Goal: Task Accomplishment & Management: Use online tool/utility

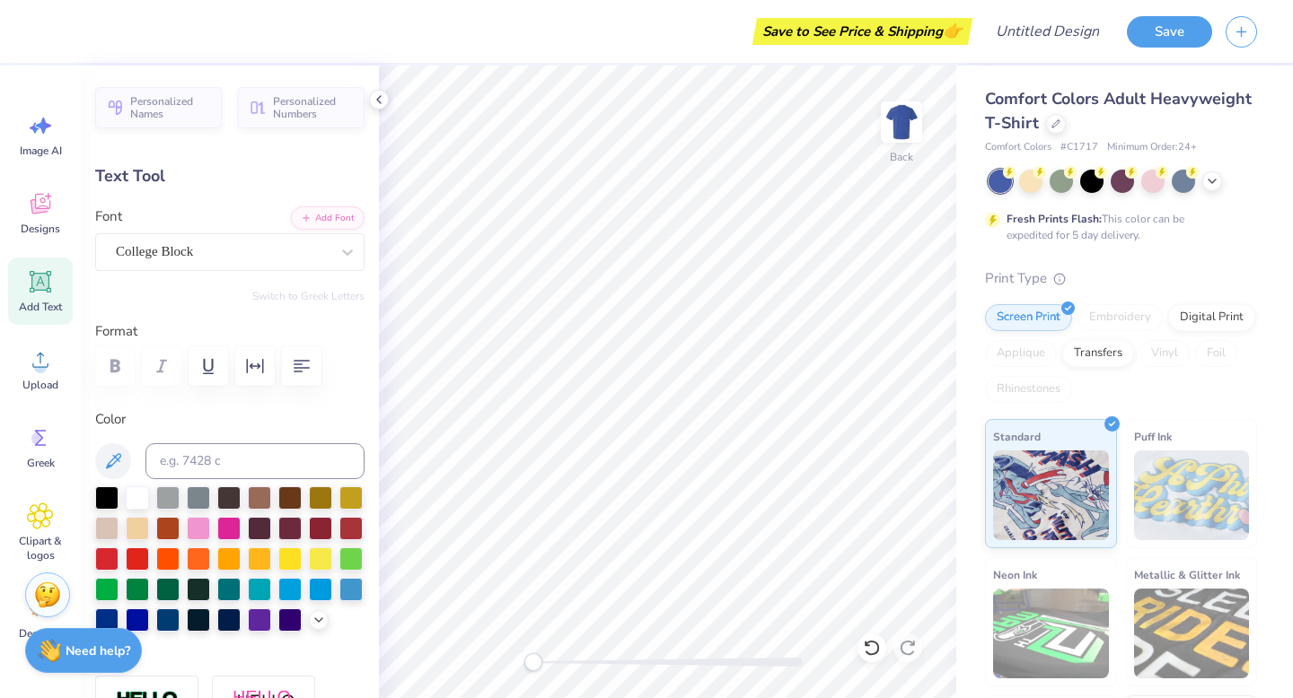
type input "5.58"
type input "1.72"
type input "11.33"
type input "10.00"
type input "5.65"
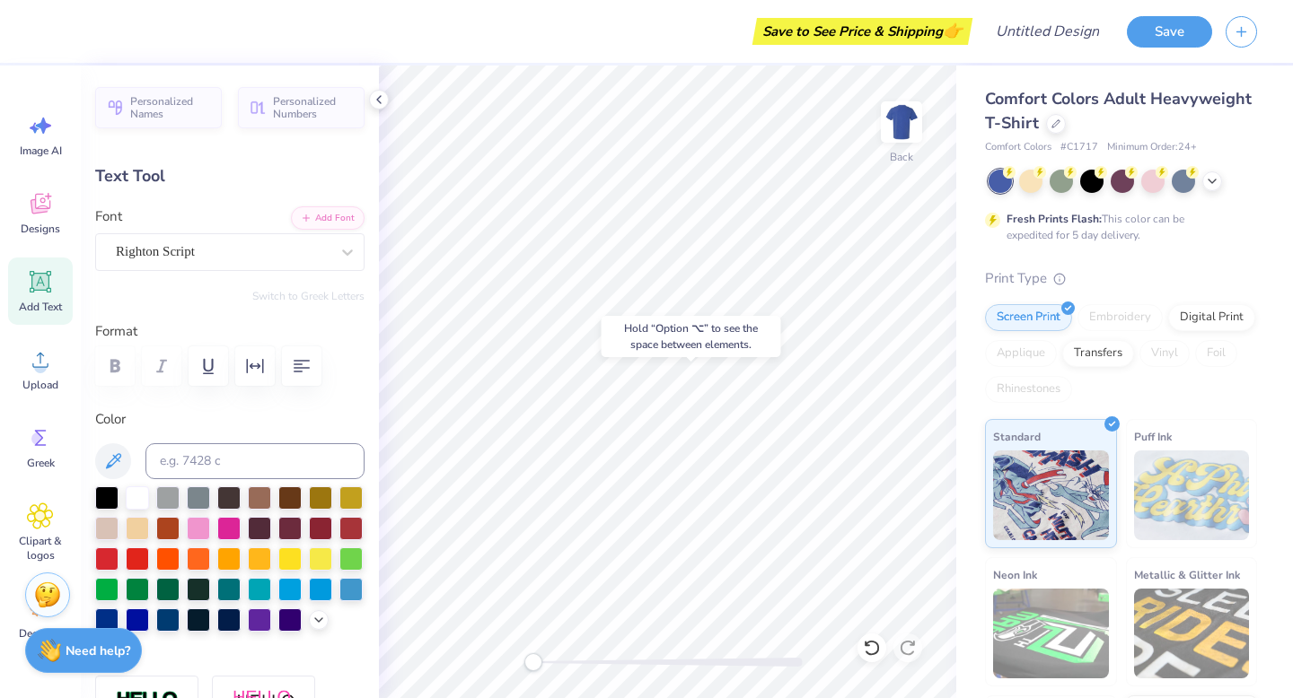
type input "2.51"
type textarea "S"
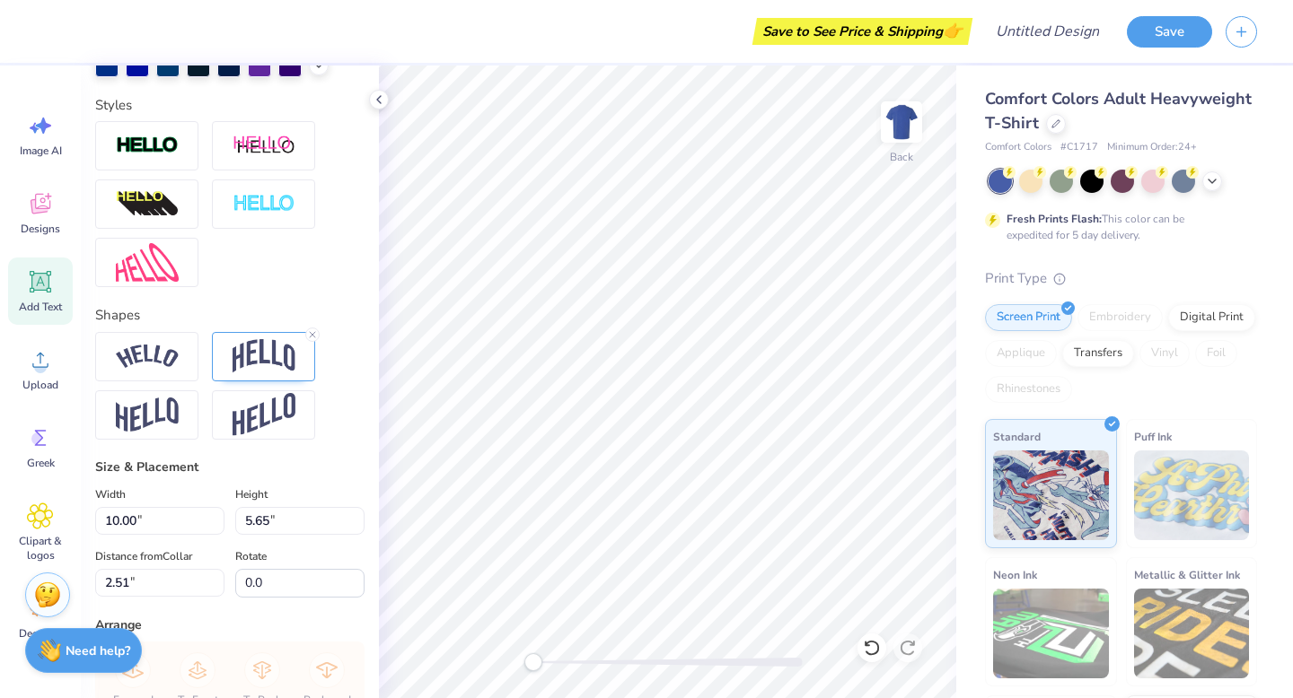
scroll to position [560, 0]
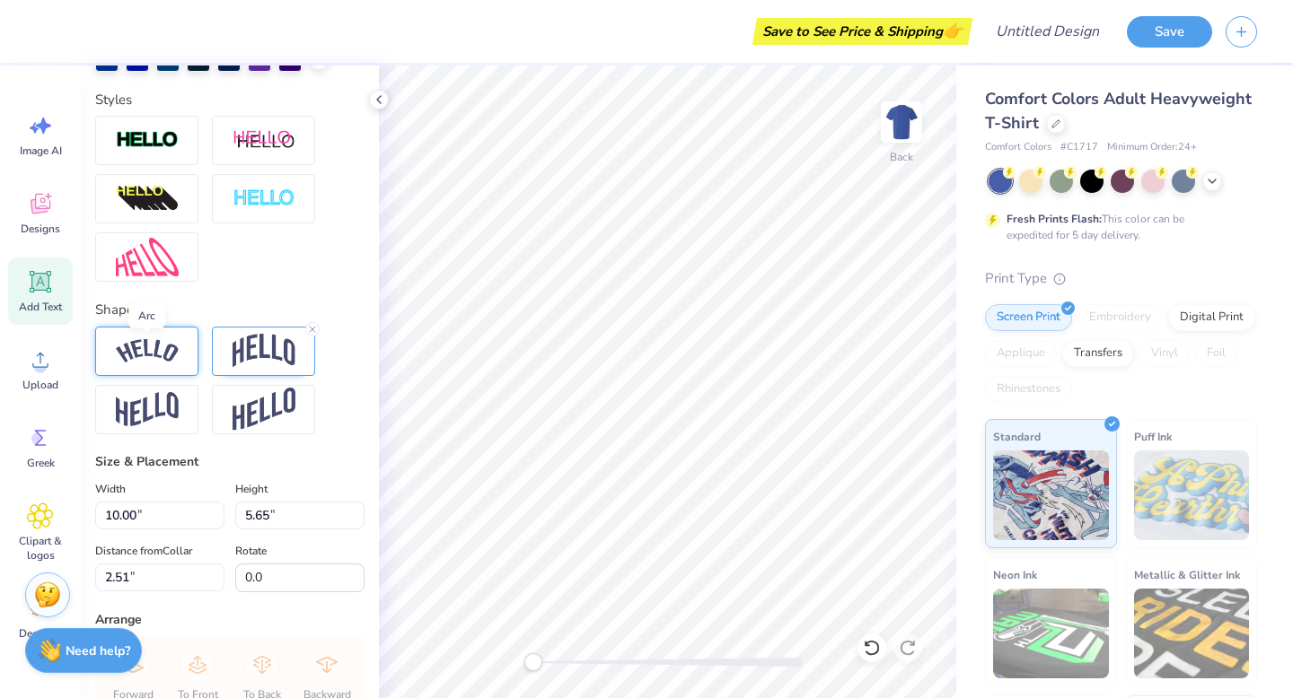
click at [139, 355] on img at bounding box center [147, 351] width 63 height 24
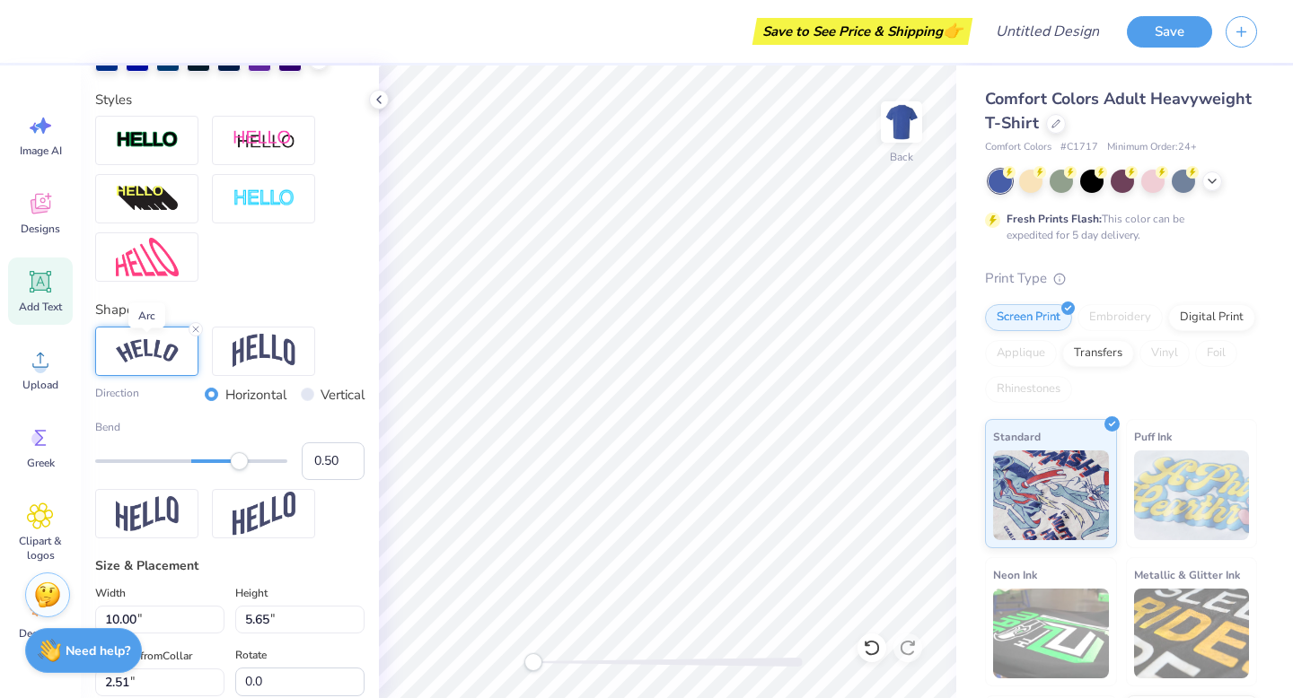
click at [140, 355] on img at bounding box center [147, 351] width 63 height 24
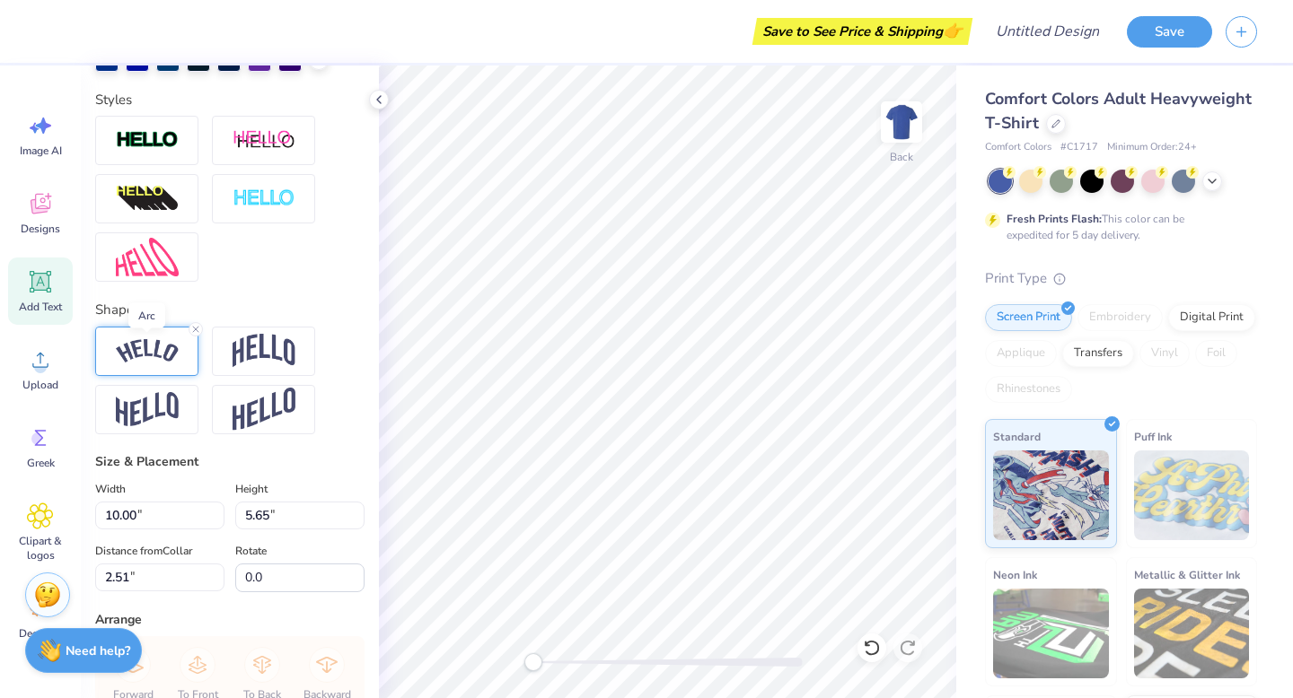
click at [168, 344] on img at bounding box center [147, 351] width 63 height 24
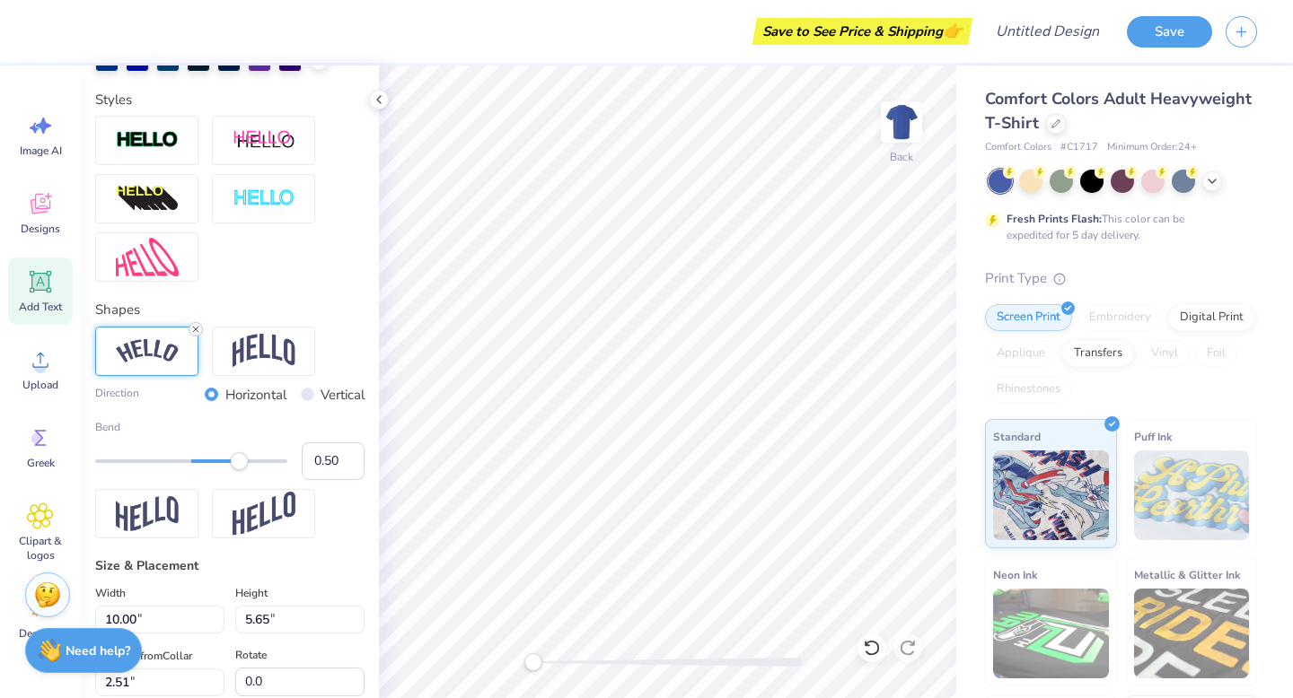
click at [195, 326] on icon at bounding box center [195, 329] width 11 height 11
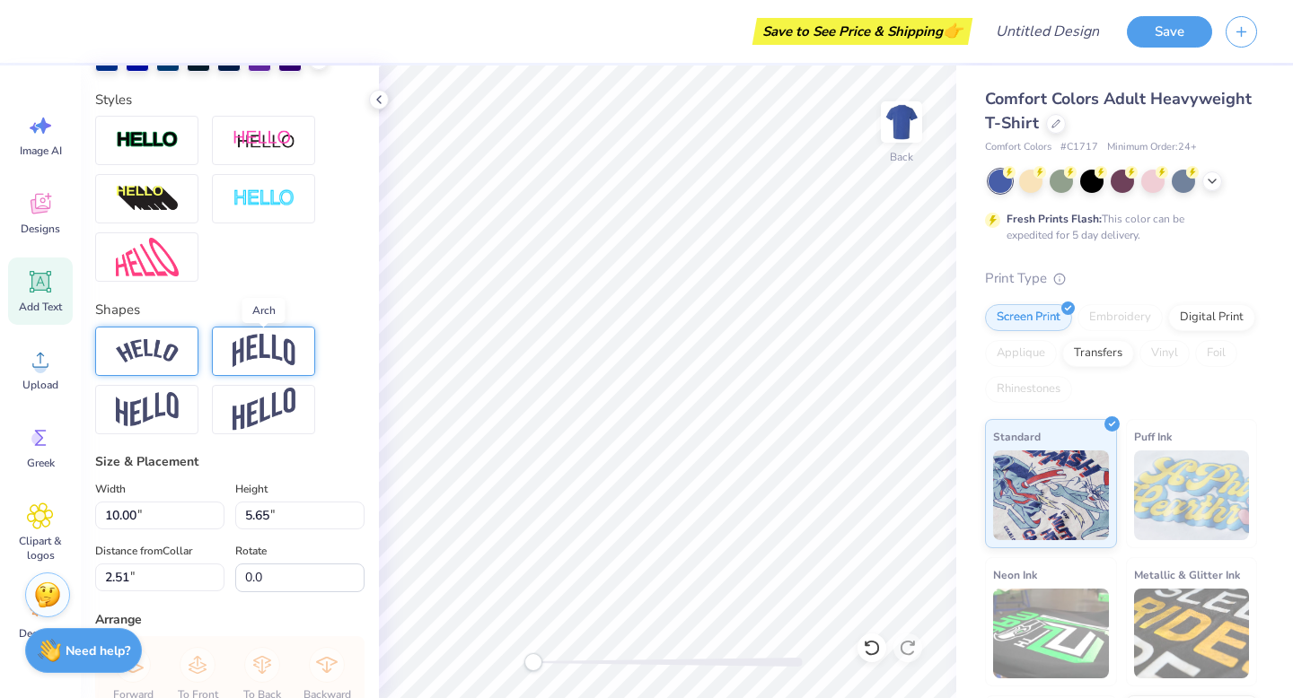
click at [244, 354] on img at bounding box center [263, 351] width 63 height 34
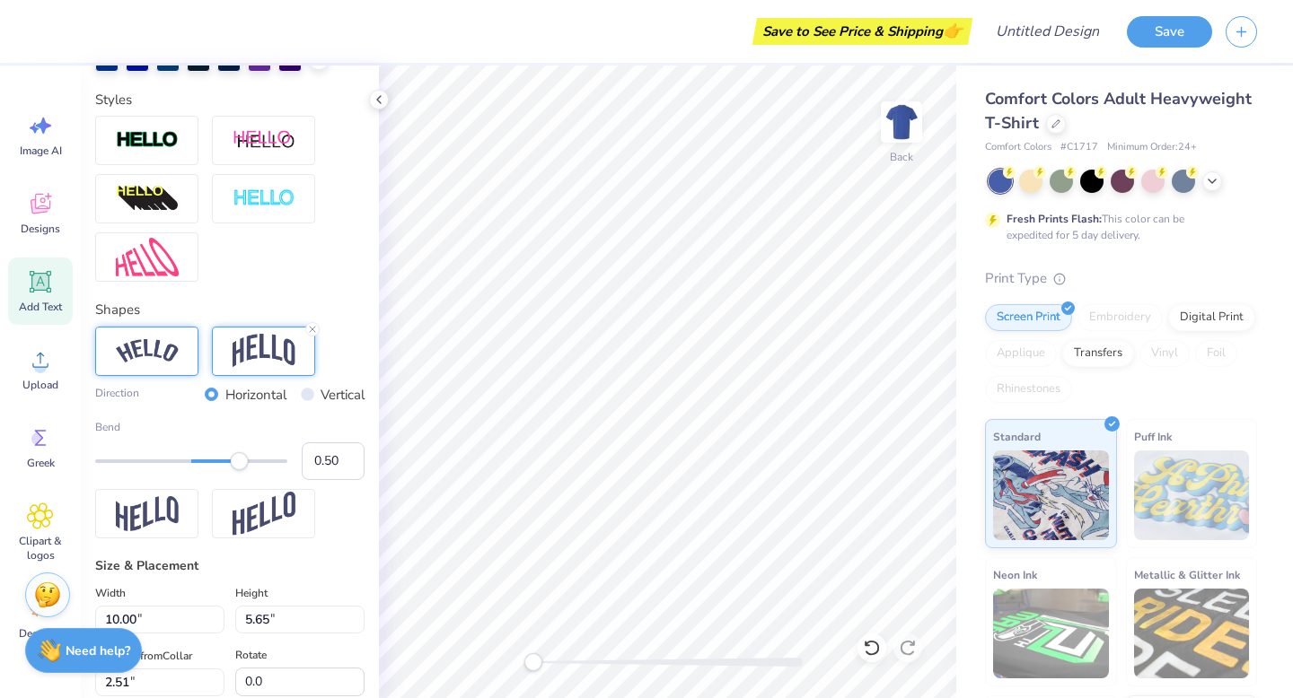
scroll to position [1, 1]
type textarea "NSSLHA"
type input "0.21"
drag, startPoint x: 234, startPoint y: 465, endPoint x: 212, endPoint y: 470, distance: 23.1
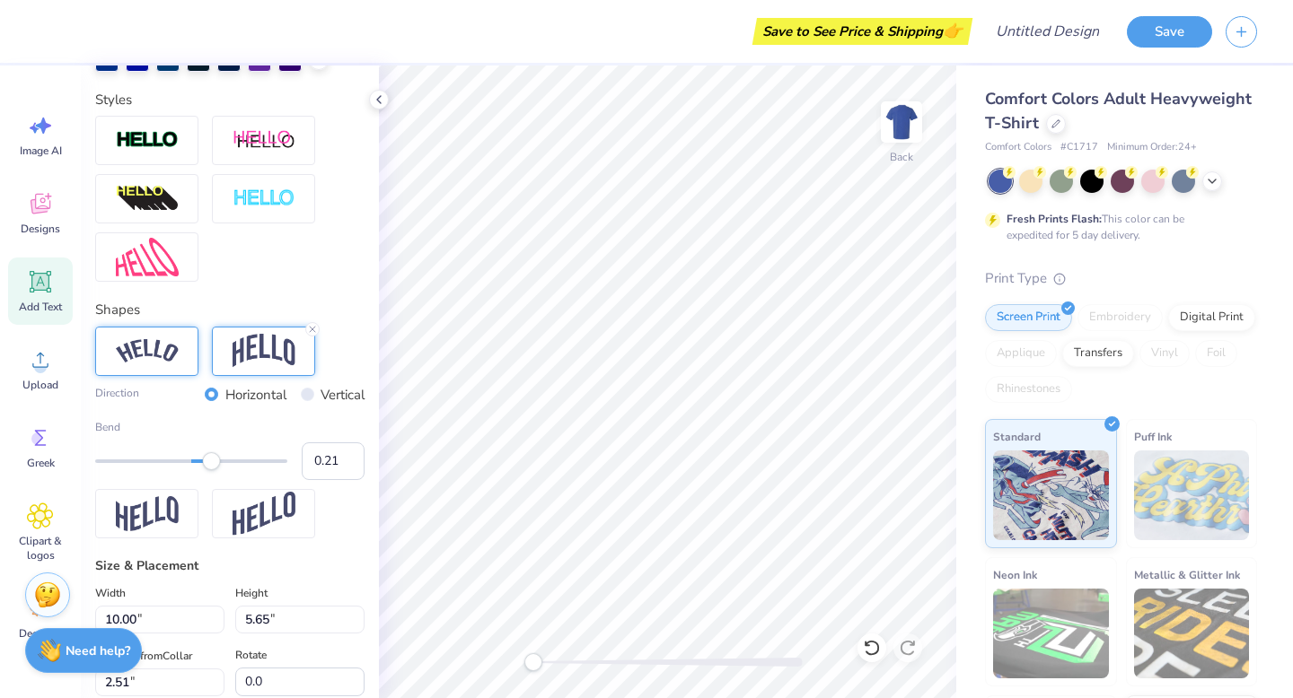
click at [212, 470] on div "Bend 0.21" at bounding box center [229, 449] width 269 height 61
type input "0.28"
click at [218, 460] on div "Accessibility label" at bounding box center [218, 461] width 18 height 18
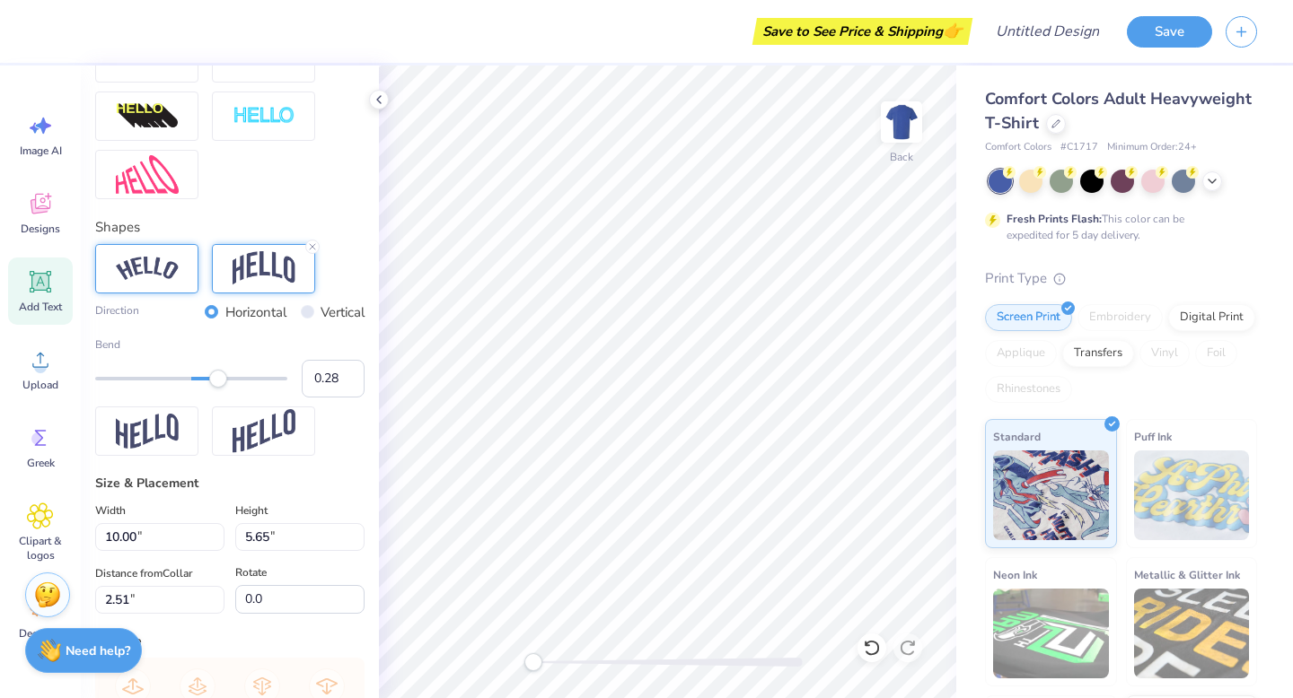
scroll to position [645, 0]
type input "14.17"
type input "4.95"
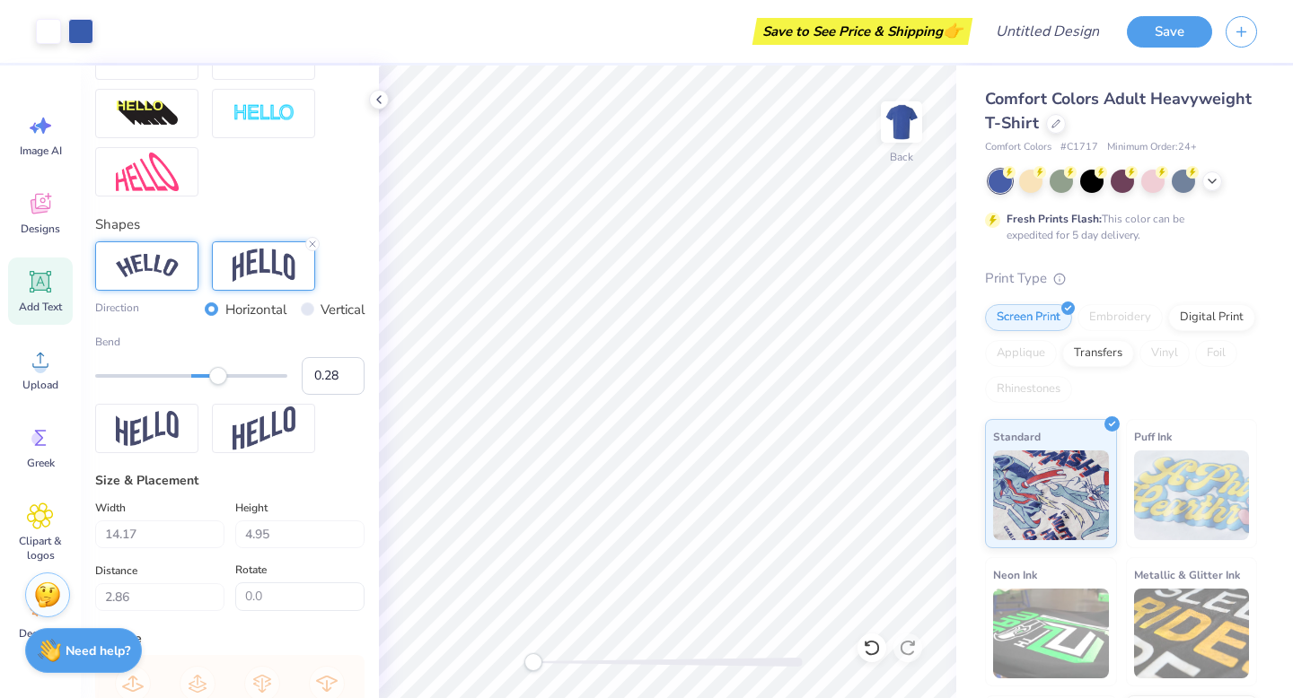
type input "3.00"
type input "13.16"
type input "4.60"
type input "3.35"
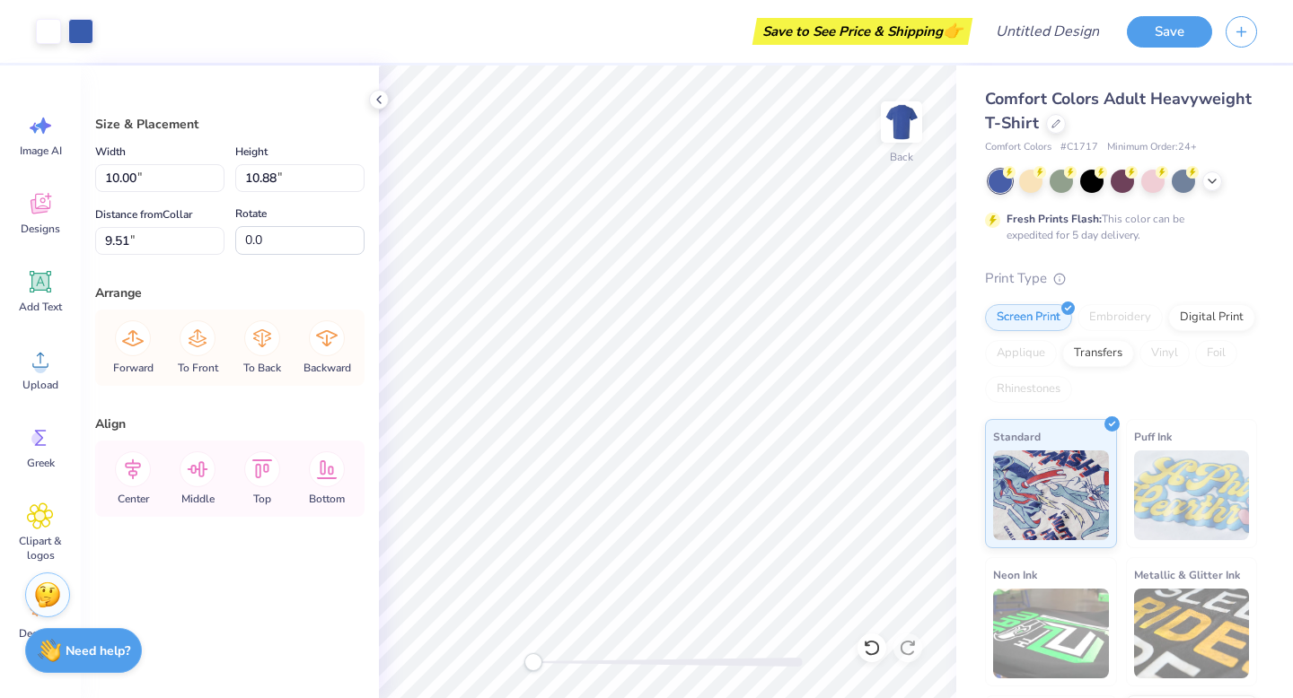
type input "2.55"
click at [45, 200] on icon at bounding box center [40, 203] width 27 height 27
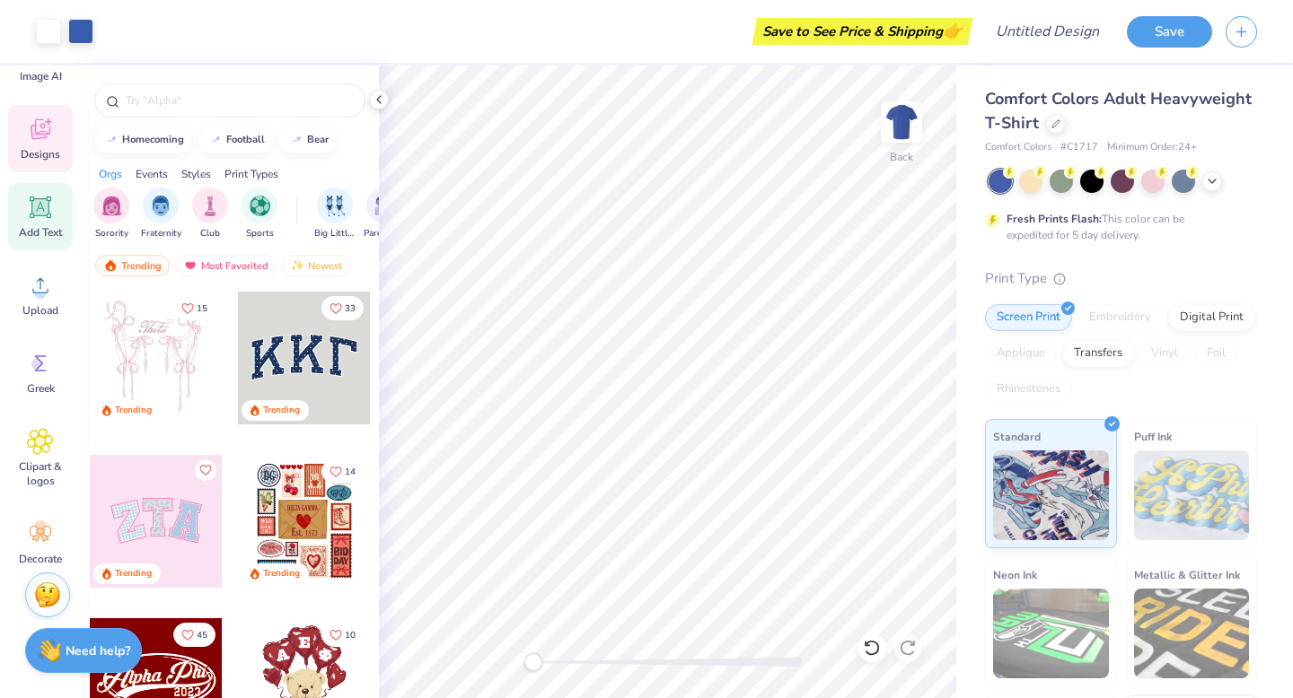
scroll to position [88, 0]
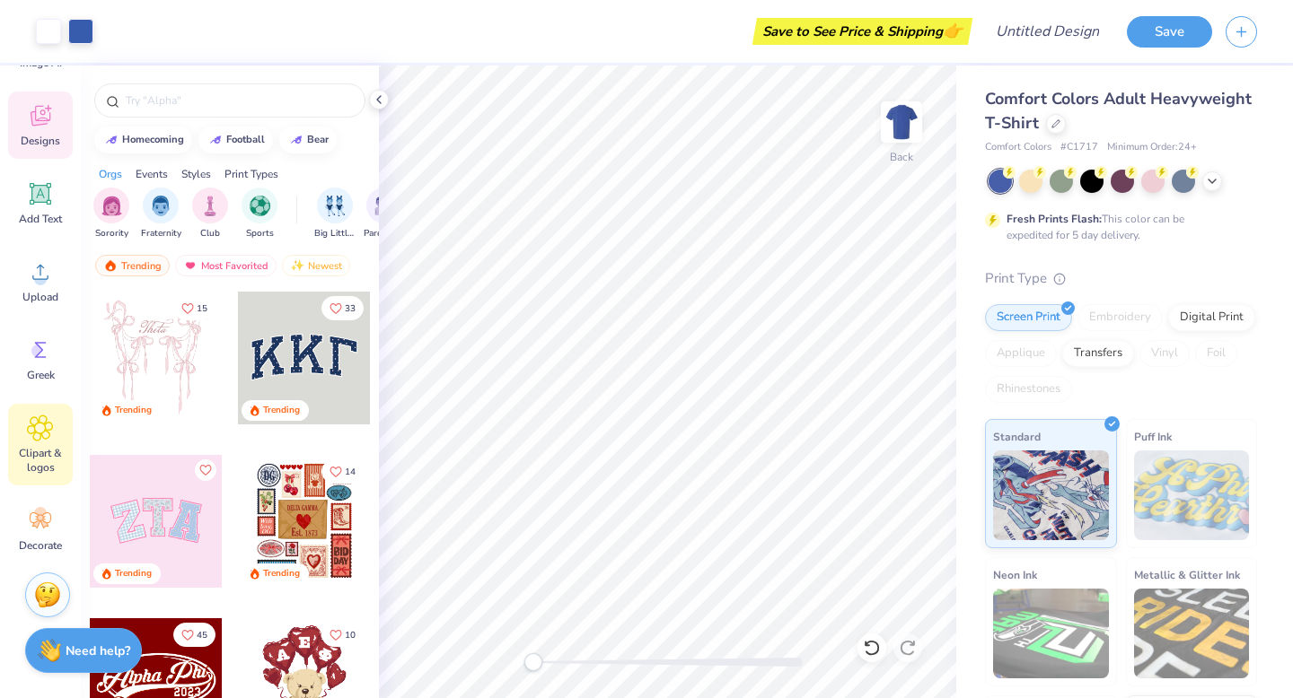
click at [33, 427] on icon at bounding box center [40, 428] width 26 height 27
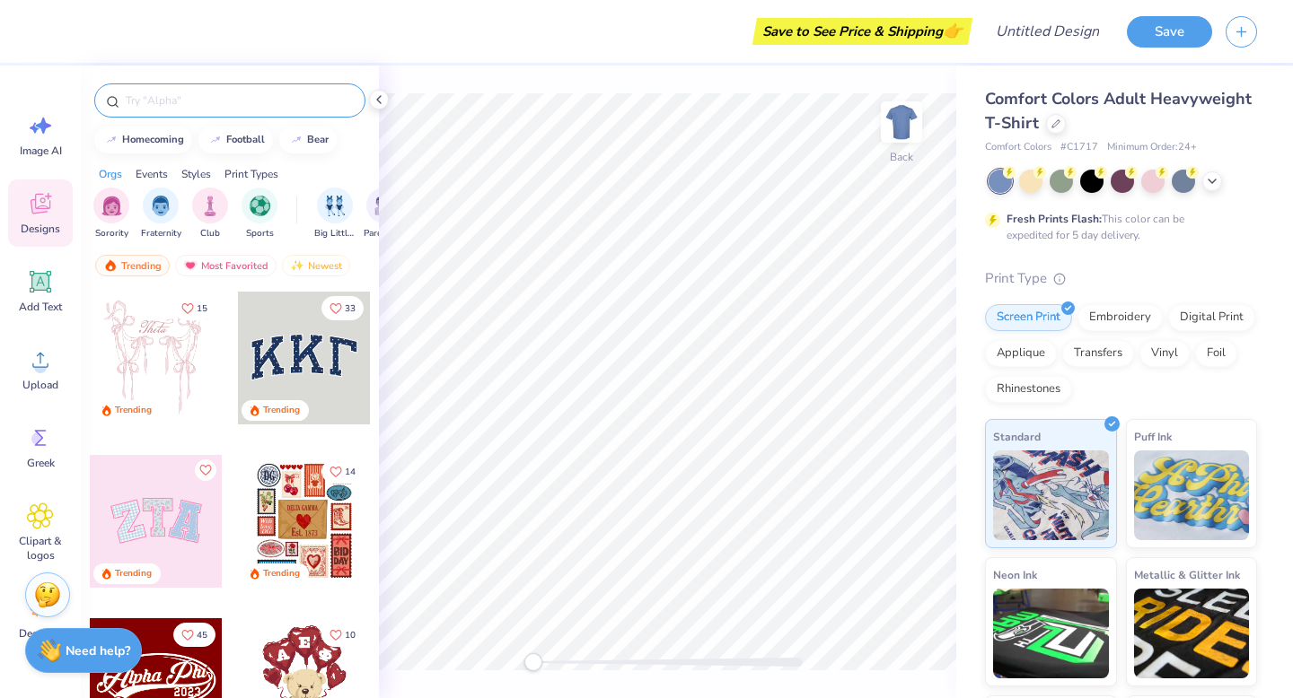
click at [264, 114] on div at bounding box center [229, 100] width 271 height 34
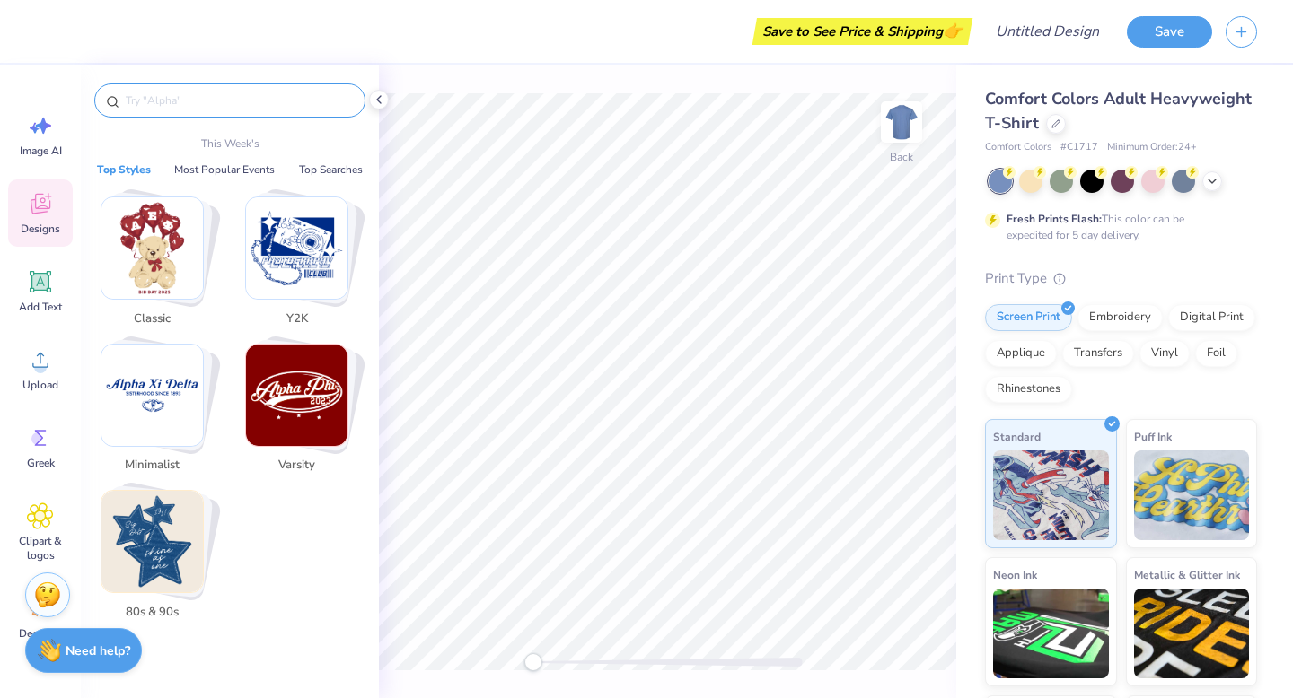
click at [264, 106] on input "text" at bounding box center [239, 101] width 230 height 18
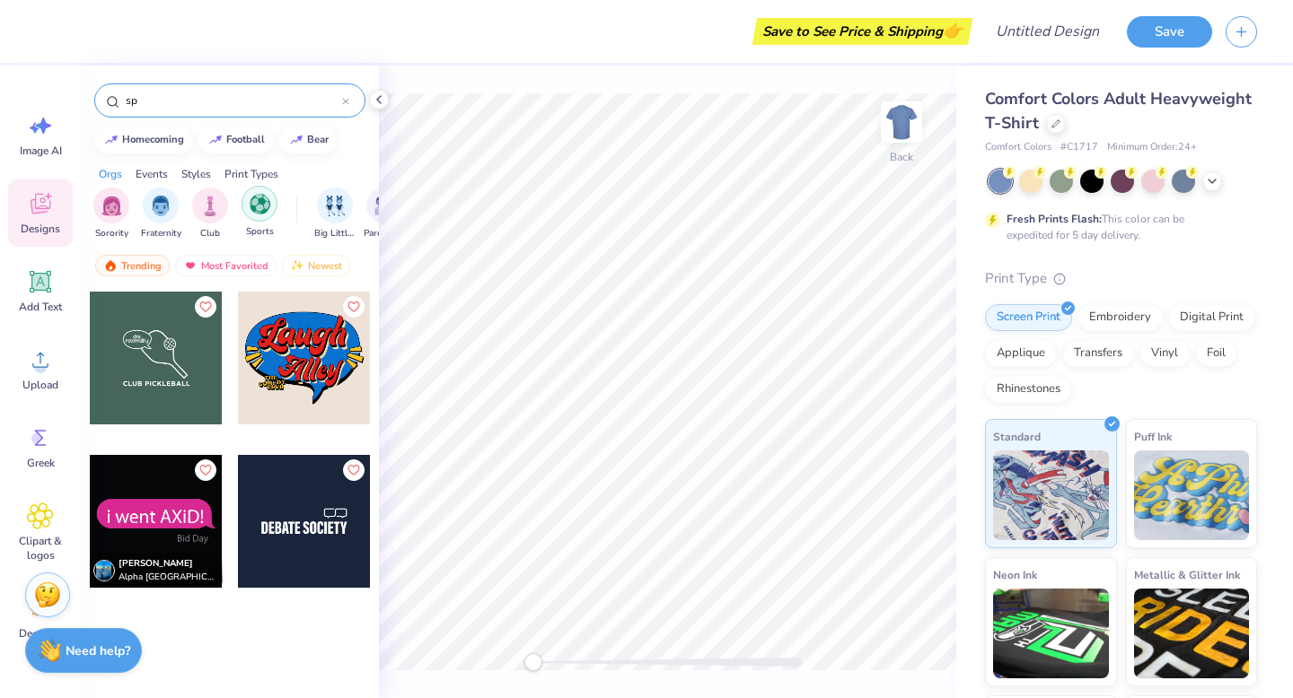
type input "s"
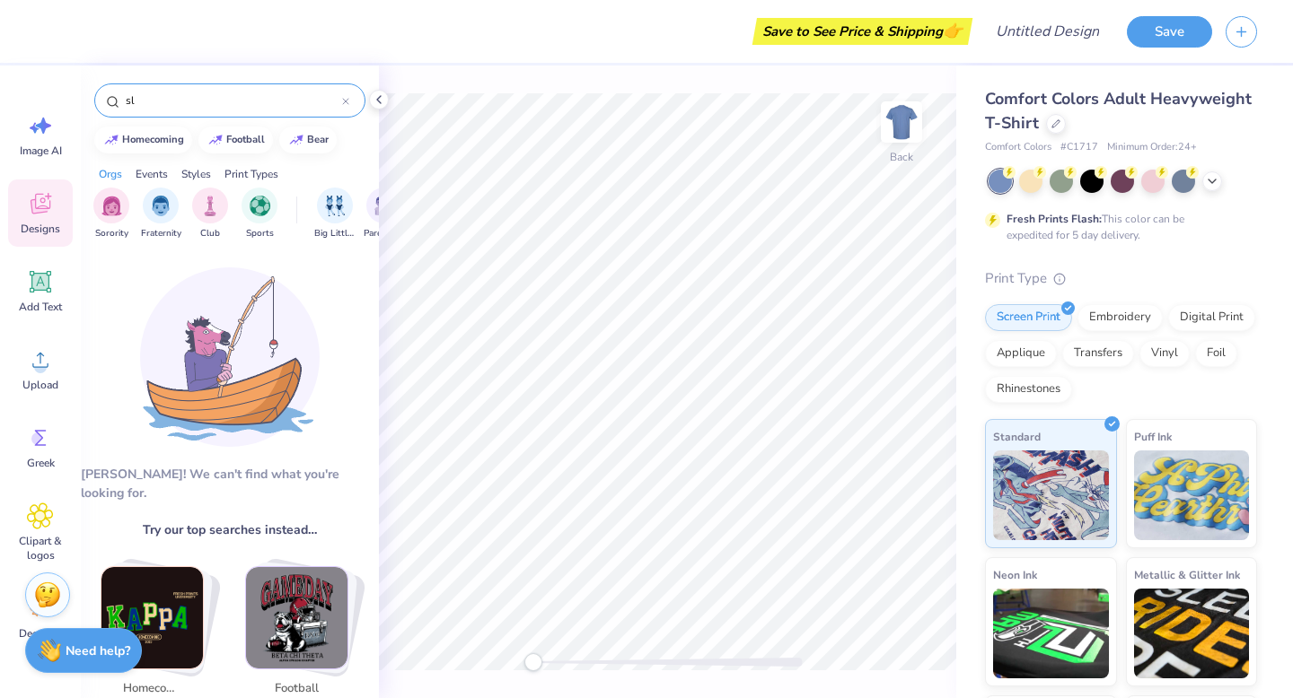
type input "s"
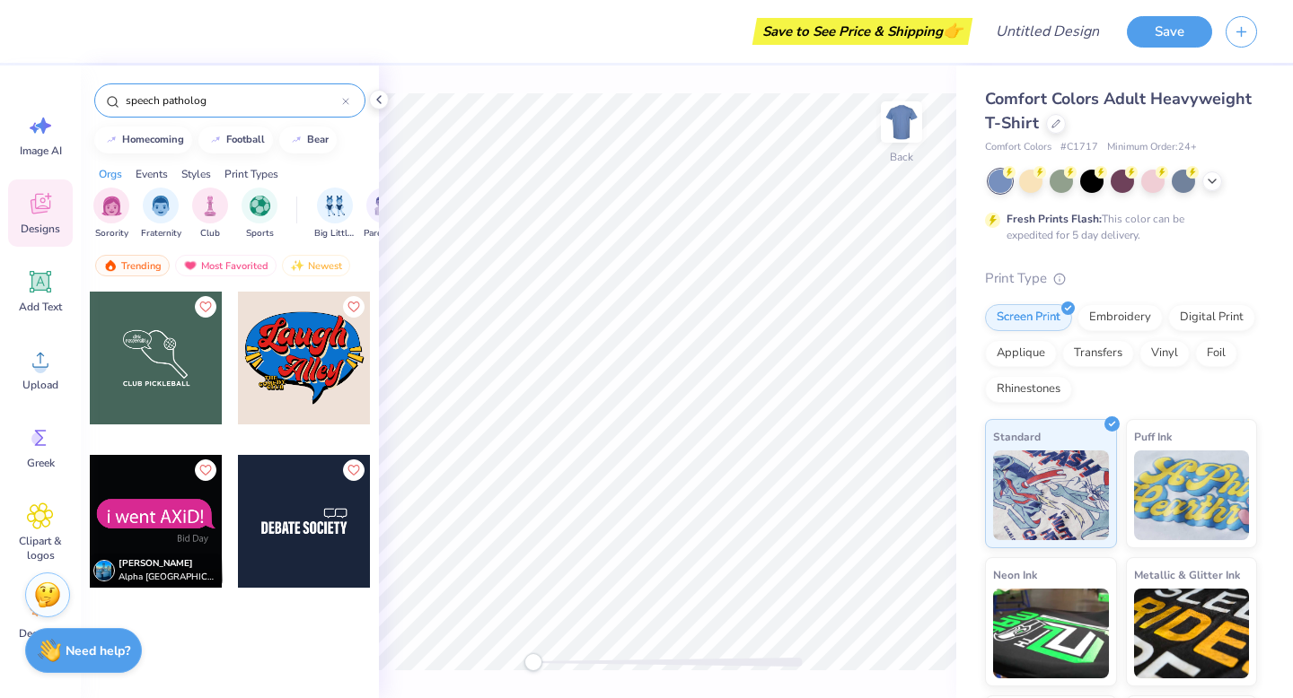
type input "speech pathology"
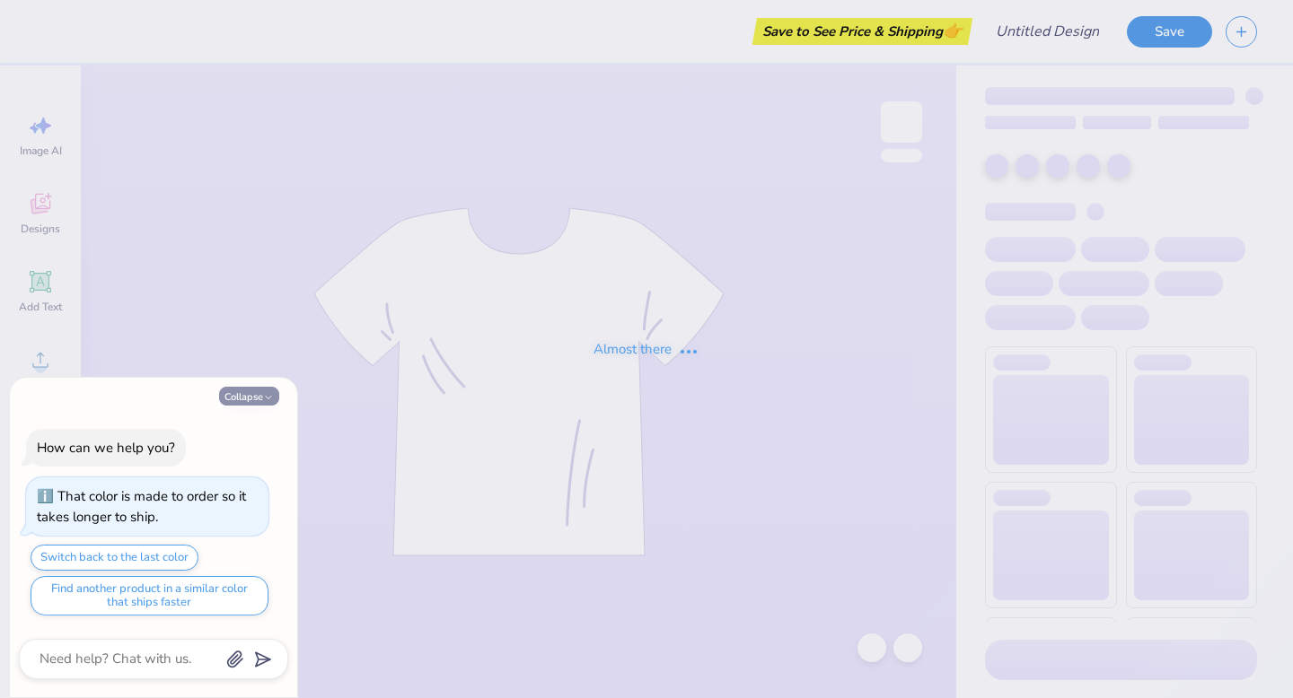
click at [242, 398] on button "Collapse" at bounding box center [249, 396] width 60 height 19
click at [261, 391] on button "Collapse" at bounding box center [249, 396] width 60 height 19
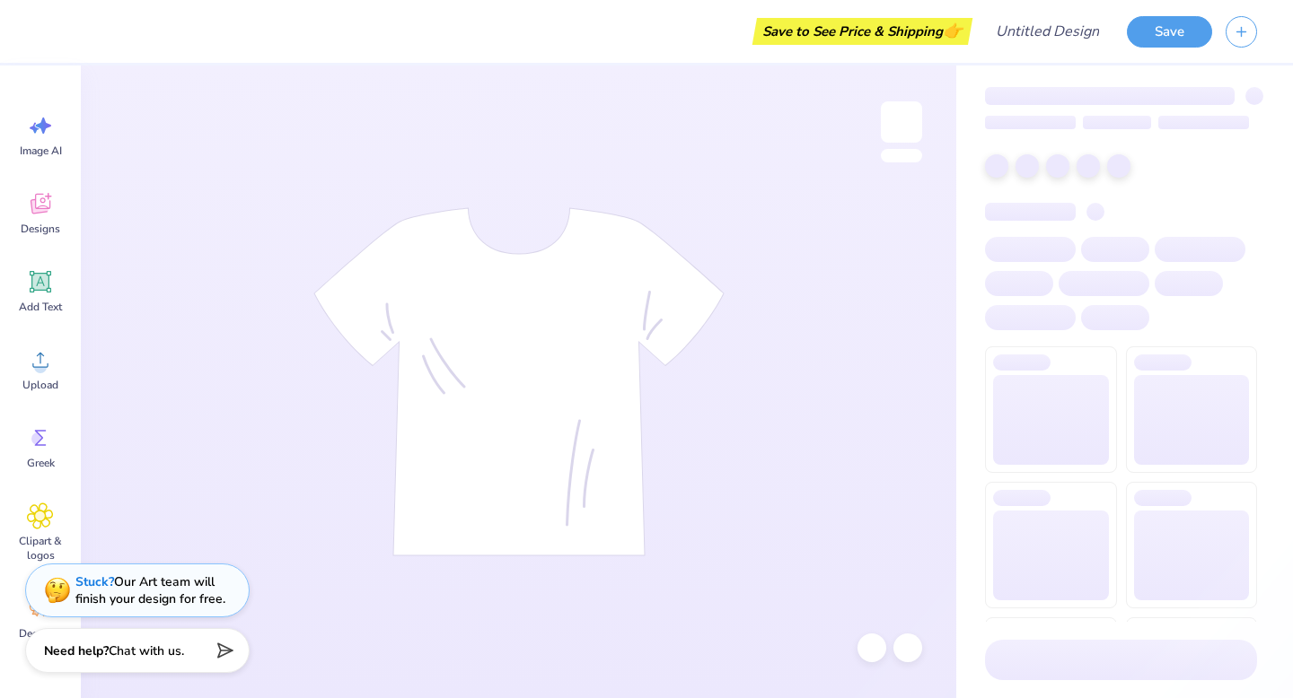
type textarea "x"
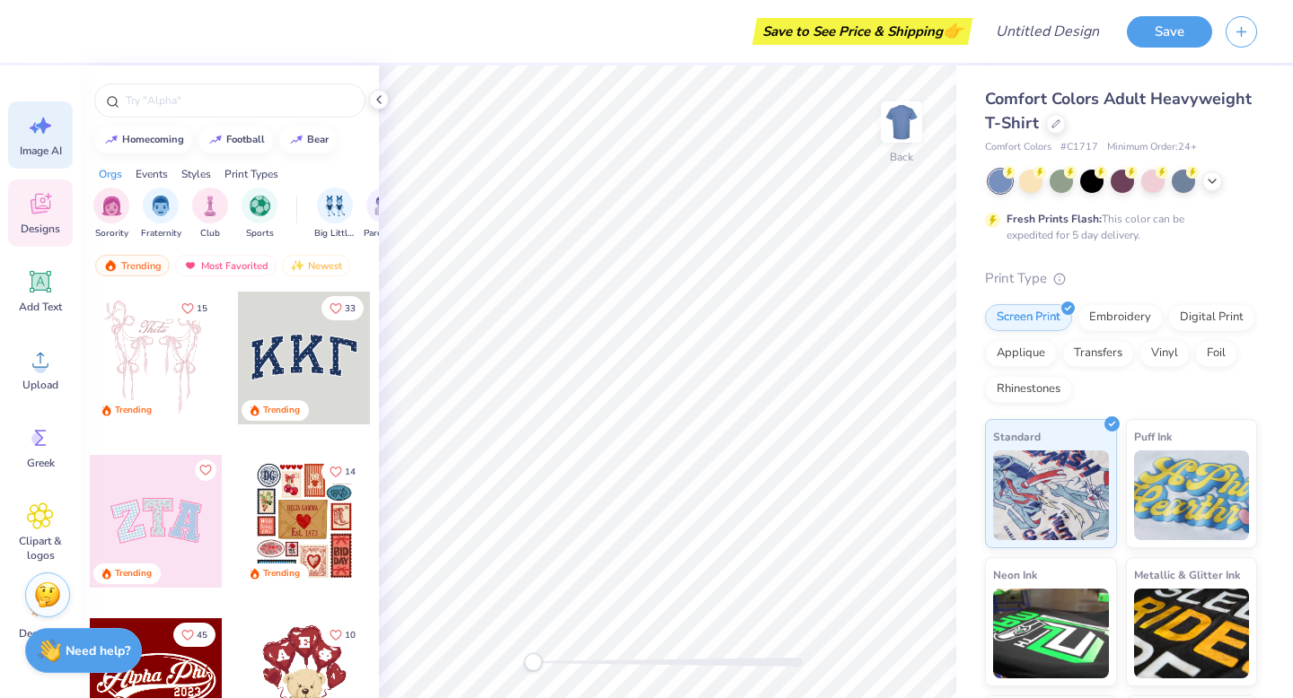
click at [46, 134] on icon at bounding box center [40, 125] width 27 height 27
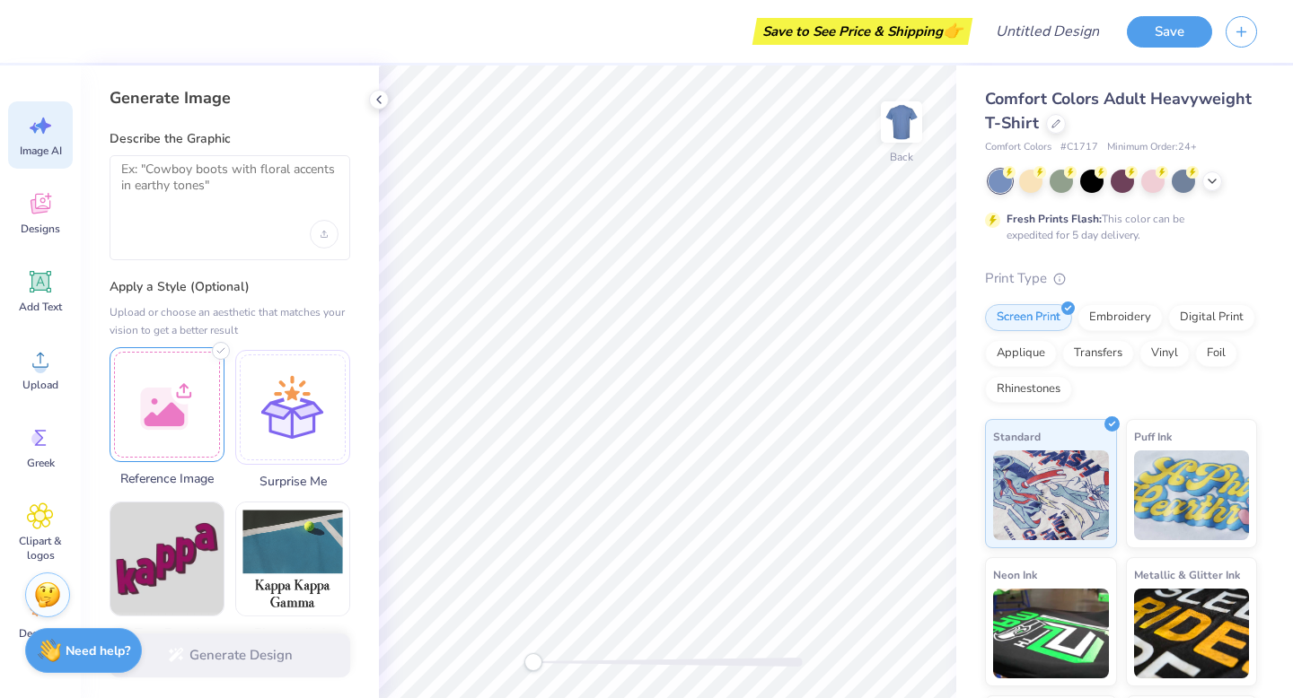
click at [190, 425] on div at bounding box center [167, 404] width 115 height 115
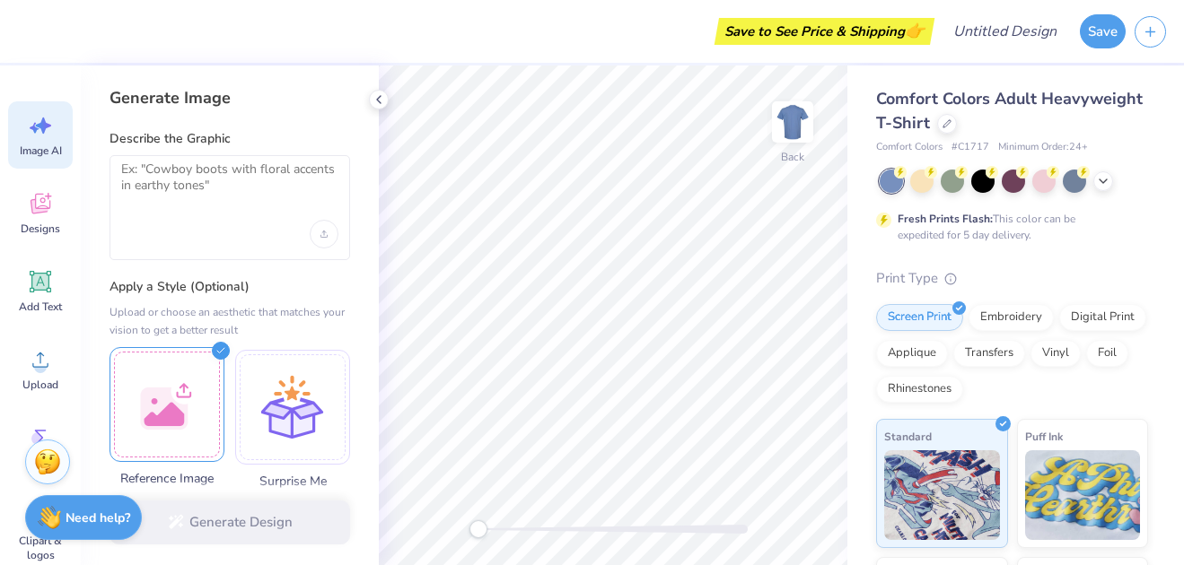
click at [187, 444] on div at bounding box center [167, 404] width 115 height 115
click at [191, 445] on div at bounding box center [167, 404] width 115 height 115
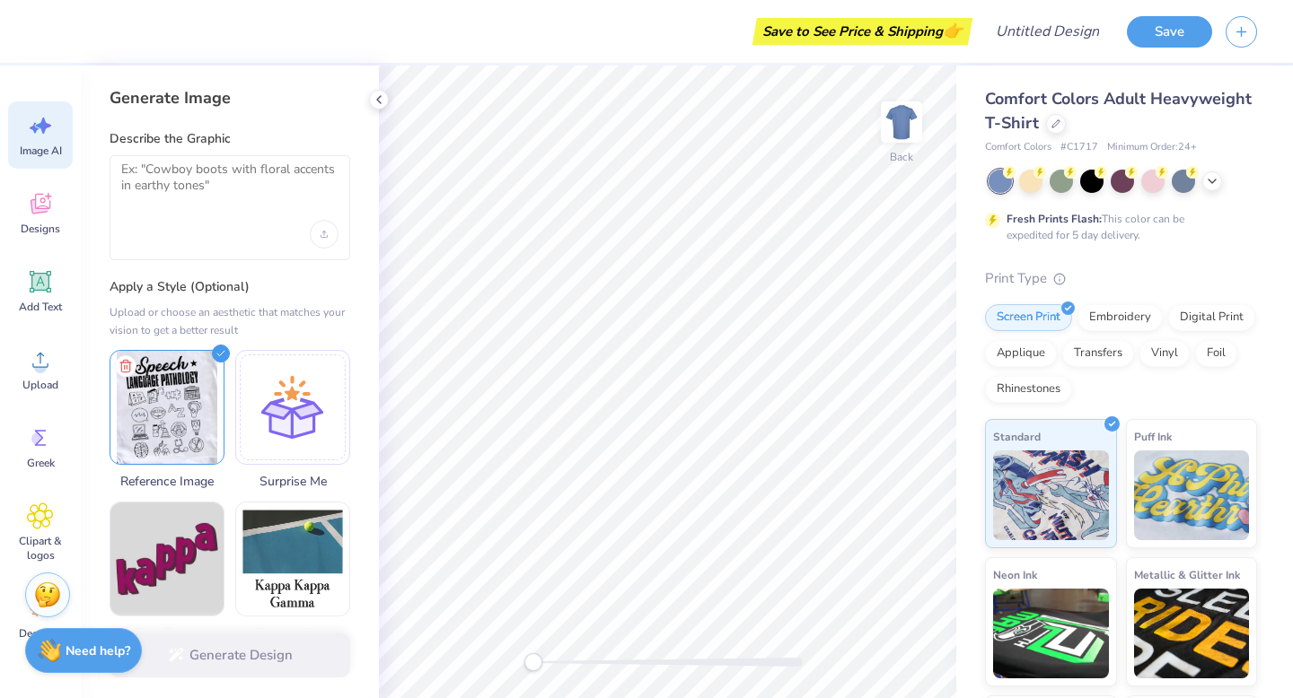
click at [239, 652] on div "Generate Design" at bounding box center [230, 655] width 298 height 87
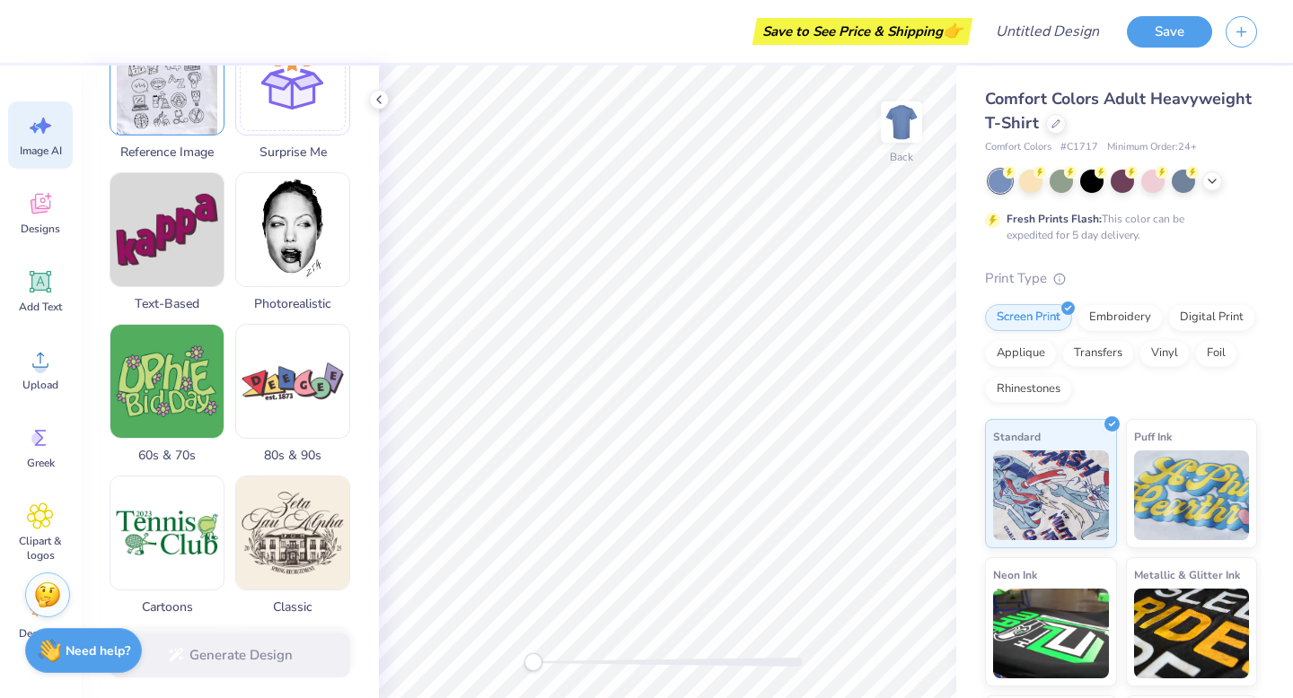
scroll to position [334, 0]
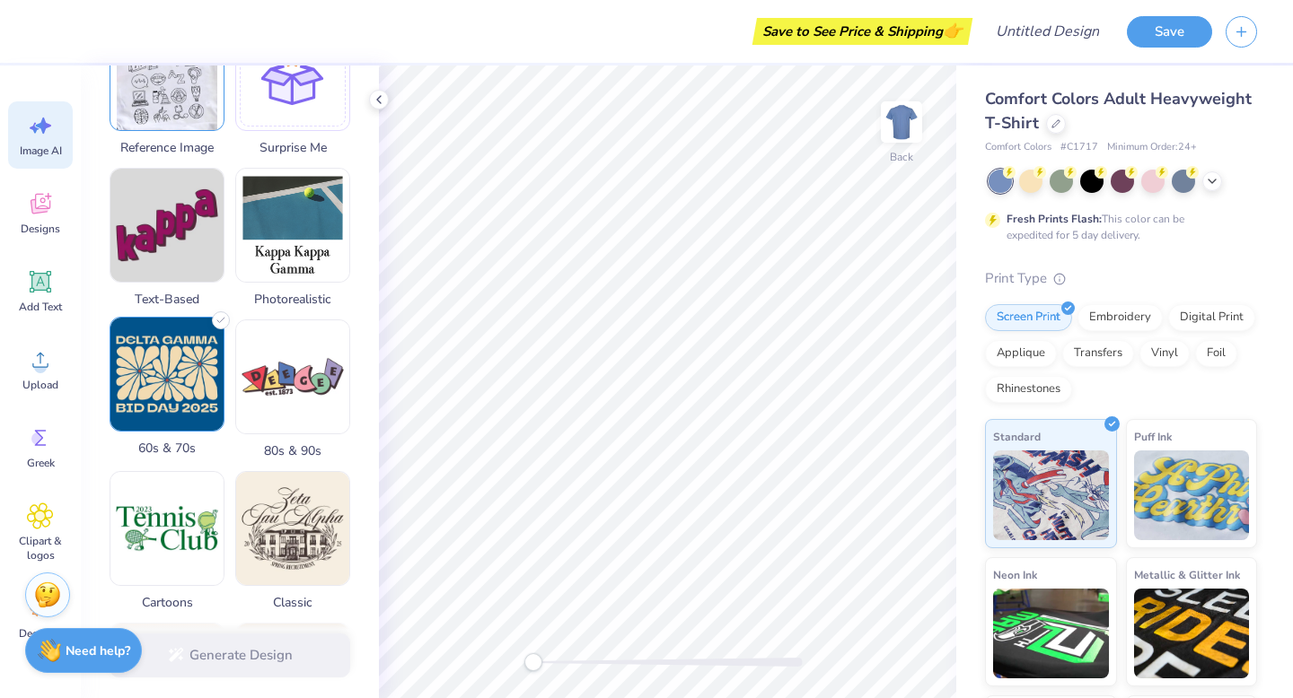
click at [188, 392] on img at bounding box center [166, 374] width 113 height 113
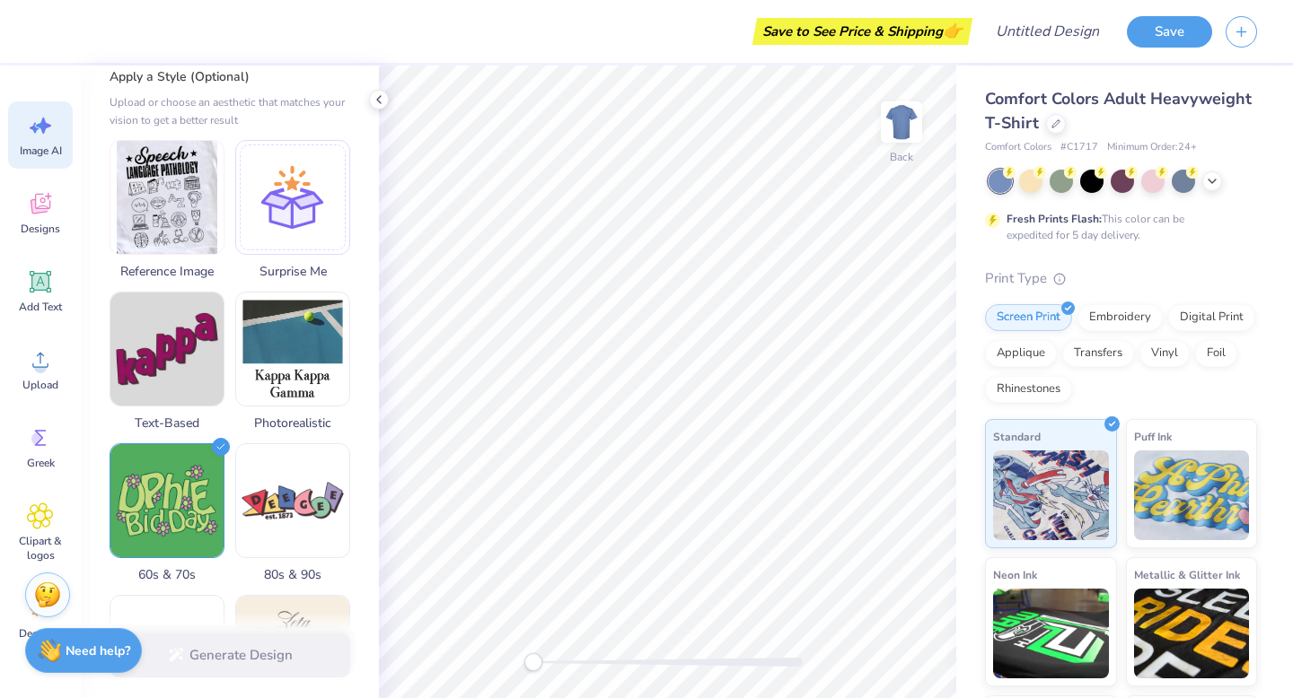
scroll to position [0, 0]
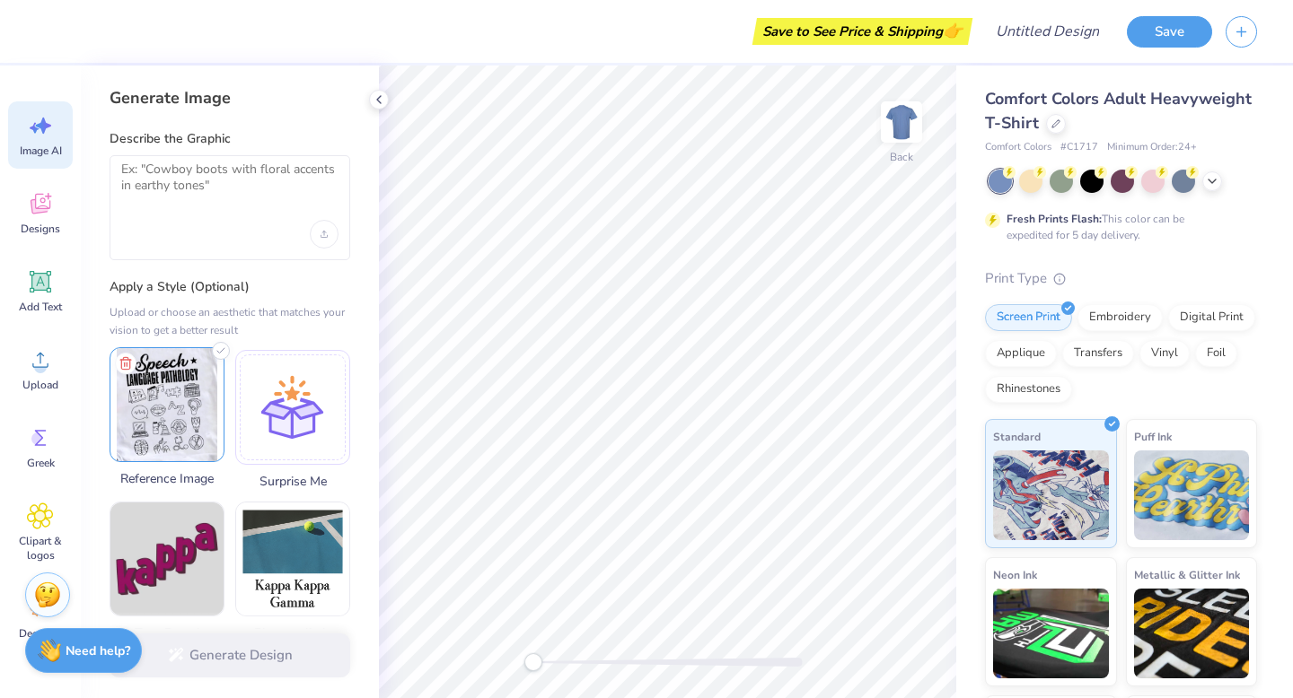
click at [178, 394] on img at bounding box center [166, 404] width 113 height 113
click at [229, 206] on div at bounding box center [230, 207] width 241 height 105
click at [267, 198] on textarea at bounding box center [229, 184] width 217 height 45
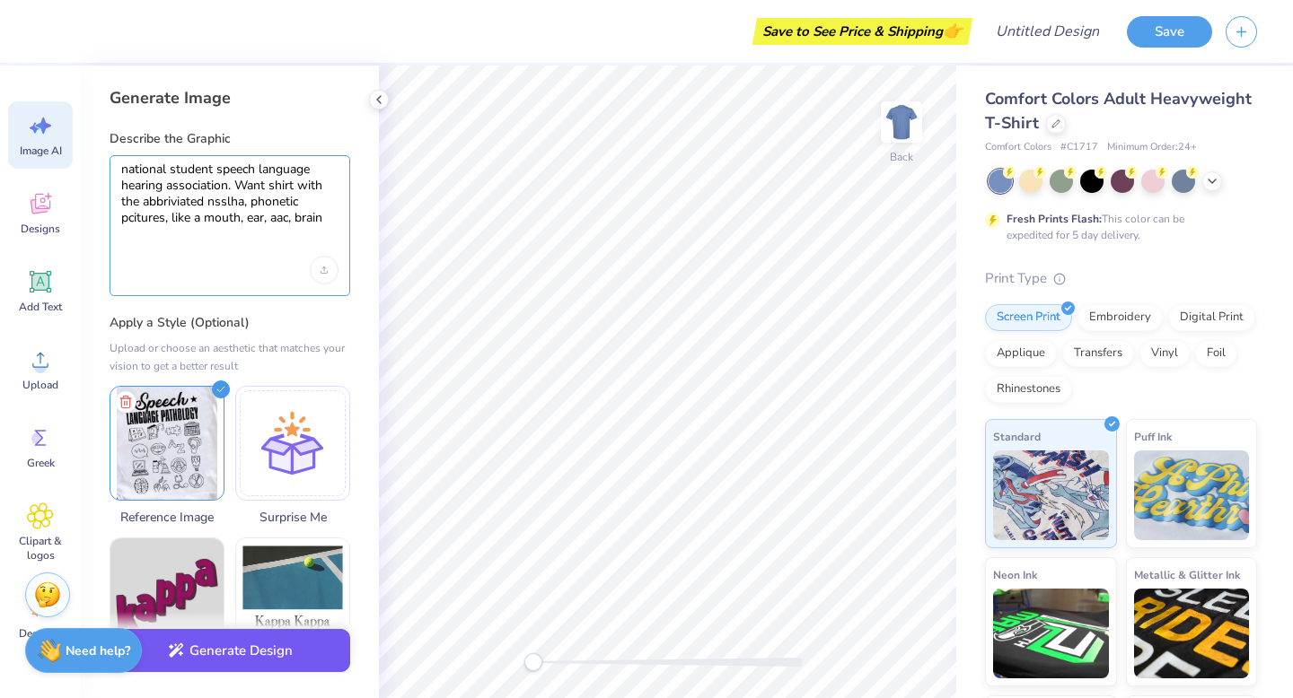
type textarea "national student speech language hearing association. Want shirt with the abbri…"
click at [180, 653] on icon "button" at bounding box center [180, 653] width 5 height 5
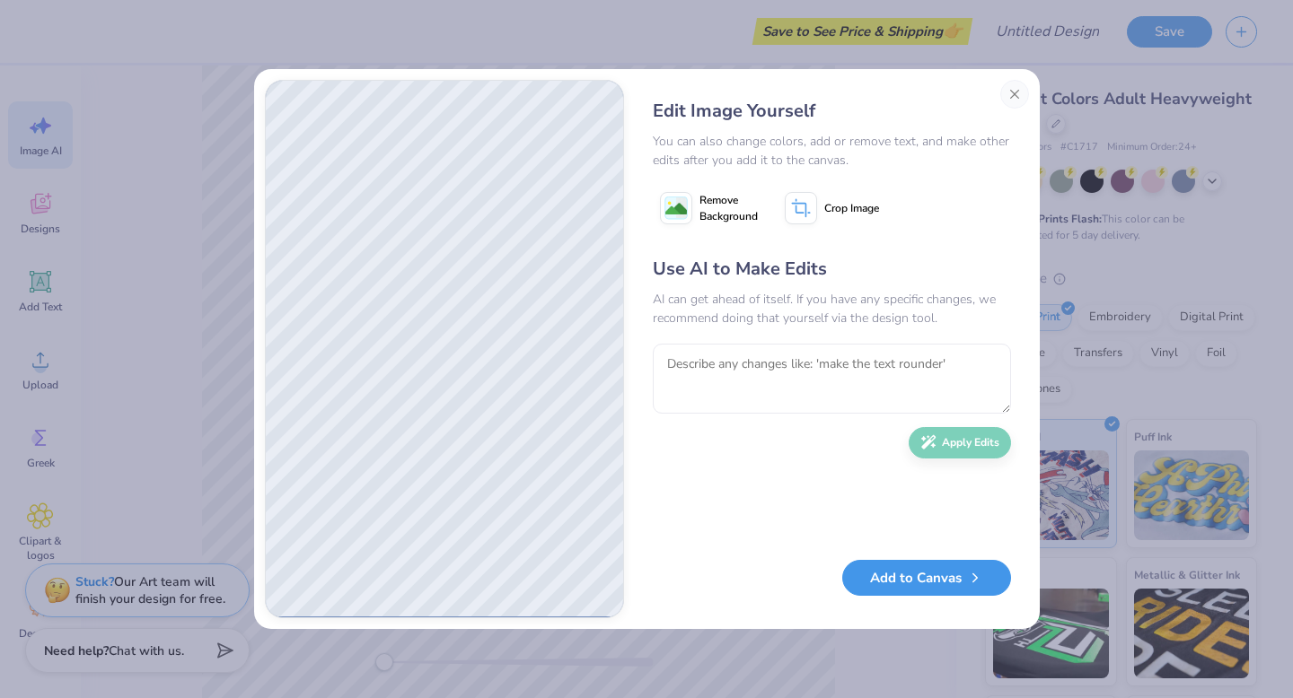
click at [886, 585] on button "Add to Canvas" at bounding box center [926, 578] width 169 height 37
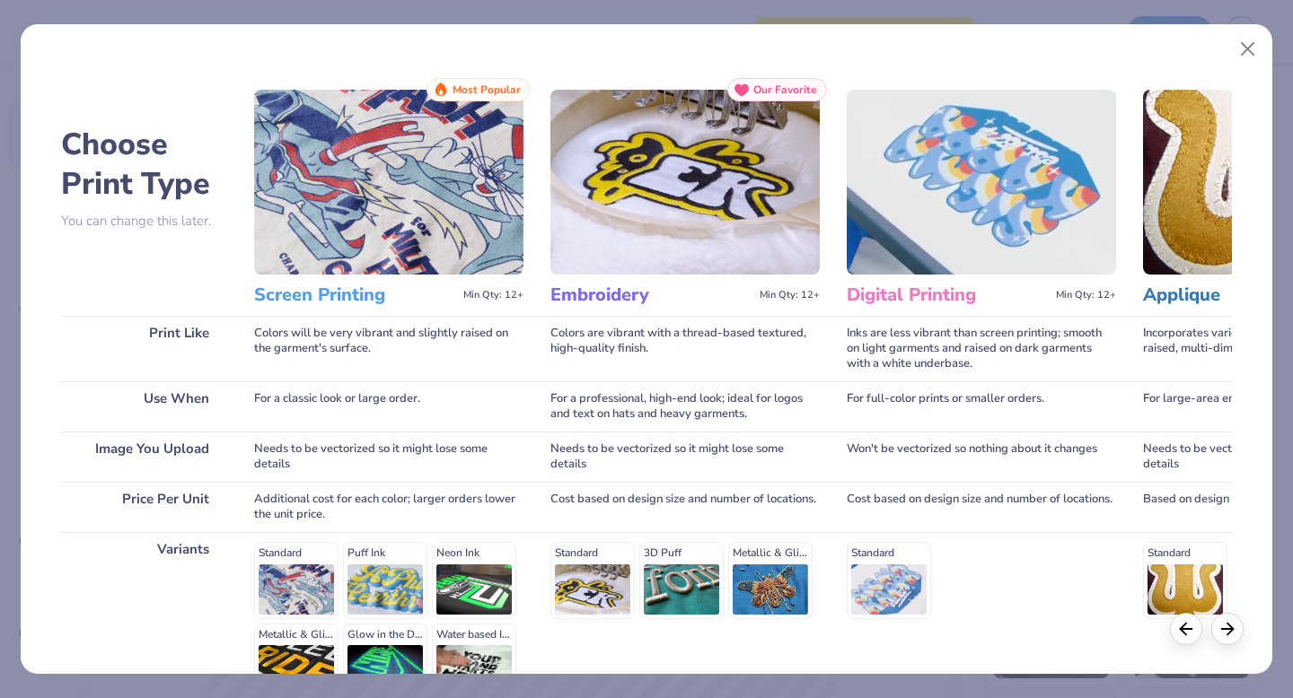
click at [424, 230] on img at bounding box center [388, 182] width 269 height 185
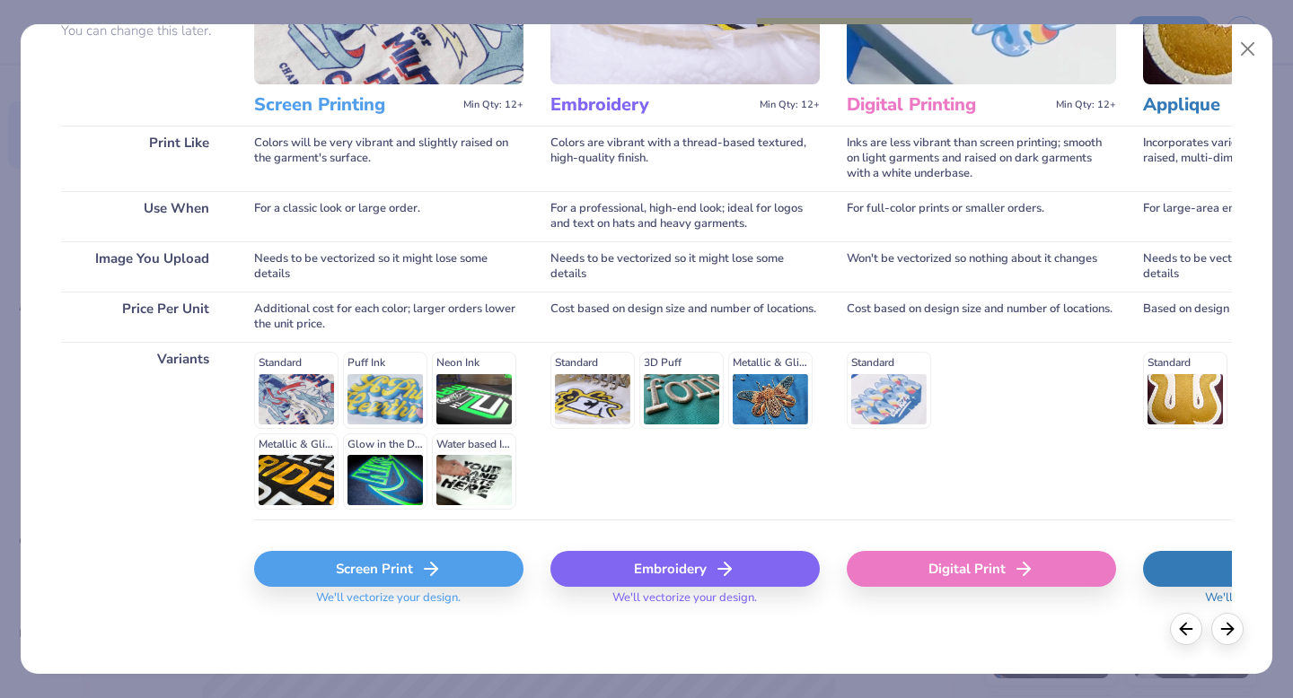
scroll to position [192, 0]
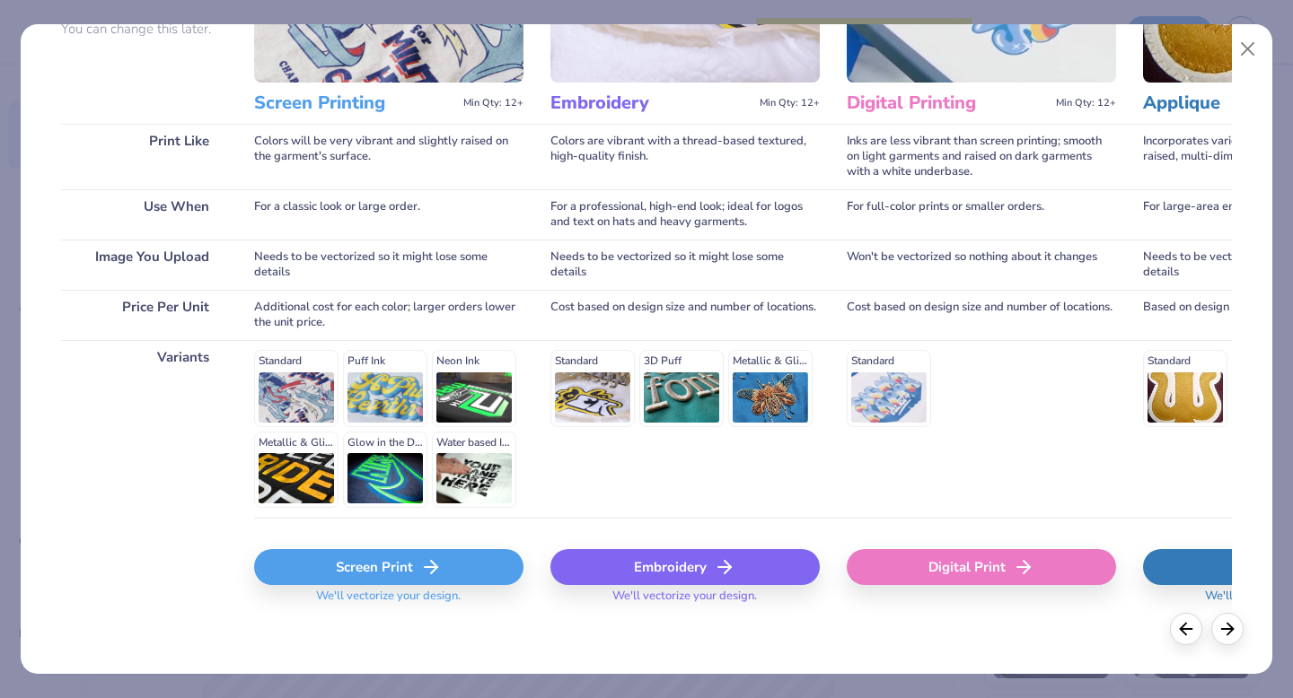
click at [444, 557] on div "Screen Print" at bounding box center [388, 567] width 269 height 36
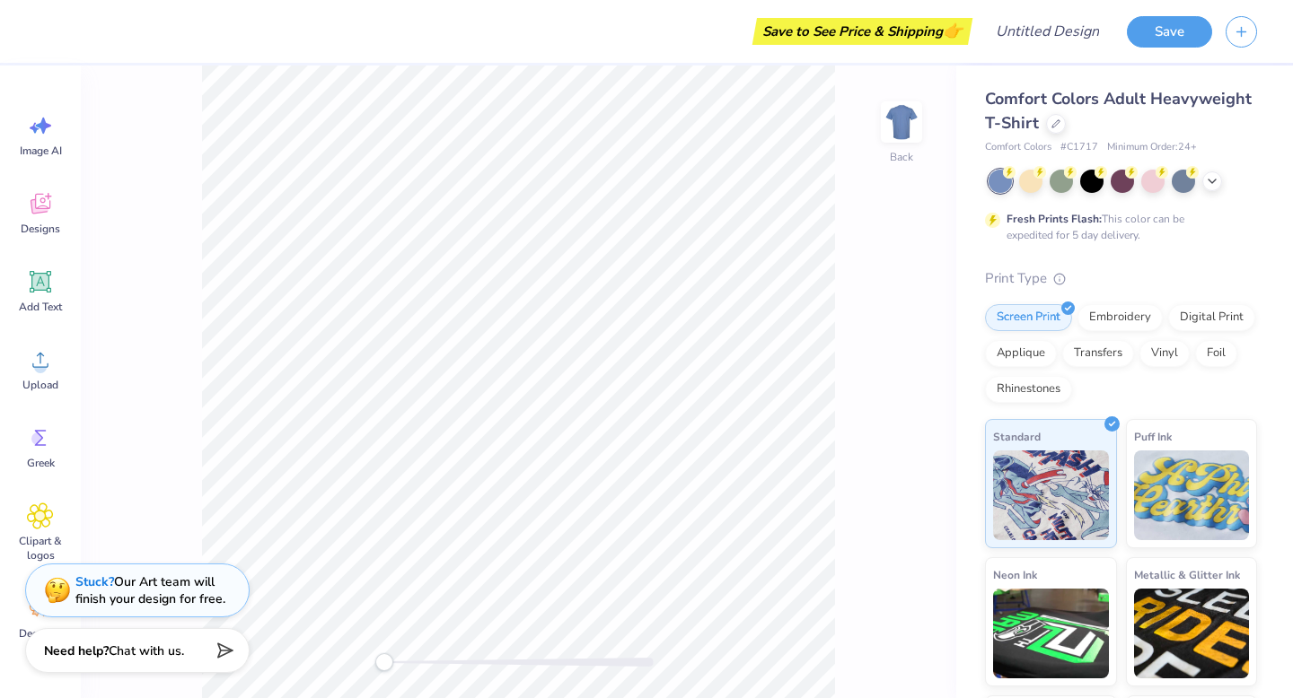
scroll to position [0, 0]
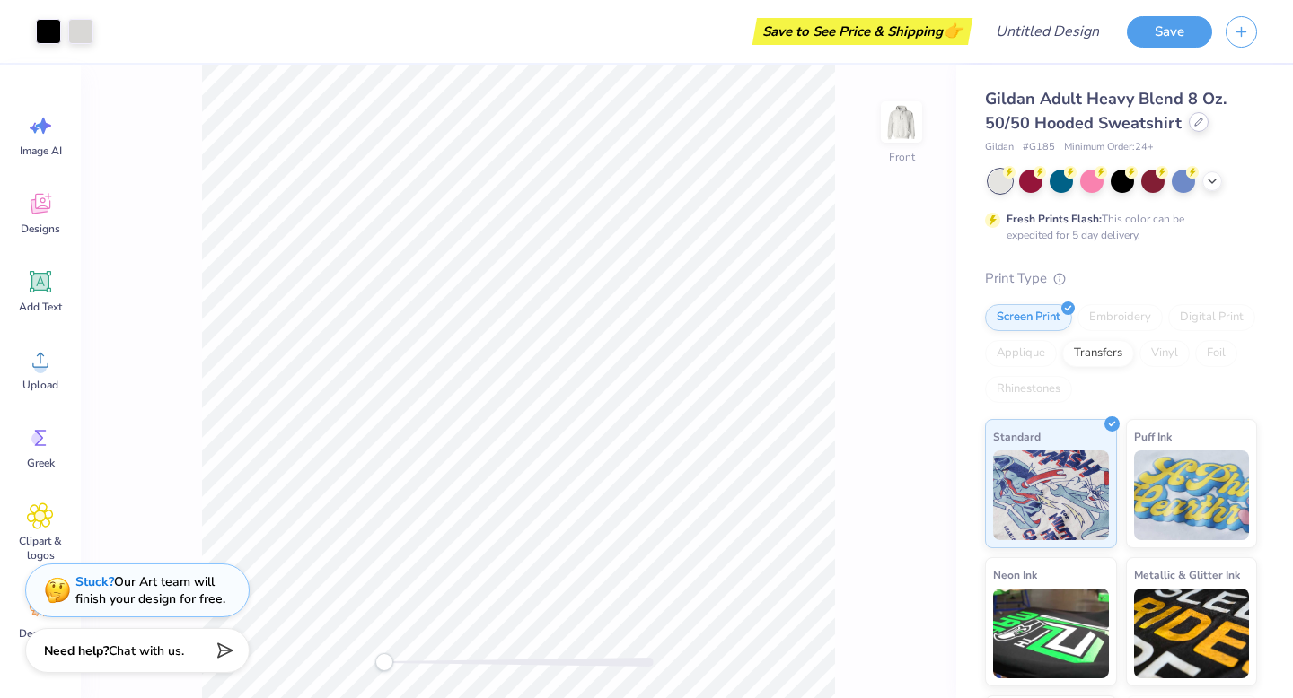
click at [1195, 126] on icon at bounding box center [1198, 122] width 9 height 9
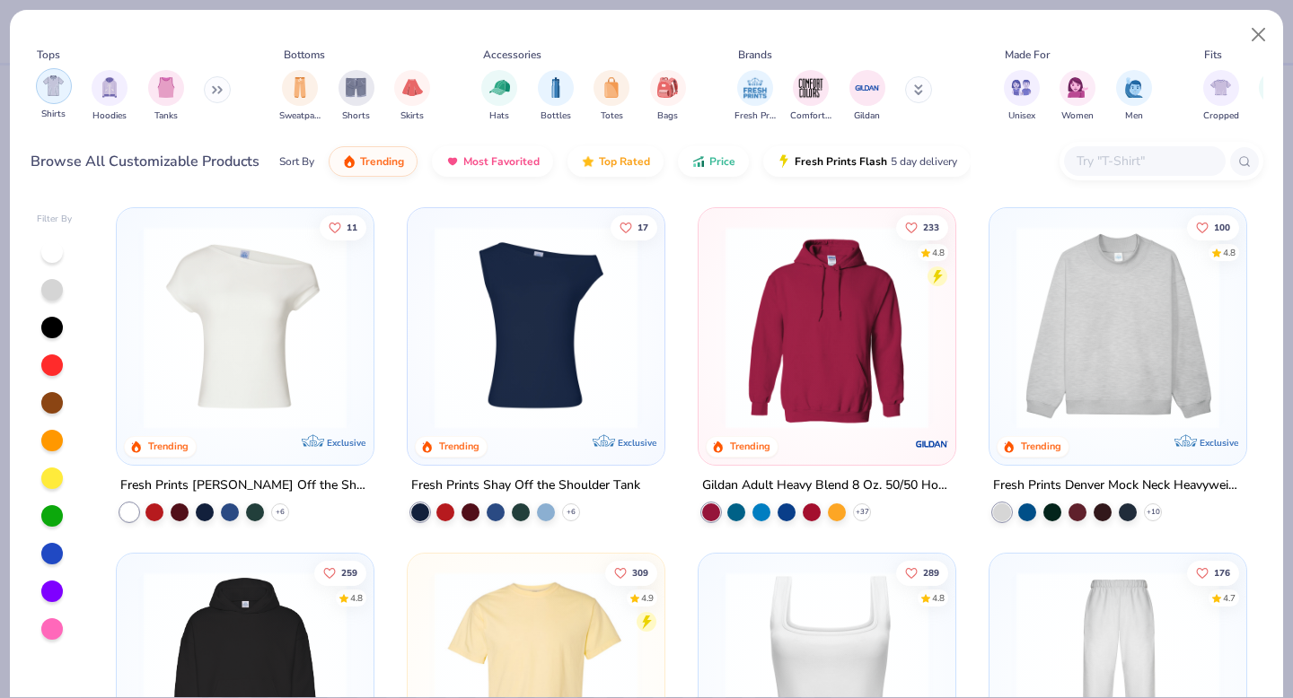
click at [66, 88] on div "filter for Shirts" at bounding box center [54, 86] width 36 height 36
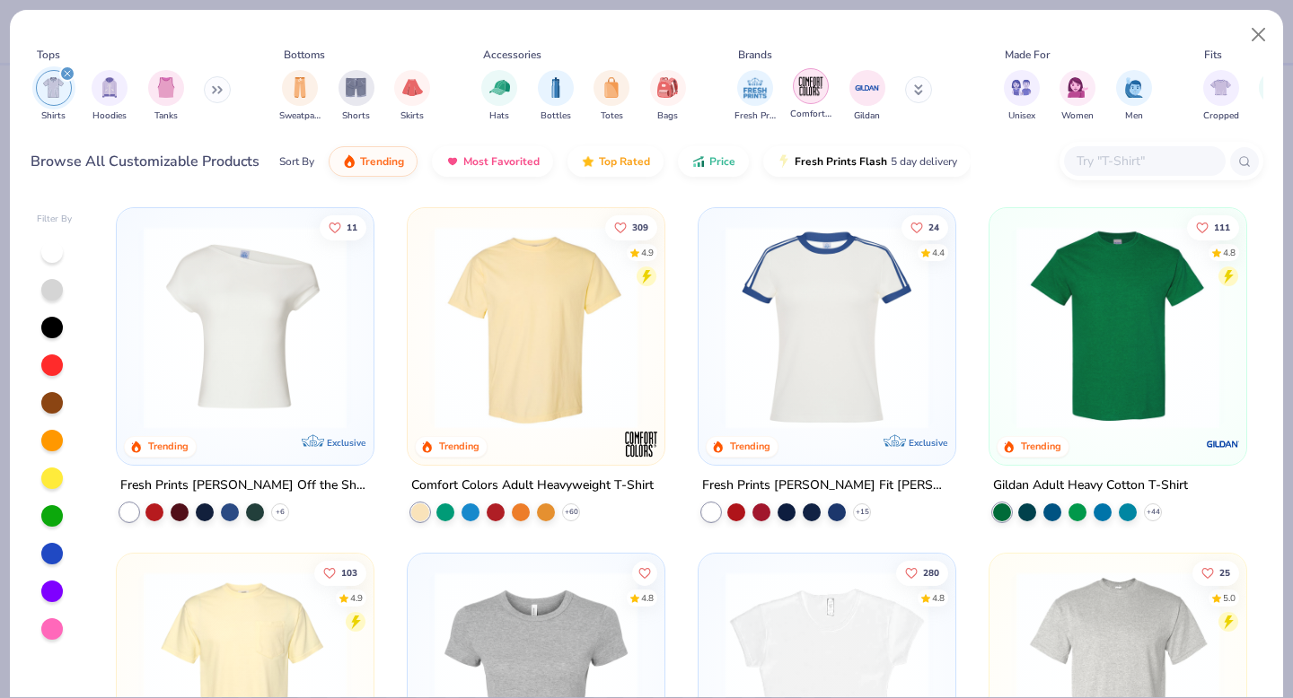
click at [810, 83] on img "filter for Comfort Colors" at bounding box center [810, 86] width 27 height 27
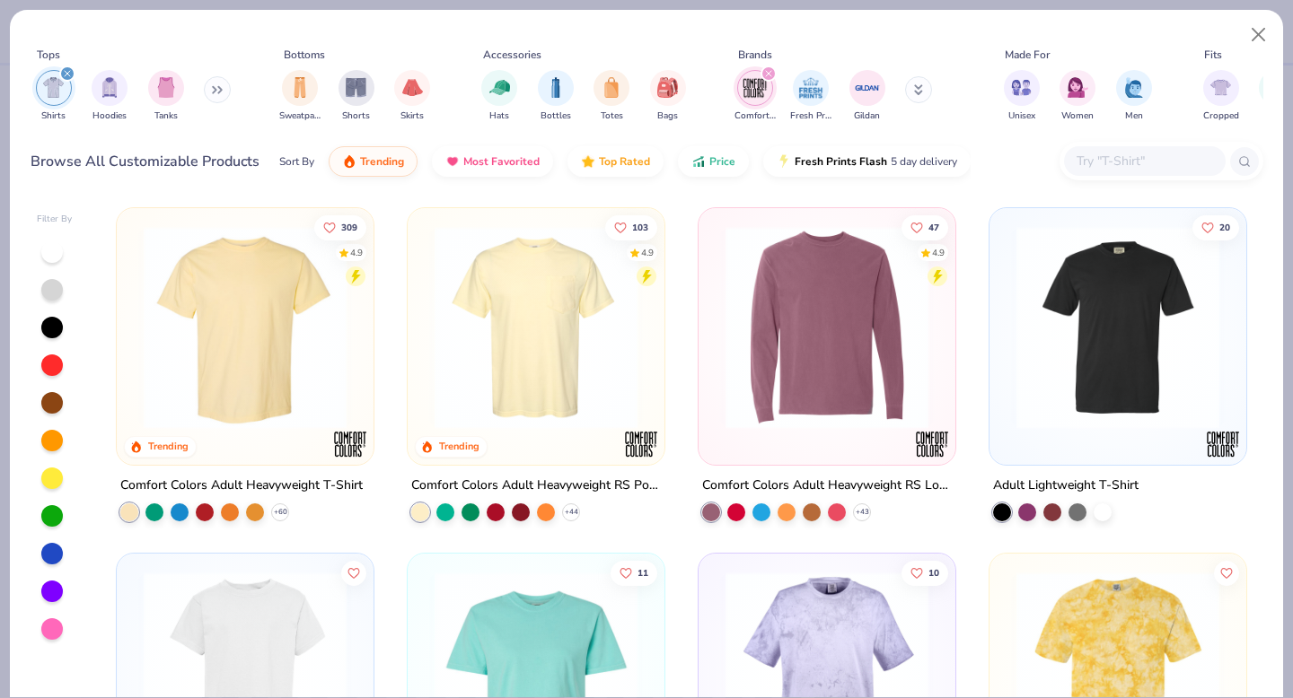
click at [499, 364] on img at bounding box center [535, 327] width 221 height 203
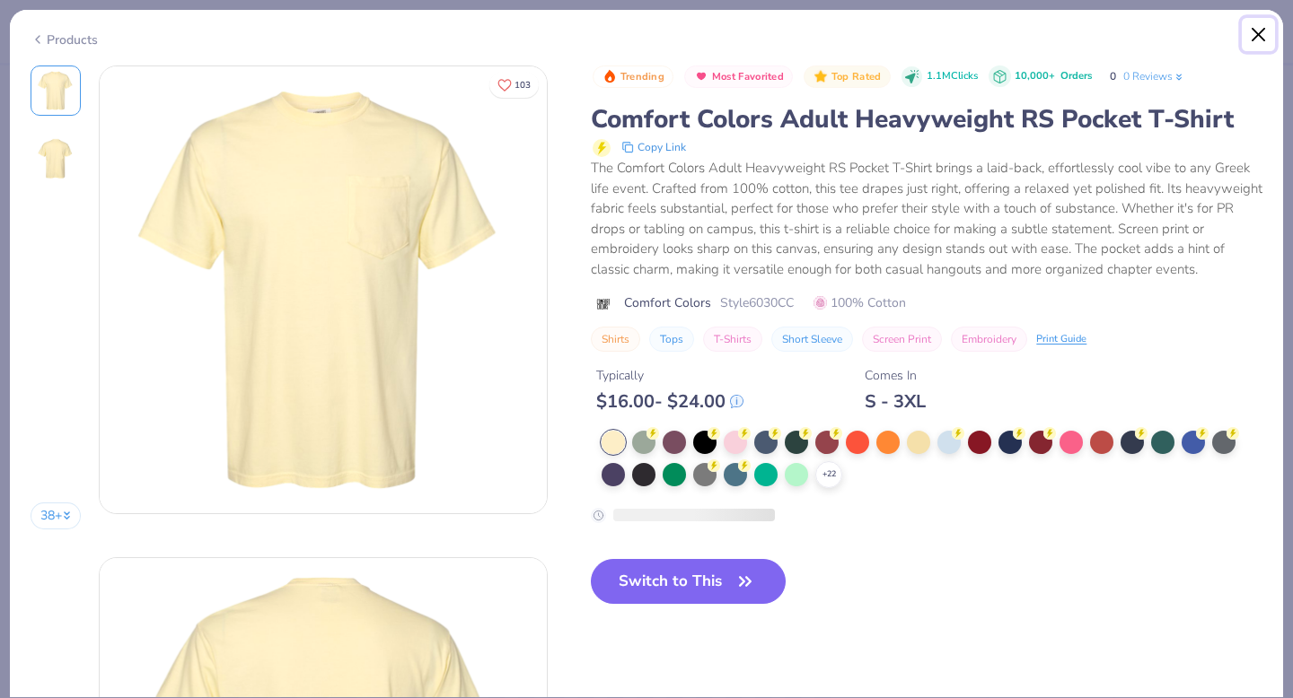
click at [1259, 39] on button "Close" at bounding box center [1258, 35] width 34 height 34
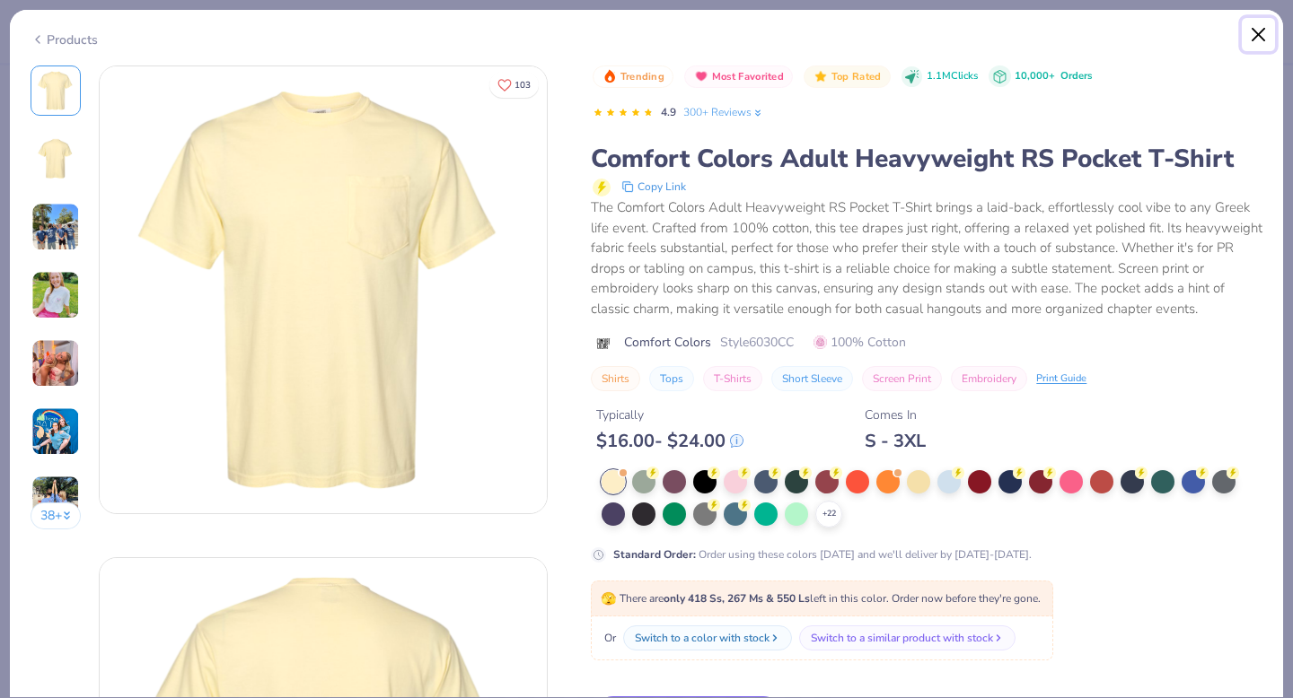
click at [1256, 36] on button "Close" at bounding box center [1258, 35] width 34 height 34
click at [1254, 39] on button "Close" at bounding box center [1258, 35] width 34 height 34
click at [83, 35] on div "Products" at bounding box center [64, 40] width 67 height 19
click at [62, 37] on div "Products" at bounding box center [64, 40] width 67 height 19
click at [0, 7] on div "Products 38 + 103 AU Alpha Tau Omega, Pepperdine University PU Phi Mu, Louisian…" at bounding box center [646, 349] width 1293 height 698
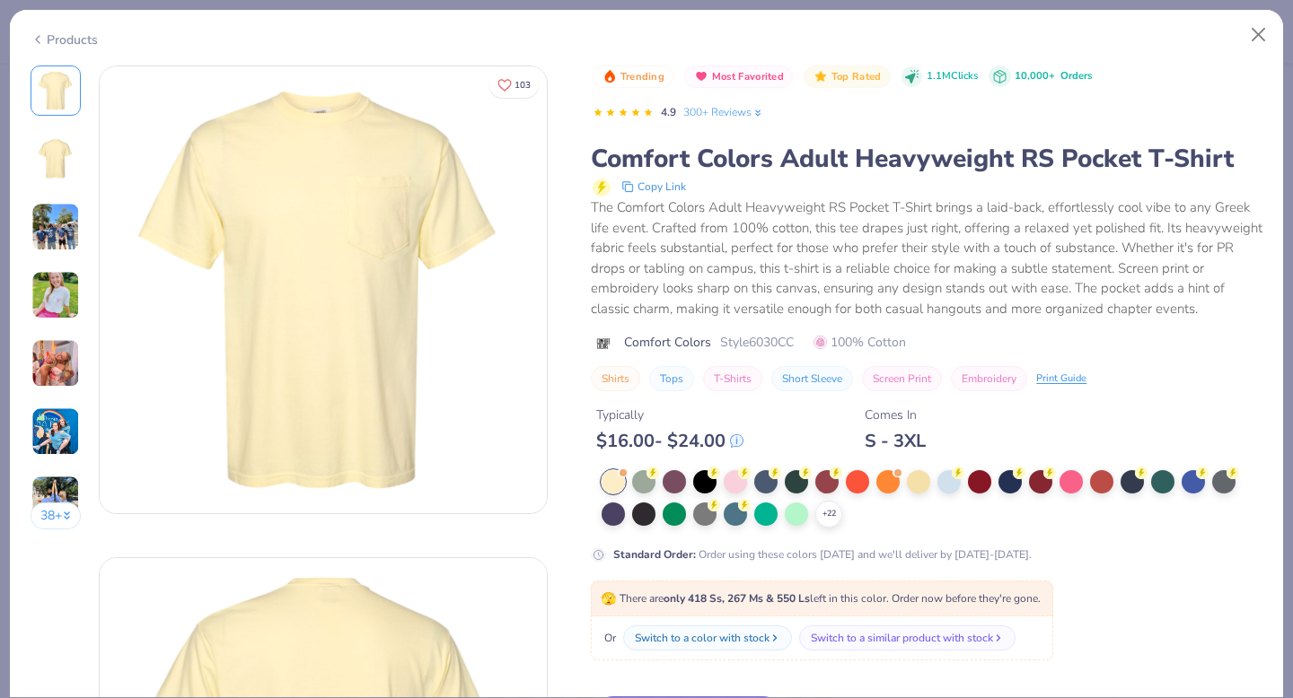
click at [5, 18] on div "Products 38 + 103 AU Alpha Tau Omega, Pepperdine University PU Phi Mu, Louisian…" at bounding box center [646, 349] width 1293 height 698
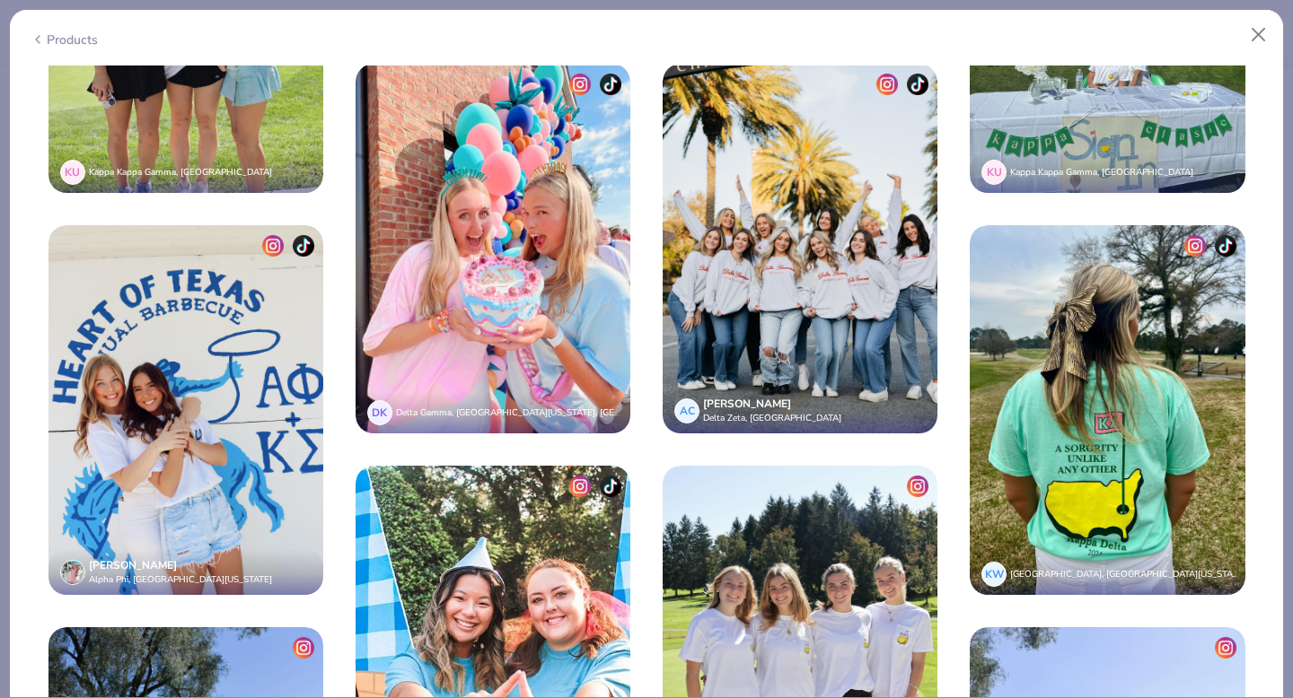
scroll to position [3851, 0]
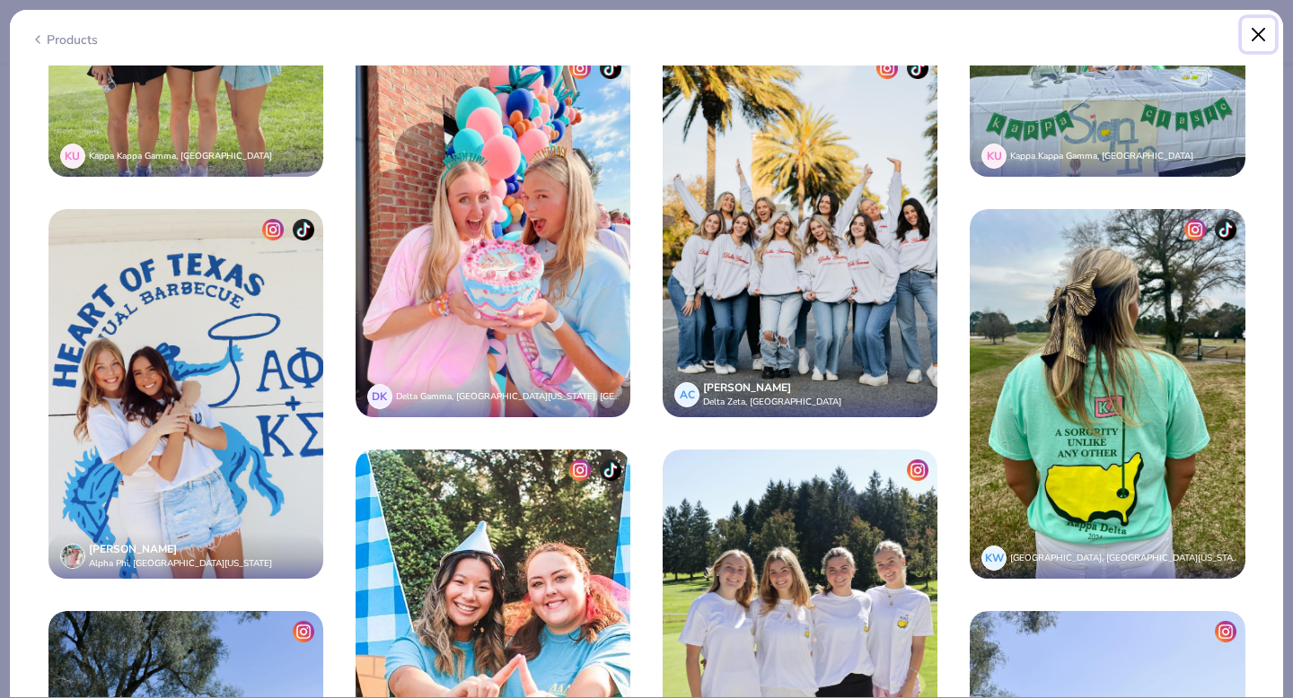
click at [1256, 26] on button "Close" at bounding box center [1258, 35] width 34 height 34
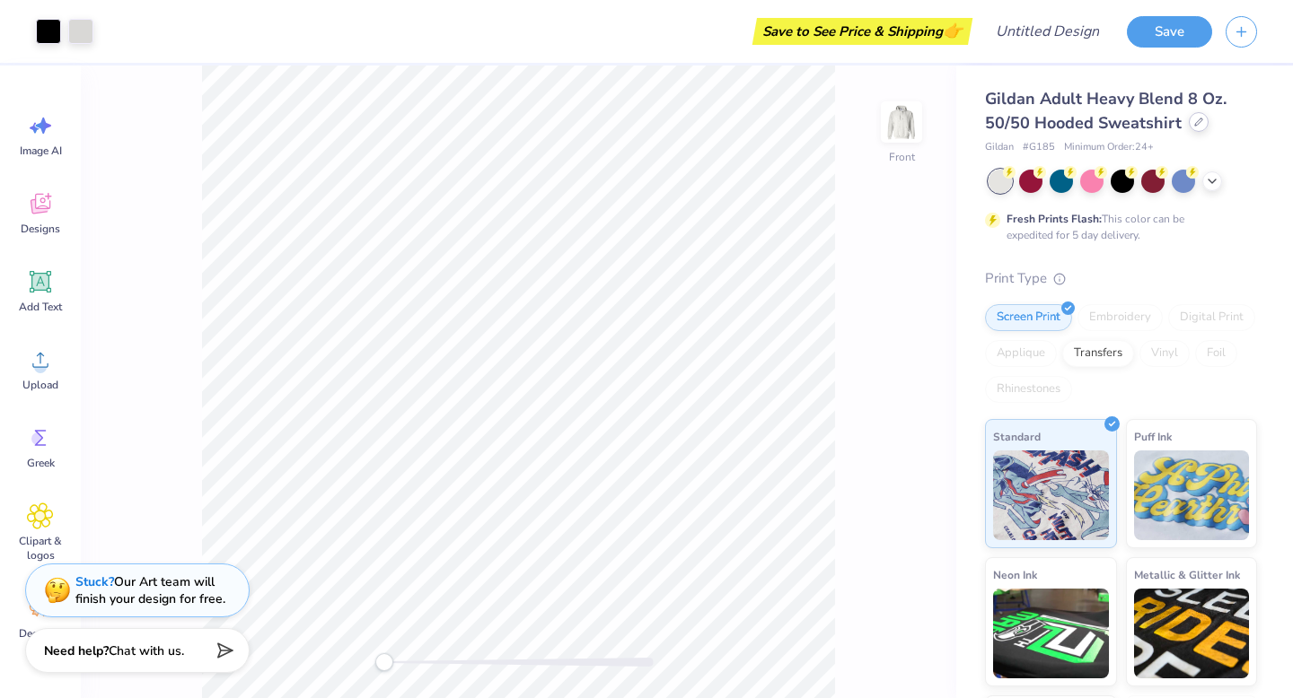
click at [1198, 125] on icon at bounding box center [1198, 122] width 9 height 9
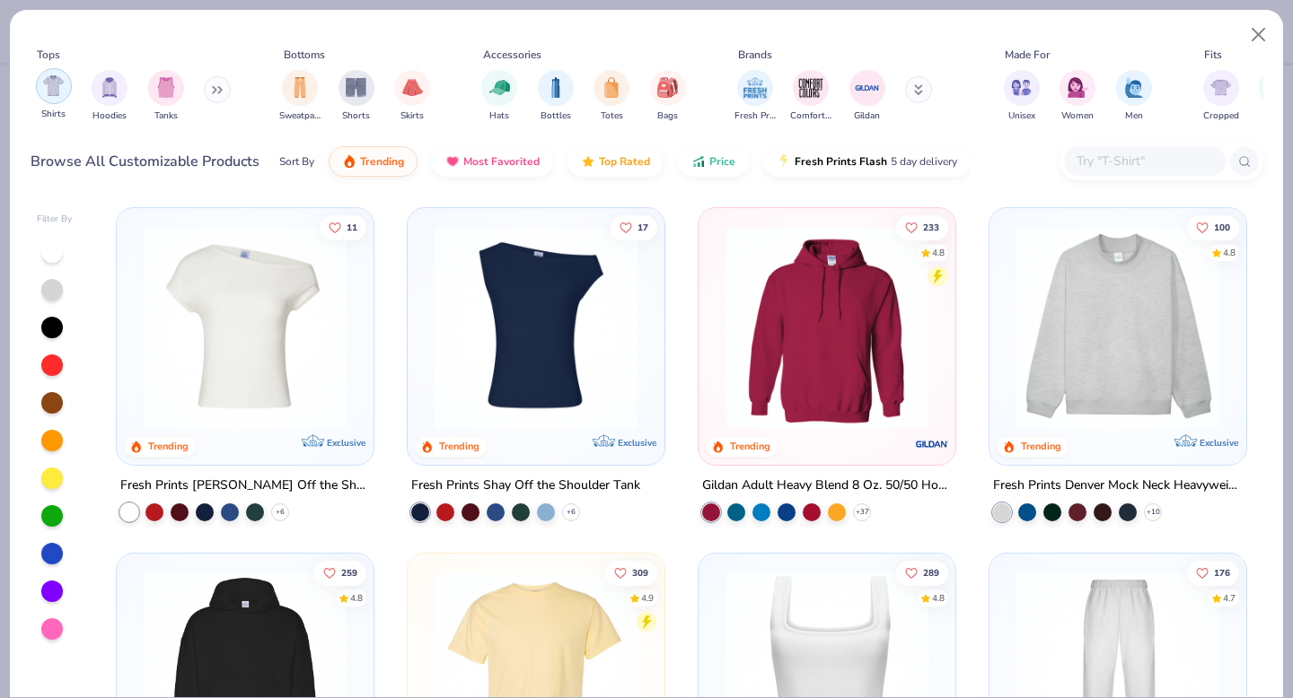
click at [58, 83] on img "filter for Shirts" at bounding box center [53, 85] width 21 height 21
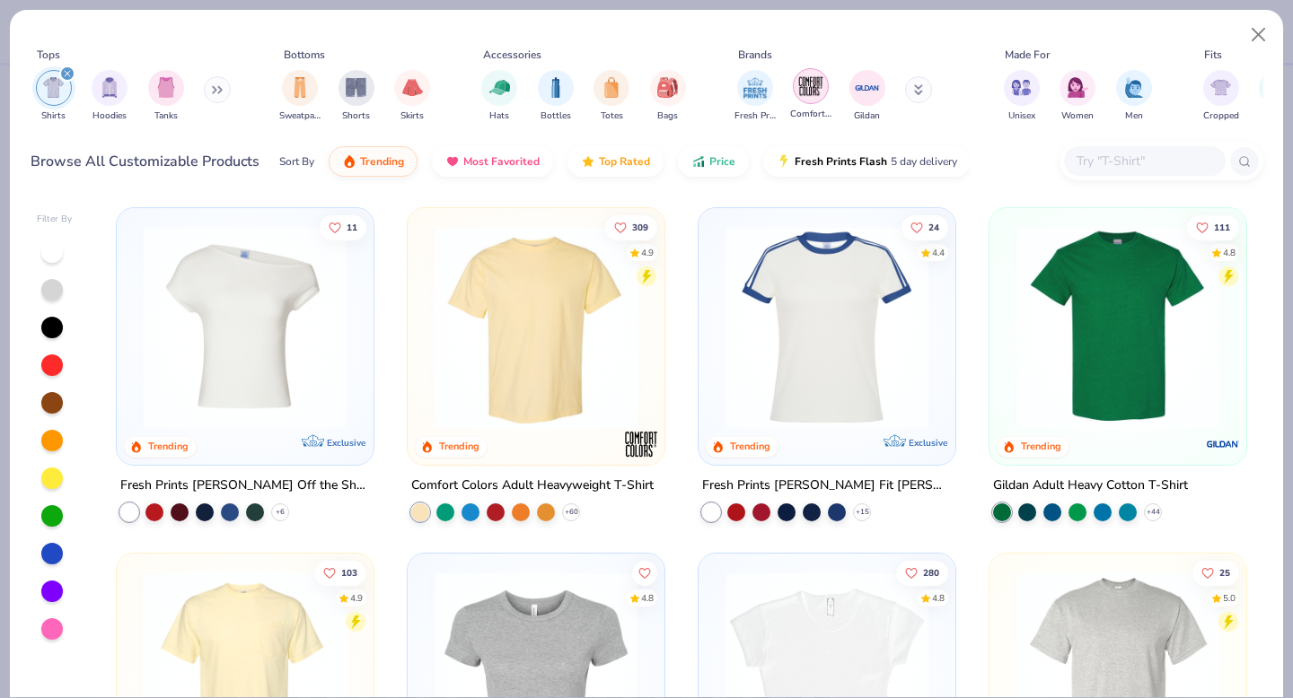
click at [803, 93] on img "filter for Comfort Colors" at bounding box center [810, 86] width 27 height 27
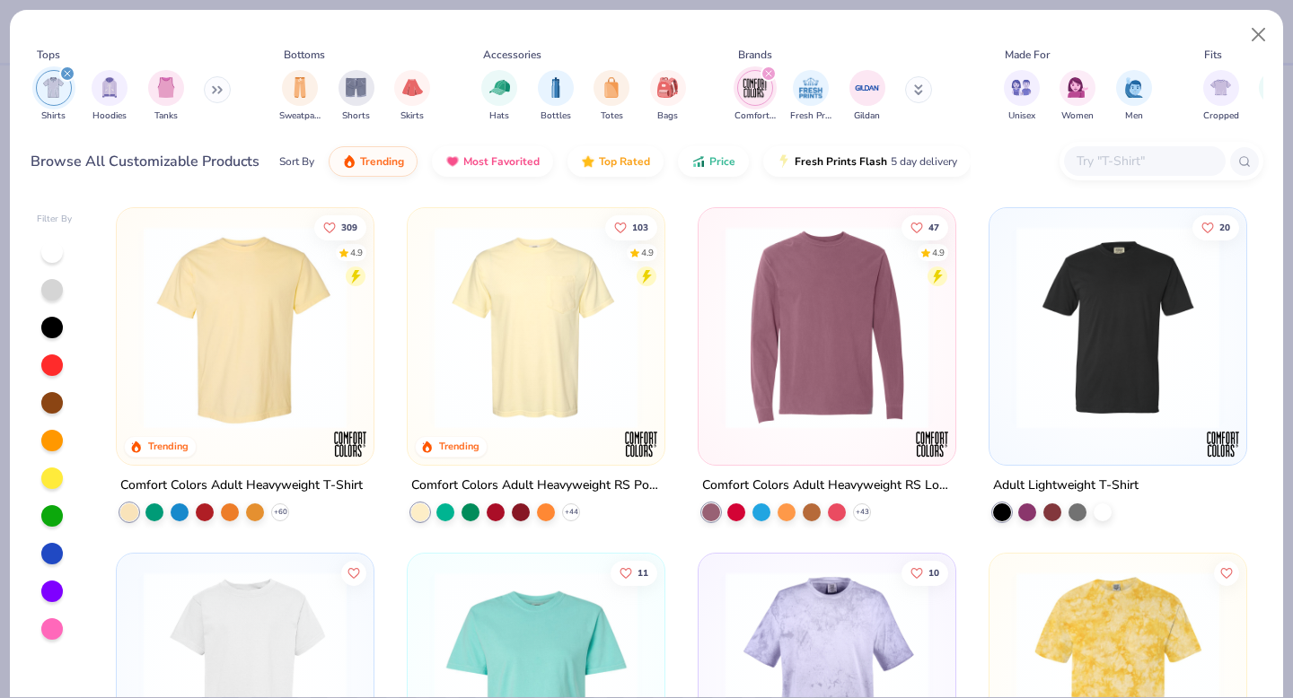
click at [311, 306] on img at bounding box center [245, 327] width 221 height 203
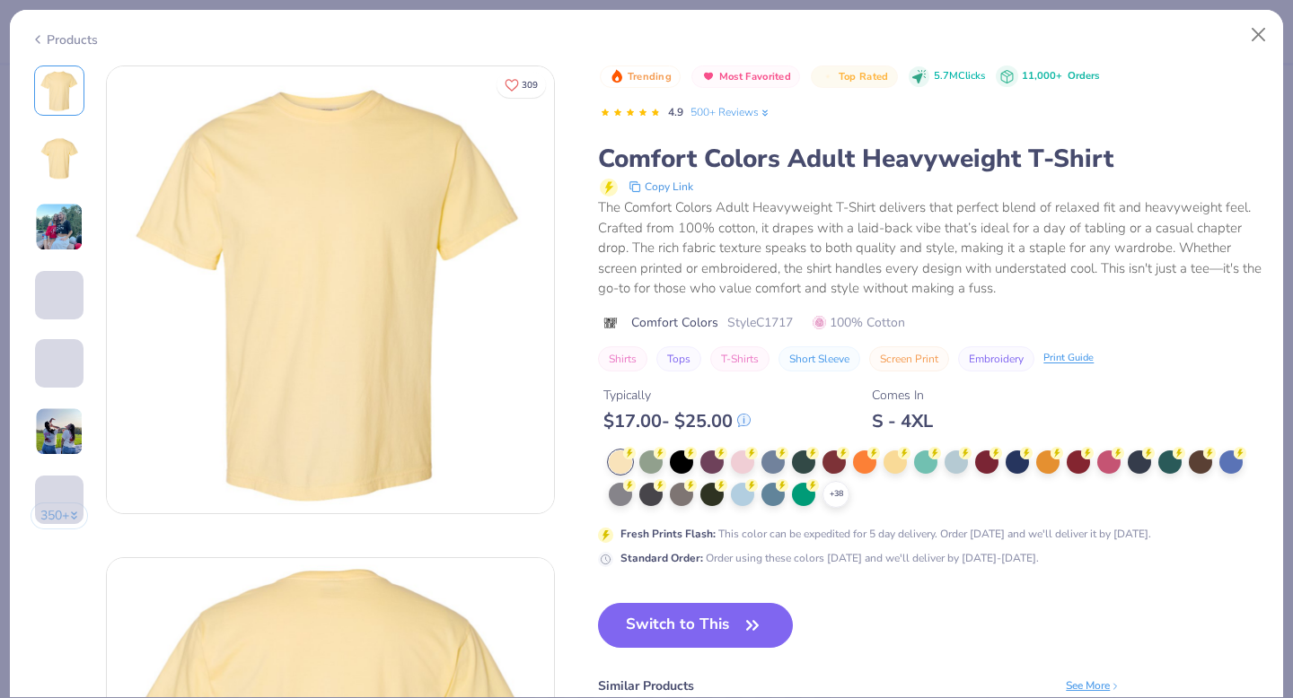
click at [75, 41] on div "Products" at bounding box center [64, 40] width 67 height 19
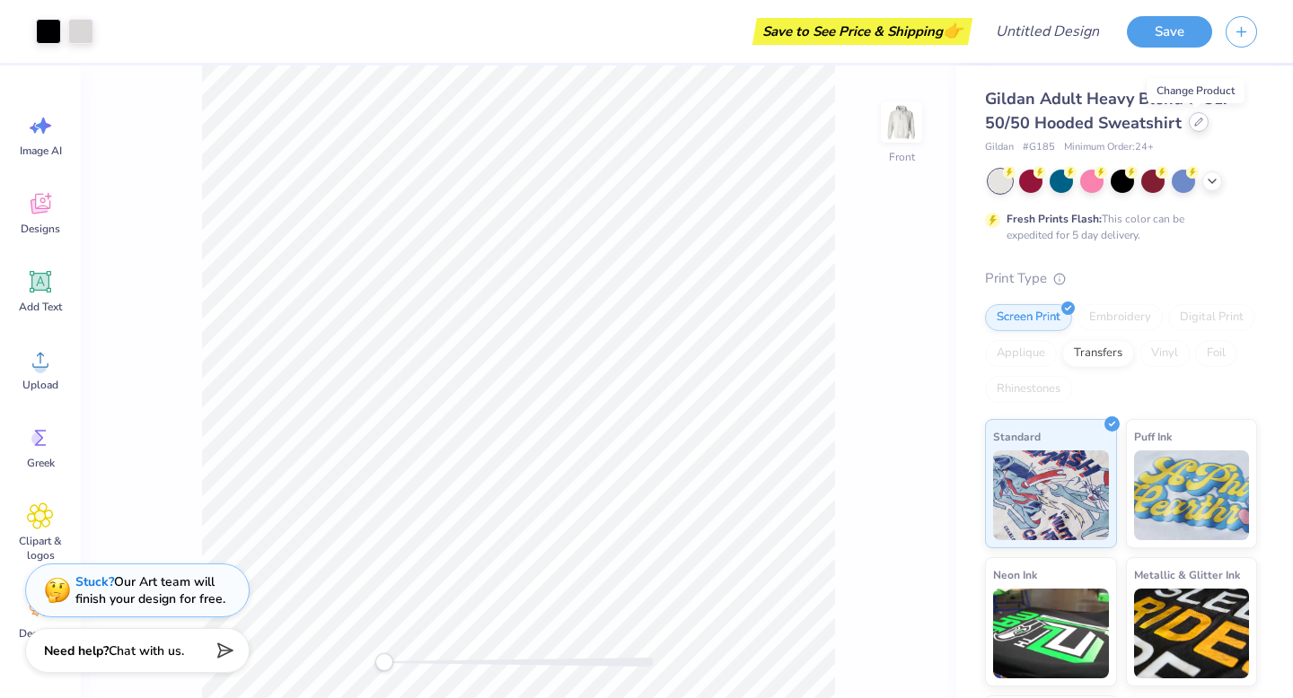
click at [1199, 125] on icon at bounding box center [1198, 122] width 9 height 9
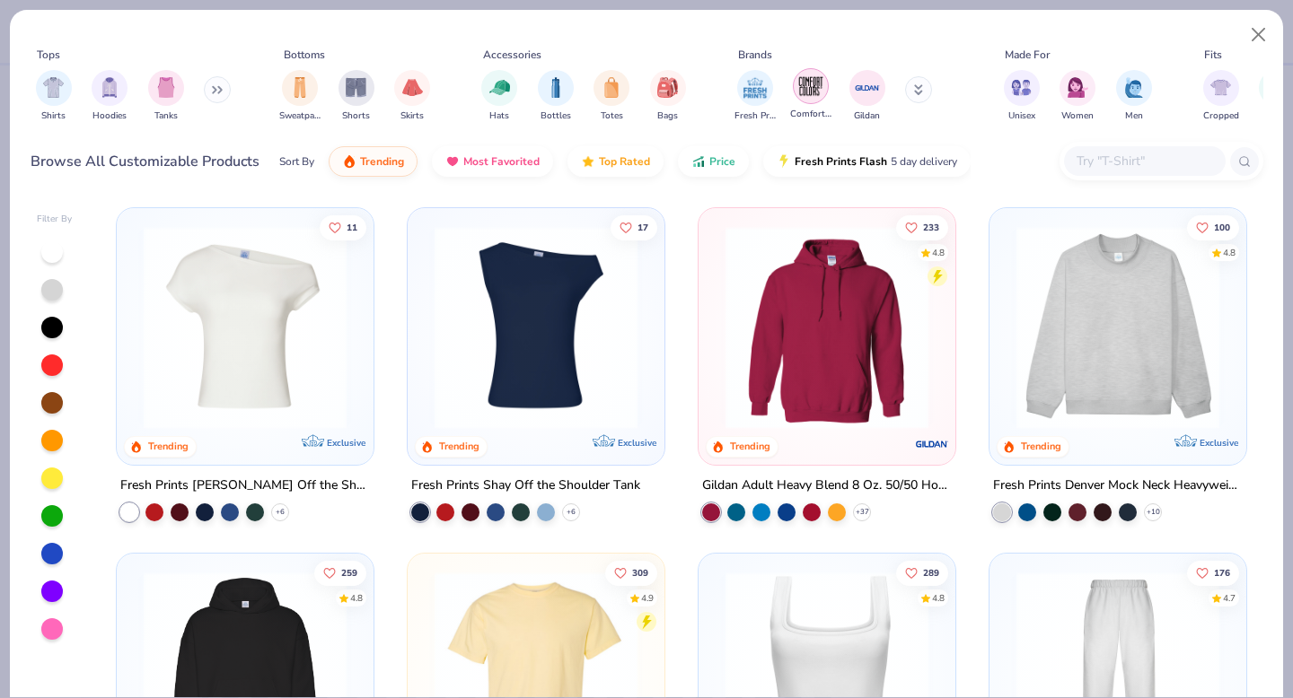
click at [797, 85] on img "filter for Comfort Colors" at bounding box center [810, 86] width 27 height 27
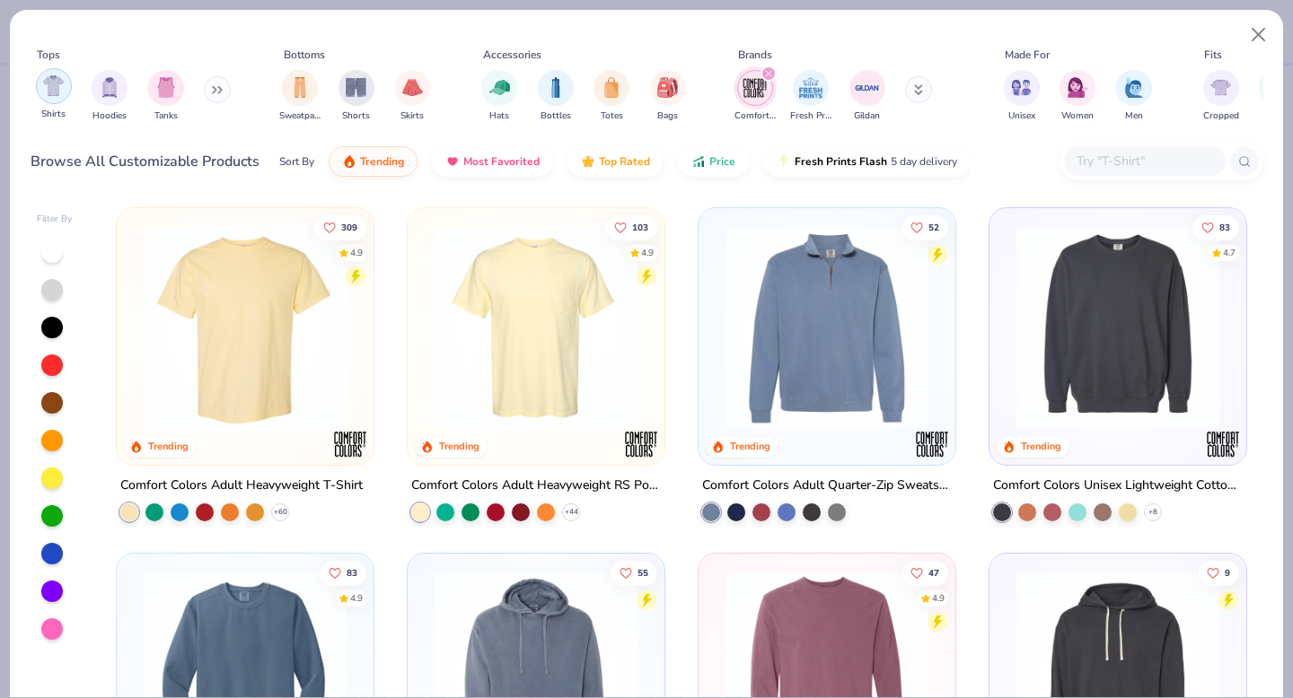
click at [42, 81] on div "filter for Shirts" at bounding box center [54, 86] width 36 height 36
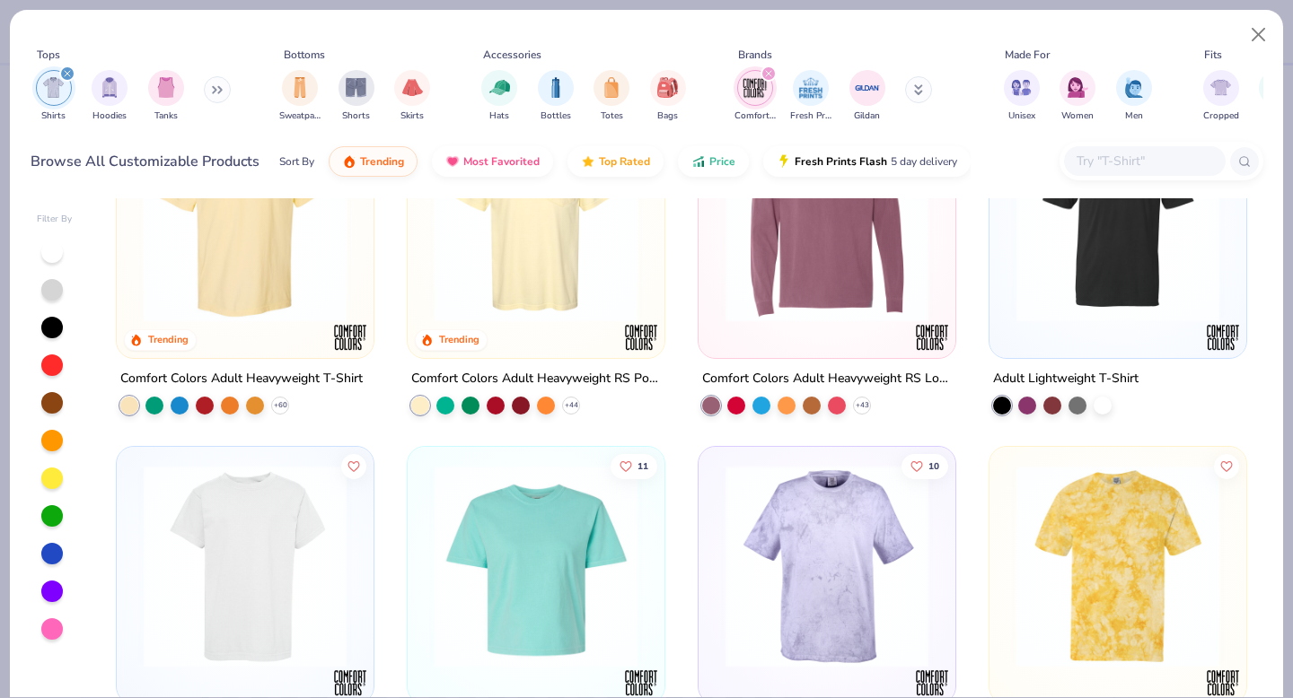
scroll to position [66, 0]
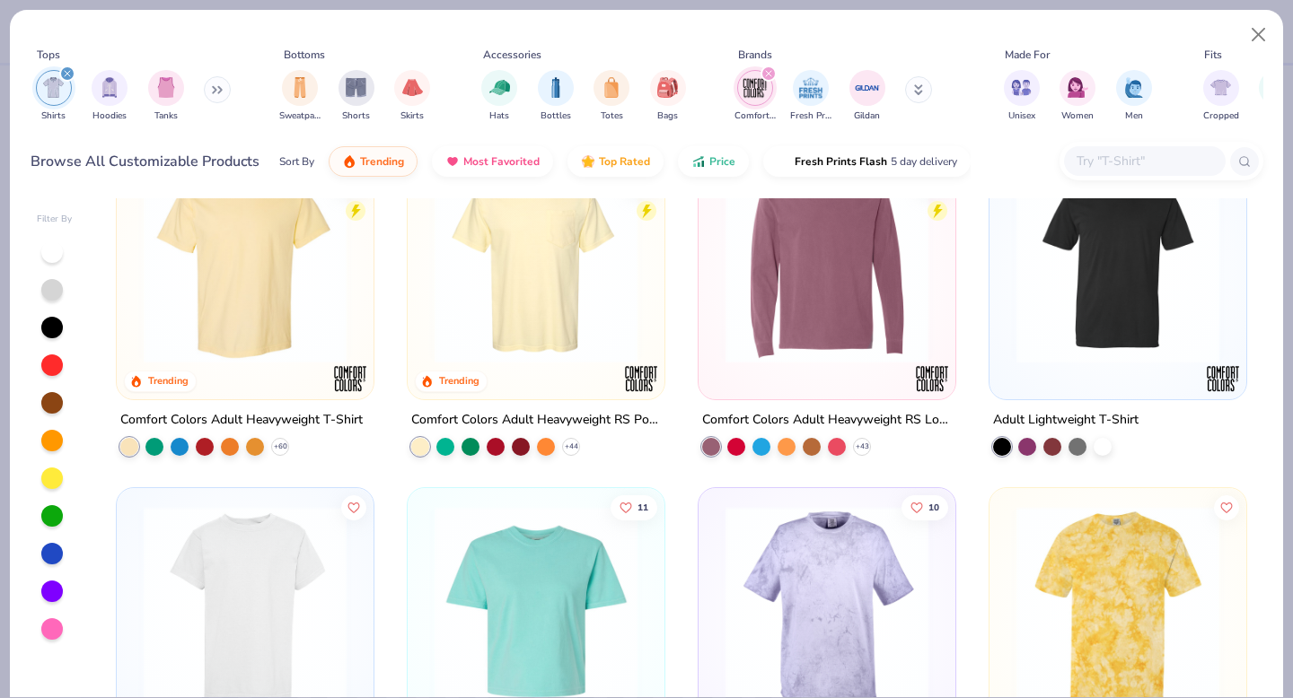
click at [557, 322] on img at bounding box center [535, 262] width 221 height 203
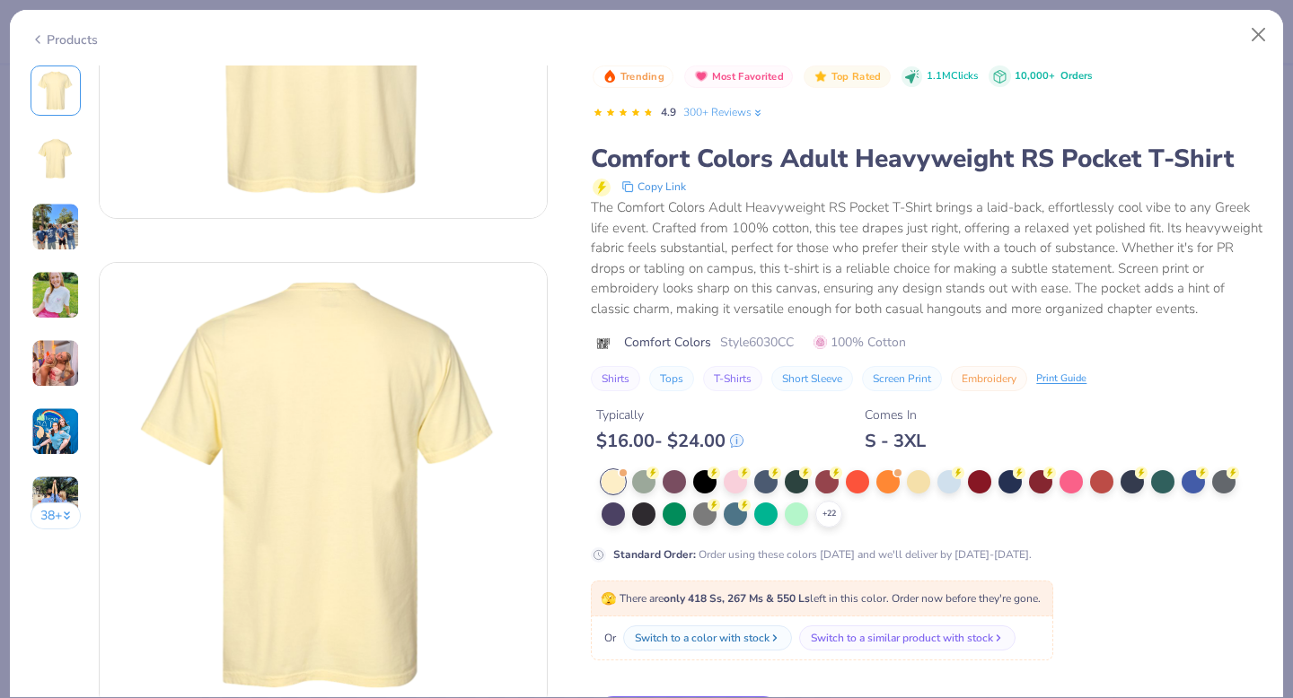
scroll to position [311, 0]
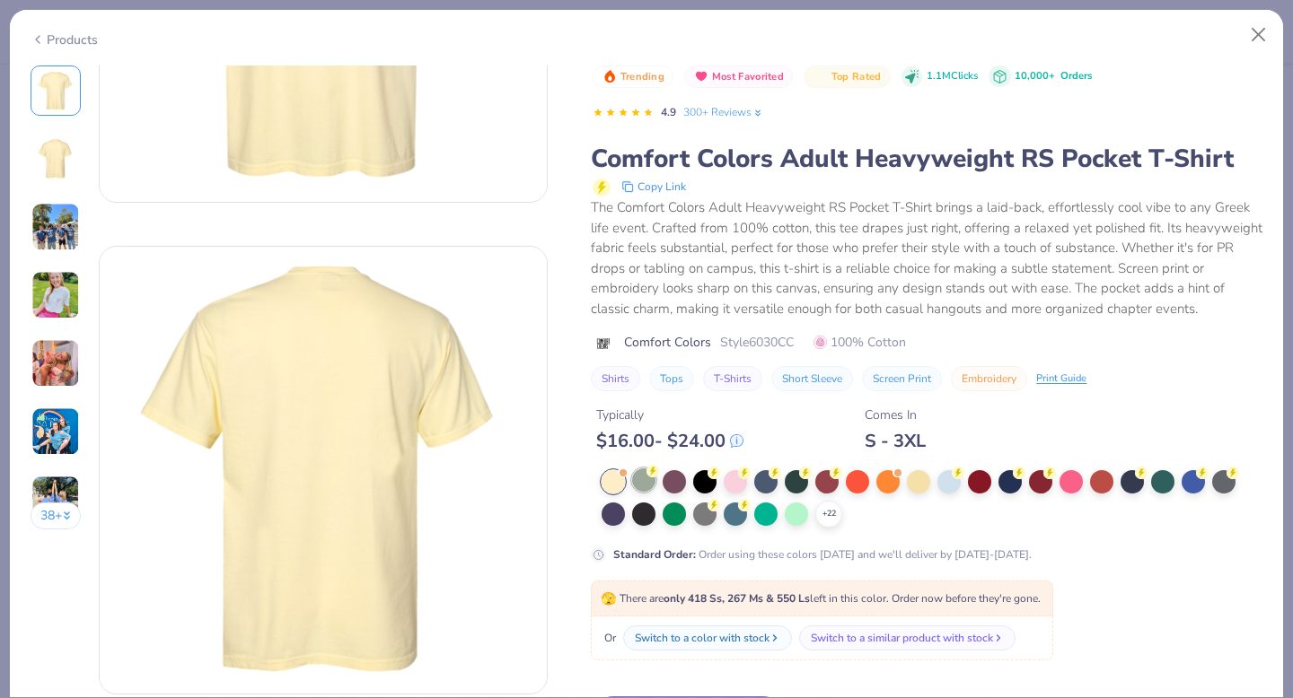
click at [648, 476] on circle at bounding box center [652, 471] width 13 height 13
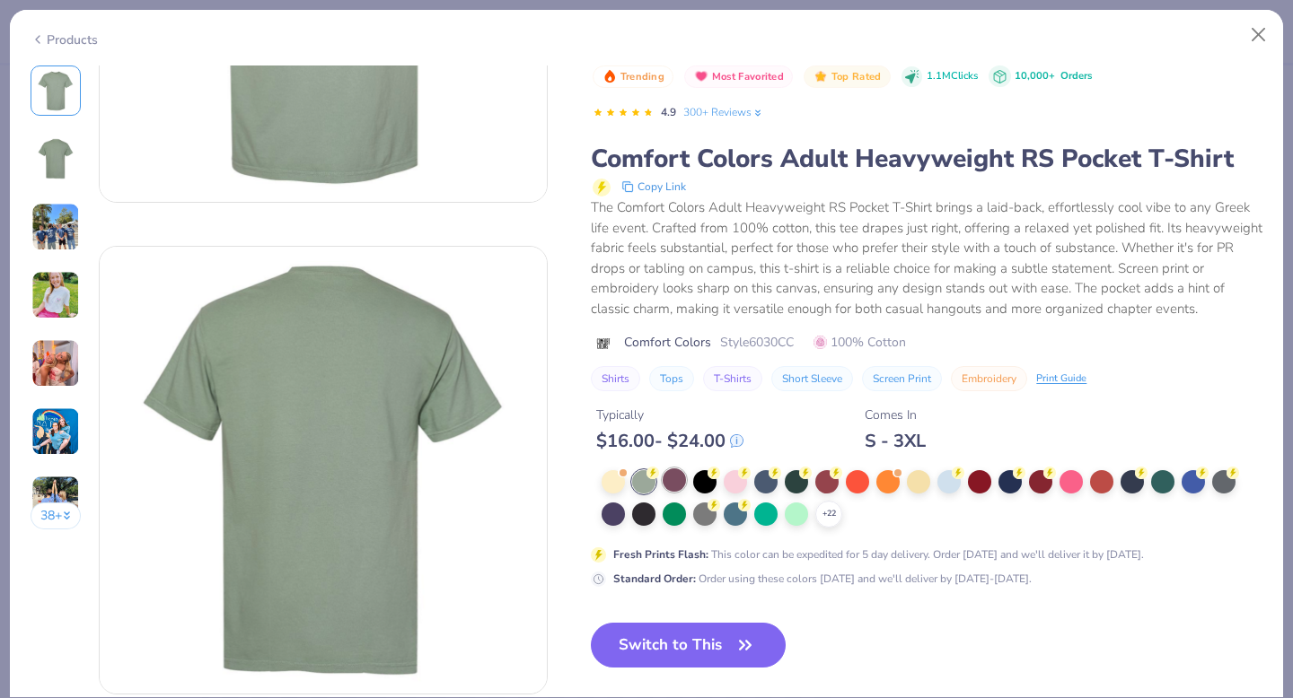
click at [679, 478] on div at bounding box center [673, 480] width 23 height 23
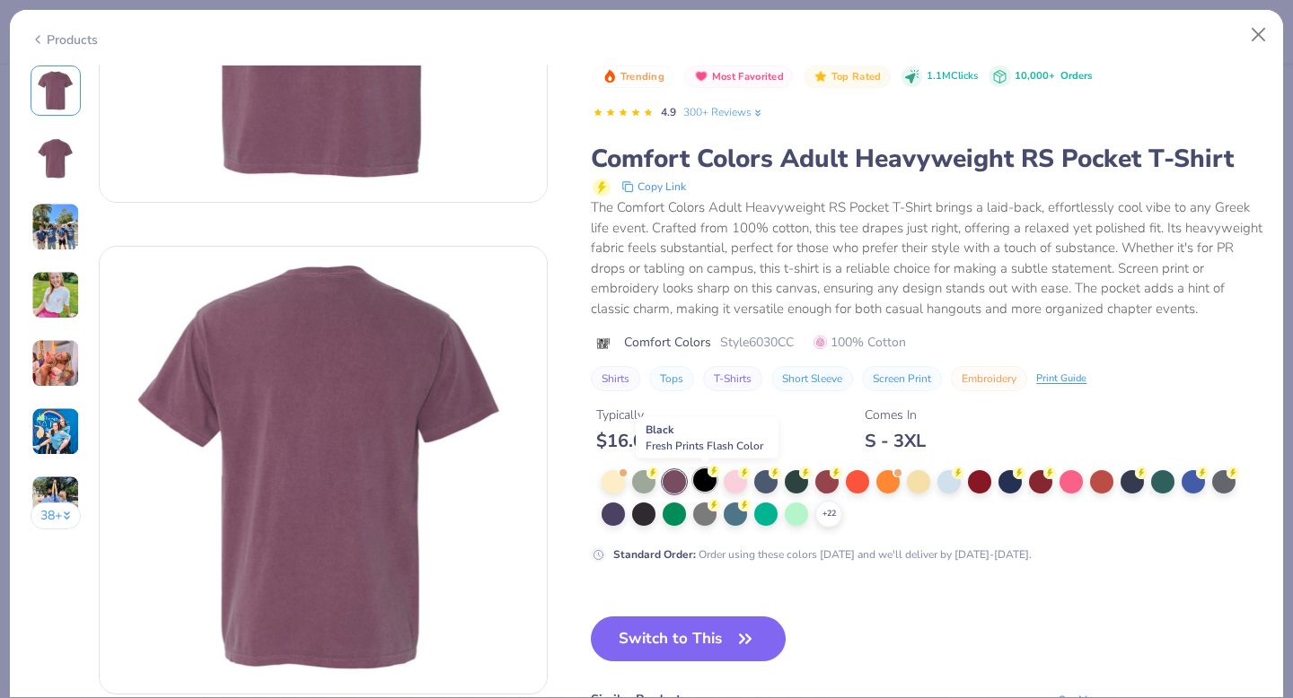
click at [707, 480] on div at bounding box center [704, 480] width 23 height 23
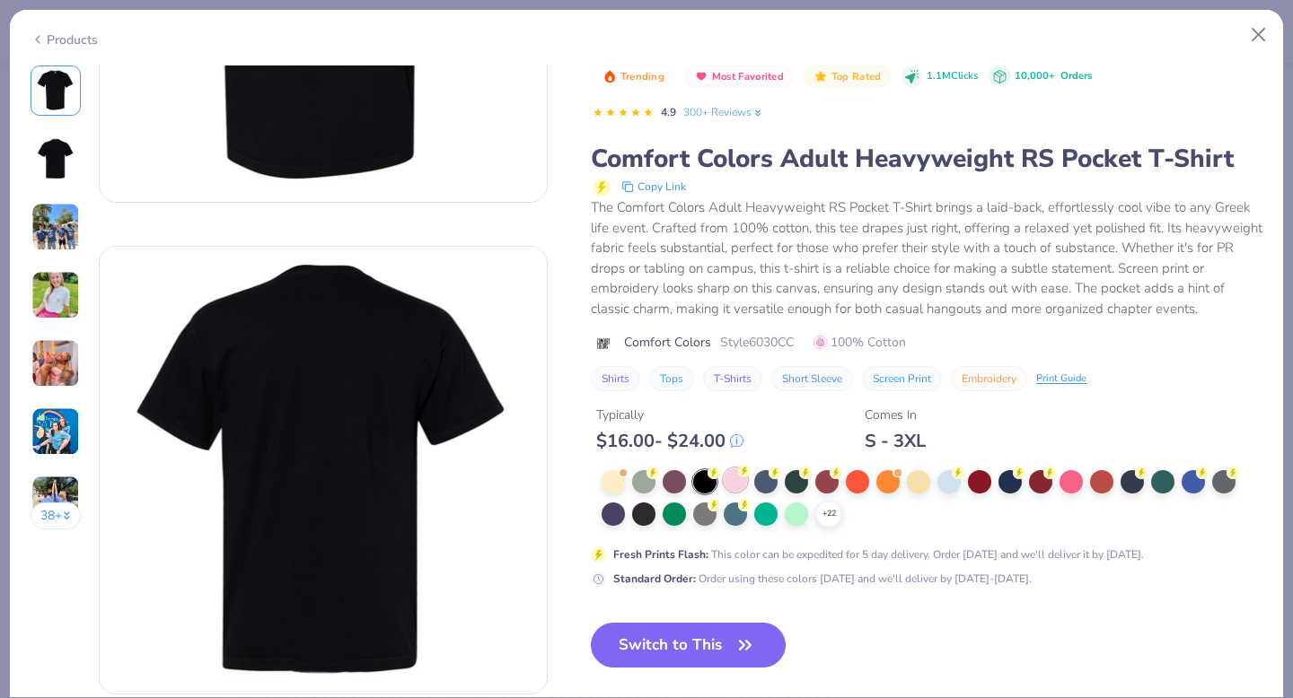
click at [741, 478] on div at bounding box center [734, 480] width 23 height 23
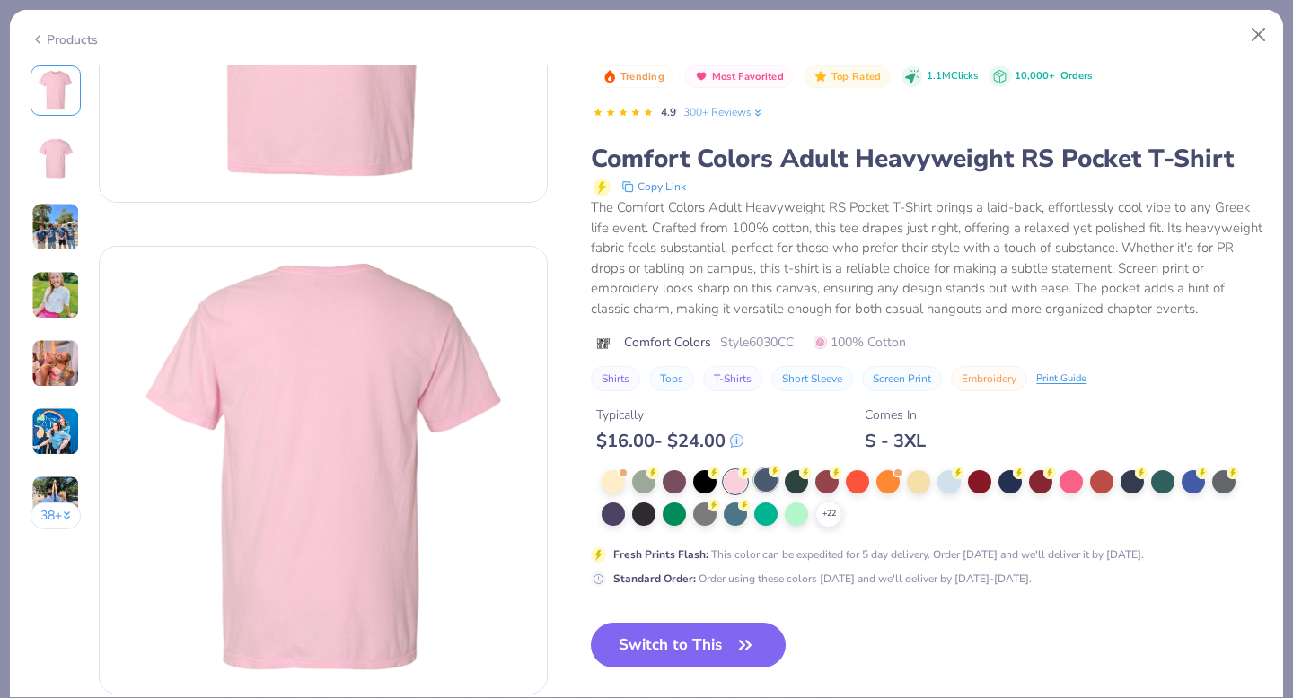
click at [773, 481] on div at bounding box center [765, 480] width 23 height 23
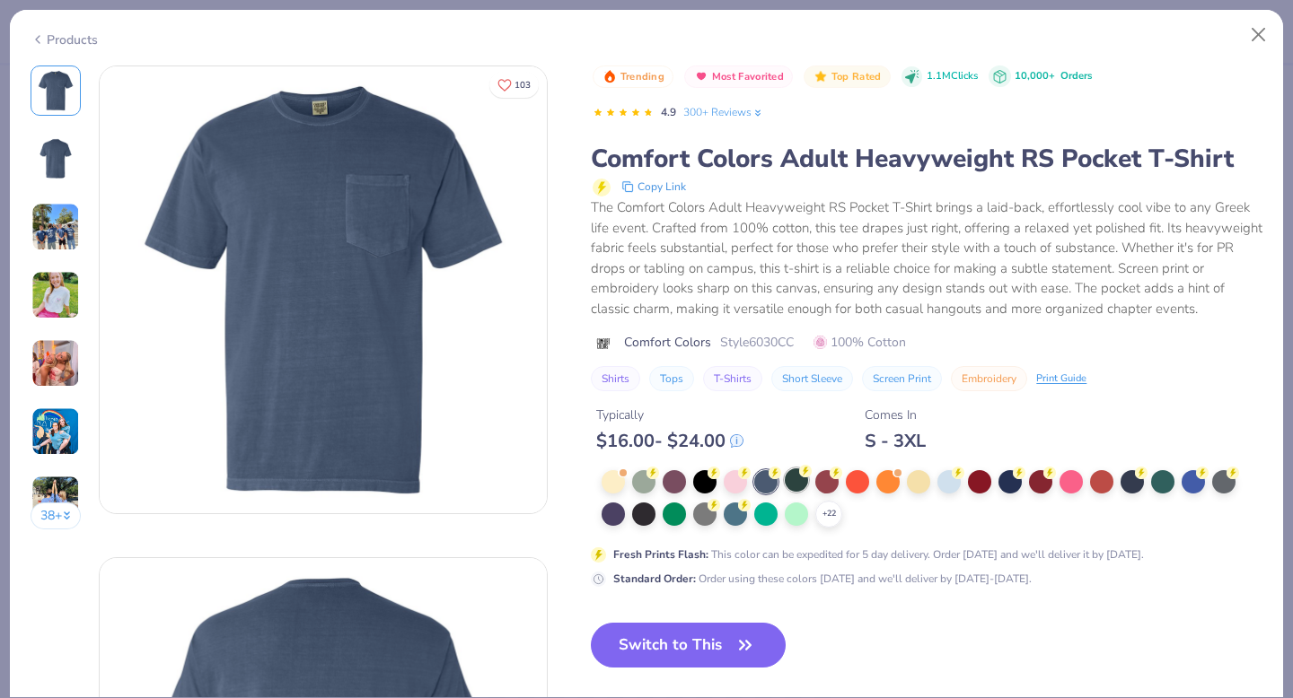
click at [795, 483] on div at bounding box center [796, 480] width 23 height 23
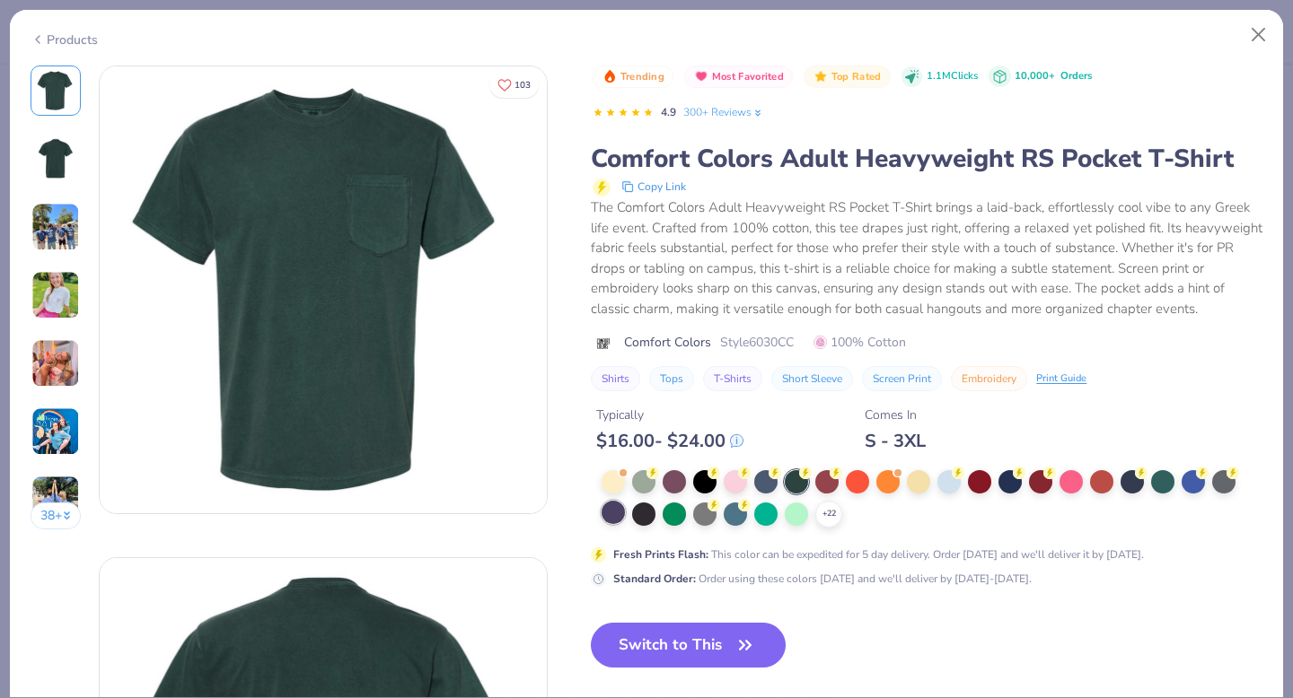
click at [618, 518] on div at bounding box center [612, 512] width 23 height 23
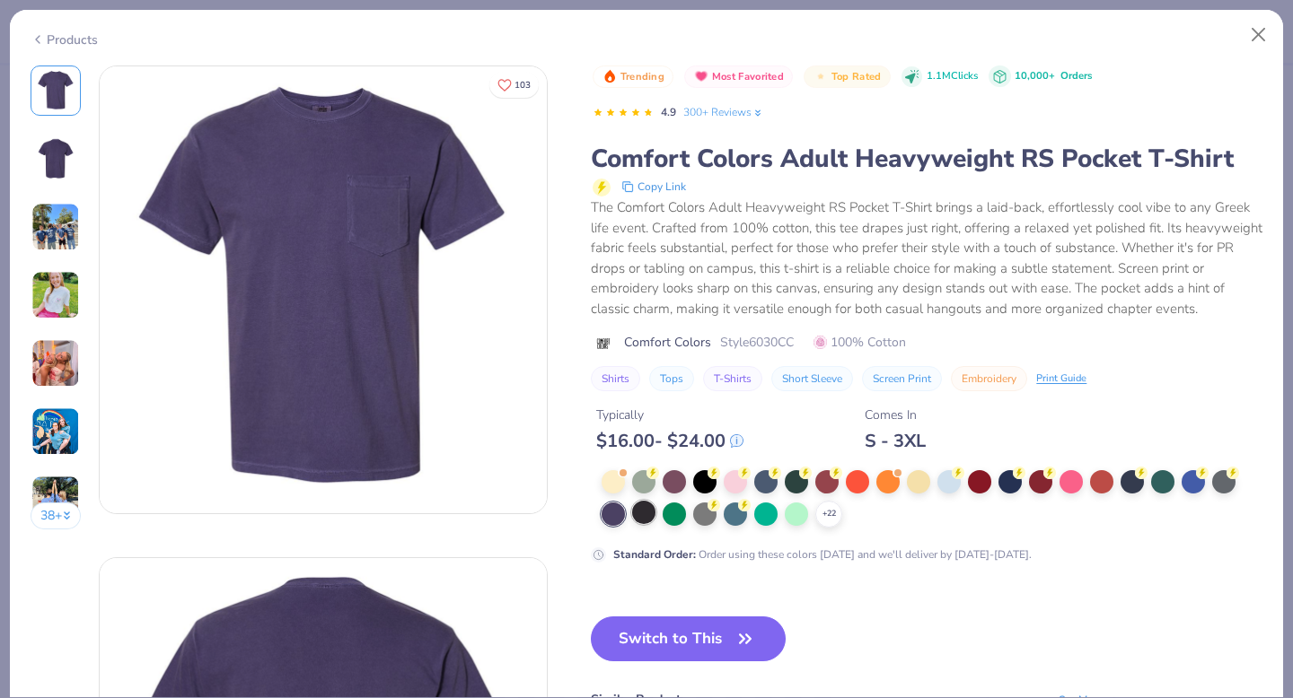
click at [649, 515] on div at bounding box center [643, 512] width 23 height 23
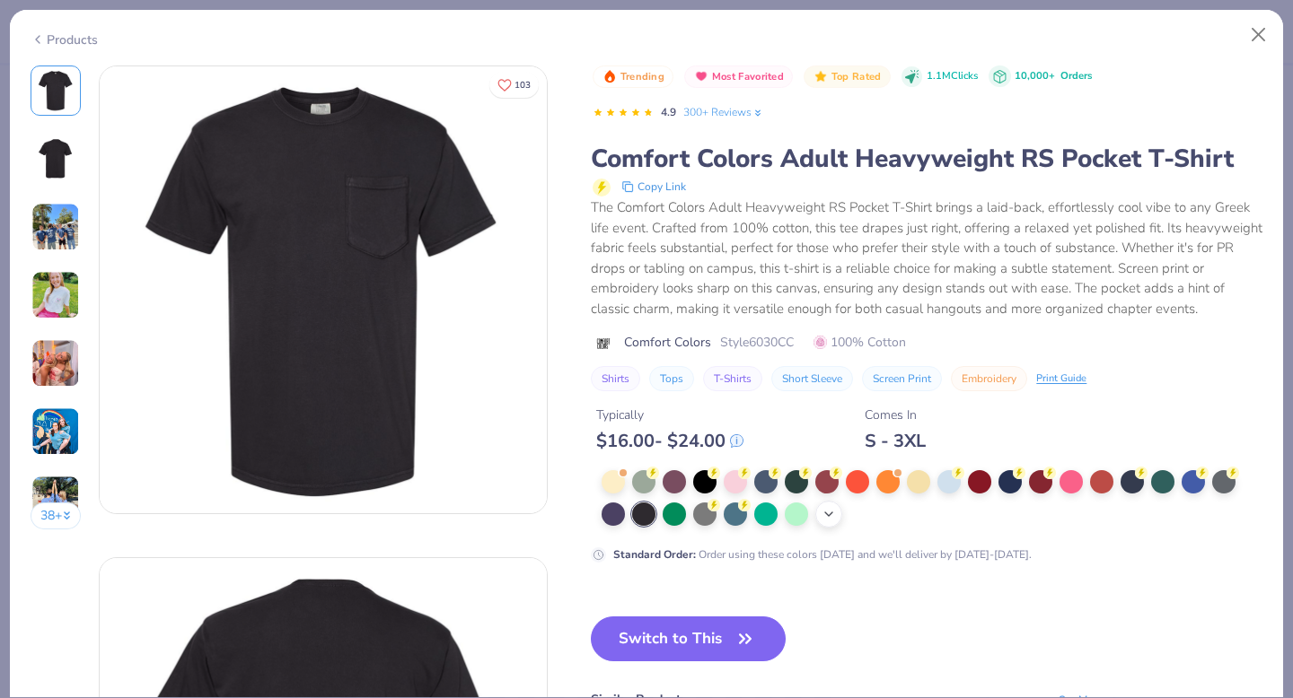
click at [829, 513] on icon at bounding box center [828, 514] width 14 height 14
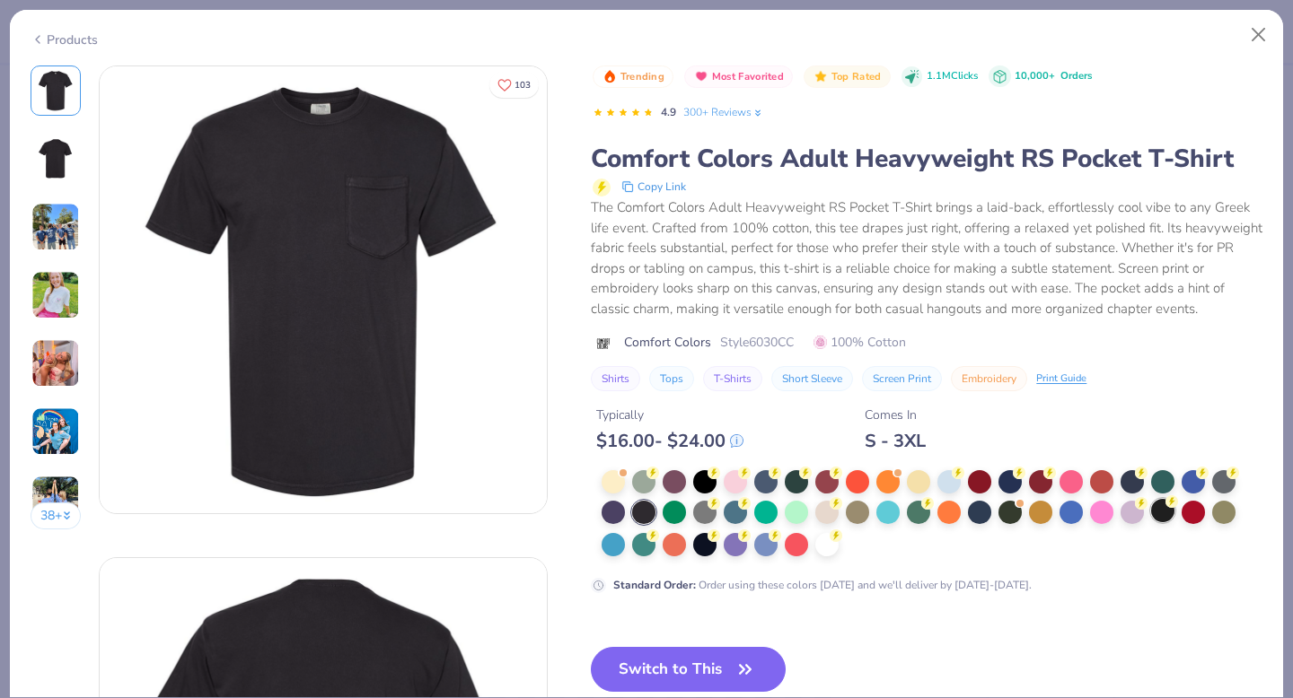
click at [1162, 506] on div at bounding box center [1162, 510] width 23 height 23
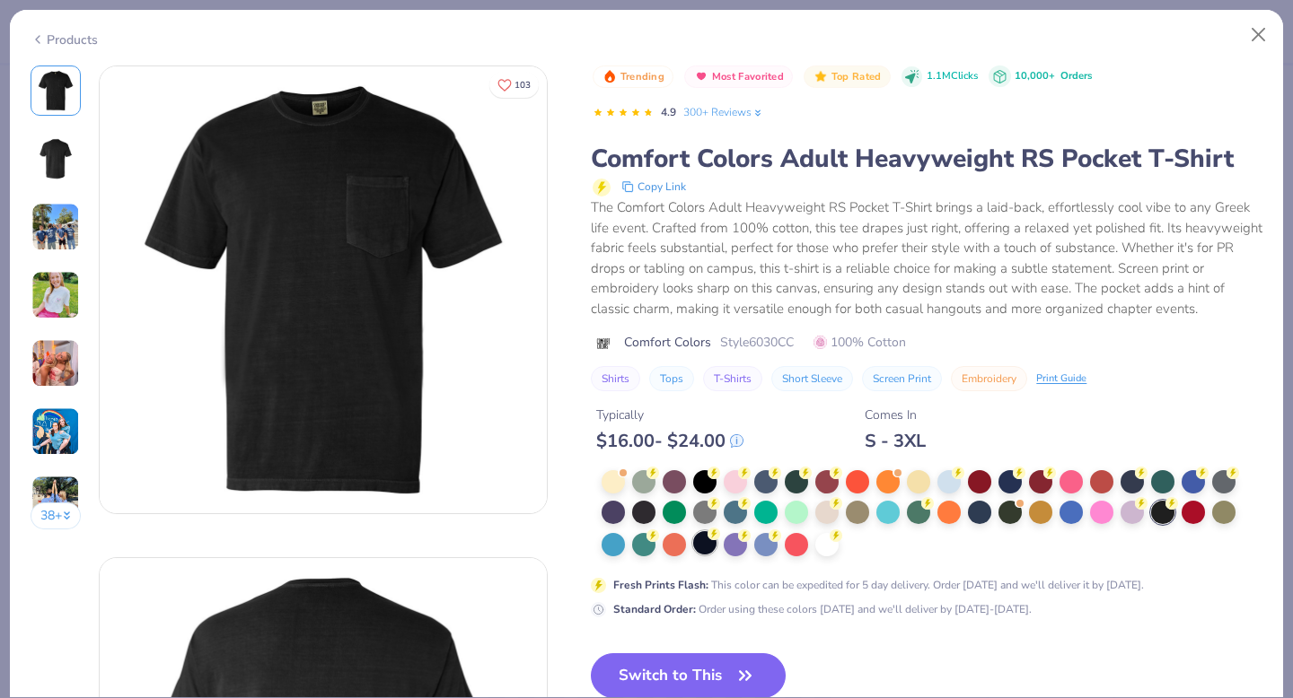
click at [702, 548] on div at bounding box center [704, 542] width 23 height 23
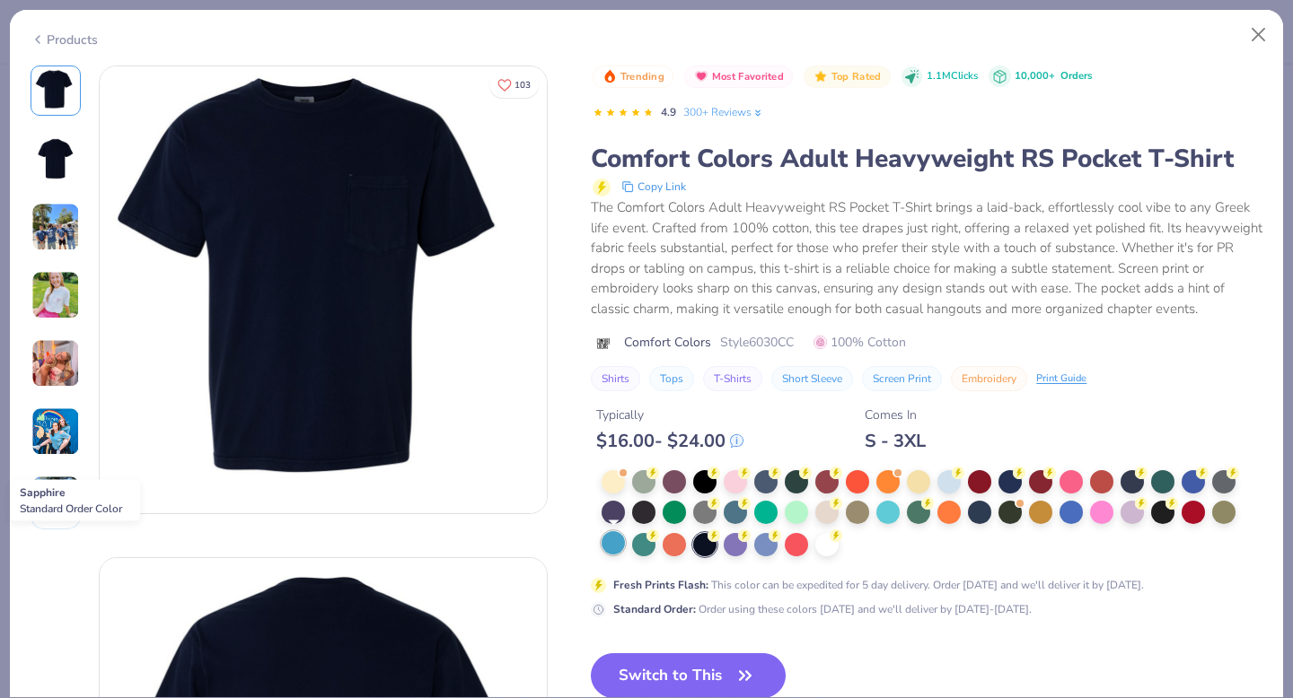
click at [612, 541] on div at bounding box center [612, 542] width 23 height 23
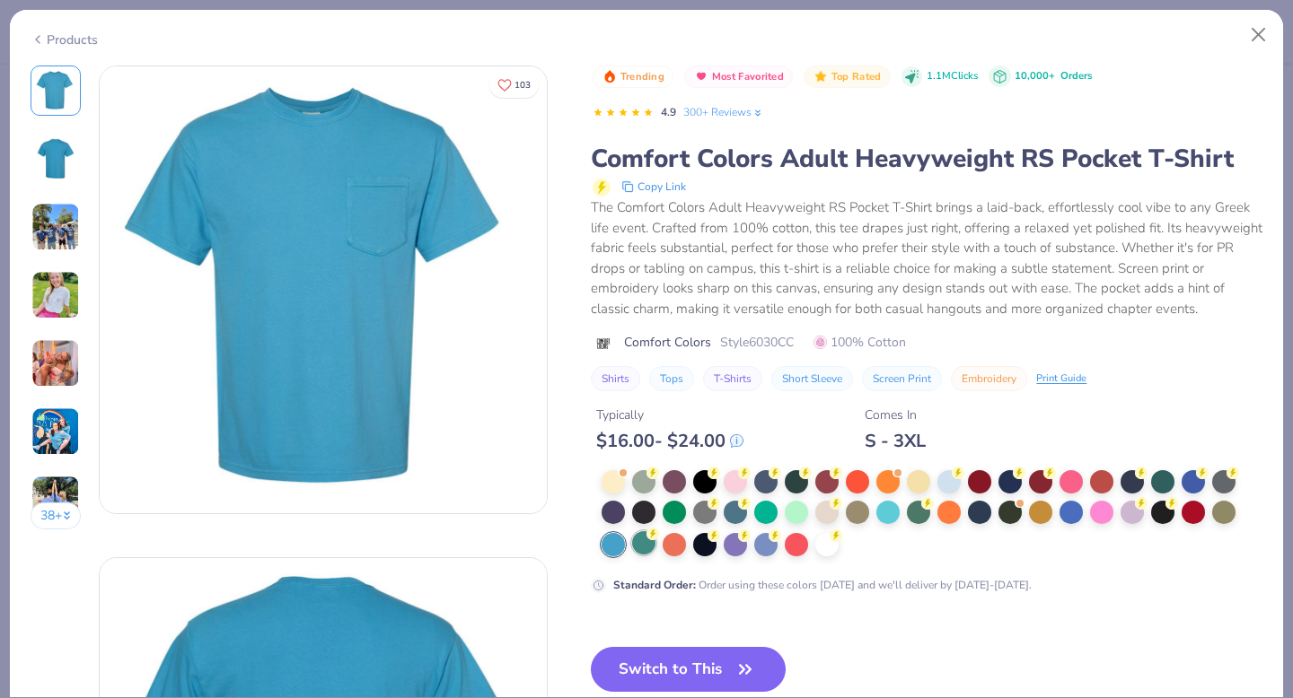
click at [650, 540] on icon at bounding box center [652, 534] width 13 height 13
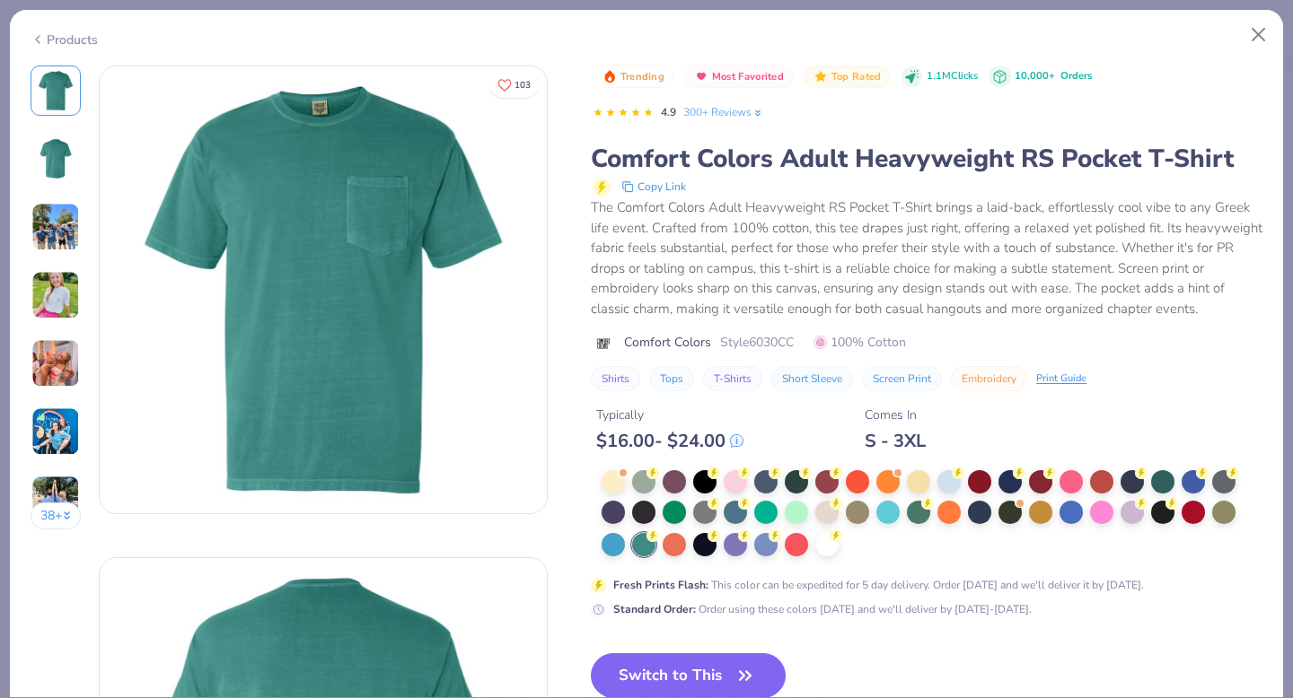
click at [689, 543] on div at bounding box center [931, 514] width 661 height 88
click at [720, 543] on div at bounding box center [931, 514] width 661 height 88
click at [745, 542] on div at bounding box center [734, 544] width 23 height 23
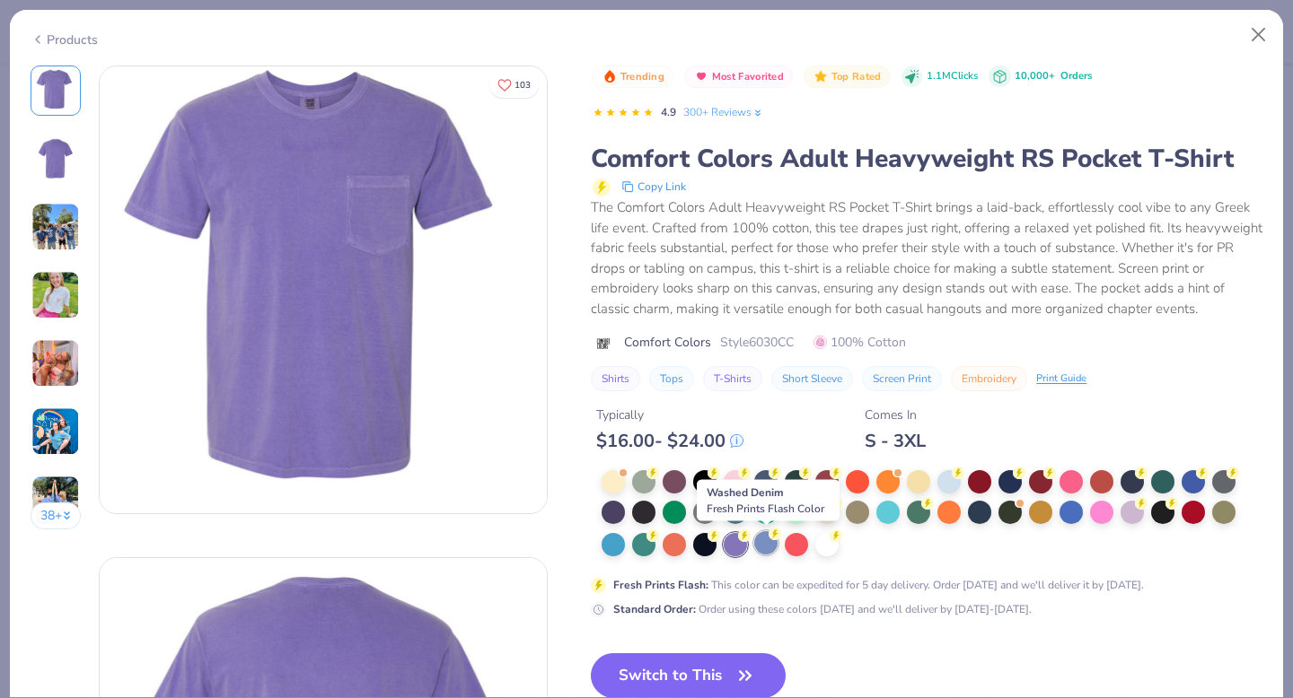
click at [772, 544] on div at bounding box center [765, 542] width 23 height 23
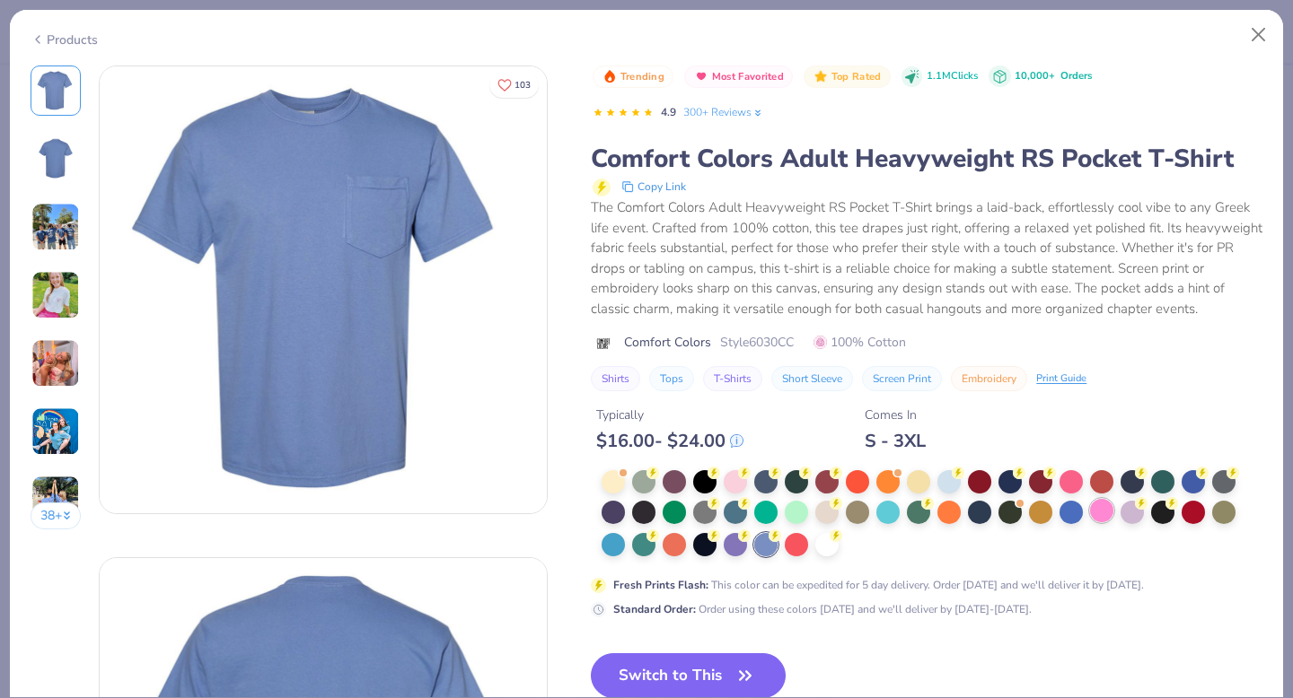
click at [1109, 507] on div at bounding box center [1101, 510] width 23 height 23
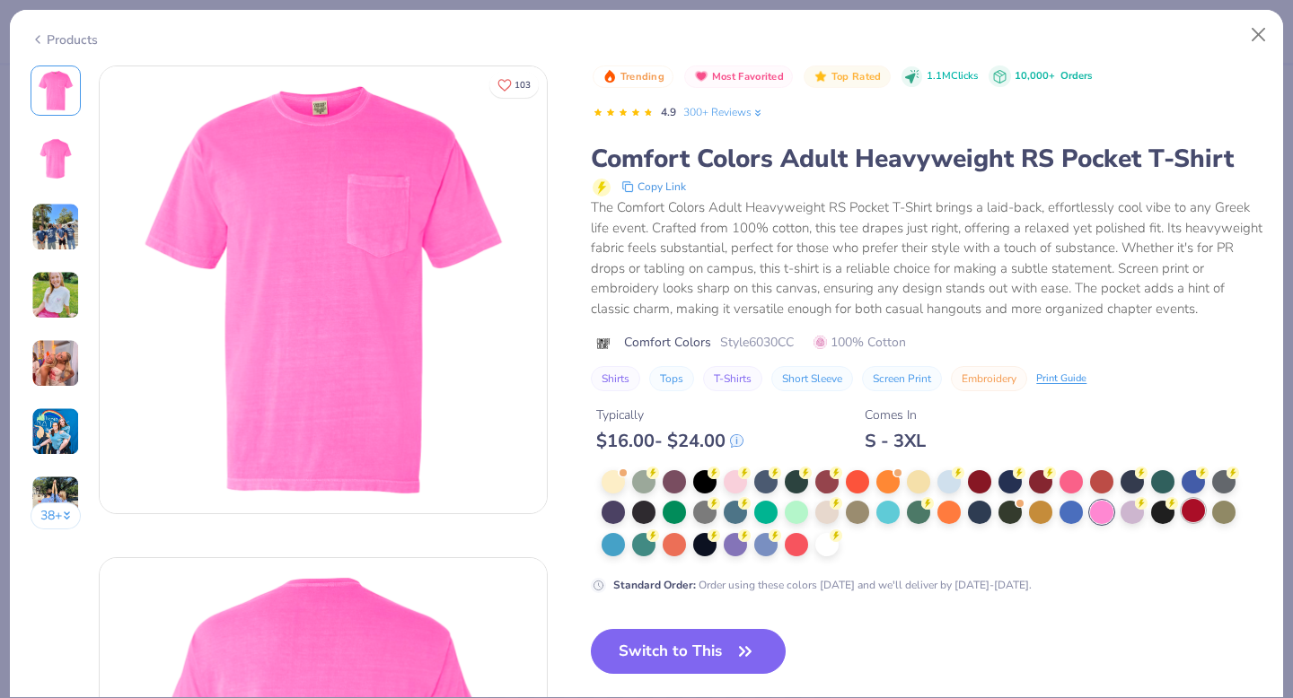
click at [1201, 518] on div at bounding box center [1192, 510] width 23 height 23
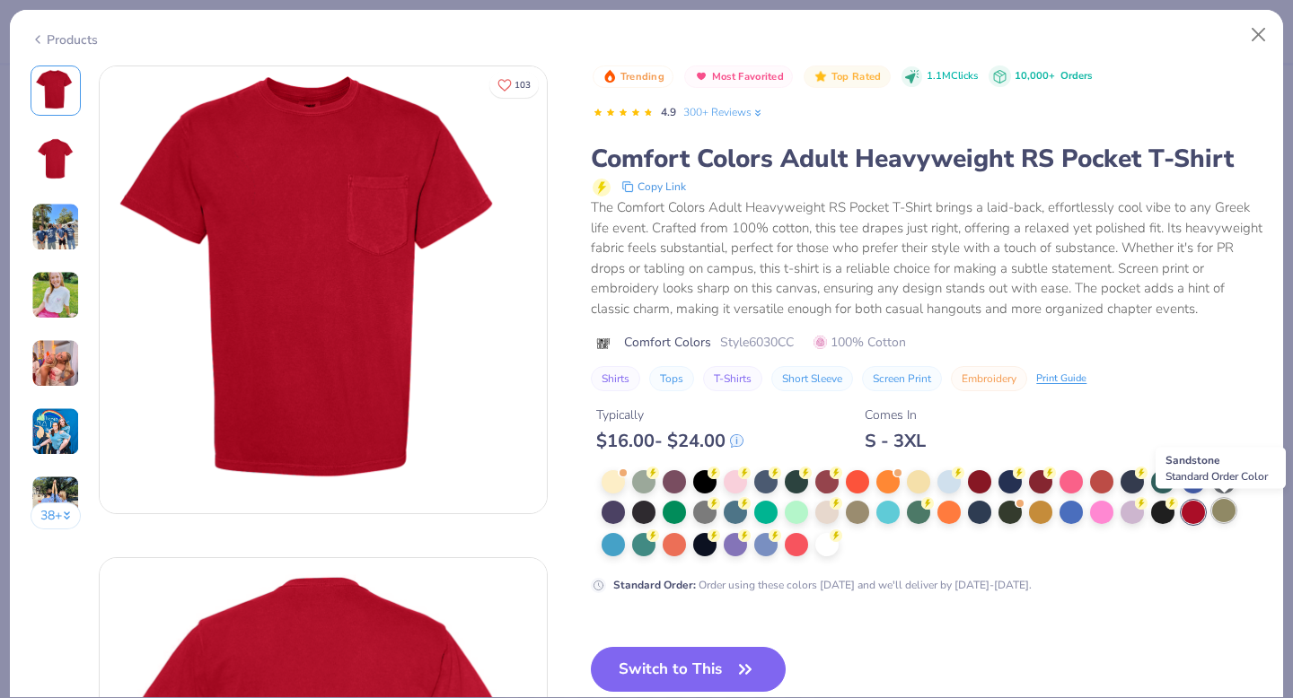
click at [1230, 515] on div at bounding box center [1223, 510] width 23 height 23
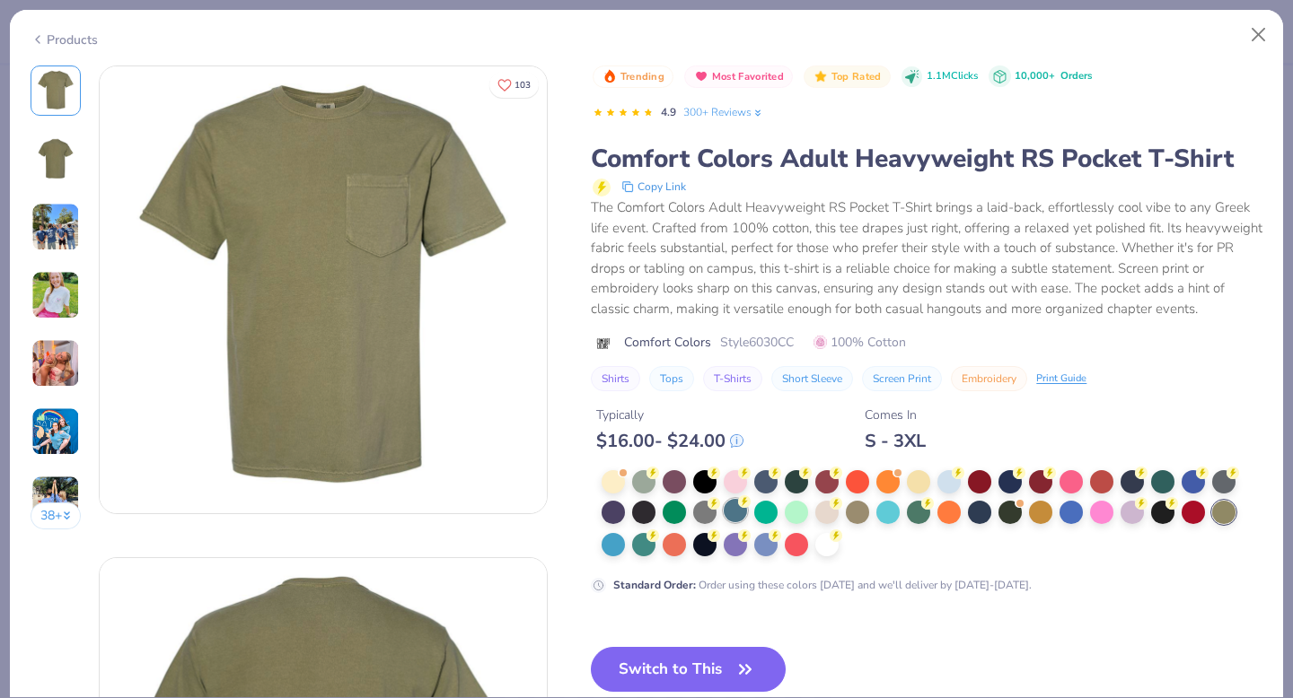
click at [738, 510] on div at bounding box center [734, 510] width 23 height 23
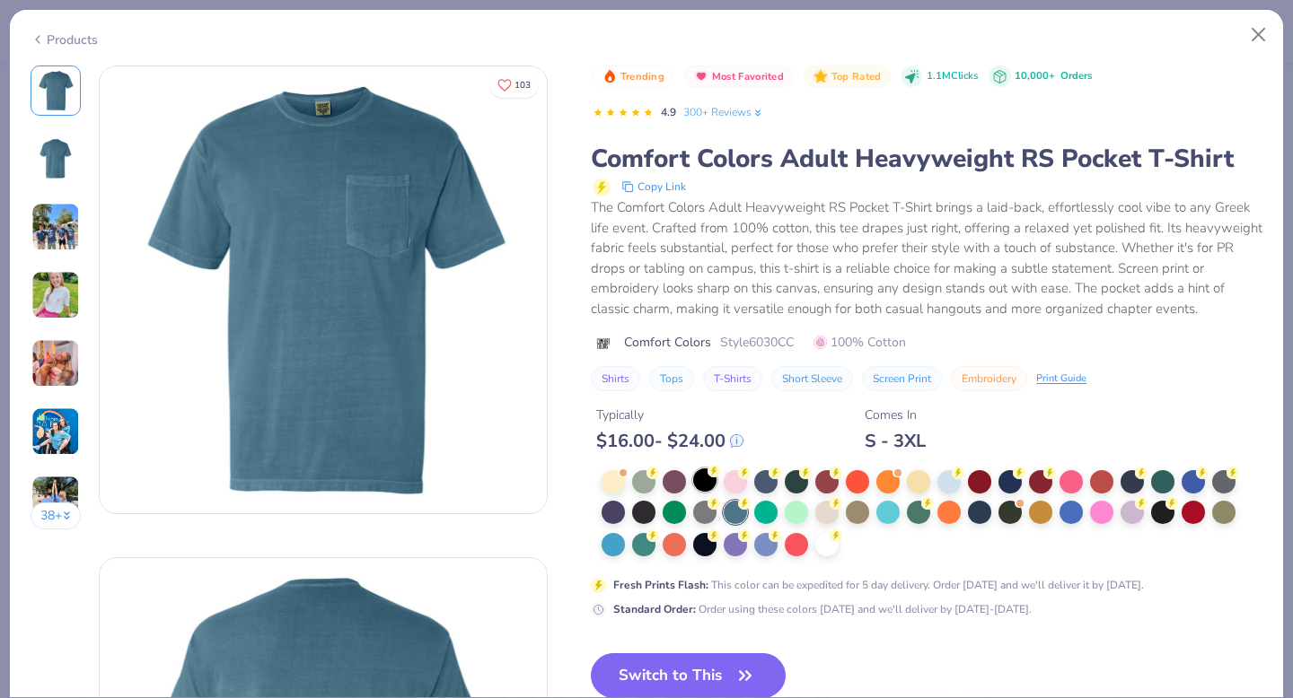
click at [707, 479] on div at bounding box center [704, 480] width 23 height 23
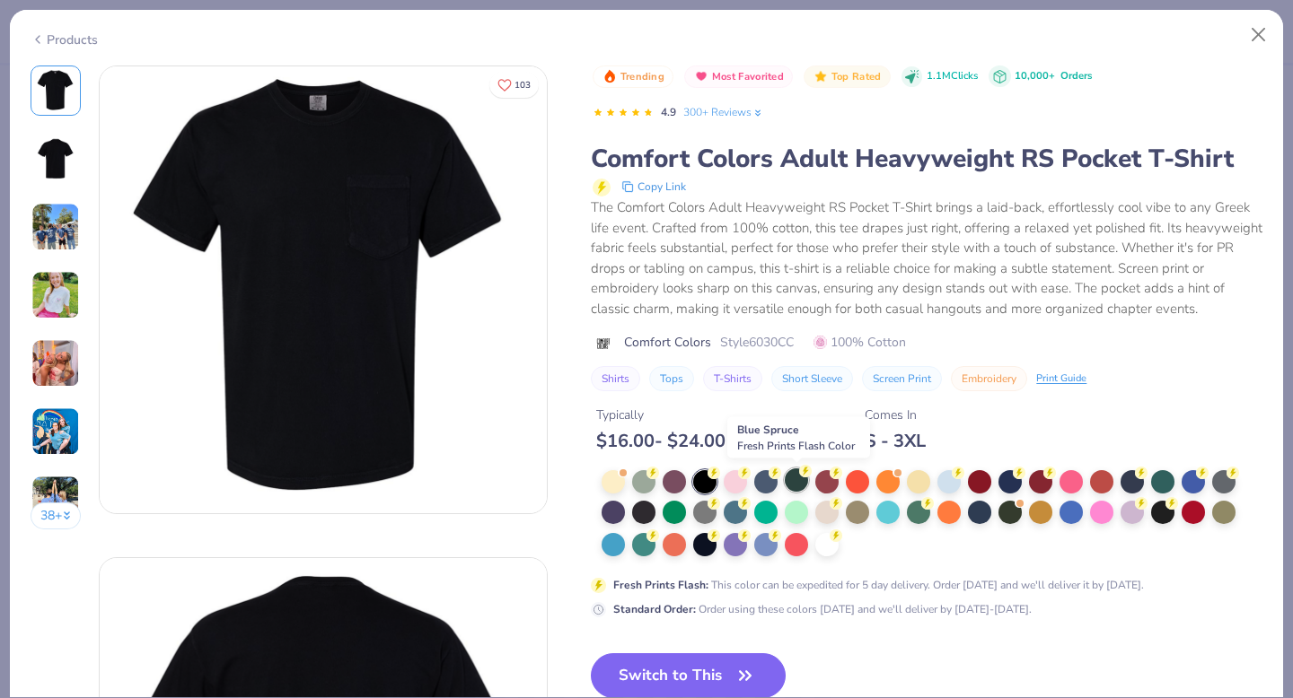
click at [796, 480] on div at bounding box center [796, 480] width 23 height 23
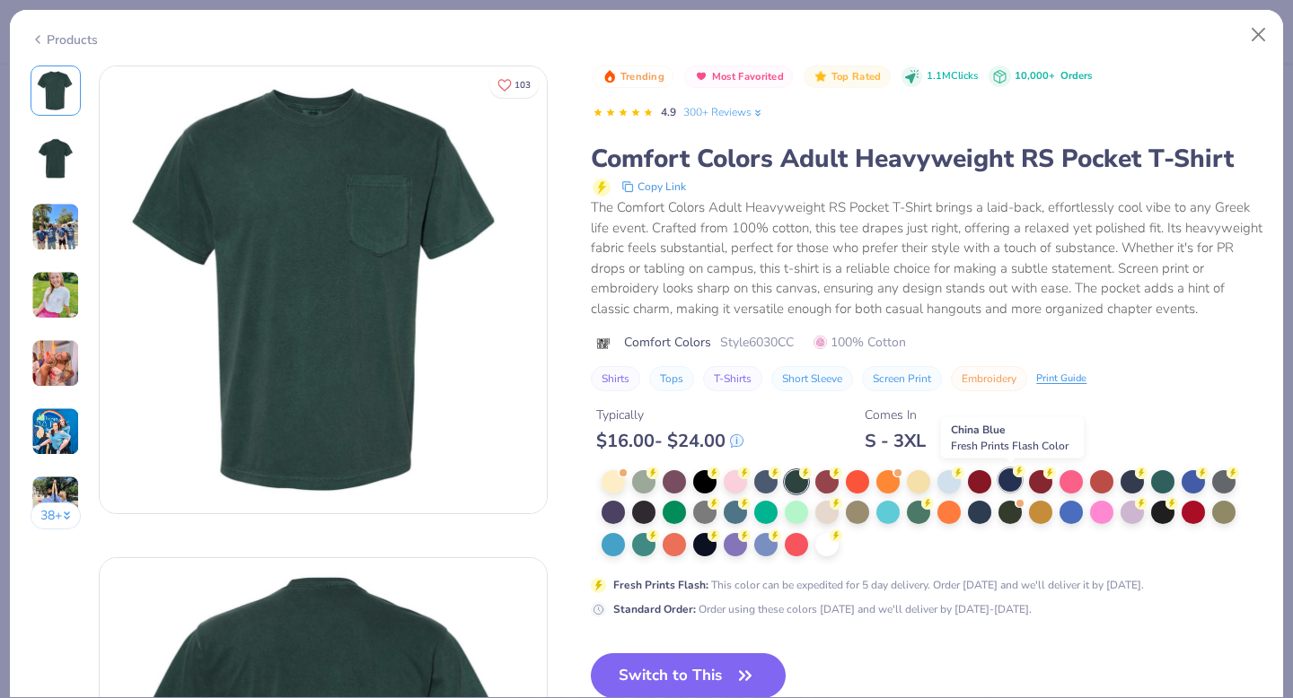
click at [1013, 480] on div at bounding box center [1009, 480] width 23 height 23
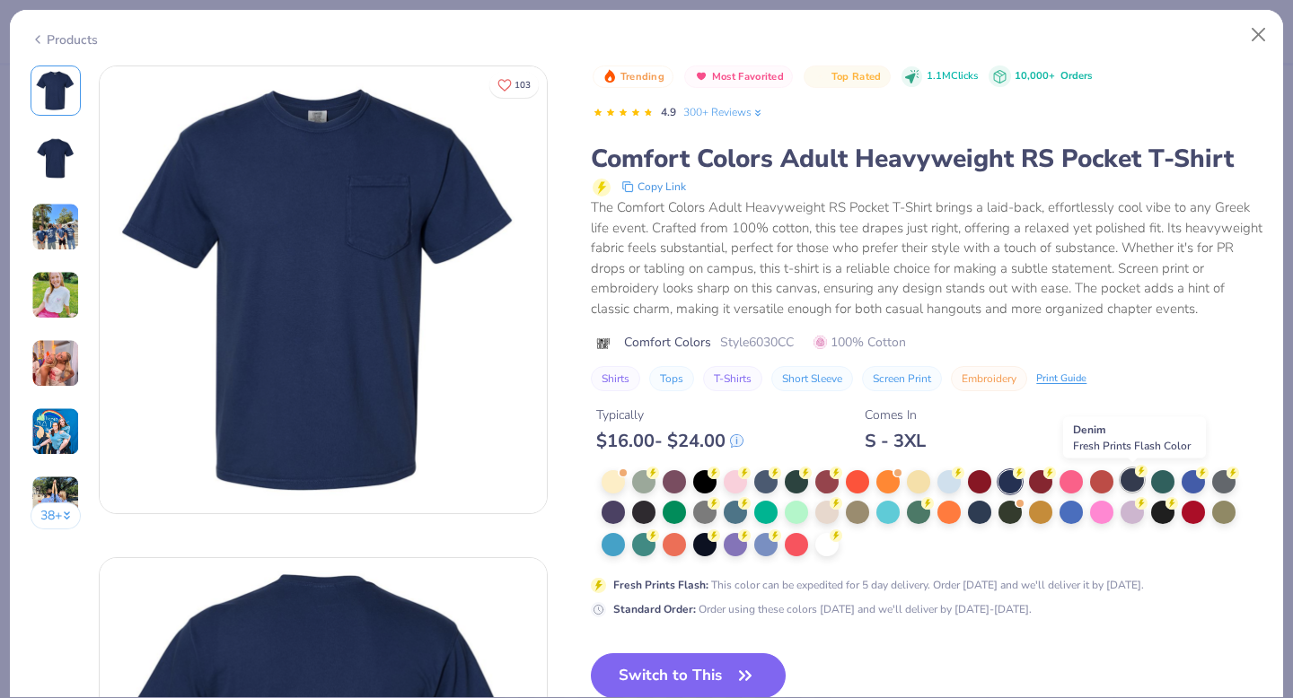
click at [1139, 477] on circle at bounding box center [1141, 471] width 13 height 13
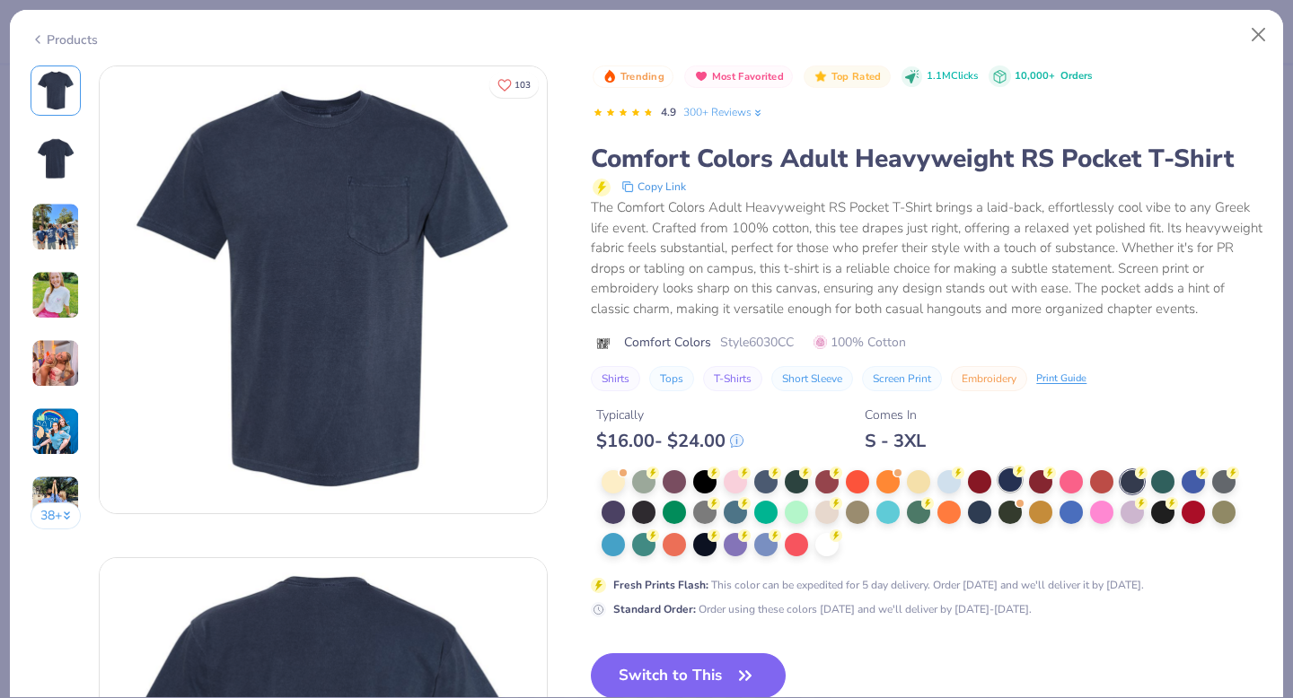
click at [1005, 478] on div at bounding box center [1009, 480] width 23 height 23
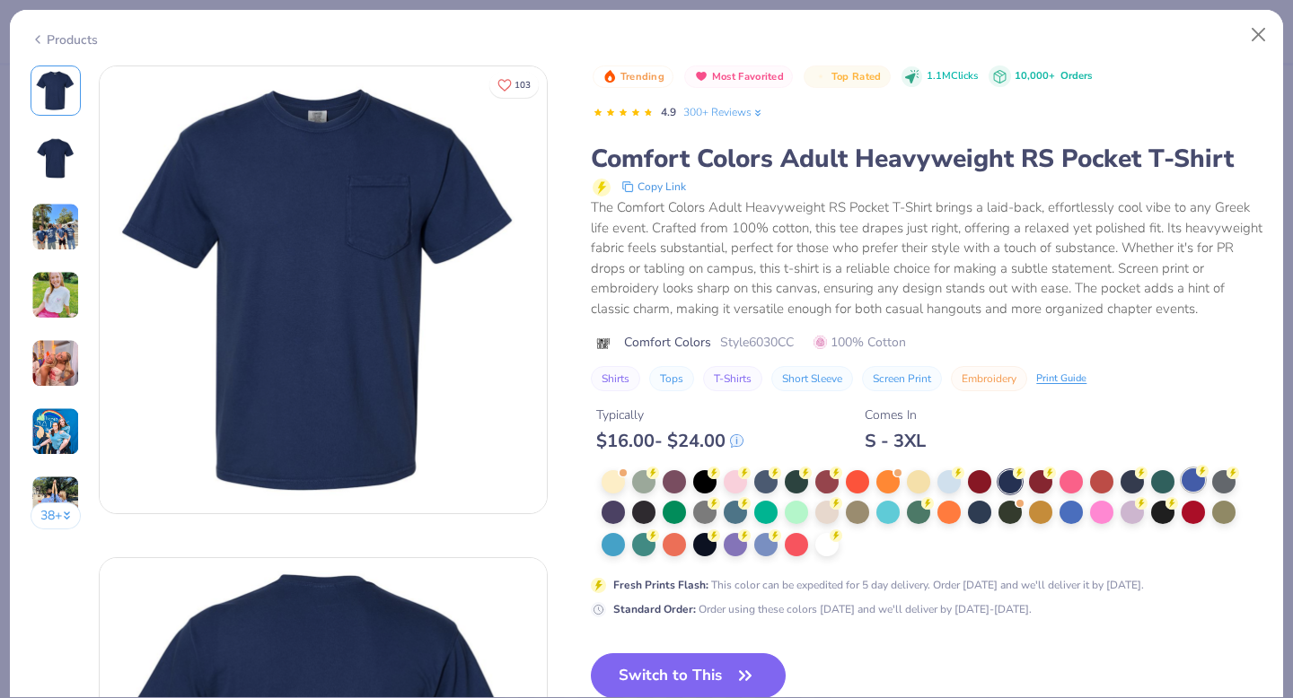
click at [1196, 477] on icon at bounding box center [1202, 471] width 13 height 13
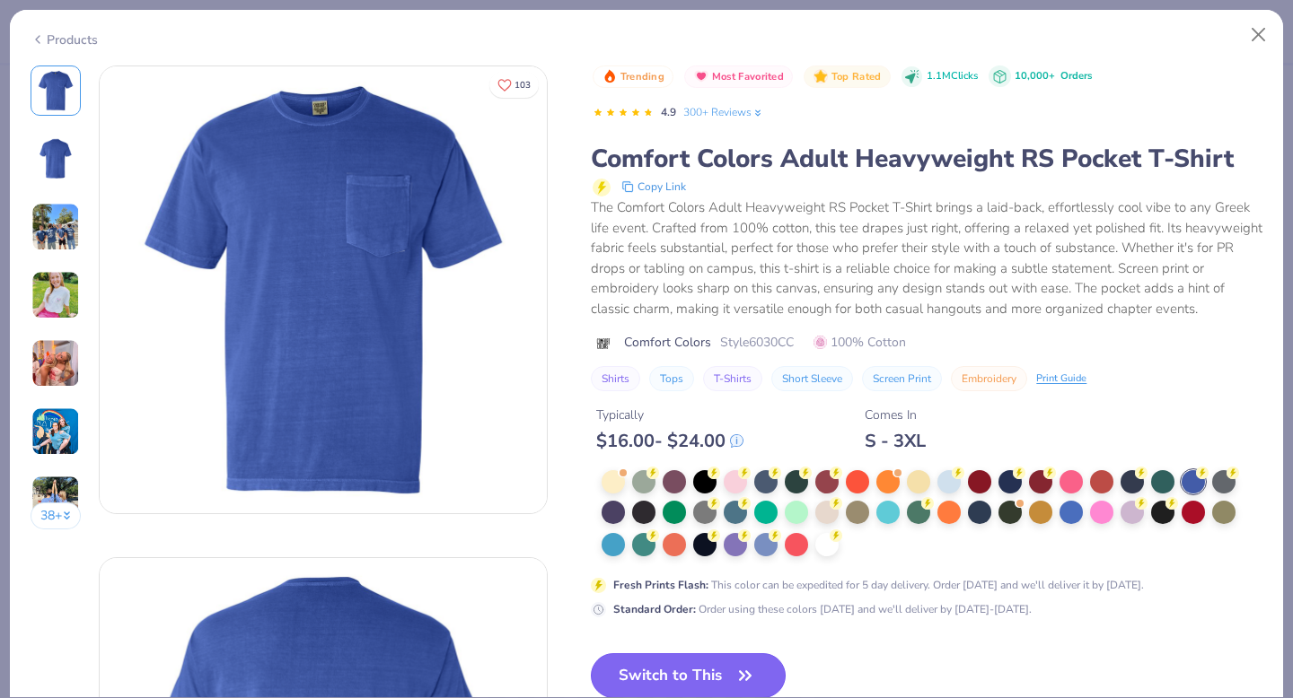
click at [735, 679] on icon "button" at bounding box center [744, 675] width 25 height 25
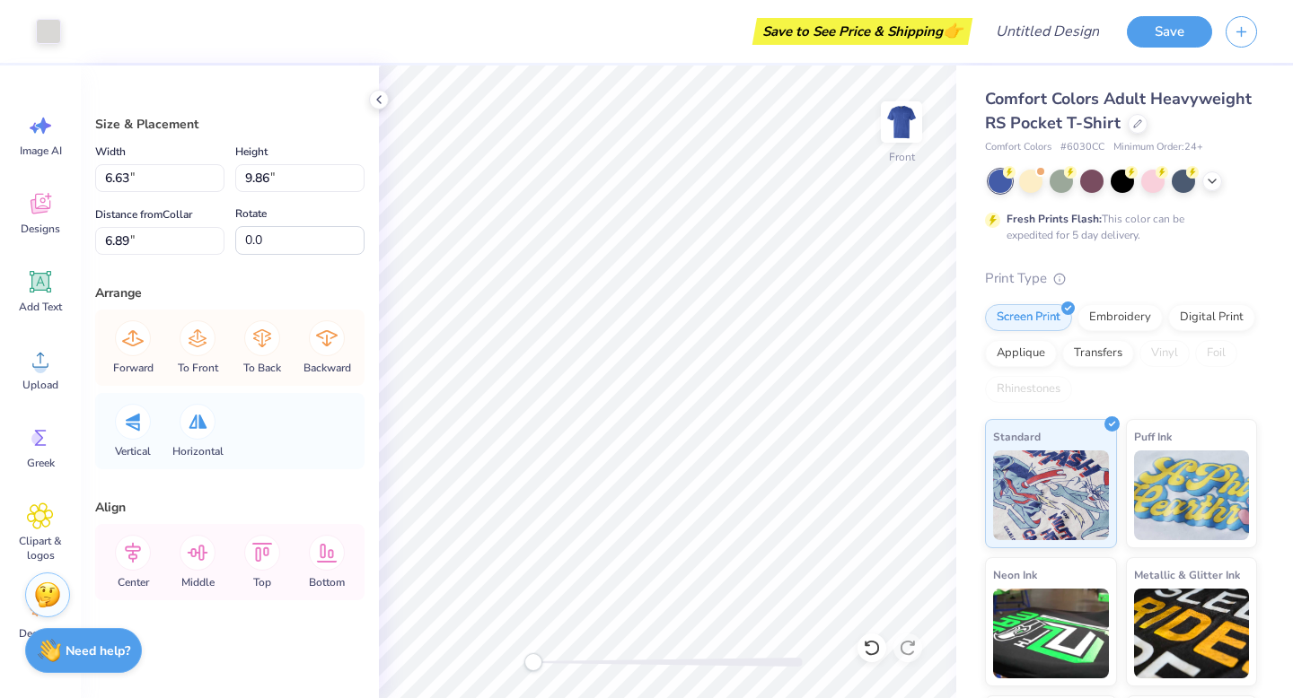
type input "6.64"
type input "9.88"
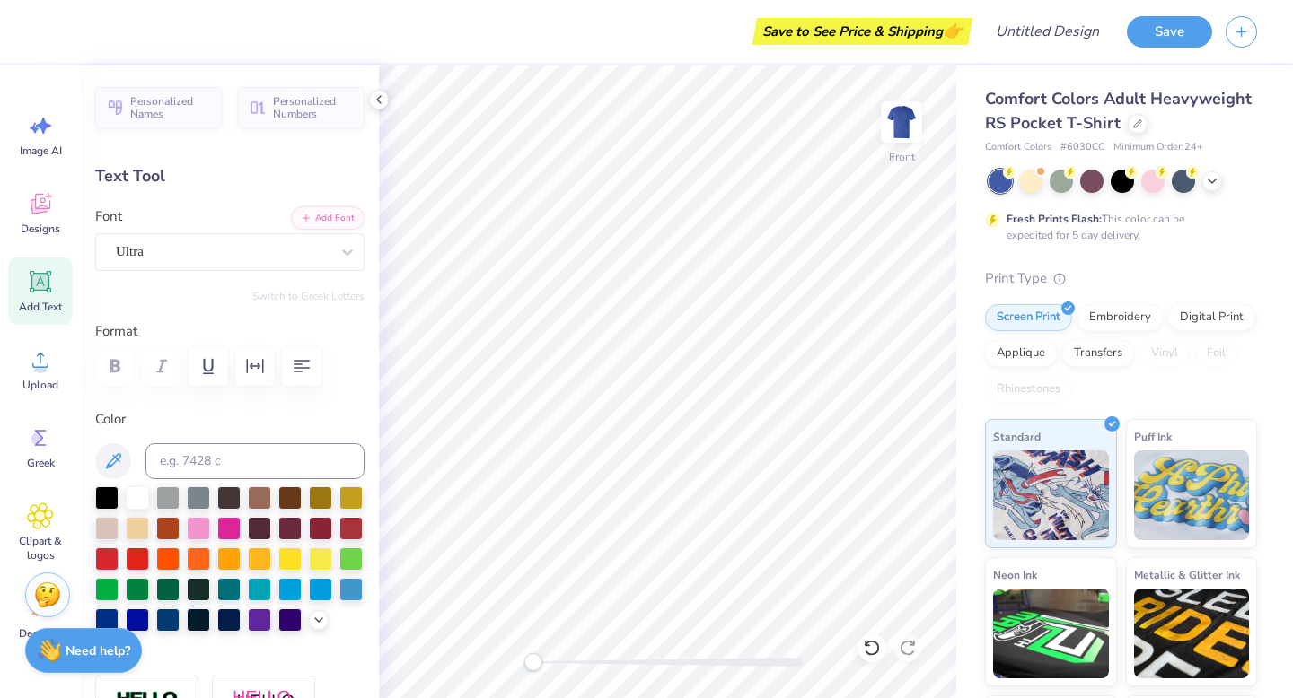
type input "10.35"
type input "4.57"
type input "11.20"
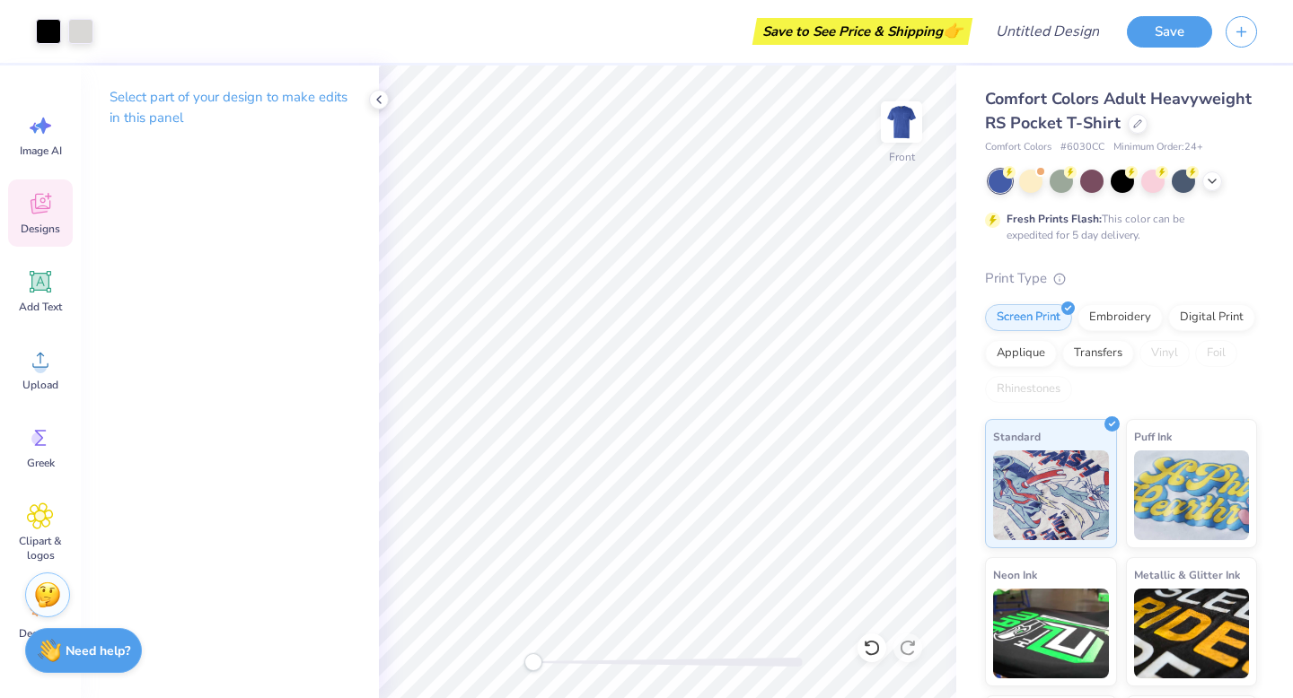
click at [25, 206] on div "Designs" at bounding box center [40, 213] width 65 height 67
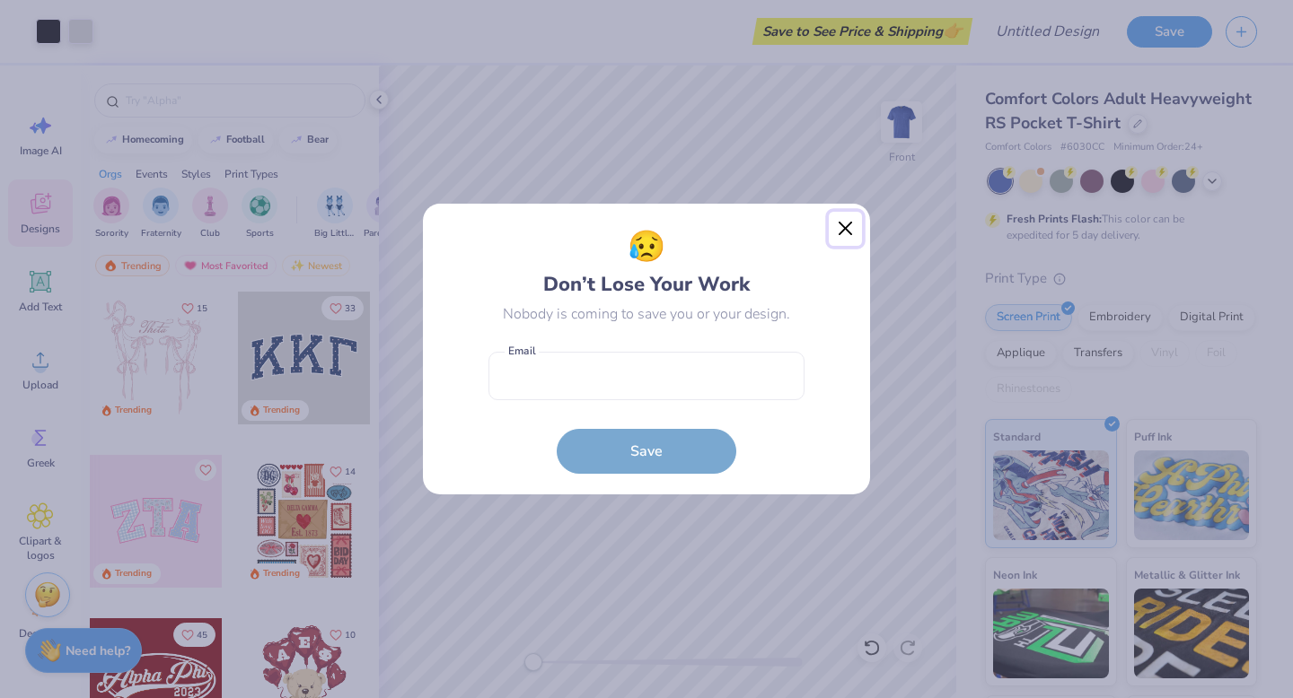
click at [841, 219] on button "Close" at bounding box center [846, 229] width 34 height 34
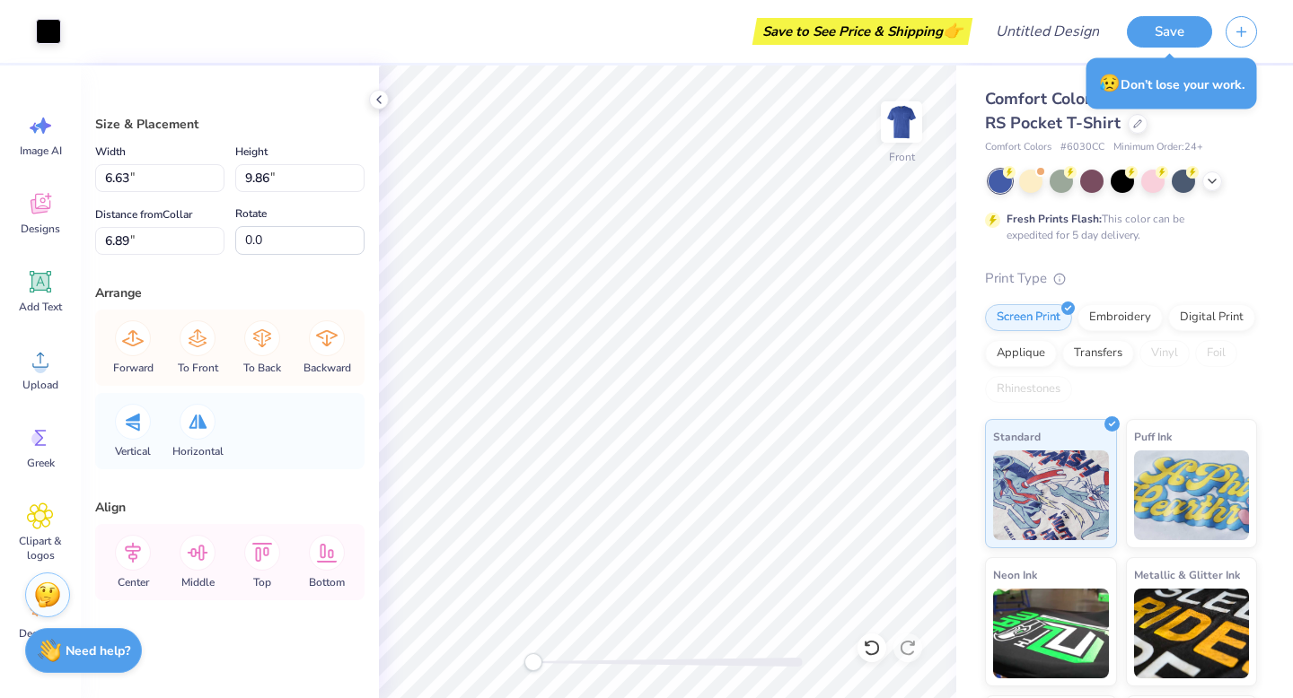
type input "6.64"
type input "9.88"
type input "6.64"
type input "9.88"
type input "6.89"
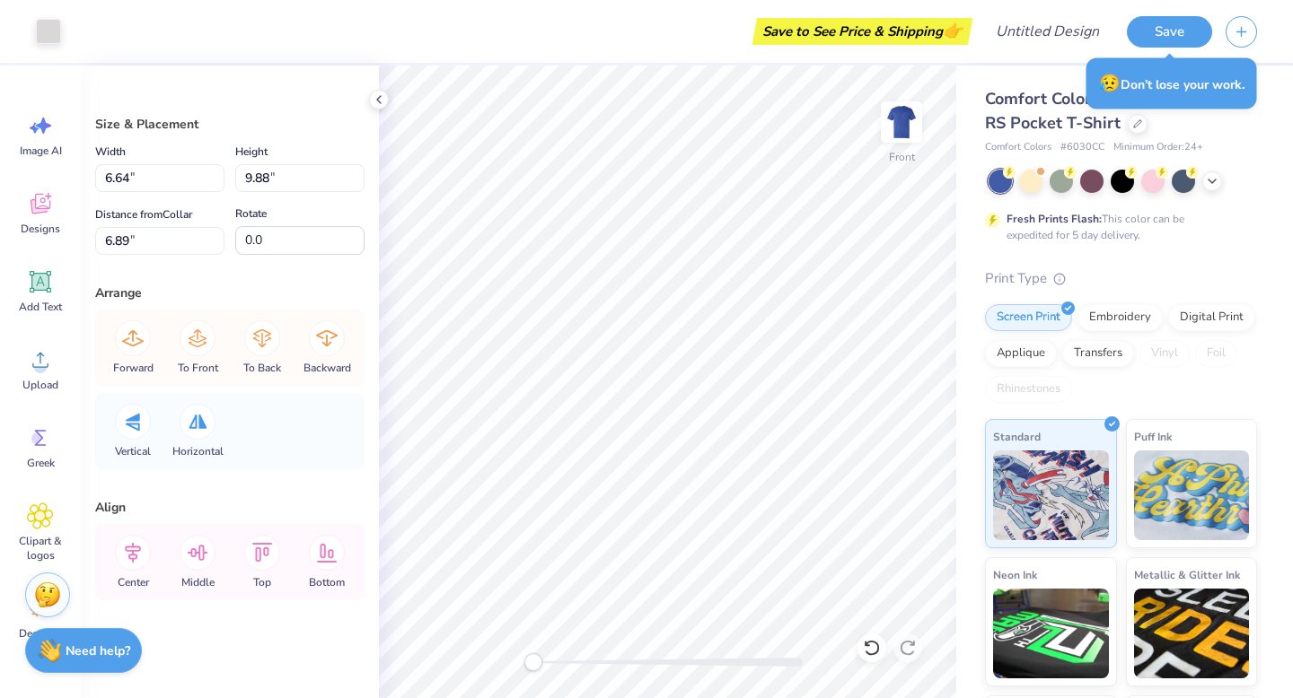
type input "3.44"
type input "3.38"
type input "3.00"
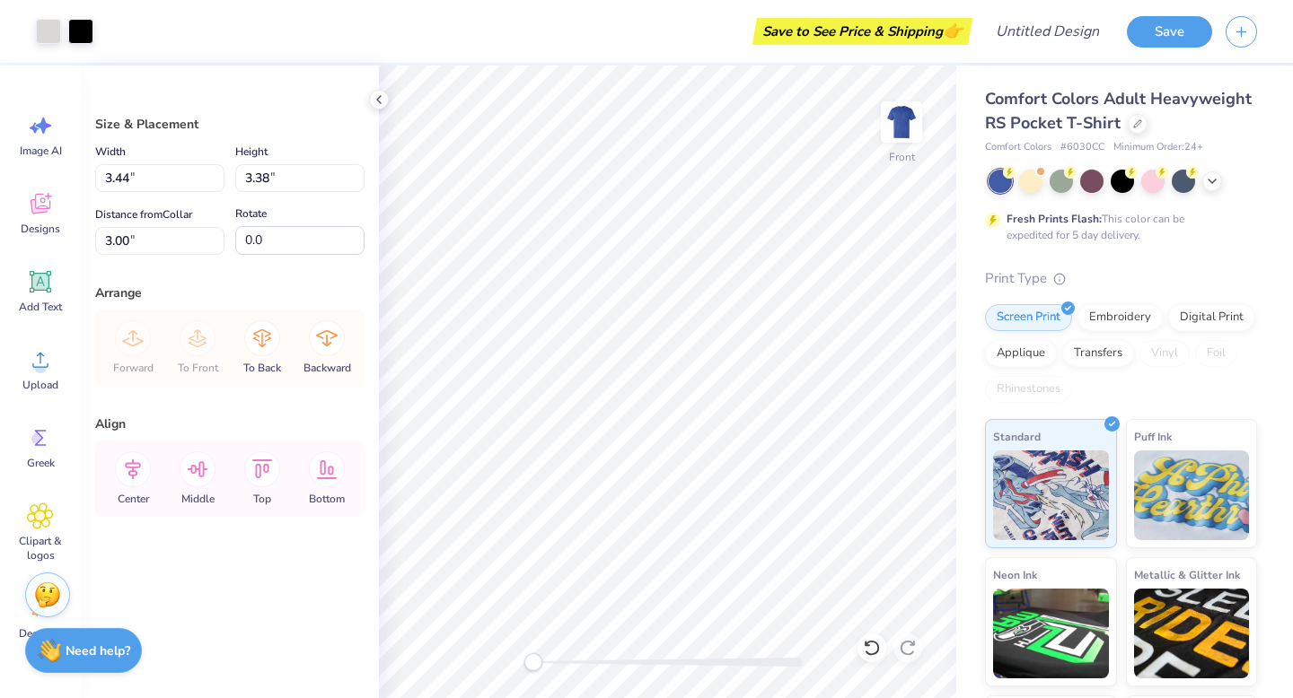
type input "22.08"
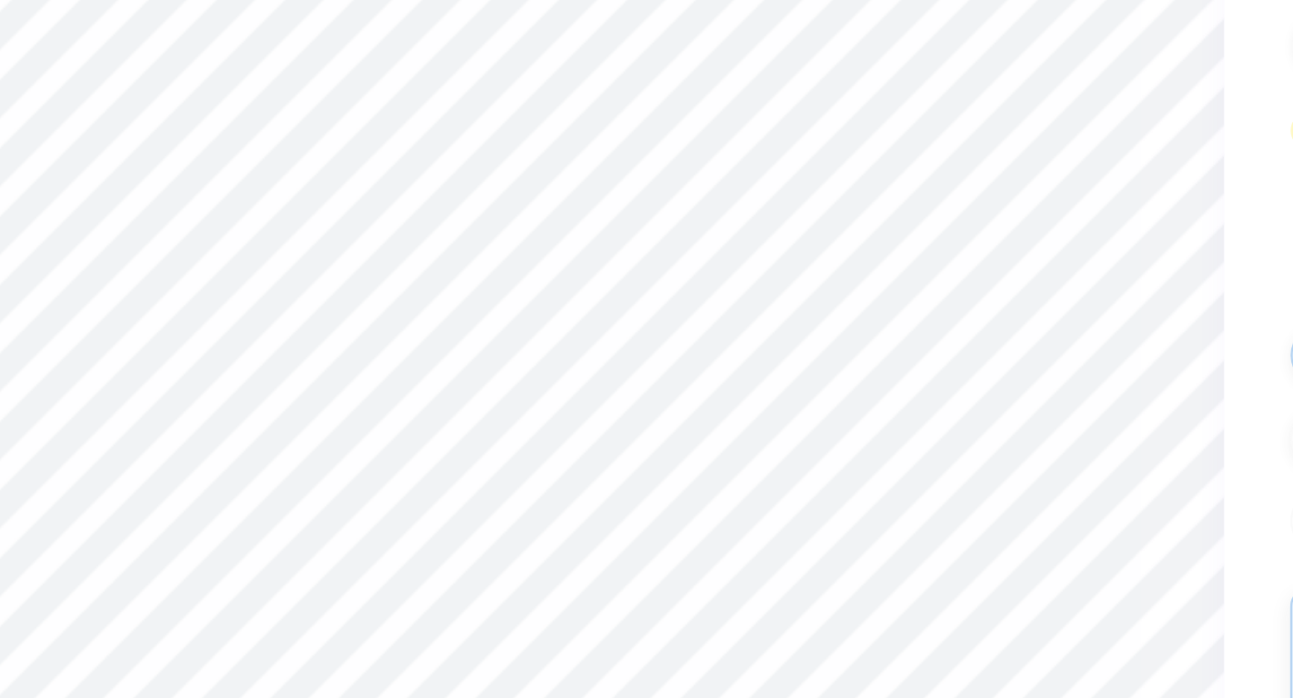
type input "1.51"
type input "0.70"
type input "9.36"
type input "9.37"
type input "6.74"
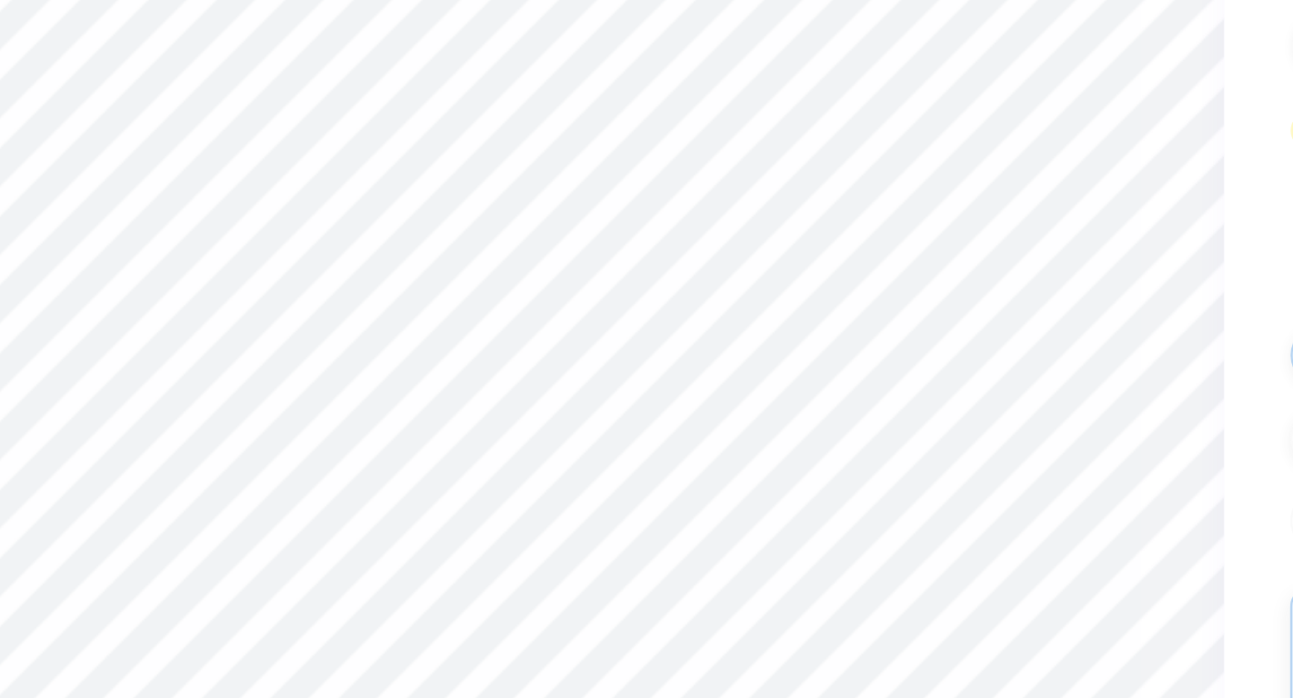
type input "3.95"
type textarea "ns sl ha"
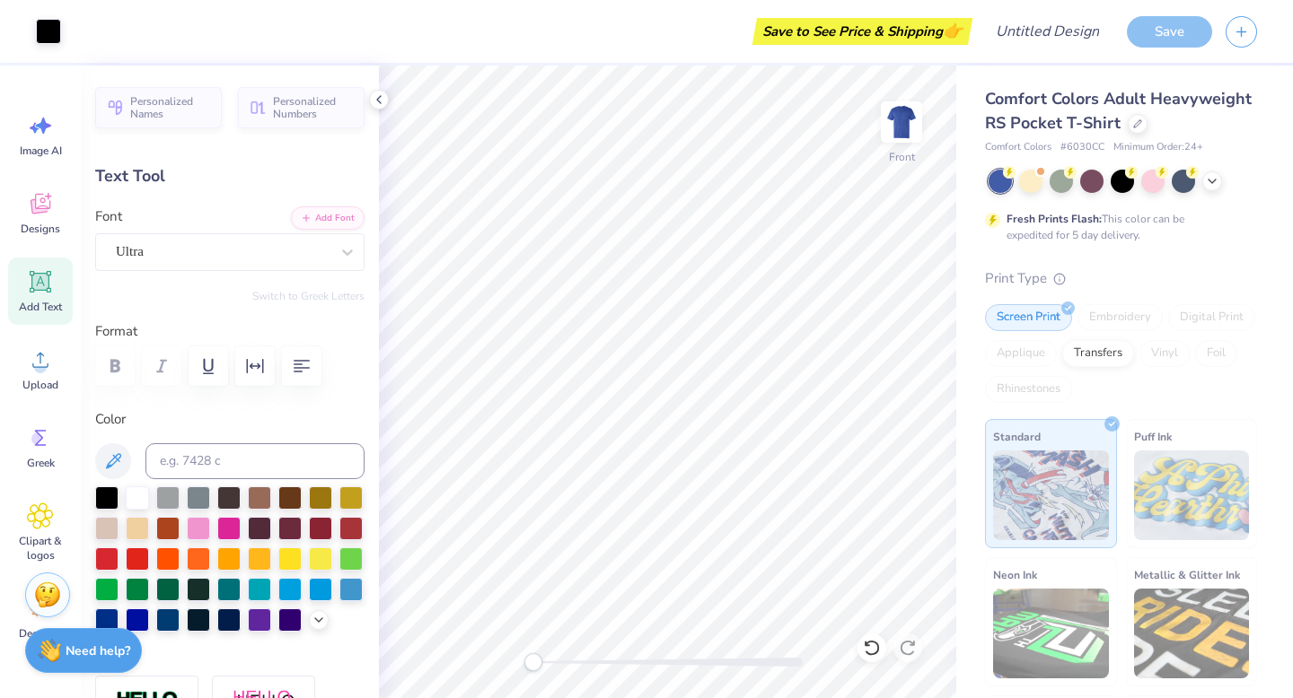
type input "13.46"
type input "25.76"
type input "0.53"
click at [867, 644] on icon at bounding box center [867, 644] width 4 height 4
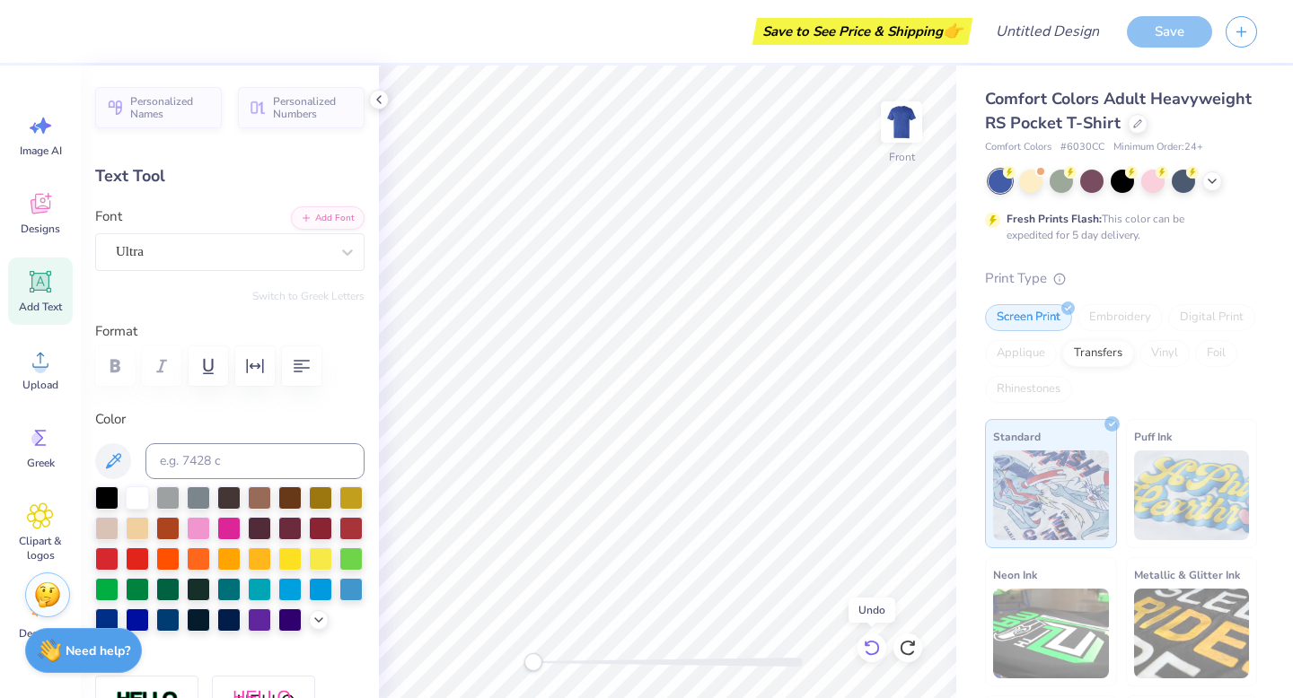
type input "9.37"
type input "6.74"
type input "3.95"
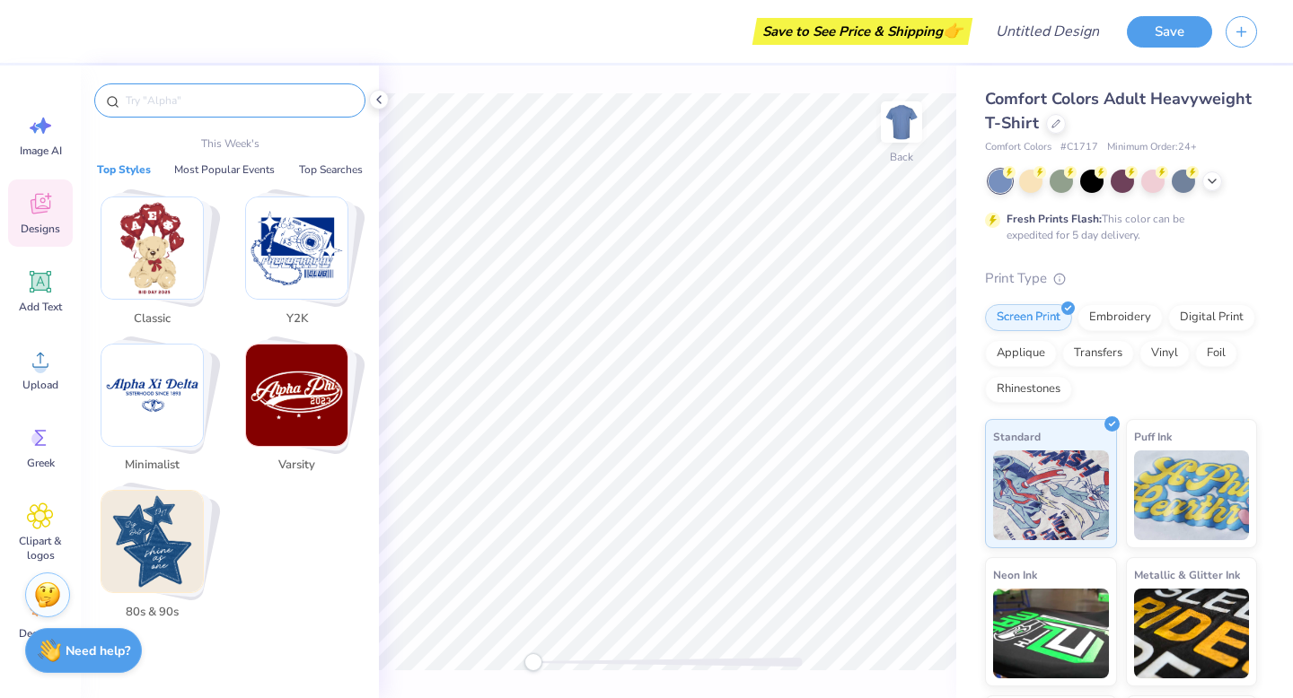
click at [197, 102] on input "text" at bounding box center [239, 101] width 230 height 18
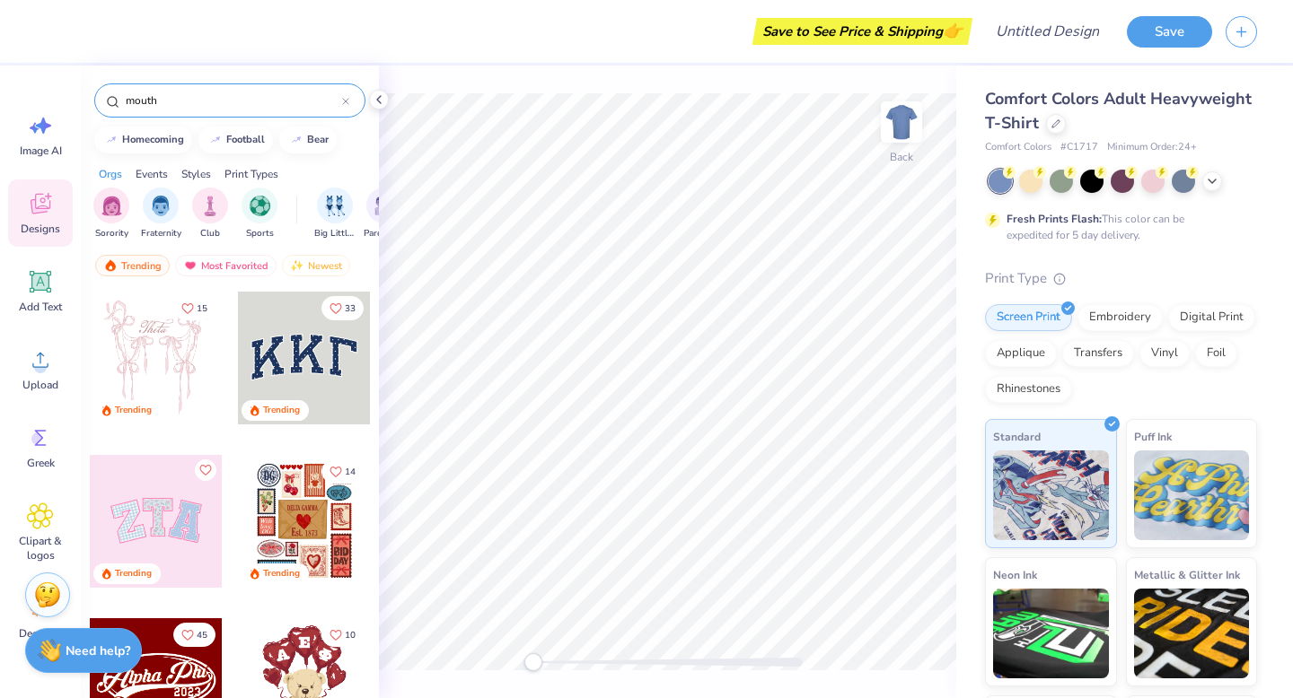
type input "mouth"
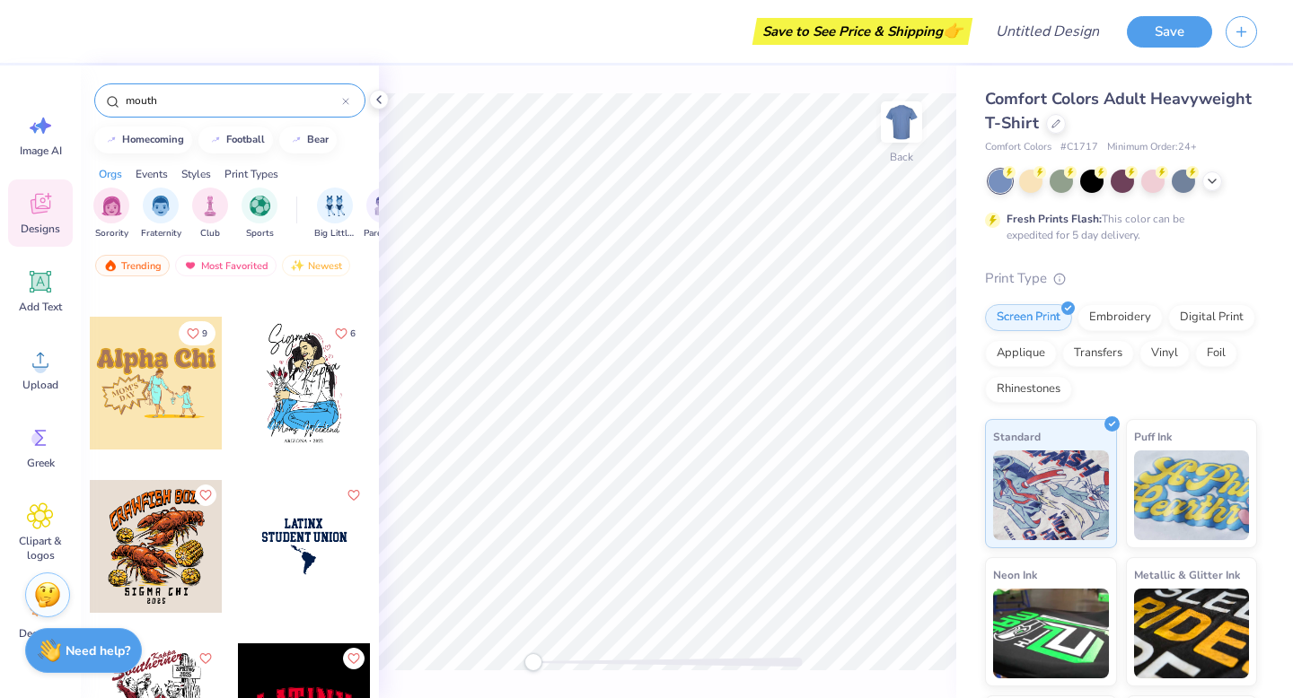
scroll to position [298, 0]
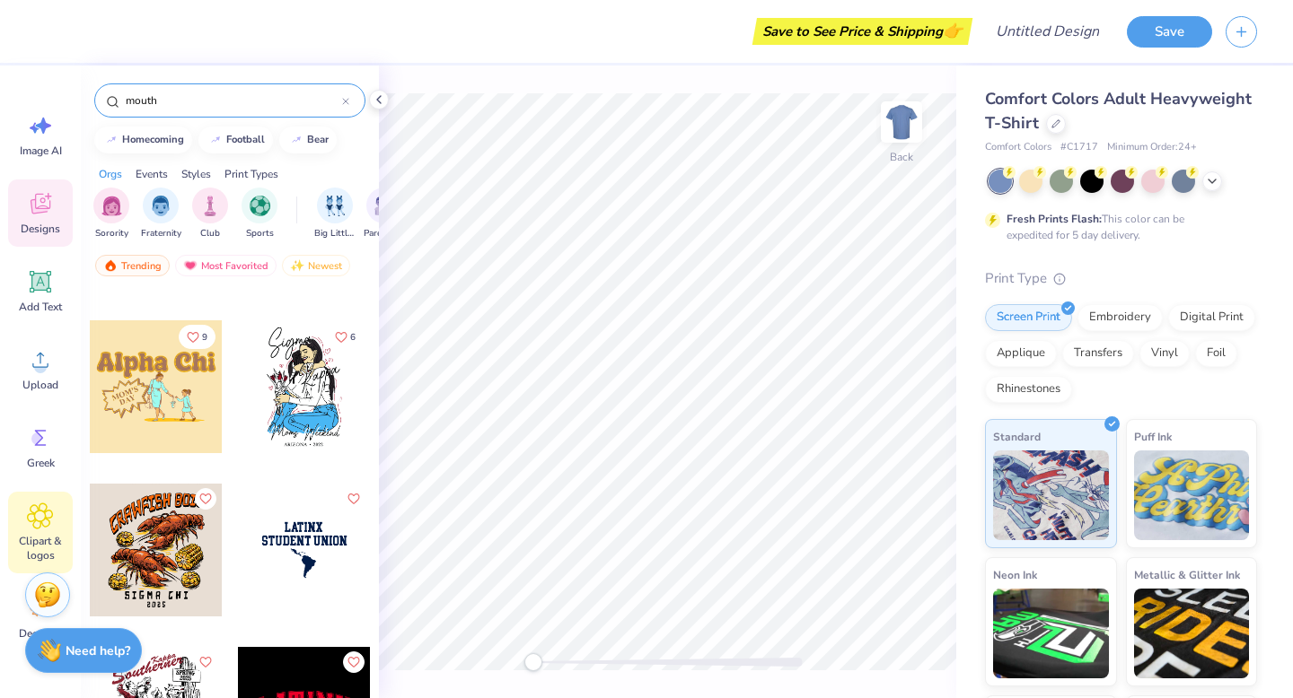
click at [50, 520] on icon at bounding box center [40, 516] width 26 height 27
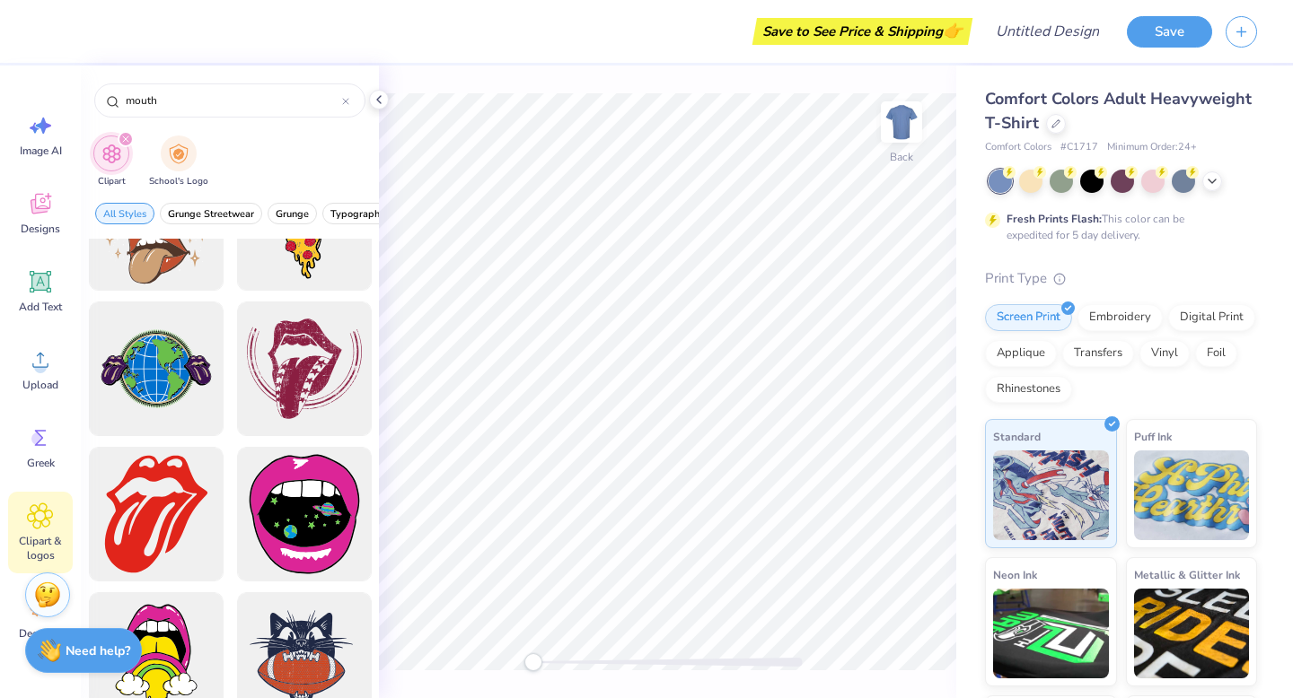
scroll to position [0, 0]
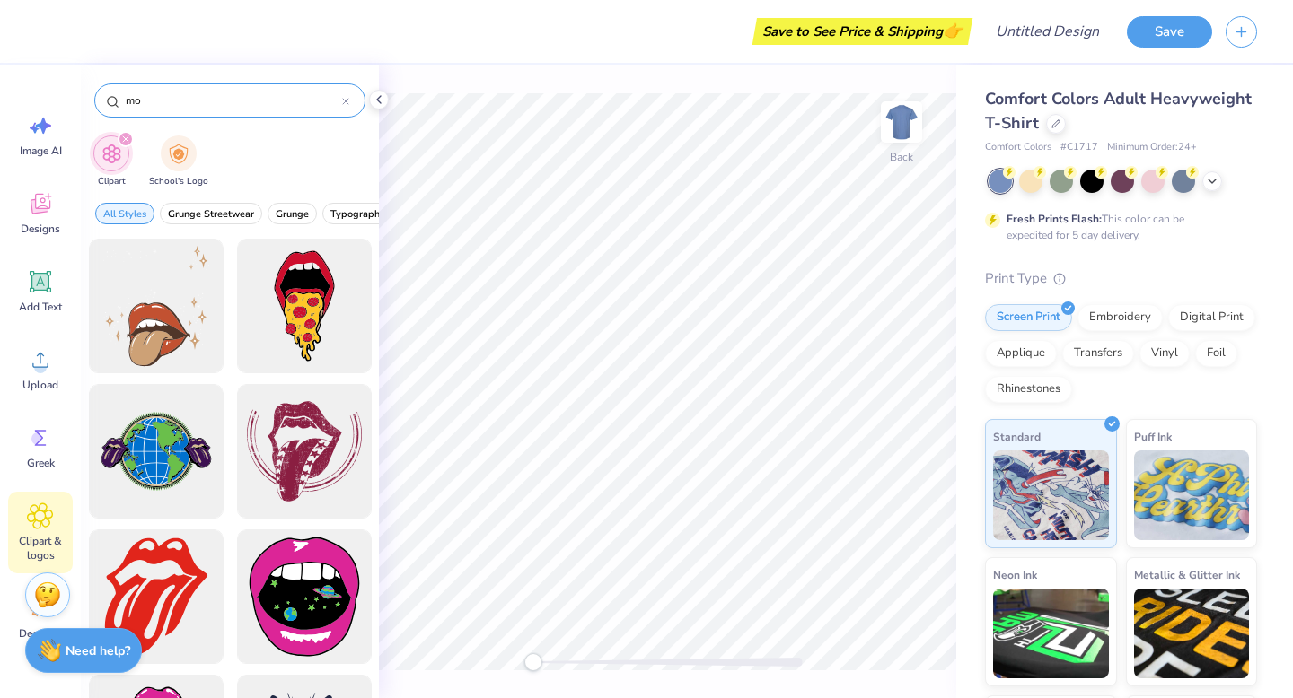
type input "m"
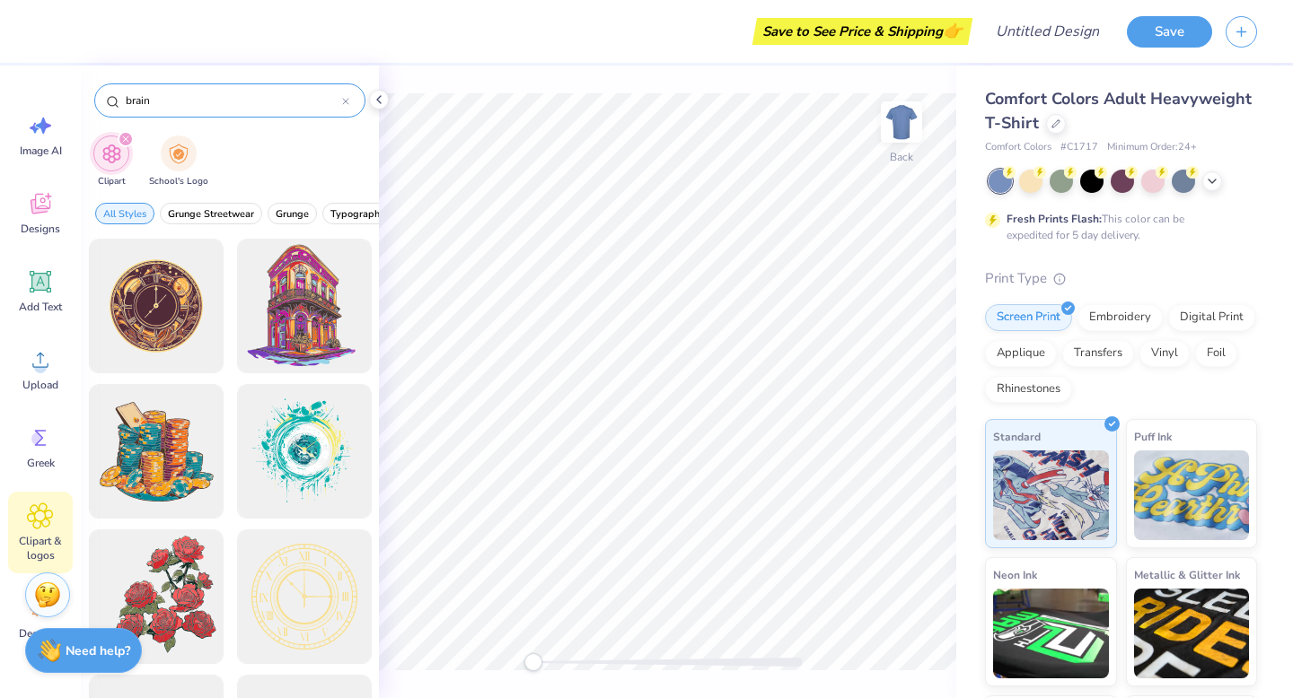
type input "brain"
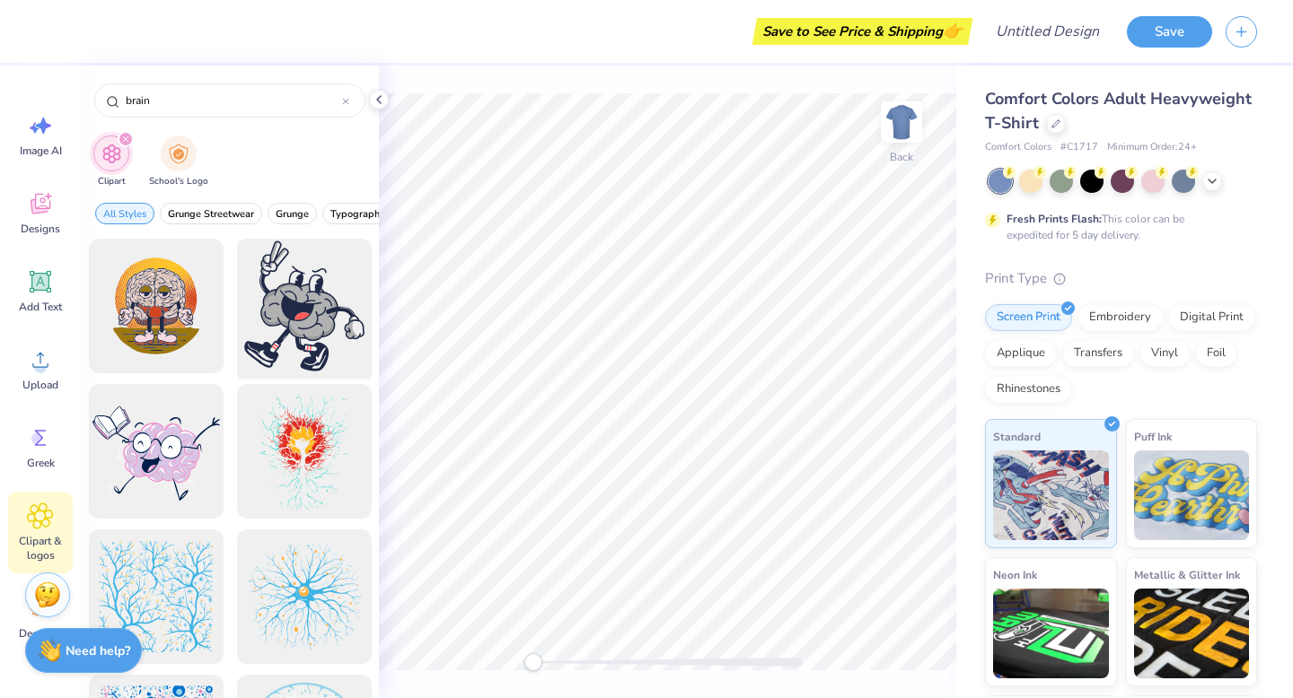
click at [303, 329] on div at bounding box center [304, 306] width 148 height 148
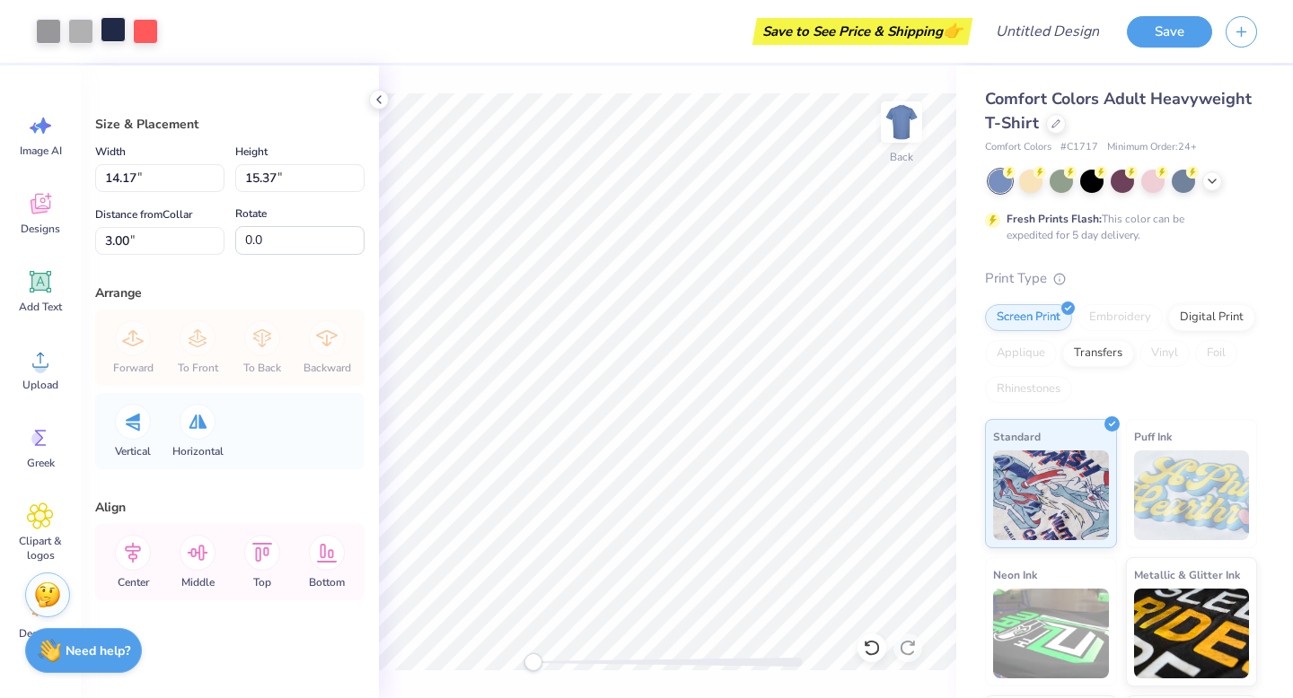
click at [115, 32] on div at bounding box center [113, 29] width 25 height 25
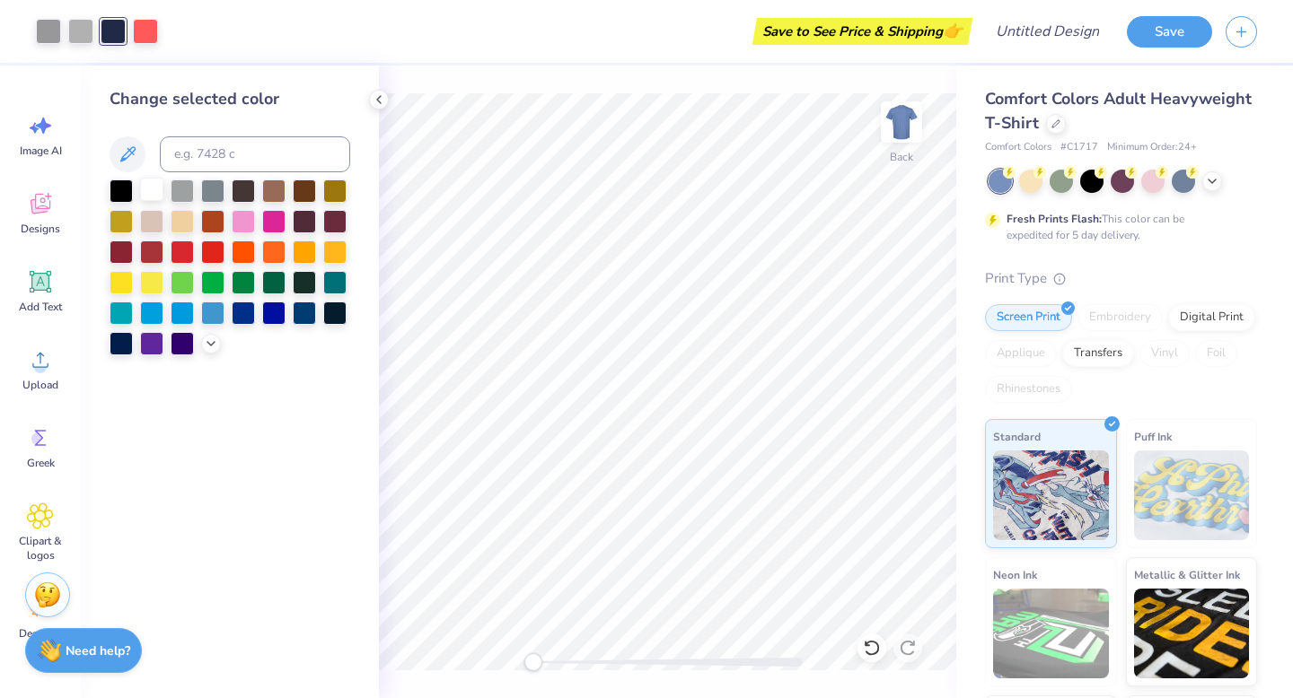
click at [152, 188] on div at bounding box center [151, 189] width 23 height 23
click at [872, 649] on icon at bounding box center [872, 648] width 18 height 18
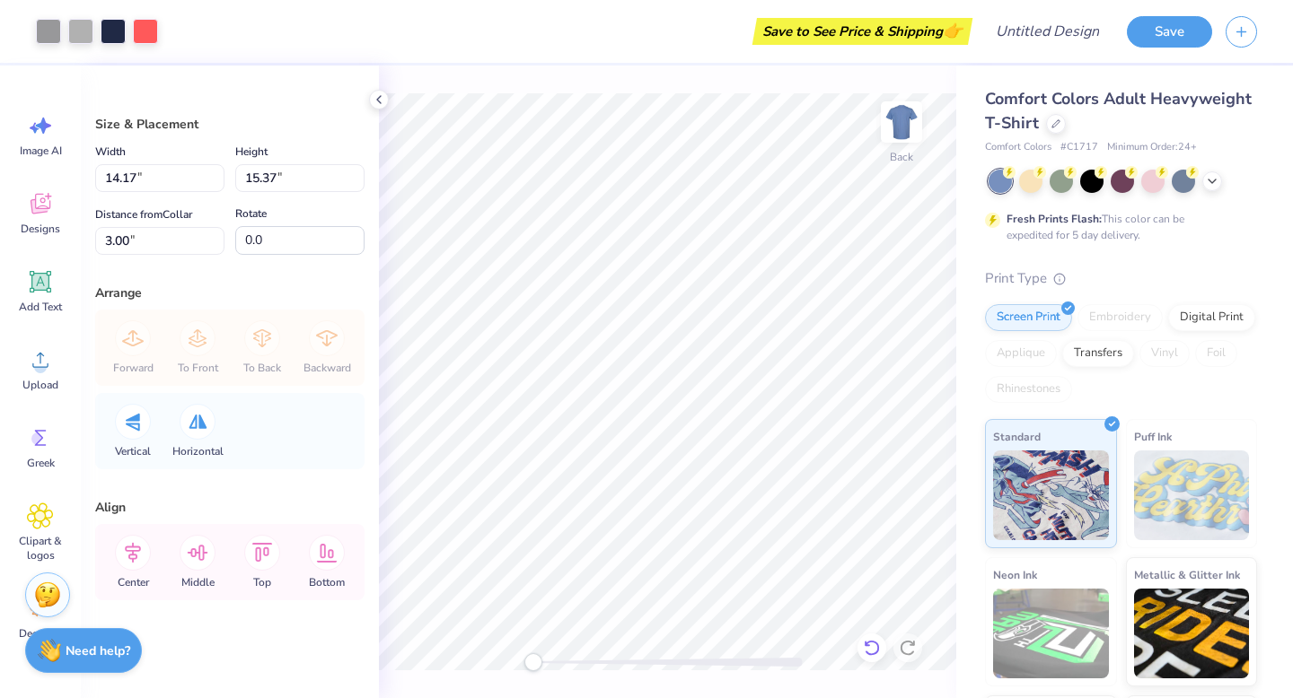
type input "4.39"
type input "4.76"
type input "12.99"
type input "3.49"
type input "3.79"
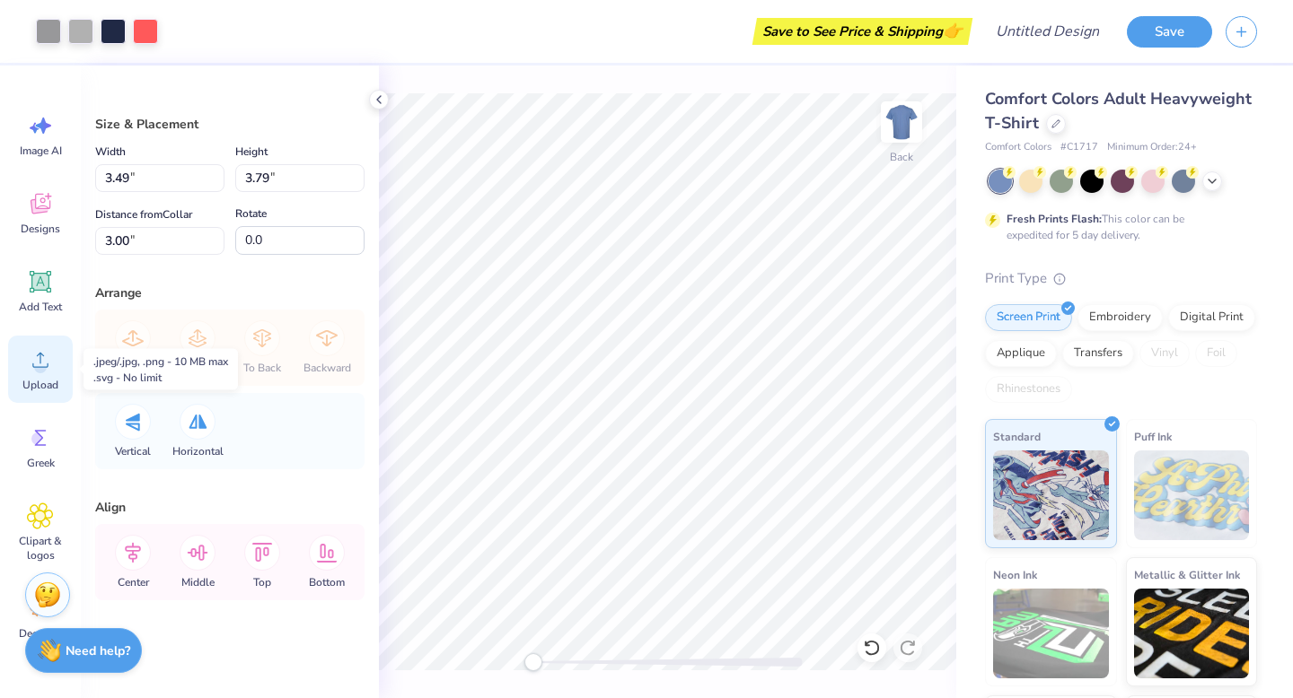
click at [36, 355] on icon at bounding box center [40, 359] width 27 height 27
click at [21, 366] on div "Upload" at bounding box center [40, 369] width 65 height 67
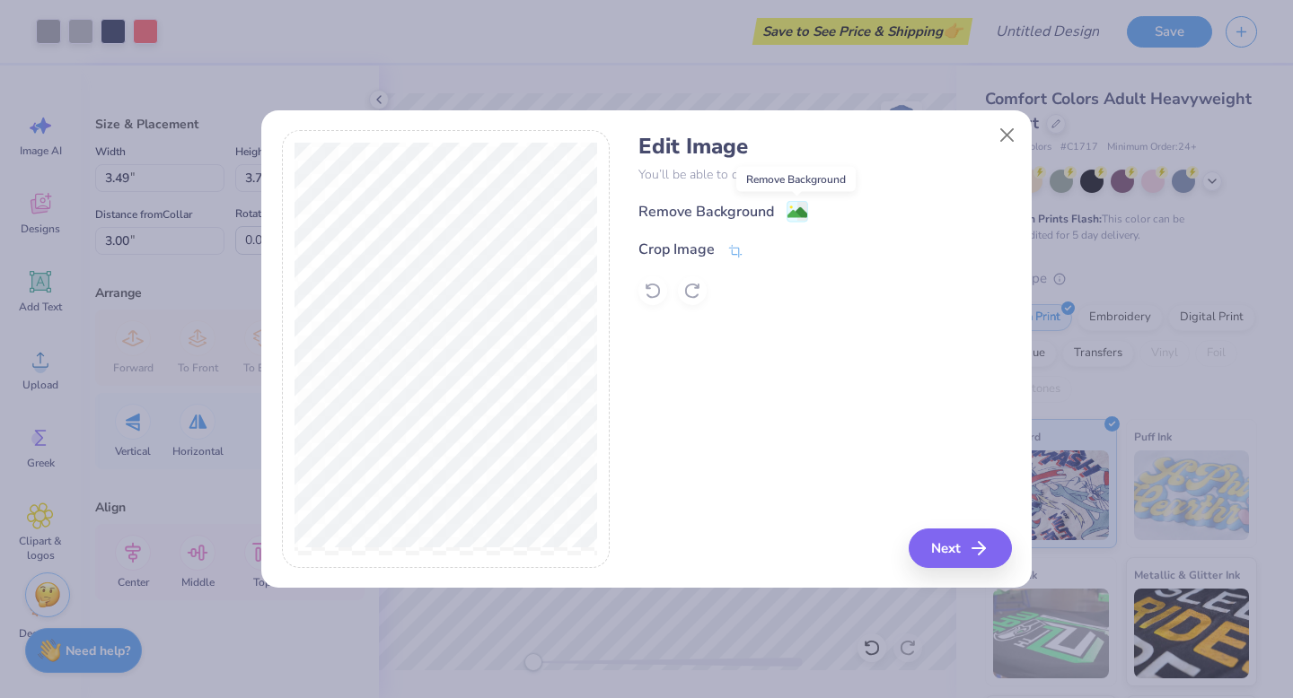
click at [794, 207] on image at bounding box center [797, 213] width 20 height 20
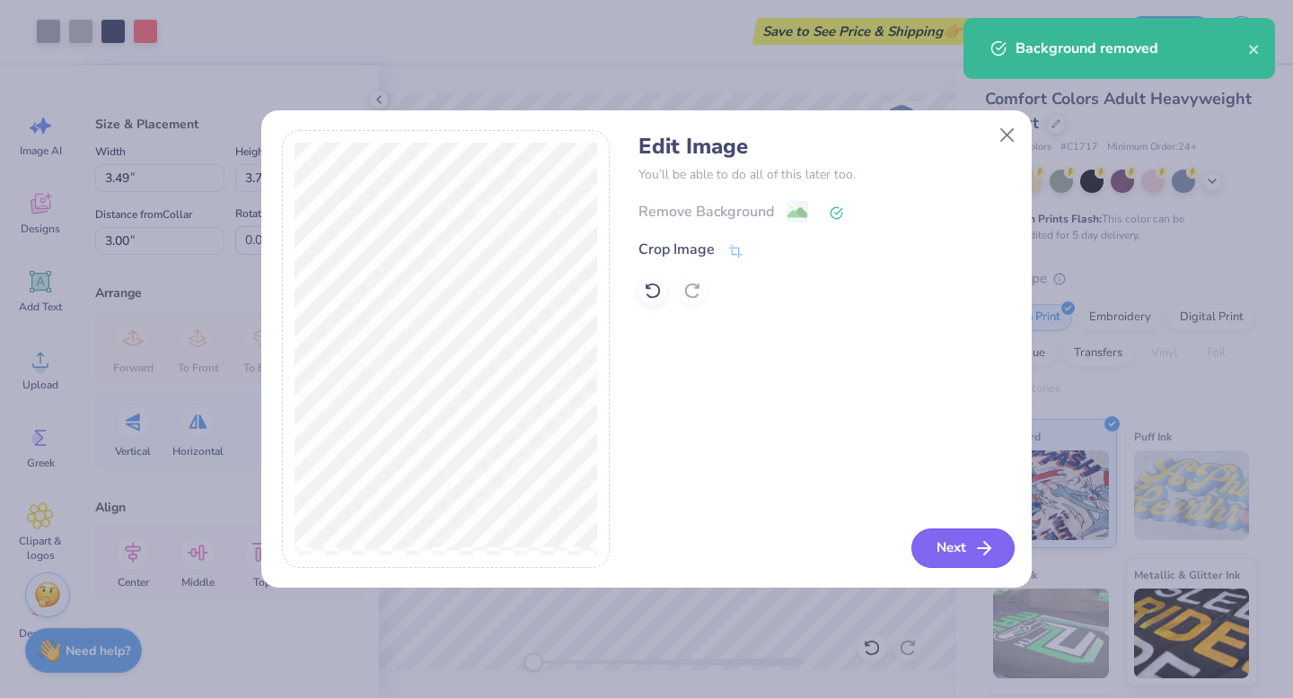
click at [971, 549] on button "Next" at bounding box center [962, 548] width 103 height 39
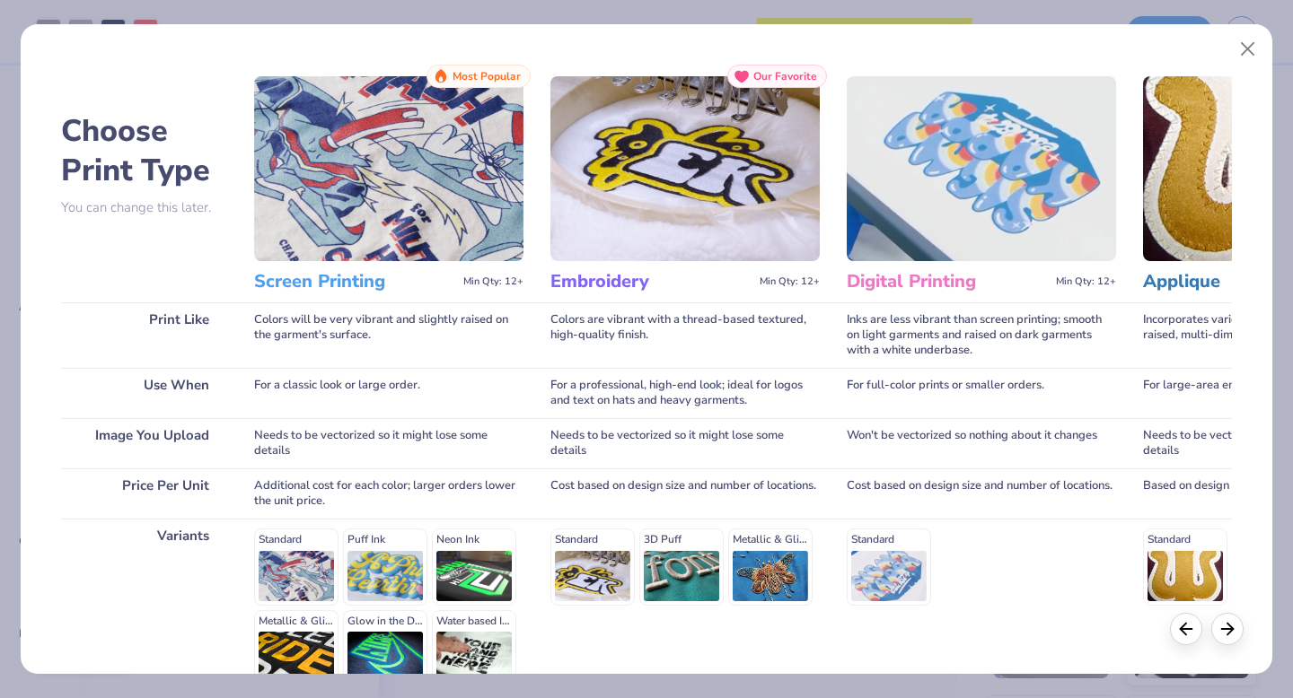
scroll to position [197, 0]
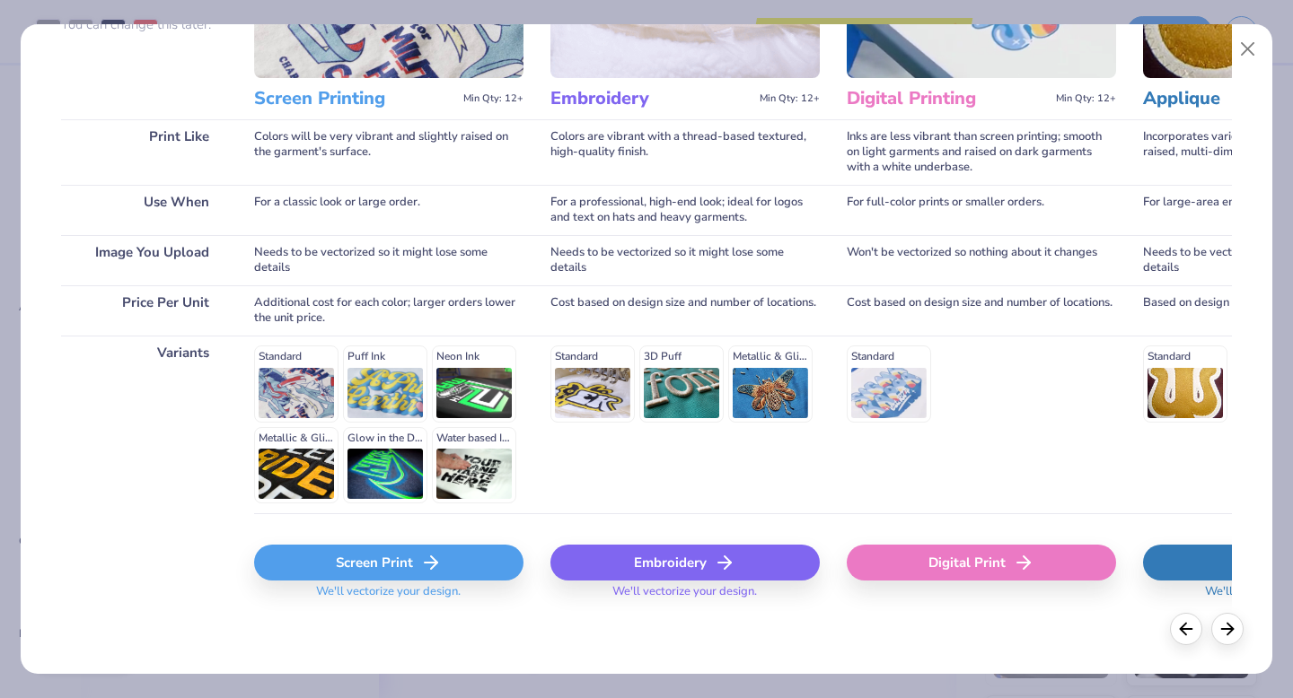
click at [366, 557] on div "Screen Print" at bounding box center [388, 563] width 269 height 36
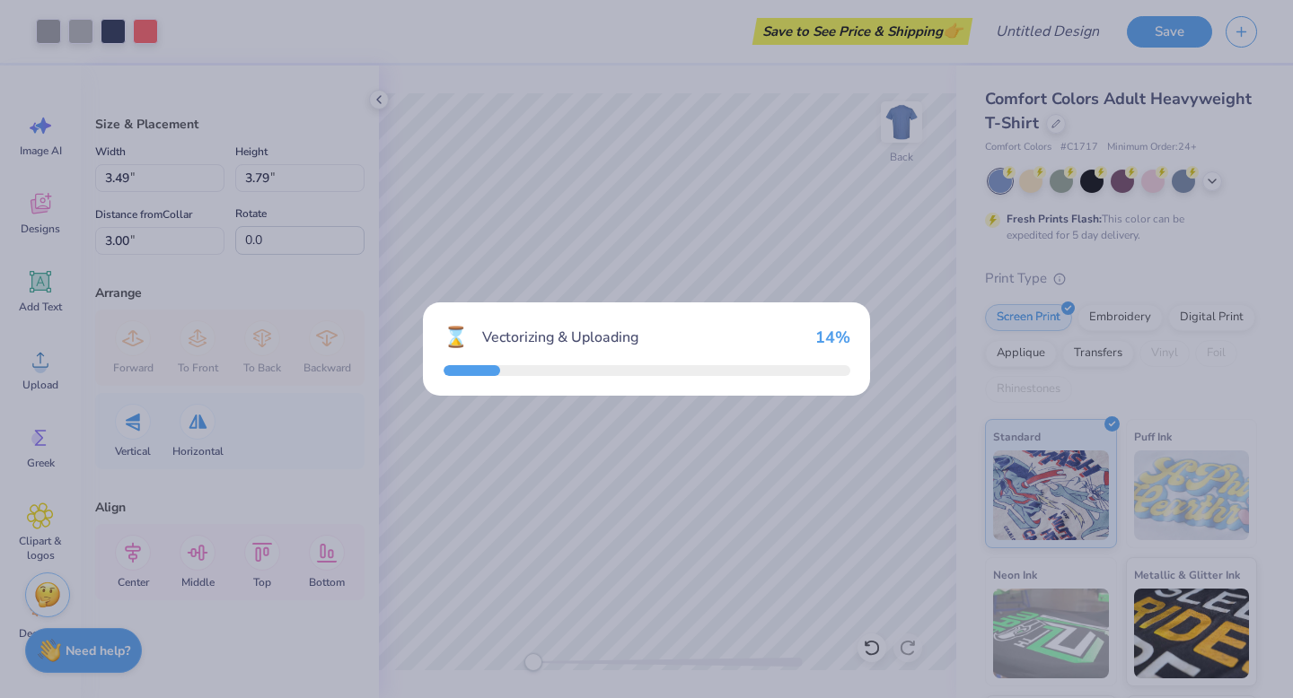
type input "14.17"
type input "1.63"
type input "11.69"
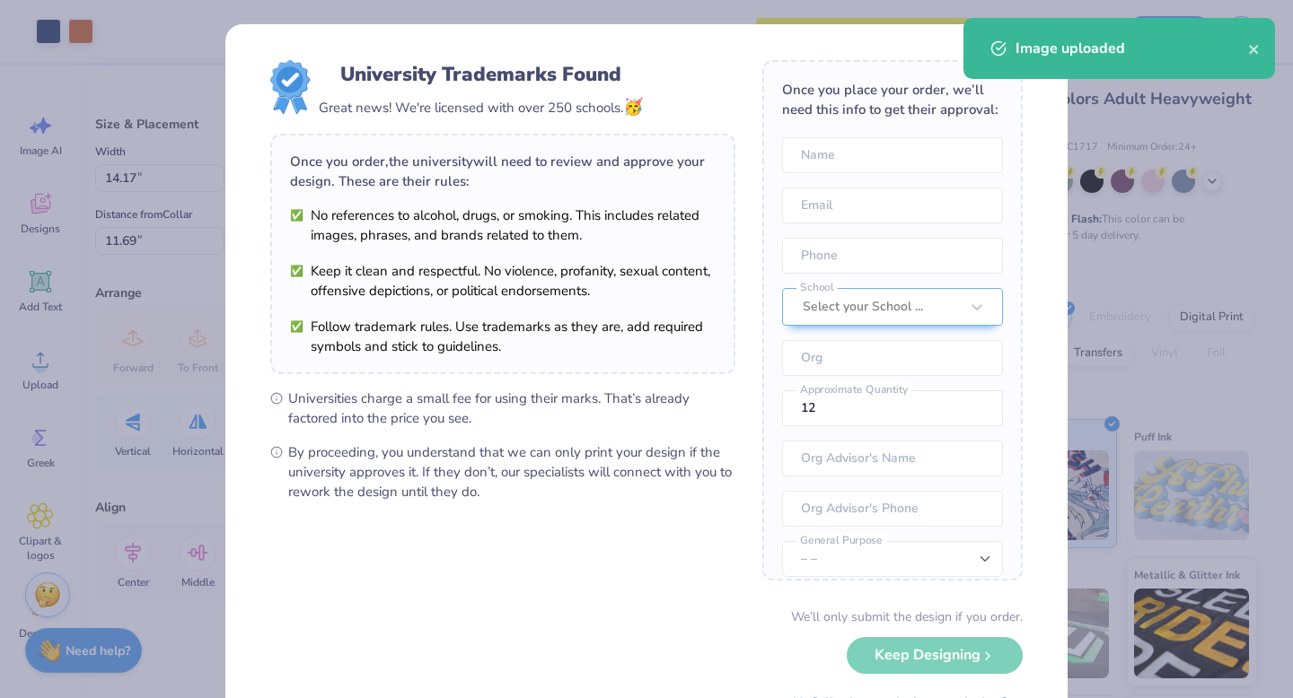
click at [43, 31] on div "University Trademarks Found Great news! We're licensed with over 250 schools. 🥳…" at bounding box center [646, 349] width 1293 height 698
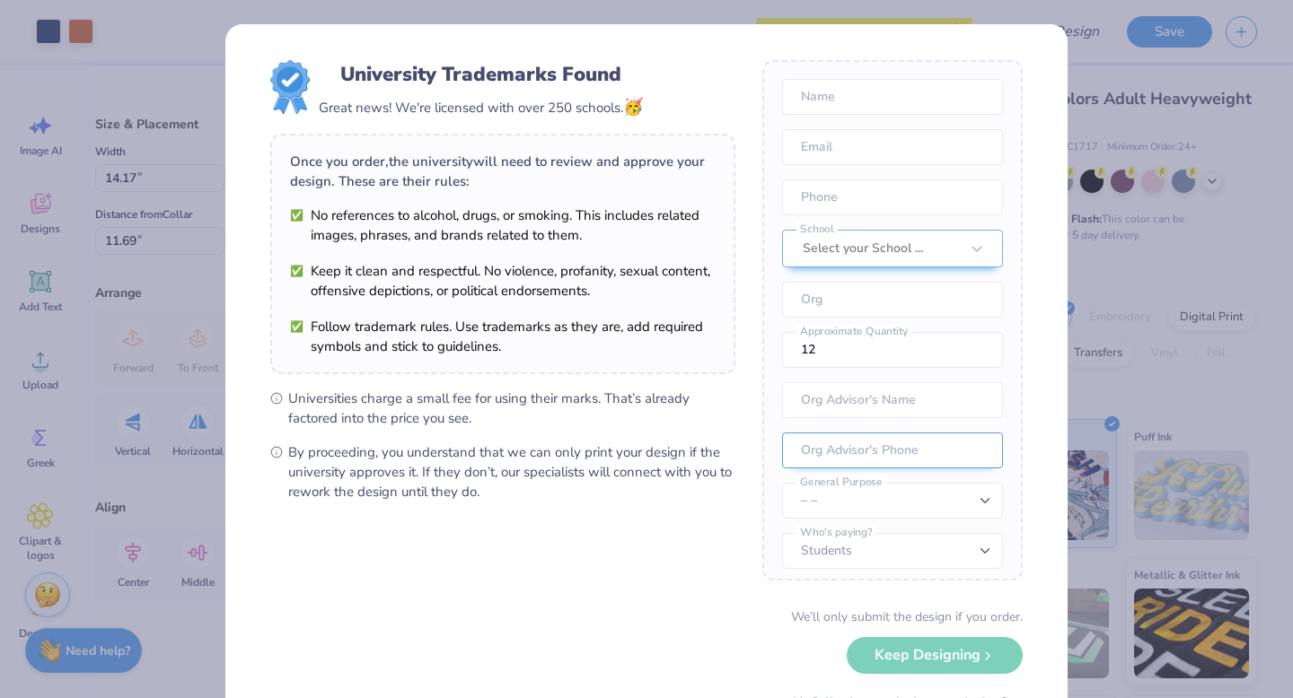
scroll to position [66, 0]
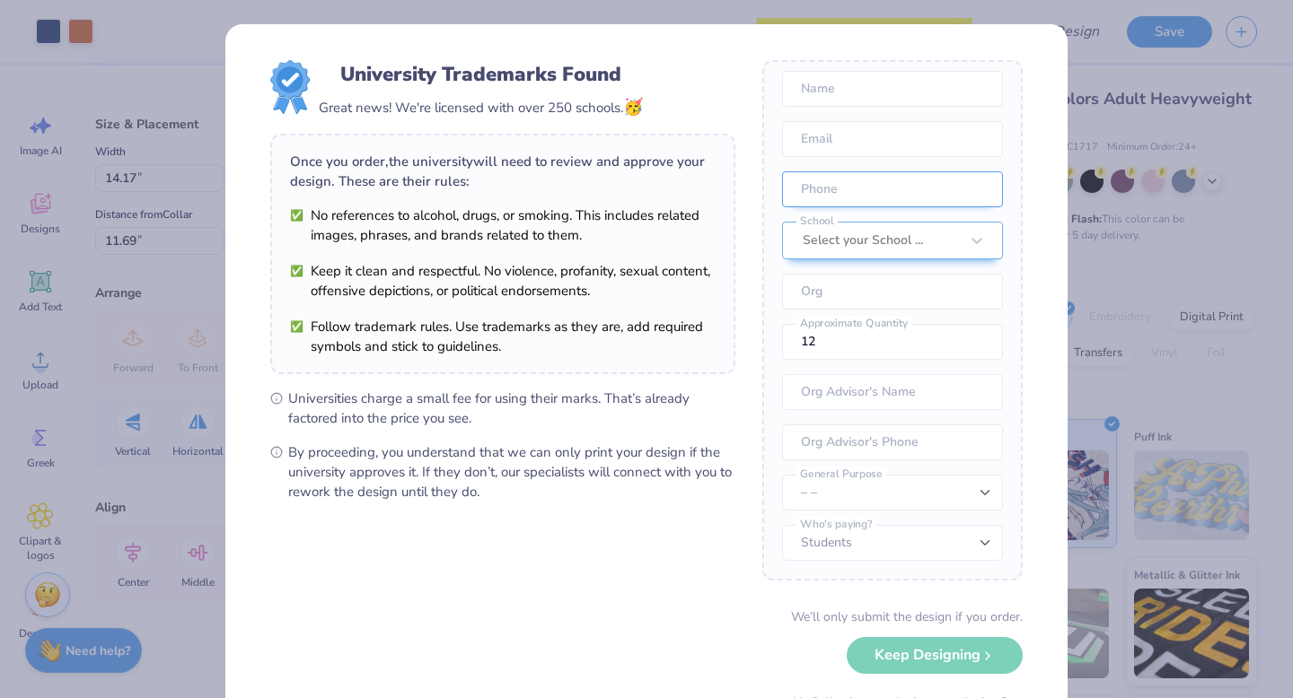
click at [882, 247] on div "Once you place your order, we’ll need this info to get their approval: Name Ema…" at bounding box center [892, 320] width 260 height 521
click at [1062, 280] on div "University Trademarks Found Great news! We're licensed with over 250 schools. 🥳…" at bounding box center [646, 390] width 842 height 732
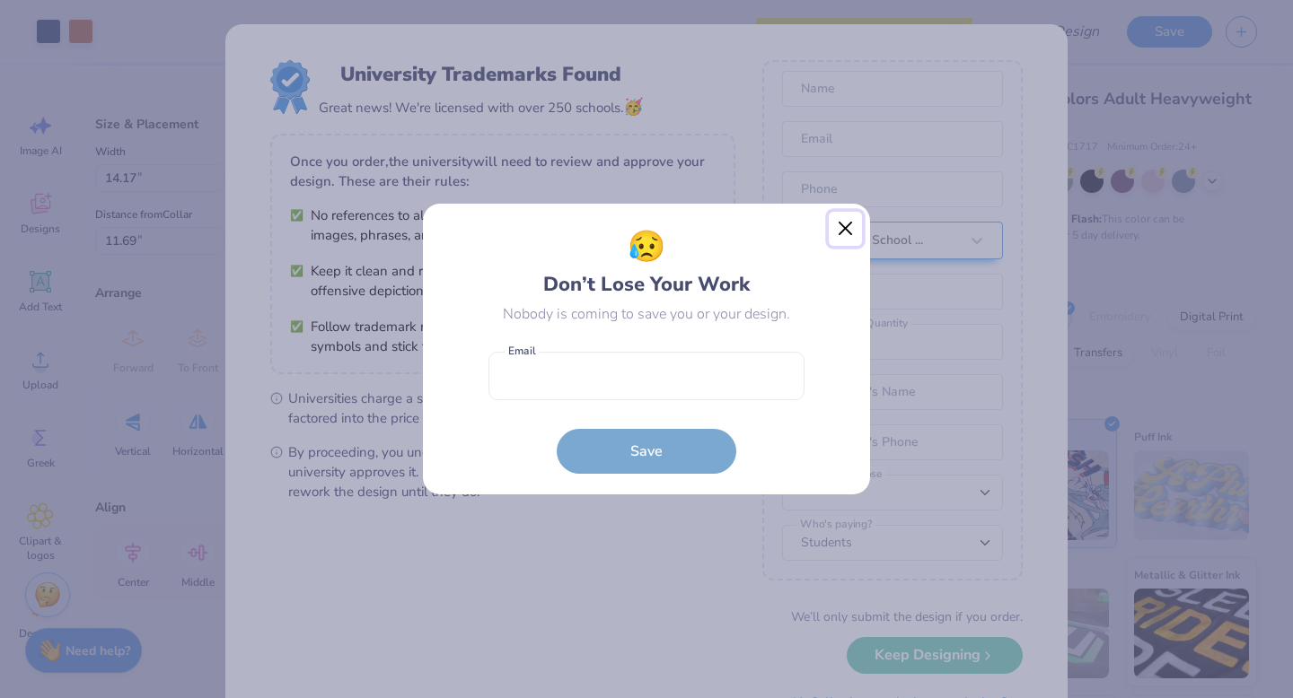
click at [853, 231] on button "Close" at bounding box center [846, 229] width 34 height 34
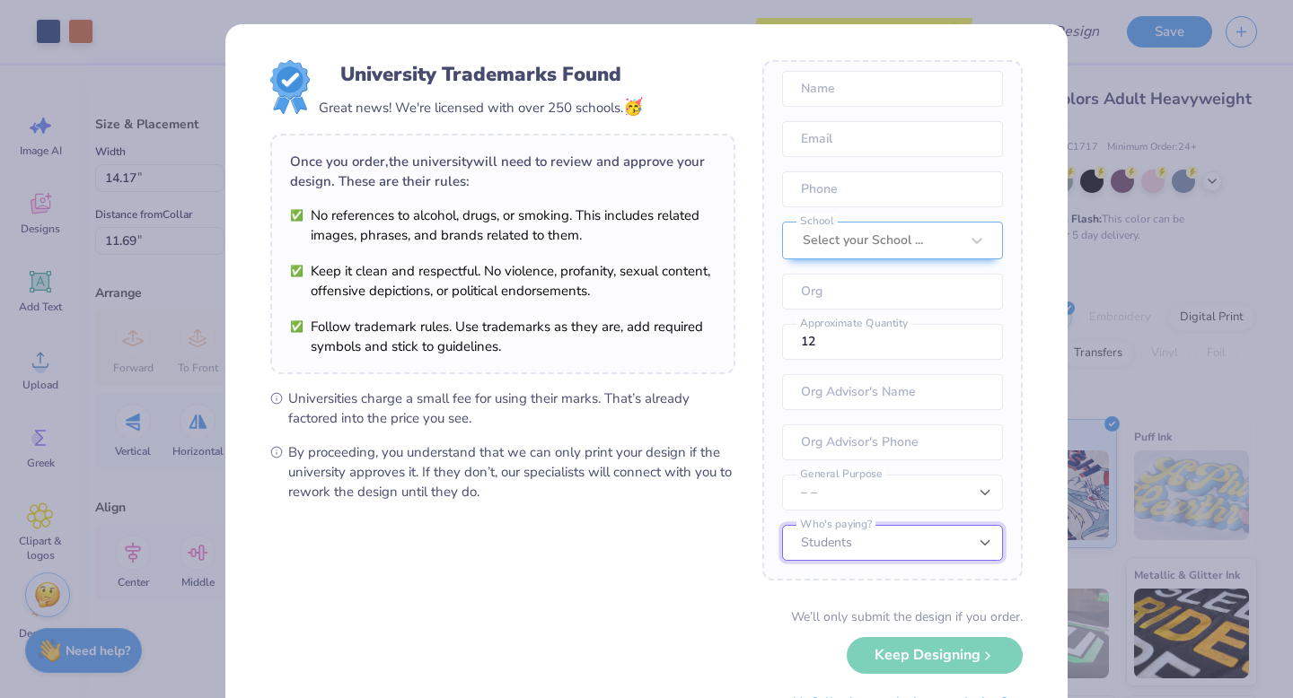
click at [905, 548] on select "Students University" at bounding box center [892, 543] width 221 height 36
click at [782, 525] on select "Students University" at bounding box center [892, 543] width 221 height 36
click at [907, 492] on select "– – Member apparel for registered Student Organization / Department / School Fu…" at bounding box center [892, 493] width 221 height 36
select select "Member apparel for registered Student Organization / Department / School"
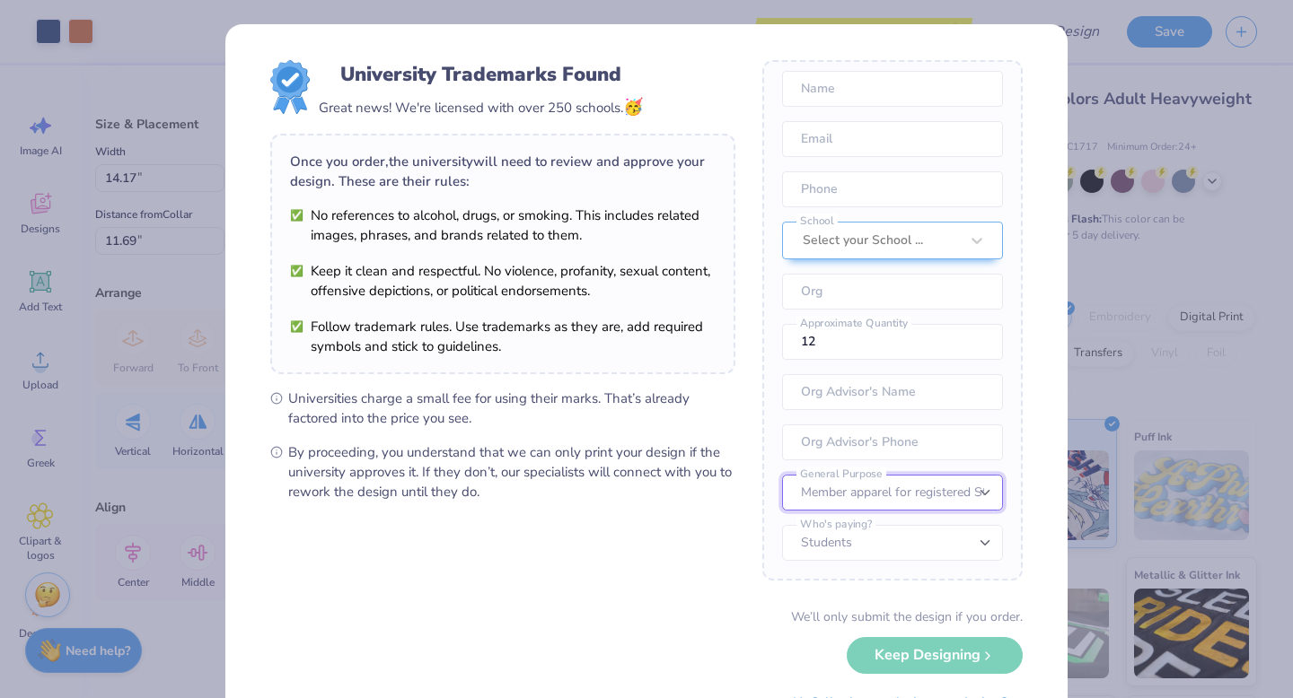
click at [782, 475] on select "– – Member apparel for registered Student Organization / Department / School Fu…" at bounding box center [892, 493] width 221 height 36
click at [117, 376] on div "University Trademarks Found Great news! We're licensed with over 250 schools. 🥳…" at bounding box center [646, 349] width 1293 height 698
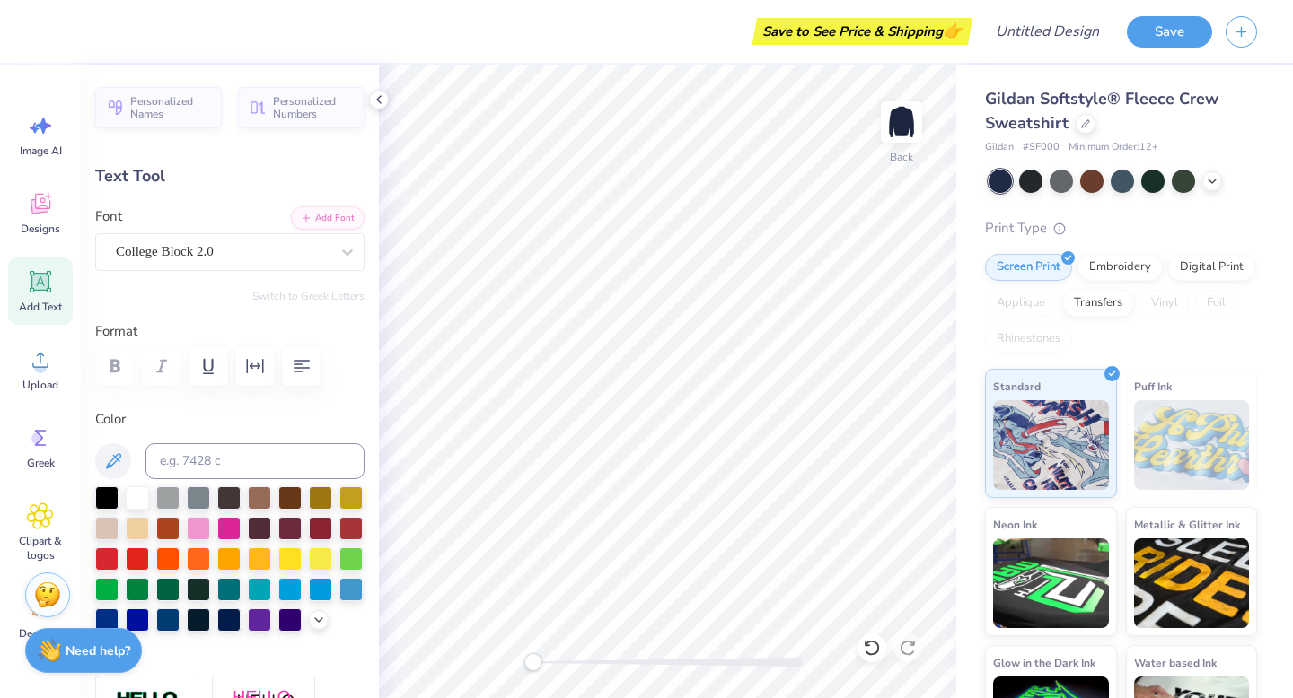
scroll to position [0, 2]
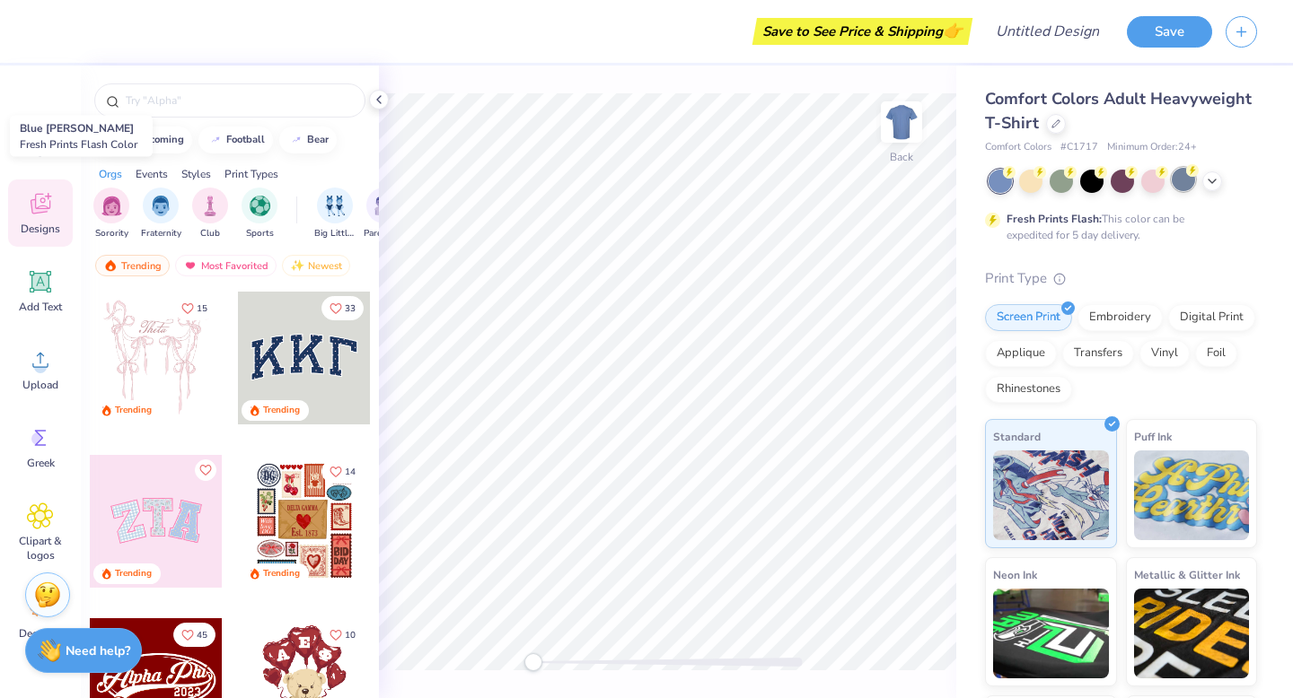
click at [1184, 189] on div at bounding box center [1182, 179] width 23 height 23
click at [1221, 180] on div at bounding box center [1212, 180] width 20 height 20
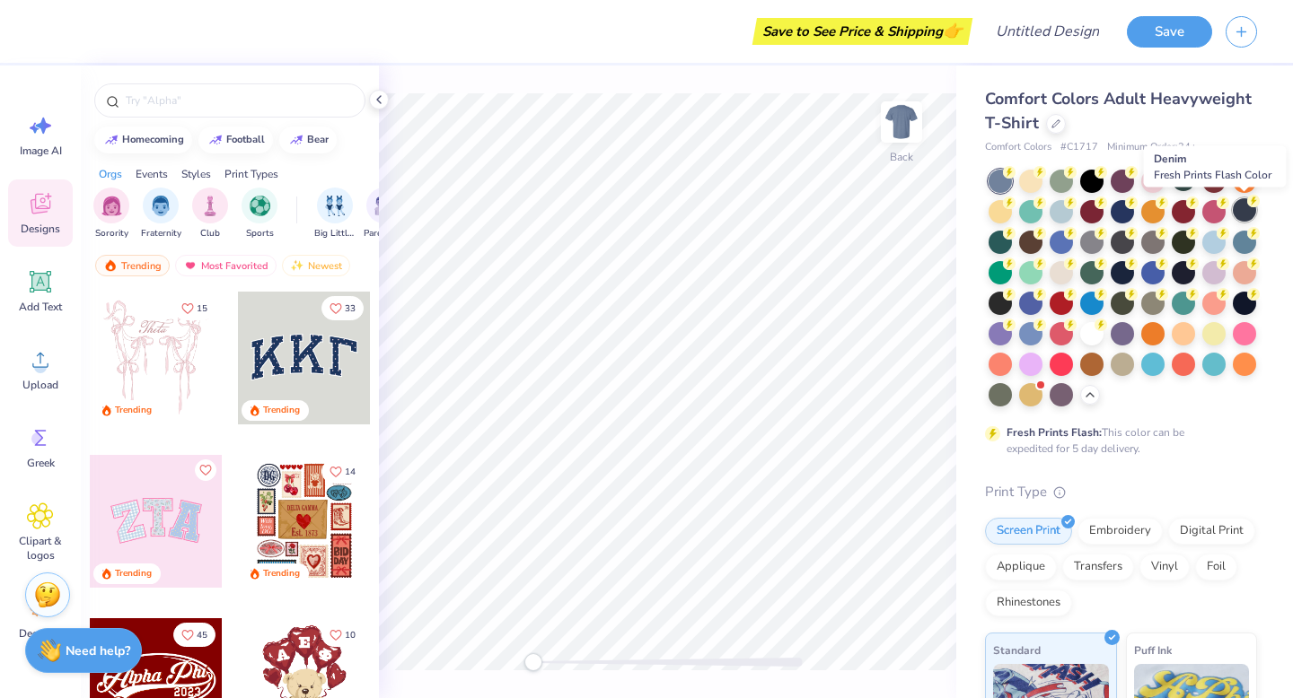
click at [1249, 216] on div at bounding box center [1243, 209] width 23 height 23
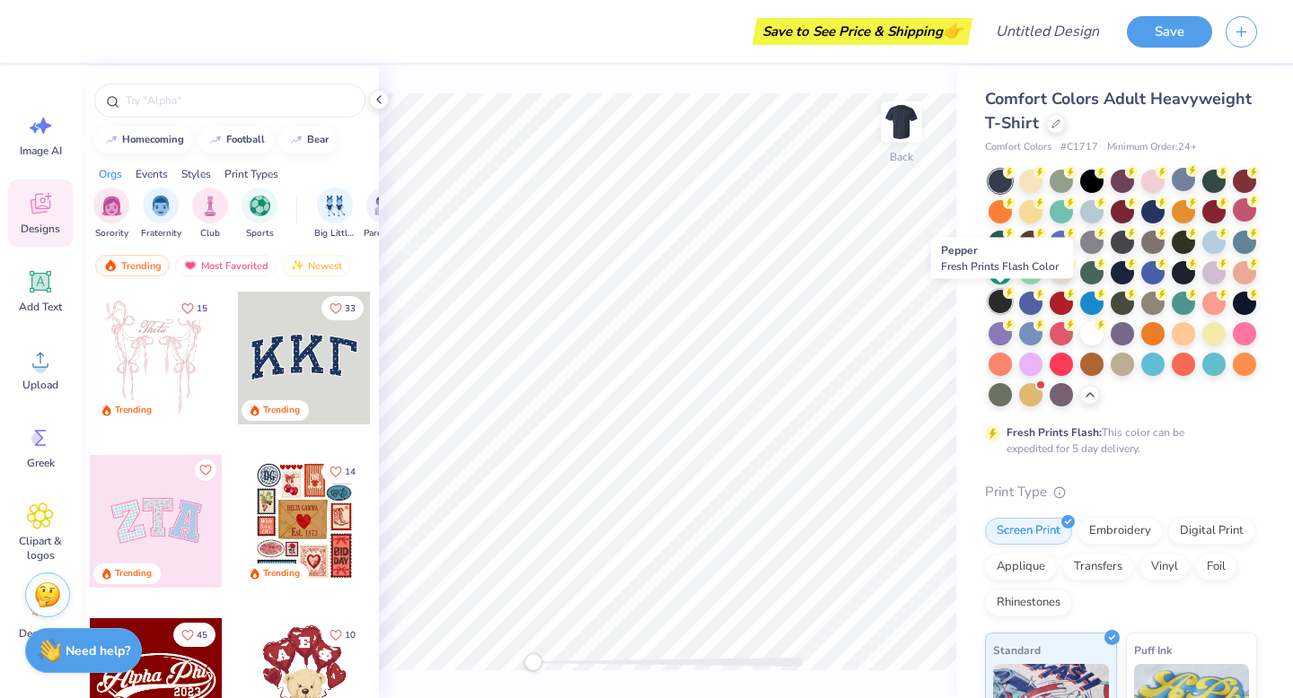
click at [1000, 298] on div at bounding box center [999, 301] width 23 height 23
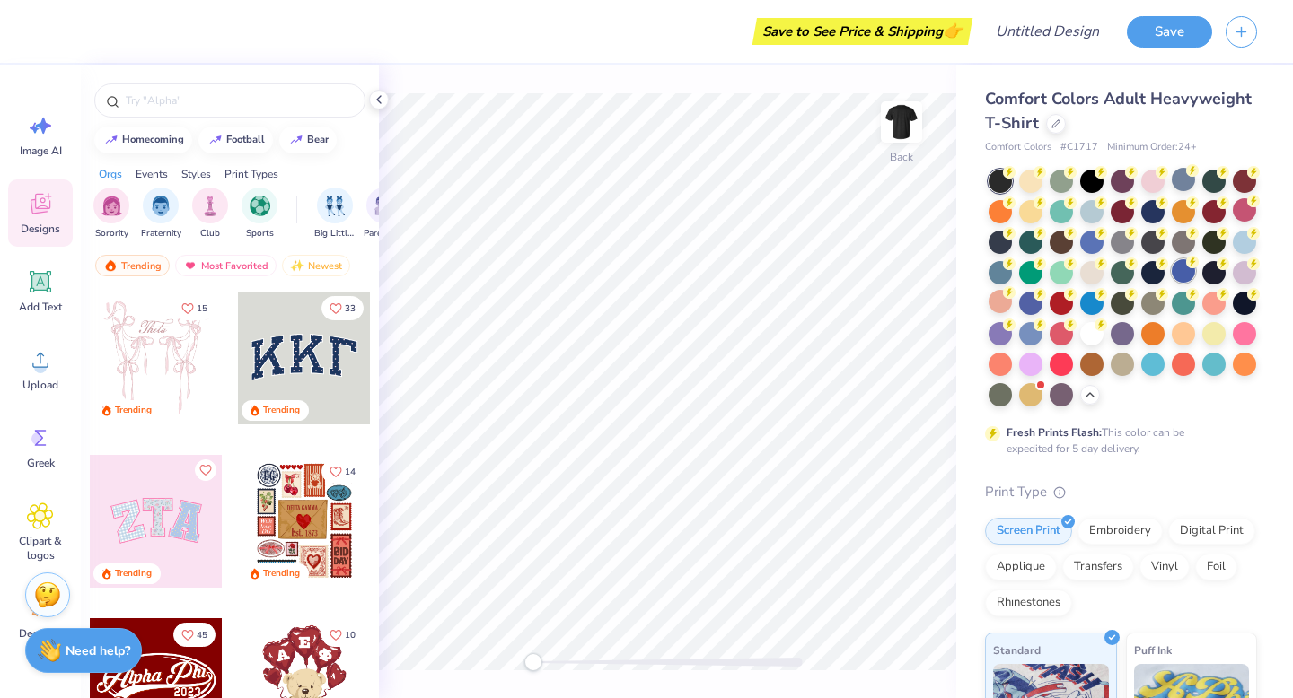
click at [1182, 274] on div at bounding box center [1182, 270] width 23 height 23
click at [1027, 302] on div at bounding box center [1030, 301] width 23 height 23
click at [1030, 322] on div at bounding box center [1030, 331] width 23 height 23
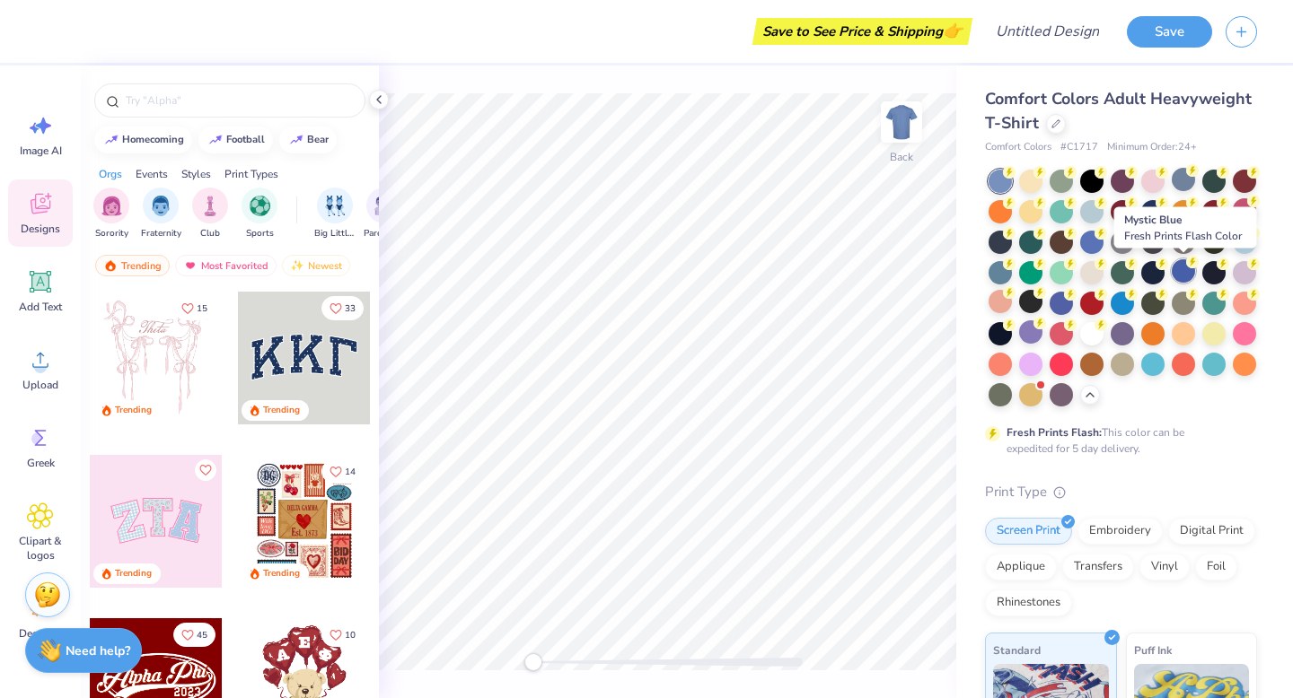
click at [1188, 272] on div at bounding box center [1182, 270] width 23 height 23
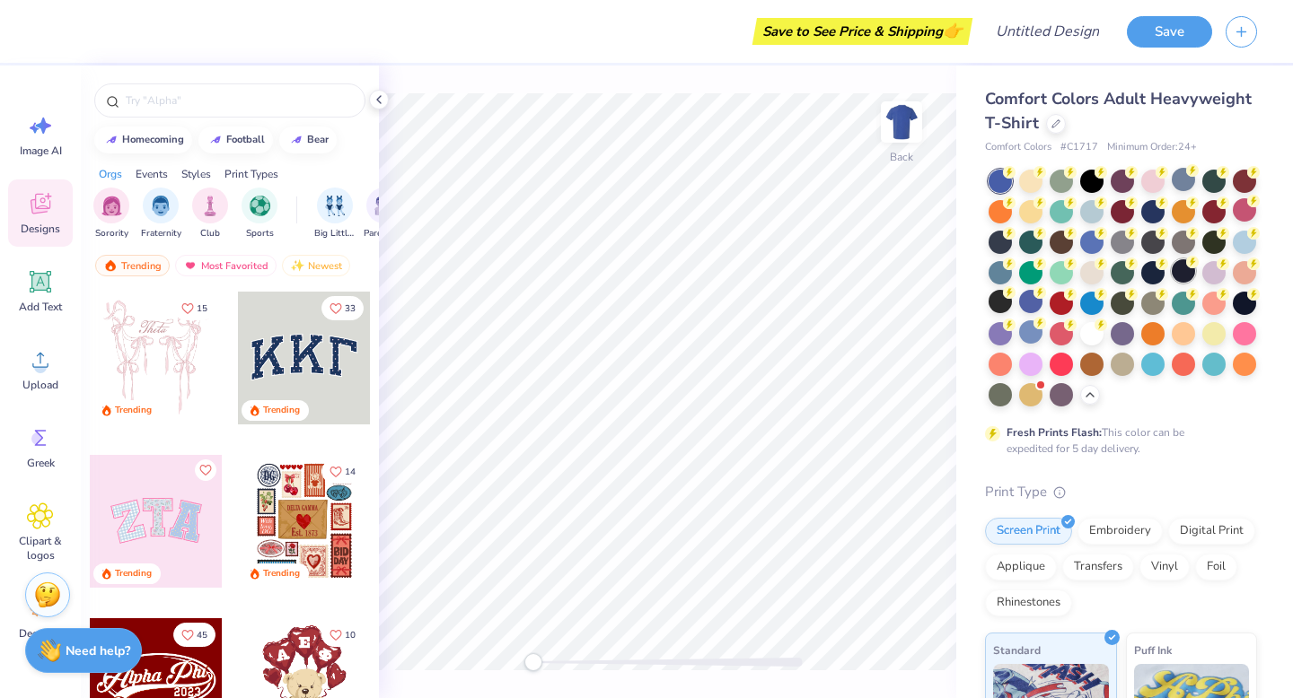
click at [1188, 270] on div at bounding box center [1182, 270] width 23 height 23
click at [1145, 210] on div at bounding box center [1152, 209] width 23 height 23
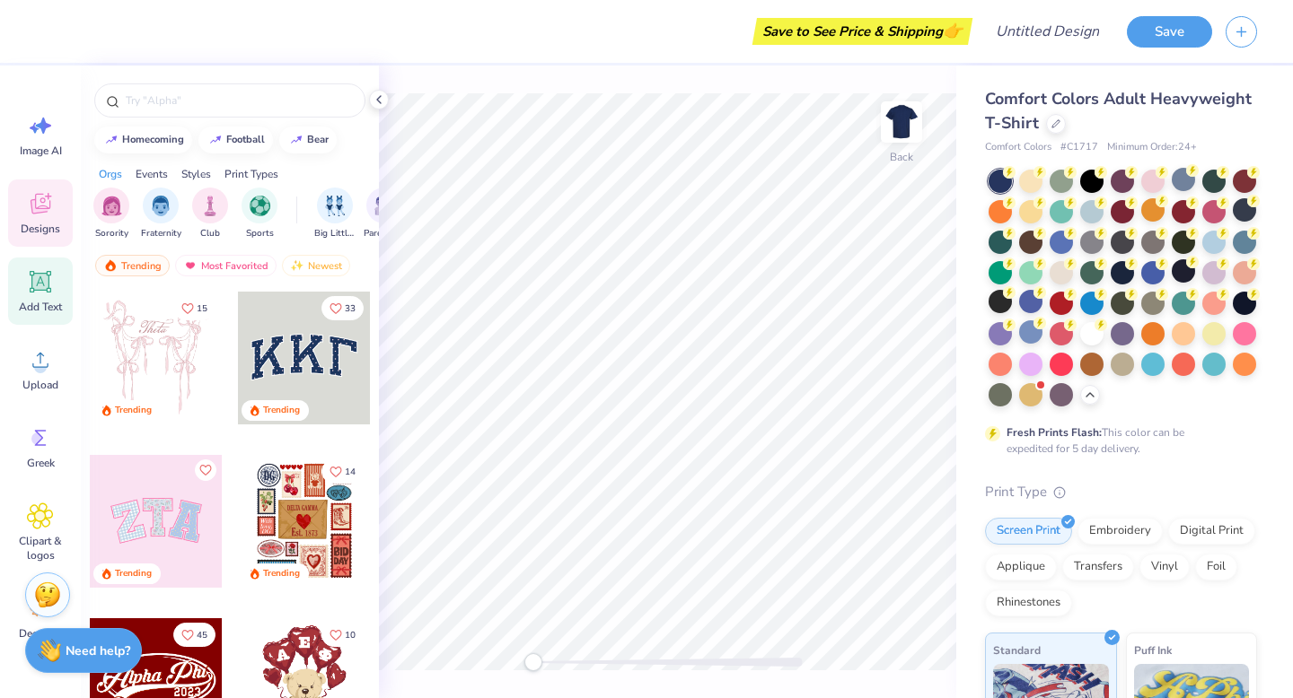
click at [33, 304] on span "Add Text" at bounding box center [40, 307] width 43 height 14
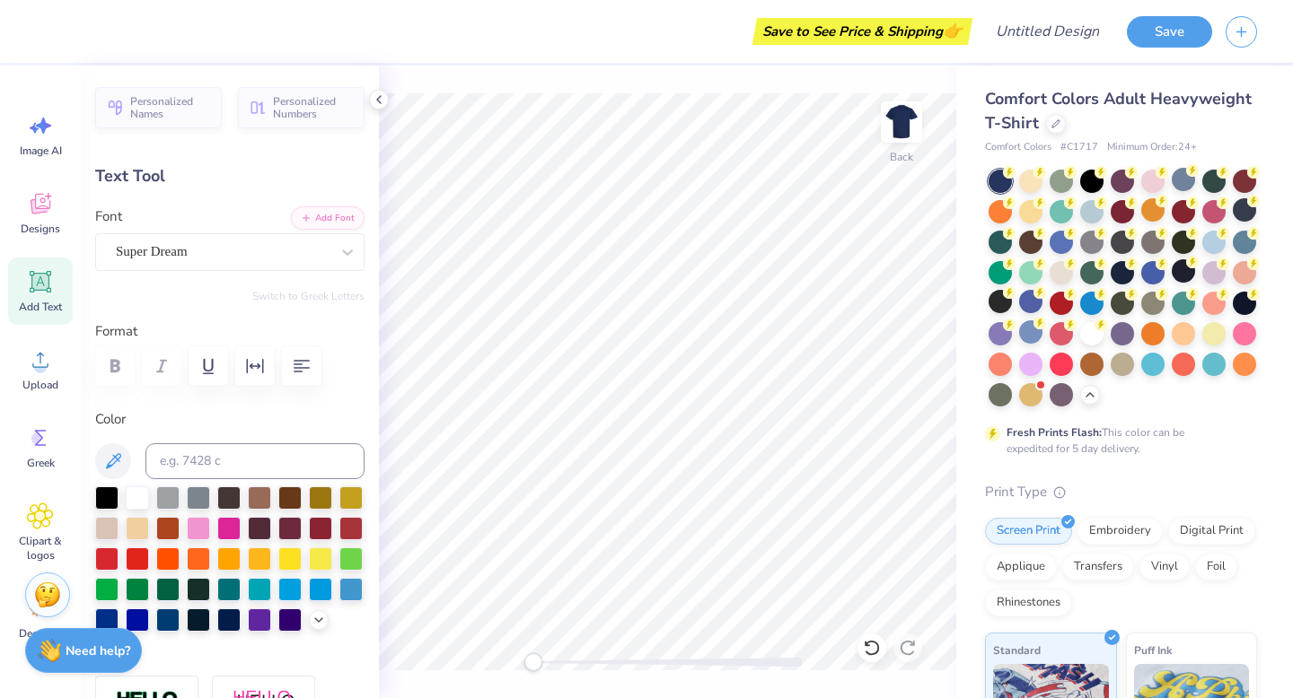
type textarea "UTT"
type input "4.26"
type input "1.61"
type input "3.00"
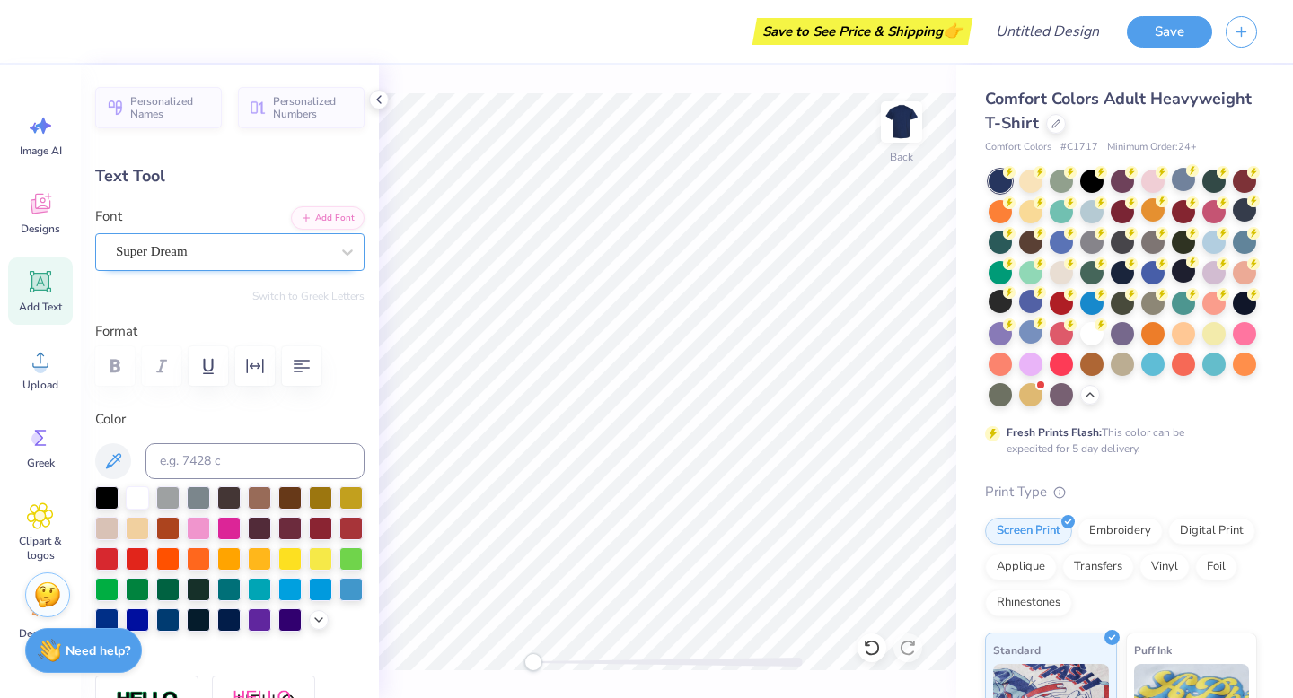
click at [277, 250] on div "Super Dream" at bounding box center [222, 252] width 217 height 28
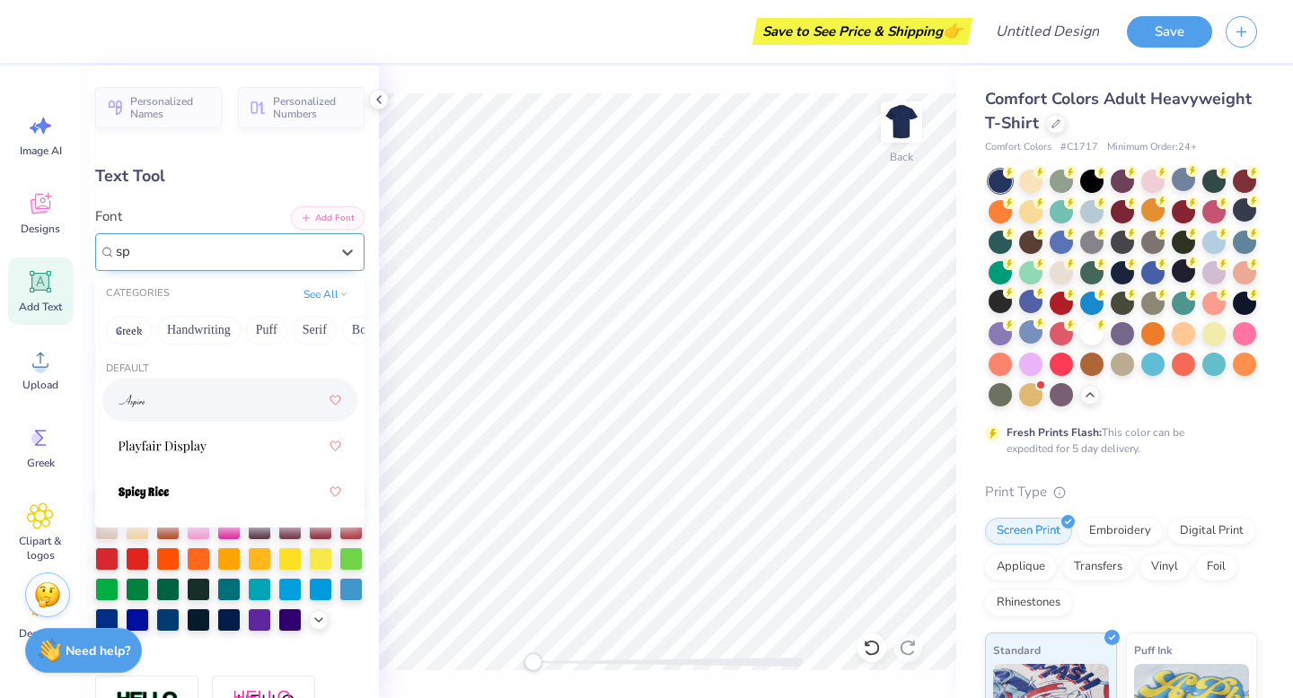
scroll to position [0, 0]
type input "s"
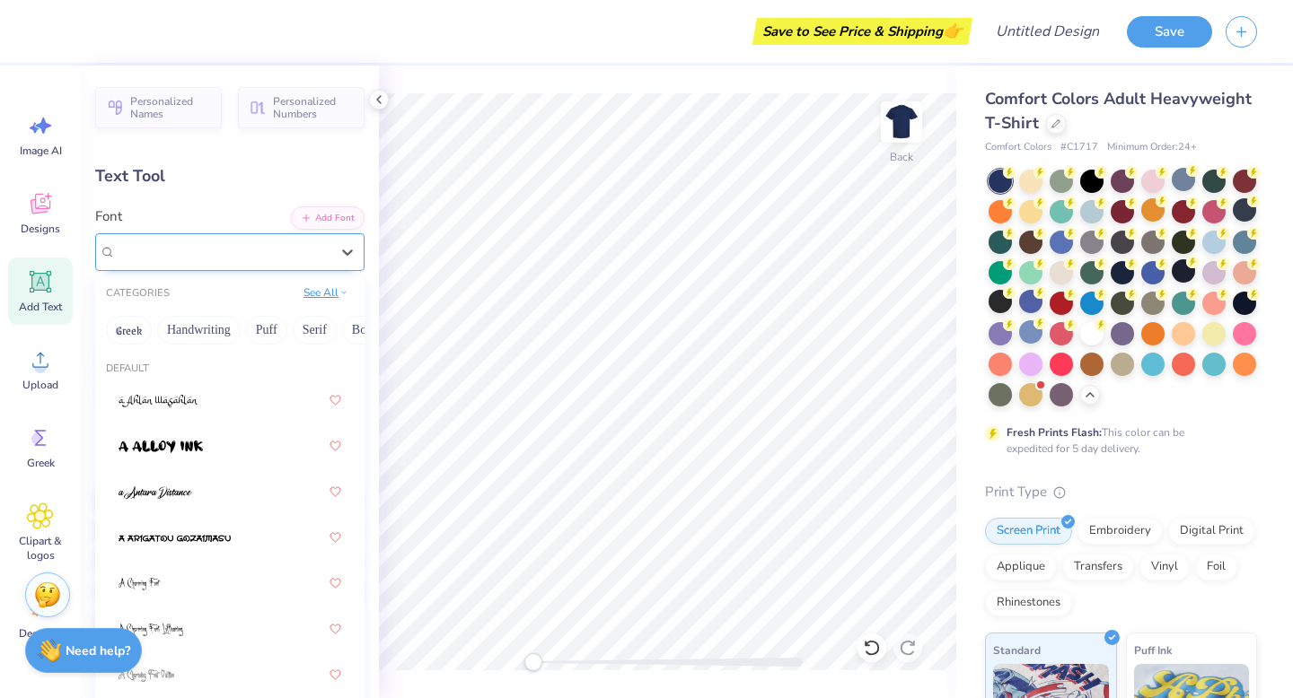
click at [323, 292] on button "See All" at bounding box center [326, 293] width 56 height 18
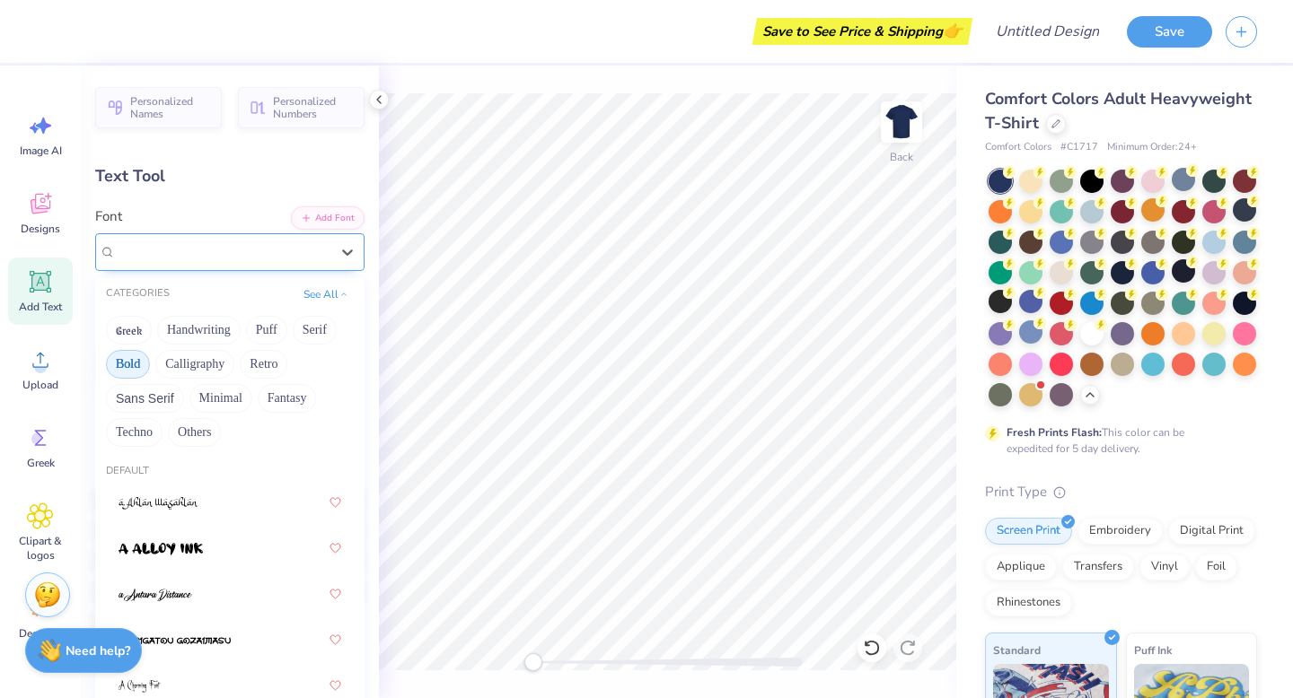
click at [140, 364] on button "Bold" at bounding box center [128, 364] width 44 height 29
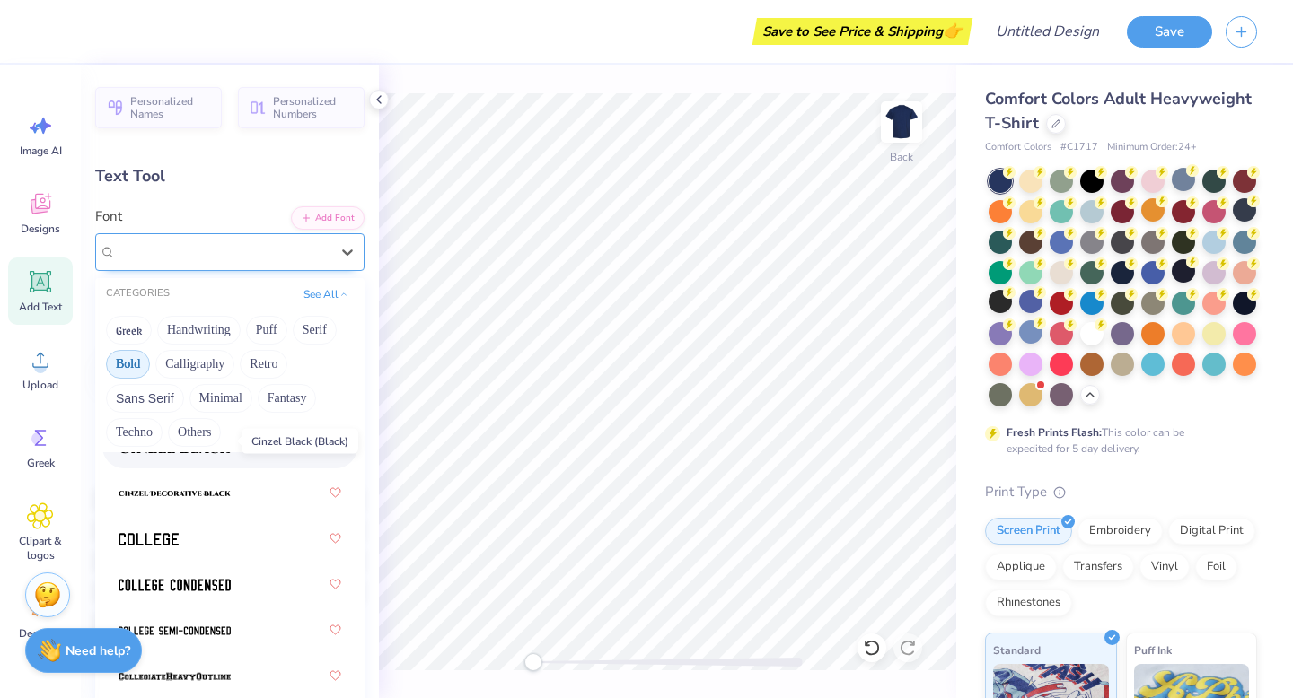
scroll to position [199, 0]
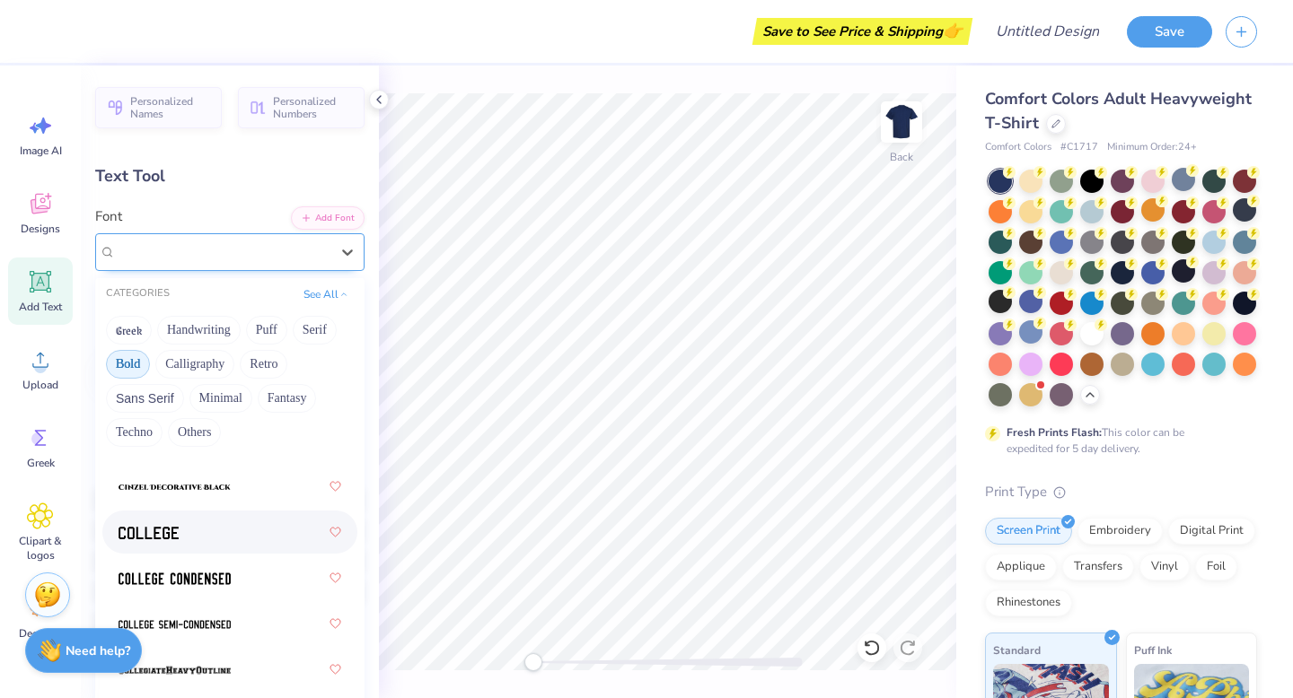
click at [211, 526] on div at bounding box center [229, 532] width 223 height 32
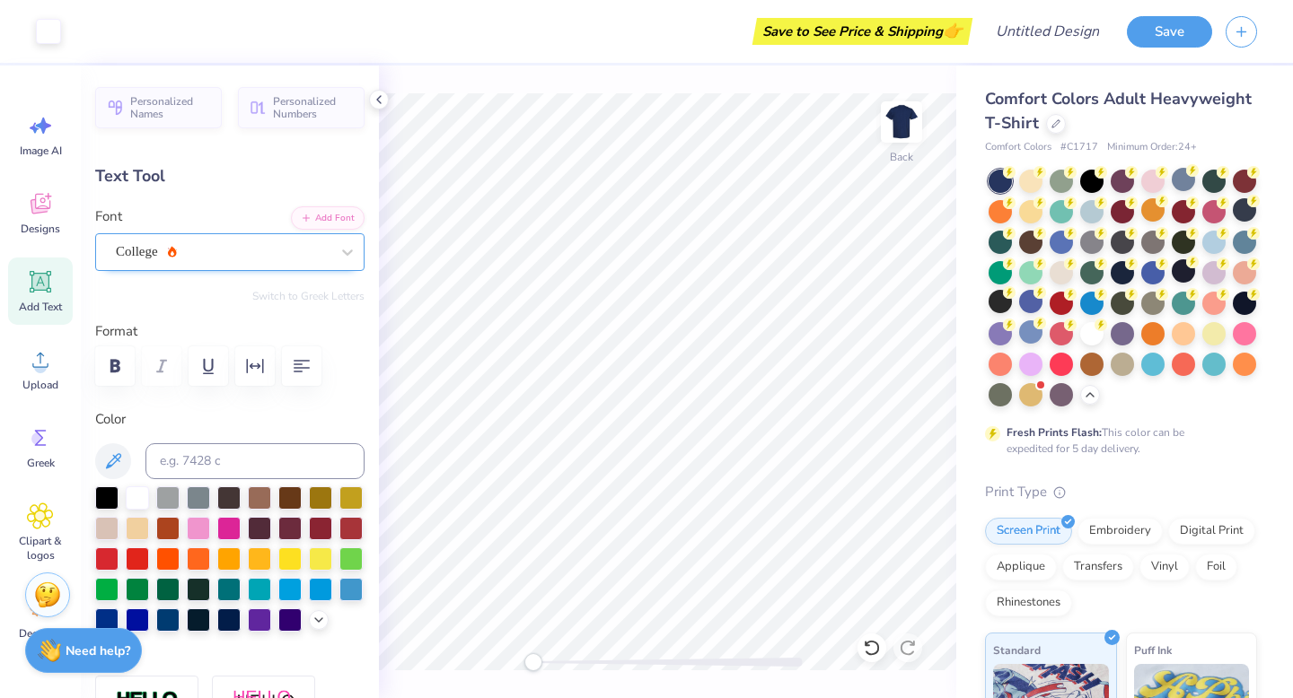
click at [180, 252] on div "College" at bounding box center [222, 252] width 217 height 28
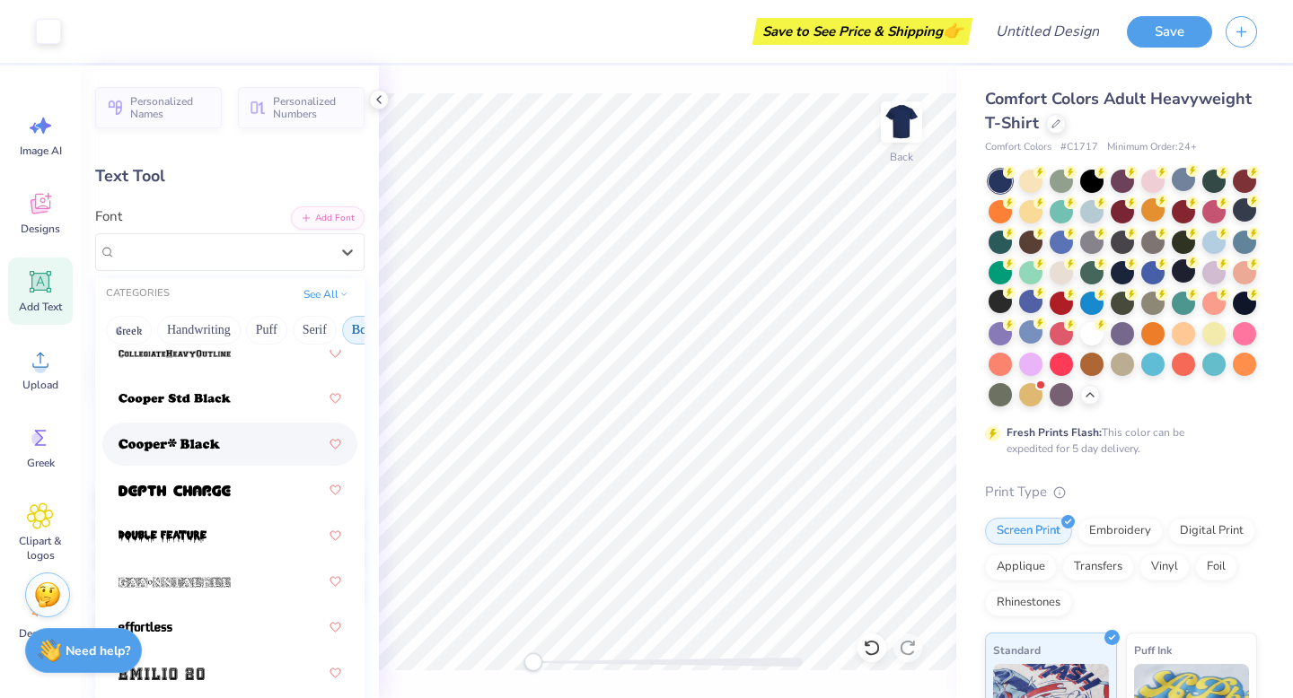
scroll to position [417, 0]
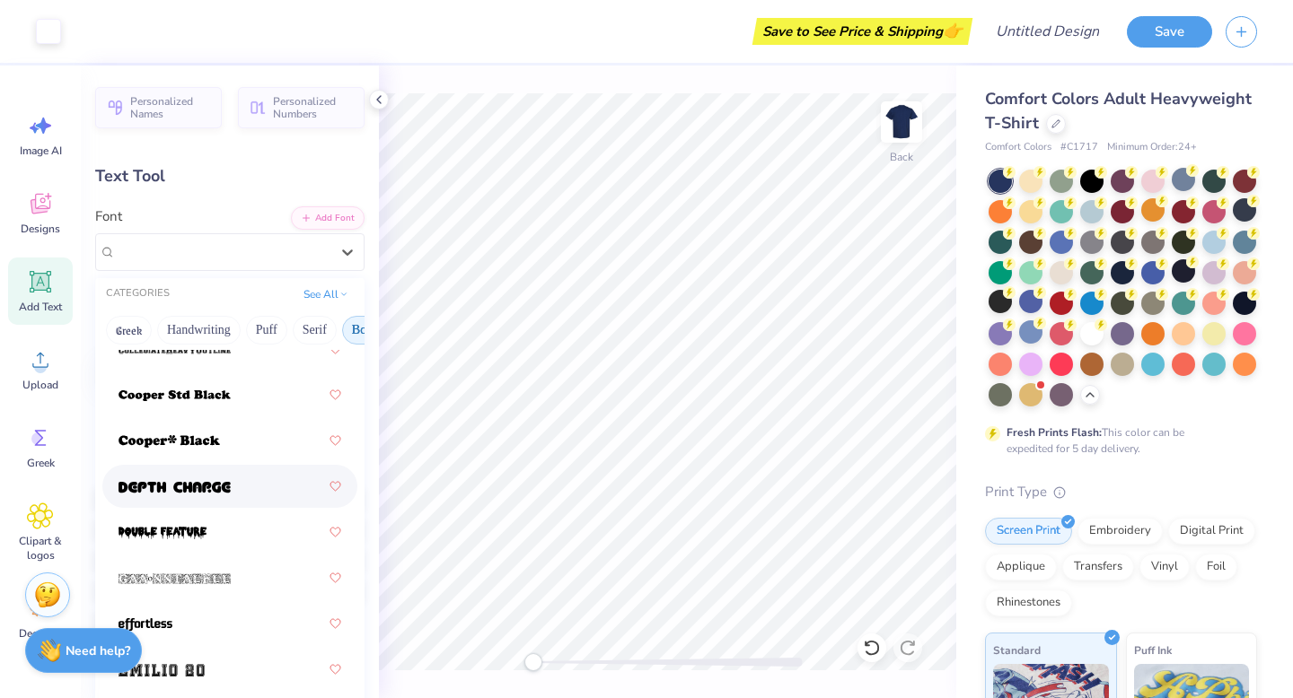
click at [250, 479] on div at bounding box center [229, 486] width 223 height 32
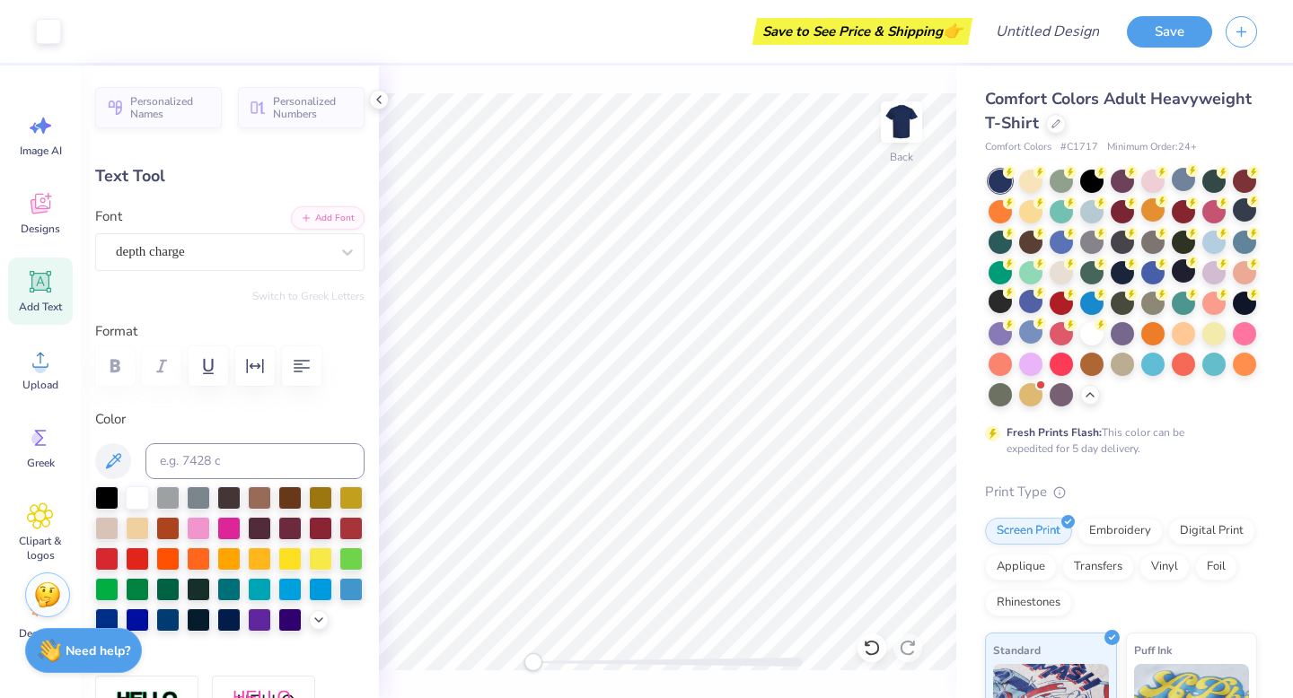
type input "4.78"
type input "1.85"
type input "2.88"
click at [274, 251] on div "depth charge" at bounding box center [222, 252] width 217 height 28
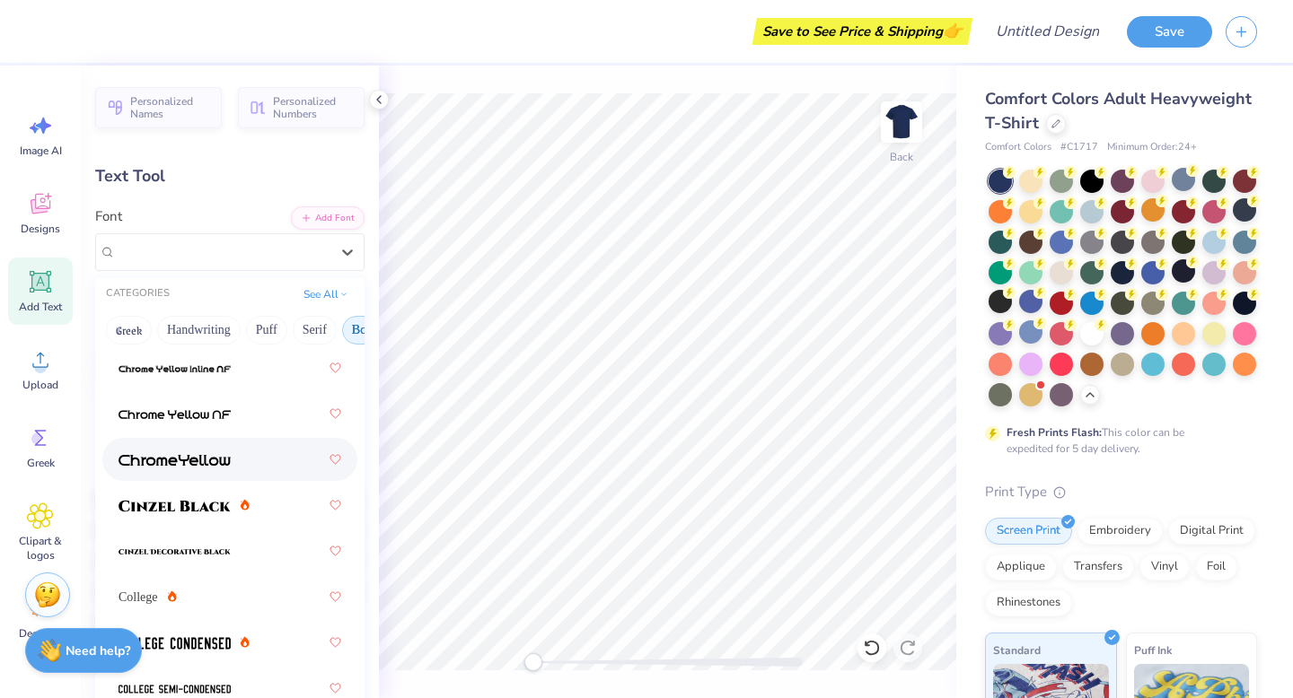
scroll to position [45, 0]
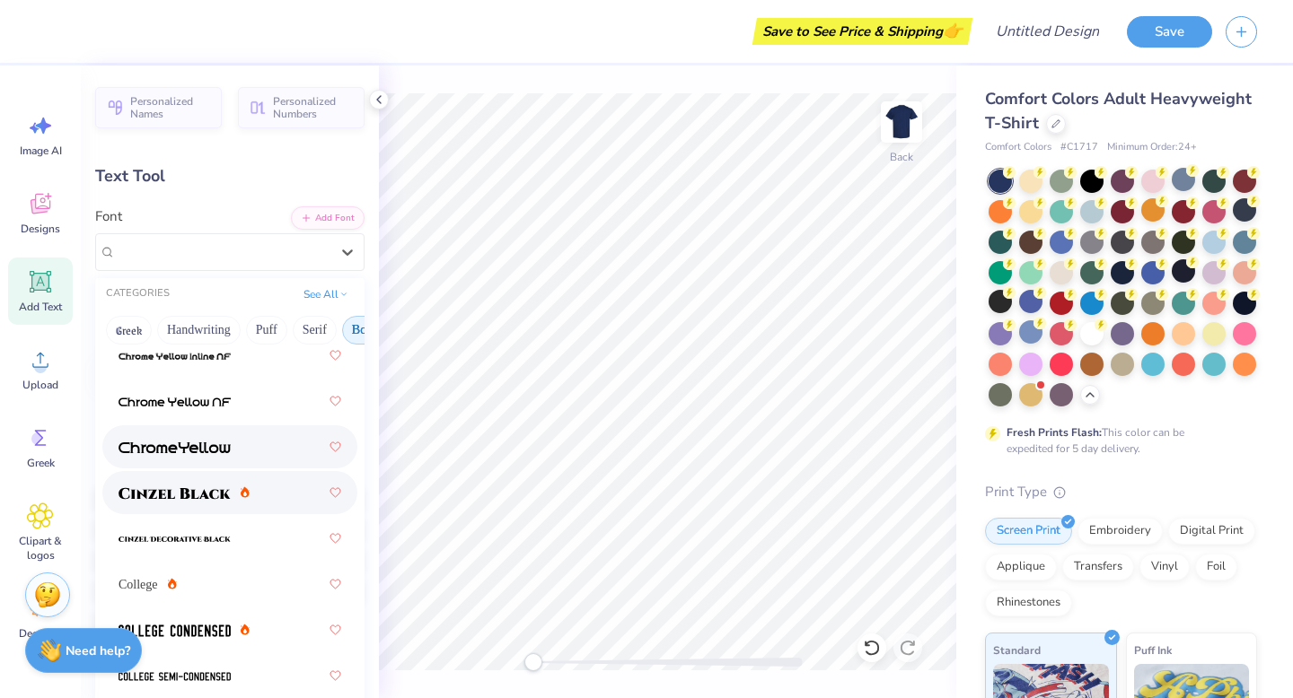
click at [263, 483] on div at bounding box center [229, 493] width 223 height 32
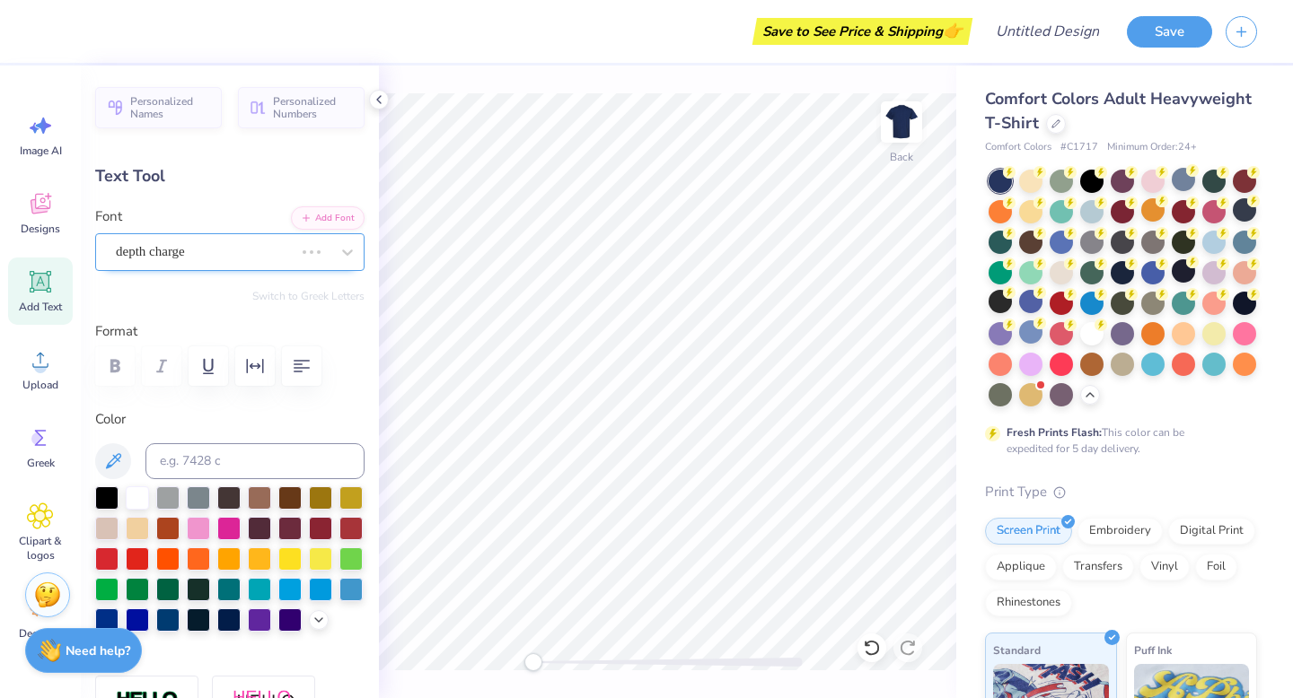
click at [231, 246] on div "depth charge" at bounding box center [204, 252] width 181 height 28
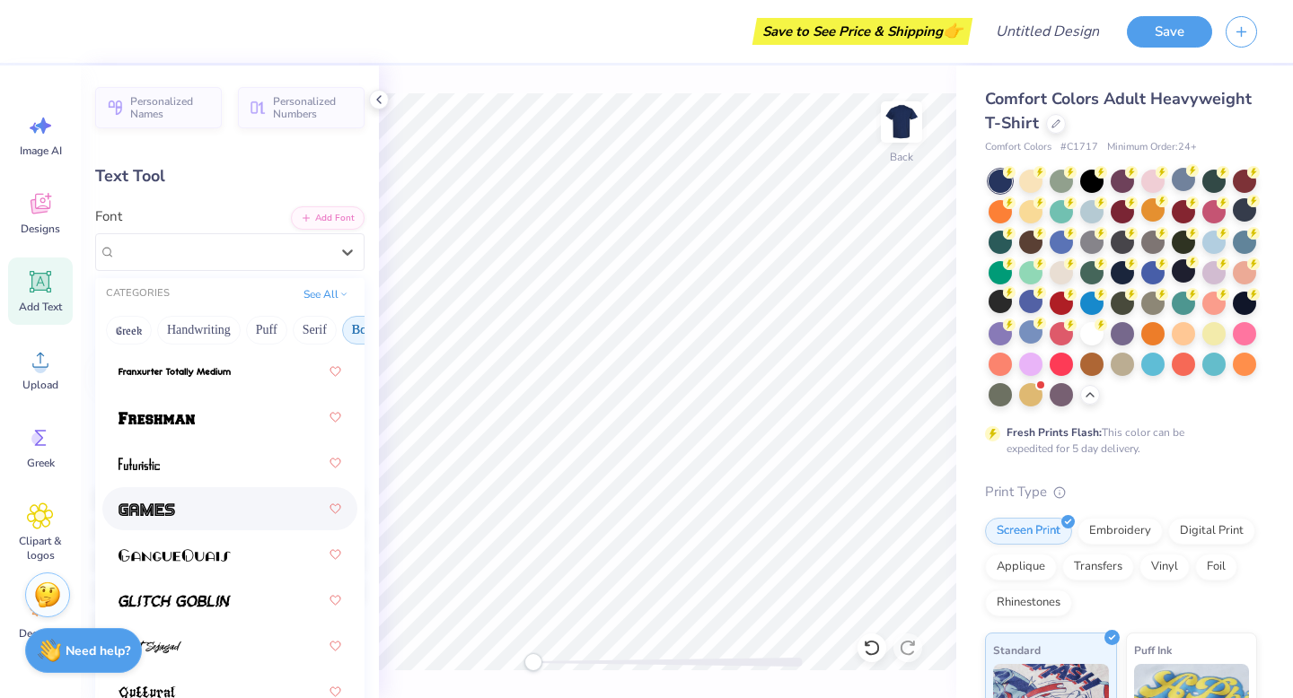
scroll to position [899, 0]
click at [225, 414] on div at bounding box center [229, 416] width 223 height 32
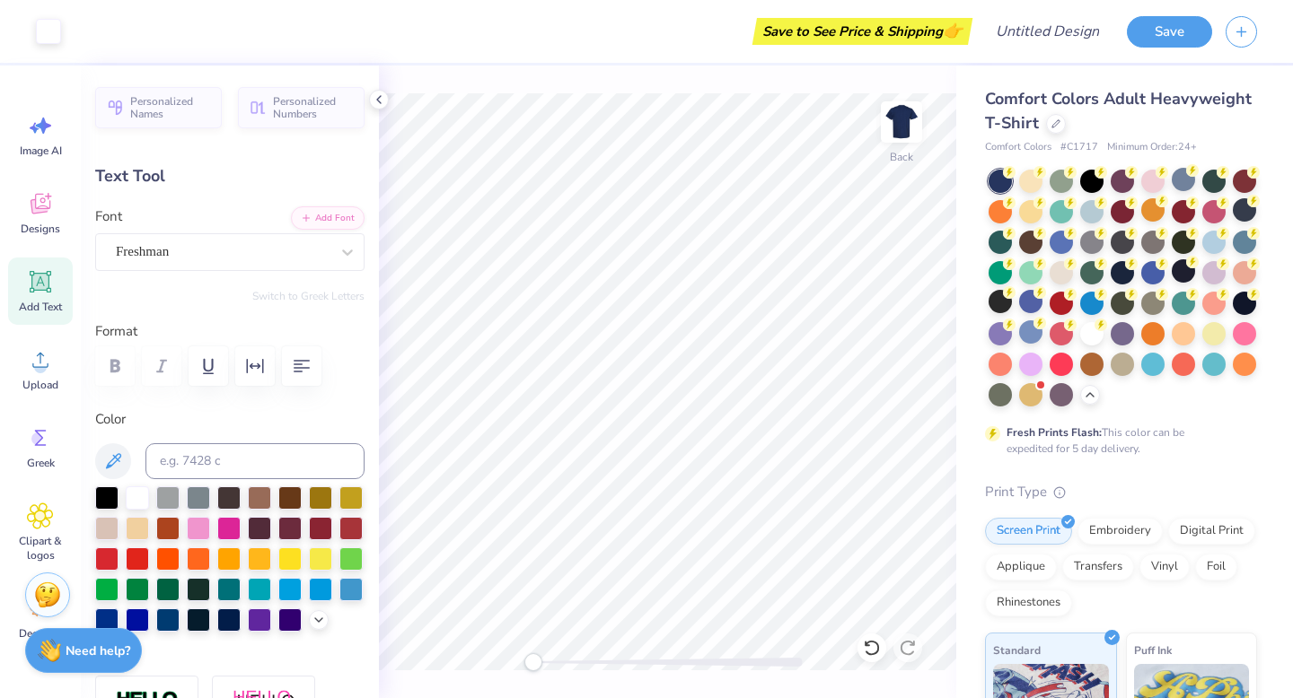
click at [42, 290] on icon at bounding box center [41, 282] width 22 height 22
type input "5.59"
type input "1.62"
type input "11.69"
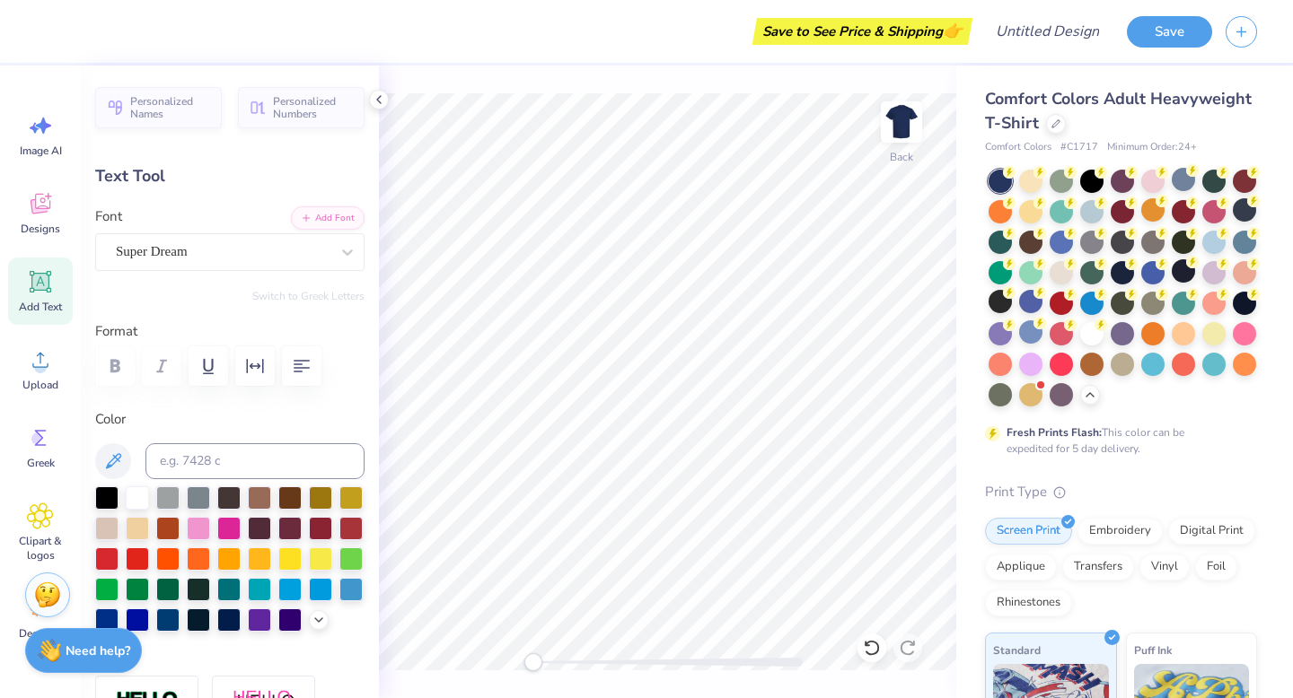
type textarea "communication Sciences & Disorders"
type input "14.17"
type input "0.60"
type input "12.20"
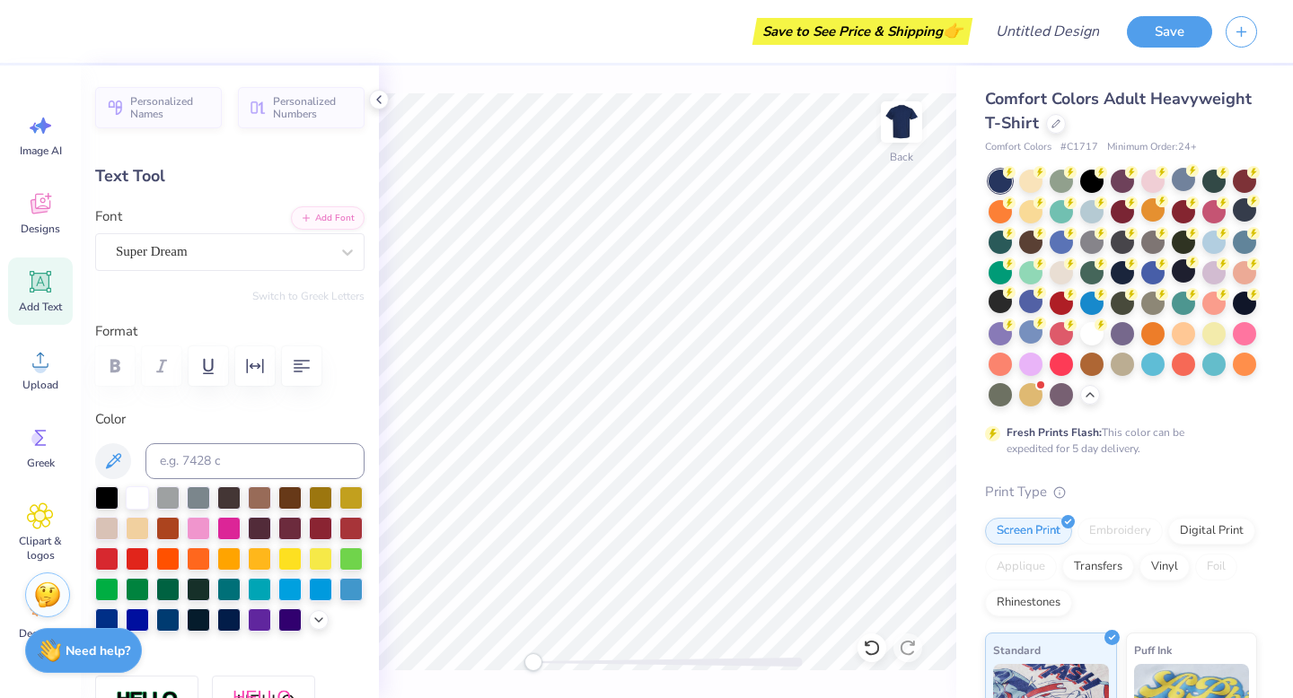
type input "11.21"
type input "0.47"
type input "12.33"
type input "11.40"
type input "0.48"
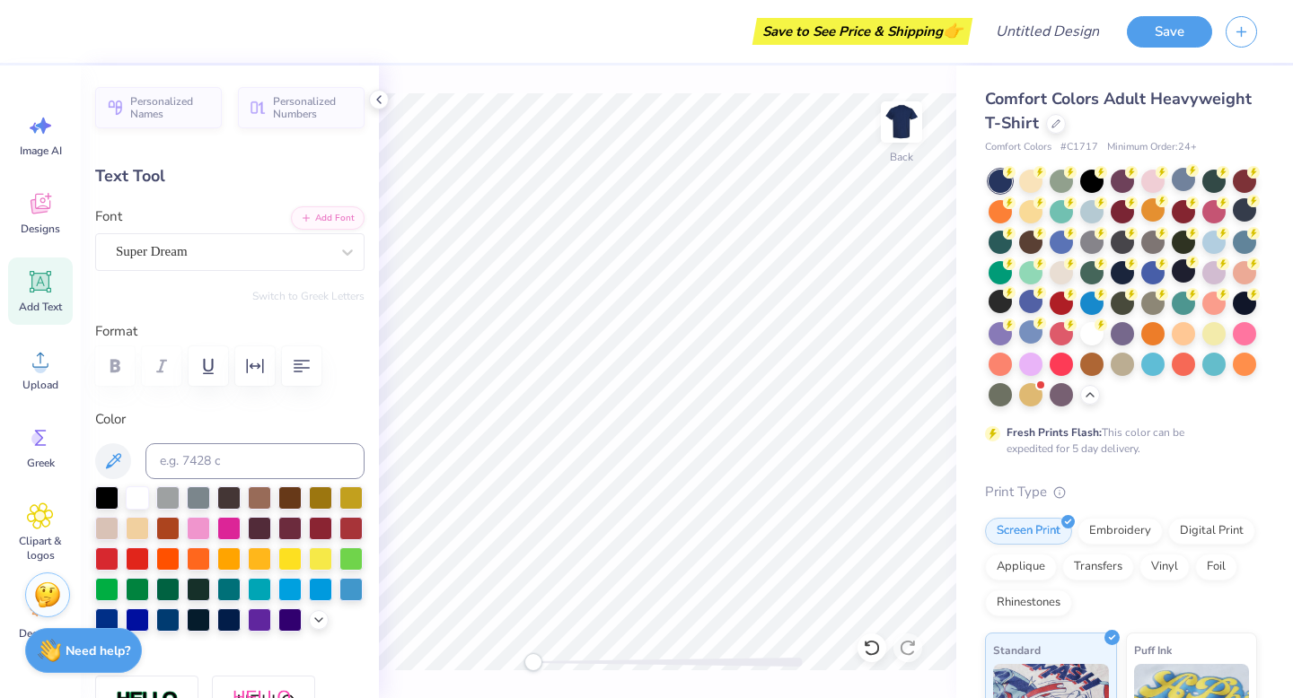
type input "6.25"
type textarea "communication Sciences & Disorders"
click at [257, 365] on icon "button" at bounding box center [255, 366] width 17 height 14
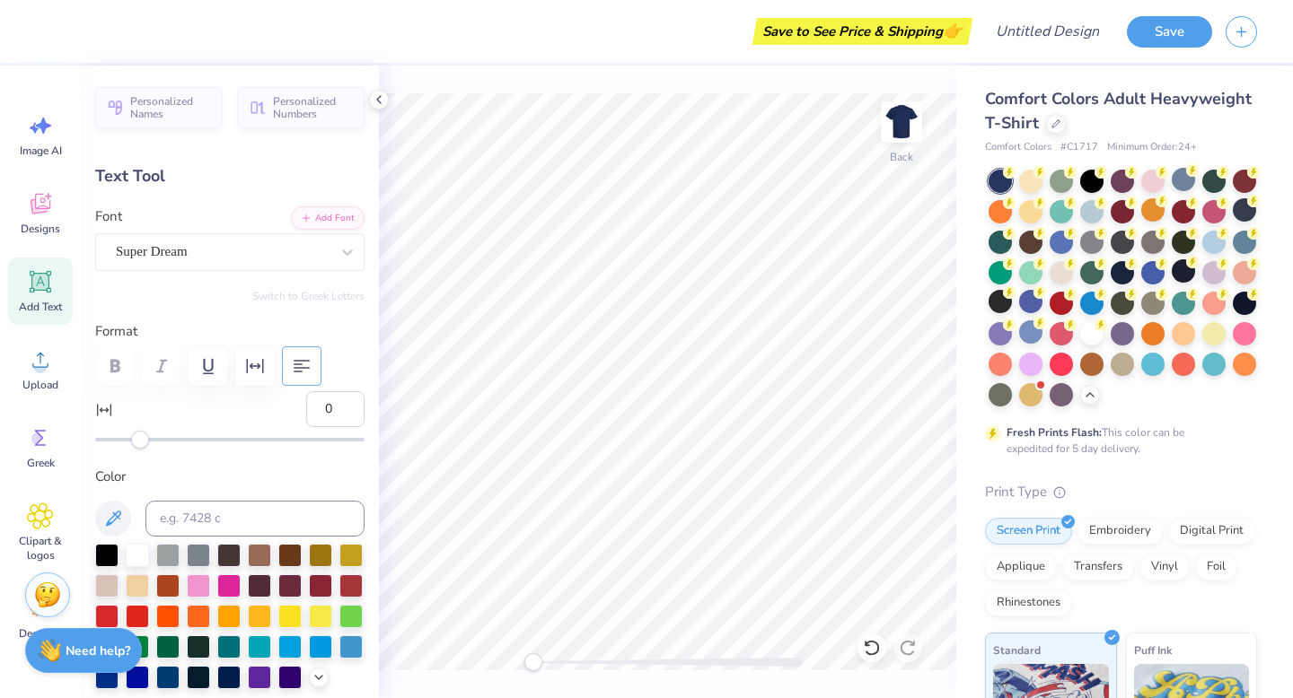
click at [288, 370] on button "button" at bounding box center [301, 365] width 39 height 39
type input "6.59"
type input "1.26"
type input "5.86"
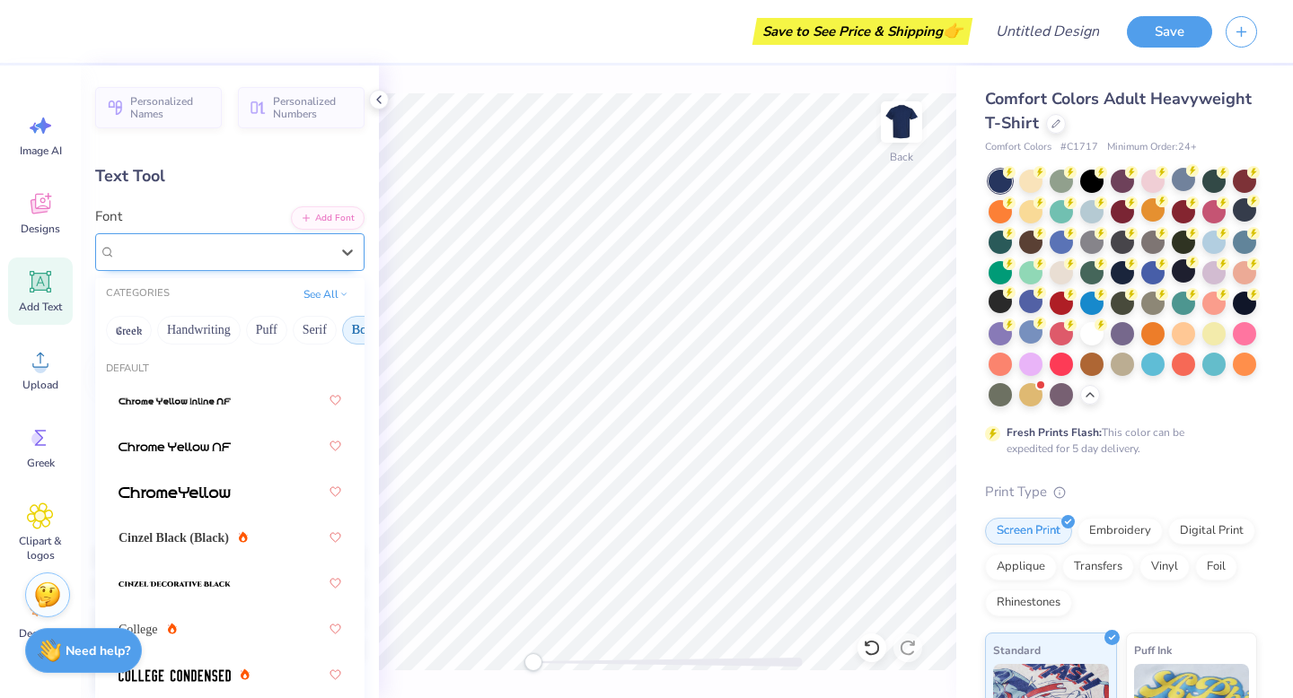
click at [224, 254] on div "Super Dream" at bounding box center [222, 252] width 217 height 28
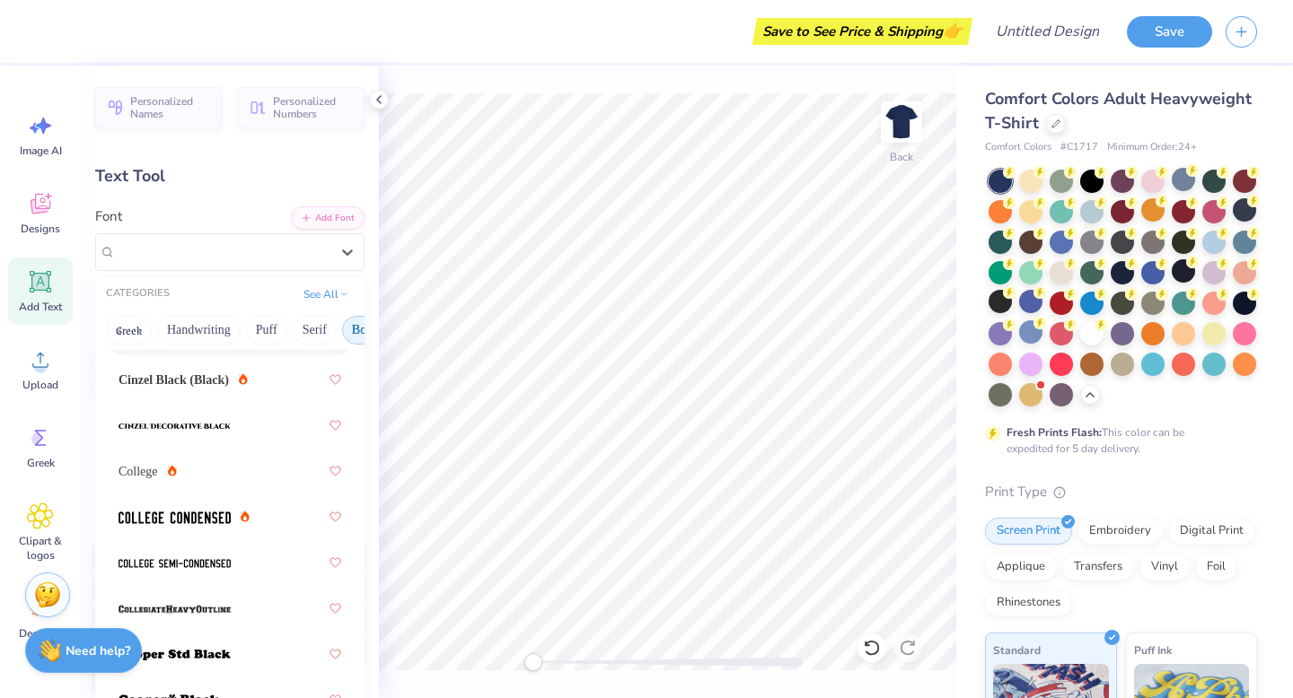
scroll to position [162, 0]
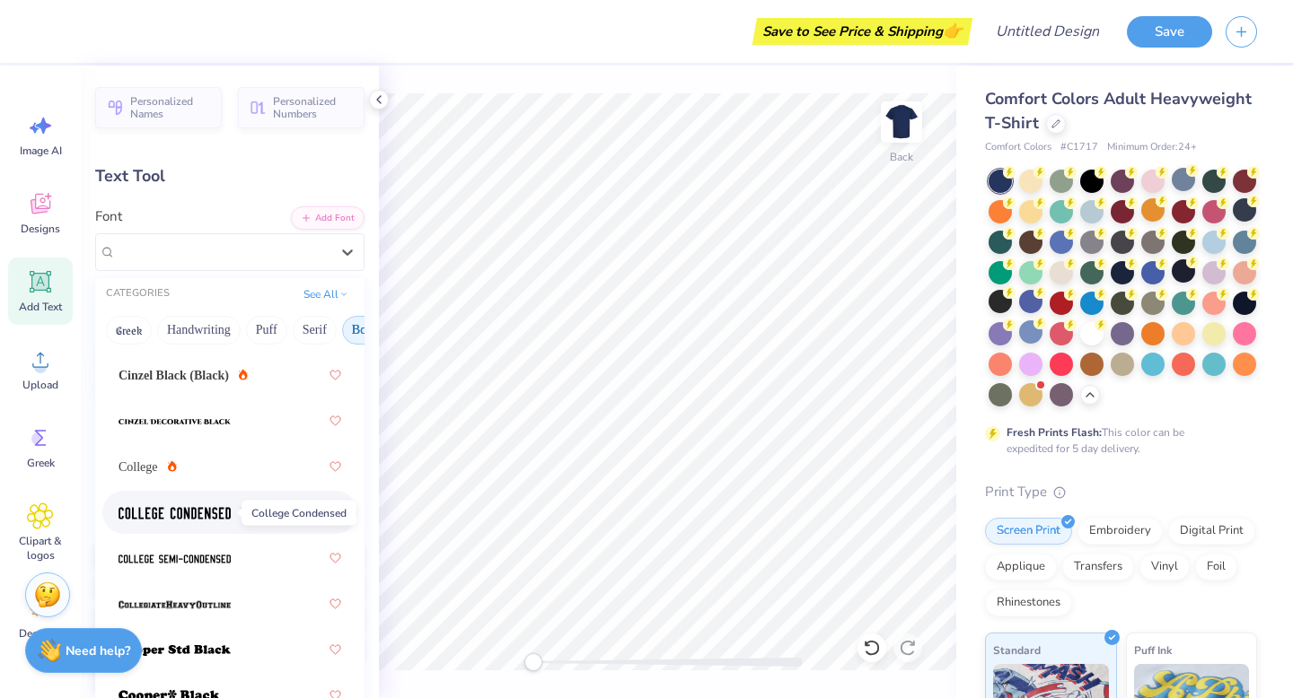
click at [217, 509] on img at bounding box center [174, 513] width 112 height 13
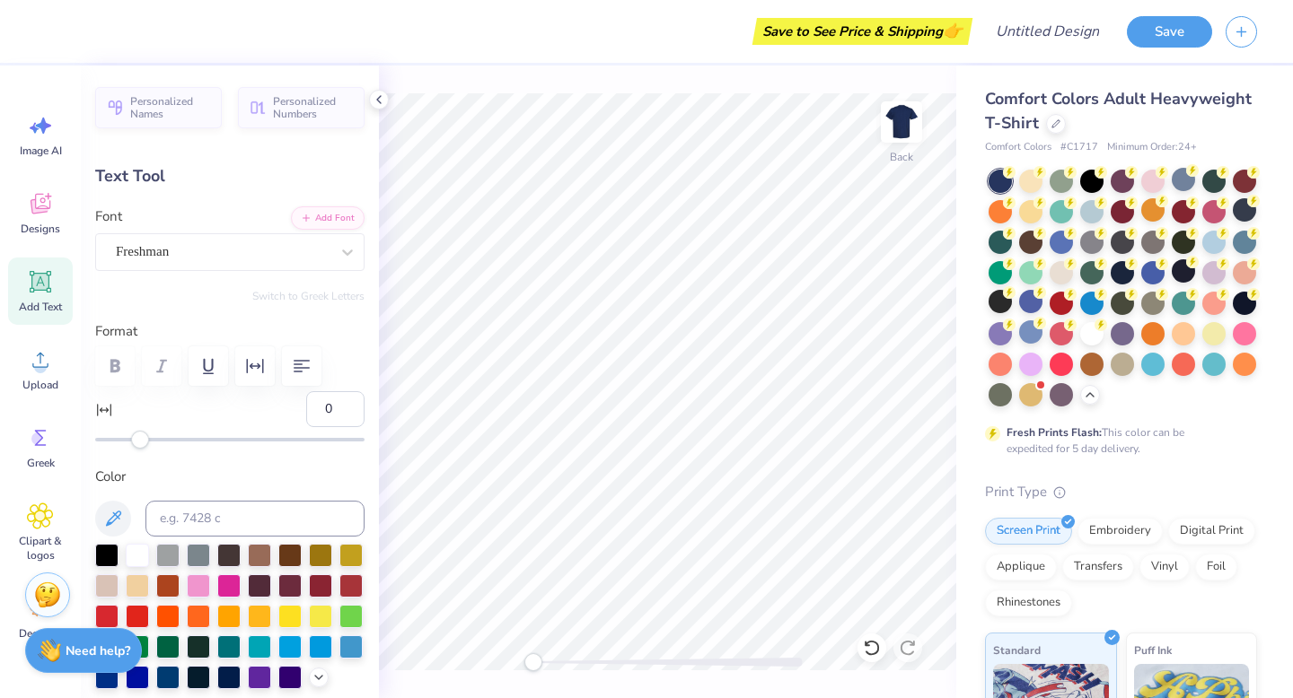
type input "4.17"
type input "1.54"
type input "3.04"
click at [285, 265] on div "Freshman" at bounding box center [222, 252] width 217 height 28
type input "4.52"
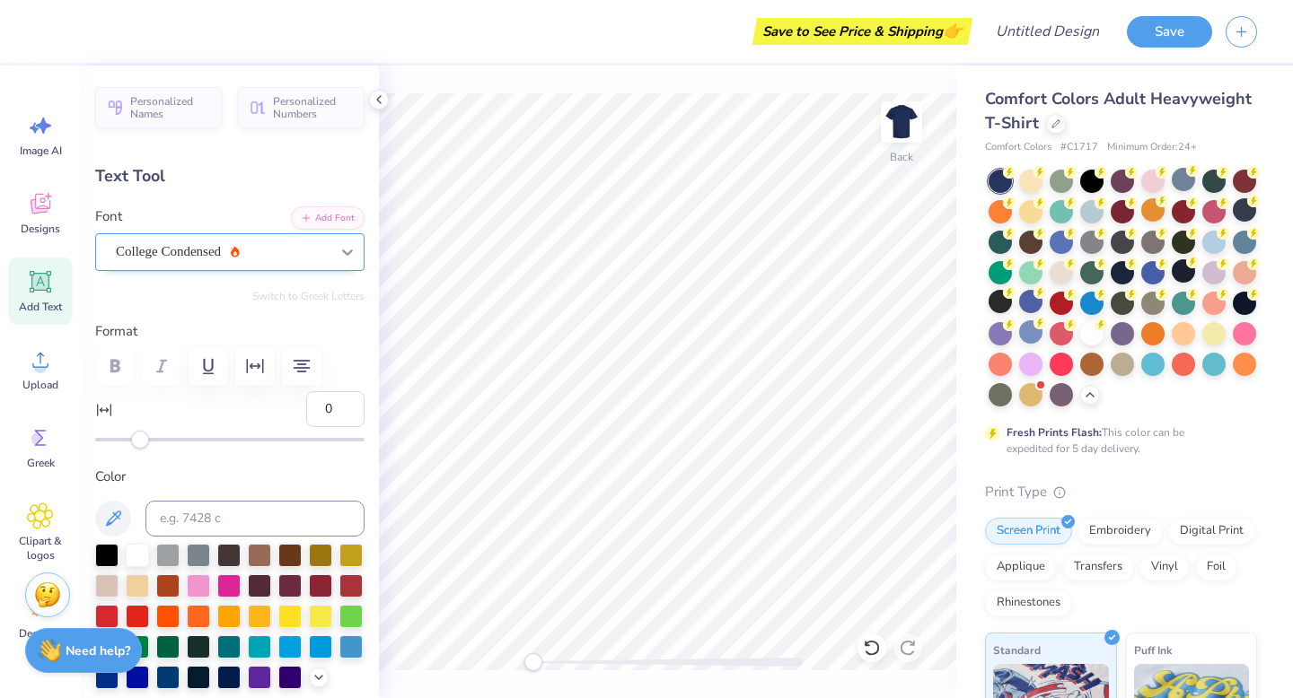
type input "1.24"
type input "5.87"
click at [339, 258] on icon at bounding box center [347, 252] width 18 height 18
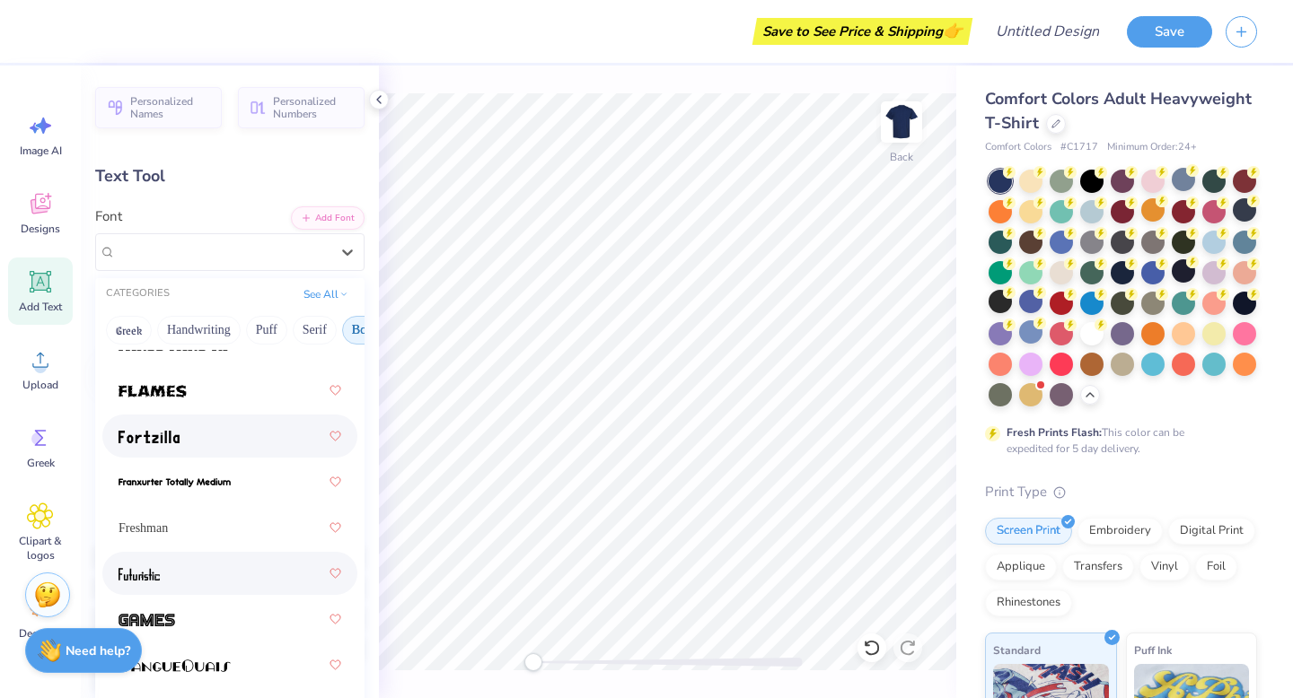
scroll to position [823, 0]
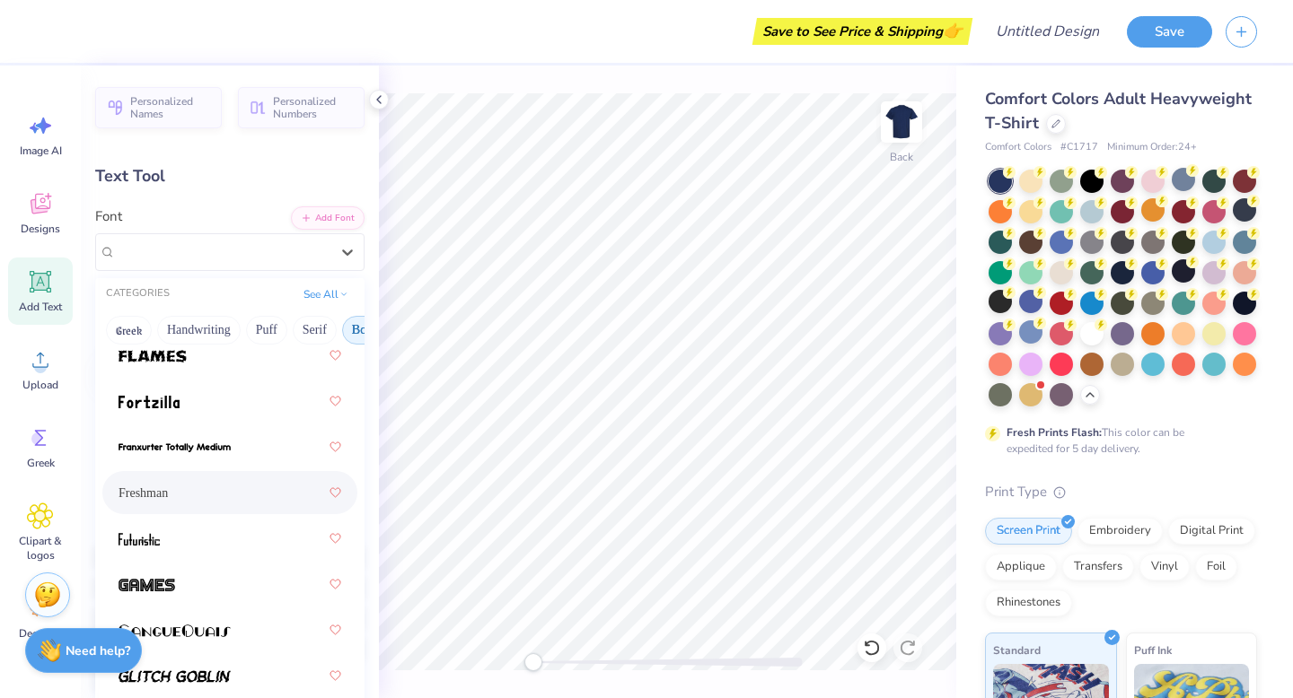
click at [223, 495] on div "Freshman" at bounding box center [229, 493] width 223 height 32
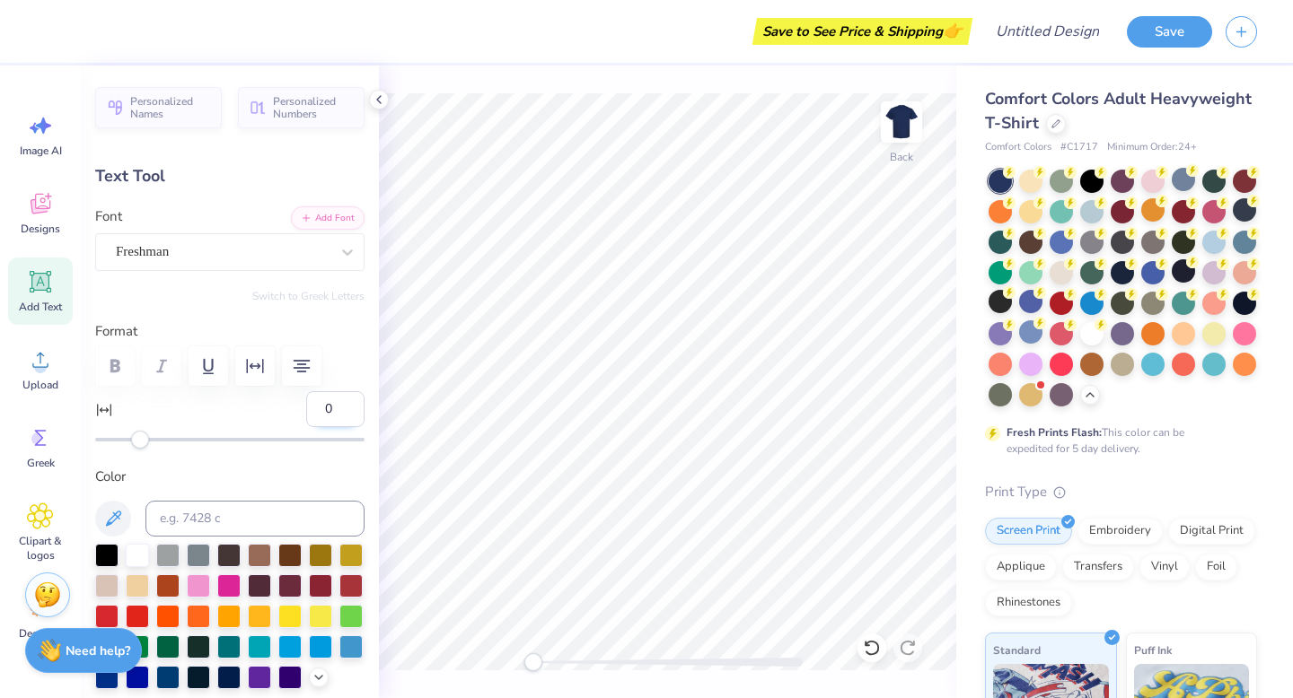
type input "4.17"
type input "1.54"
type input "3.04"
type input "8.28"
type input "3.06"
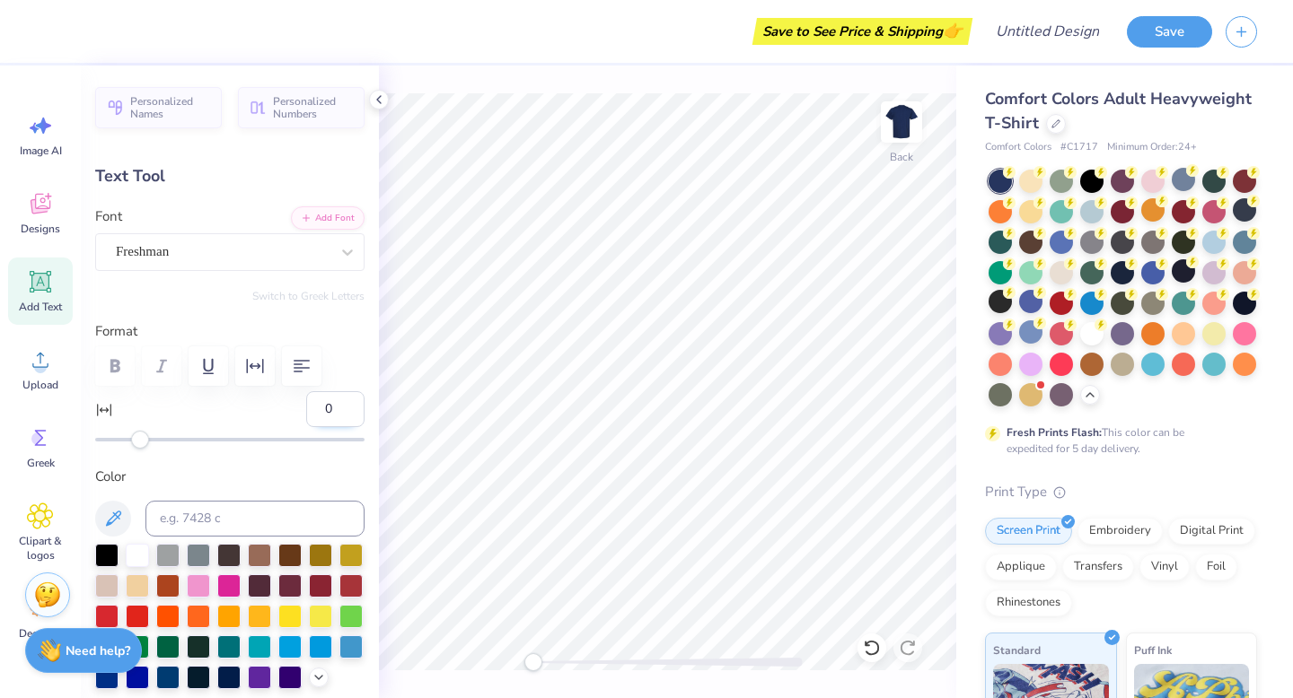
type input "1.51"
type input "6.64"
type input "1.23"
type input "5.87"
type input "8.28"
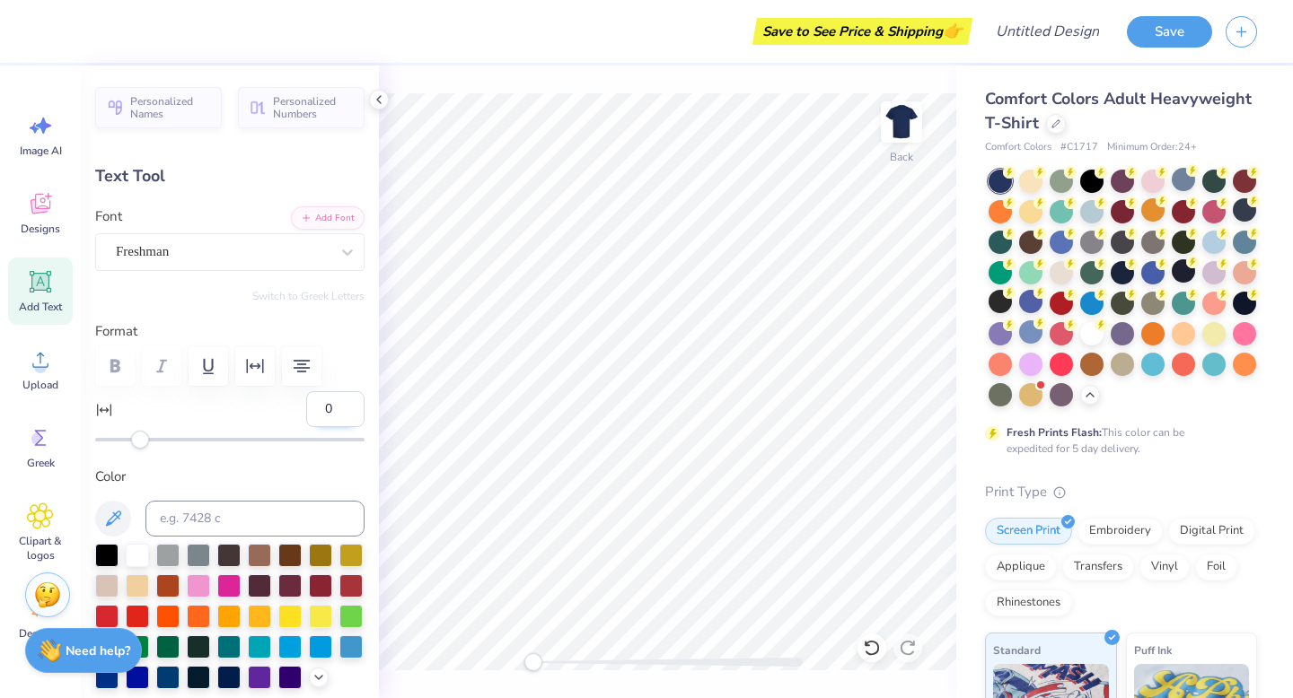
type input "3.06"
type input "1.51"
type input "12"
drag, startPoint x: 140, startPoint y: 443, endPoint x: 168, endPoint y: 444, distance: 27.8
click at [168, 444] on div "Accessibility label" at bounding box center [161, 440] width 18 height 18
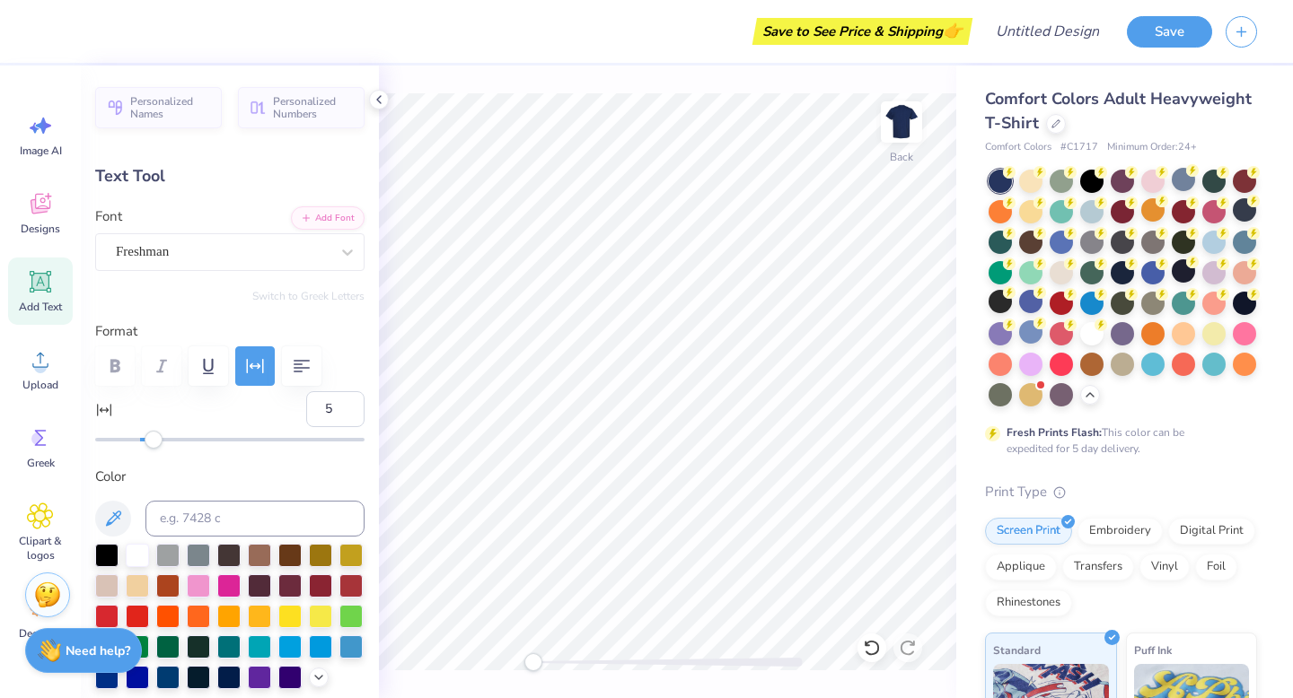
type input "4"
drag, startPoint x: 169, startPoint y: 444, endPoint x: 148, endPoint y: 447, distance: 20.8
click at [148, 447] on div "Accessibility label" at bounding box center [154, 440] width 18 height 18
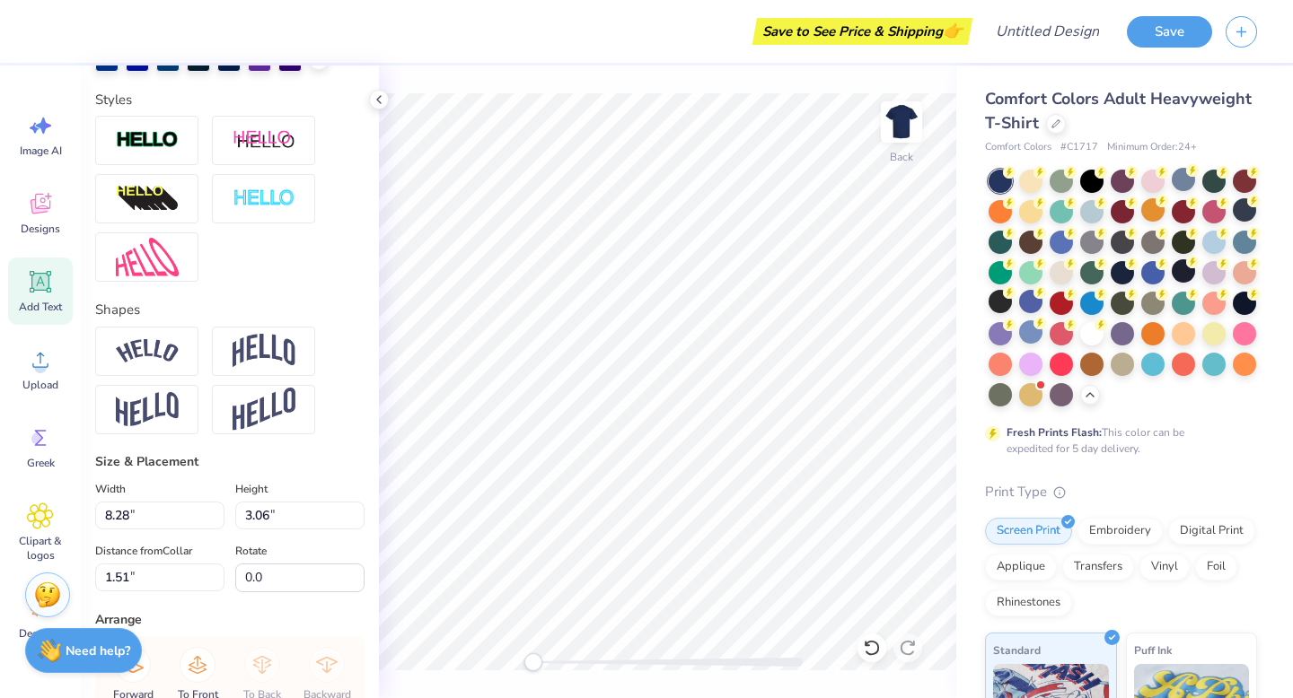
scroll to position [632, 0]
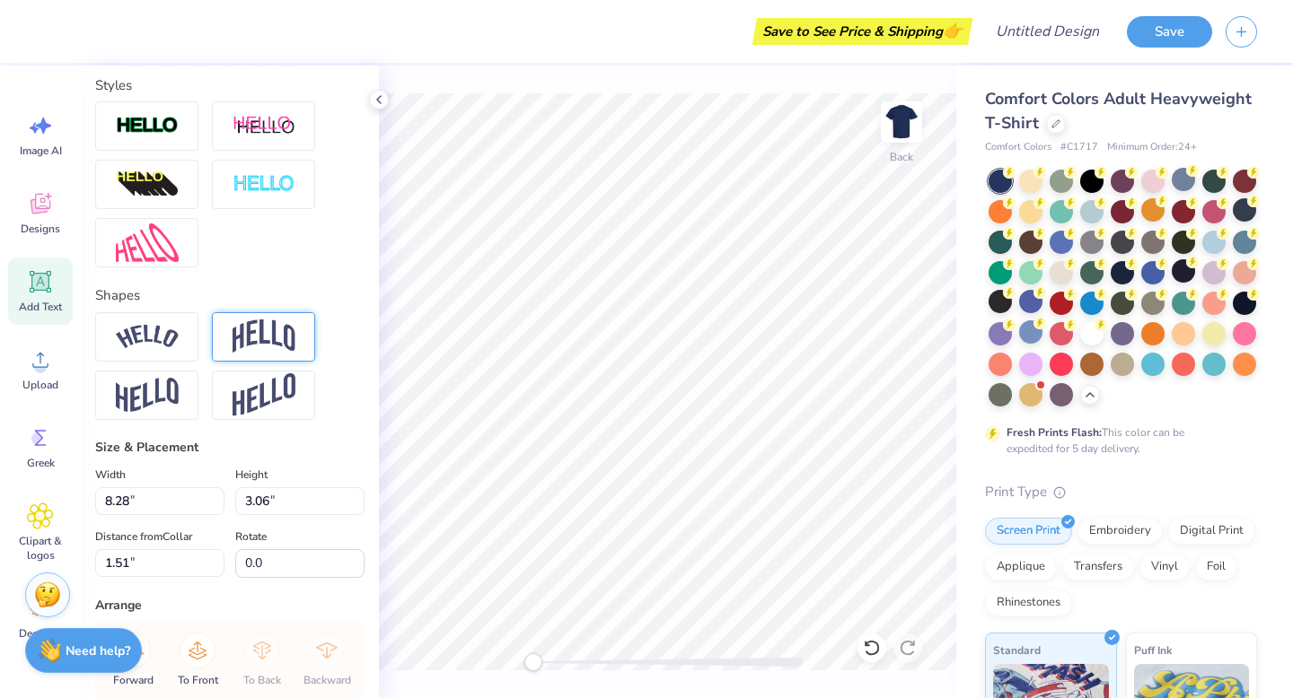
click at [263, 336] on img at bounding box center [263, 337] width 63 height 34
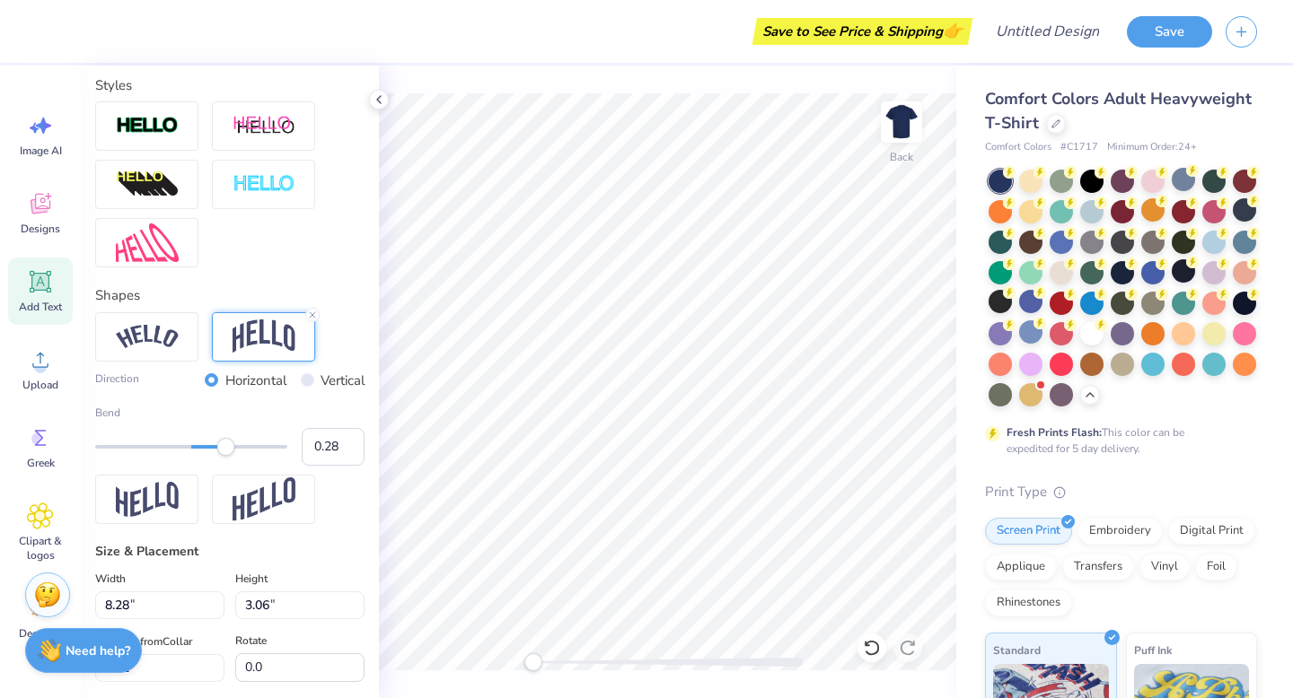
type input "0.27"
drag, startPoint x: 240, startPoint y: 448, endPoint x: 217, endPoint y: 454, distance: 23.3
click at [217, 454] on div "Accessibility label" at bounding box center [217, 447] width 18 height 18
type input "6.64"
type input "1.23"
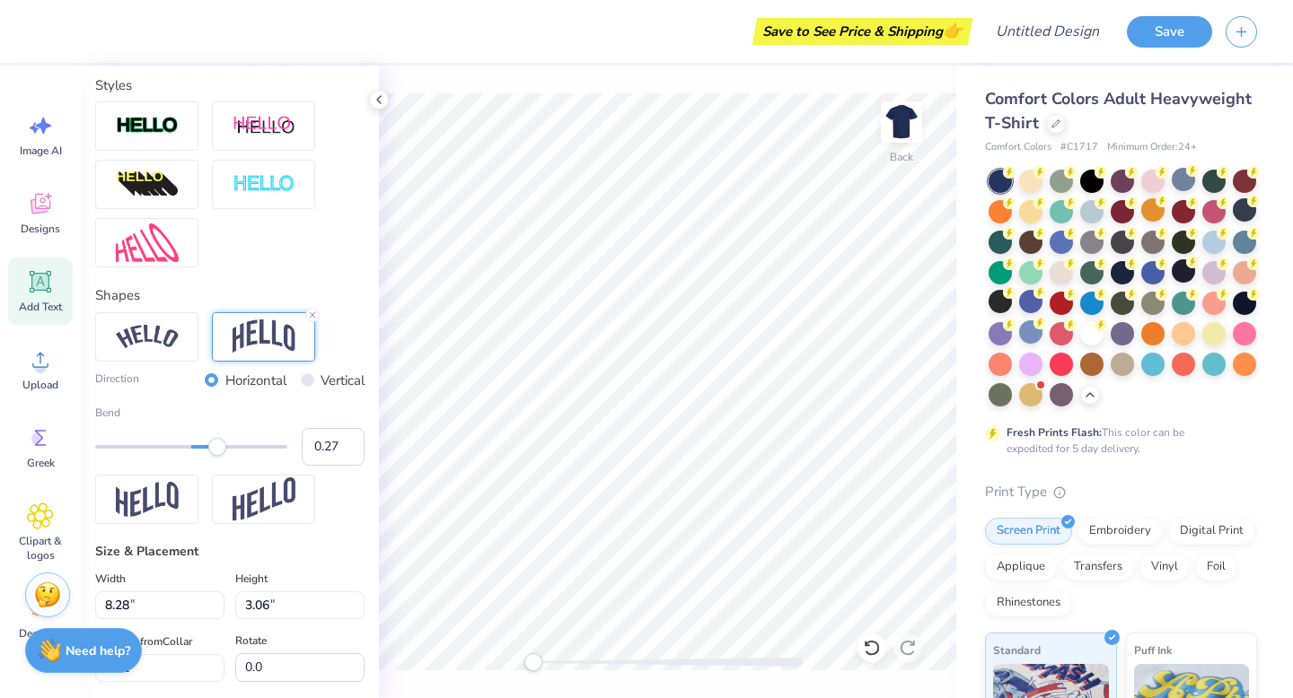
type input "7.90"
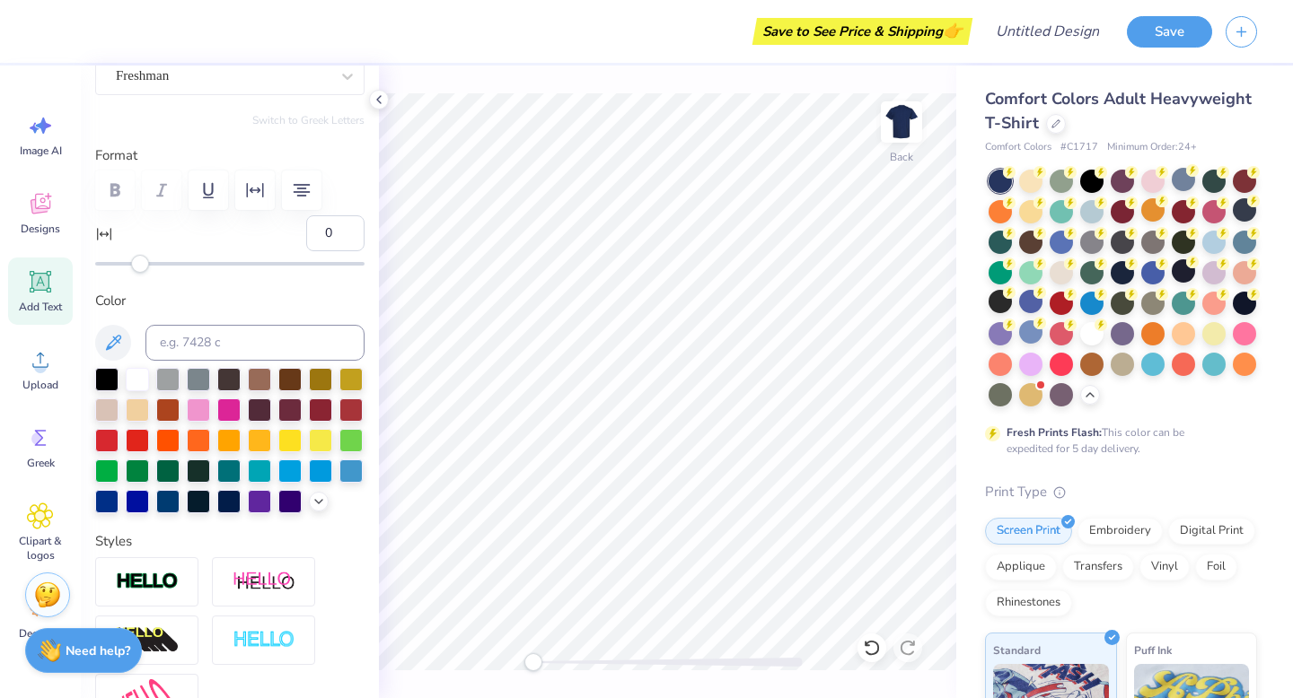
scroll to position [0, 0]
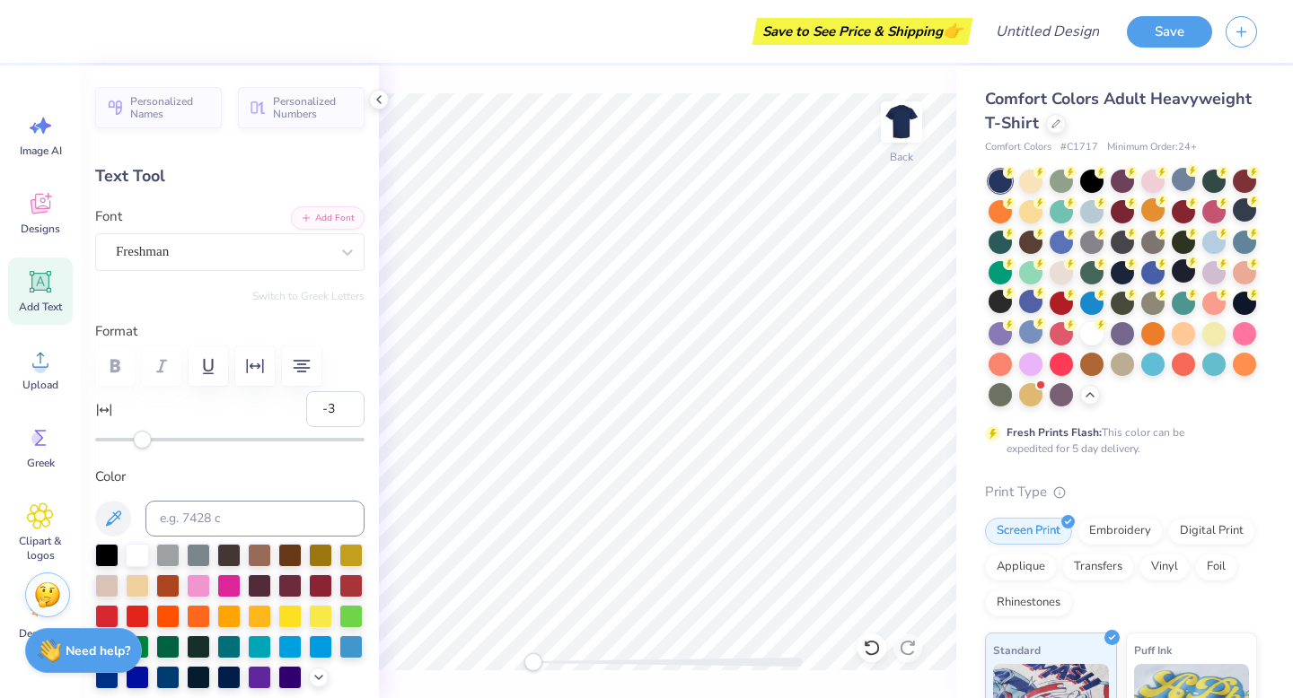
type input "-4"
drag, startPoint x: 142, startPoint y: 441, endPoint x: 132, endPoint y: 443, distance: 10.2
click at [132, 443] on div "Accessibility label" at bounding box center [131, 440] width 18 height 18
type input "0"
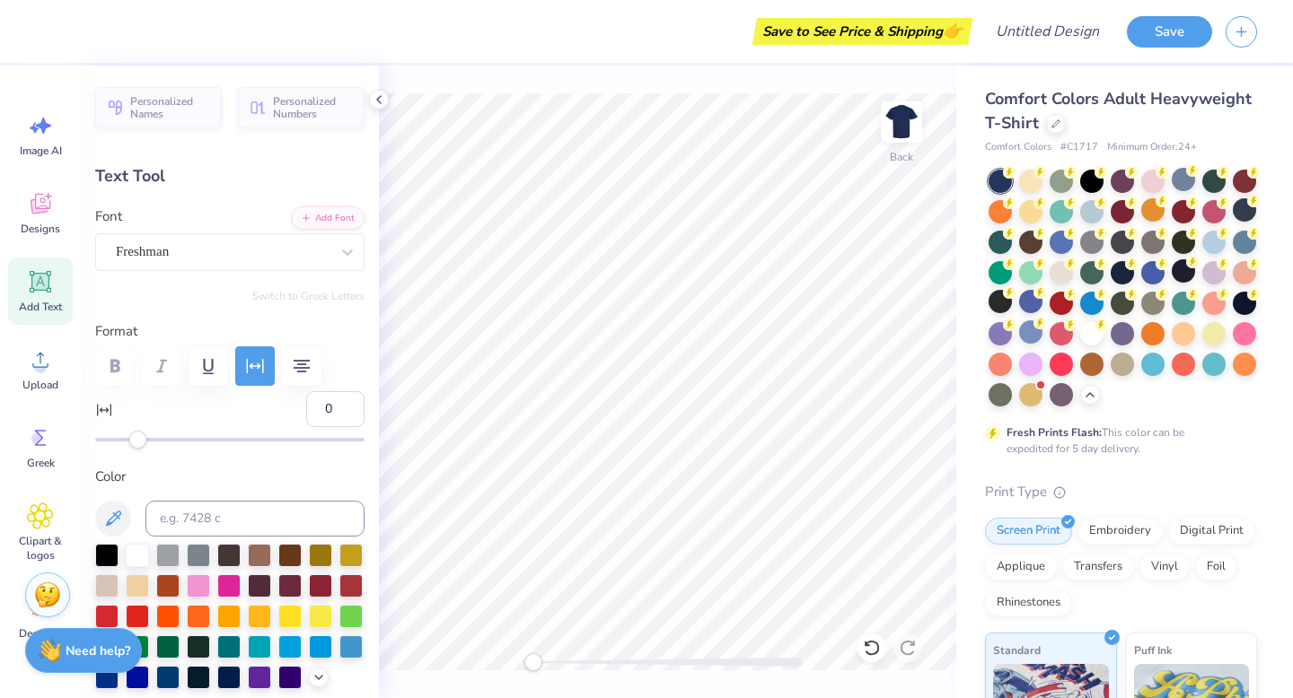
click at [141, 443] on div "Accessibility label" at bounding box center [138, 440] width 18 height 18
type input "8.56"
type input "3.71"
type input "2.69"
type input "3"
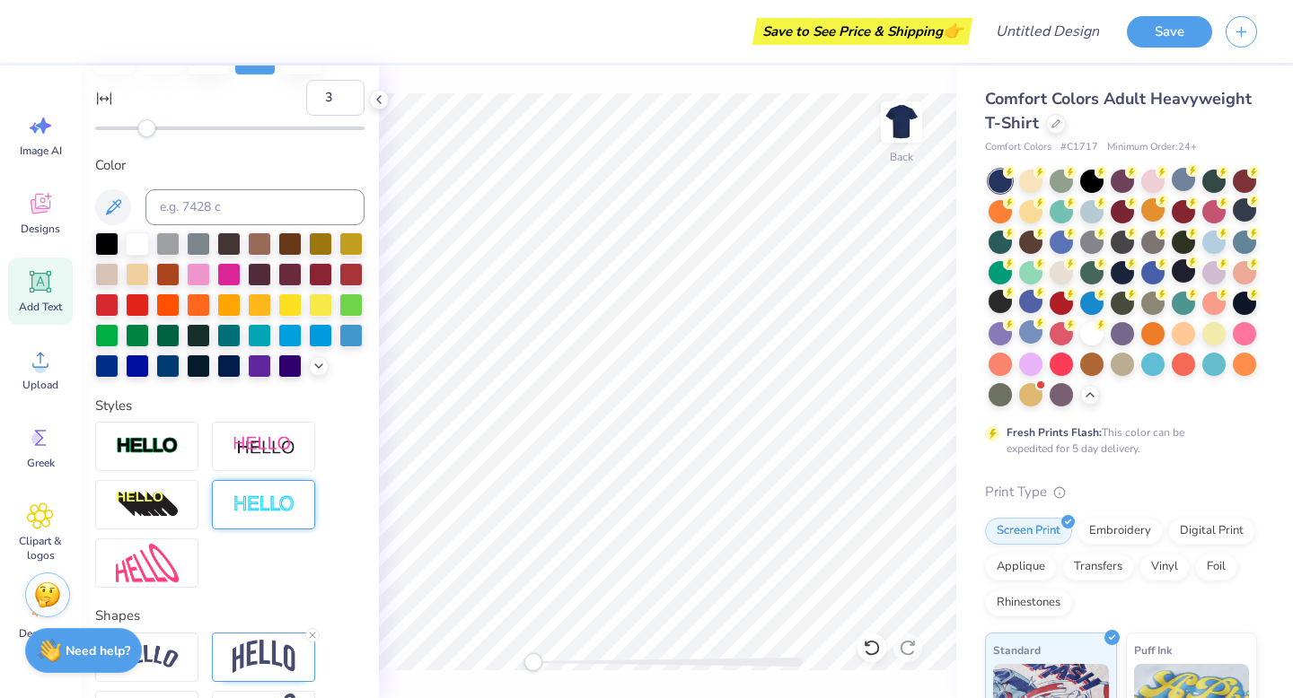
scroll to position [286, 0]
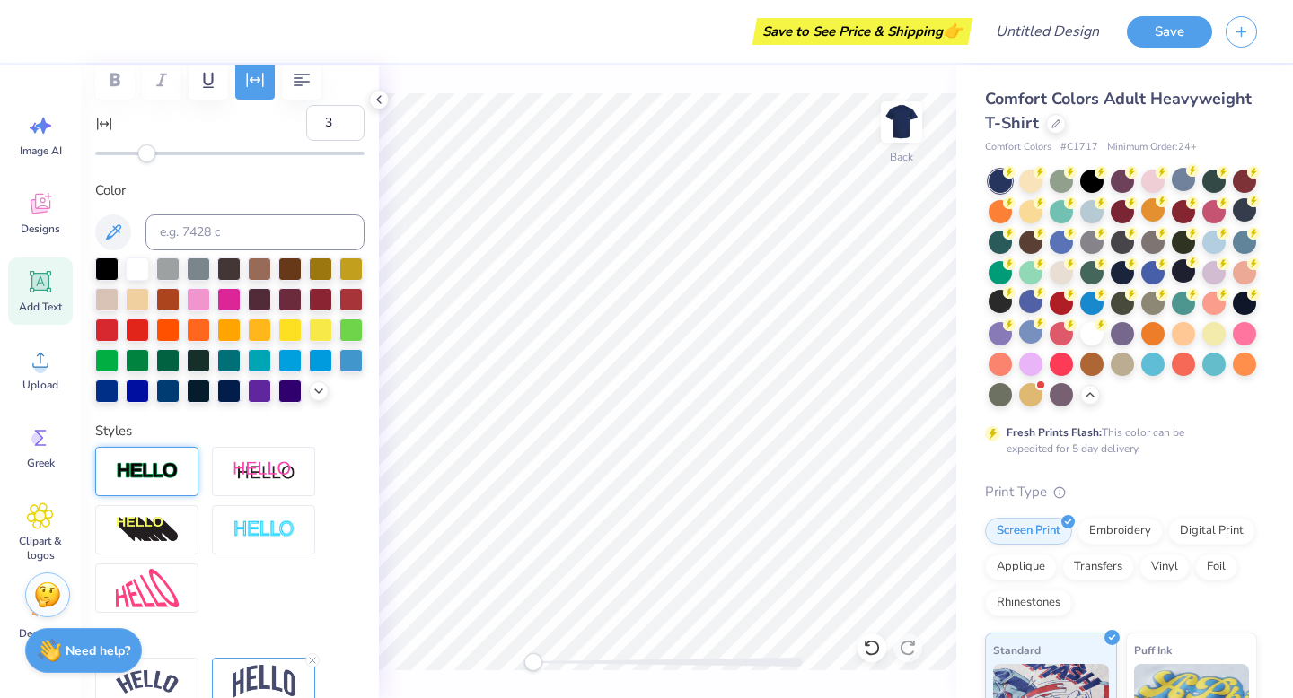
click at [117, 470] on img at bounding box center [147, 471] width 63 height 21
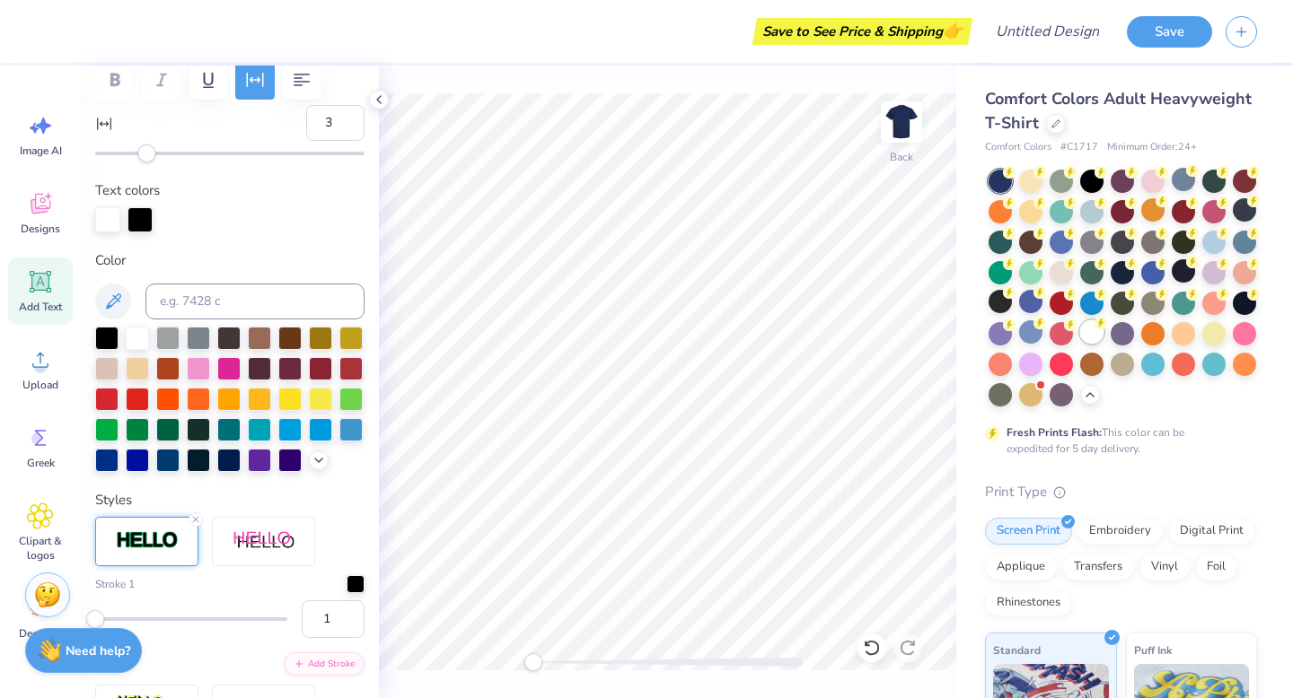
click at [1103, 333] on div at bounding box center [1091, 331] width 23 height 23
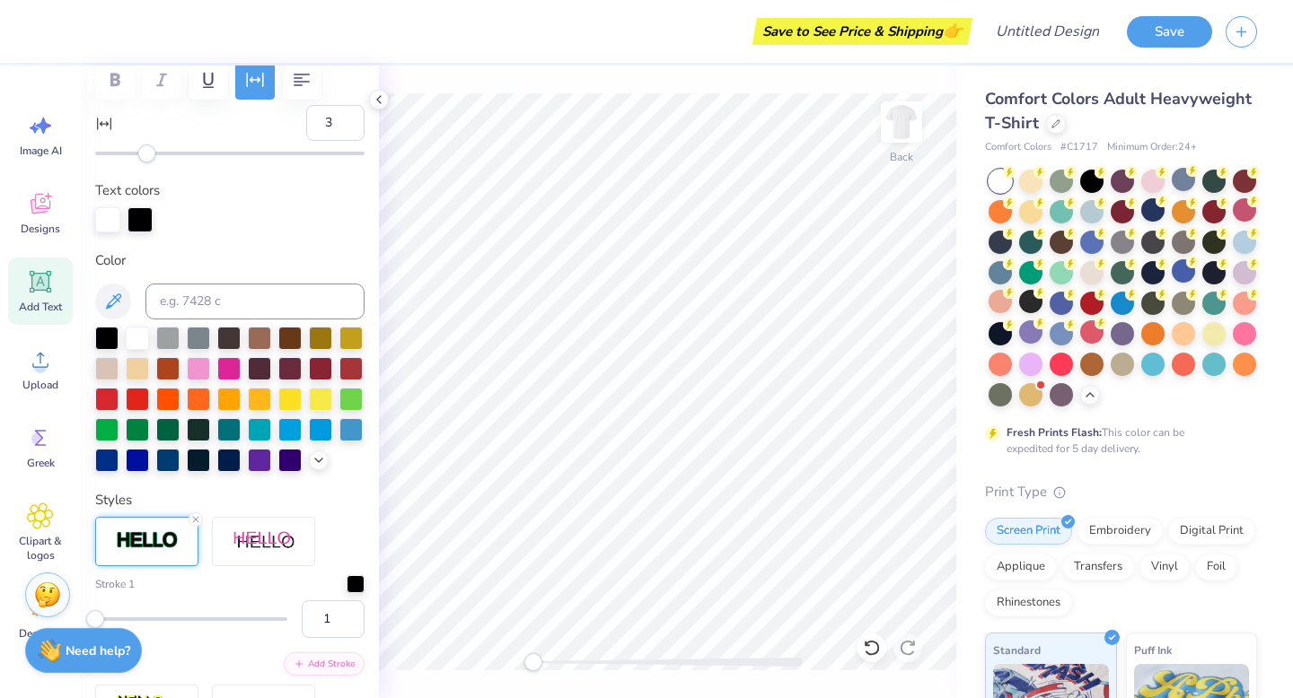
type input "8.62"
type input "3.77"
type input "2.66"
click at [136, 460] on div at bounding box center [137, 458] width 23 height 23
click at [104, 465] on div at bounding box center [106, 458] width 23 height 23
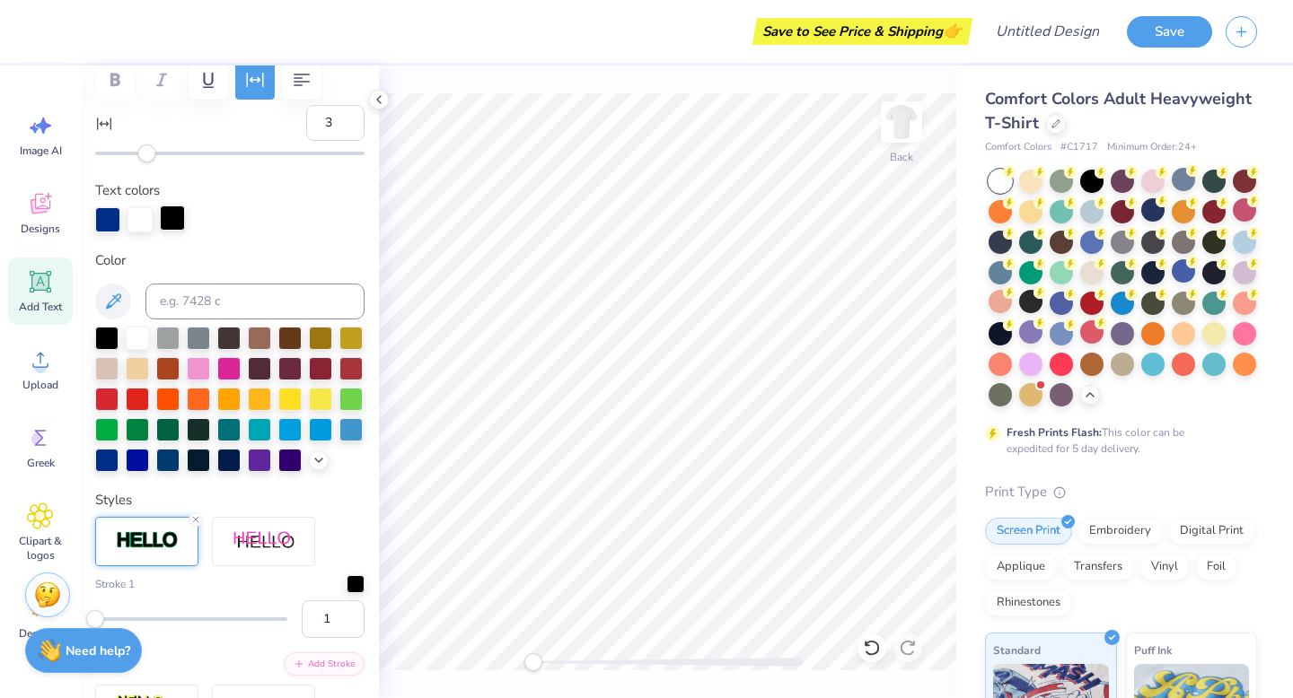
click at [173, 212] on div at bounding box center [172, 218] width 25 height 25
click at [145, 343] on div at bounding box center [137, 336] width 23 height 23
click at [197, 401] on div at bounding box center [198, 397] width 23 height 23
click at [218, 400] on div at bounding box center [228, 397] width 23 height 23
click at [195, 403] on div at bounding box center [198, 397] width 23 height 23
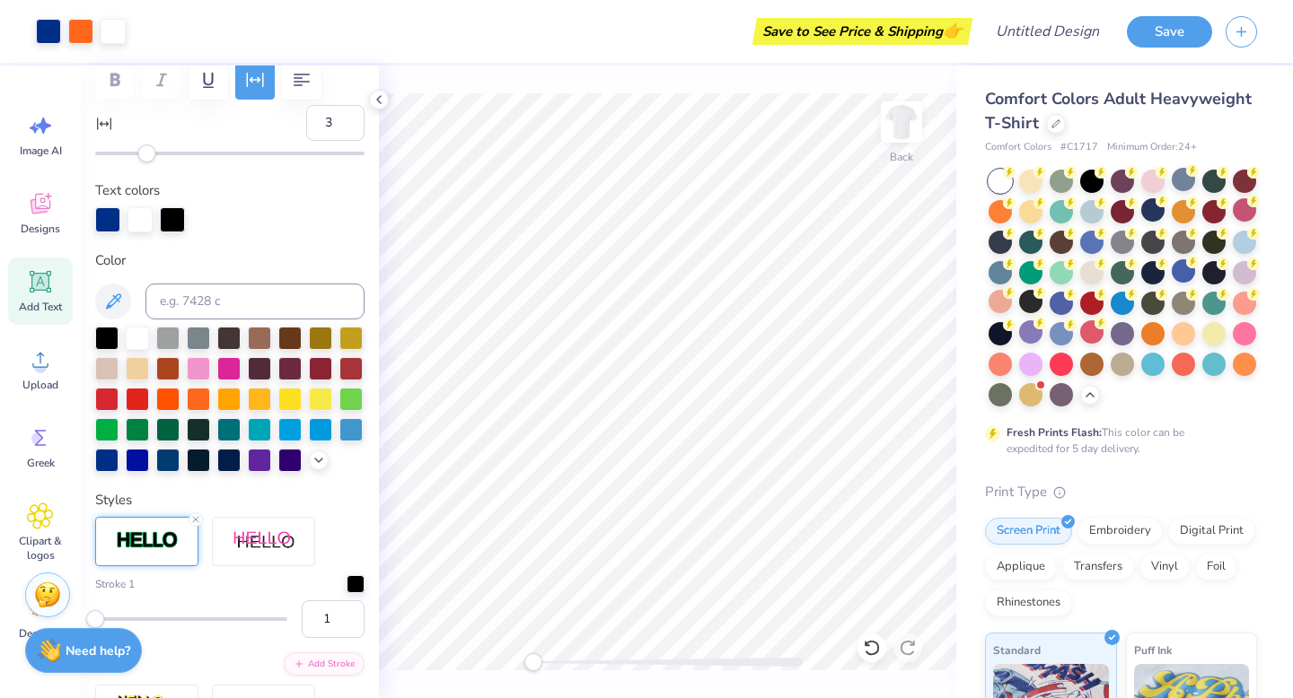
type input "6.75"
type input "1.23"
type input "6.66"
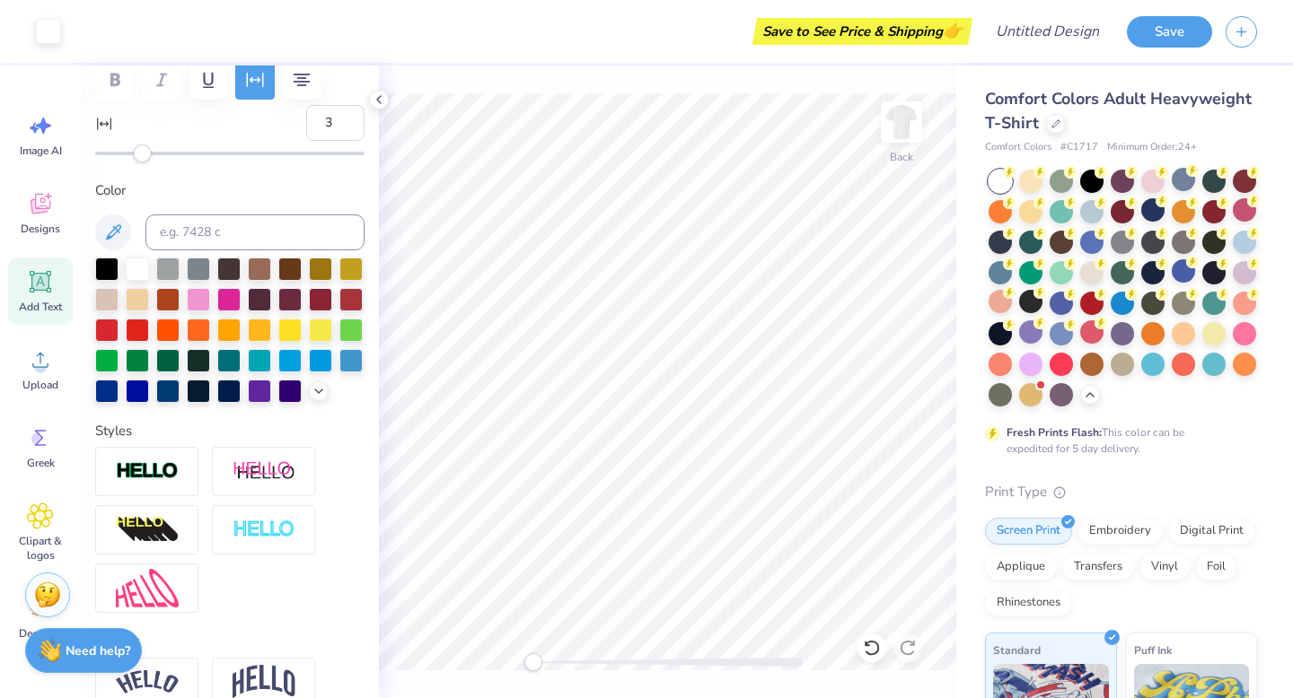
type input "1"
click at [139, 391] on div at bounding box center [137, 389] width 23 height 23
click at [112, 394] on div at bounding box center [106, 389] width 23 height 23
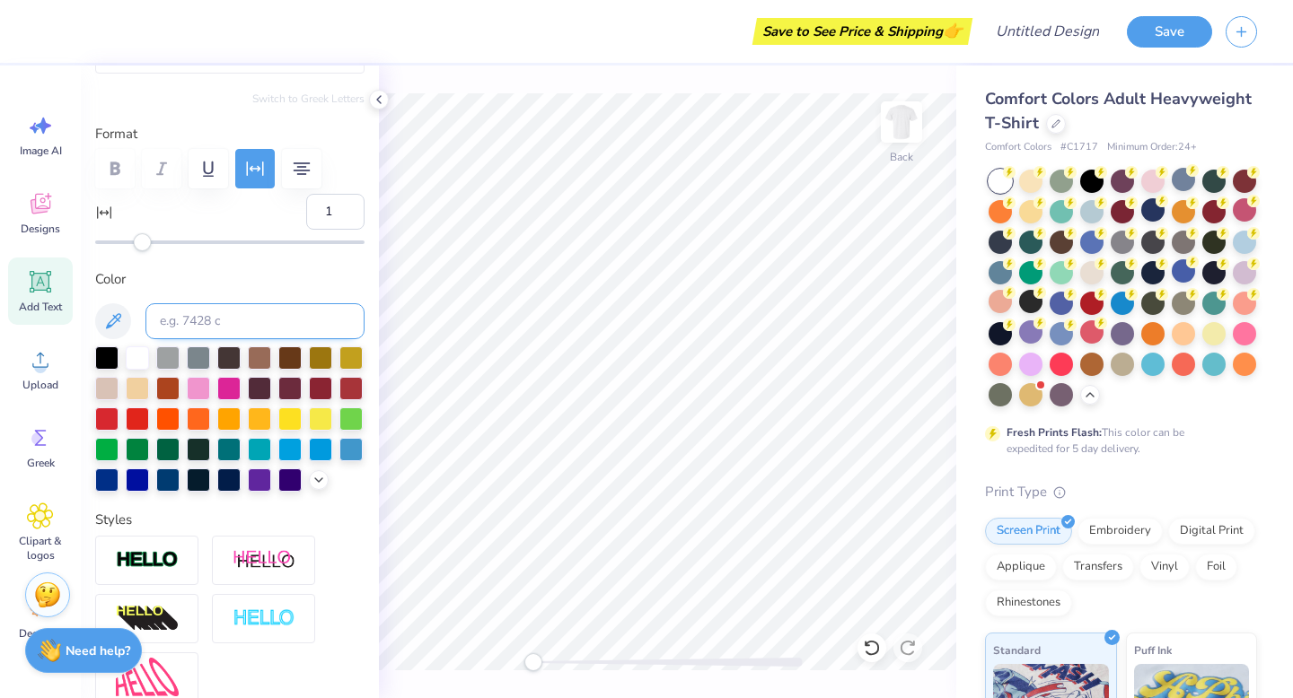
scroll to position [199, 0]
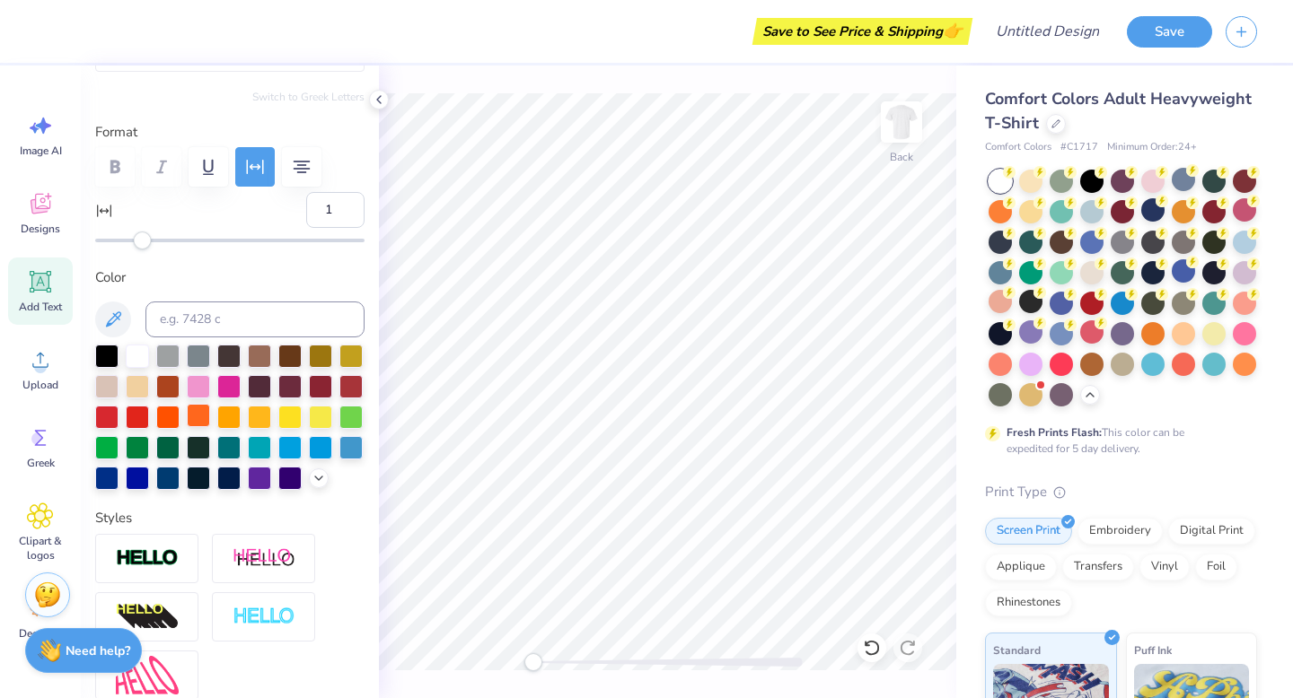
click at [188, 415] on div at bounding box center [198, 415] width 23 height 23
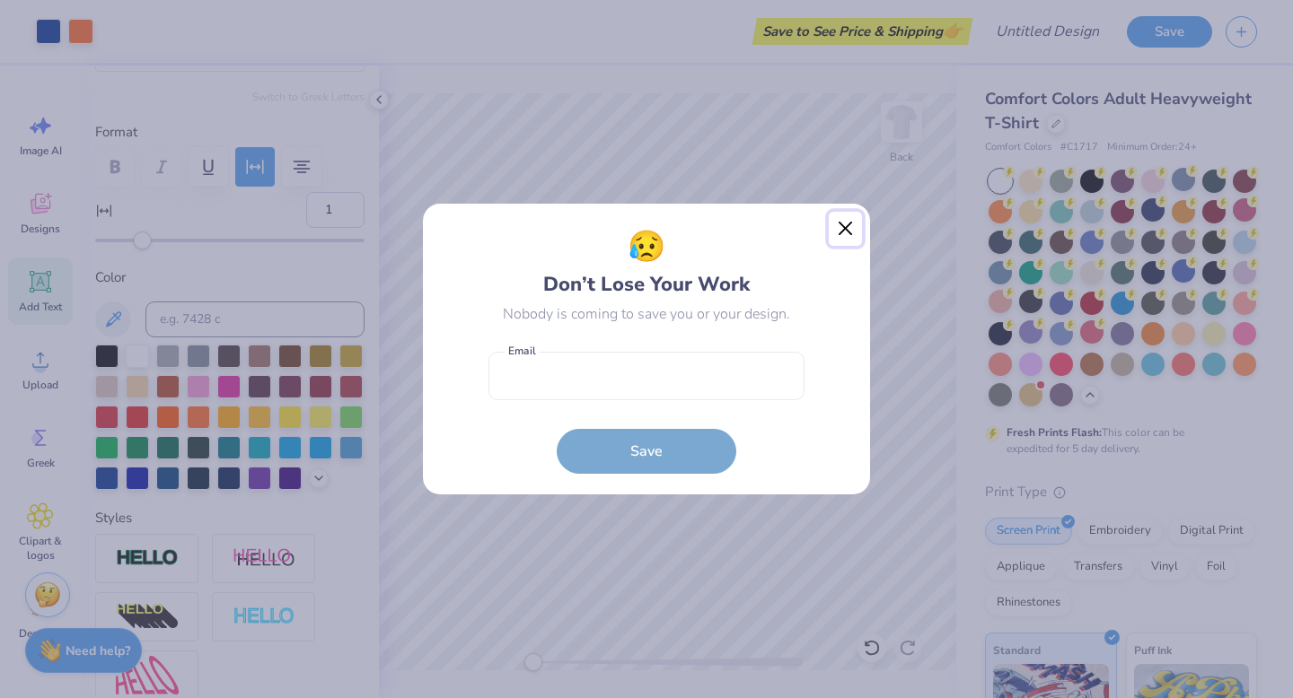
click at [842, 227] on button "Close" at bounding box center [846, 229] width 34 height 34
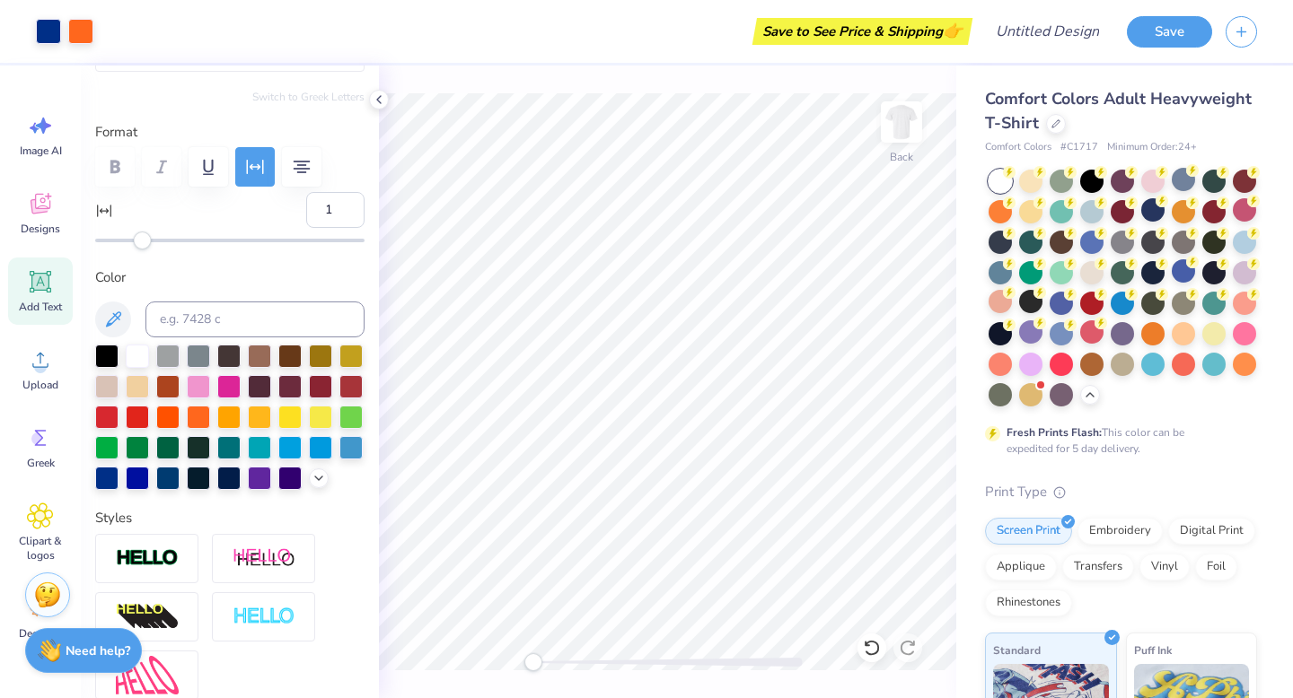
click at [1075, 359] on div at bounding box center [1122, 288] width 268 height 237
click at [1065, 360] on div at bounding box center [1060, 362] width 23 height 23
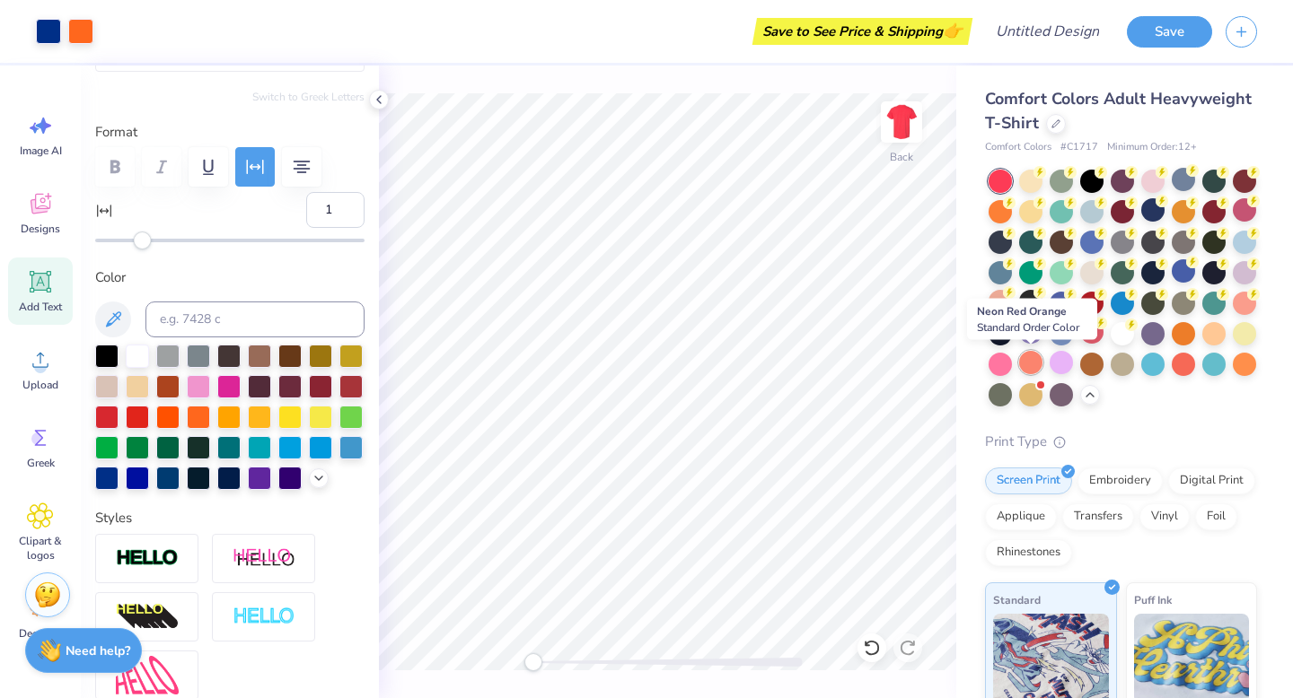
click at [1033, 364] on div at bounding box center [1030, 362] width 23 height 23
click at [1063, 364] on div at bounding box center [1060, 362] width 23 height 23
click at [995, 365] on div at bounding box center [999, 362] width 23 height 23
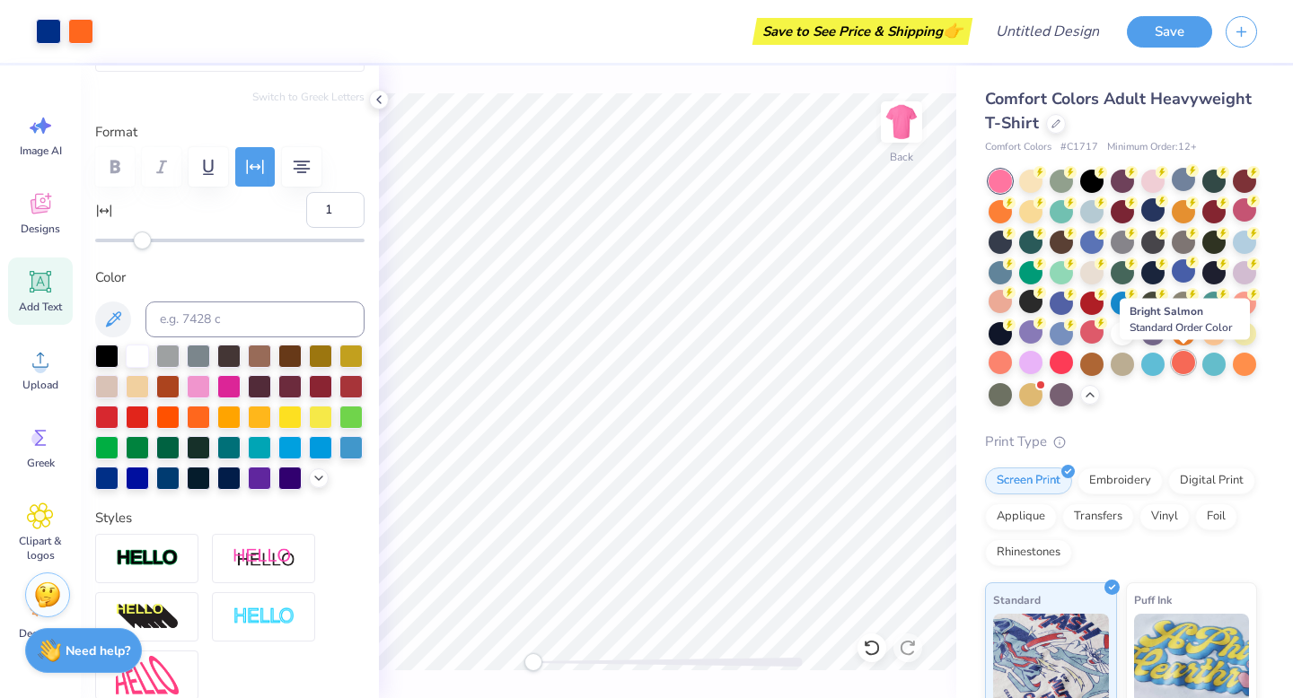
click at [1186, 360] on div at bounding box center [1182, 362] width 23 height 23
click at [1245, 364] on div at bounding box center [1243, 362] width 23 height 23
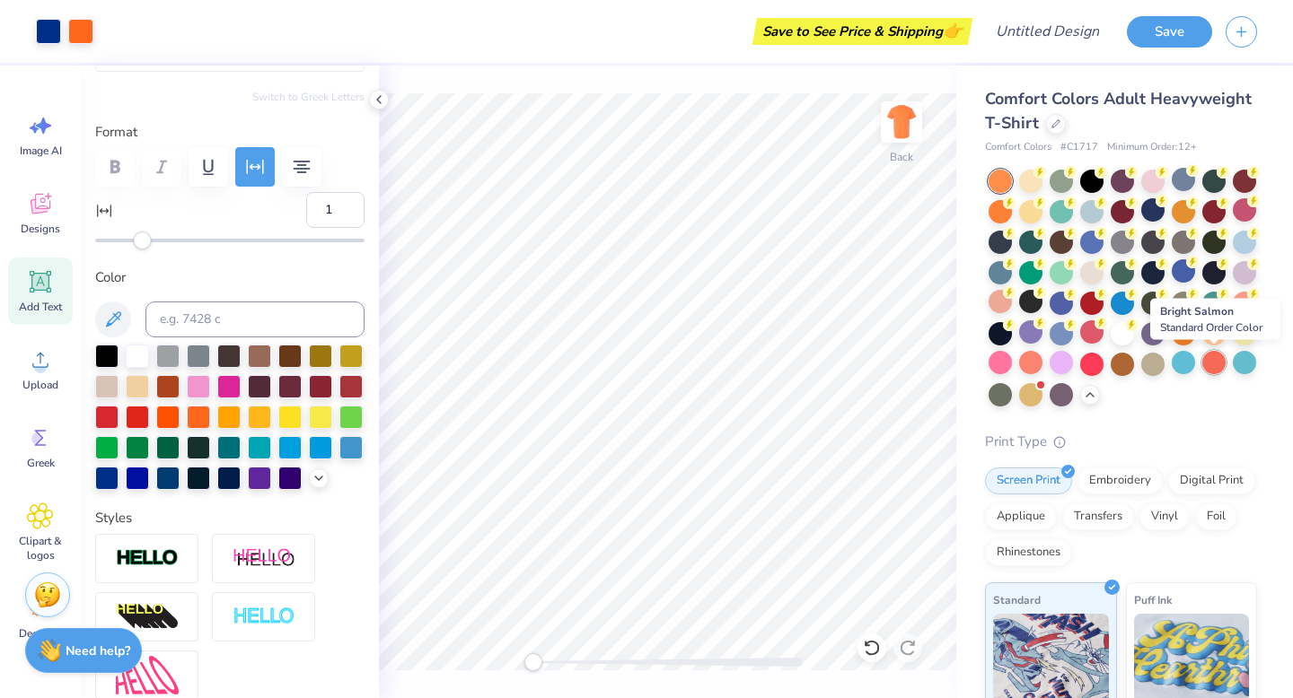
click at [1216, 358] on div at bounding box center [1213, 362] width 23 height 23
click at [1189, 364] on div at bounding box center [1182, 362] width 23 height 23
click at [1150, 185] on div at bounding box center [1152, 179] width 23 height 23
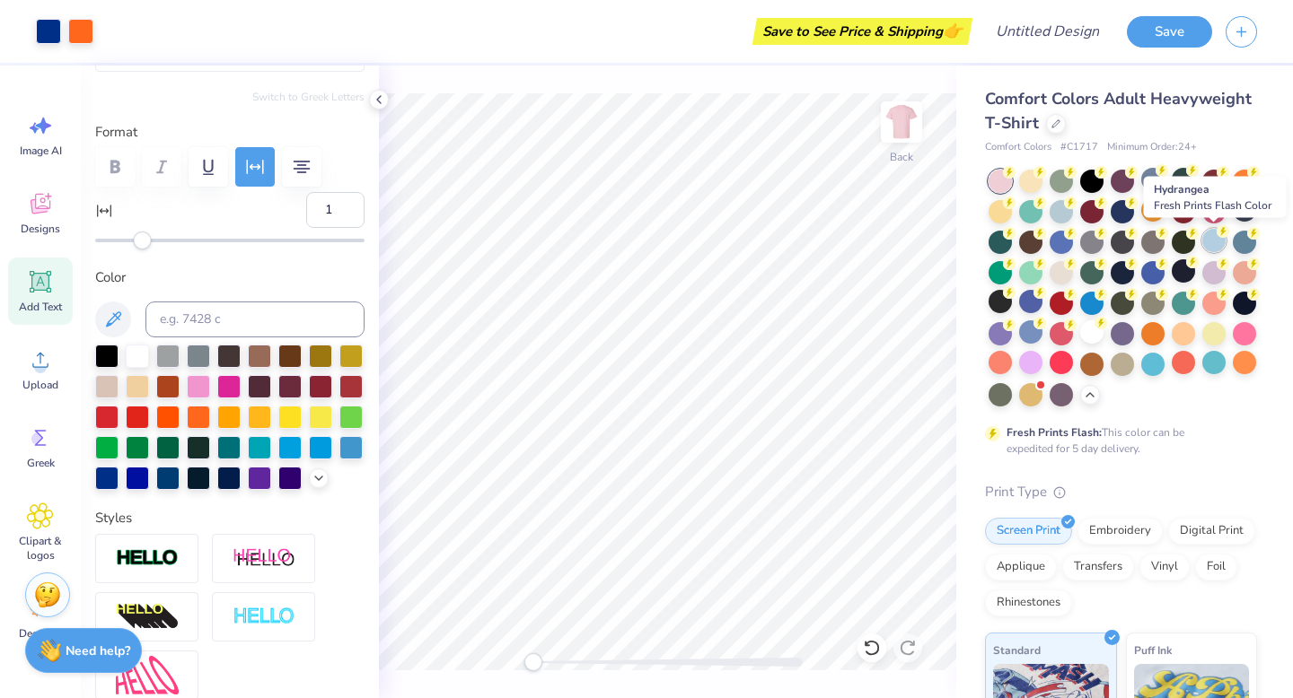
click at [1205, 238] on div at bounding box center [1213, 240] width 23 height 23
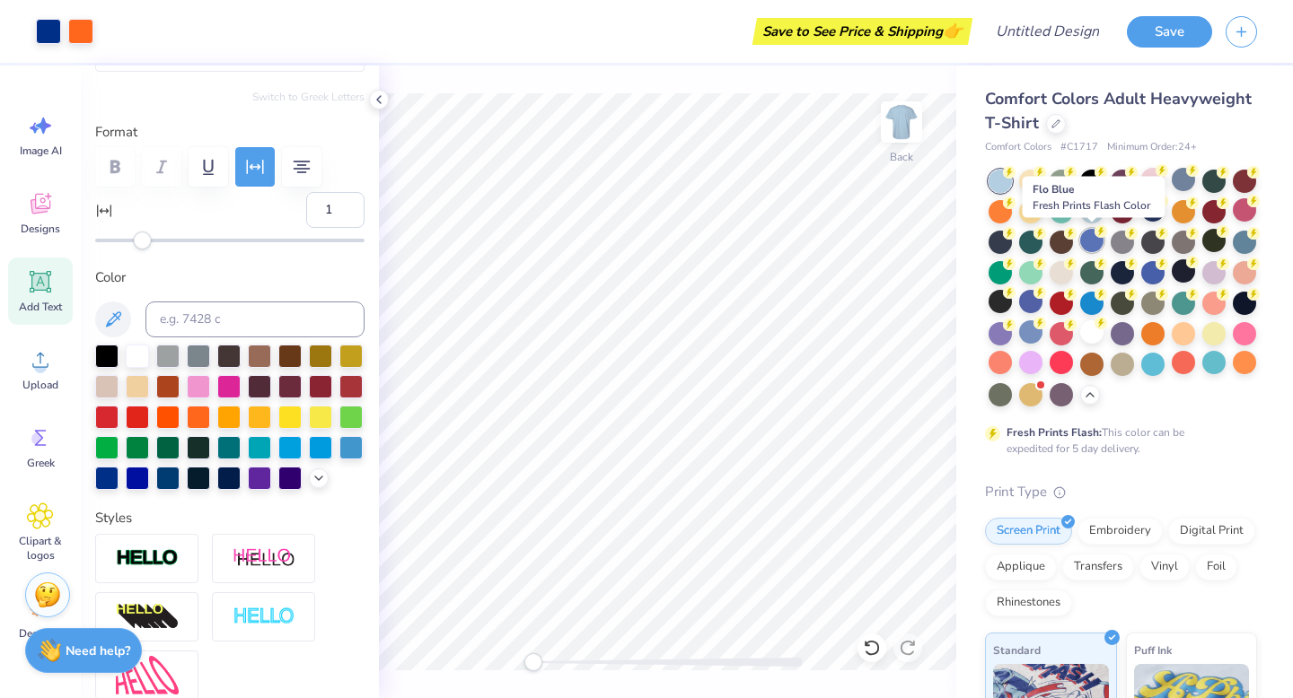
click at [1086, 242] on div at bounding box center [1091, 240] width 23 height 23
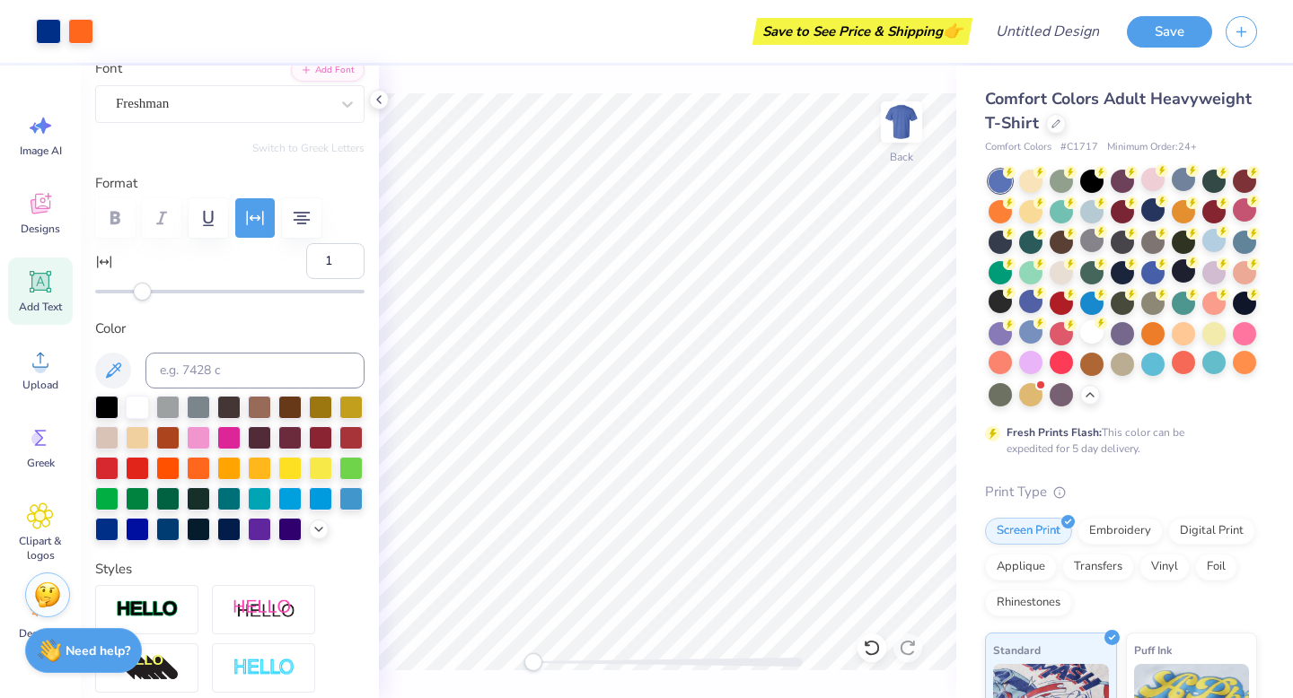
scroll to position [0, 0]
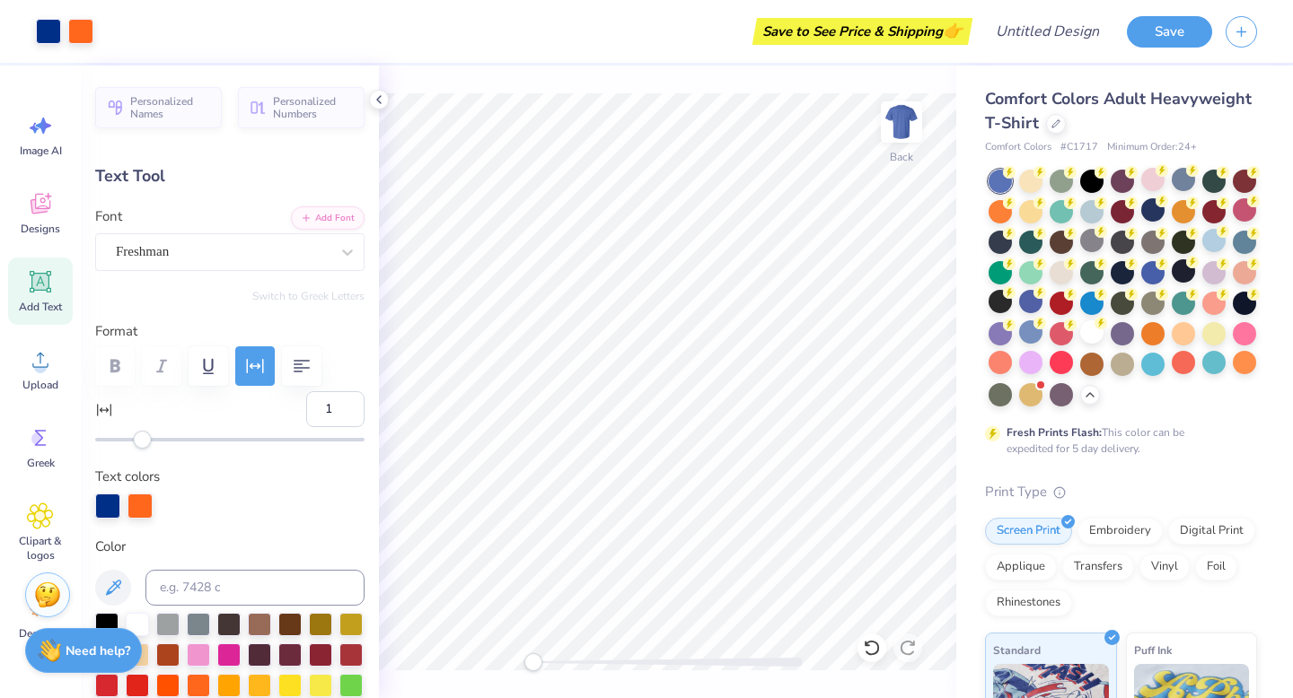
type input "8.62"
type input "3.77"
type input "2.66"
type input "3"
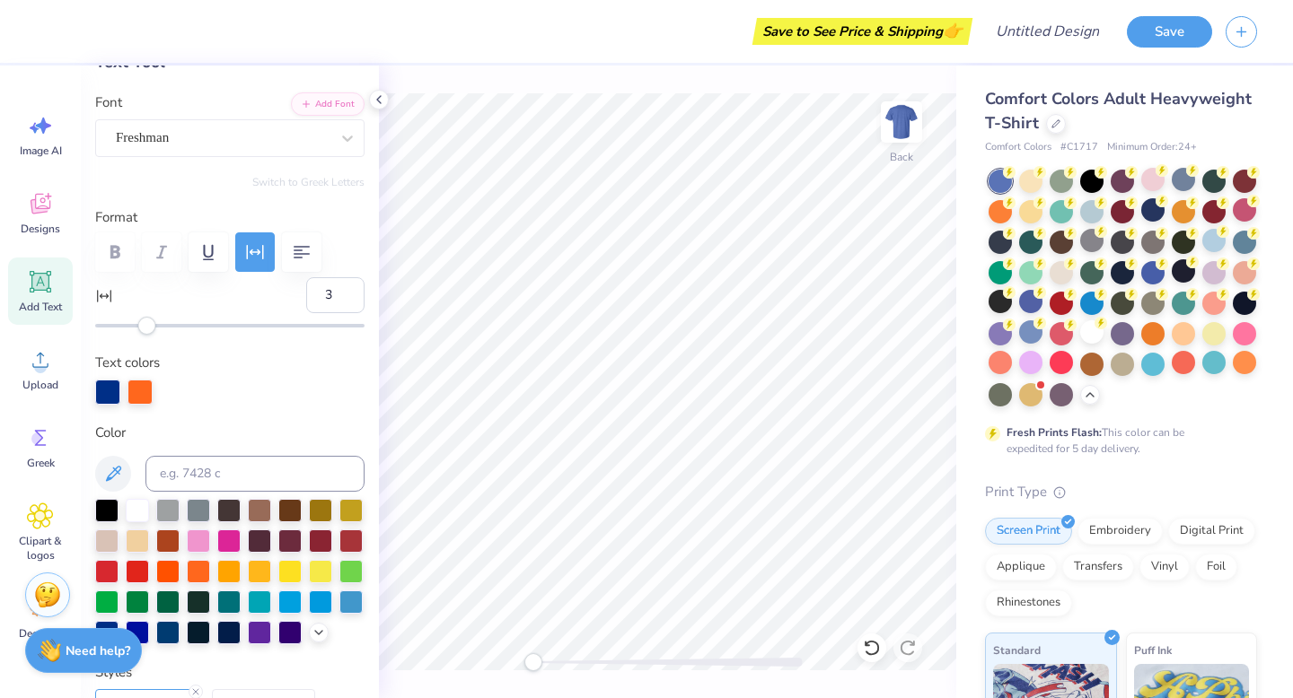
scroll to position [157, 0]
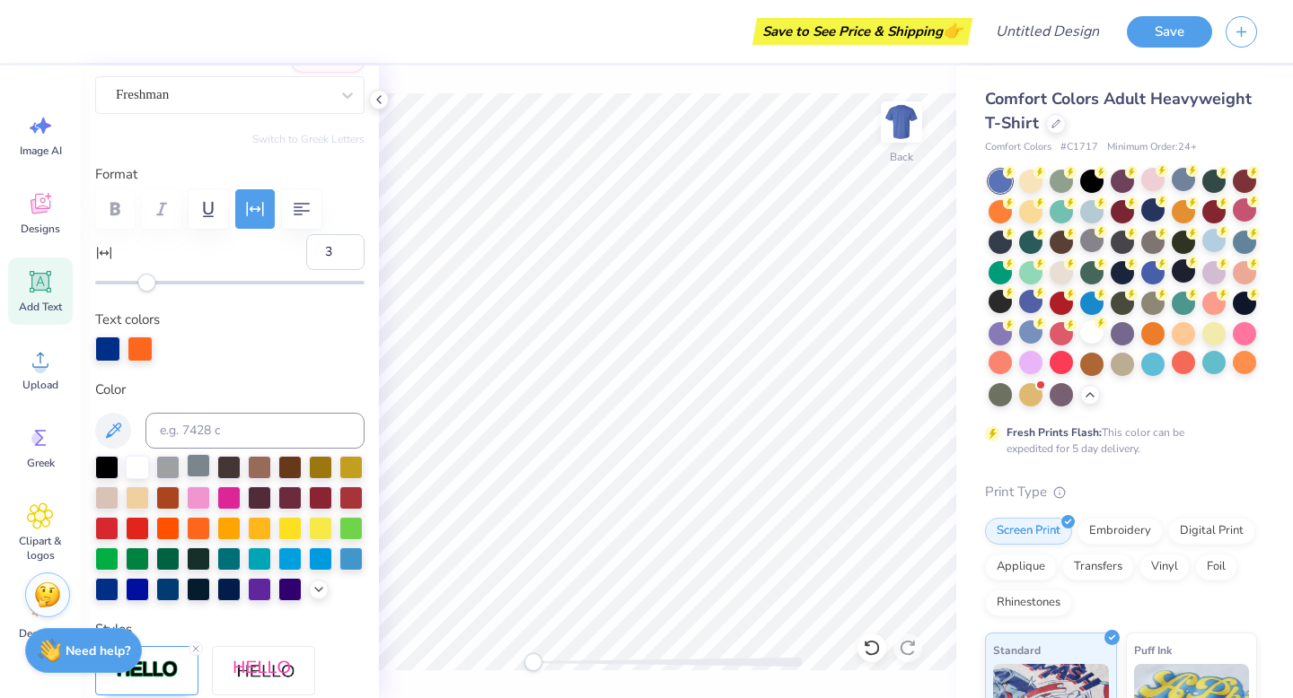
click at [203, 466] on div at bounding box center [198, 465] width 23 height 23
click at [167, 467] on div at bounding box center [167, 465] width 23 height 23
click at [133, 467] on div at bounding box center [137, 465] width 23 height 23
click at [99, 351] on div at bounding box center [107, 347] width 25 height 25
click at [134, 351] on div at bounding box center [139, 347] width 25 height 25
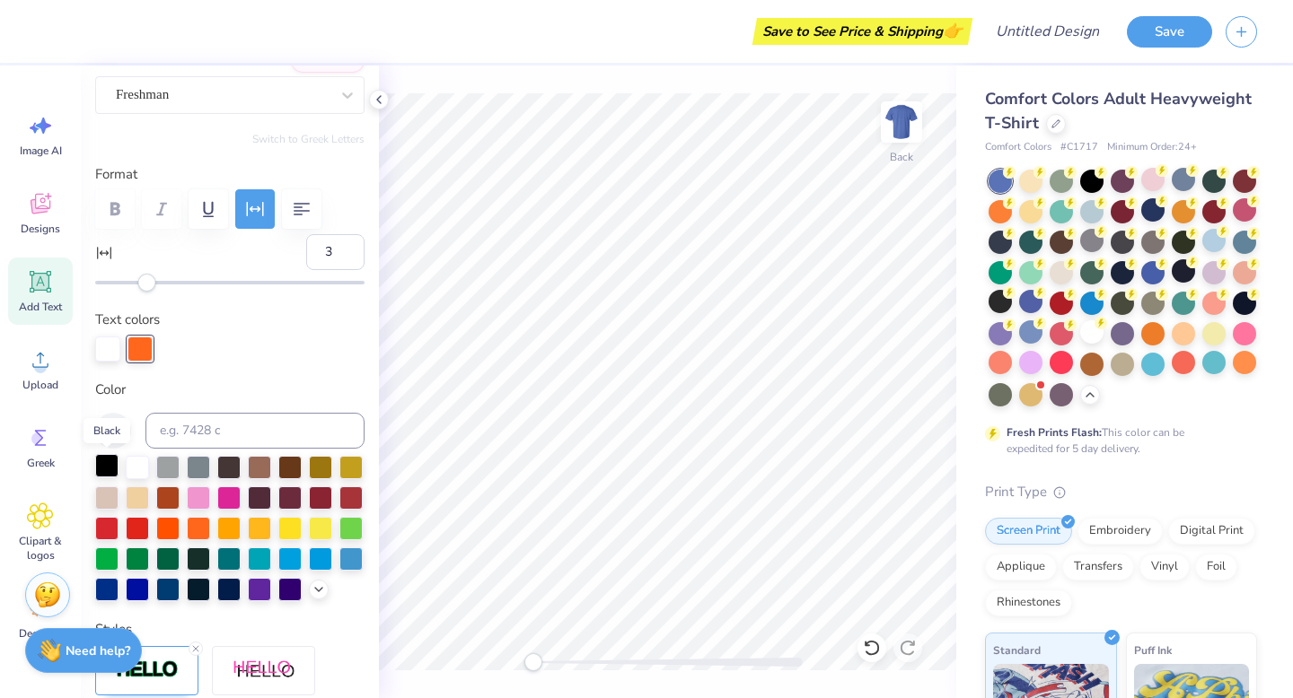
click at [111, 465] on div at bounding box center [106, 465] width 23 height 23
click at [139, 580] on div at bounding box center [137, 587] width 23 height 23
click at [107, 594] on div at bounding box center [106, 587] width 23 height 23
click at [167, 523] on div at bounding box center [167, 526] width 23 height 23
type input "3.00"
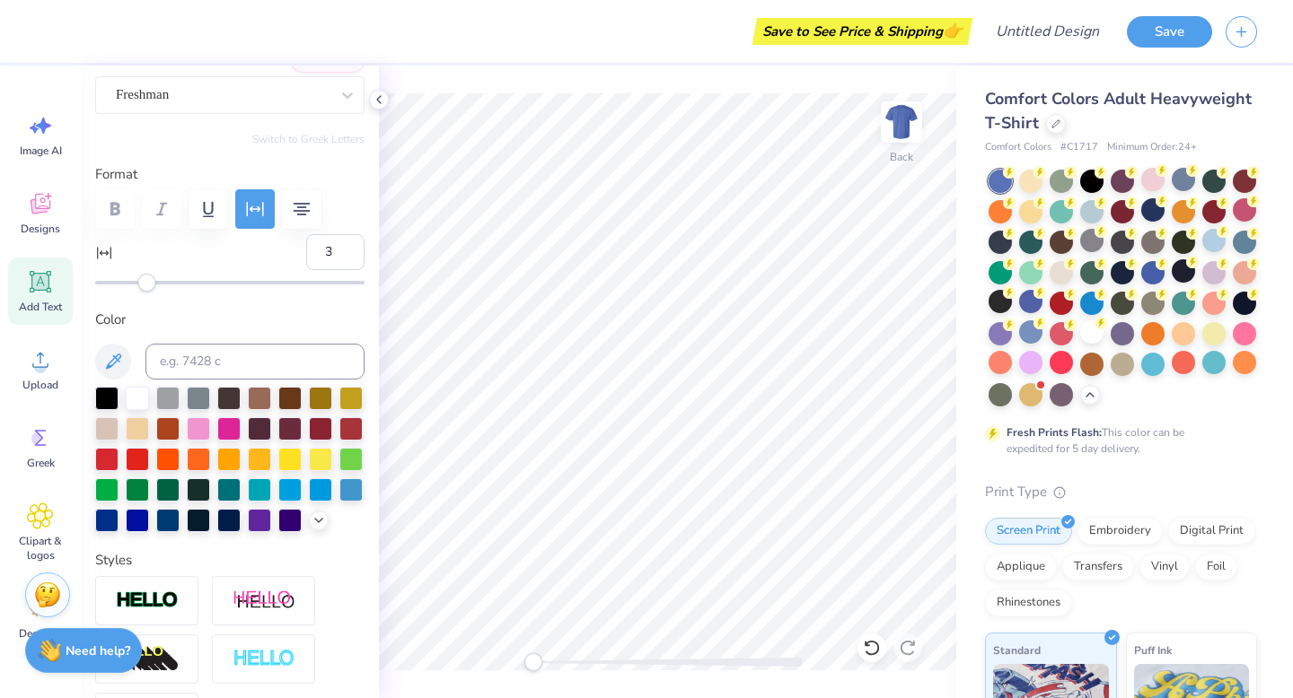
type input "6.75"
type input "1.23"
type input "6.66"
type input "1"
click at [137, 402] on div at bounding box center [137, 396] width 23 height 23
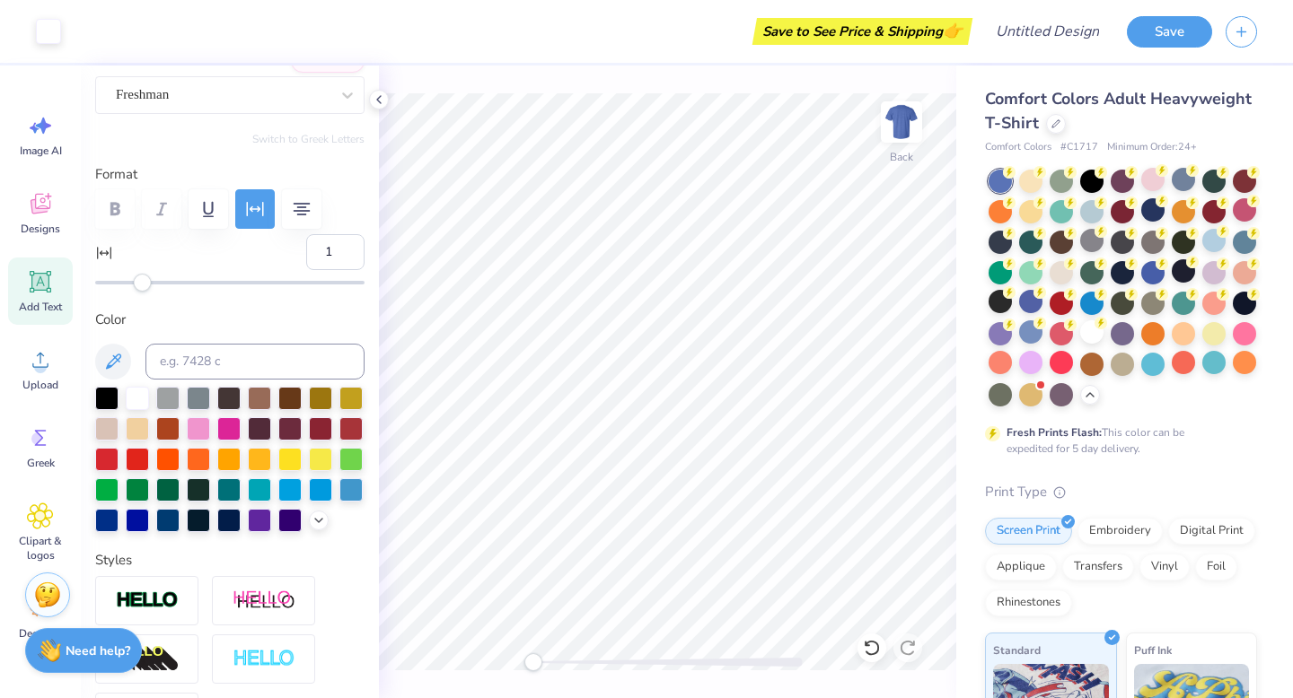
type input "6.77"
click at [194, 452] on div at bounding box center [198, 457] width 23 height 23
click at [224, 448] on div at bounding box center [228, 457] width 23 height 23
type input "8.62"
type input "3.77"
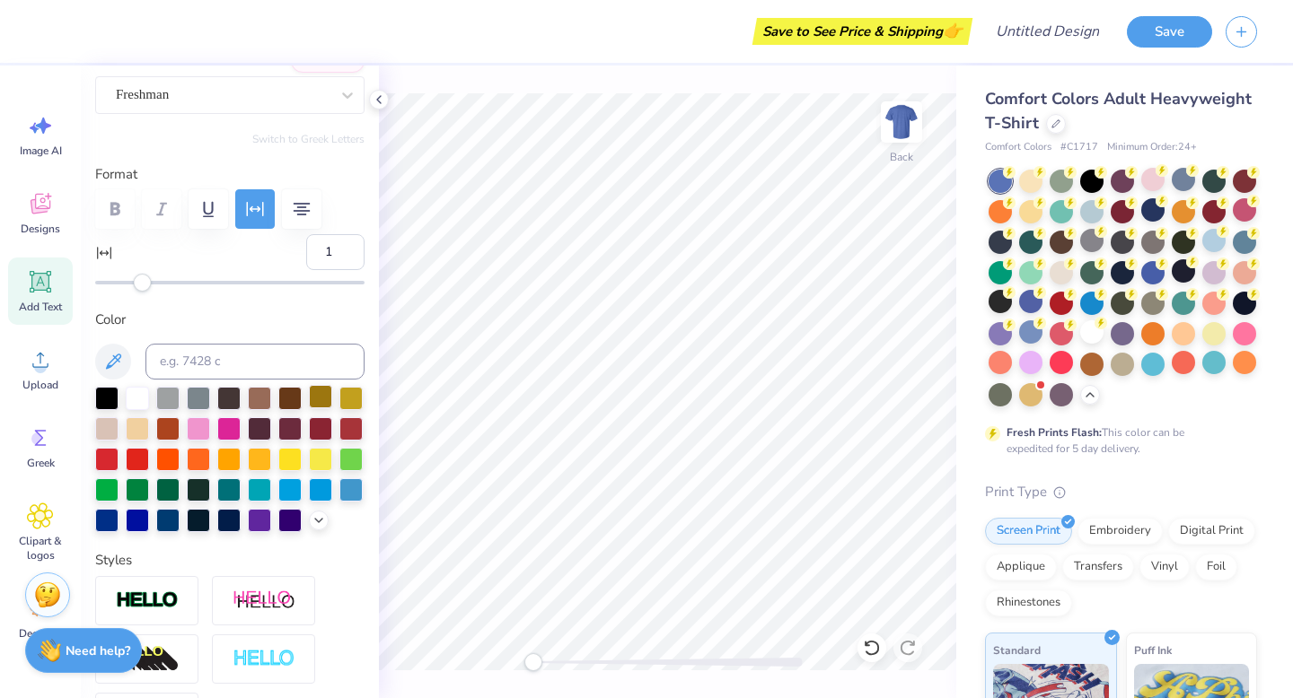
type input "3.00"
type input "3"
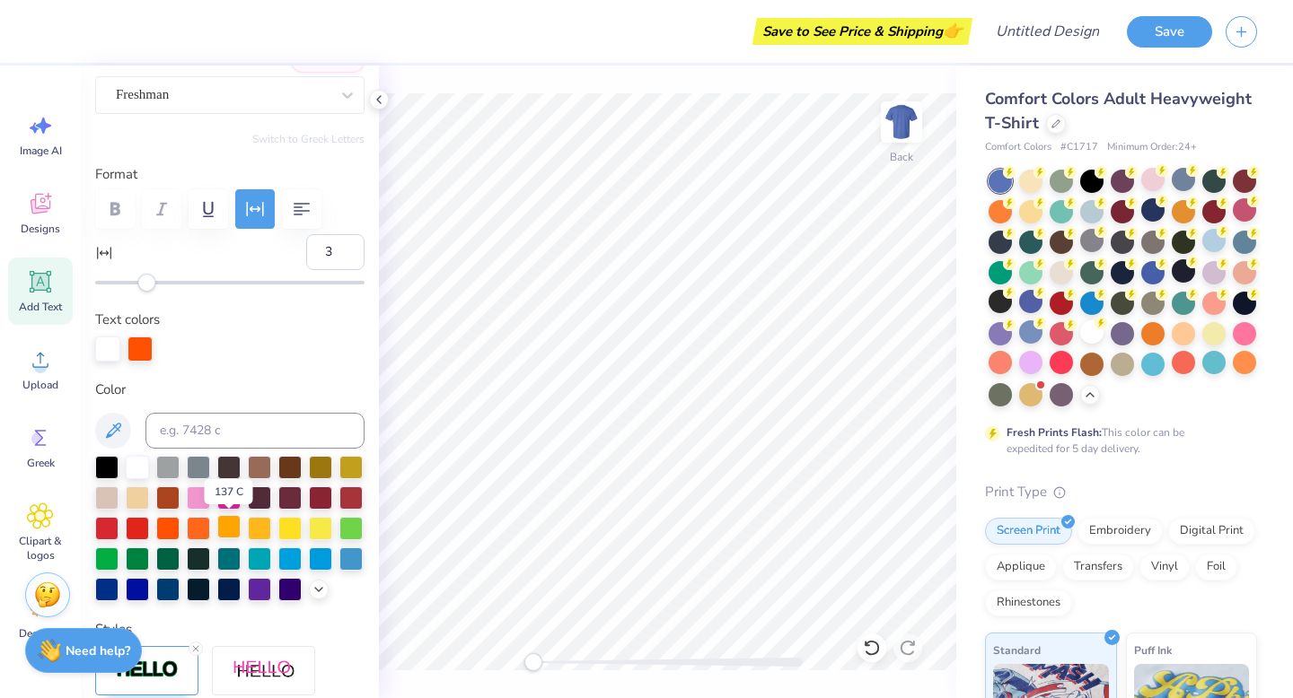
click at [227, 526] on div at bounding box center [228, 526] width 23 height 23
click at [861, 645] on div at bounding box center [871, 648] width 29 height 29
click at [137, 353] on div at bounding box center [139, 347] width 25 height 25
click at [230, 525] on div at bounding box center [228, 526] width 23 height 23
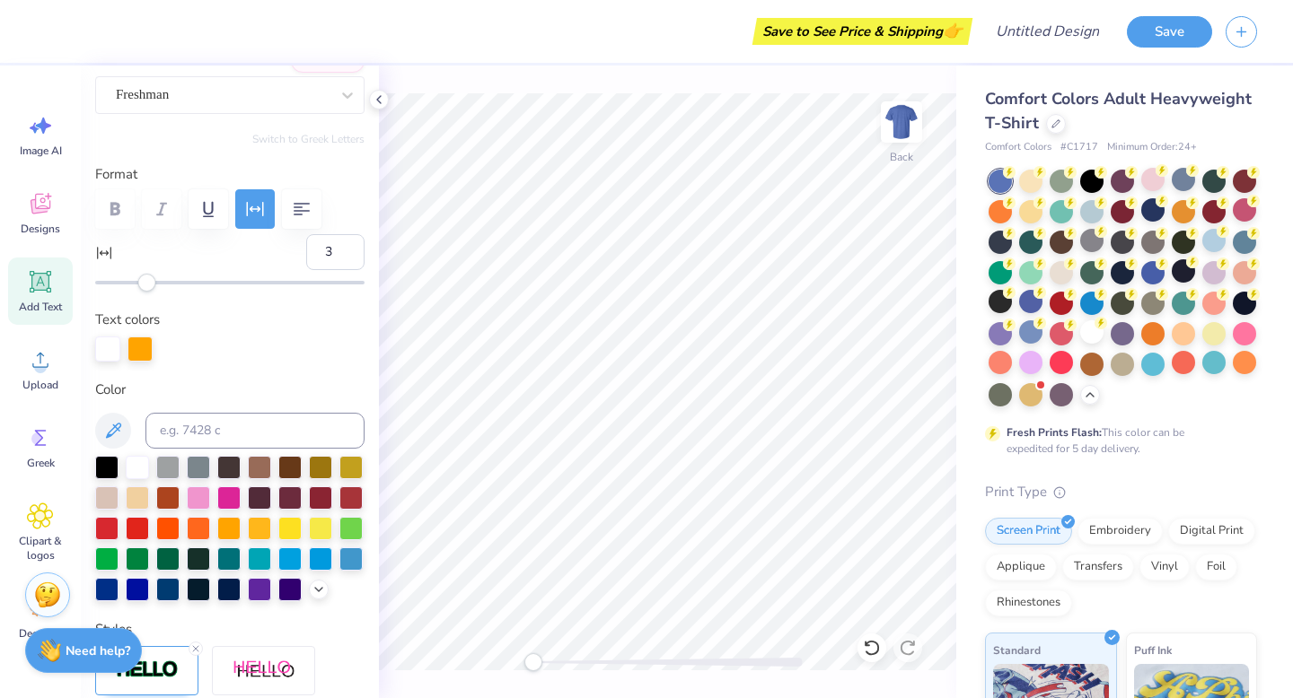
type textarea "NSSLHA"
type input "14.17"
type input "4.11"
type input "2.83"
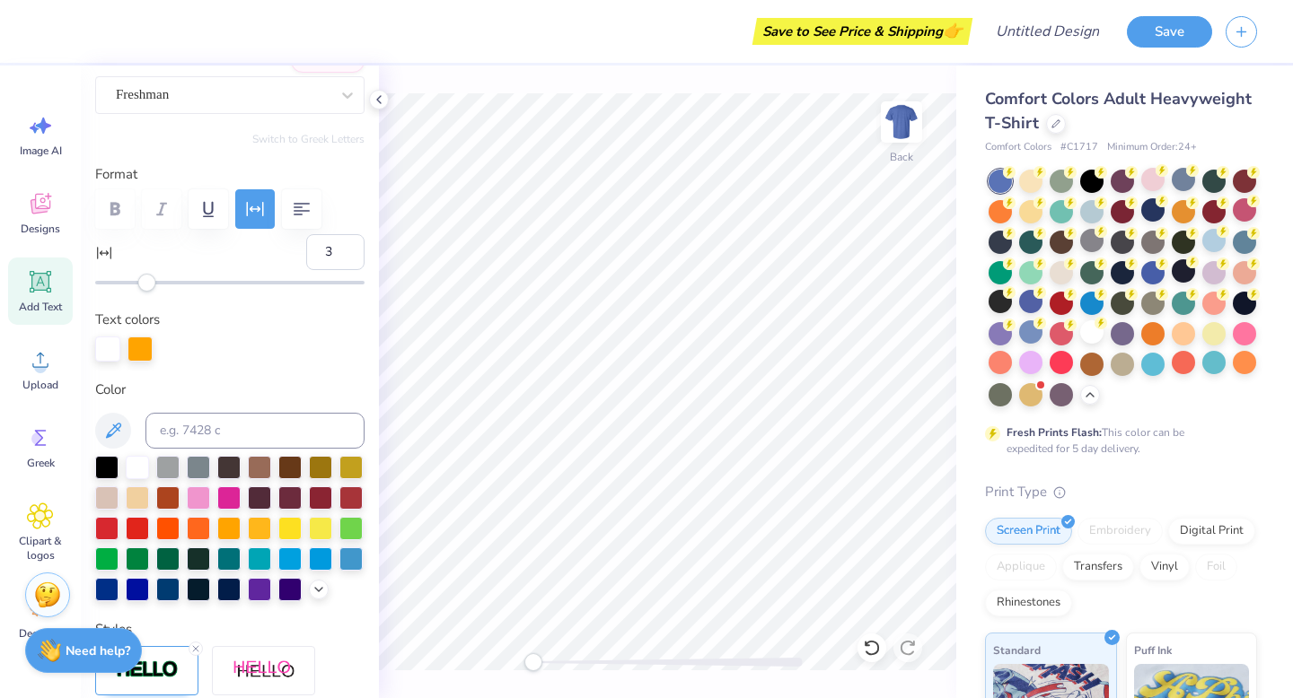
type input "13.20"
type input "3.83"
type input "6.75"
type input "1.23"
type input "6.77"
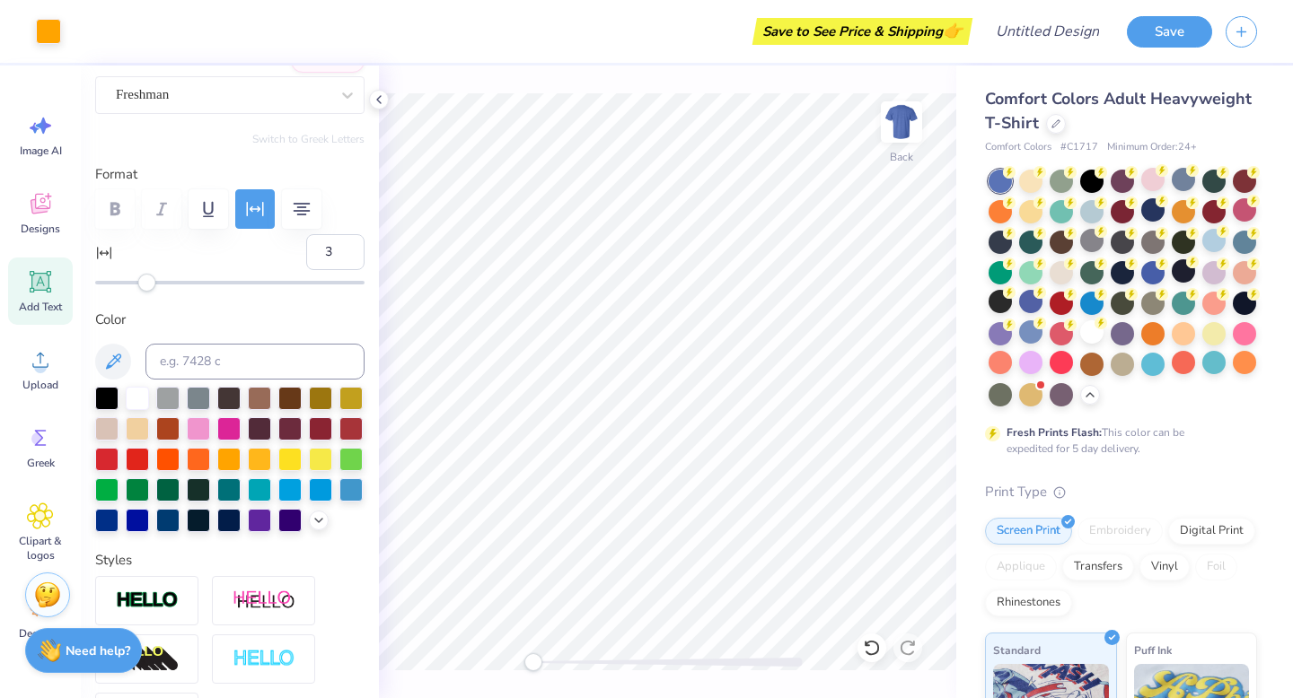
type input "1"
type input "6.21"
type textarea "UNIVERSITY OF TEXAS AT YLER Sciences Disorders"
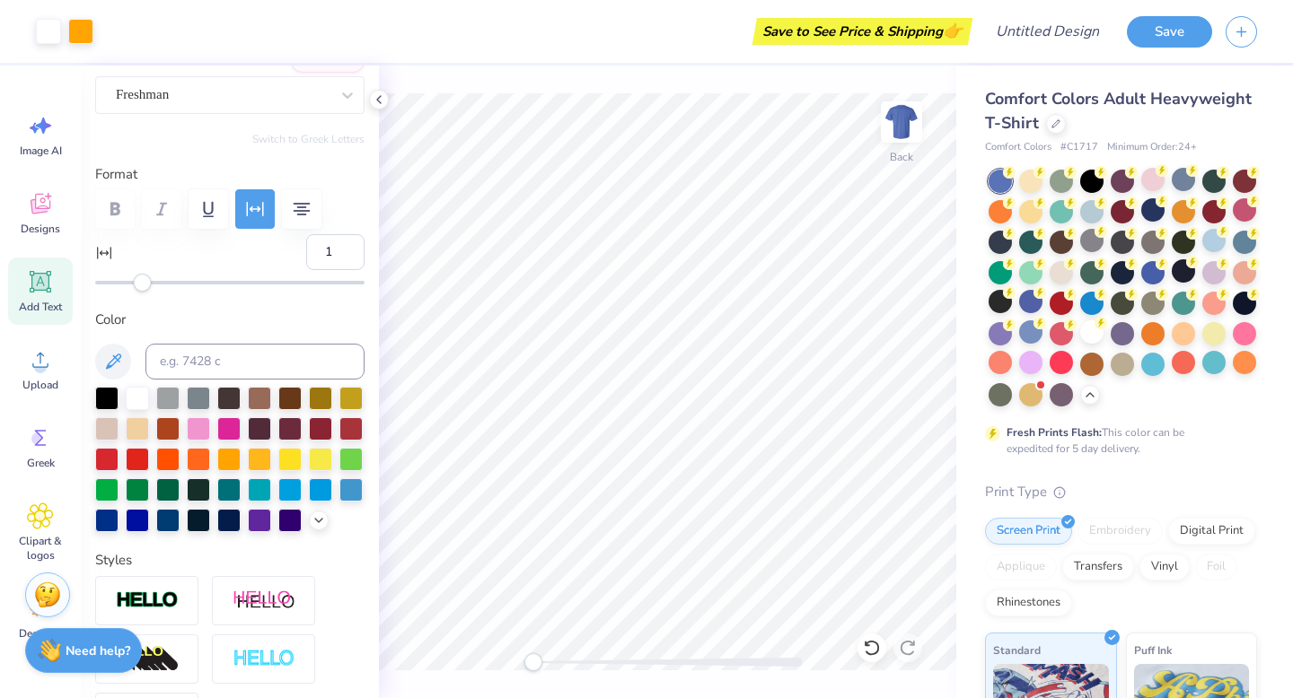
type input "12.14"
type input "1.34"
type input "6.15"
type textarea "[GEOGRAPHIC_DATA][US_STATE] AT [GEOGRAPHIC_DATA]"
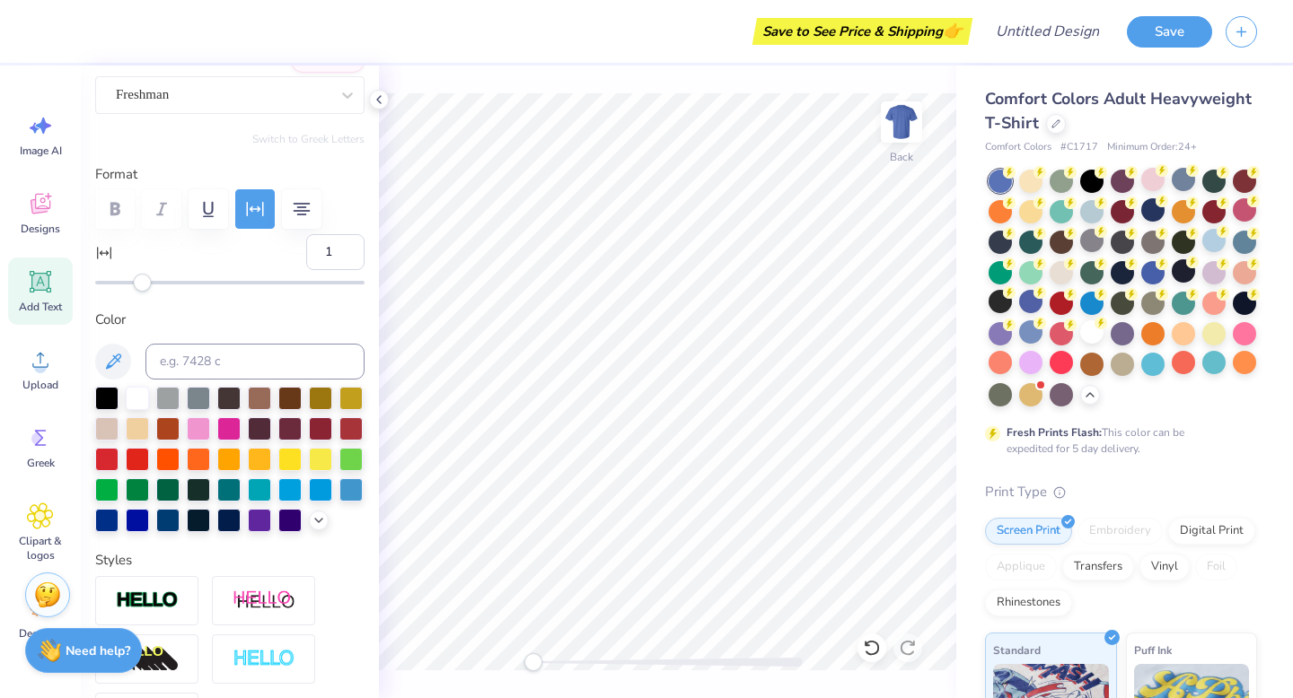
scroll to position [1, 2]
type input "8.63"
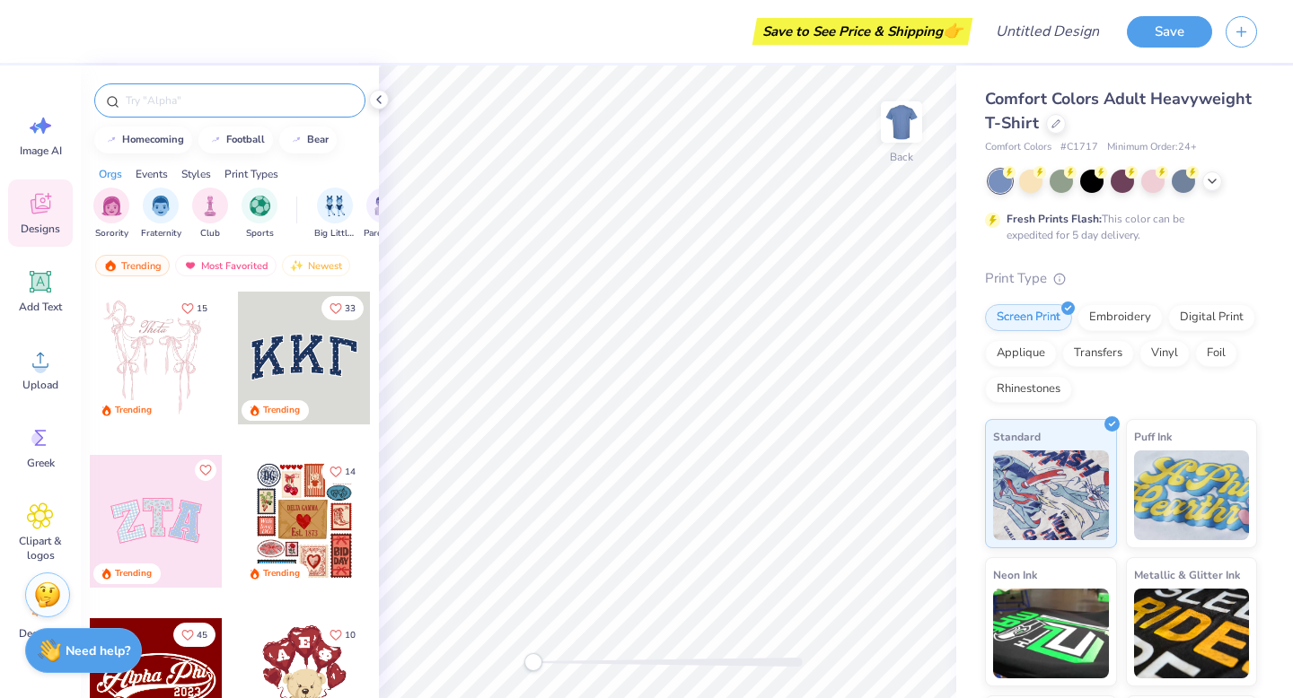
click at [232, 110] on div at bounding box center [229, 100] width 271 height 34
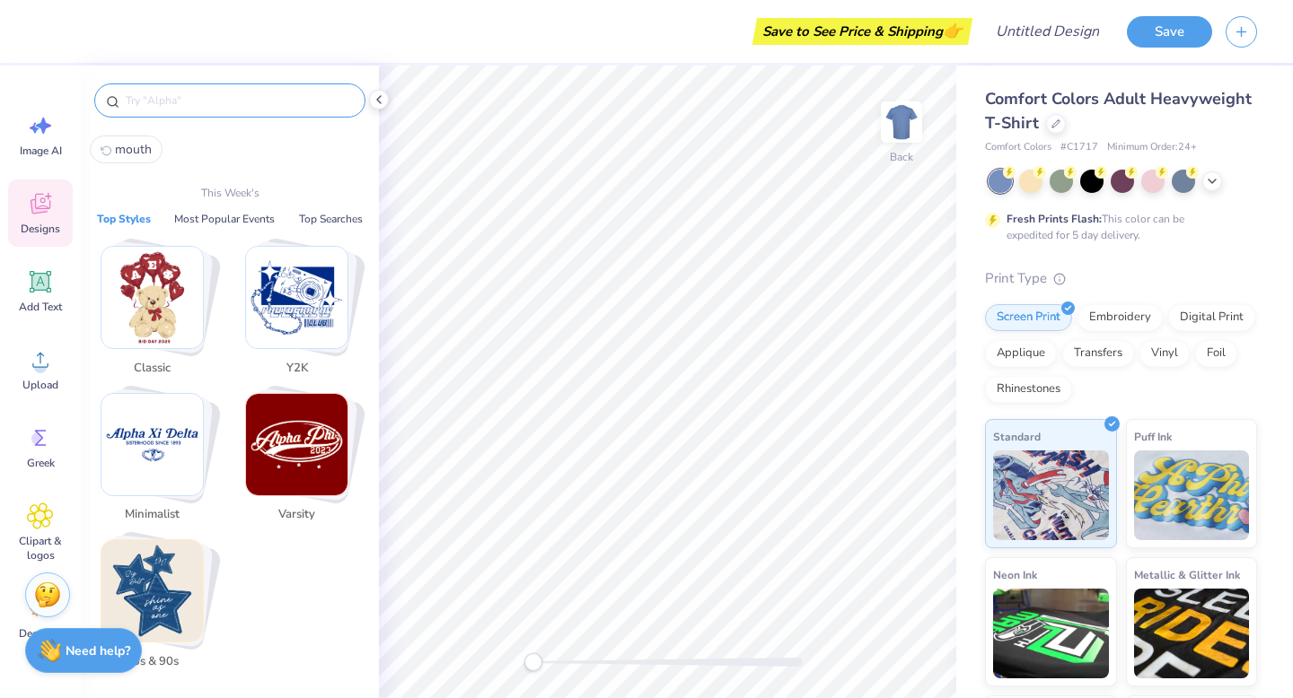
click at [232, 104] on input "text" at bounding box center [239, 101] width 230 height 18
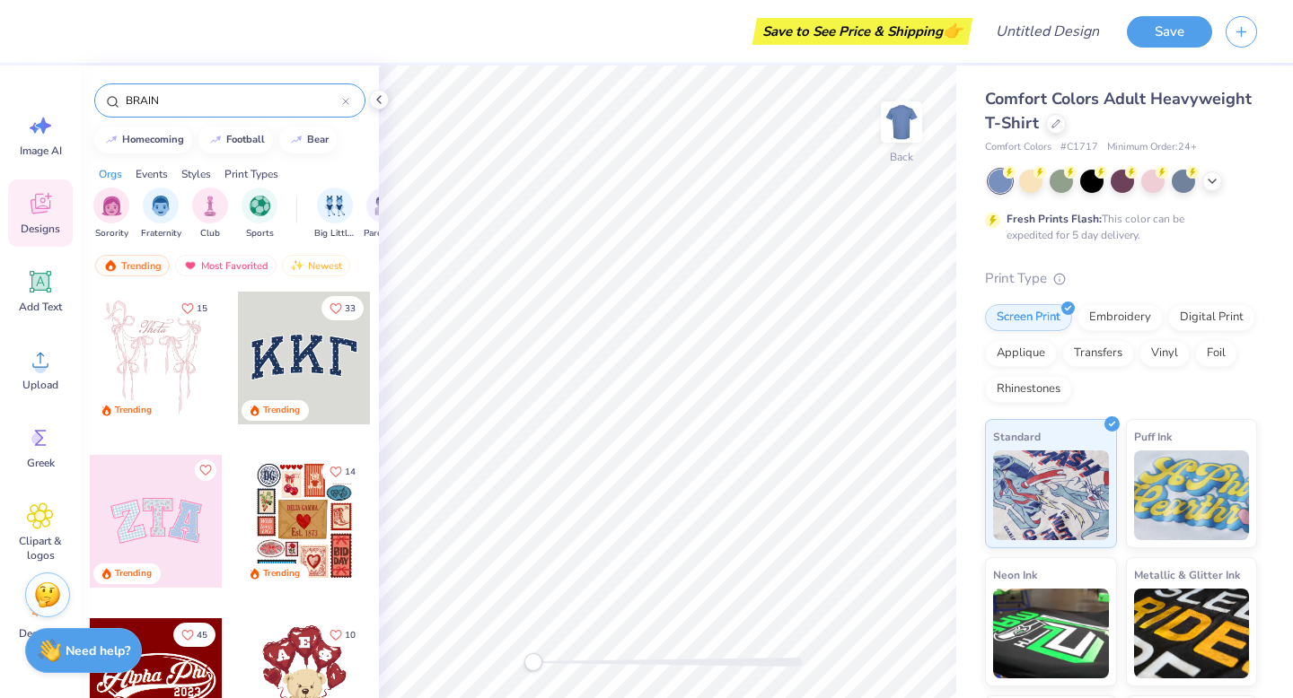
type input "BRAIN"
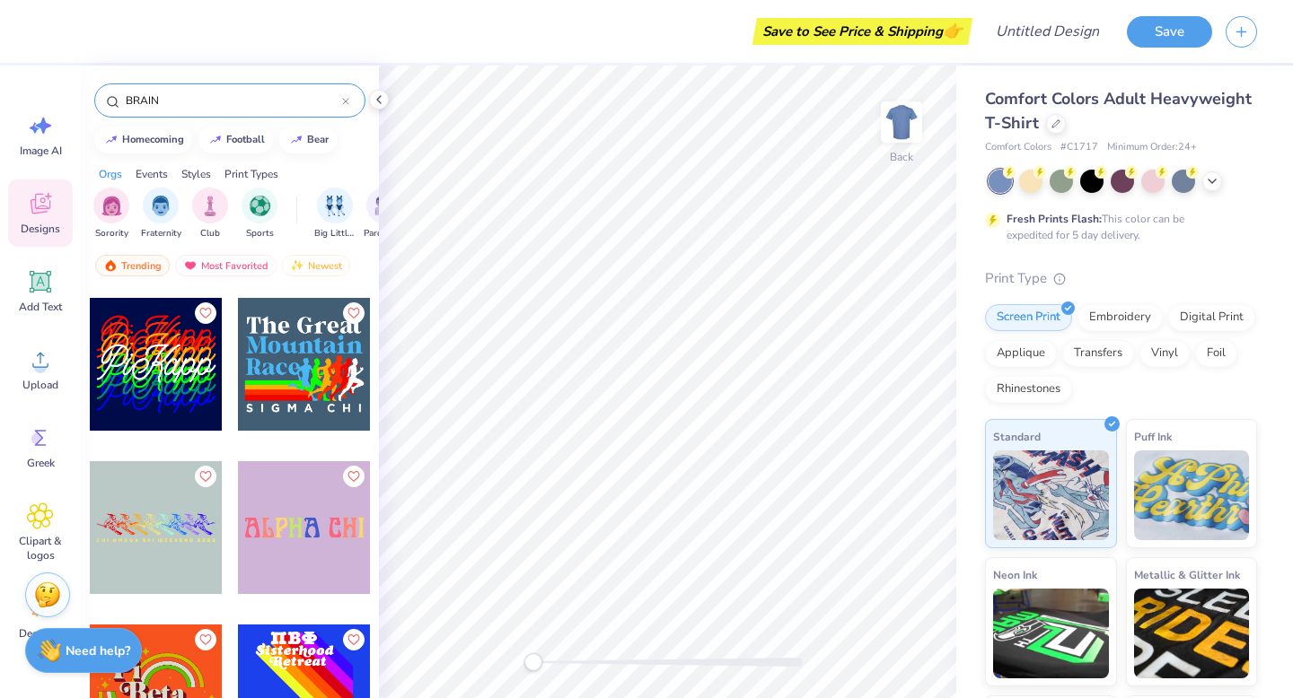
scroll to position [4590, 0]
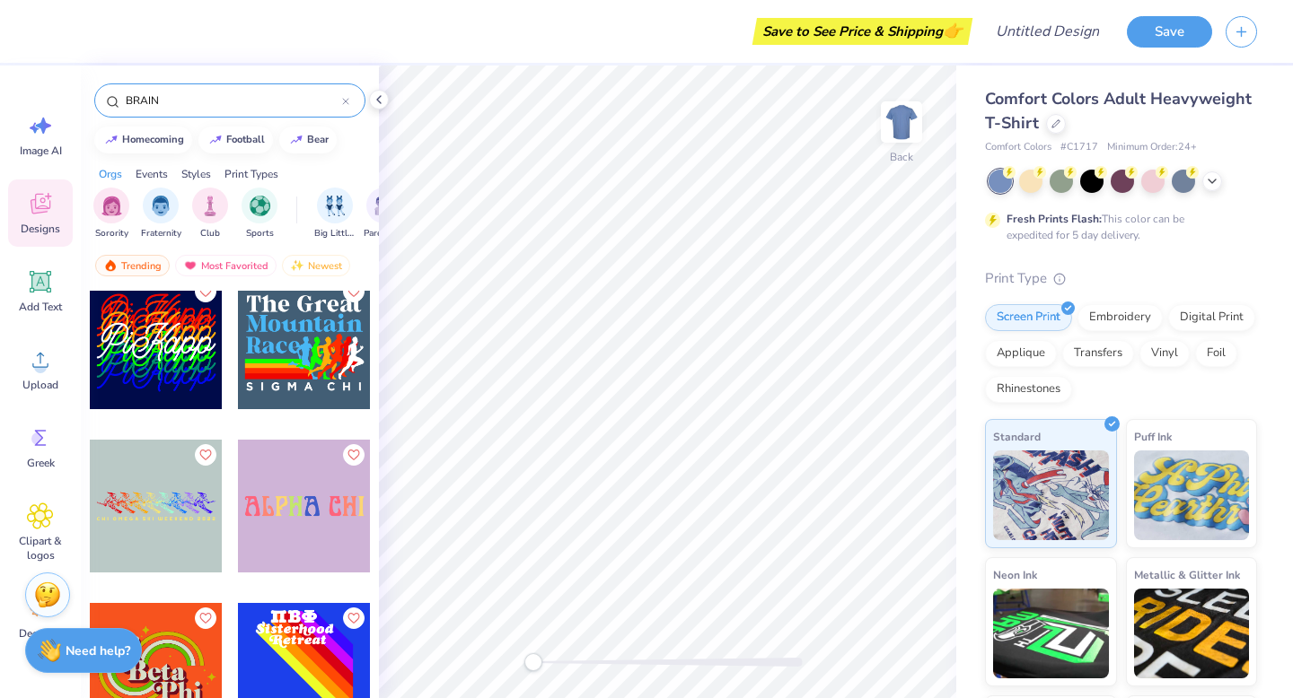
click at [306, 520] on div at bounding box center [304, 506] width 133 height 133
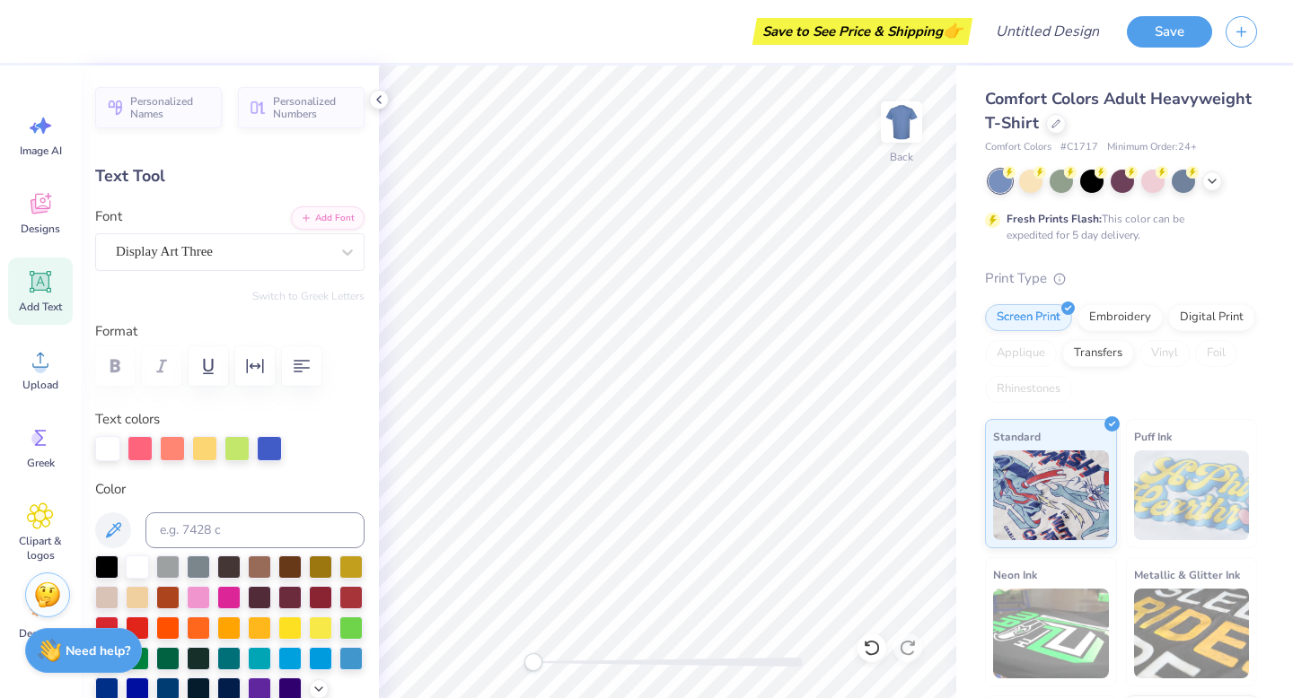
scroll to position [0, 3]
type textarea "Utt NSSLHA"
click at [872, 650] on icon at bounding box center [872, 648] width 18 height 18
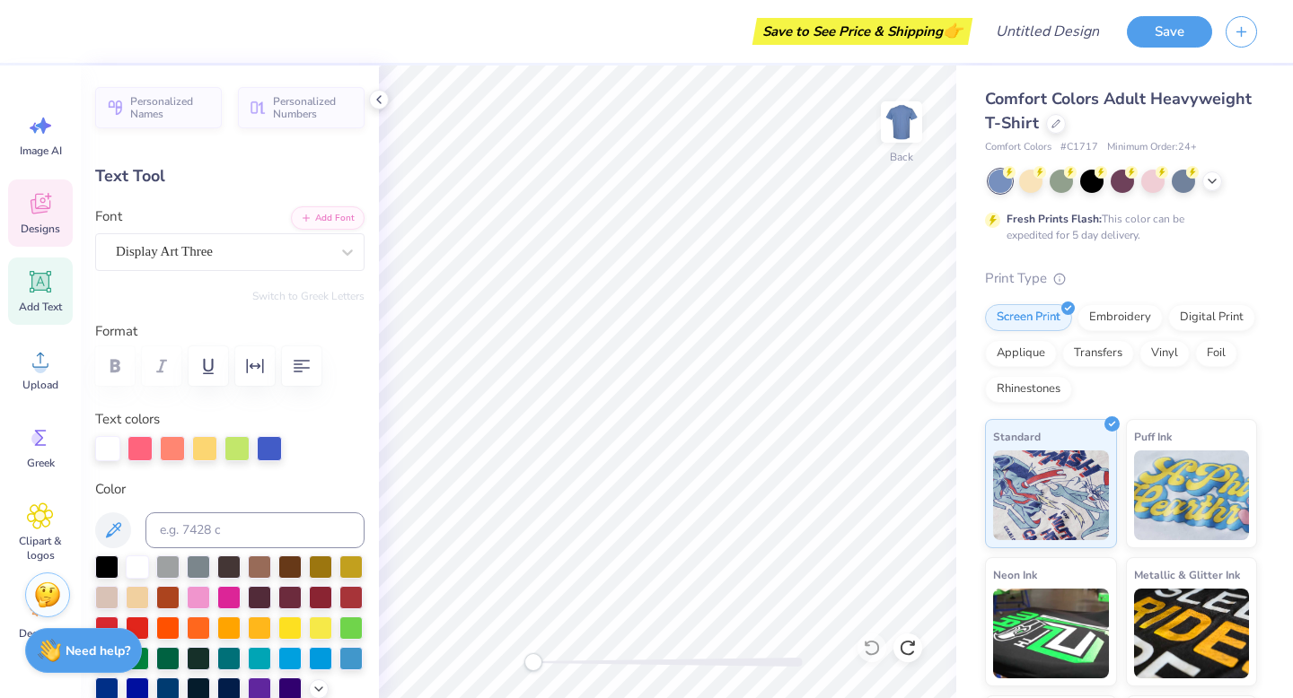
click at [34, 213] on icon at bounding box center [41, 204] width 20 height 21
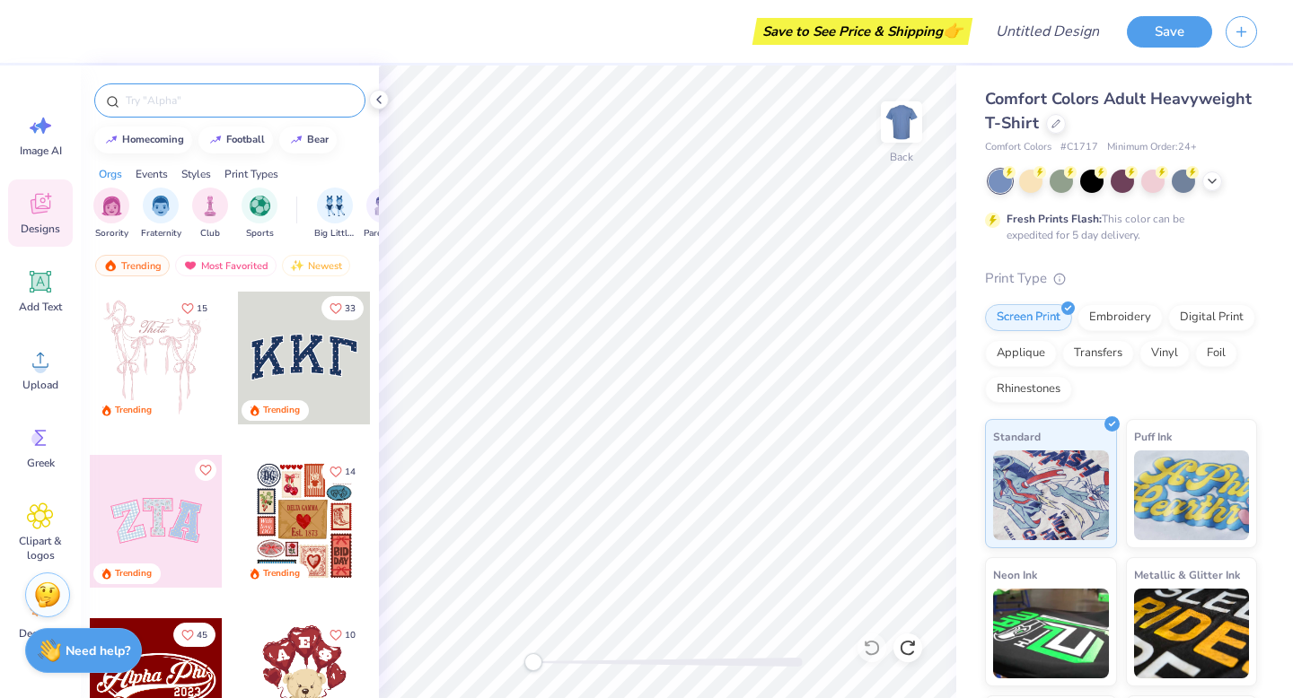
click at [189, 107] on input "text" at bounding box center [239, 101] width 230 height 18
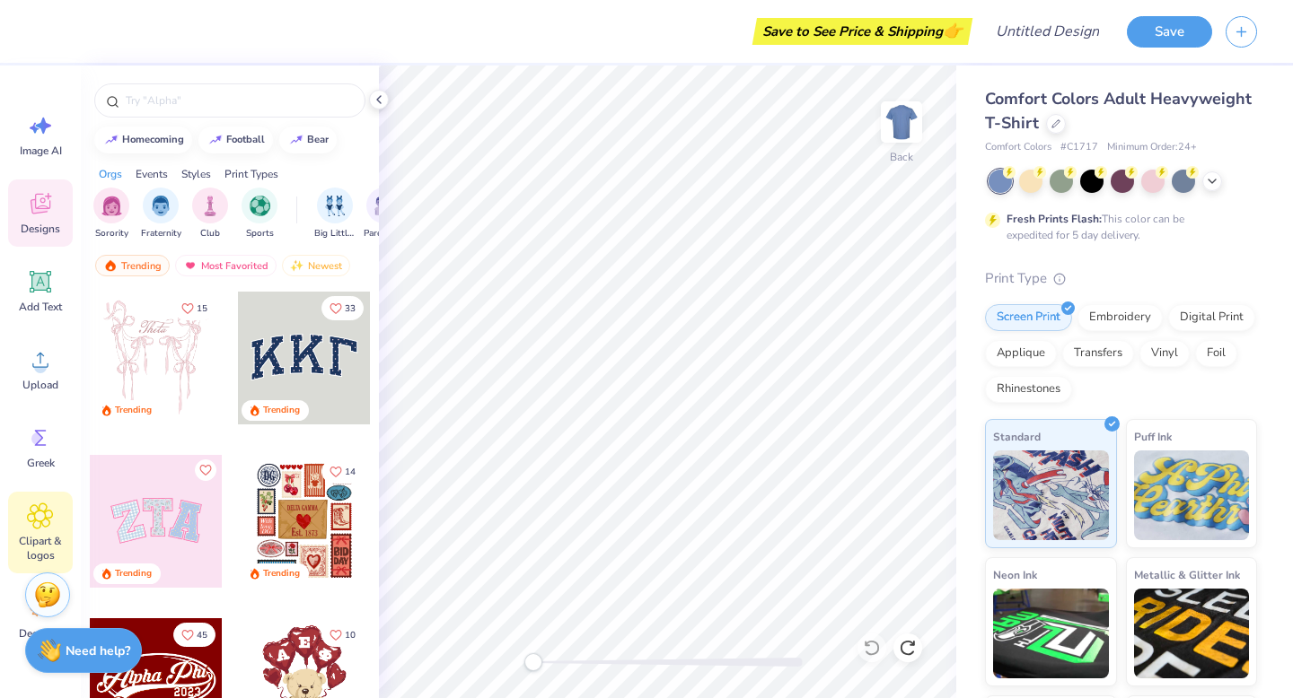
click at [43, 528] on icon at bounding box center [40, 516] width 26 height 27
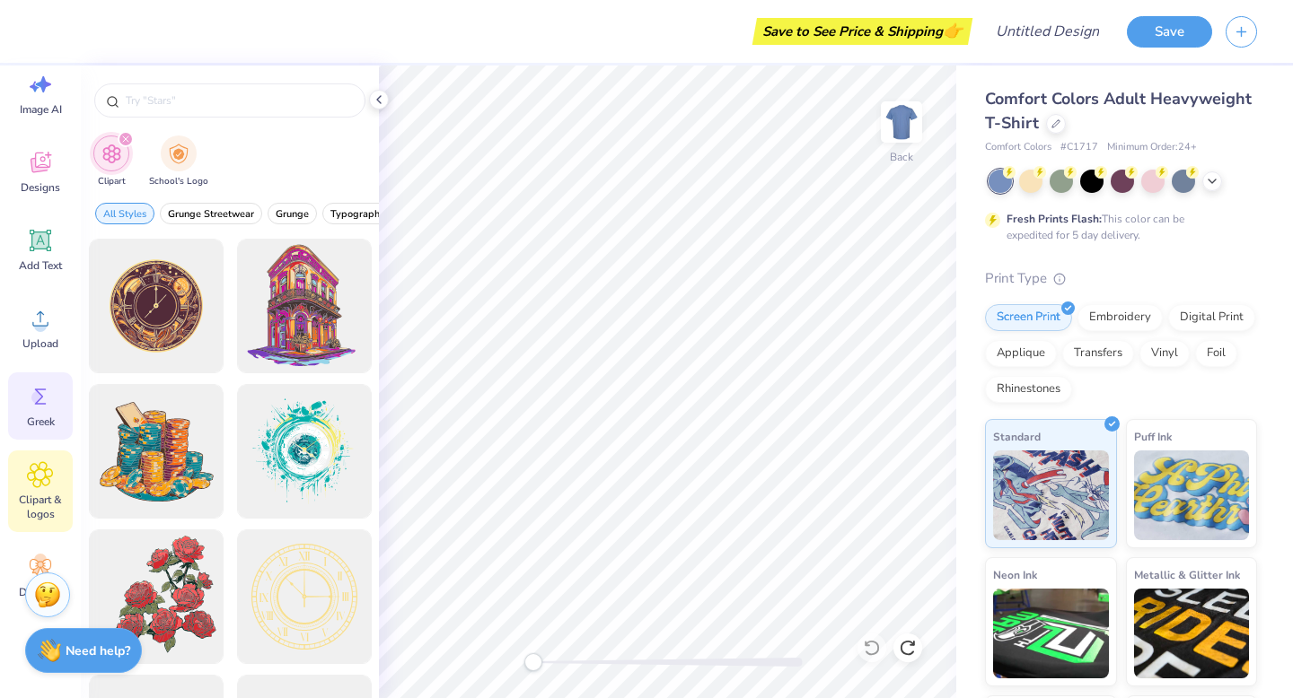
scroll to position [81, 0]
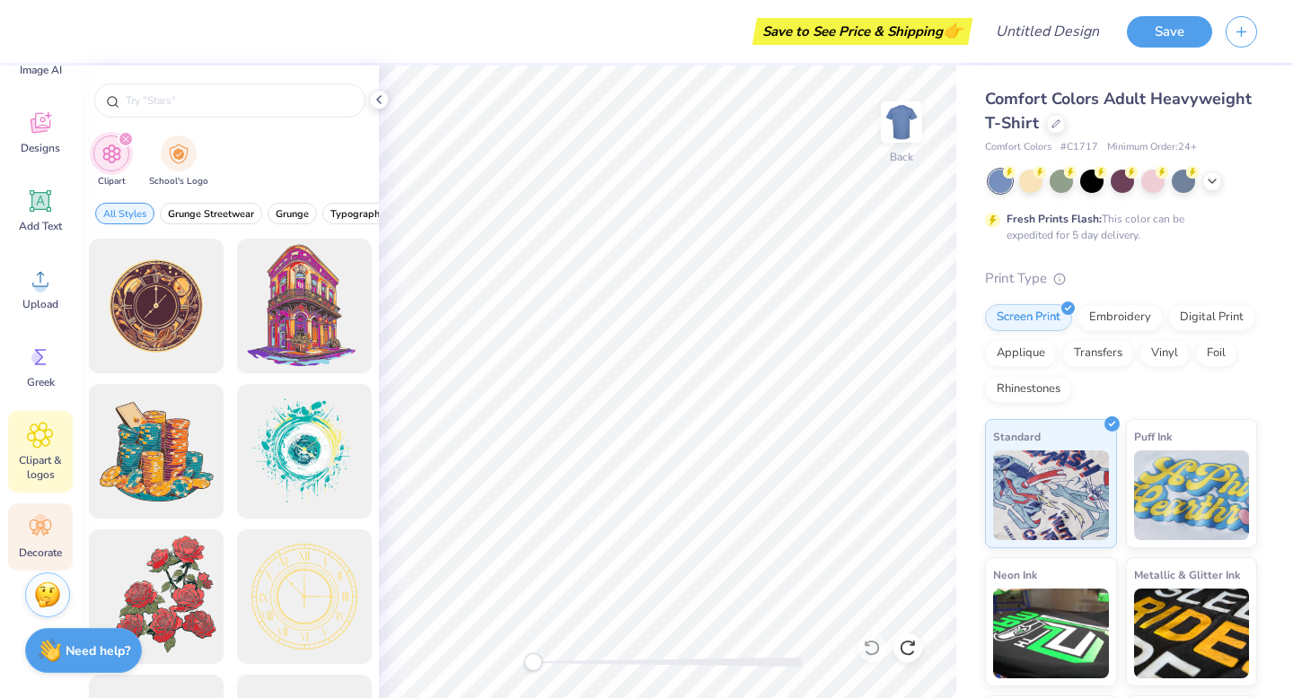
click at [45, 534] on icon at bounding box center [40, 527] width 27 height 27
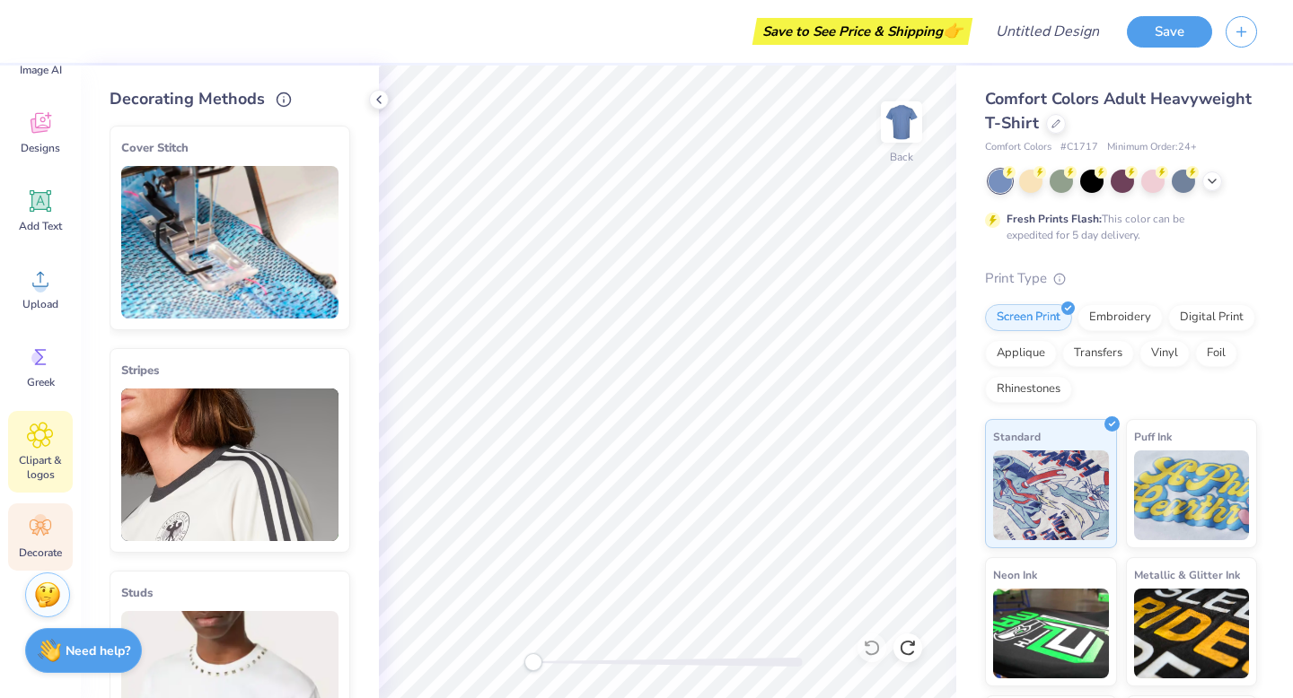
click at [33, 473] on span "Clipart & logos" at bounding box center [40, 467] width 59 height 29
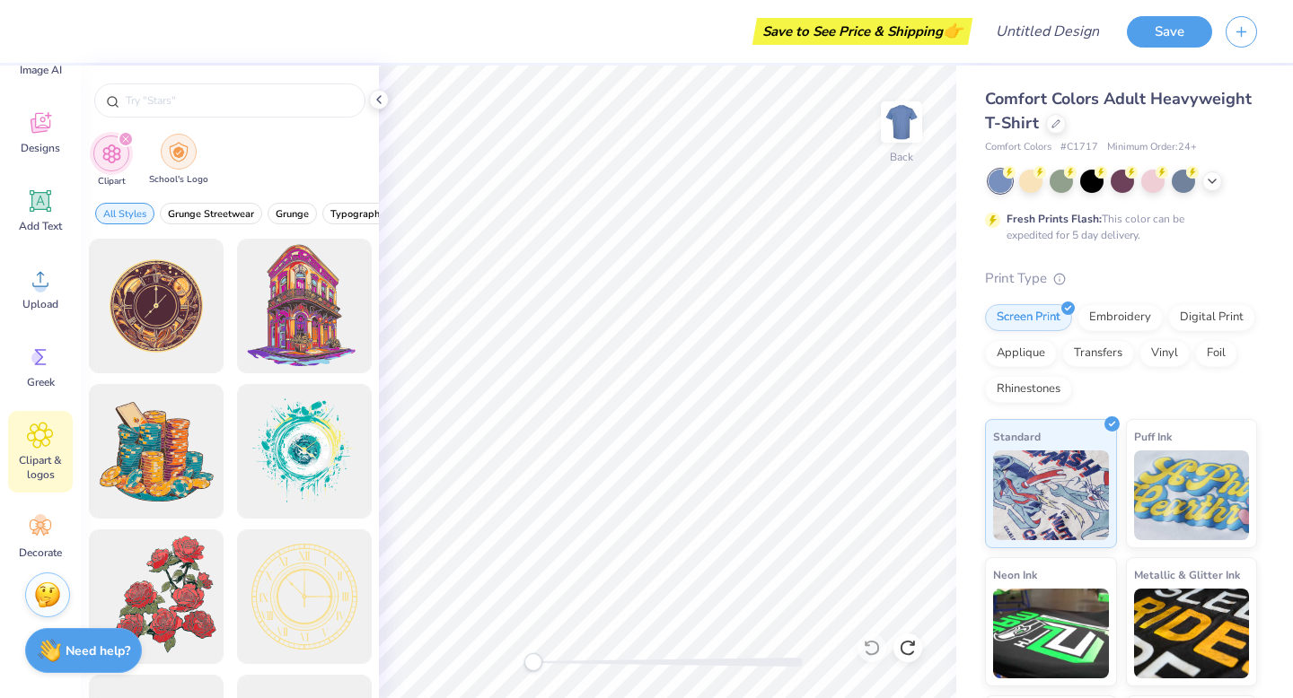
click at [186, 144] on img "filter for School's Logo" at bounding box center [179, 152] width 20 height 21
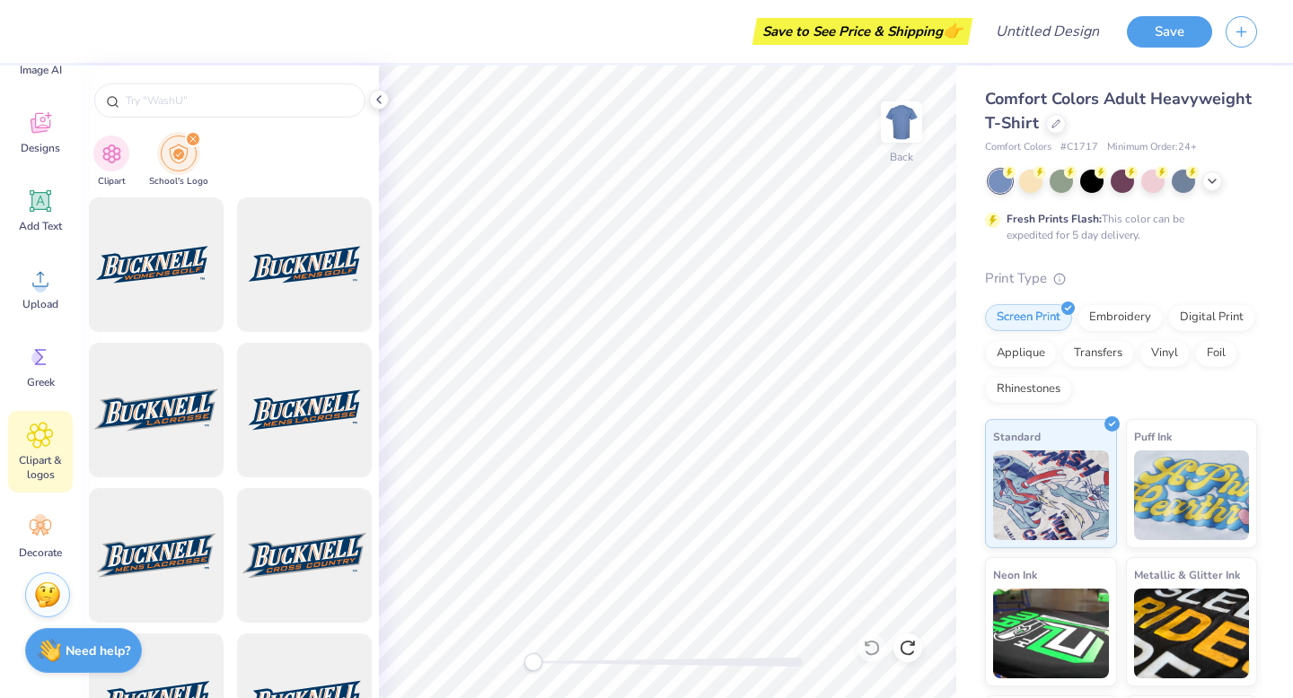
click at [190, 134] on div "filter for School's Logo" at bounding box center [193, 139] width 16 height 16
click at [190, 139] on icon "filter for School's Logo" at bounding box center [192, 138] width 5 height 5
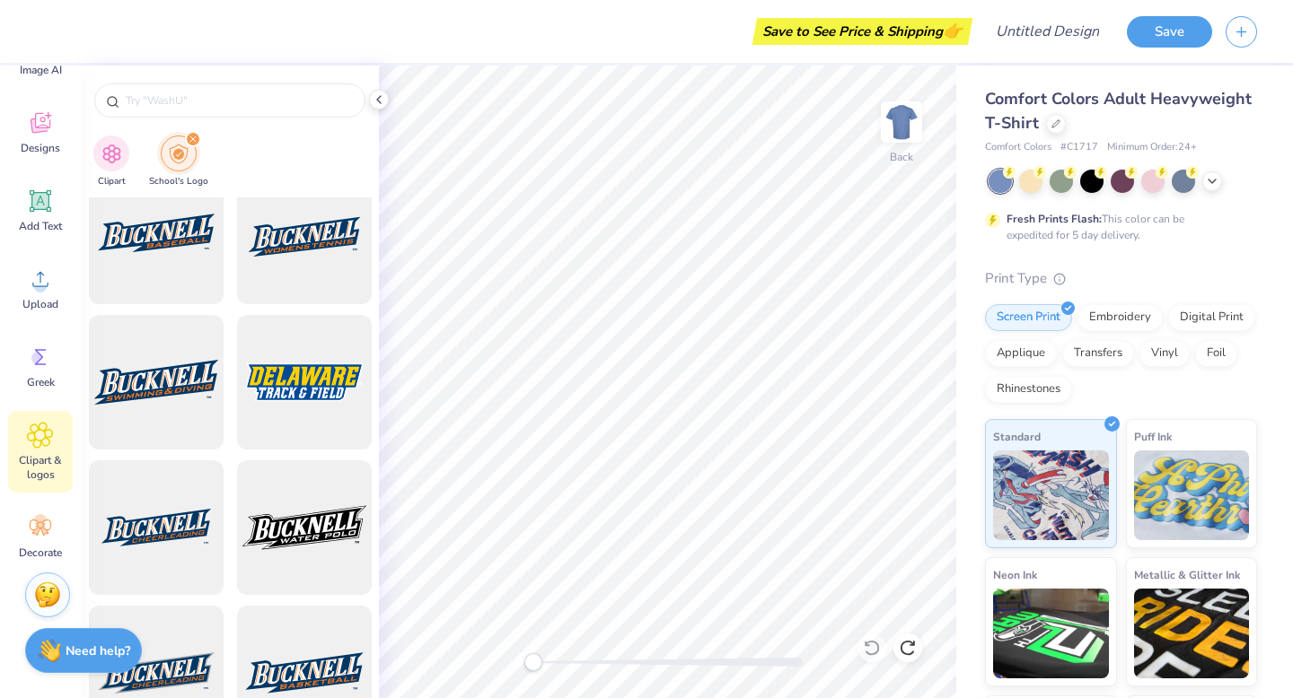
scroll to position [1442, 0]
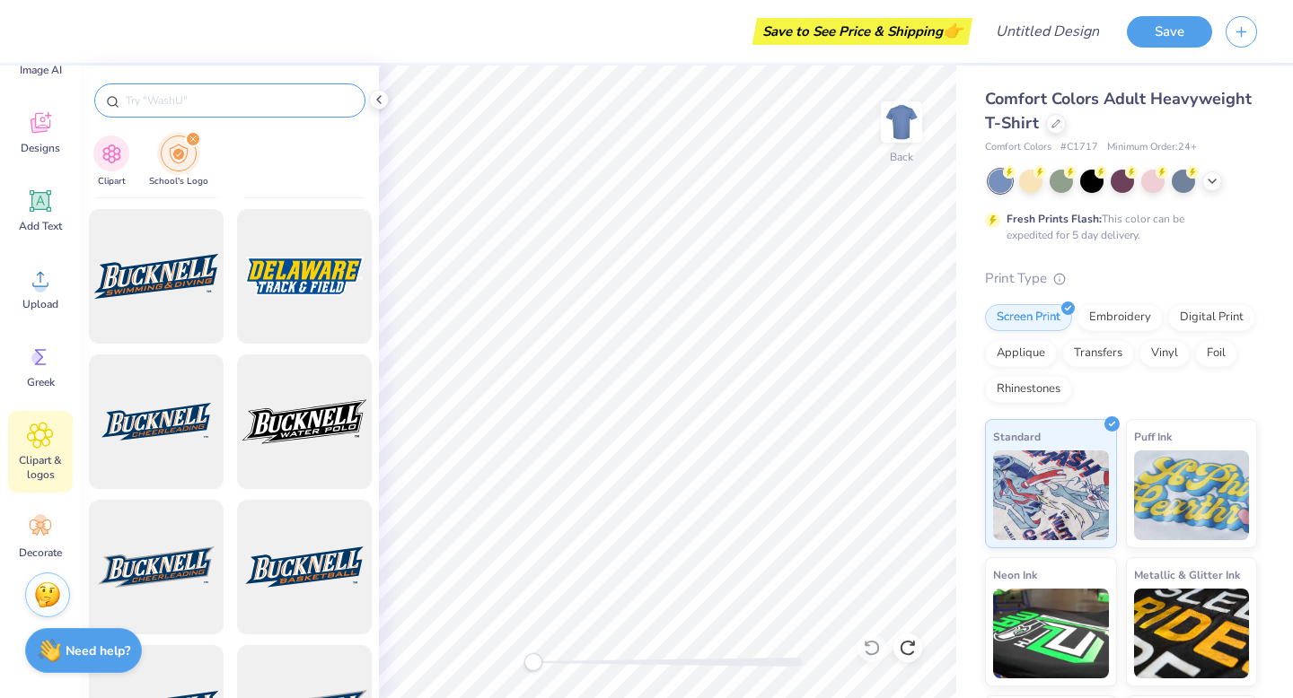
click at [213, 94] on input "text" at bounding box center [239, 101] width 230 height 18
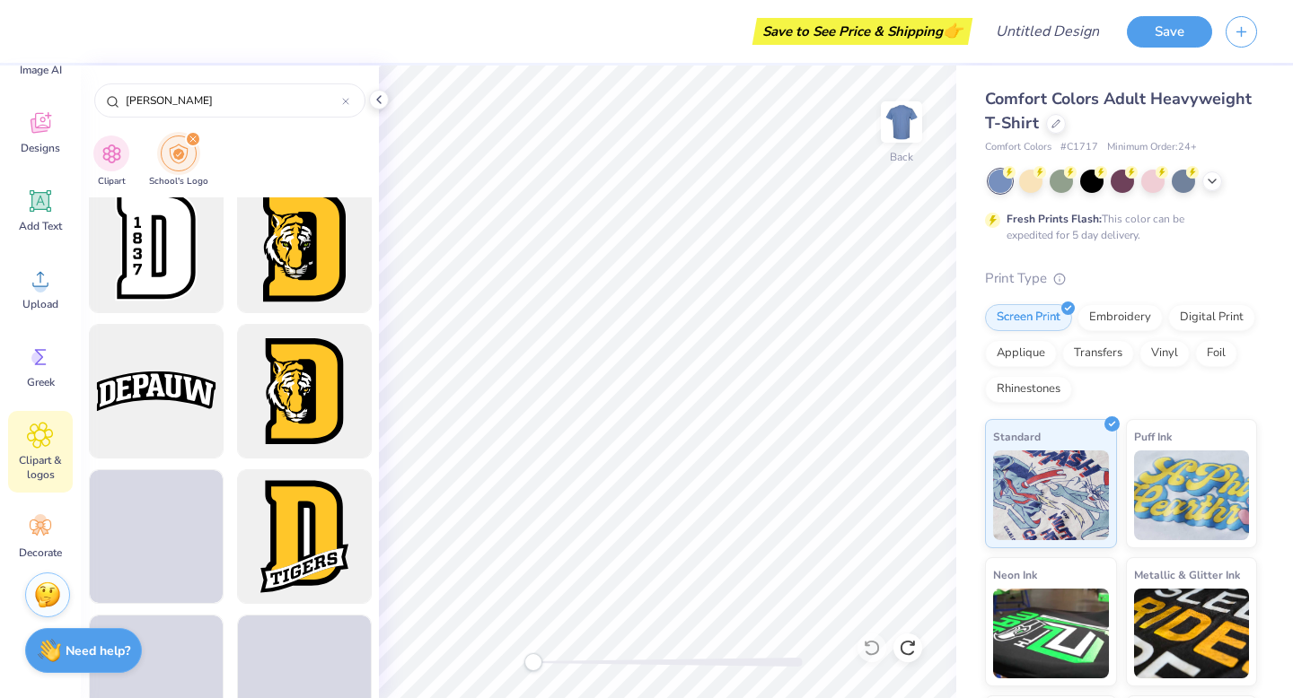
scroll to position [2672, 0]
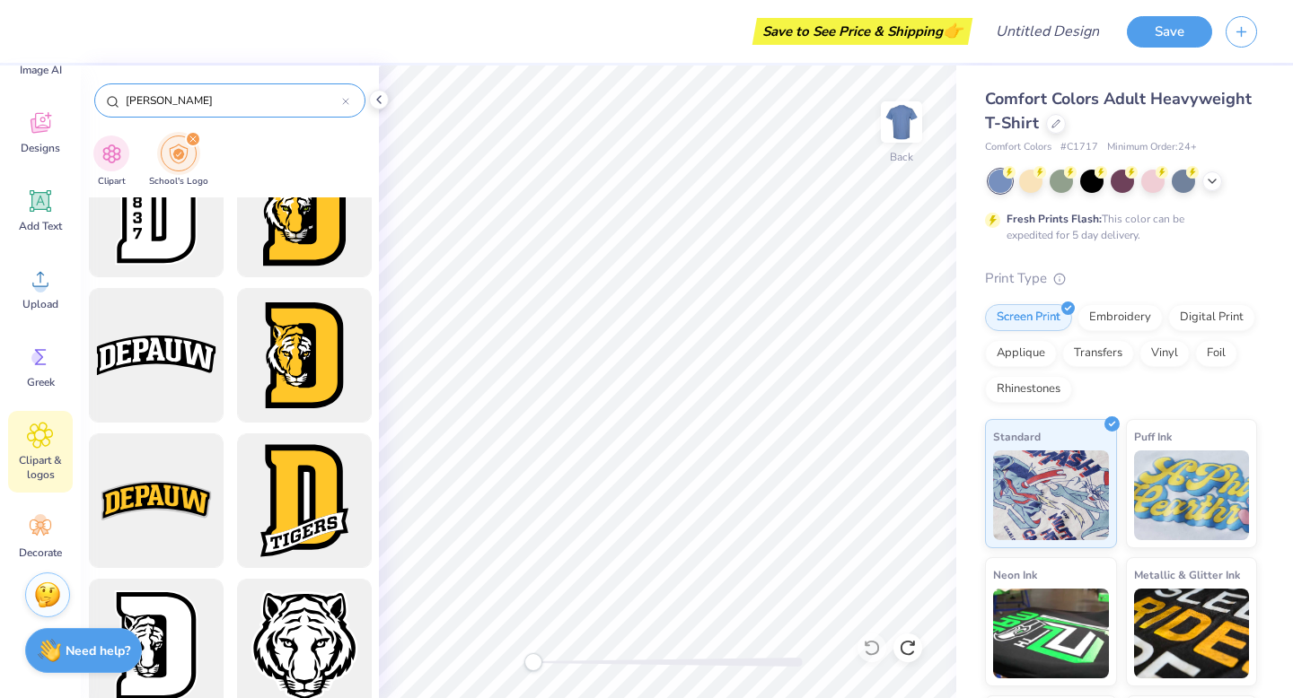
click at [222, 106] on input "[PERSON_NAME]" at bounding box center [233, 101] width 218 height 18
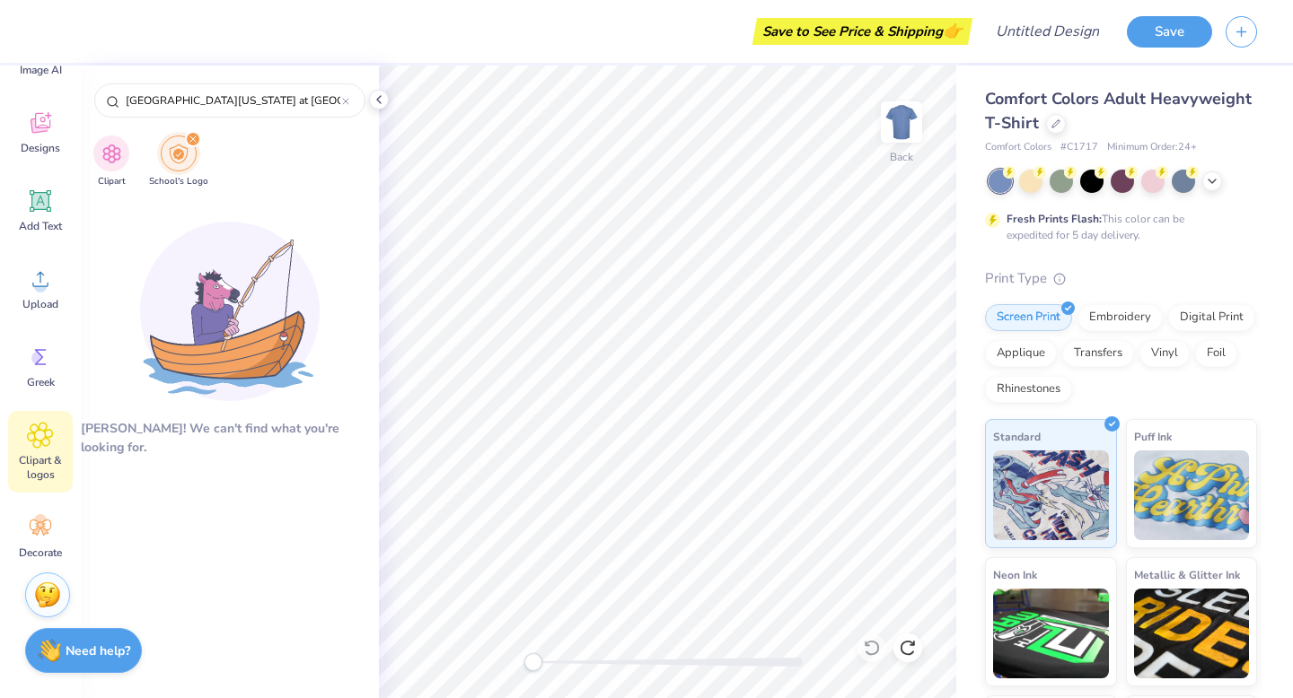
drag, startPoint x: 272, startPoint y: 106, endPoint x: 90, endPoint y: 104, distance: 182.2
click at [92, 105] on div "[GEOGRAPHIC_DATA][US_STATE] at [GEOGRAPHIC_DATA]" at bounding box center [230, 96] width 298 height 61
type input "[US_STATE]"
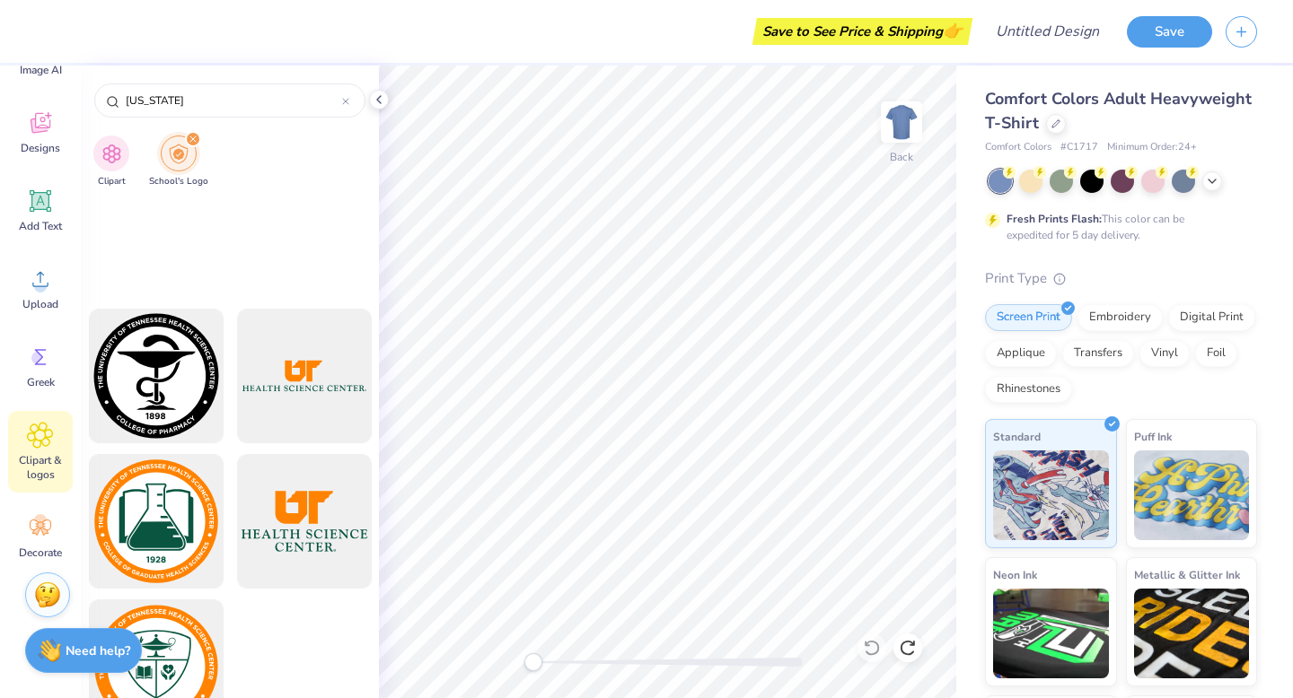
scroll to position [50102, 0]
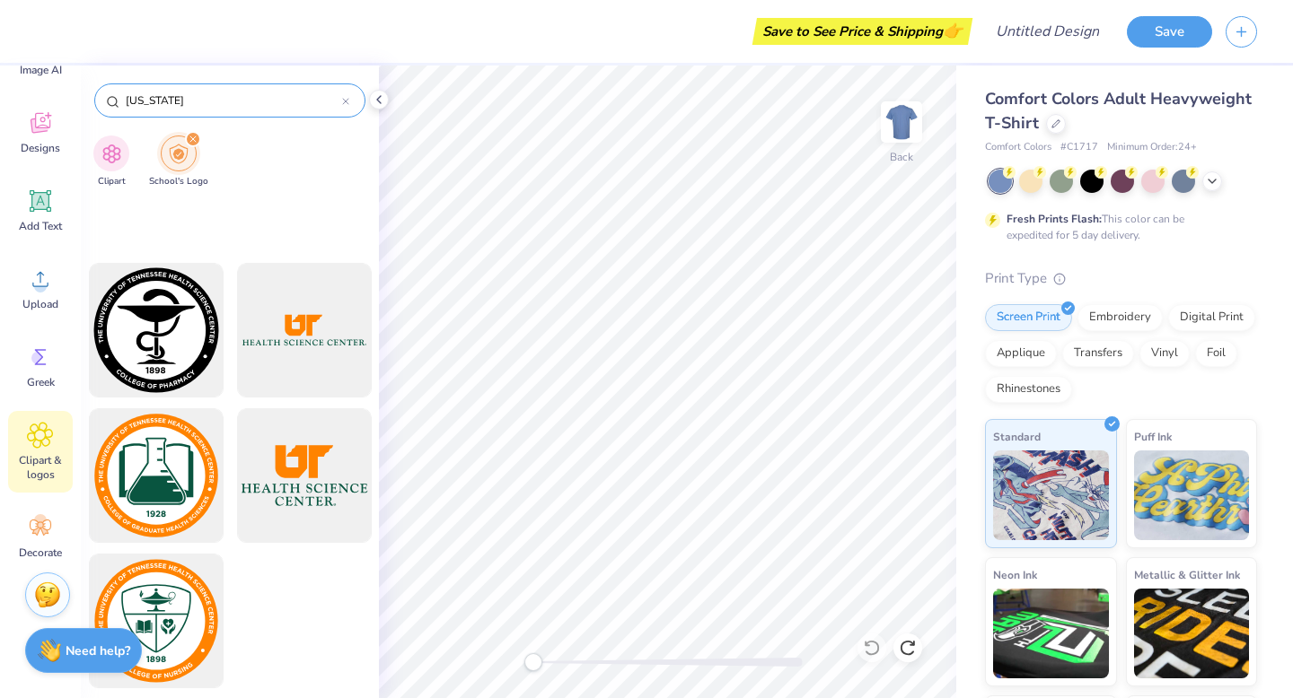
click at [190, 92] on input "[US_STATE]" at bounding box center [233, 101] width 218 height 18
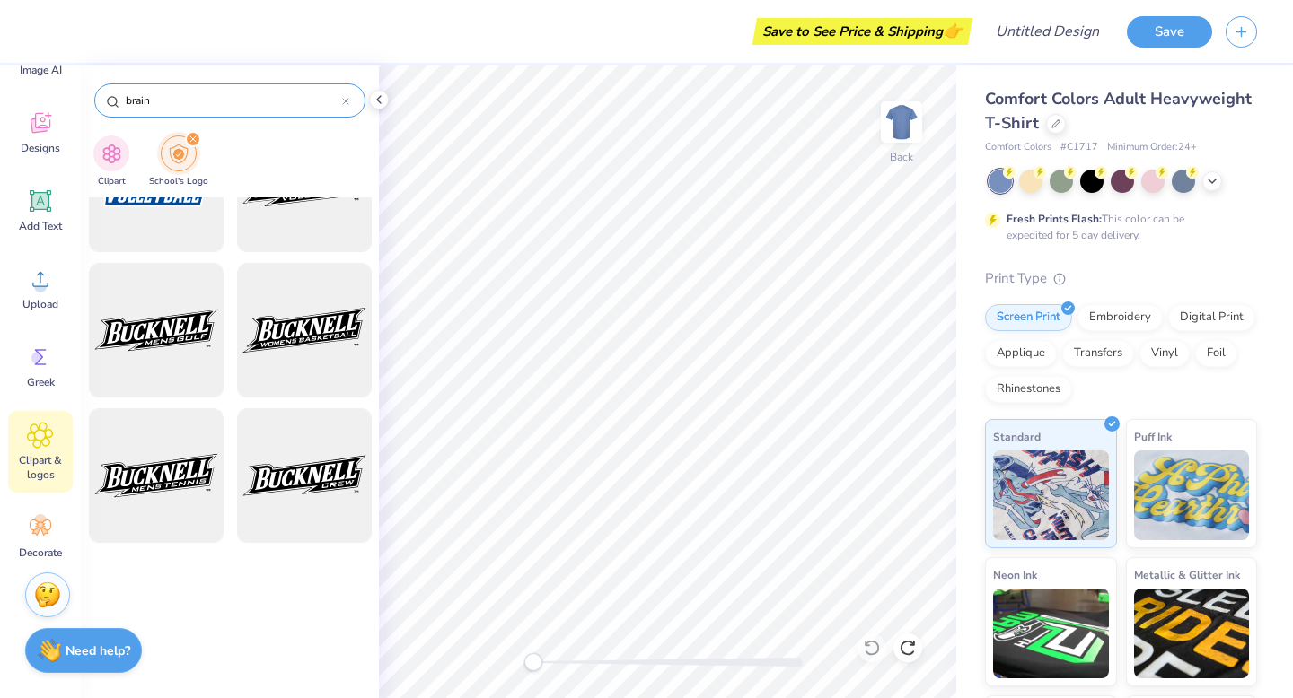
type input "brain"
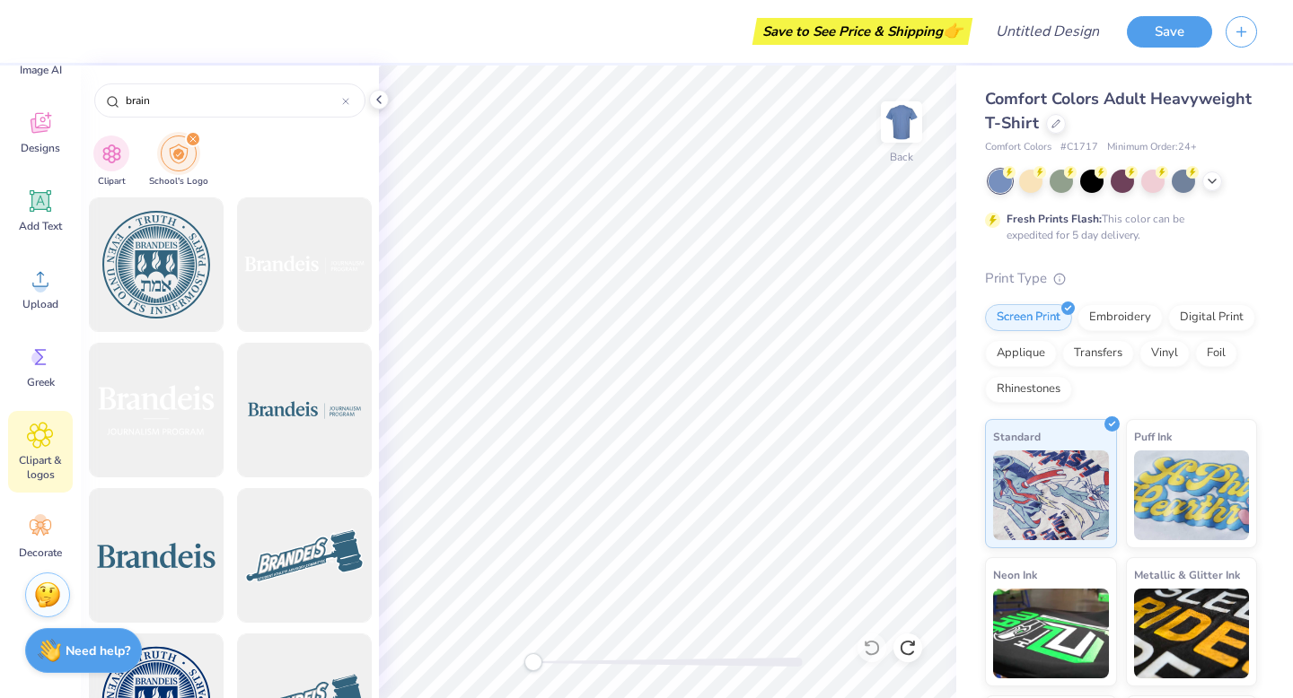
click at [185, 139] on div "filter for School's Logo" at bounding box center [193, 139] width 16 height 16
click at [194, 143] on icon "filter for School's Logo" at bounding box center [192, 139] width 7 height 7
click at [131, 155] on div "Clipart School's Logo" at bounding box center [230, 163] width 298 height 67
click at [119, 155] on img "filter for Clipart" at bounding box center [111, 152] width 21 height 21
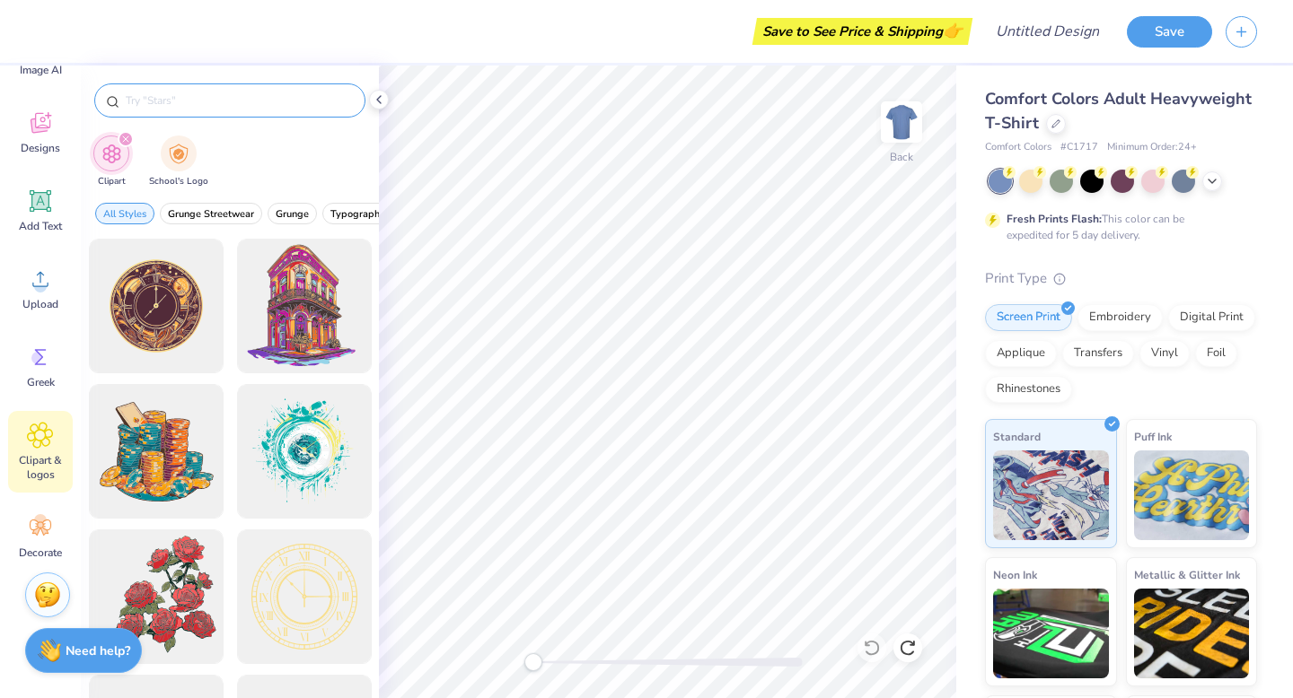
click at [200, 86] on div at bounding box center [229, 100] width 271 height 34
click at [200, 94] on input "text" at bounding box center [239, 101] width 230 height 18
type input "brain"
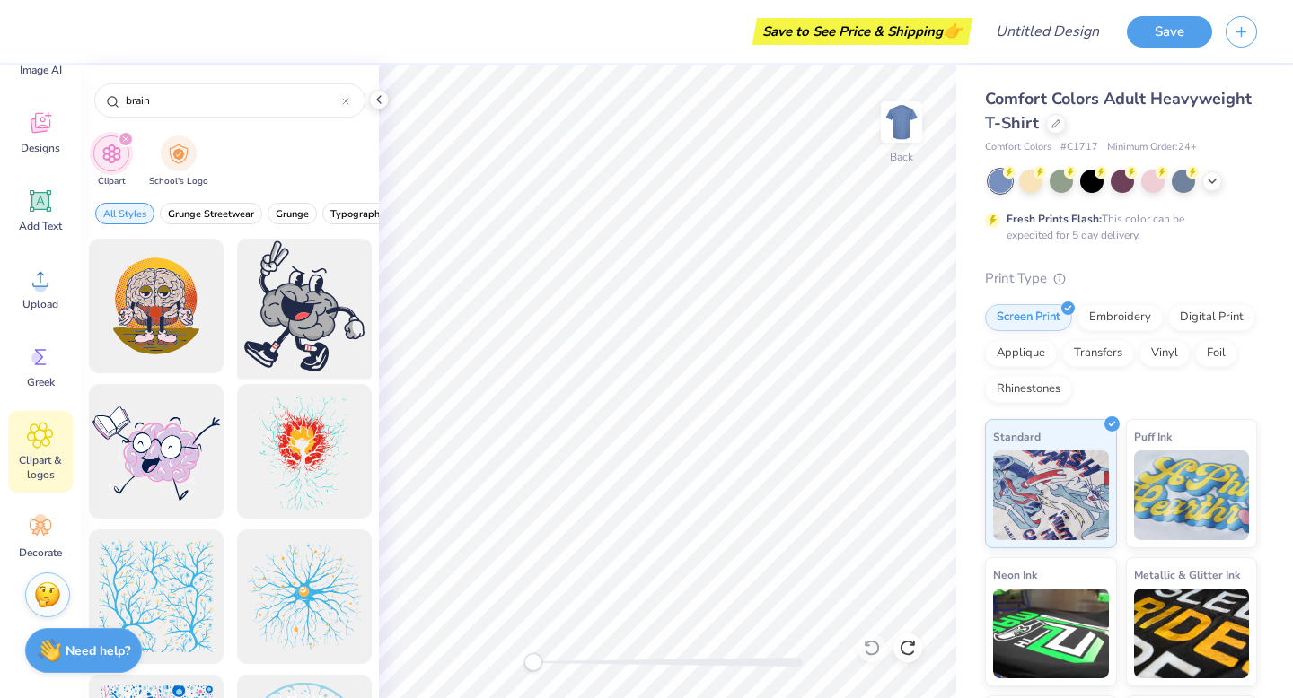
click at [297, 292] on div at bounding box center [304, 306] width 148 height 148
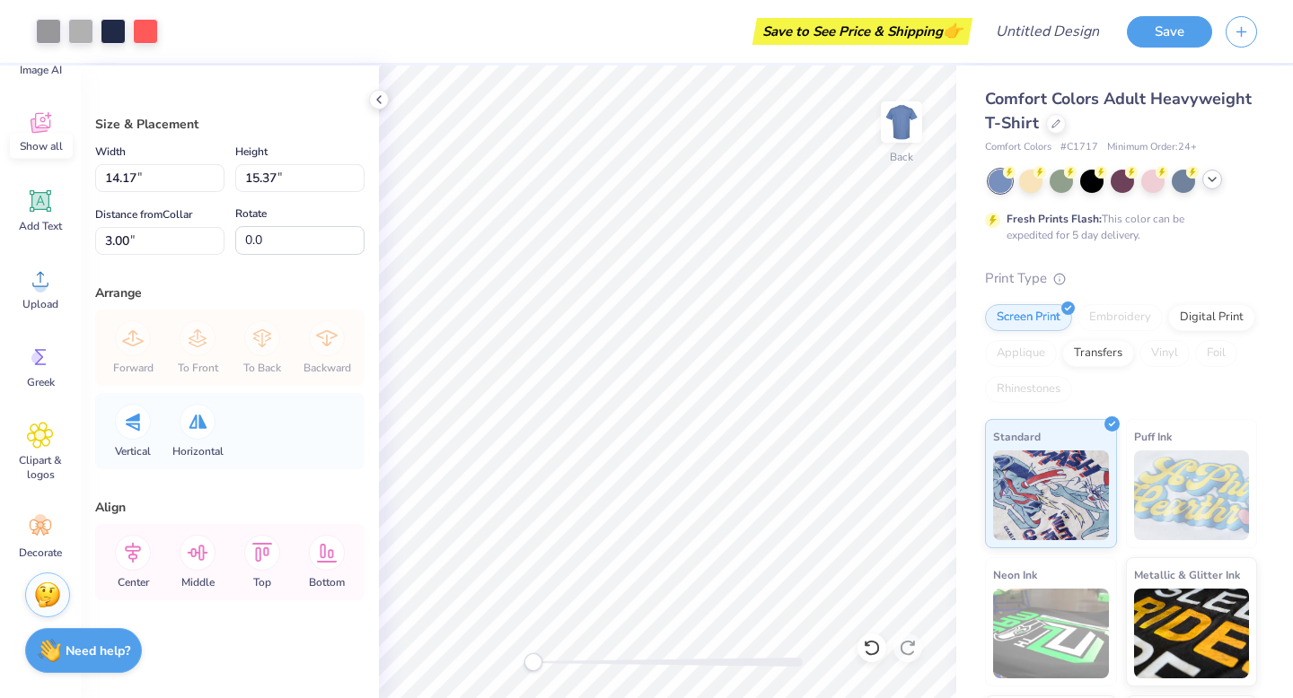
click at [1209, 182] on icon at bounding box center [1212, 179] width 14 height 14
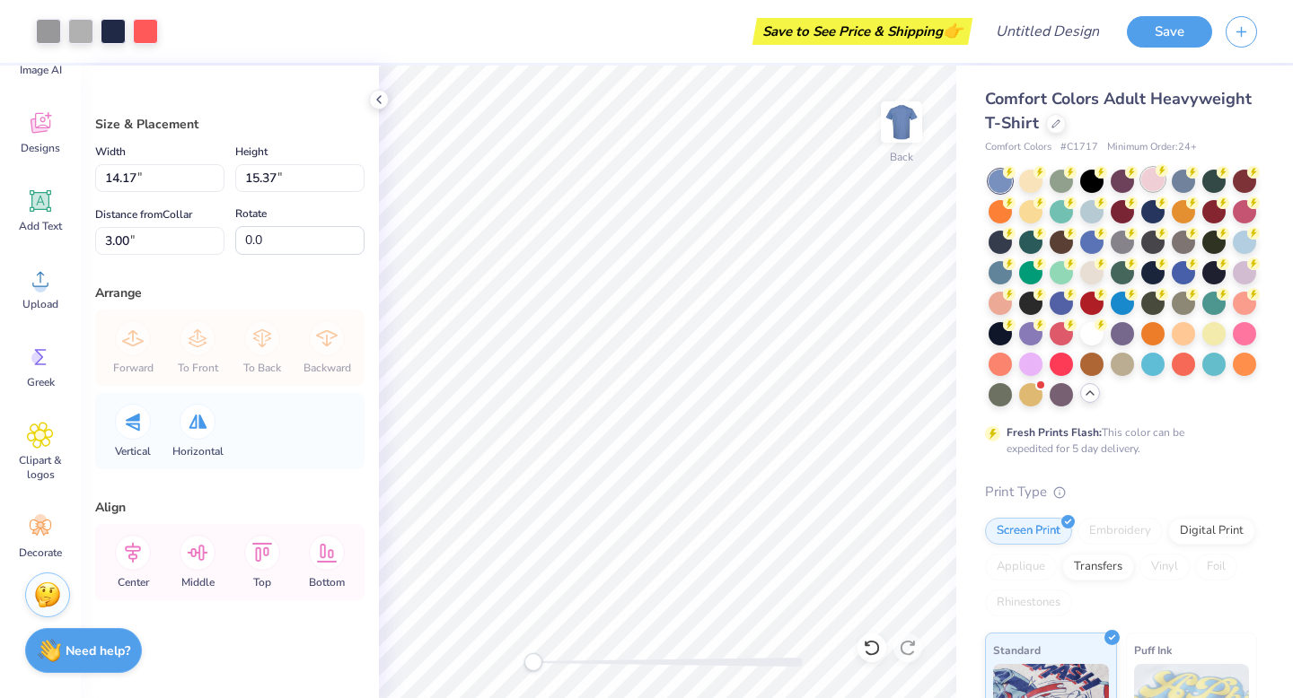
click at [1161, 182] on div at bounding box center [1152, 179] width 23 height 23
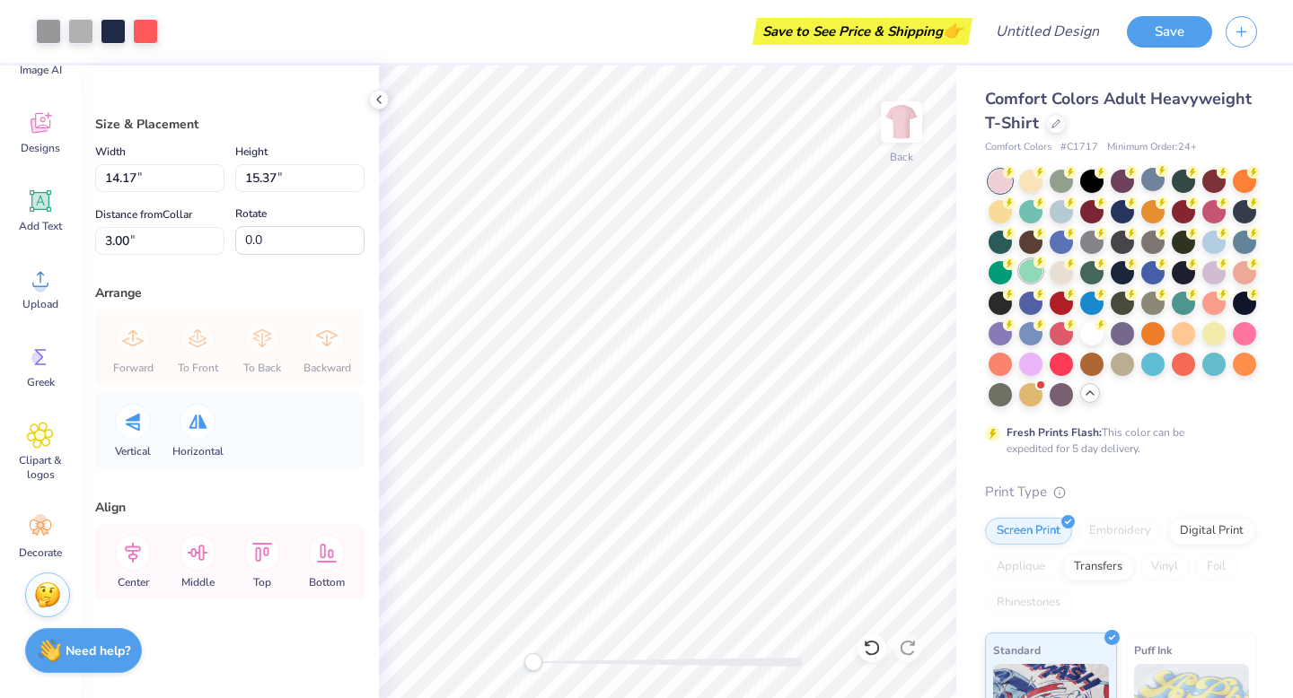
type input "8.49"
type input "9.21"
type input "9.16"
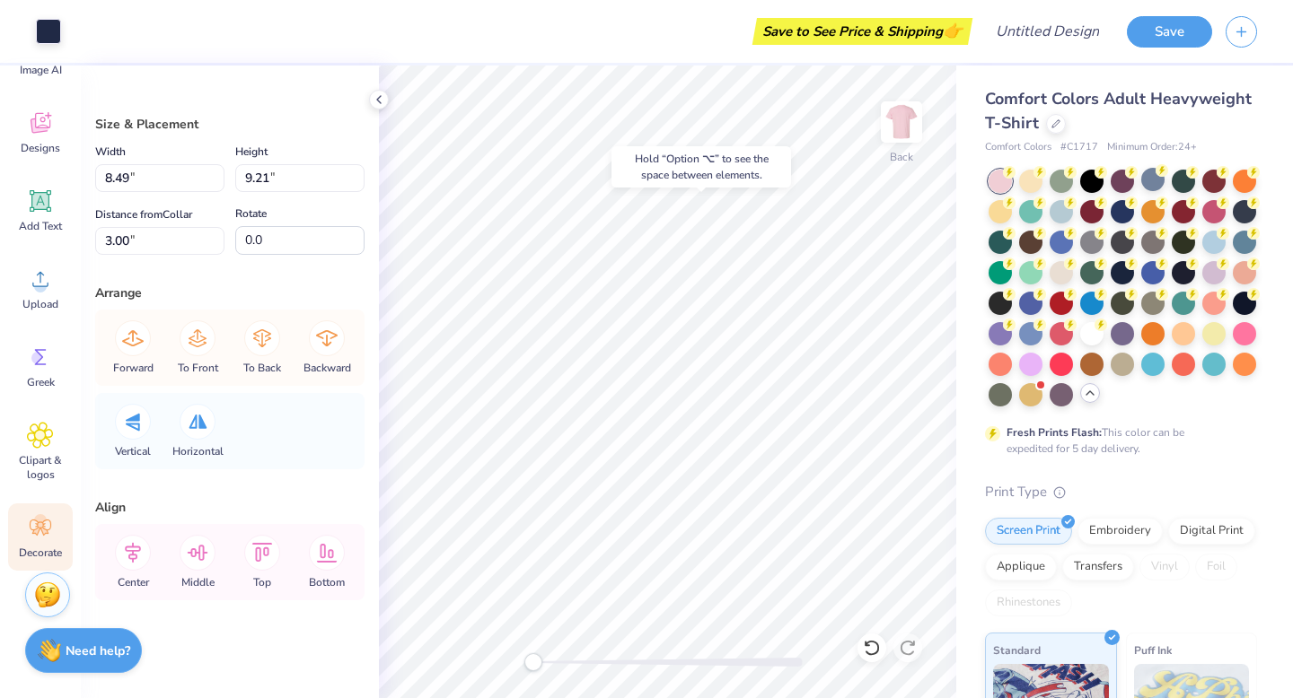
click at [51, 523] on icon at bounding box center [40, 527] width 27 height 27
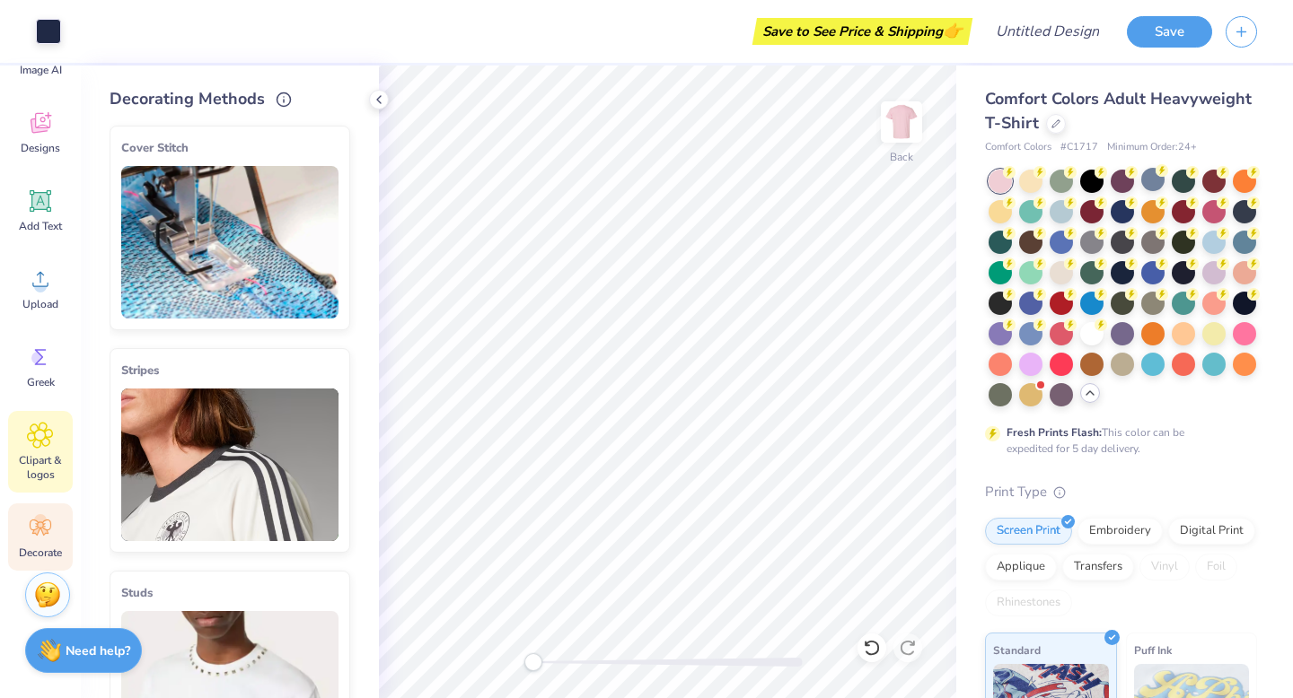
click at [48, 432] on icon at bounding box center [40, 435] width 26 height 27
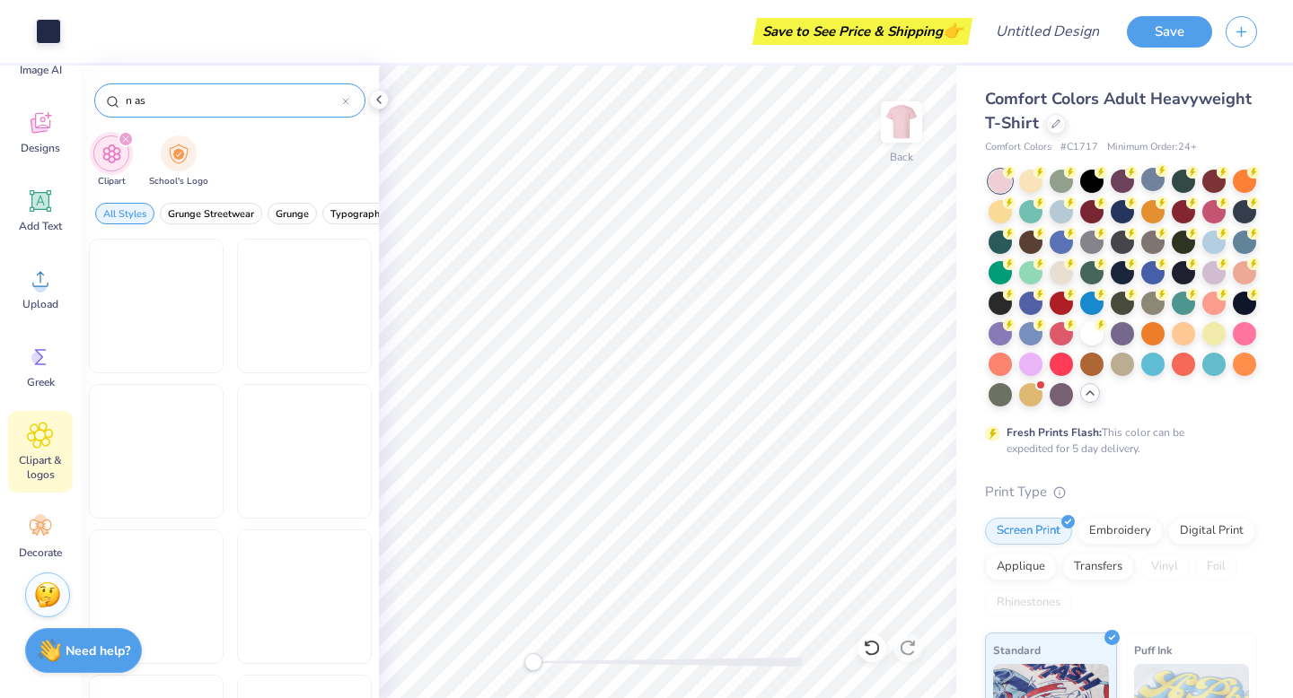
type input "n asl"
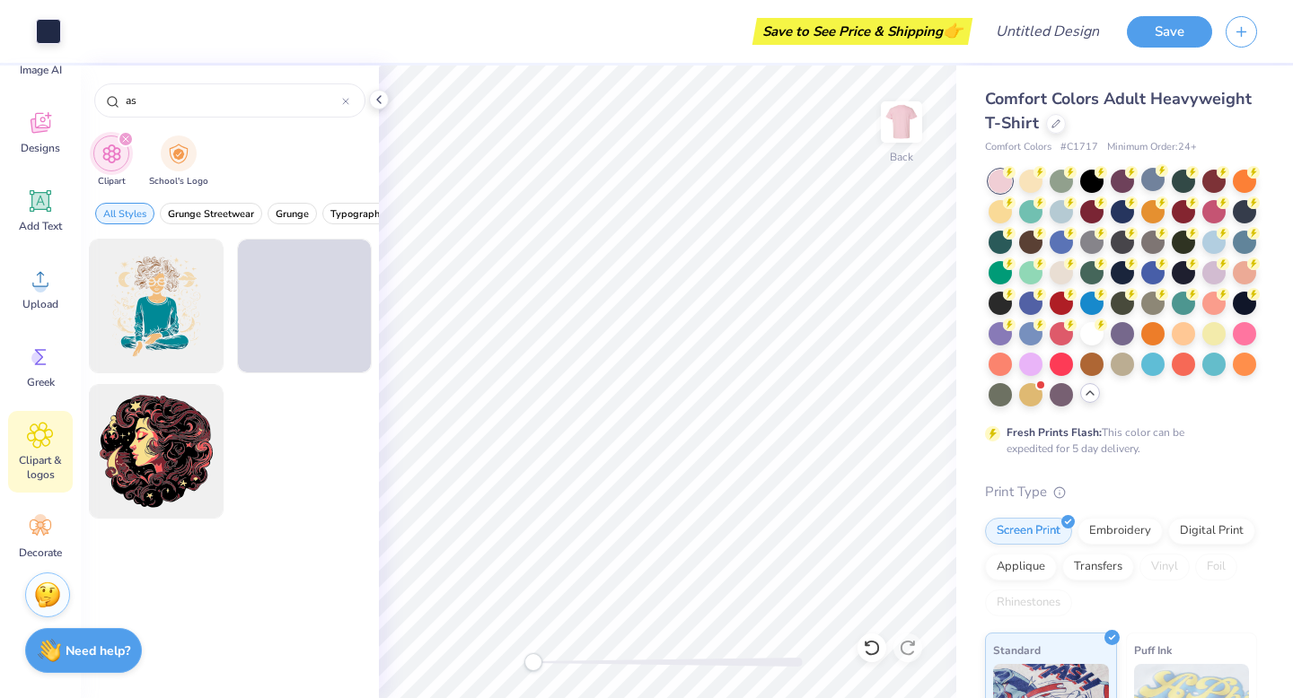
type input "a"
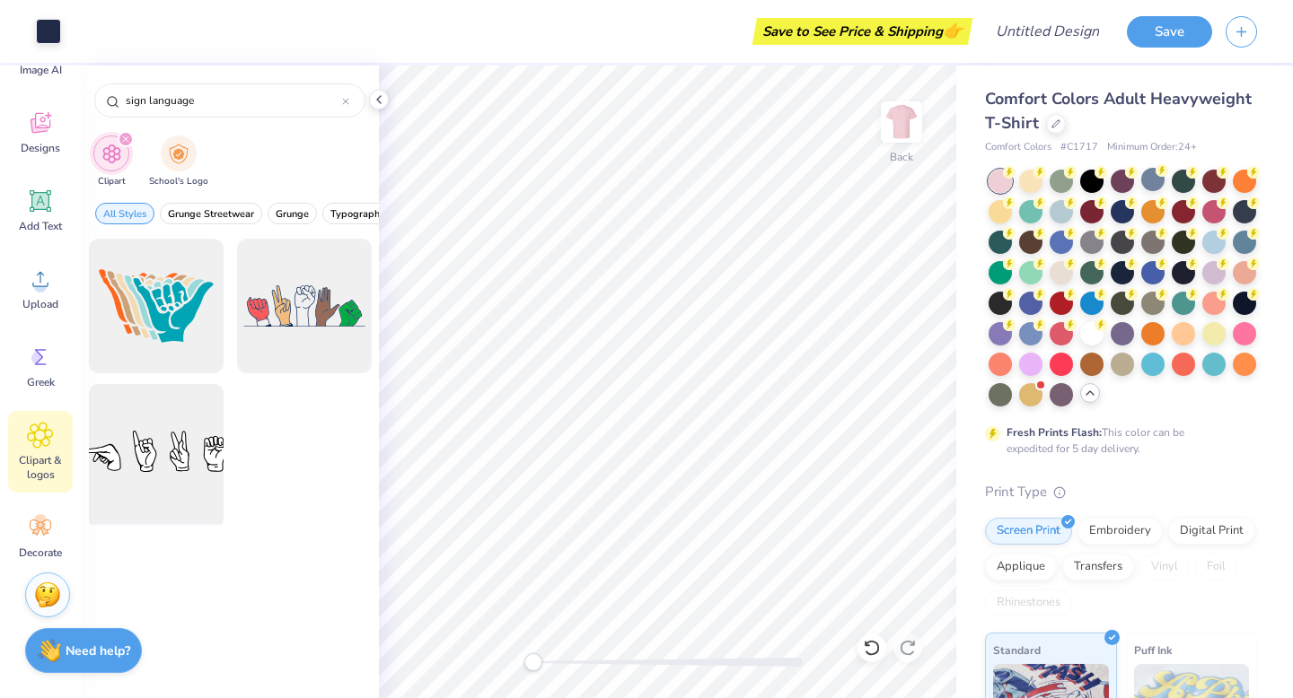
type input "sign language"
click at [188, 473] on div at bounding box center [156, 452] width 148 height 148
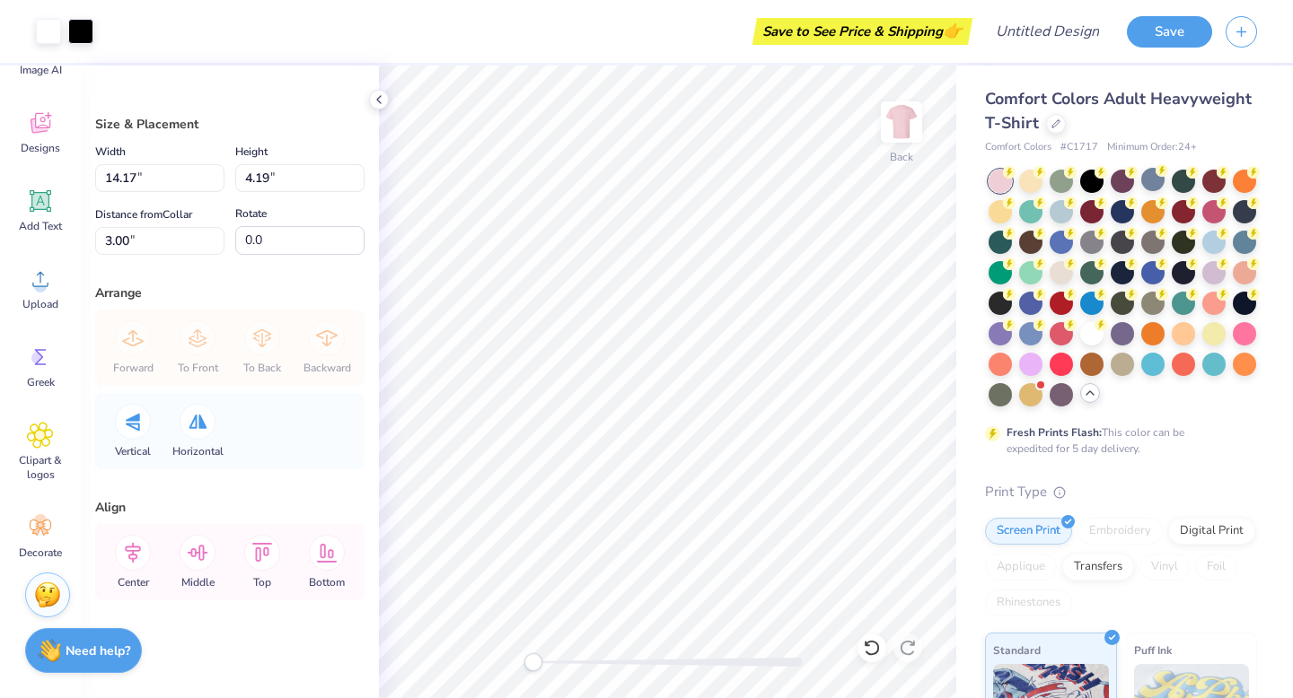
type input "13.90"
type input "4.11"
type input "3.08"
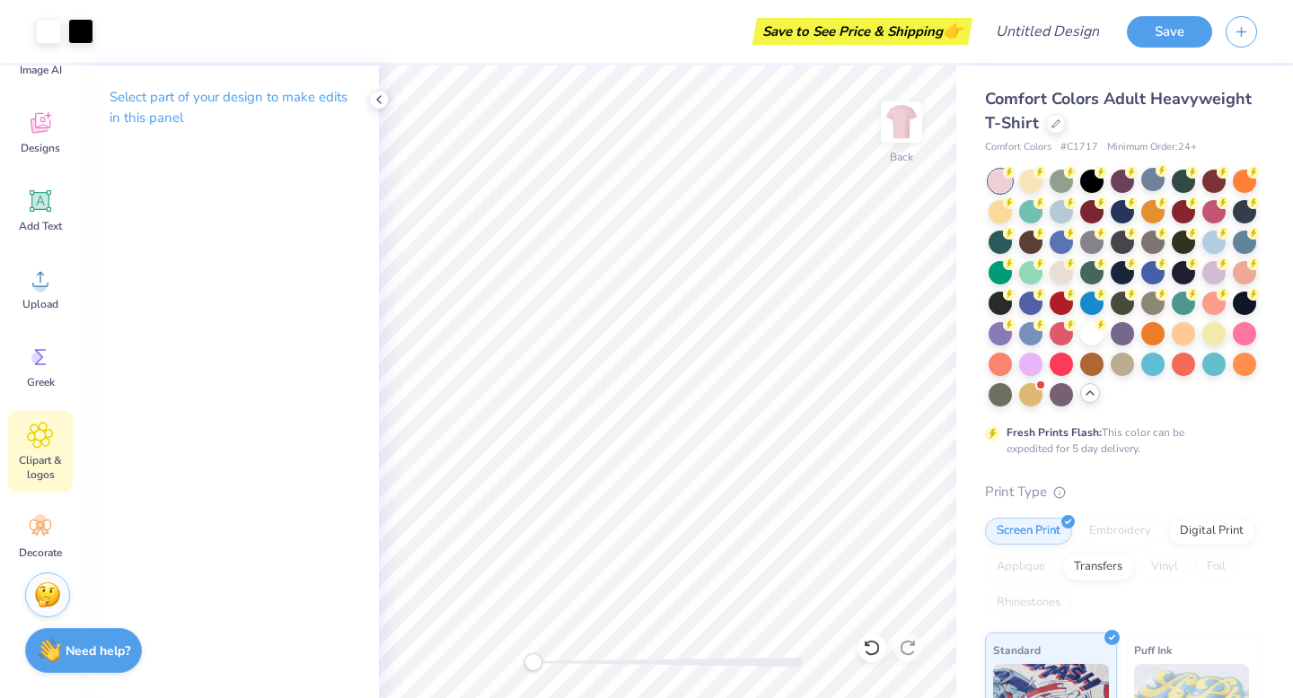
click at [31, 460] on span "Clipart & logos" at bounding box center [40, 467] width 59 height 29
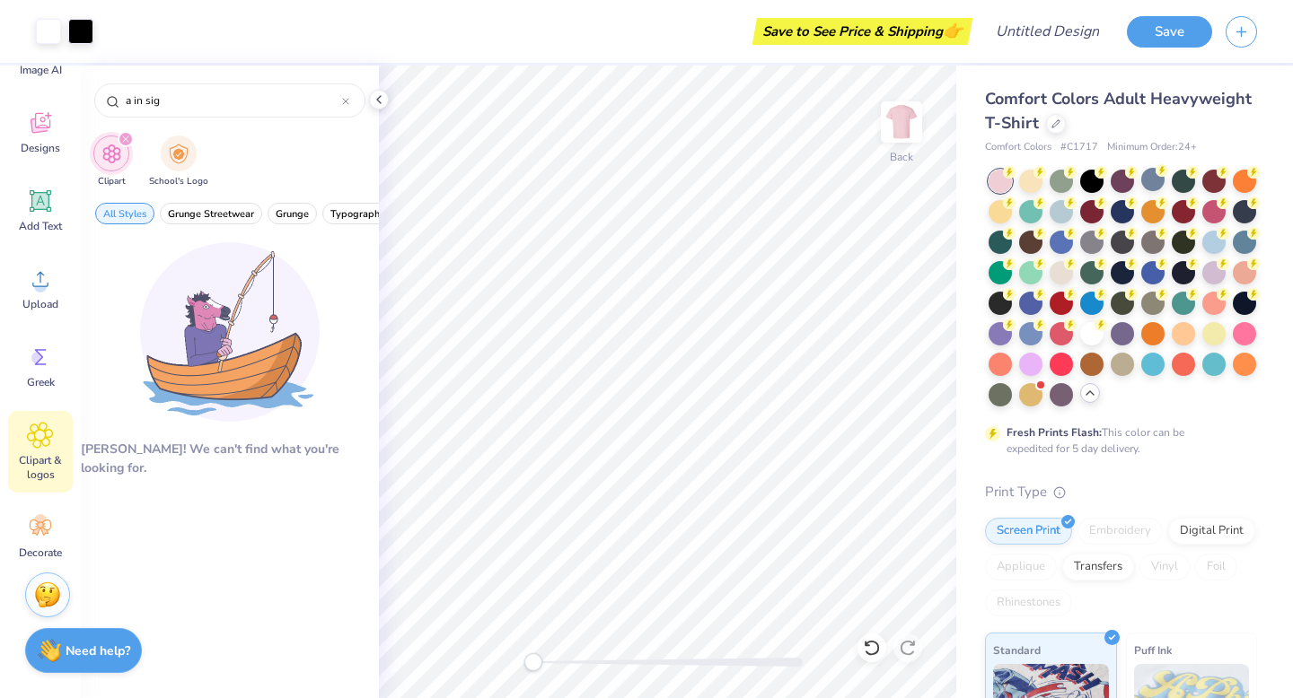
type input "a in sign"
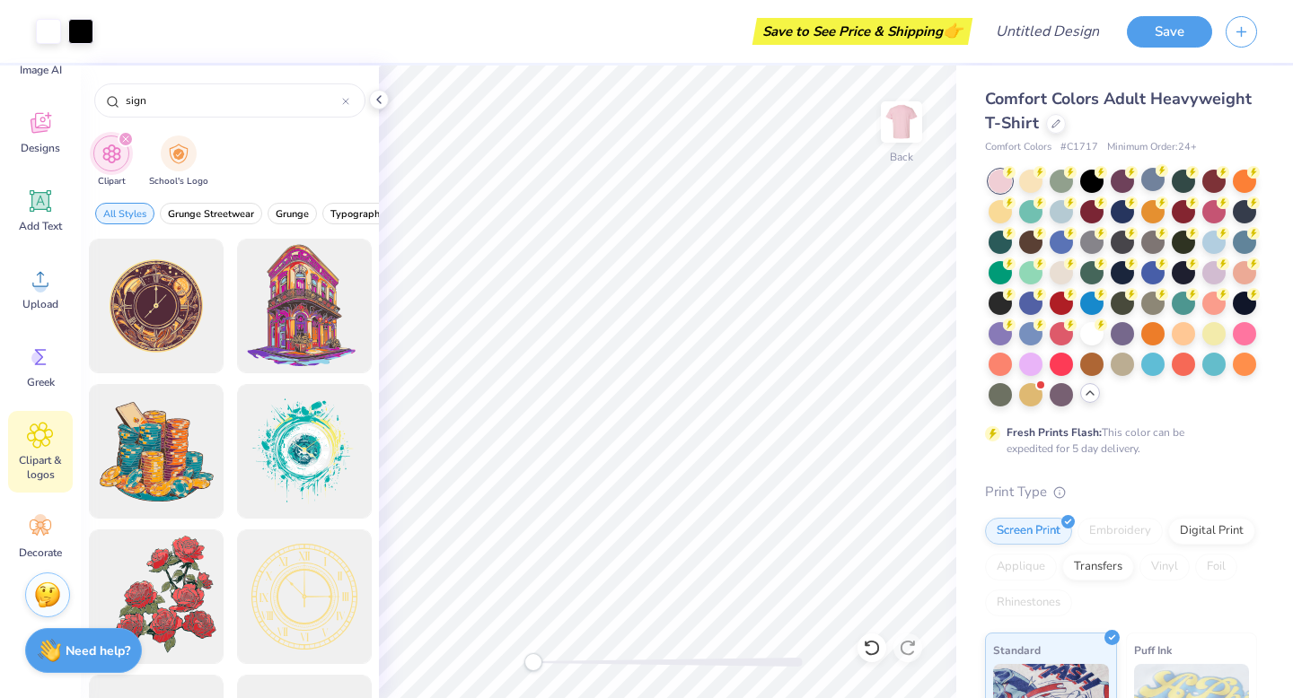
type input "sign"
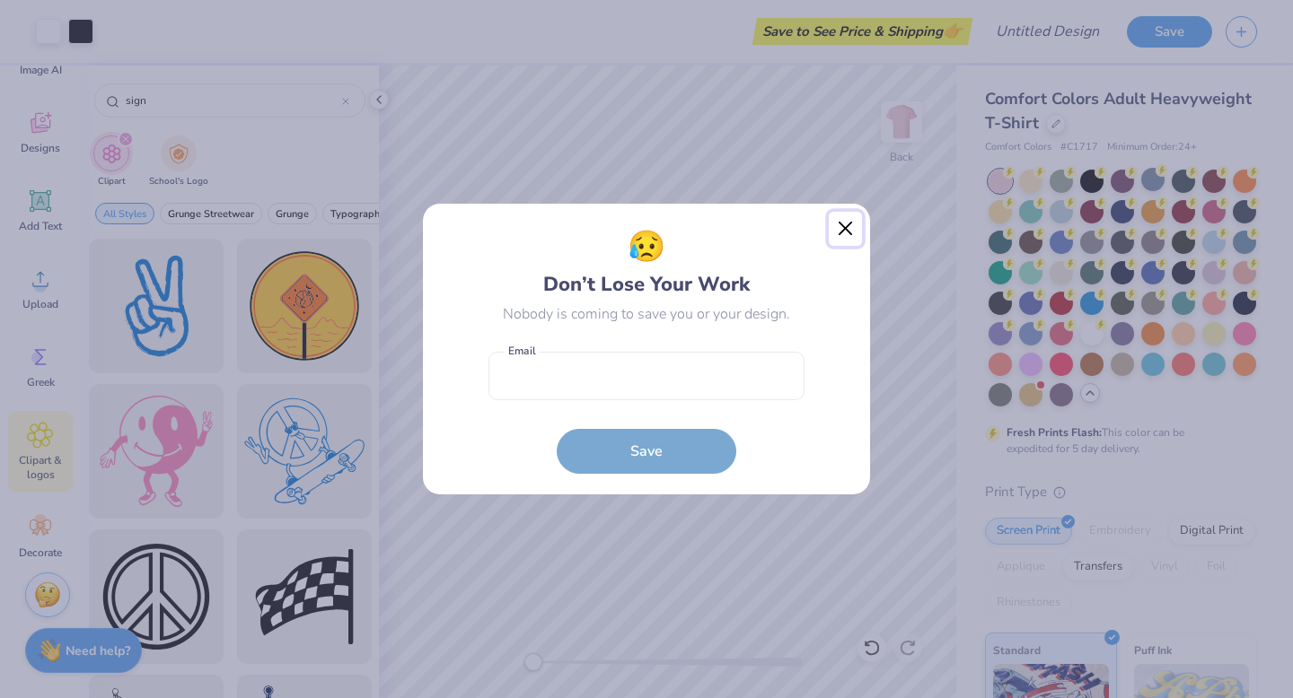
click at [851, 226] on button "Close" at bounding box center [846, 229] width 34 height 34
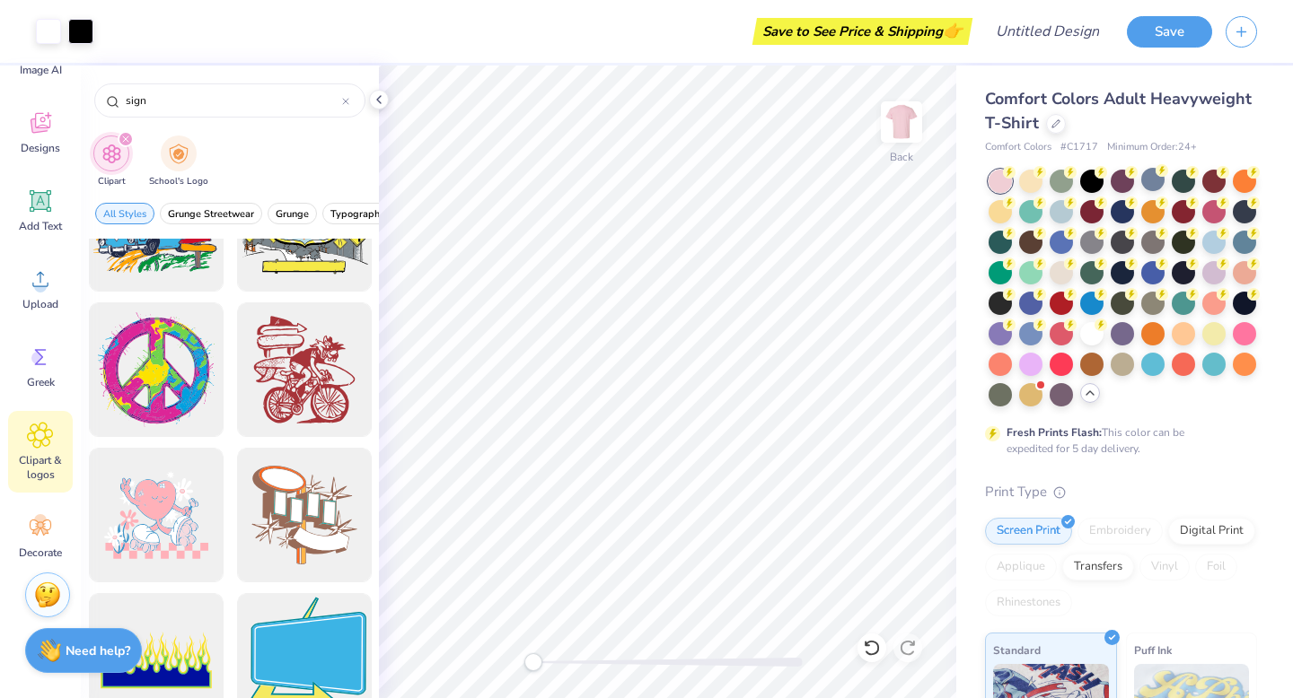
scroll to position [1418, 0]
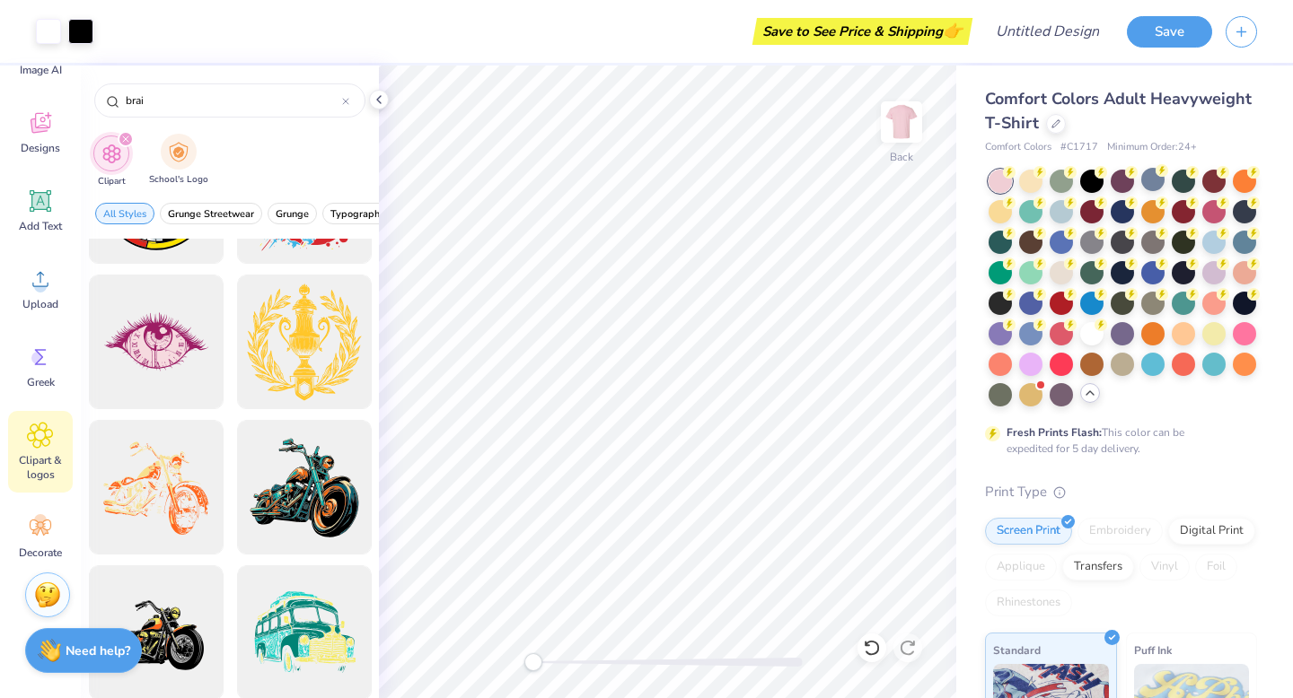
type input "brain"
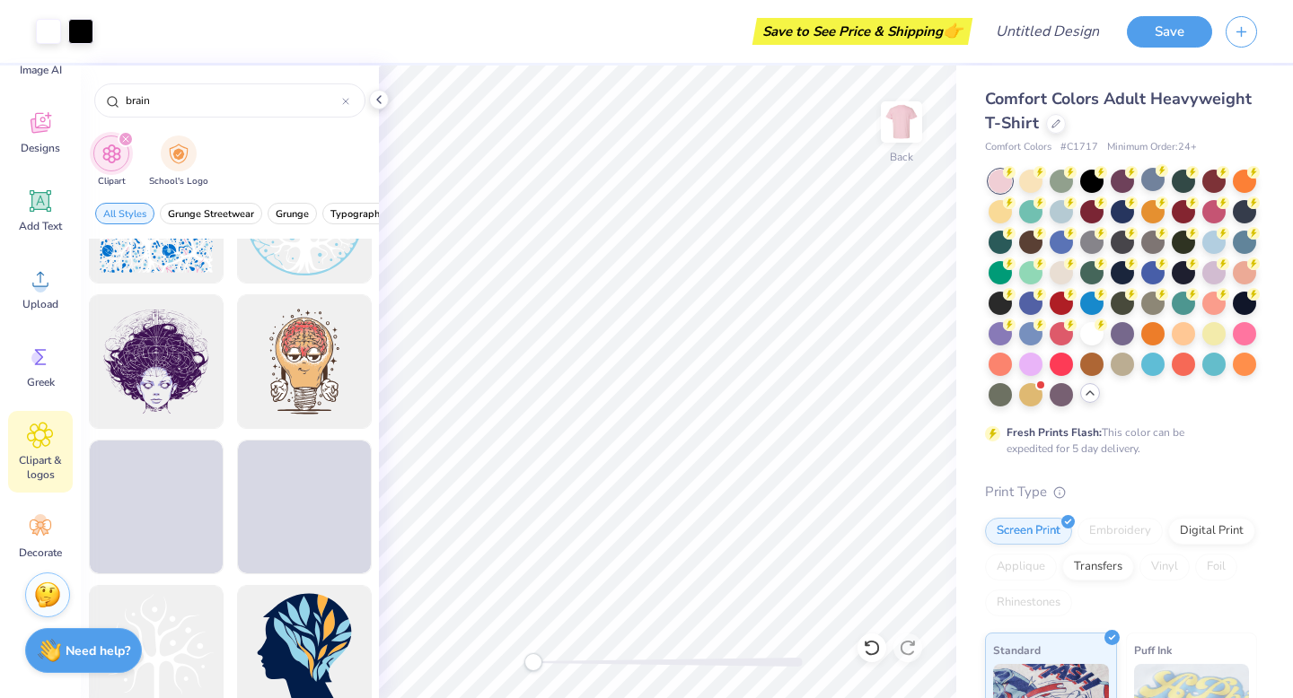
scroll to position [0, 0]
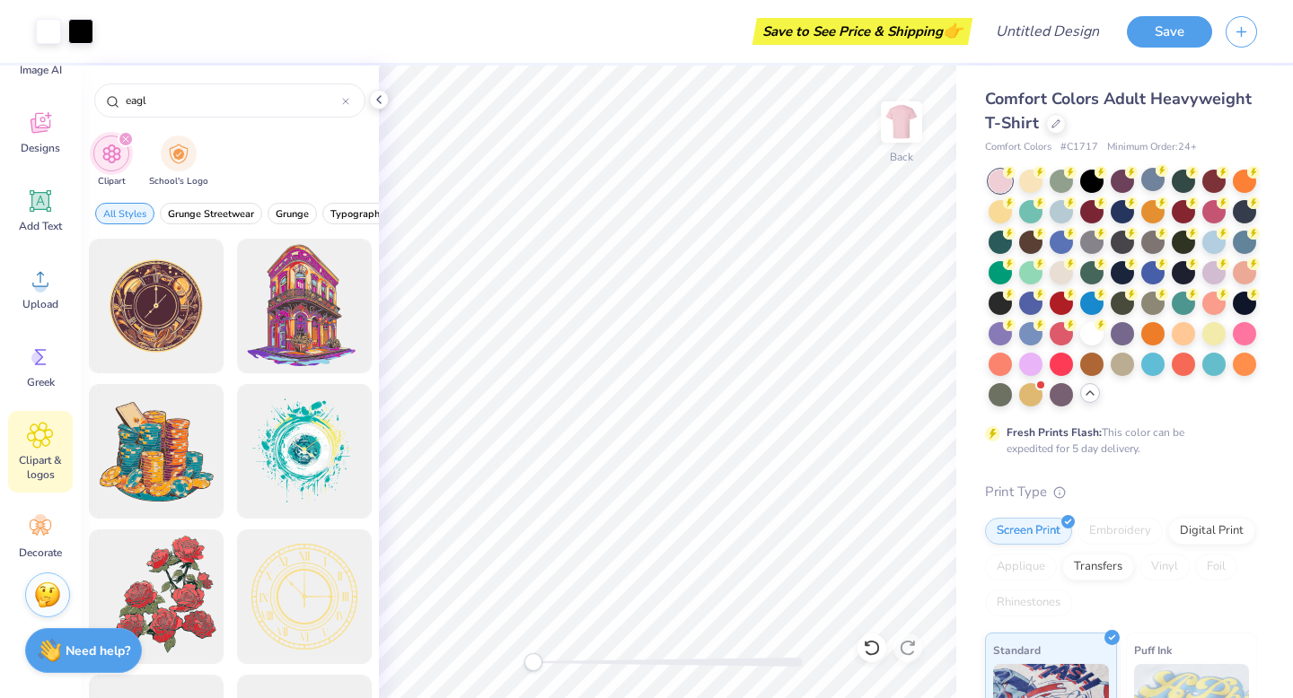
type input "eagle"
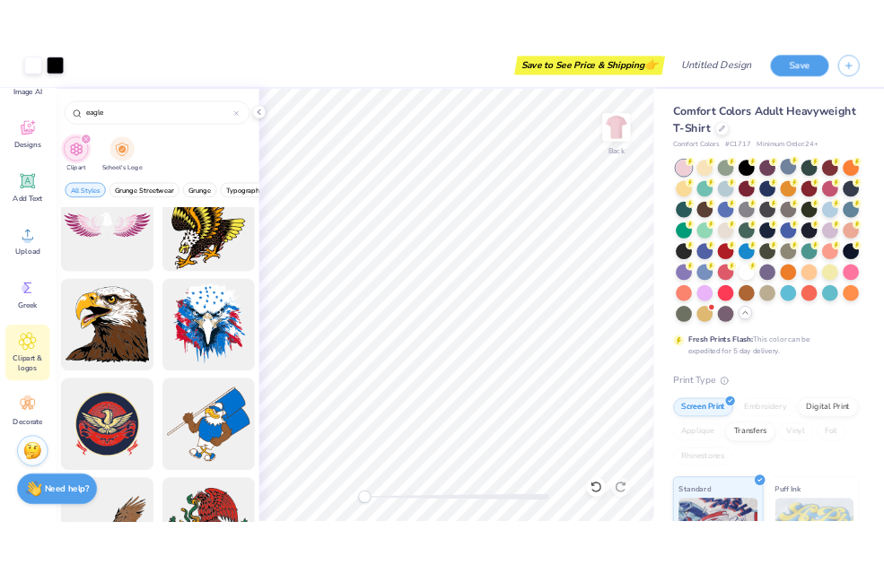
scroll to position [267, 0]
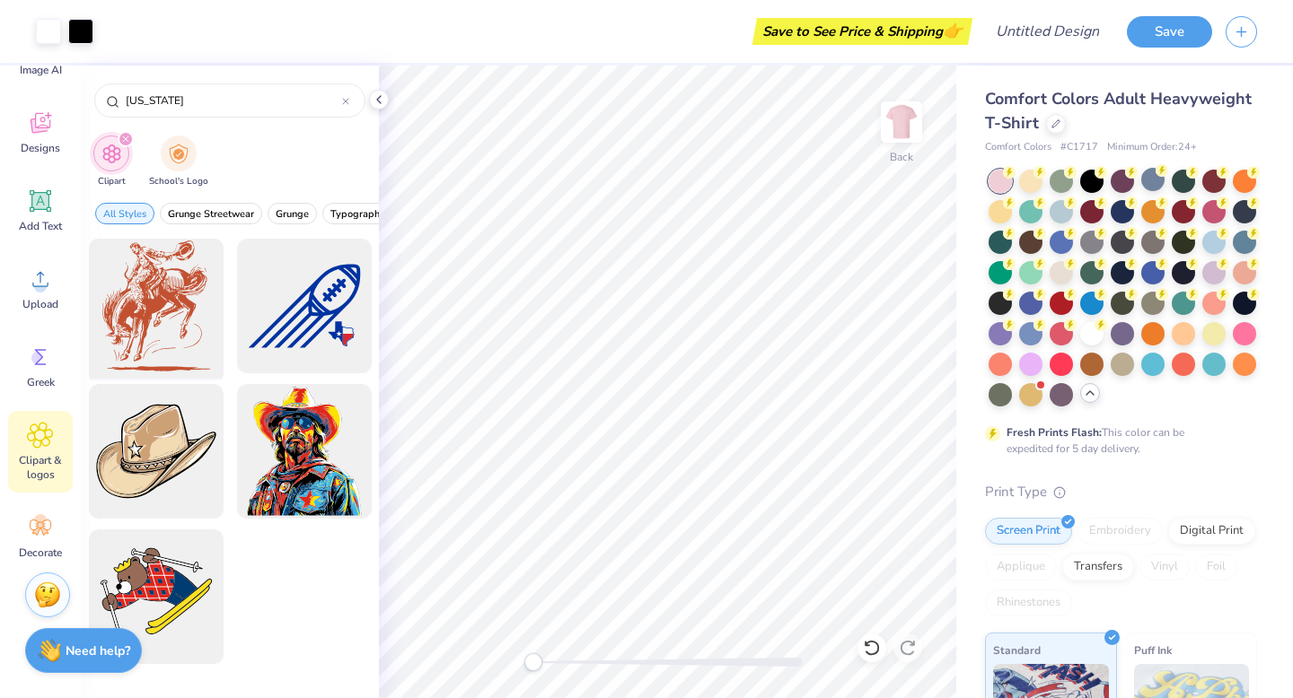
type input "[US_STATE]"
click at [184, 281] on div at bounding box center [156, 306] width 148 height 148
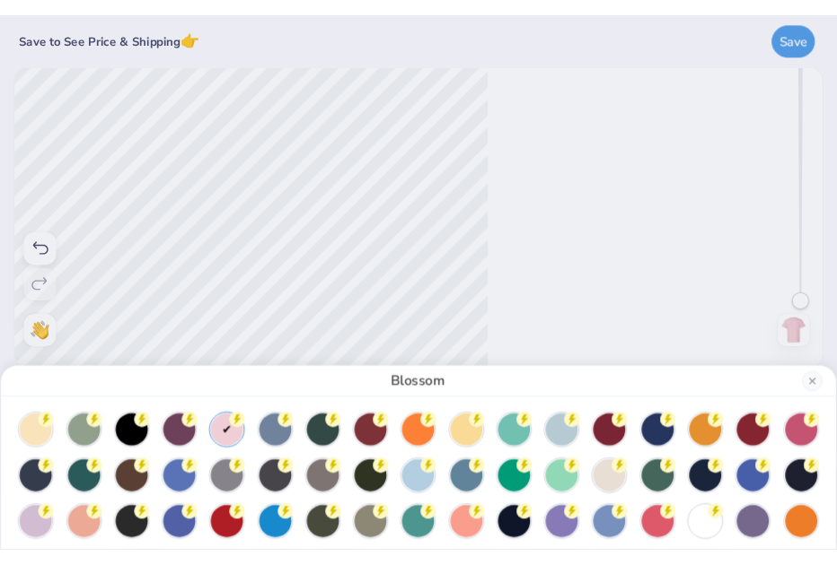
scroll to position [0, 0]
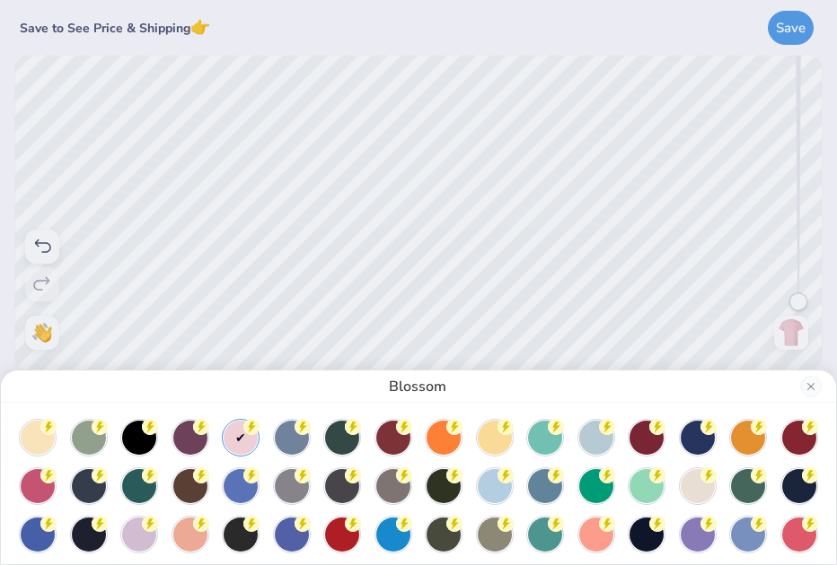
click at [428, 235] on div "Blossom" at bounding box center [418, 282] width 837 height 565
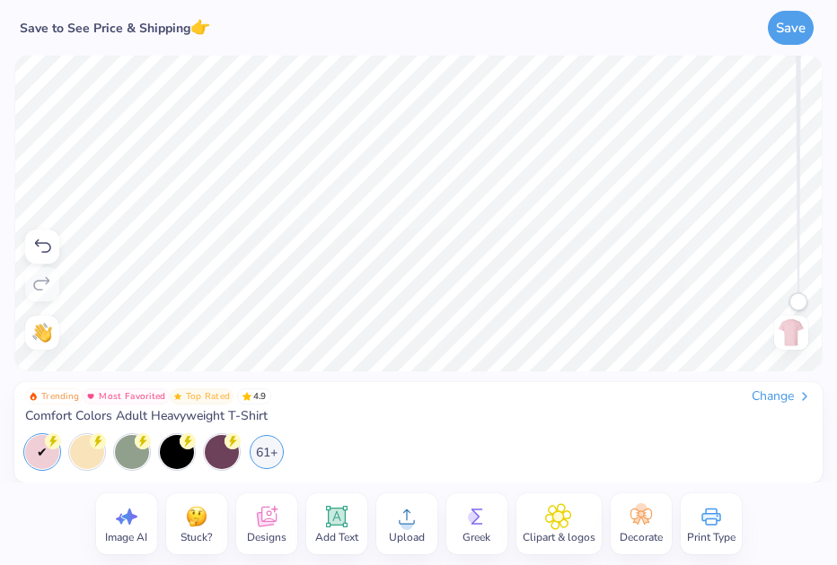
click at [395, 516] on icon at bounding box center [406, 517] width 27 height 27
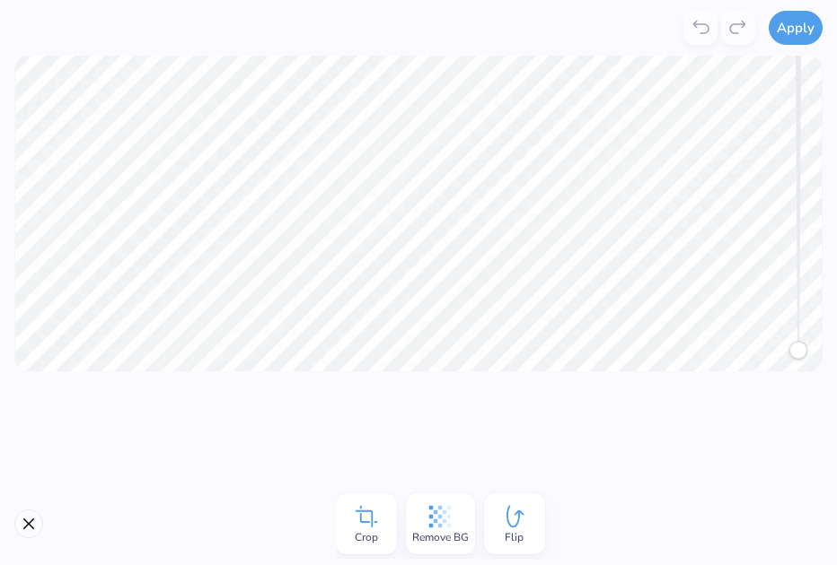
click at [453, 520] on div "Remove BG" at bounding box center [440, 524] width 69 height 61
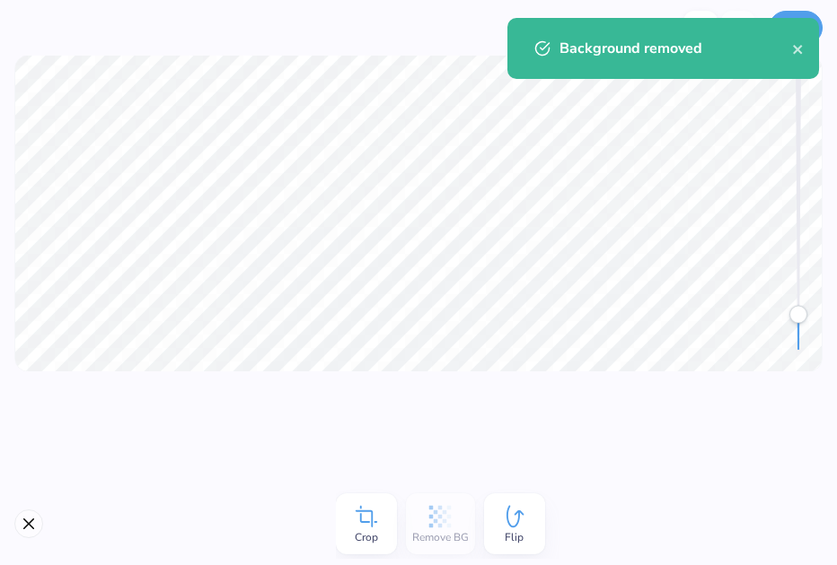
click at [816, 21] on div "Background removed" at bounding box center [662, 48] width 311 height 61
click at [798, 48] on icon "close" at bounding box center [797, 49] width 9 height 9
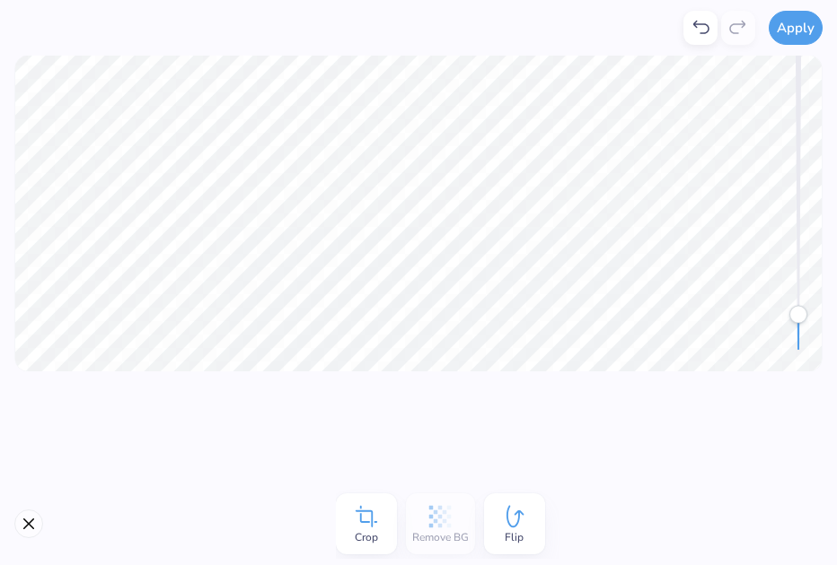
click at [798, 20] on div "Background removed" at bounding box center [663, 55] width 319 height 82
click at [798, 39] on button "Apply" at bounding box center [795, 25] width 54 height 34
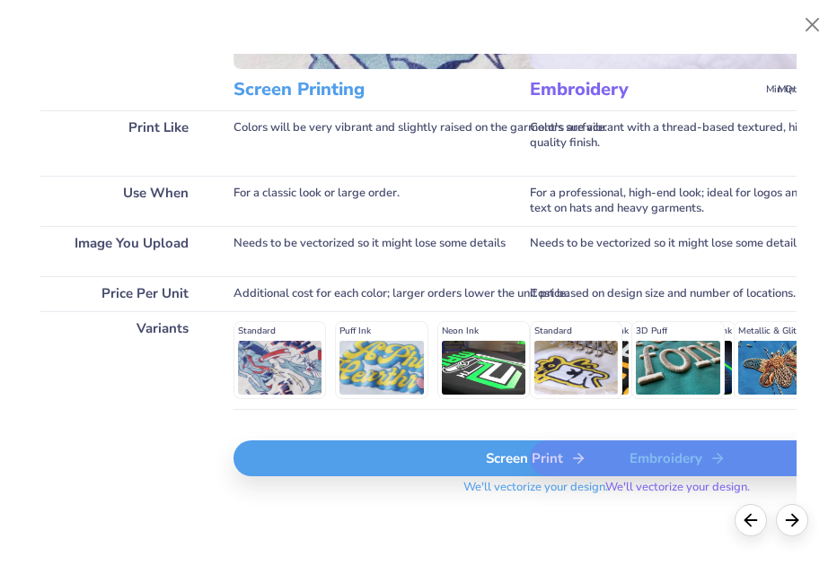
scroll to position [201, 0]
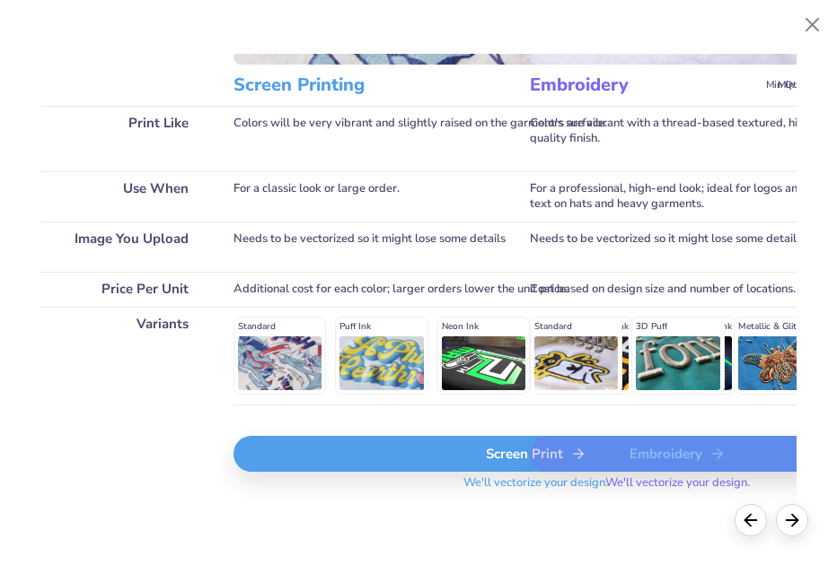
click at [367, 452] on div "Screen Print" at bounding box center [535, 454] width 604 height 36
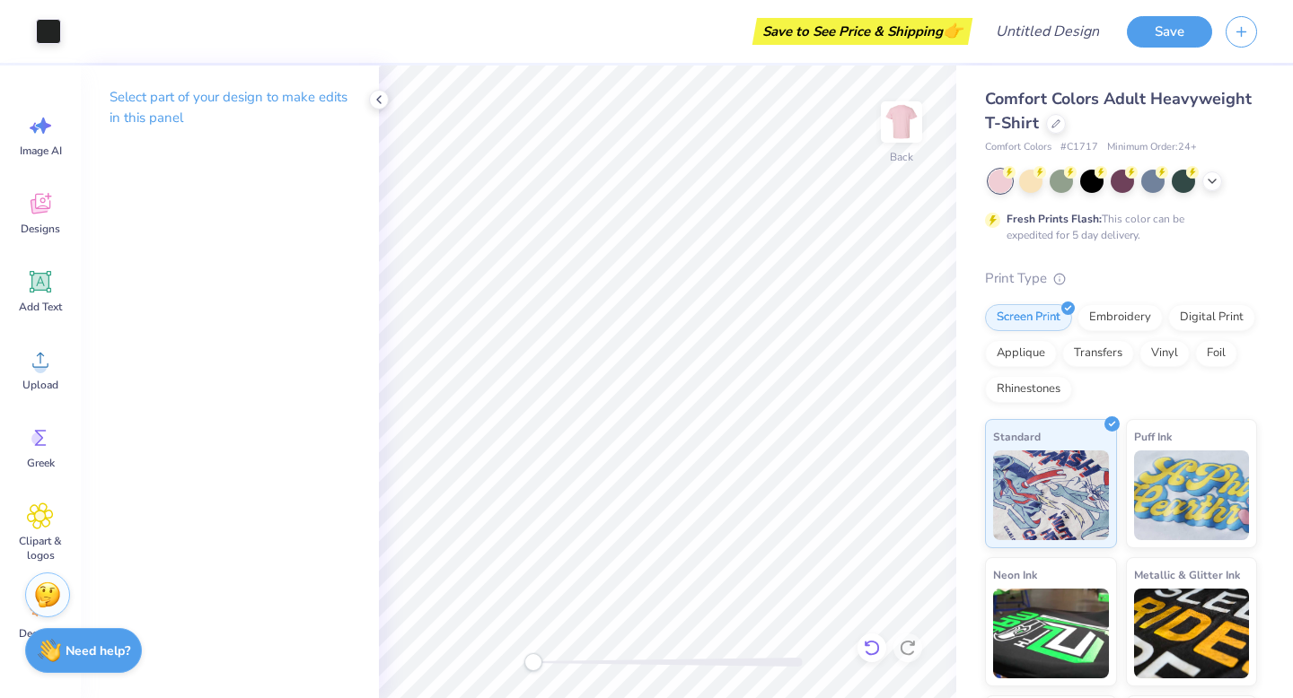
click at [869, 643] on icon at bounding box center [871, 648] width 15 height 16
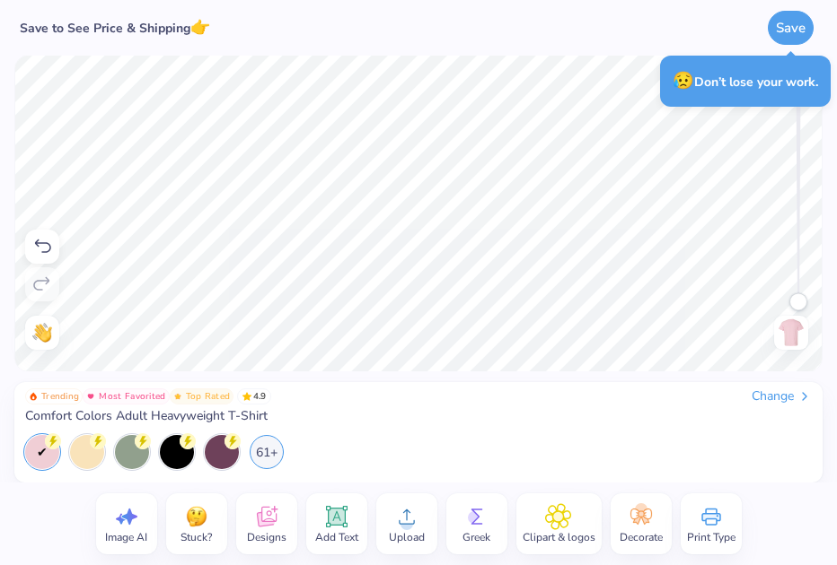
click at [411, 523] on icon at bounding box center [407, 517] width 16 height 15
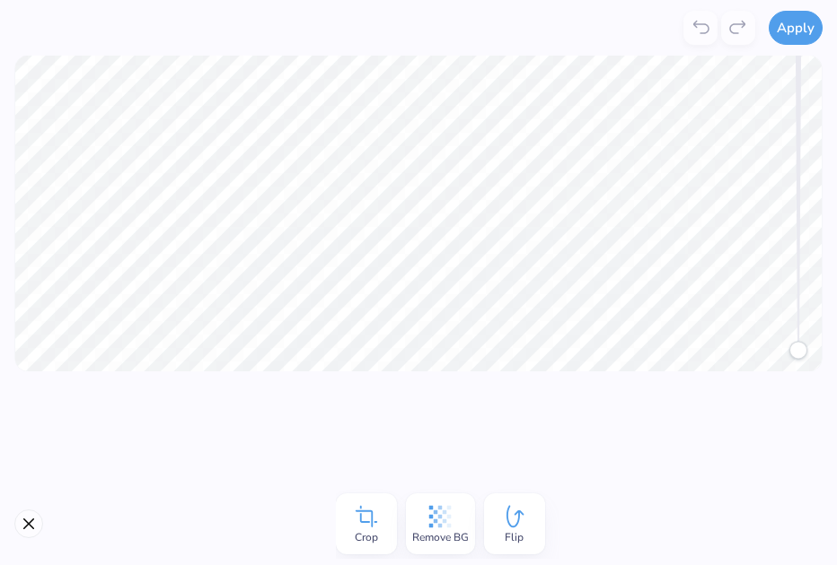
click at [451, 523] on icon at bounding box center [439, 517] width 27 height 27
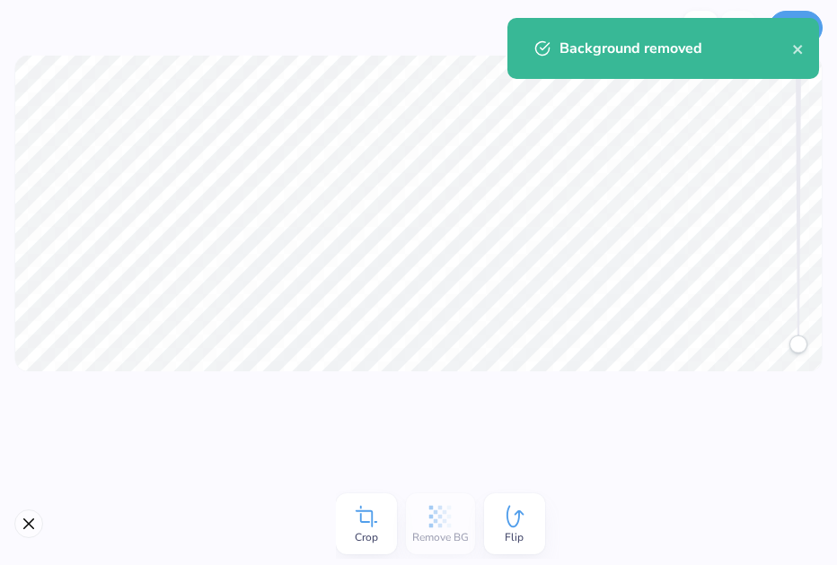
click at [810, 15] on div "Background removed" at bounding box center [663, 55] width 319 height 82
click at [805, 50] on div "Background removed" at bounding box center [662, 48] width 311 height 61
click at [798, 50] on icon "close" at bounding box center [797, 49] width 9 height 9
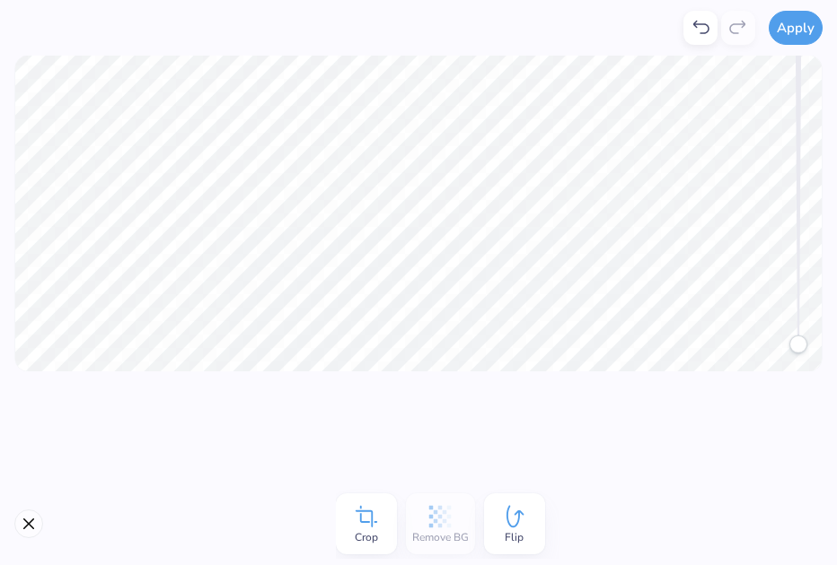
click at [799, 22] on div "Background removed" at bounding box center [663, 17] width 319 height 7
click at [800, 25] on button "Apply" at bounding box center [795, 25] width 54 height 34
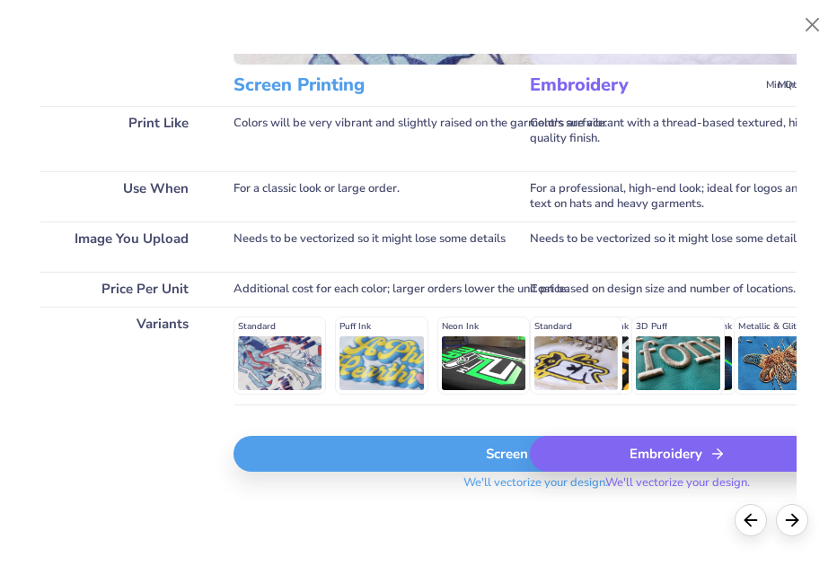
click at [349, 478] on div "Screen Print We'll vectorize your design." at bounding box center [535, 469] width 604 height 66
click at [349, 459] on div "Screen Print" at bounding box center [535, 454] width 604 height 36
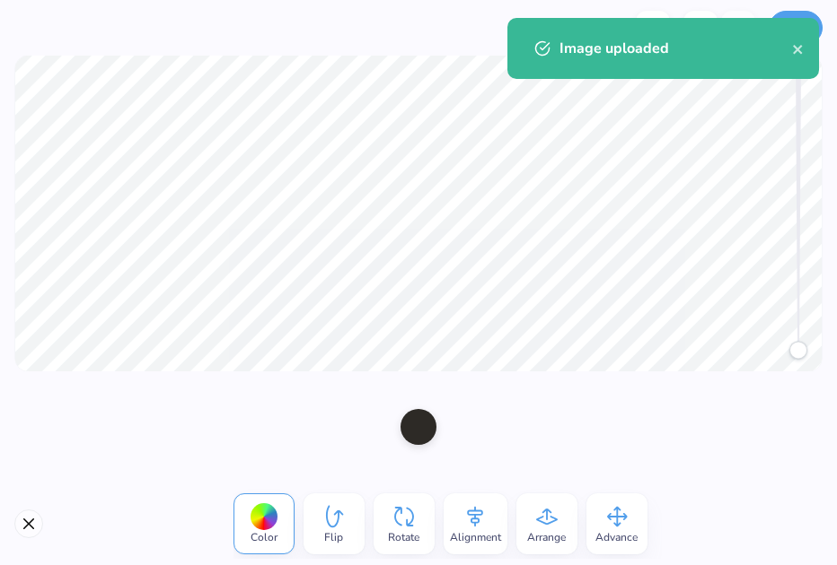
click at [522, 378] on div at bounding box center [418, 427] width 837 height 111
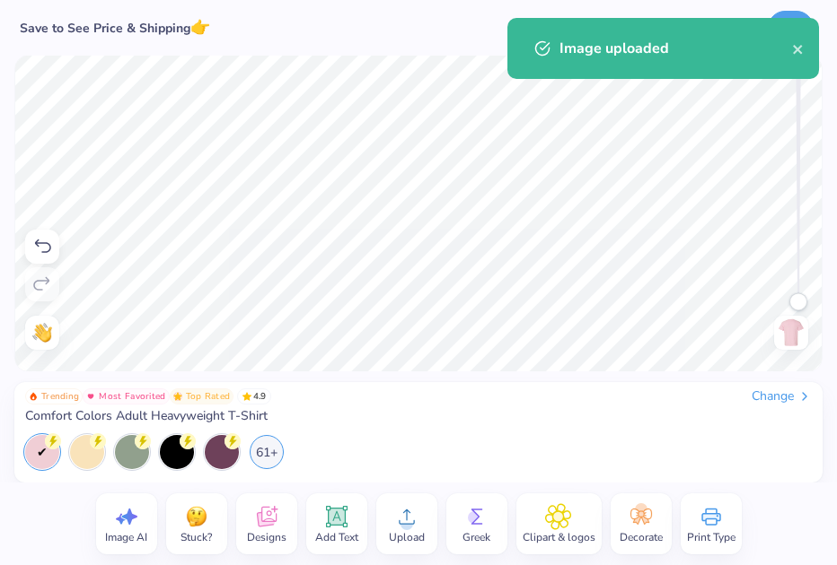
click at [416, 516] on icon at bounding box center [406, 517] width 27 height 27
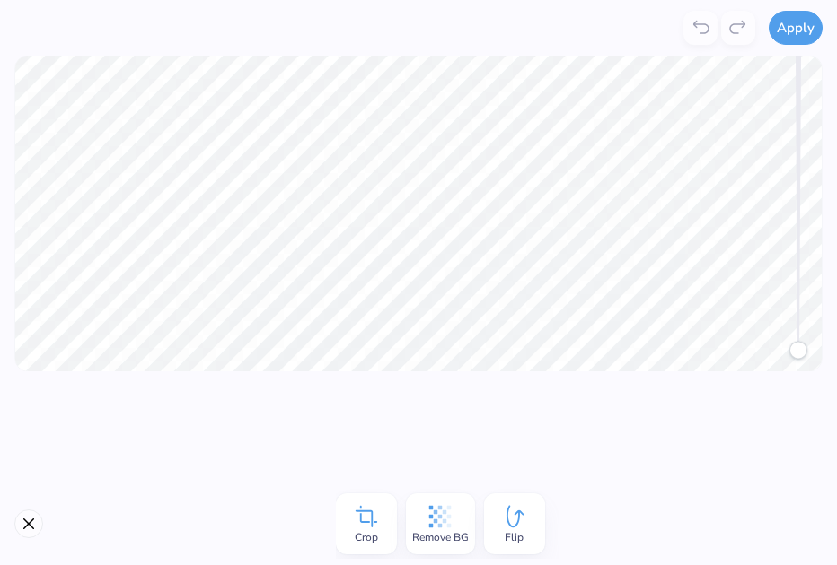
click at [442, 540] on span "Remove BG" at bounding box center [440, 537] width 57 height 14
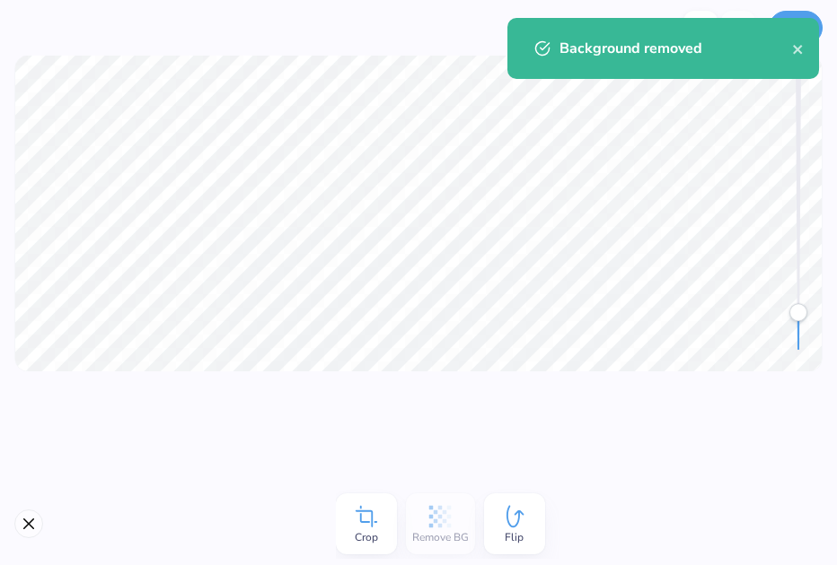
click at [816, 21] on div "Background removed" at bounding box center [662, 48] width 311 height 61
click at [797, 49] on icon "close" at bounding box center [797, 49] width 9 height 9
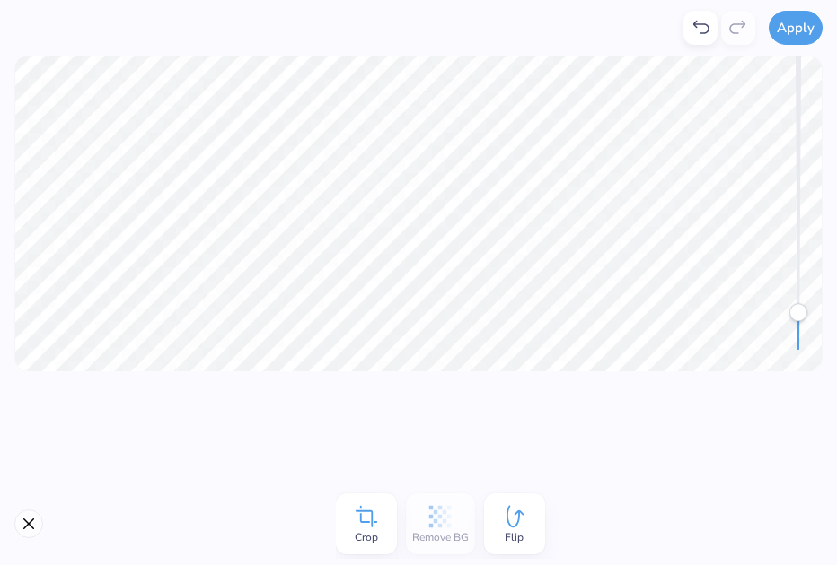
click at [797, 28] on div "Background removed" at bounding box center [663, 55] width 319 height 82
click at [791, 37] on button "Apply" at bounding box center [795, 25] width 54 height 34
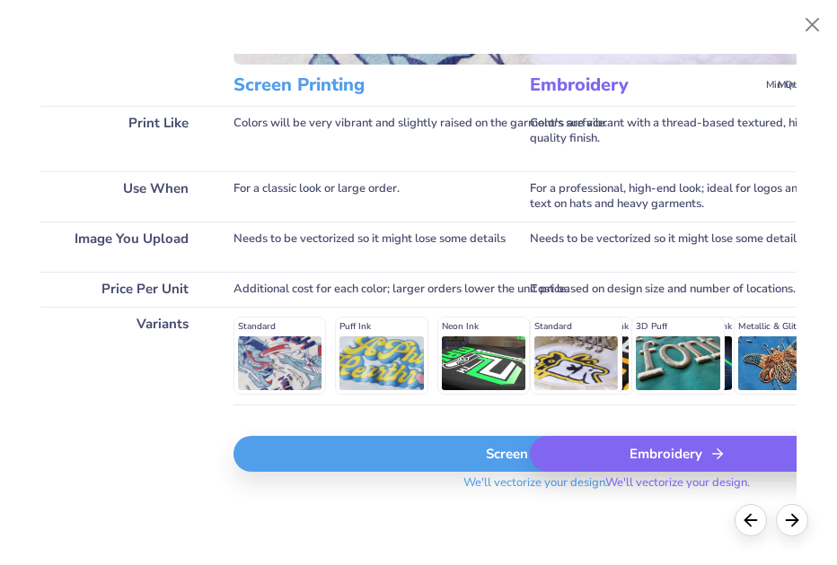
click at [299, 469] on div "Screen Print" at bounding box center [535, 454] width 604 height 36
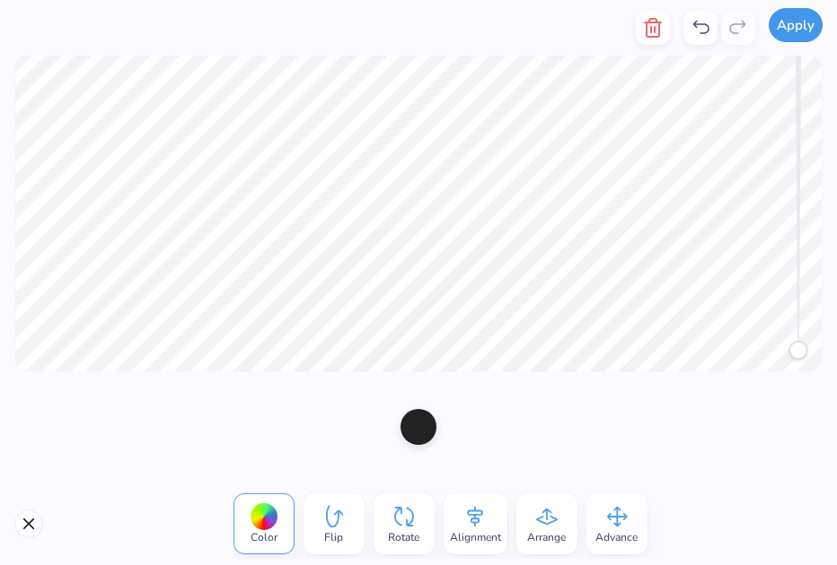
click at [802, 23] on button "Apply" at bounding box center [795, 25] width 54 height 34
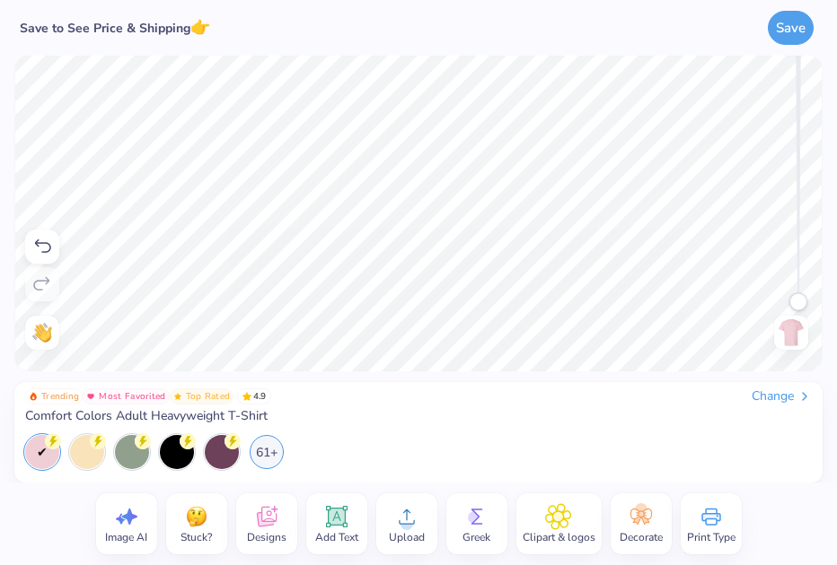
click at [410, 526] on circle at bounding box center [406, 524] width 13 height 13
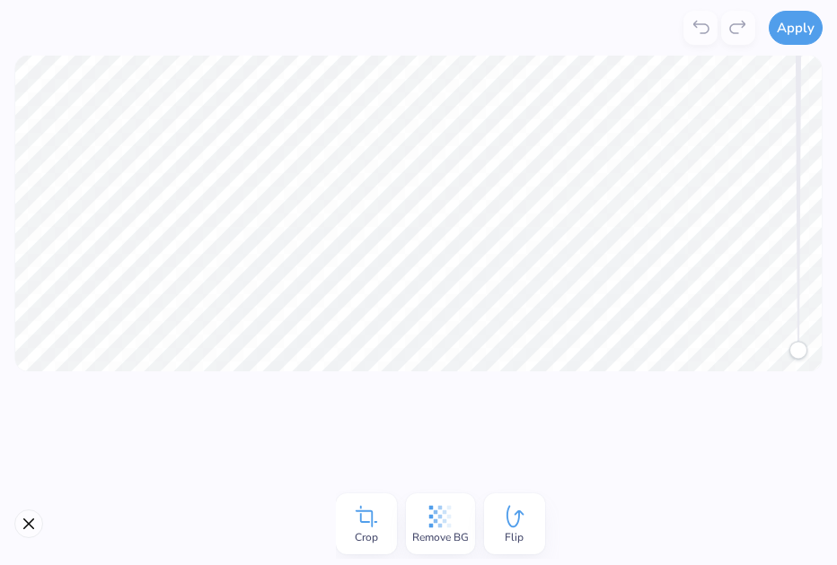
click at [444, 510] on icon at bounding box center [439, 517] width 27 height 27
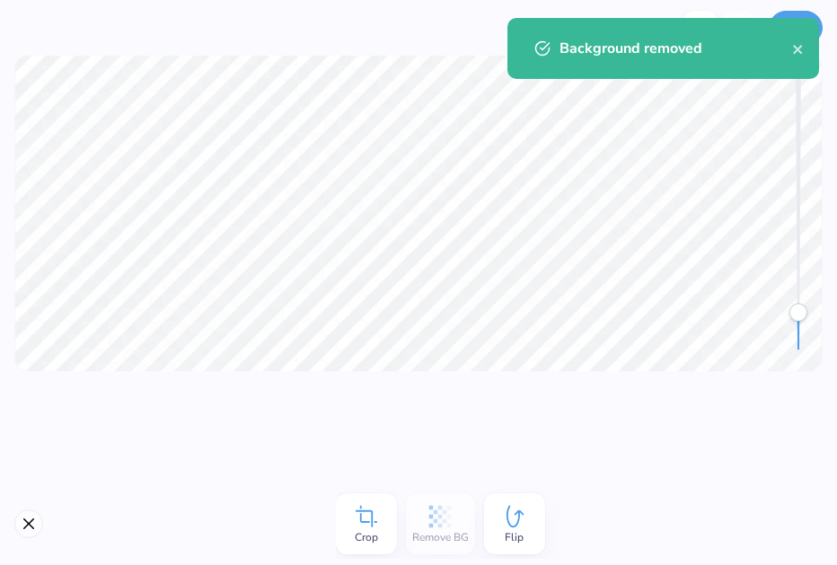
click at [808, 33] on div "Background removed" at bounding box center [662, 48] width 311 height 61
click at [797, 48] on icon "close" at bounding box center [797, 49] width 9 height 9
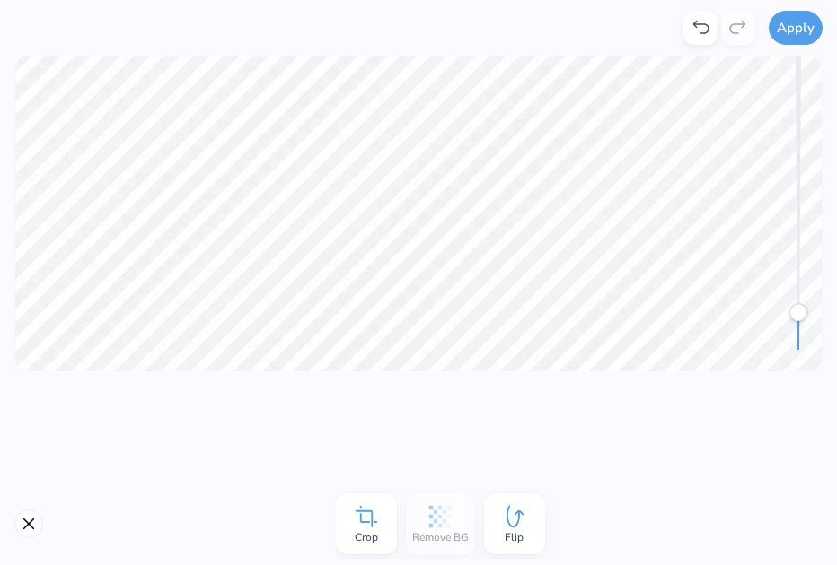
click at [797, 30] on div "Background removed" at bounding box center [663, 55] width 319 height 82
click at [797, 31] on button "Apply" at bounding box center [795, 25] width 54 height 34
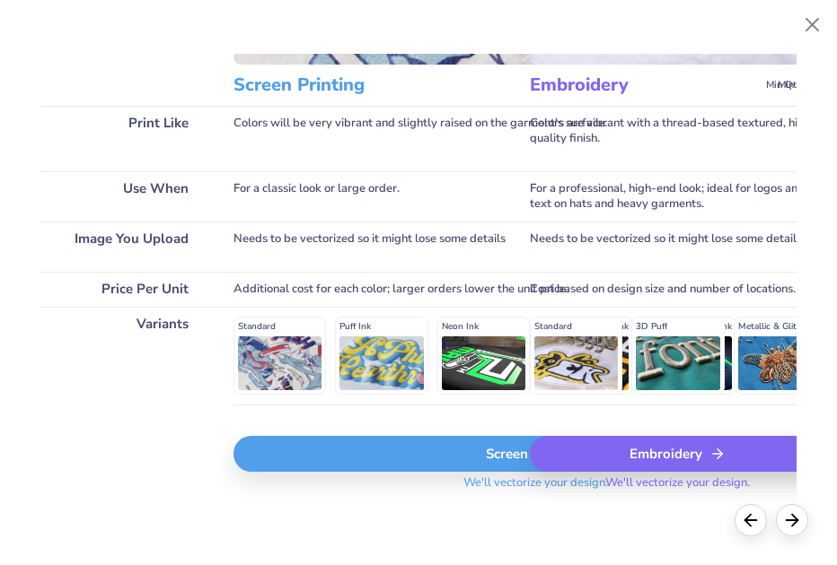
click at [353, 469] on div "Screen Print" at bounding box center [535, 454] width 604 height 36
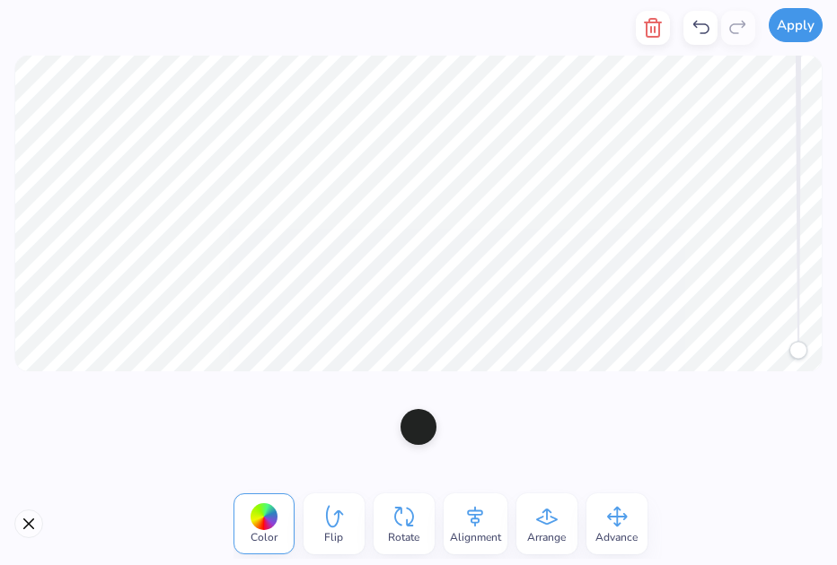
click at [791, 28] on button "Apply" at bounding box center [795, 25] width 54 height 34
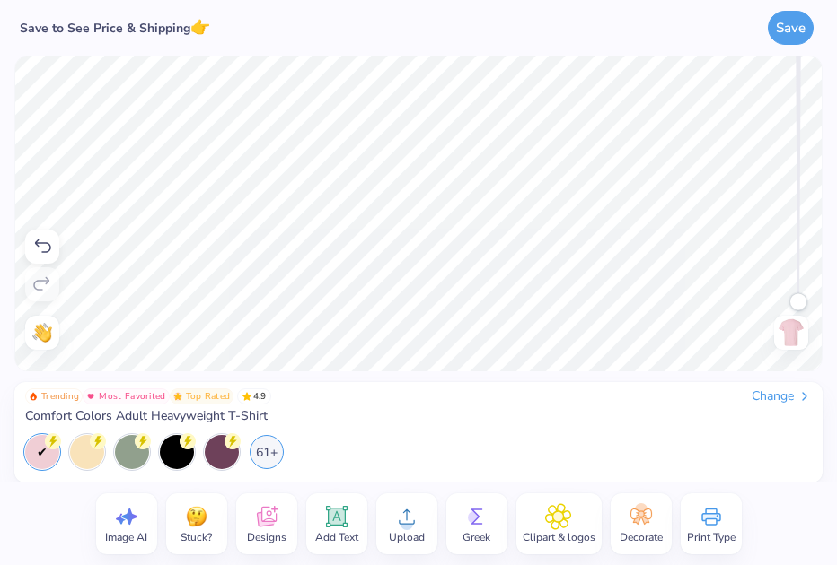
click at [401, 521] on circle at bounding box center [406, 524] width 13 height 13
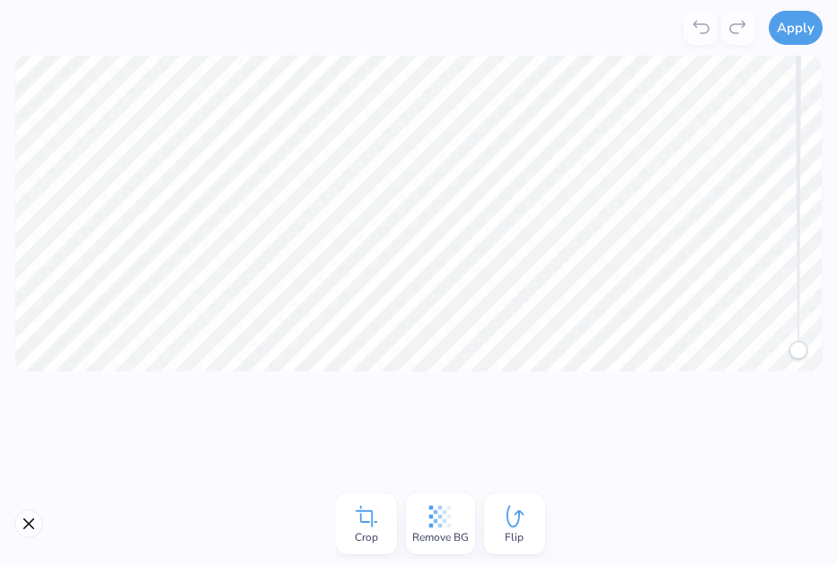
click at [433, 562] on div "Crop Remove BG Flip" at bounding box center [418, 524] width 837 height 83
click at [443, 513] on icon at bounding box center [440, 517] width 22 height 22
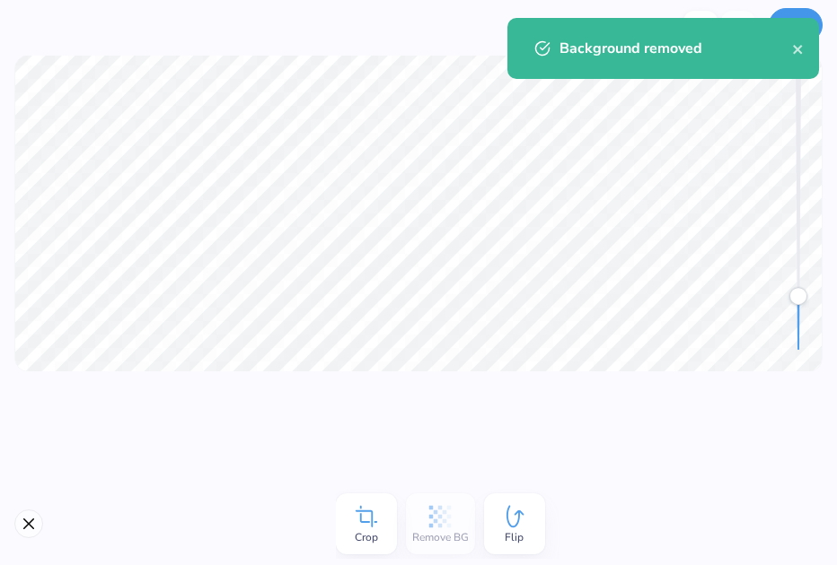
click at [812, 13] on button "Apply" at bounding box center [795, 25] width 54 height 34
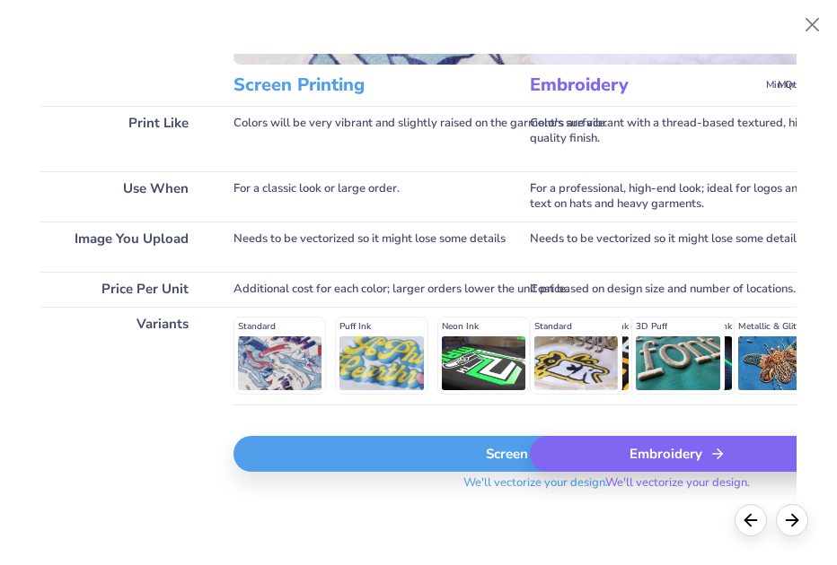
click at [355, 458] on div "Screen Print" at bounding box center [535, 454] width 604 height 36
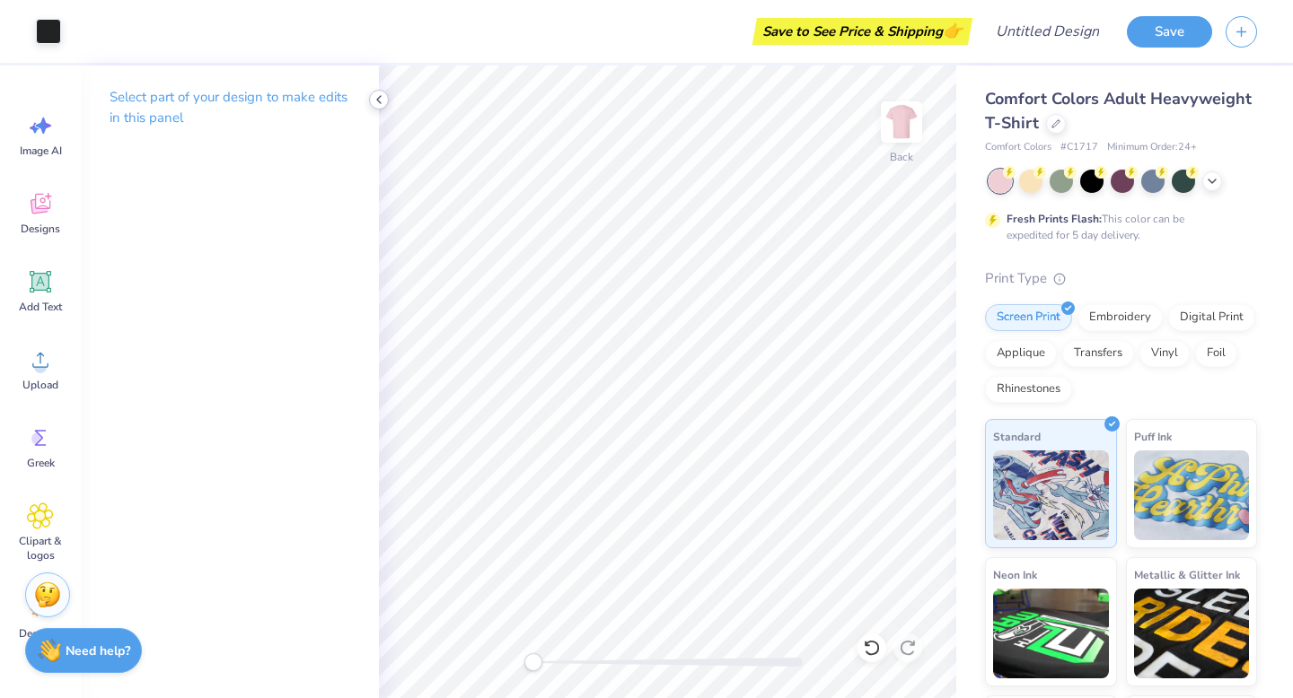
click at [381, 99] on icon at bounding box center [379, 99] width 14 height 14
click at [48, 282] on icon at bounding box center [41, 282] width 22 height 22
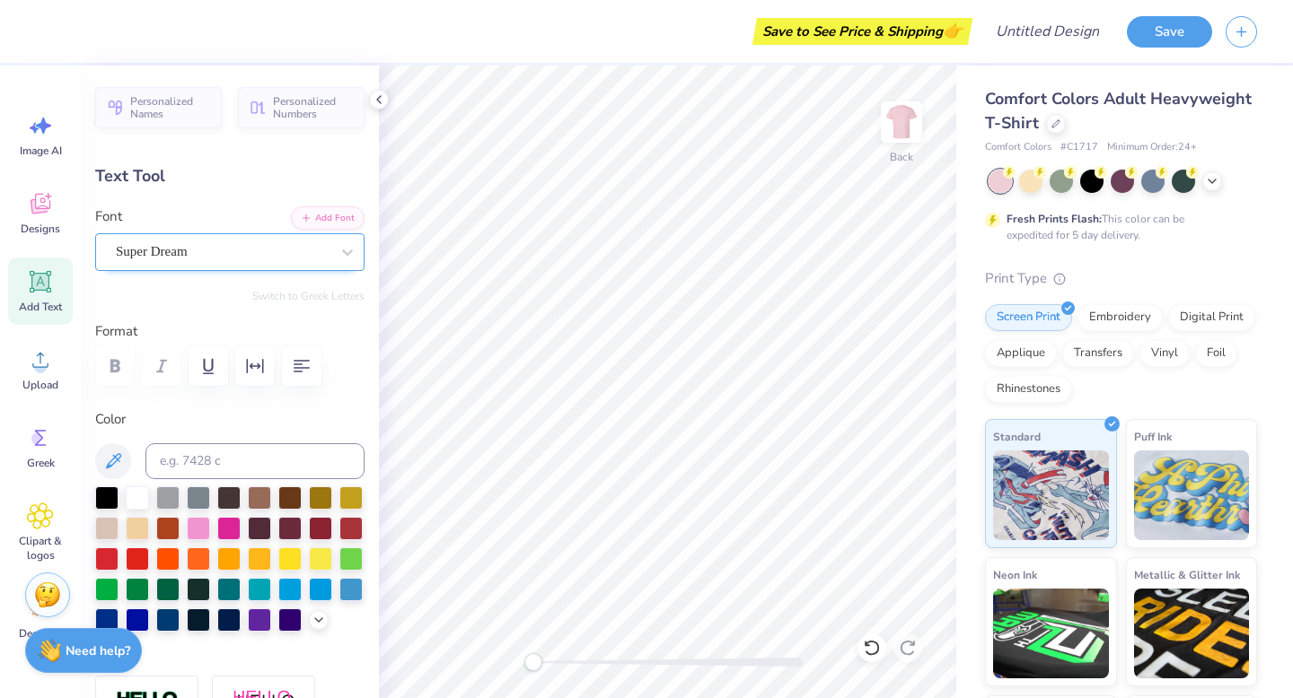
type textarea "n"
type textarea "a"
type textarea "NATIONAL STUDENT SPEECH LANGUAGE HEARING ASSOCIATION"
click at [264, 259] on div "Super Dream" at bounding box center [222, 252] width 217 height 28
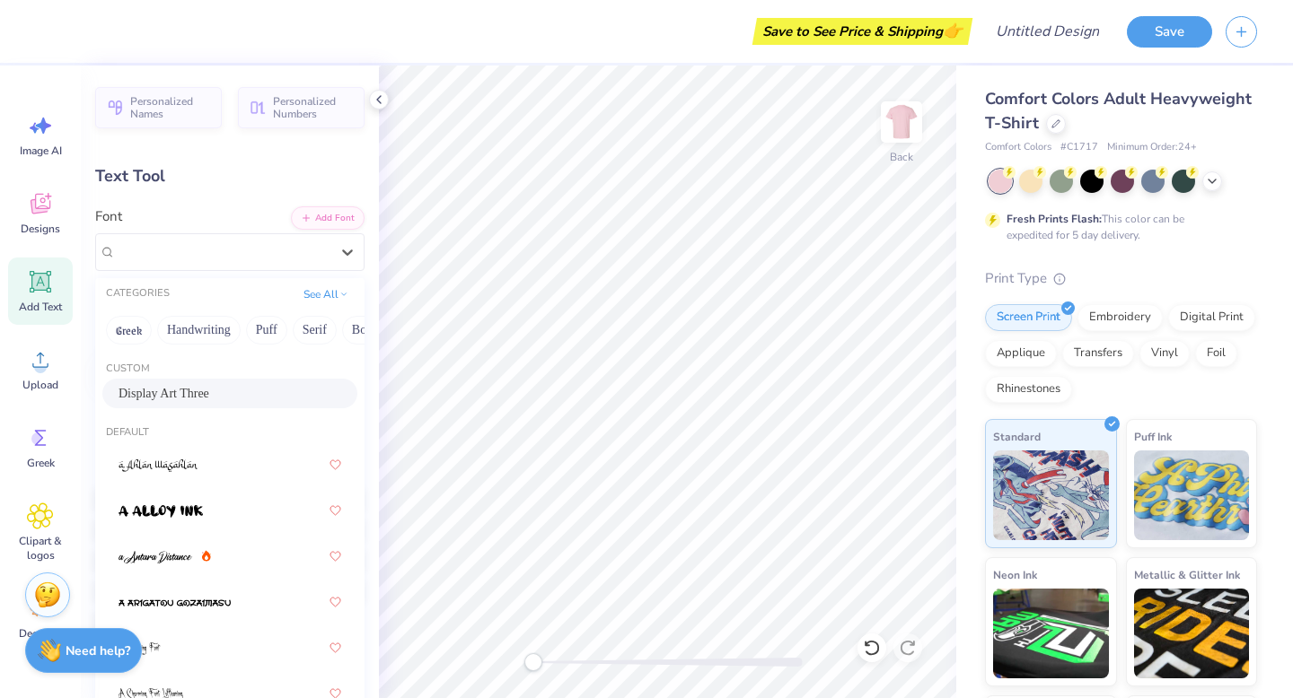
click at [270, 390] on div "Display Art Three" at bounding box center [229, 393] width 223 height 19
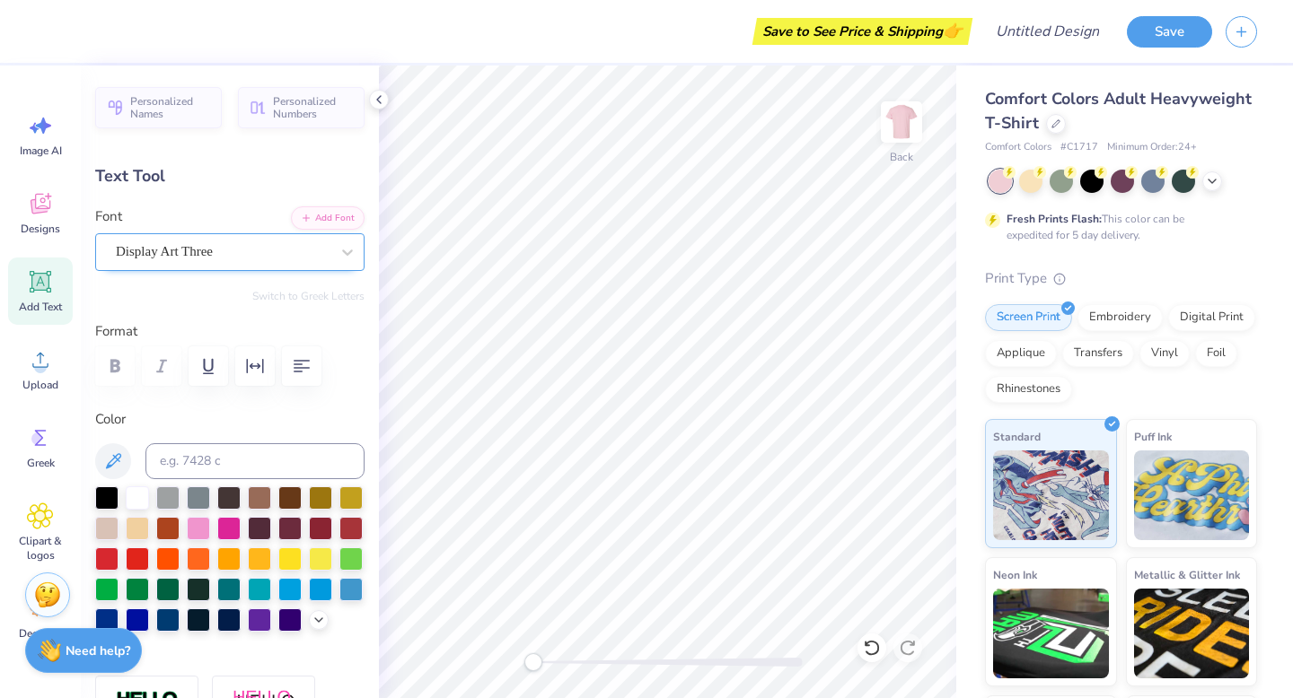
click at [232, 248] on div "Display Art Three" at bounding box center [222, 252] width 217 height 28
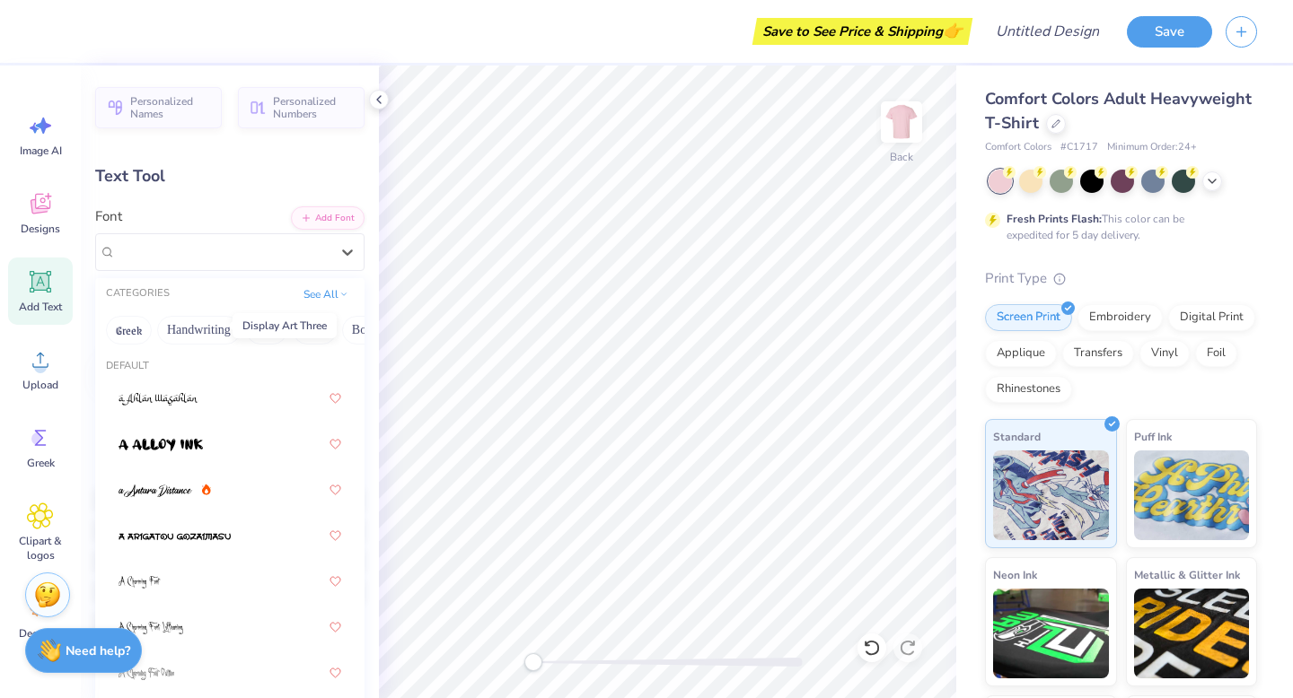
scroll to position [68, 0]
click at [220, 393] on div at bounding box center [229, 397] width 223 height 32
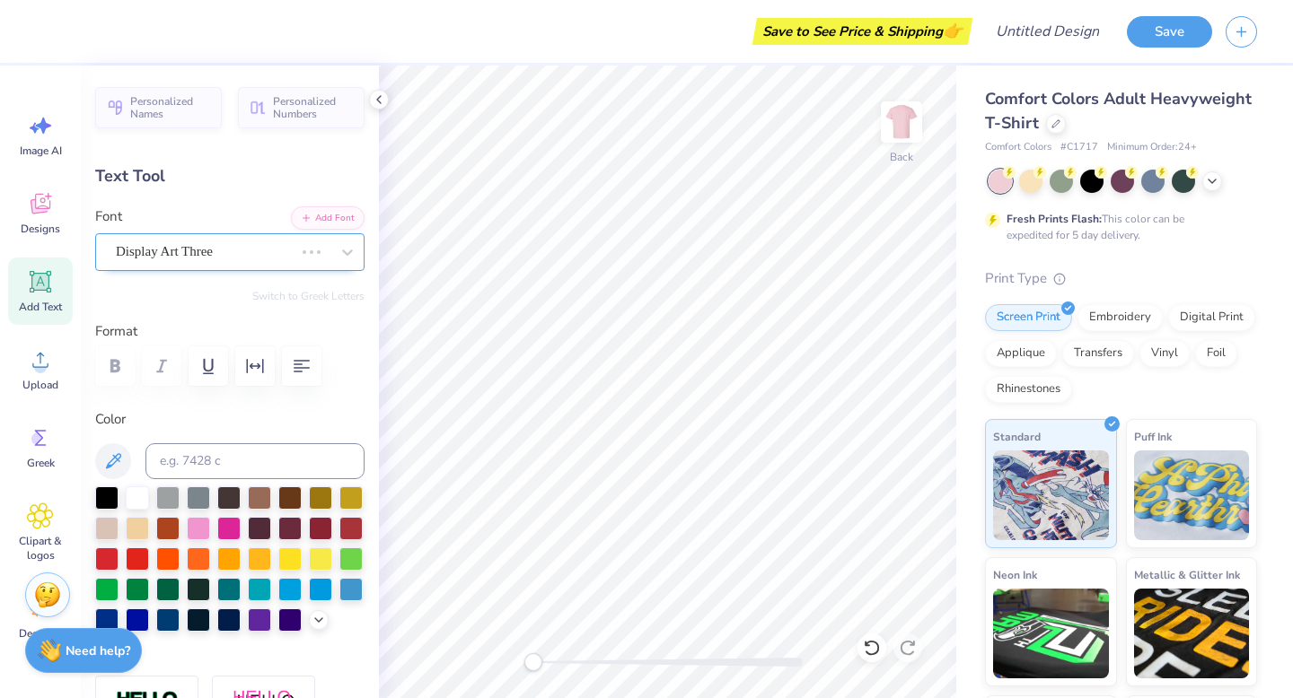
click at [213, 247] on div "Display Art Three" at bounding box center [204, 252] width 181 height 28
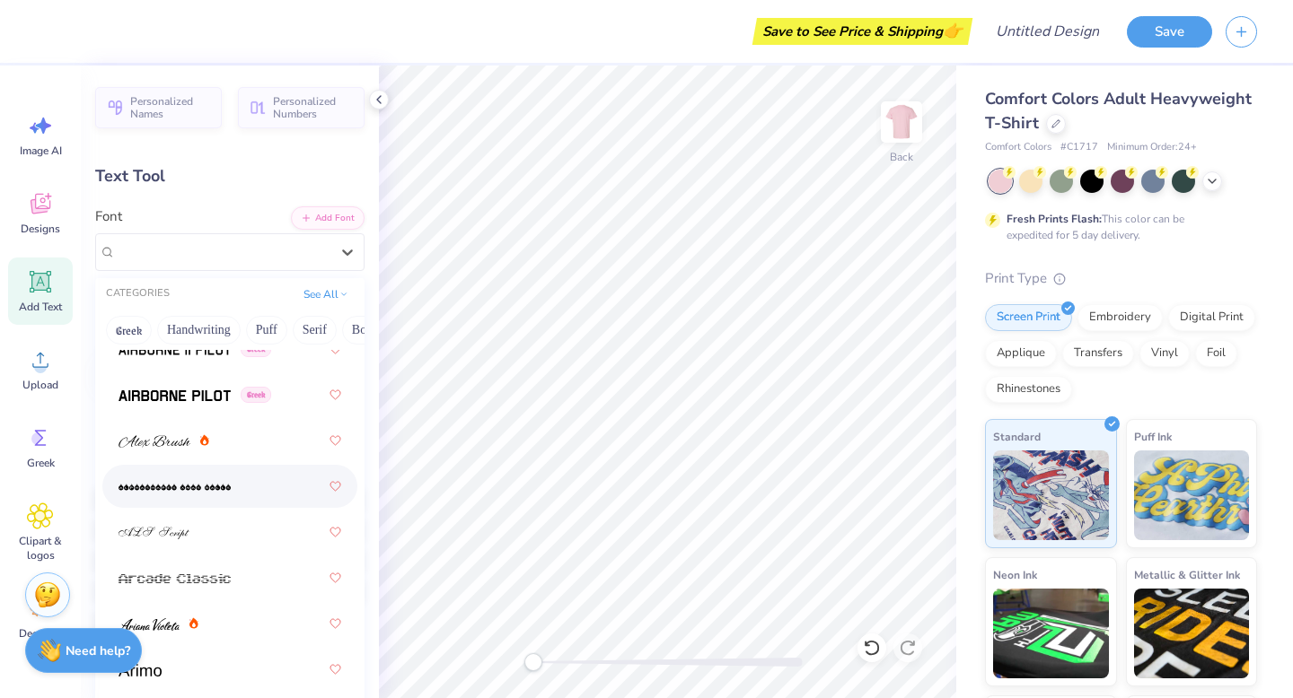
scroll to position [638, 0]
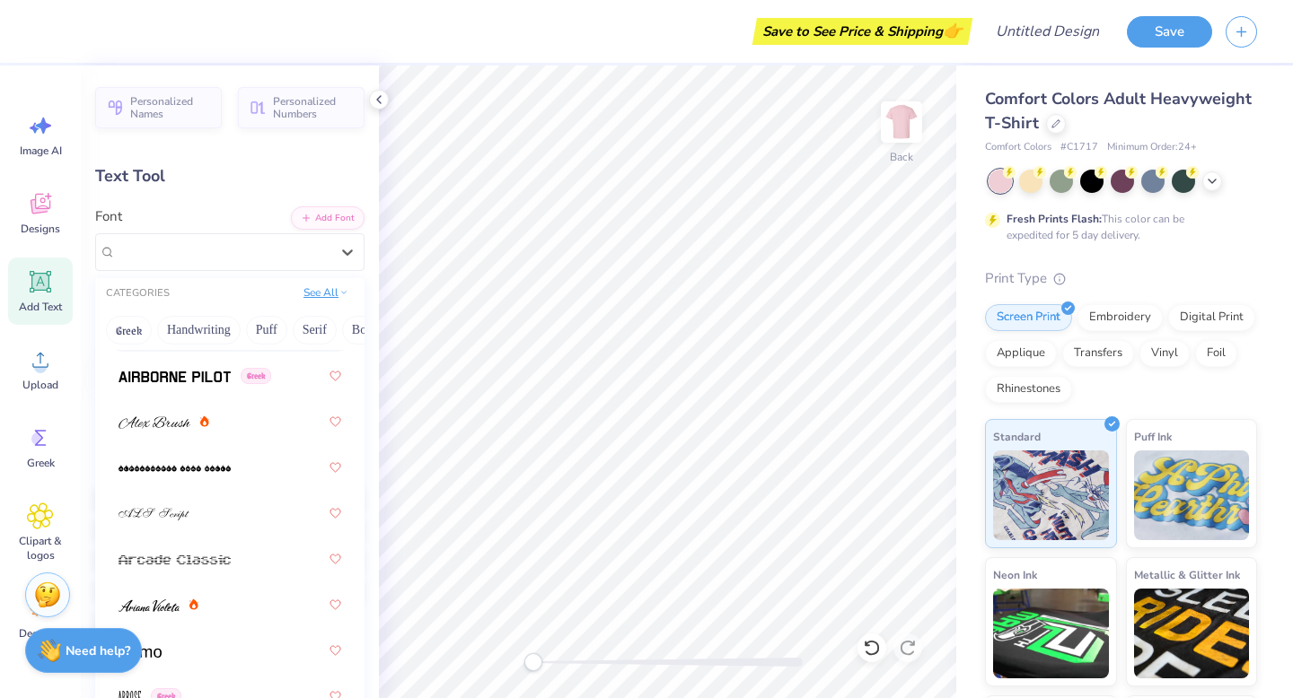
click at [331, 295] on button "See All" at bounding box center [326, 293] width 56 height 18
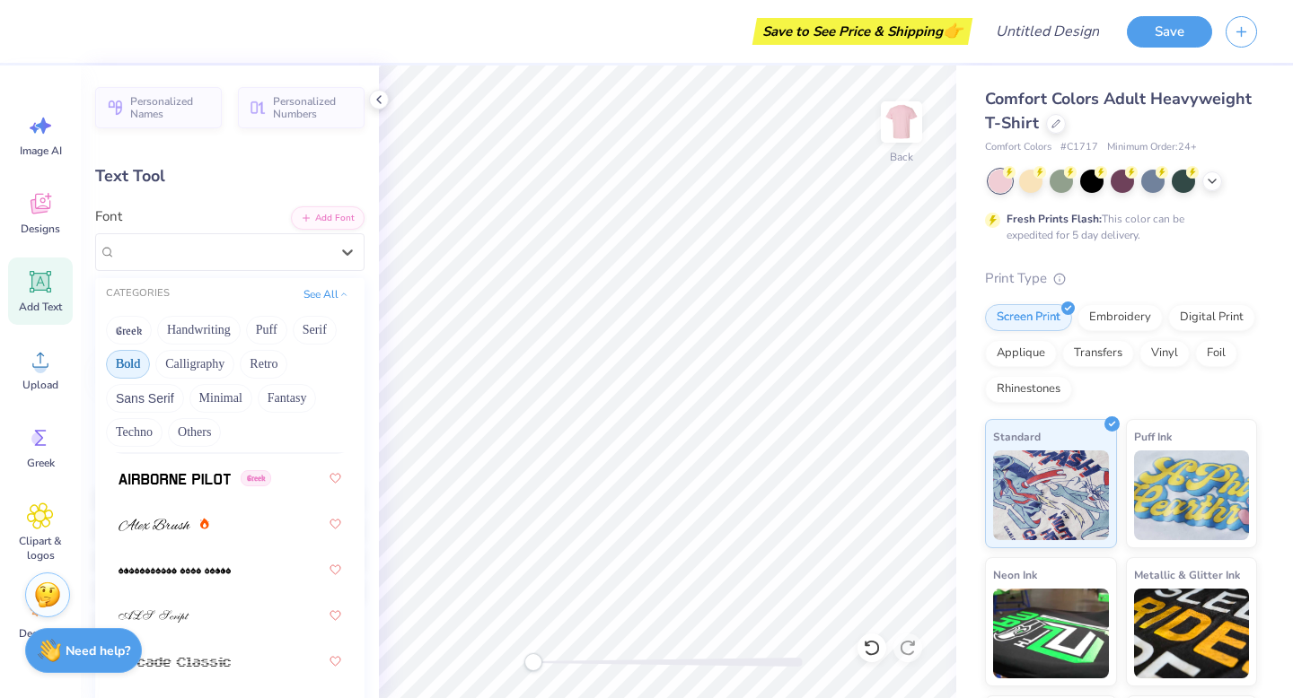
click at [124, 364] on button "Bold" at bounding box center [128, 364] width 44 height 29
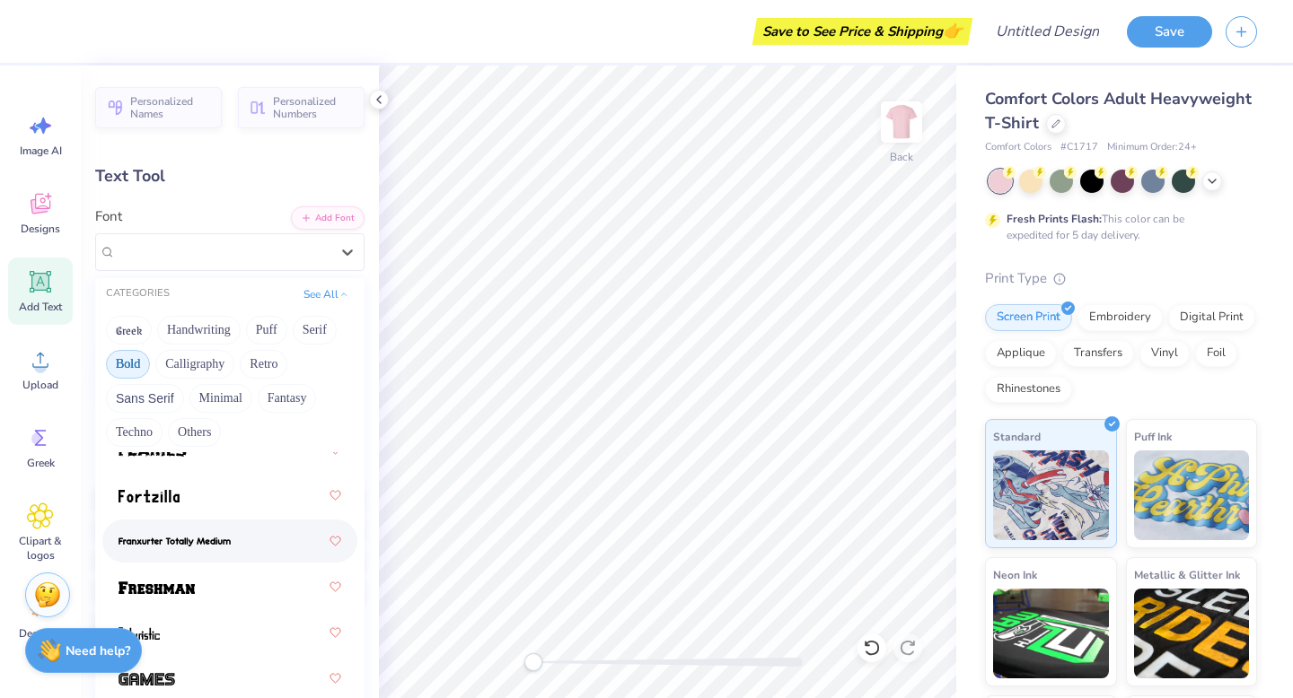
scroll to position [834, 0]
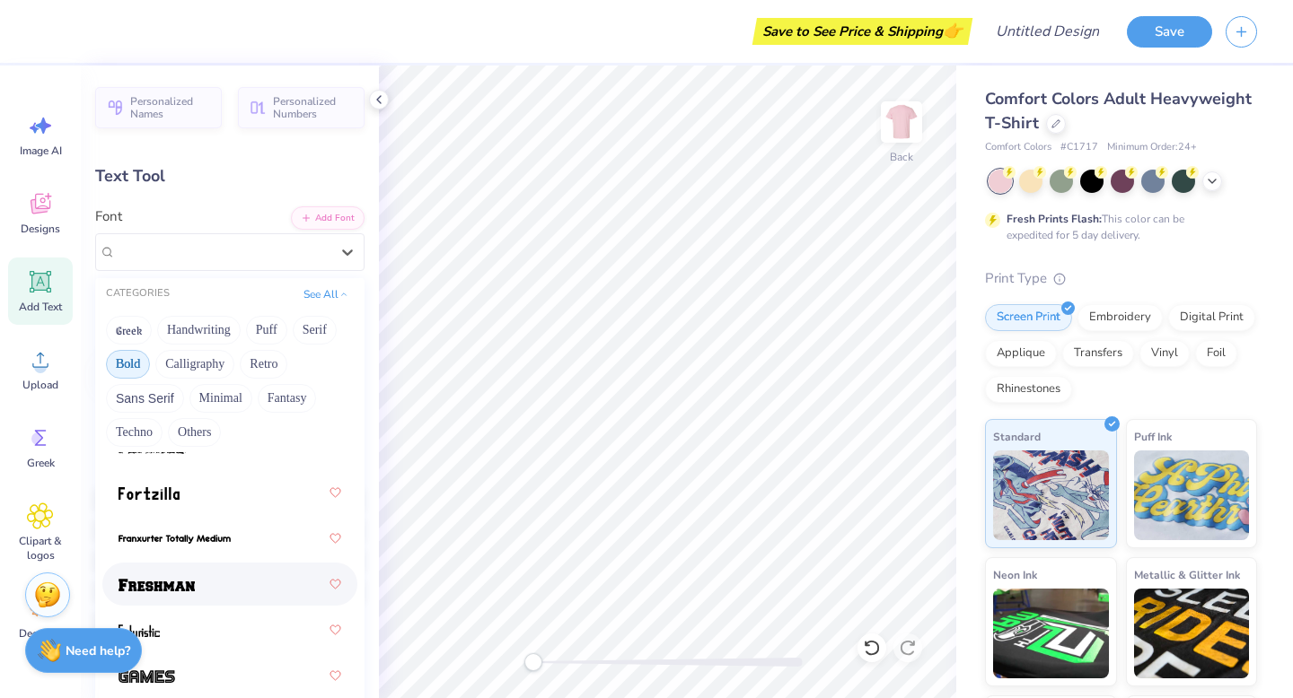
click at [199, 572] on div at bounding box center [229, 584] width 223 height 32
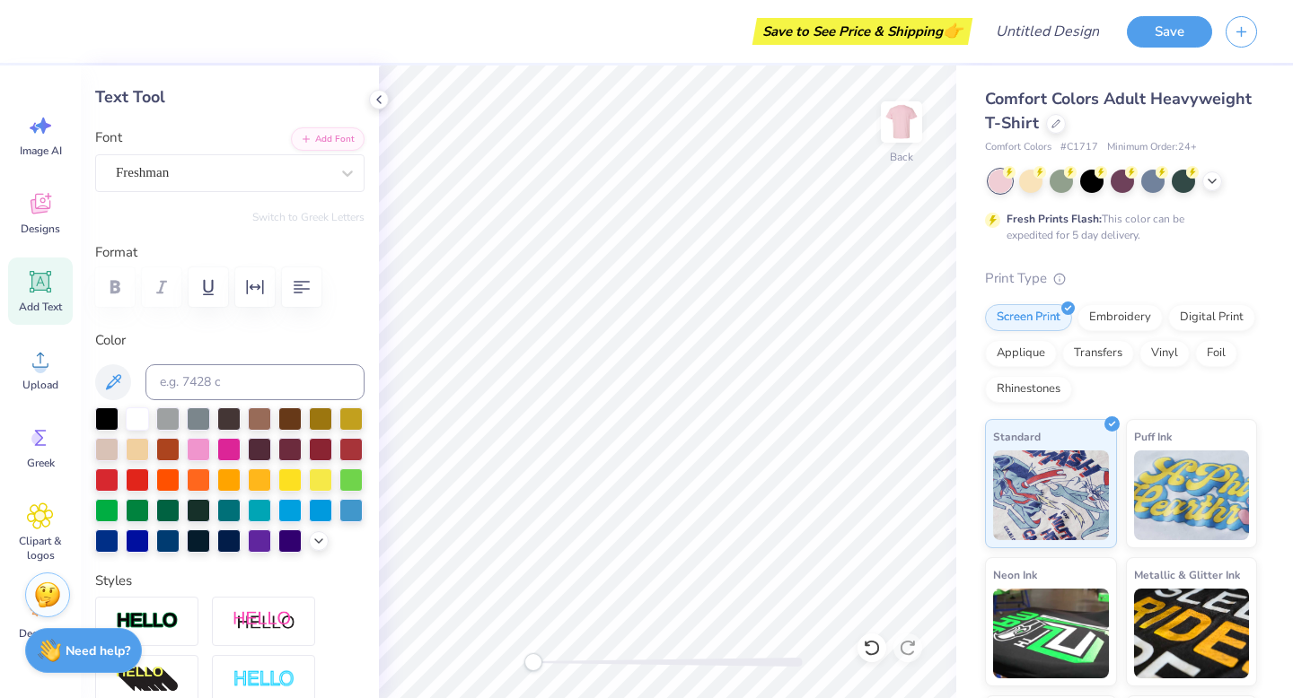
scroll to position [80, 0]
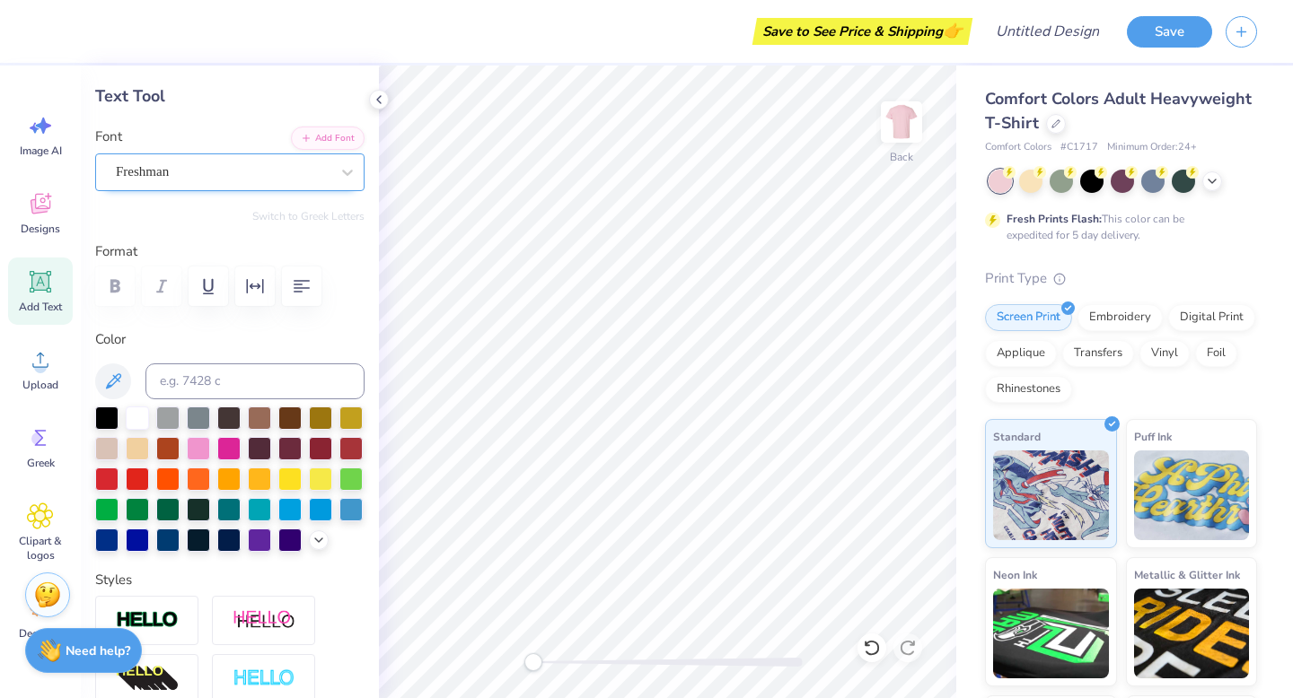
click at [257, 174] on div "Freshman" at bounding box center [222, 172] width 217 height 28
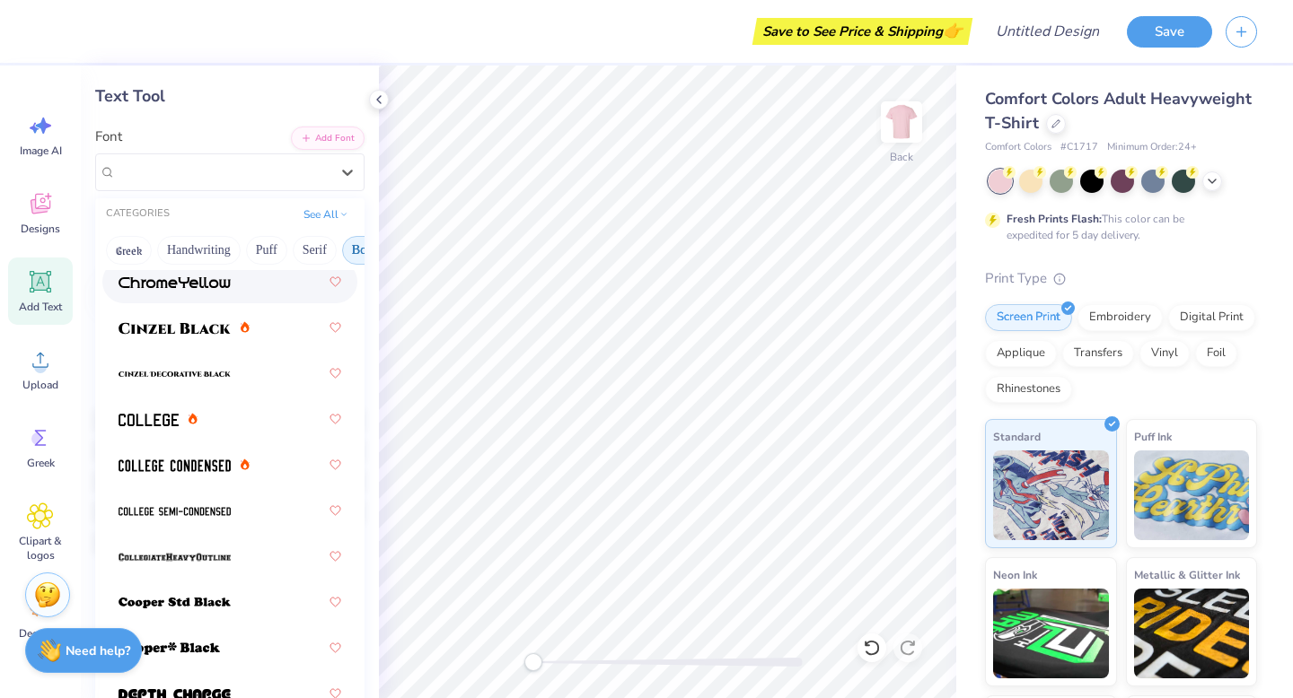
scroll to position [136, 0]
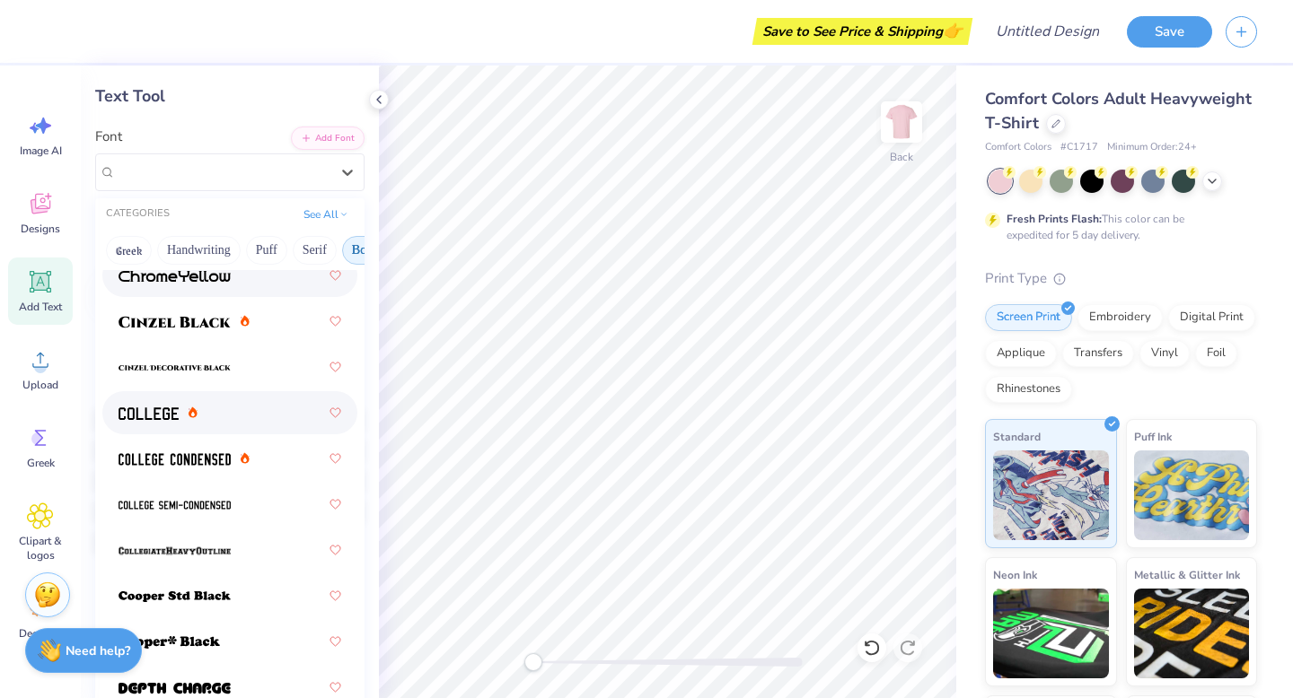
click at [243, 410] on div at bounding box center [229, 413] width 223 height 32
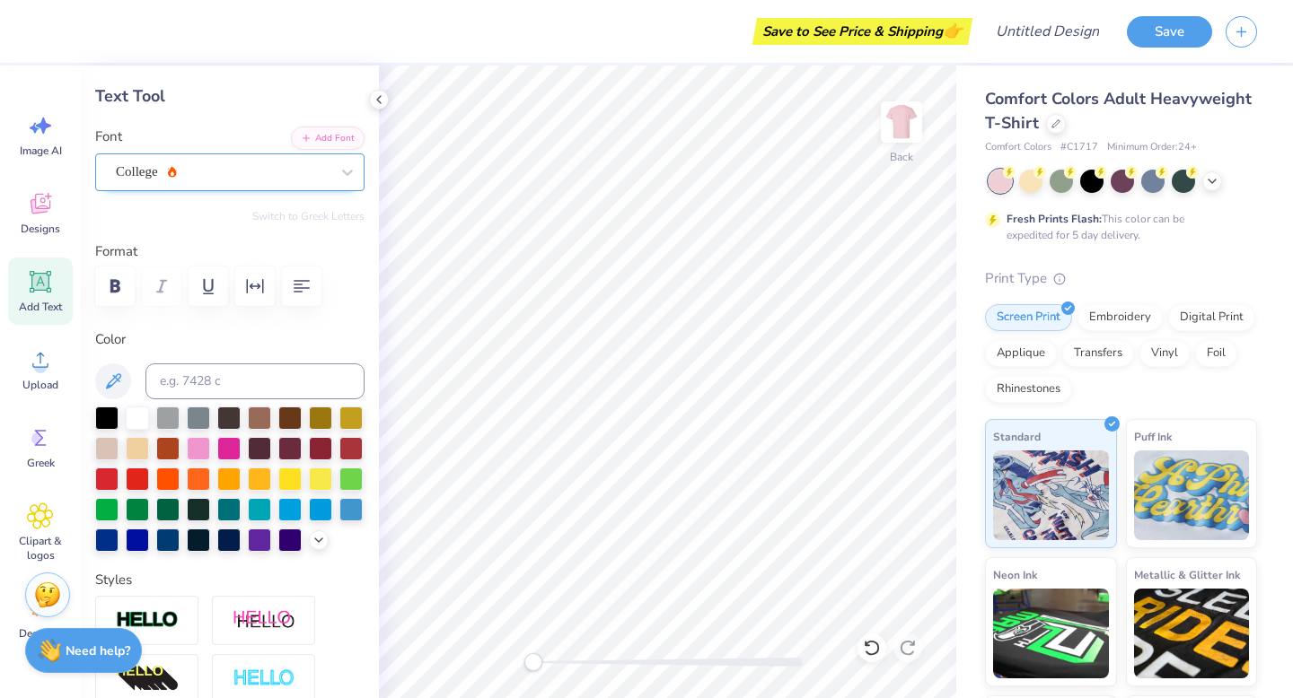
click at [236, 178] on div "College" at bounding box center [222, 172] width 217 height 28
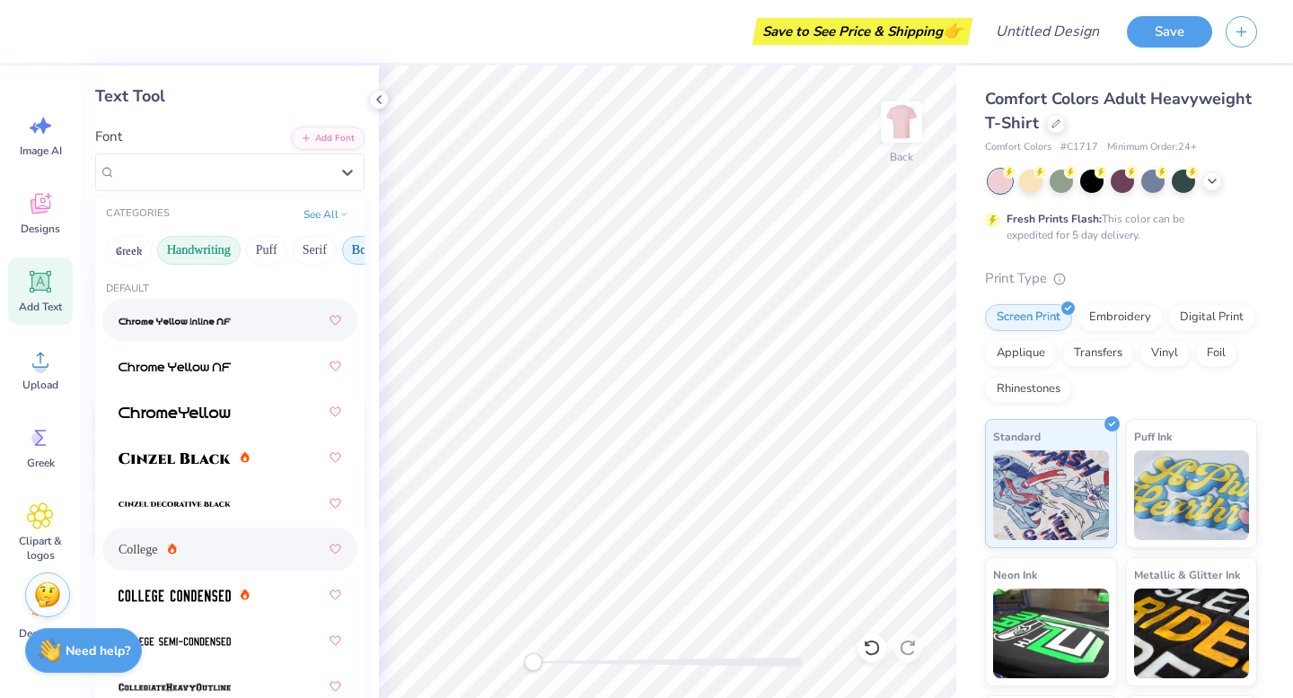
click at [212, 243] on button "Handwriting" at bounding box center [198, 250] width 83 height 29
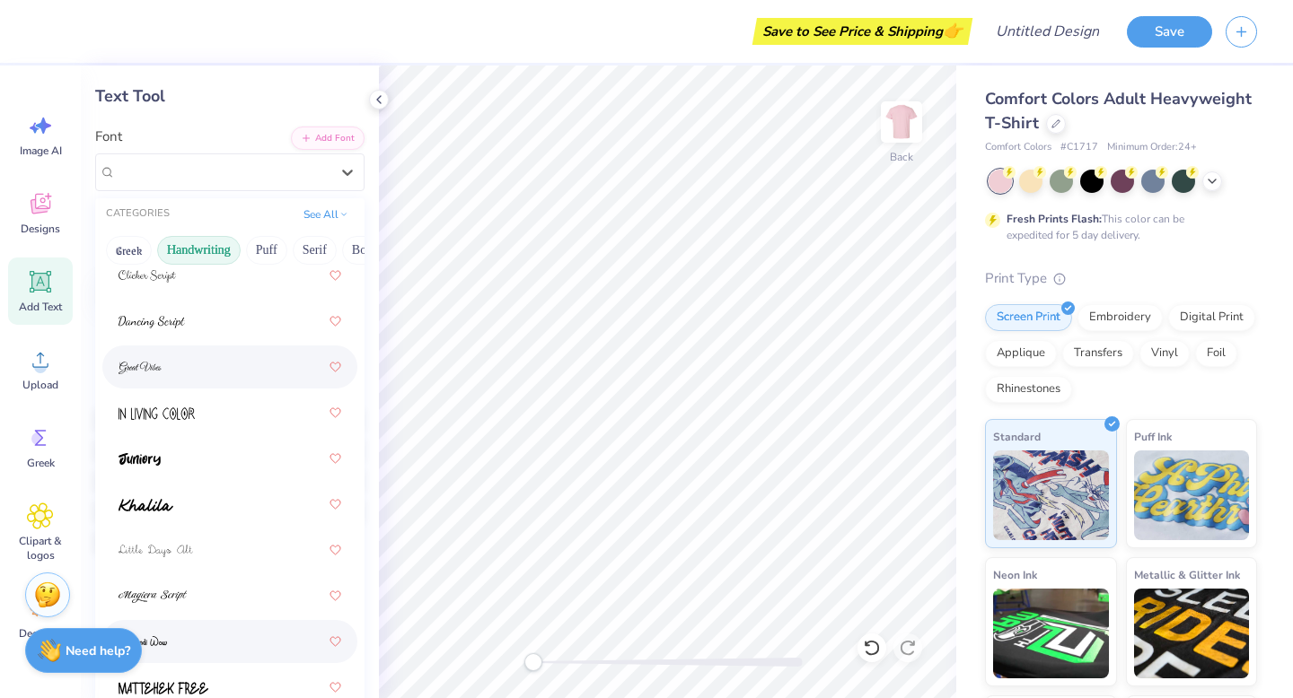
scroll to position [301, 0]
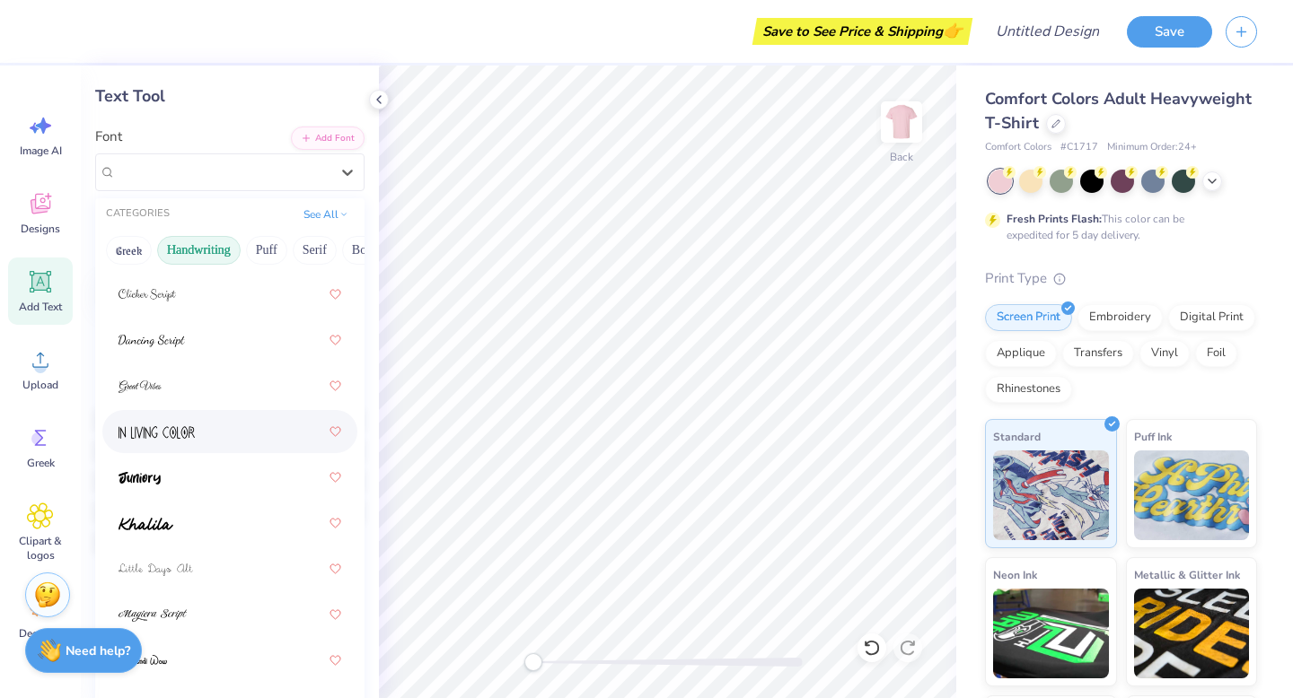
click at [206, 441] on div at bounding box center [229, 432] width 223 height 32
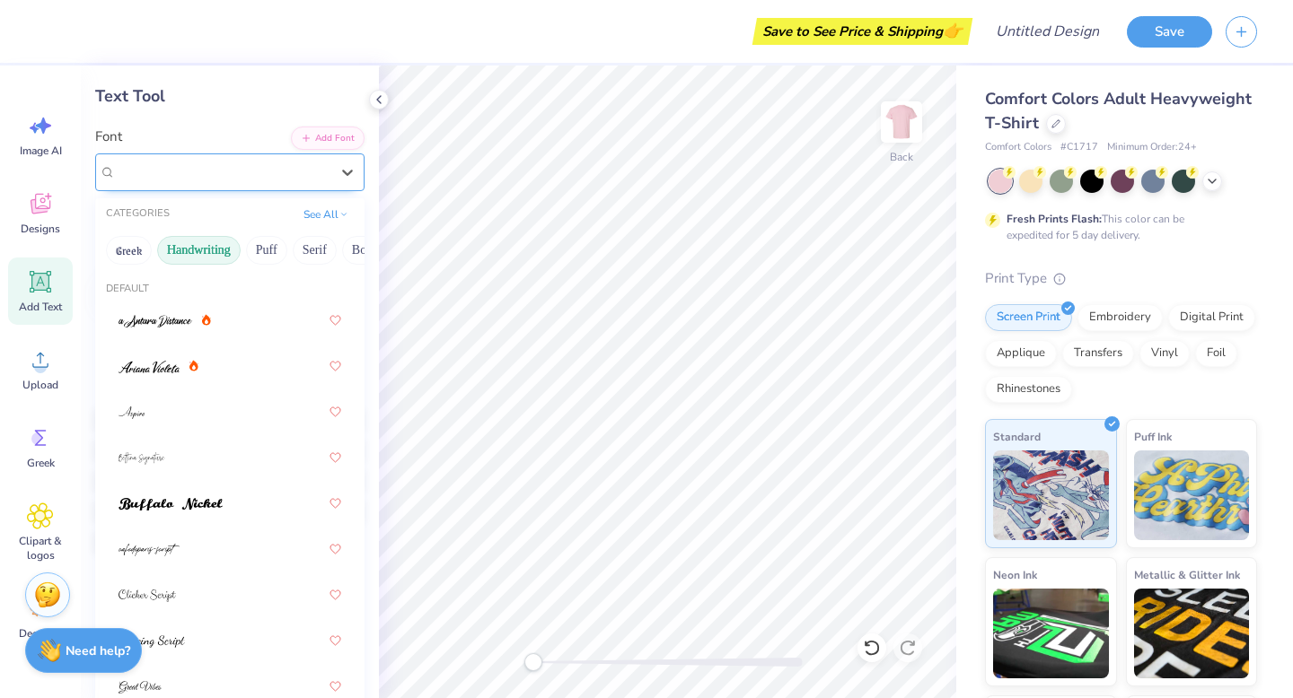
click at [245, 180] on div "In Living Color" at bounding box center [222, 172] width 217 height 28
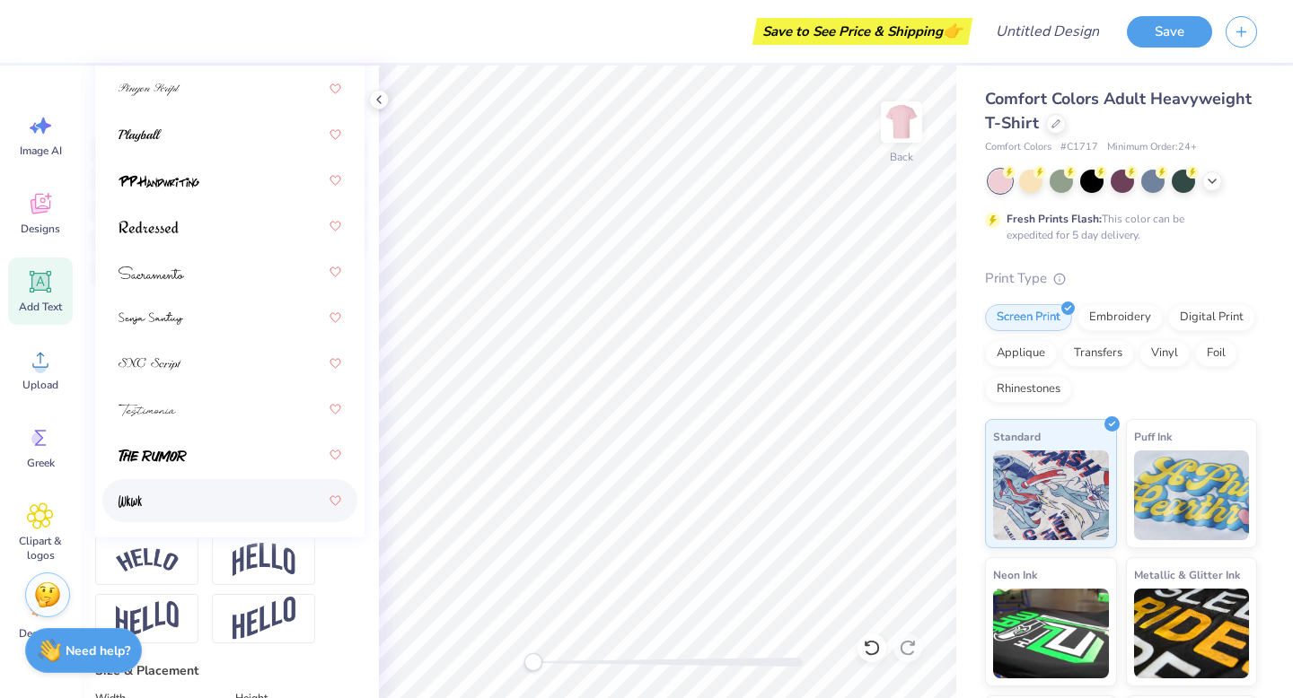
scroll to position [354, 0]
click at [228, 490] on div at bounding box center [229, 498] width 223 height 32
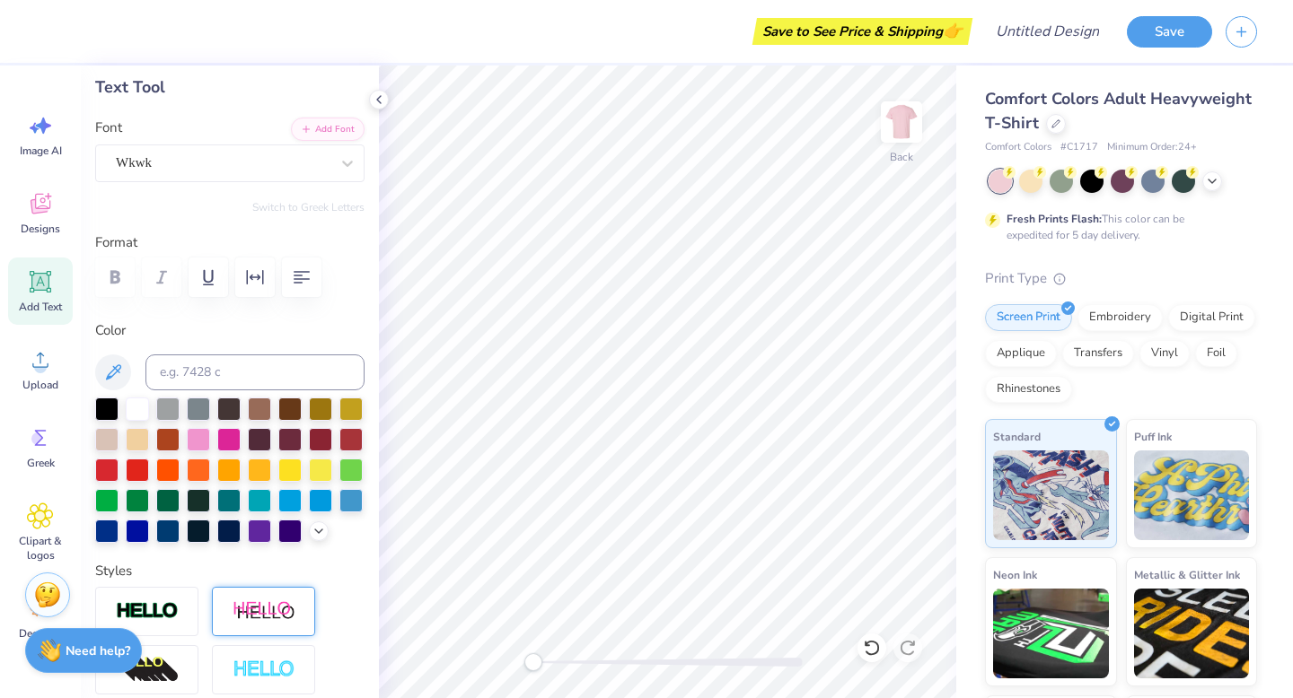
scroll to position [81, 0]
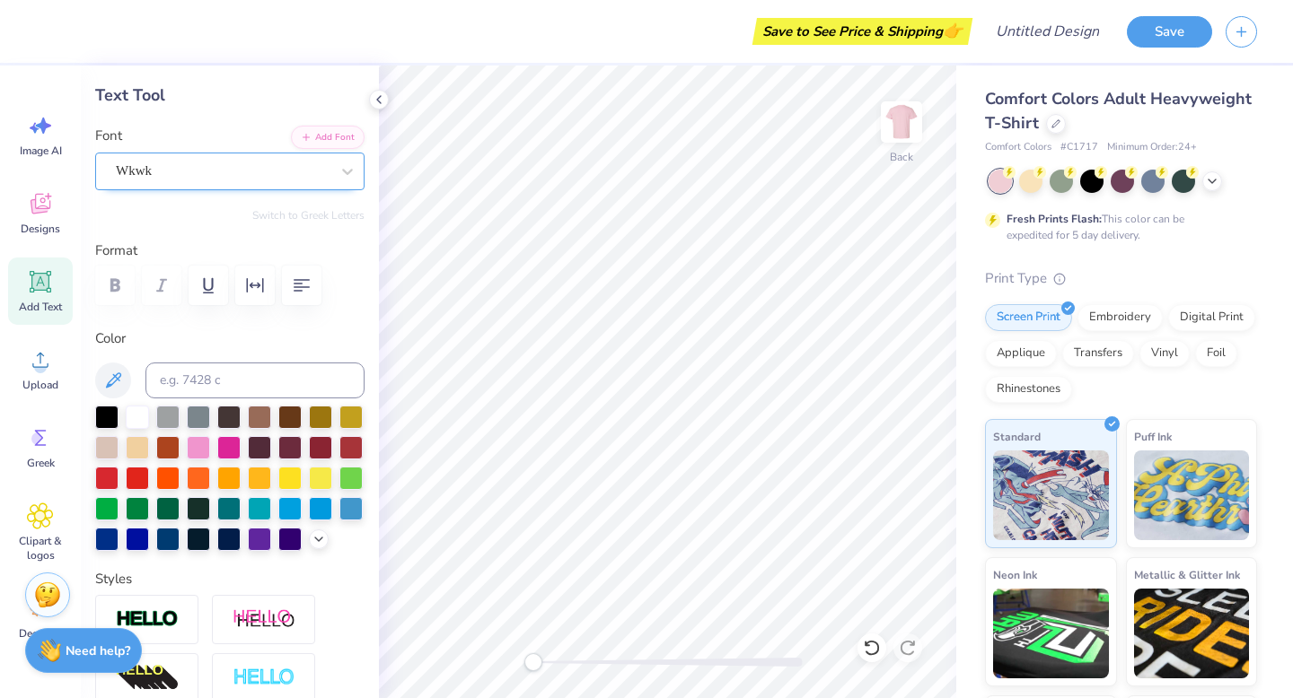
click at [268, 167] on div "Wkwk" at bounding box center [222, 171] width 217 height 28
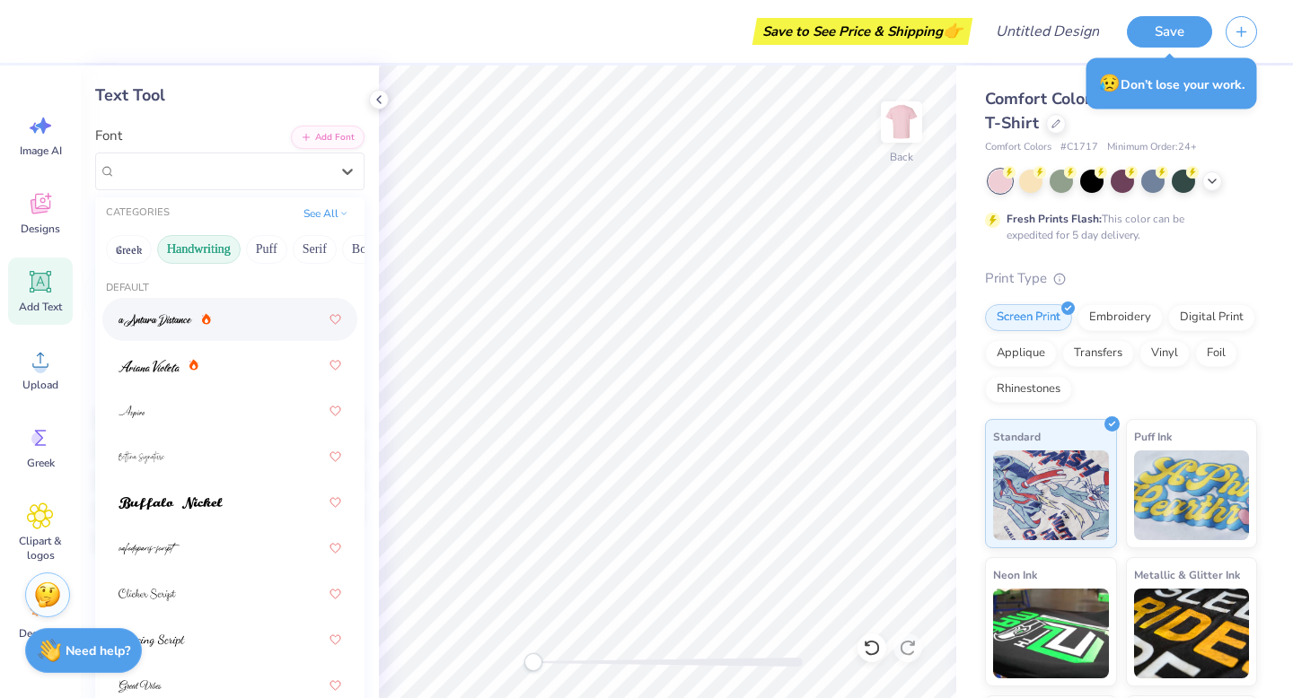
click at [189, 251] on button "Handwriting" at bounding box center [198, 249] width 83 height 29
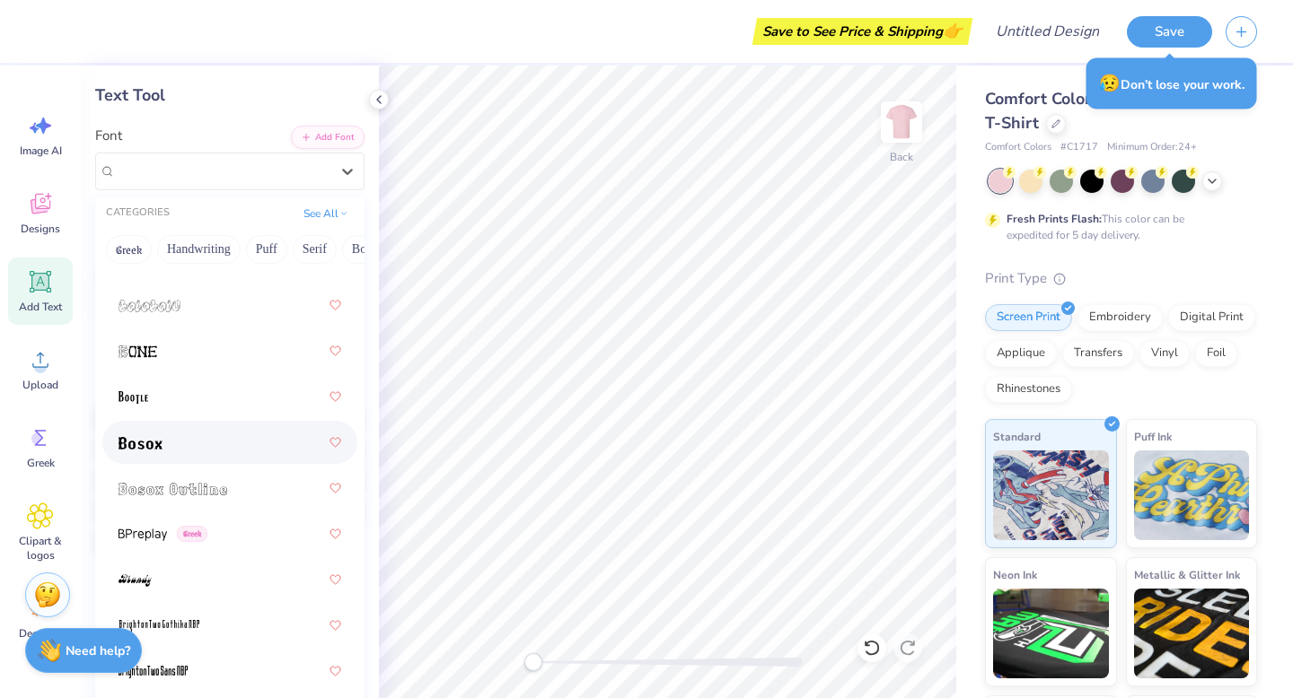
scroll to position [1630, 0]
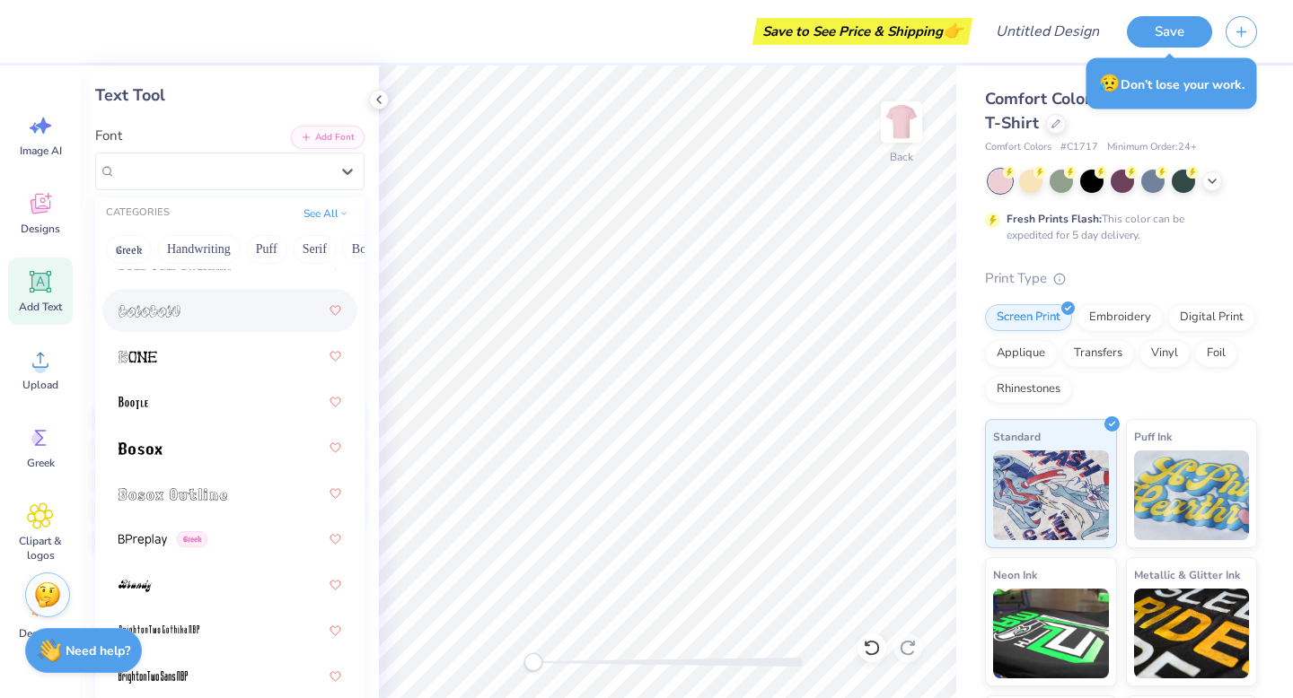
click at [203, 306] on div at bounding box center [229, 310] width 223 height 32
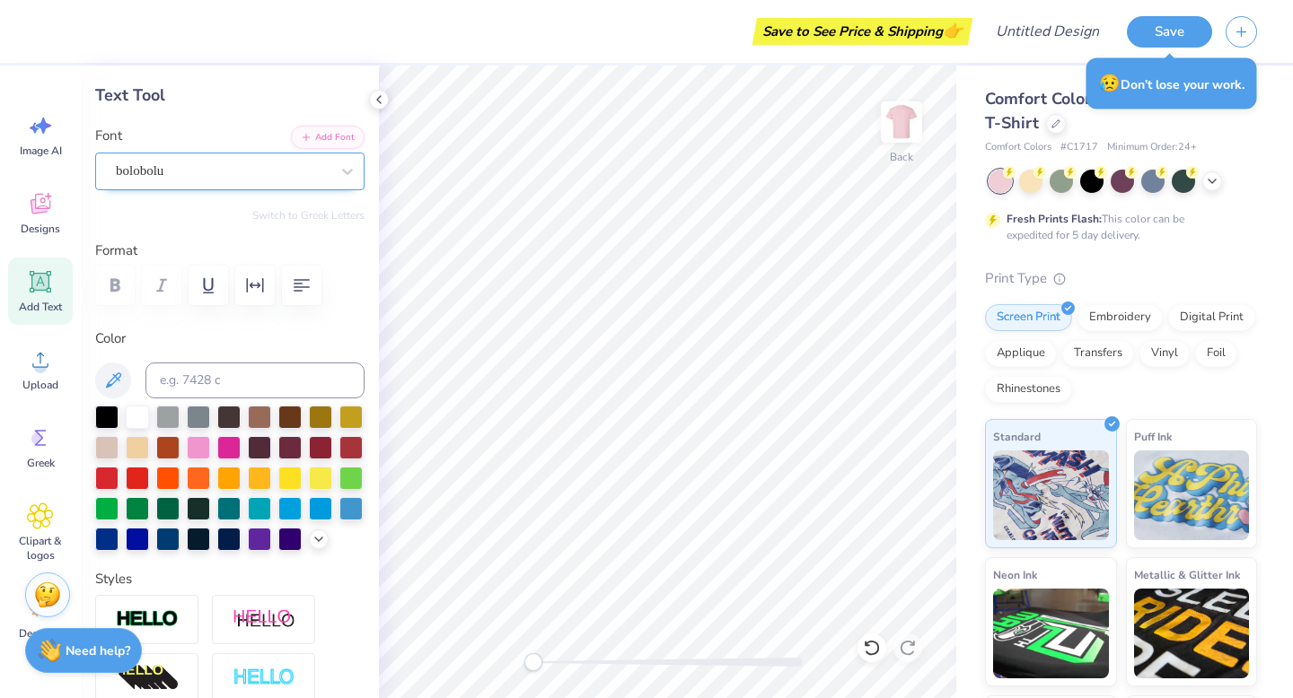
click at [214, 182] on div "bolobolu" at bounding box center [222, 171] width 217 height 28
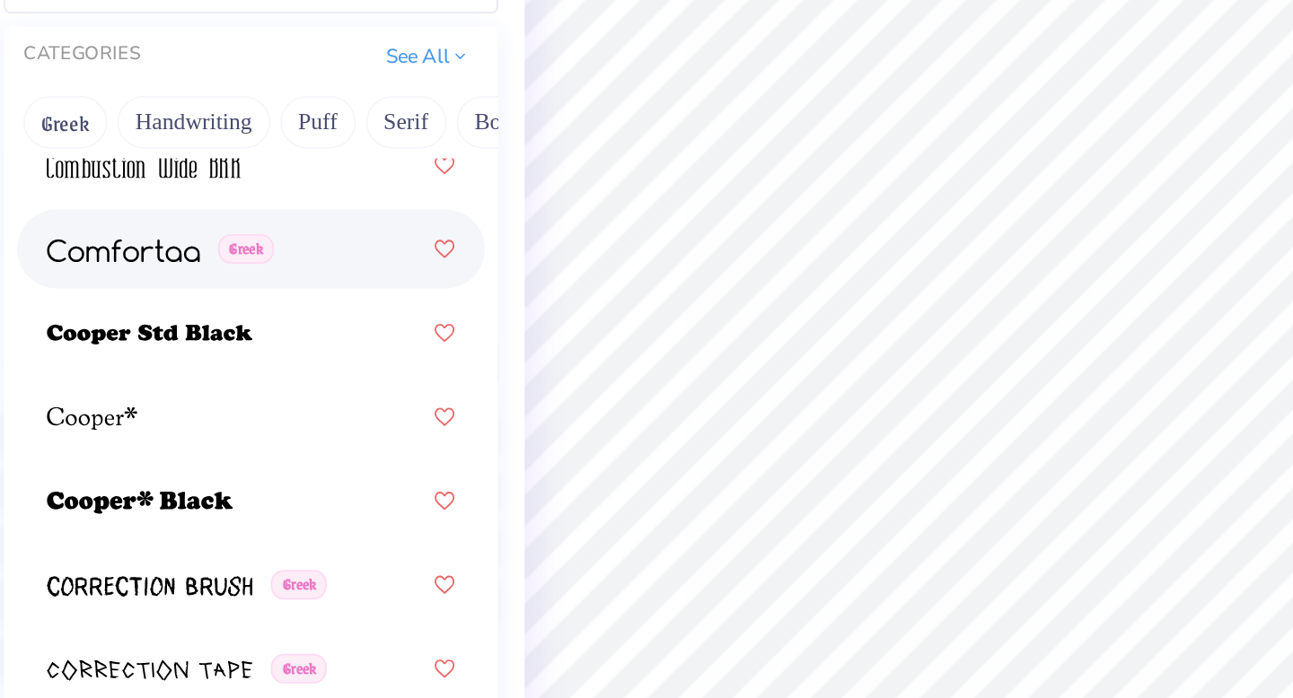
scroll to position [3841, 0]
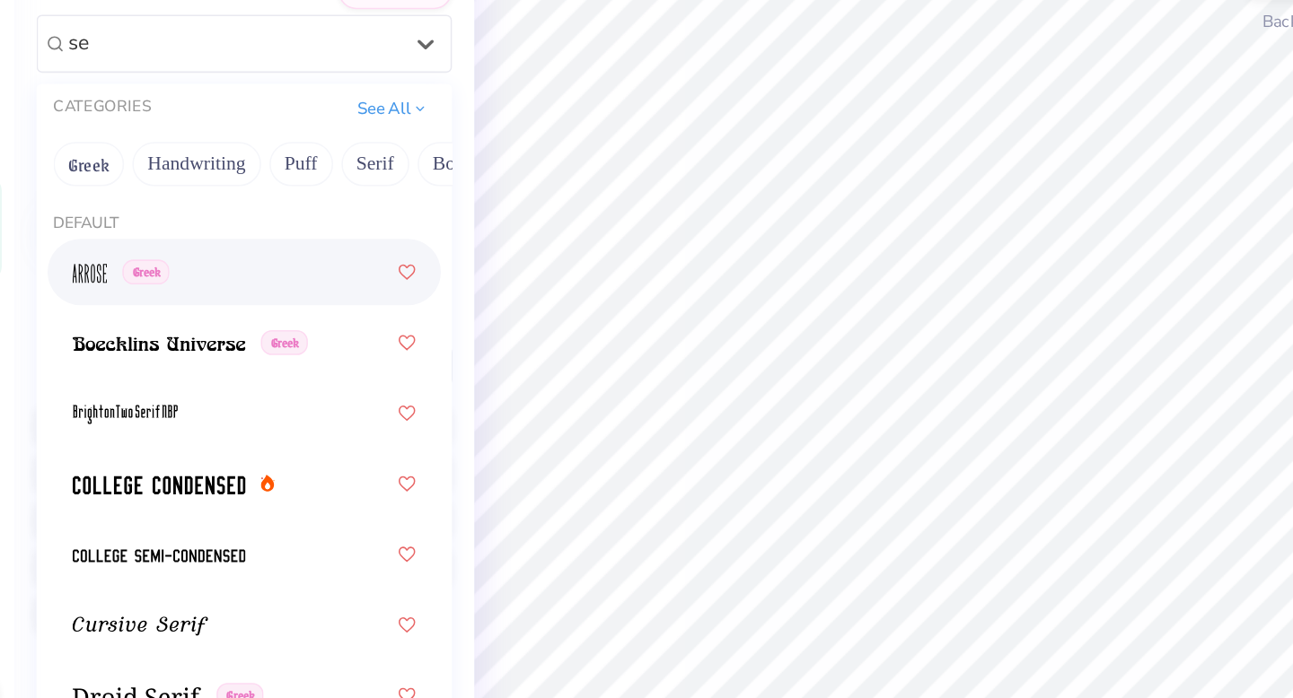
type input "s"
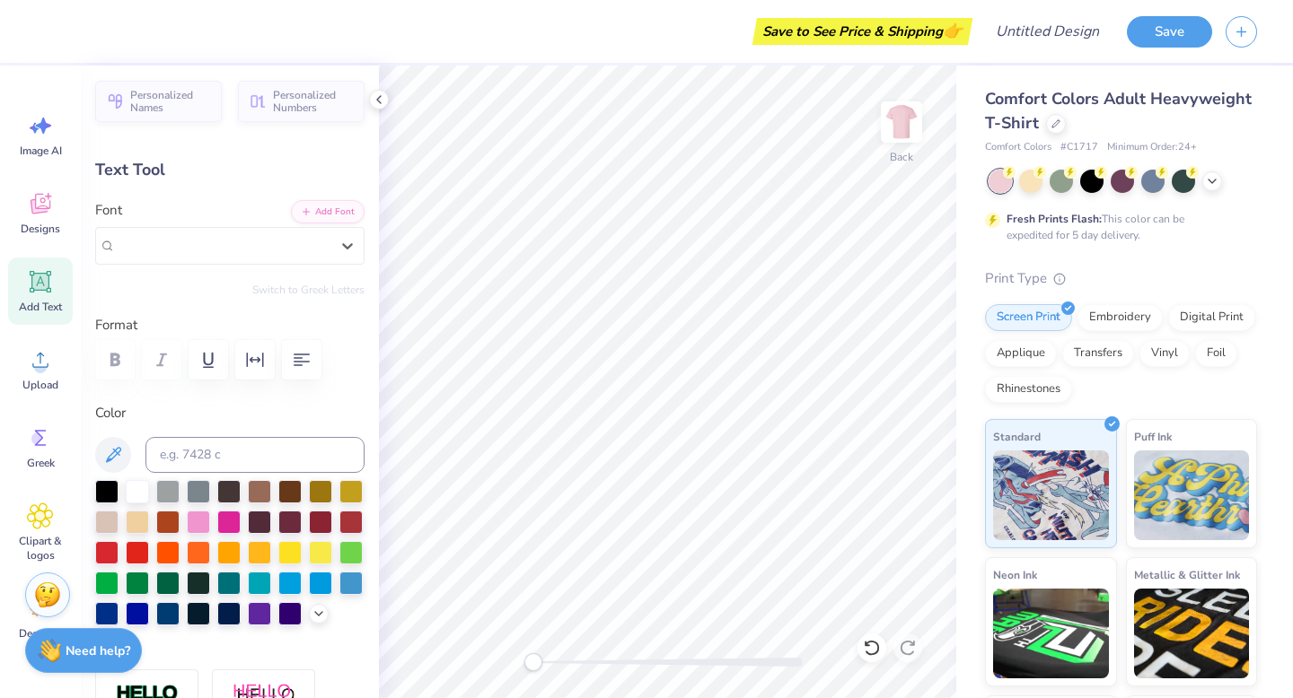
scroll to position [0, 0]
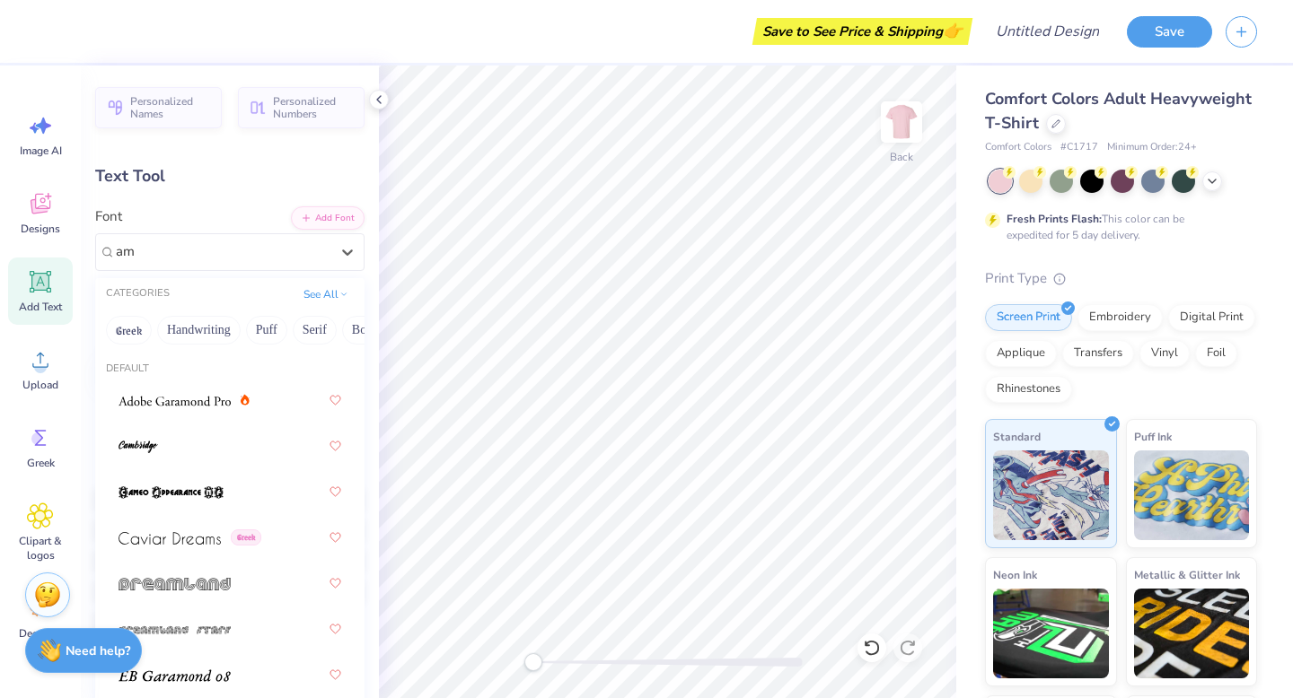
type input "a"
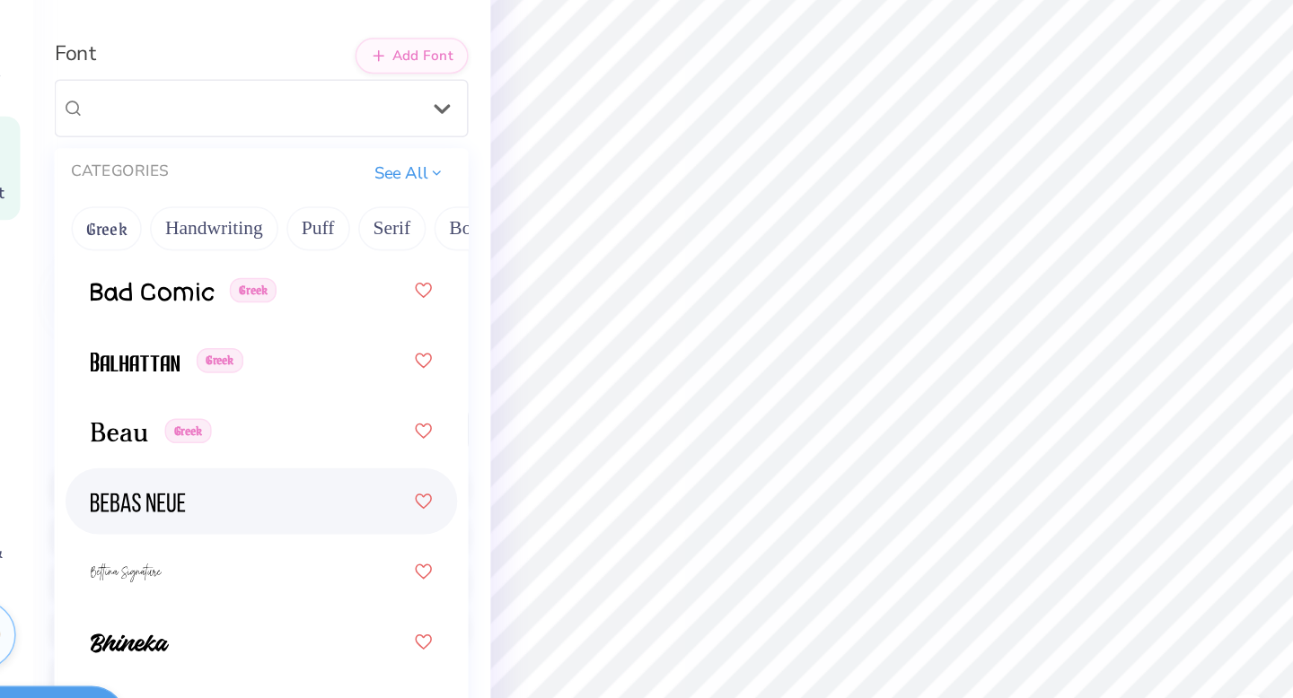
scroll to position [1152, 0]
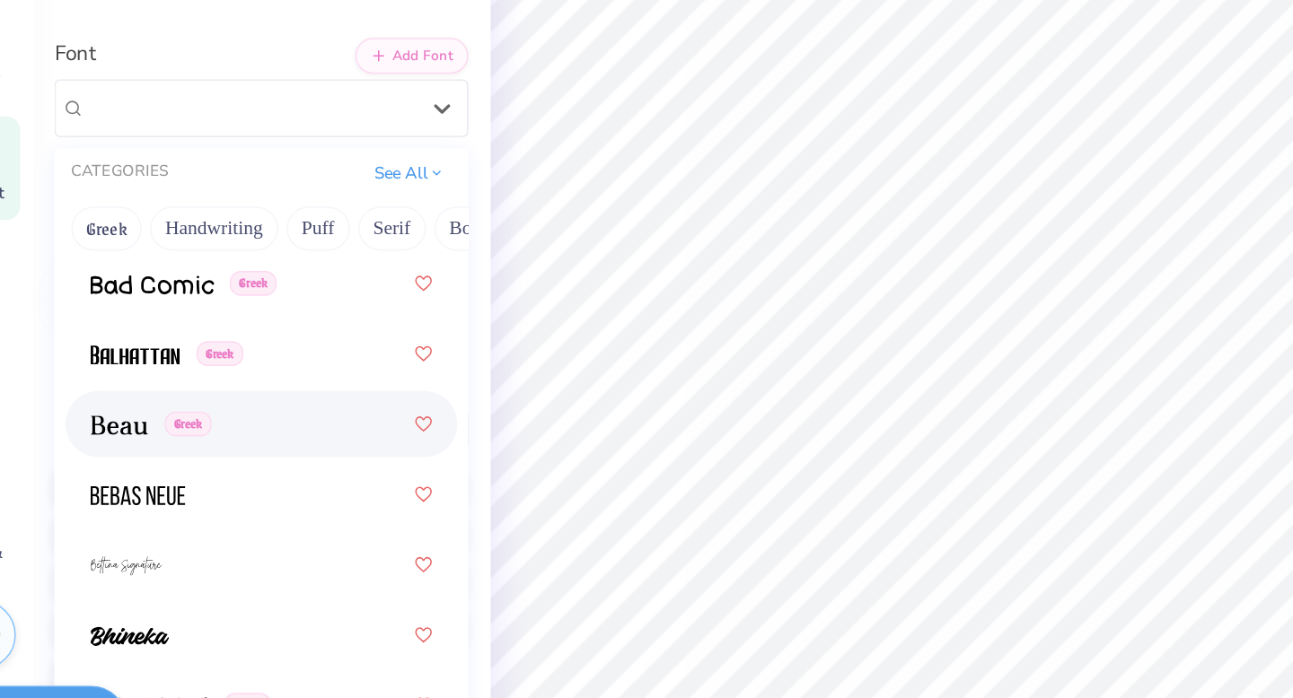
click at [288, 460] on div "Greek" at bounding box center [229, 458] width 223 height 32
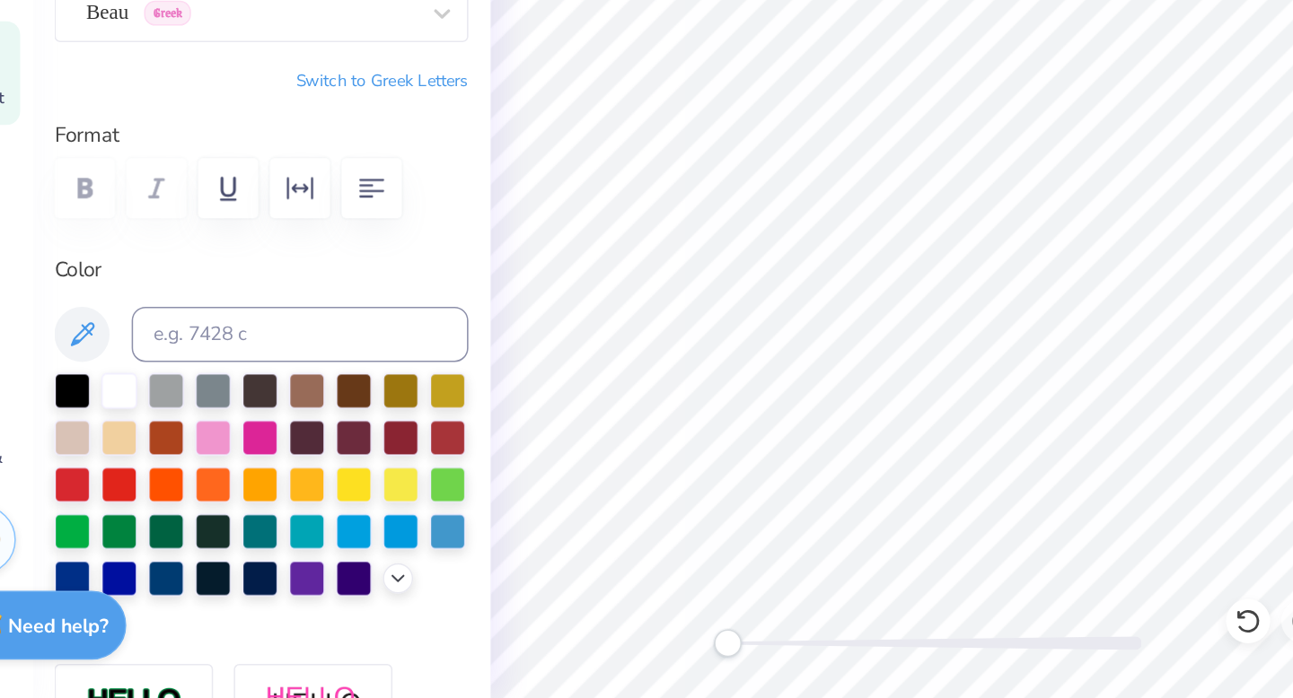
scroll to position [0, 0]
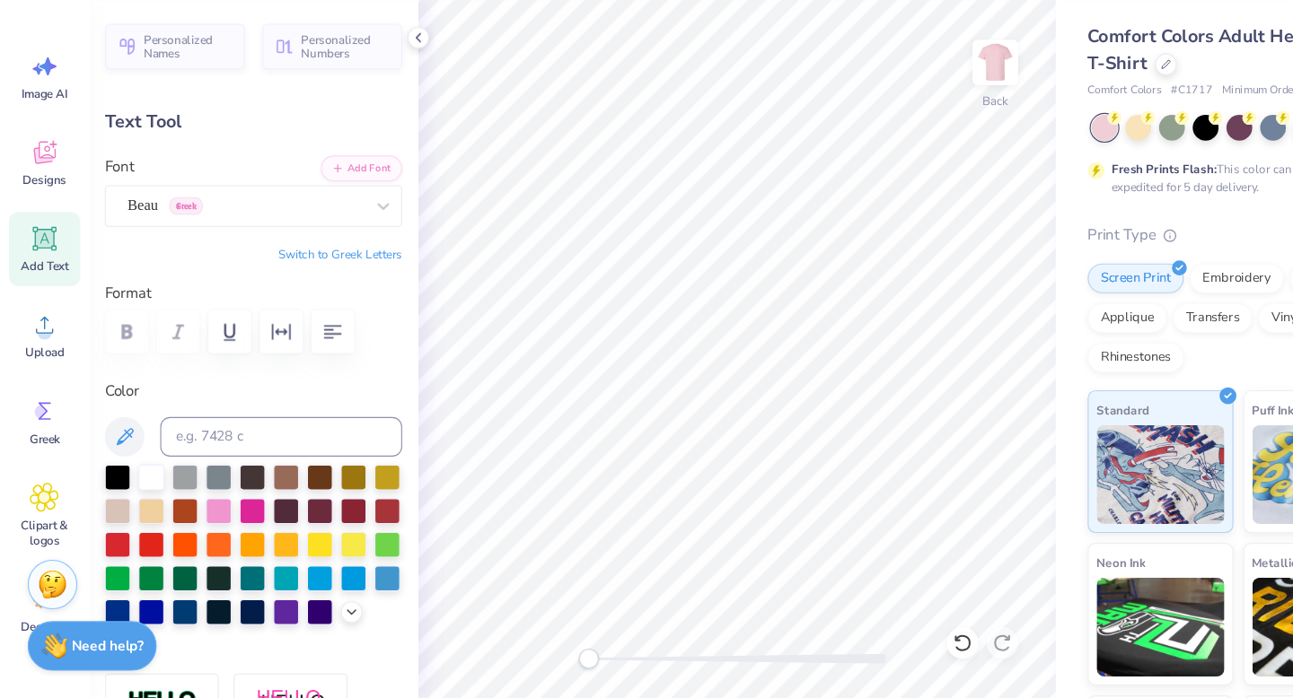
type textarea "NATIONAL"
type input "10.56"
type input "1.63"
type input "11.68"
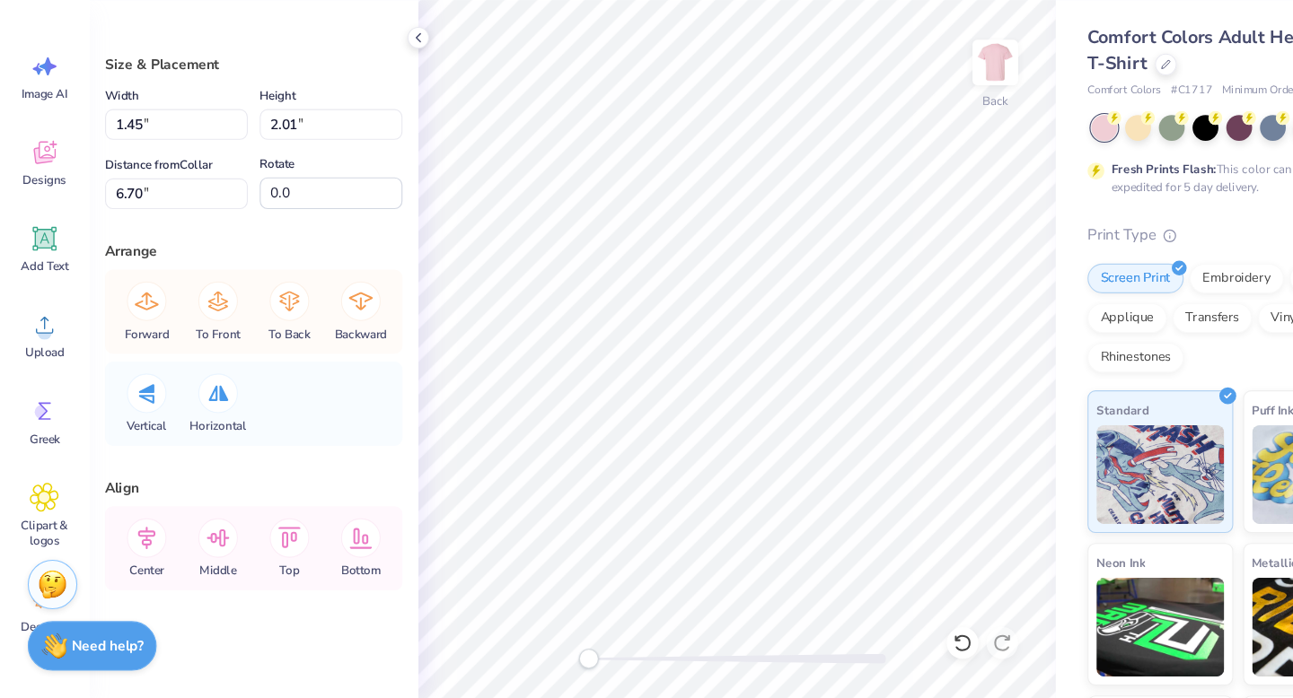
type input "1.70"
type input "2.37"
type input "3.00"
type input "1.45"
type input "2.01"
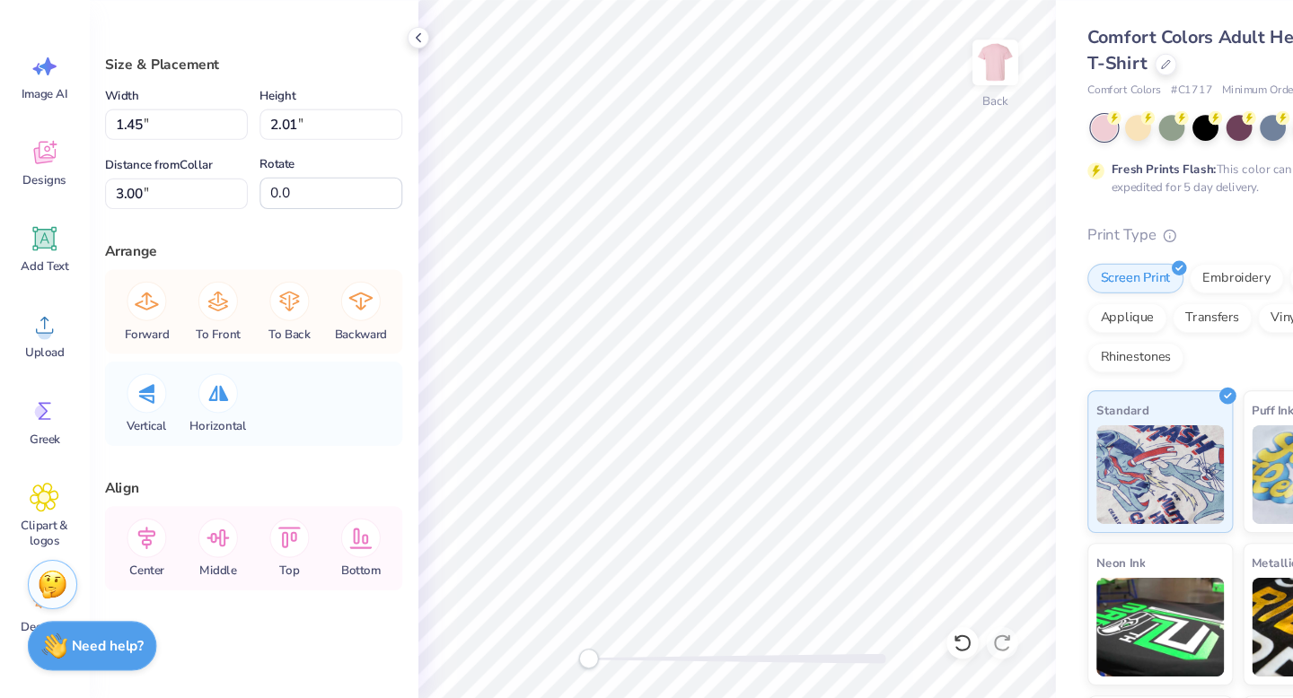
type input "1.54"
type input "2.13"
type input "9.92"
type input "1.81"
type input "2.26"
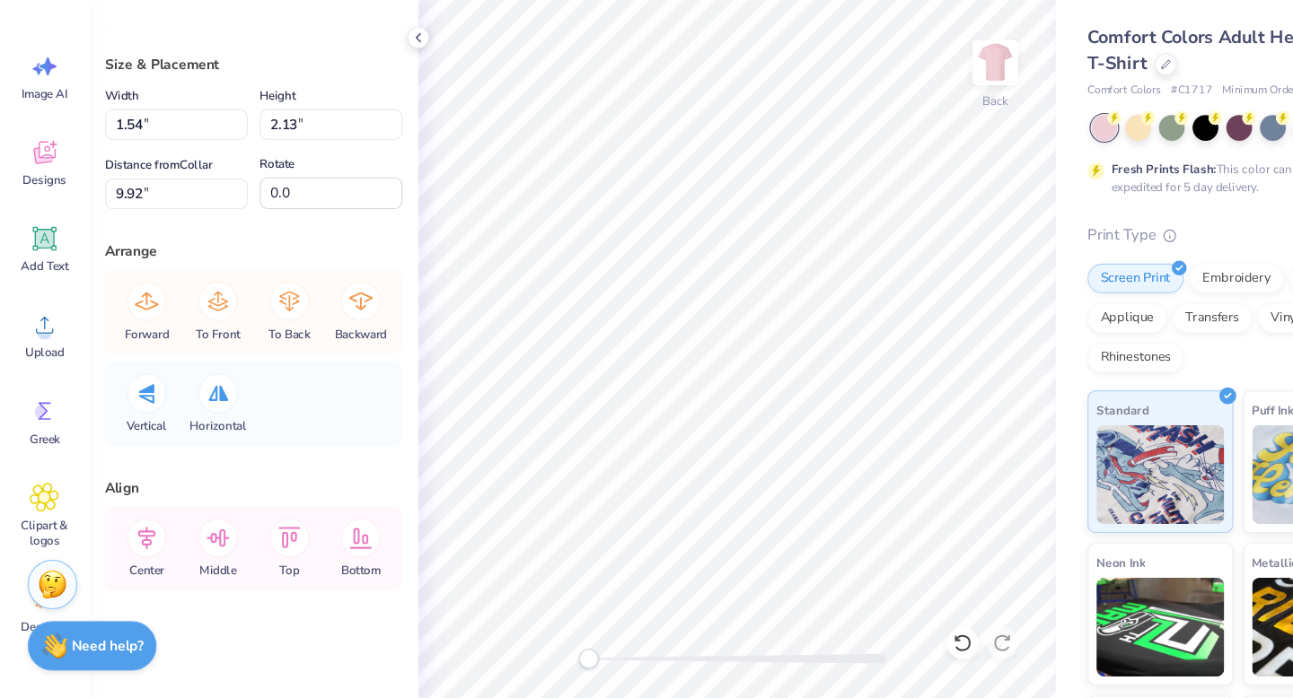
type input "13.12"
type input "2.36"
type input "1.30"
type input "16.47"
type input "1.46"
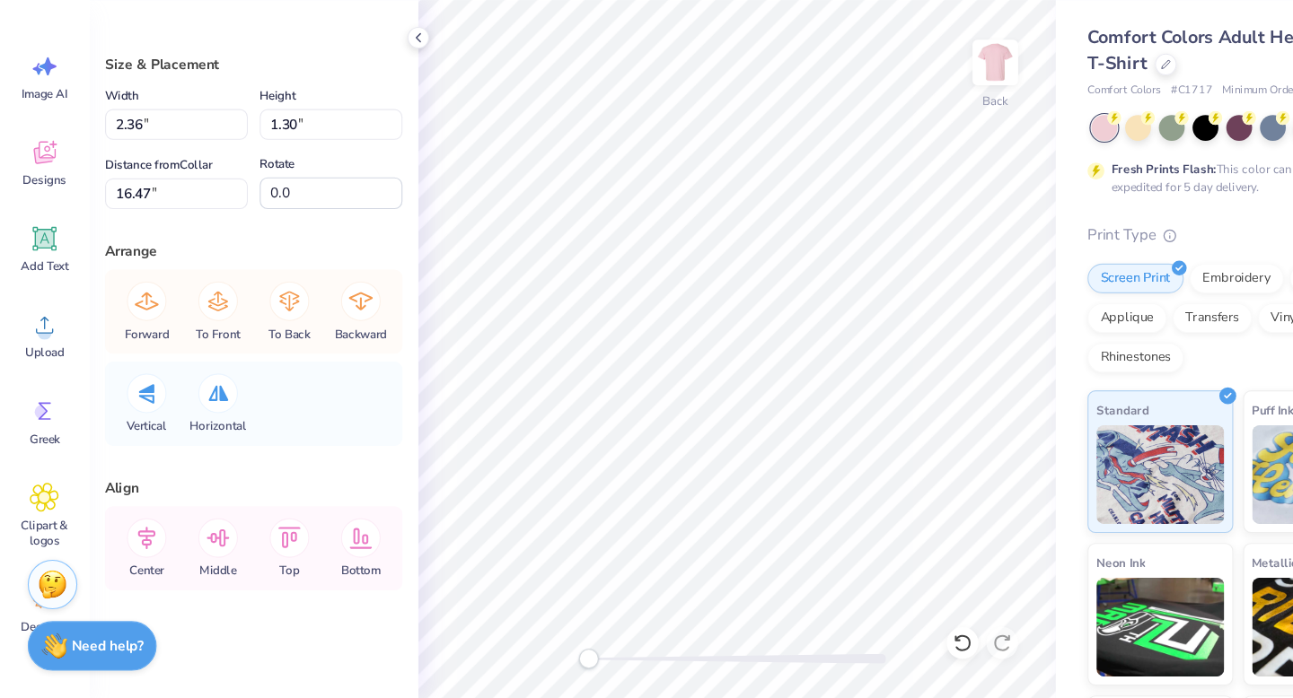
type input "2.05"
type input "18.77"
type input "2.36"
type input "1.30"
type input "3.36"
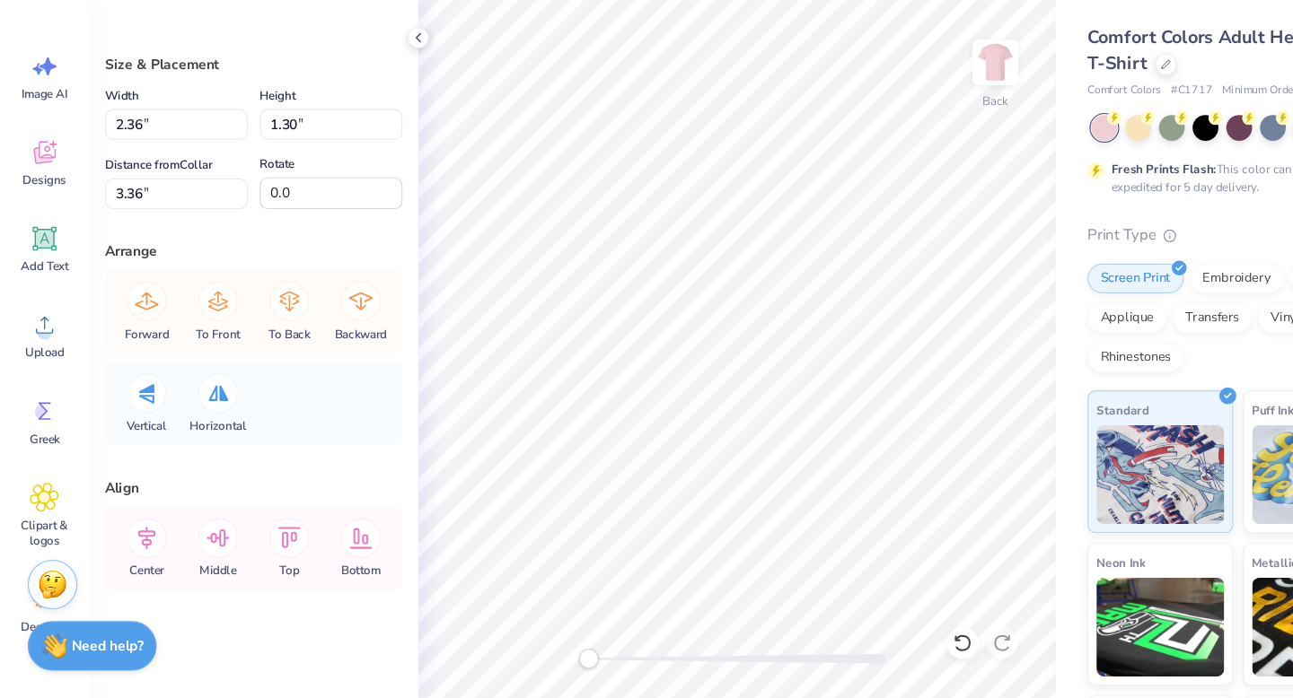
type input "1.81"
type input "2.26"
type input "2.70"
type input "1.54"
type input "2.13"
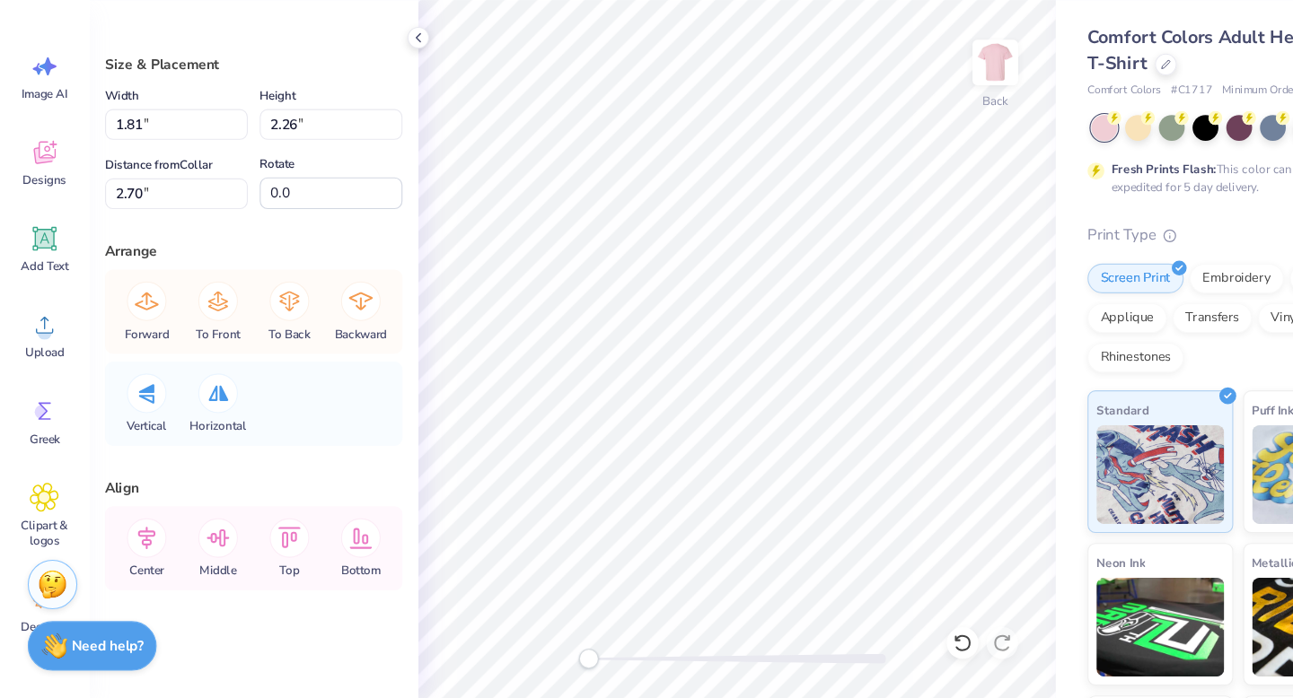
type input "3.00"
type input "1.46"
type input "2.05"
type input "3.36"
type input "2.36"
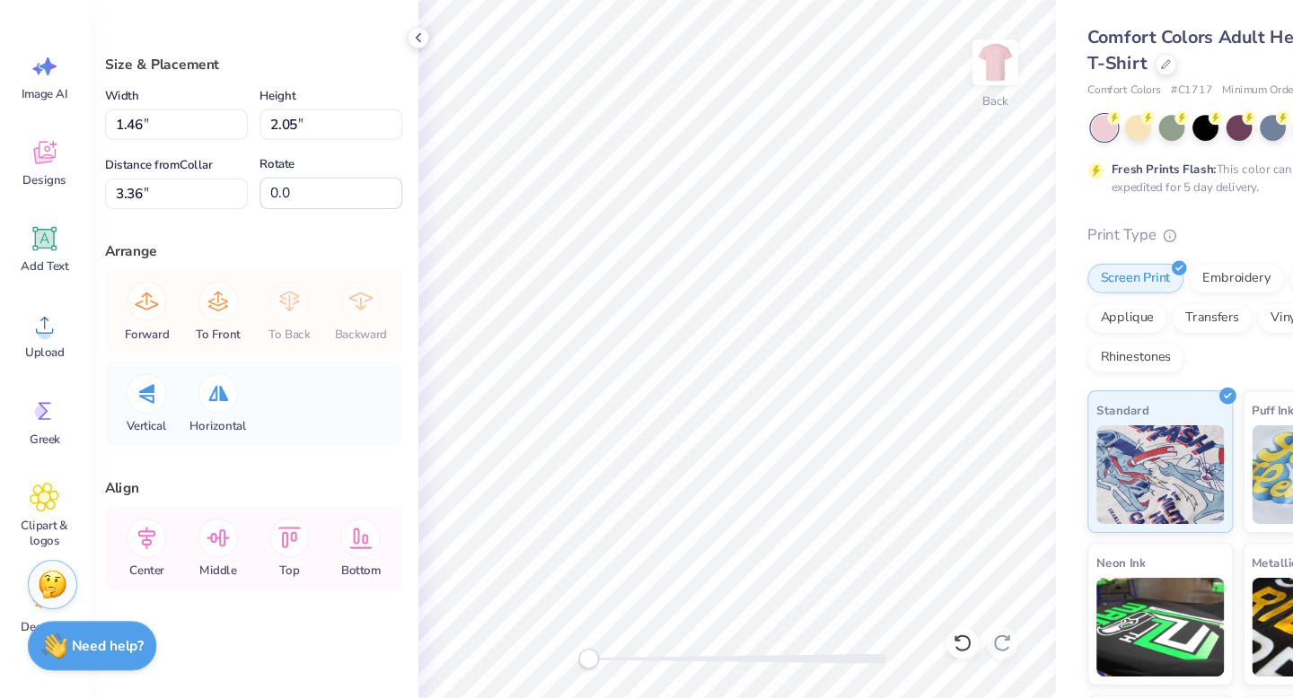
type input "1.30"
type input "1.81"
type input "2.26"
type input "2.70"
type input "1.54"
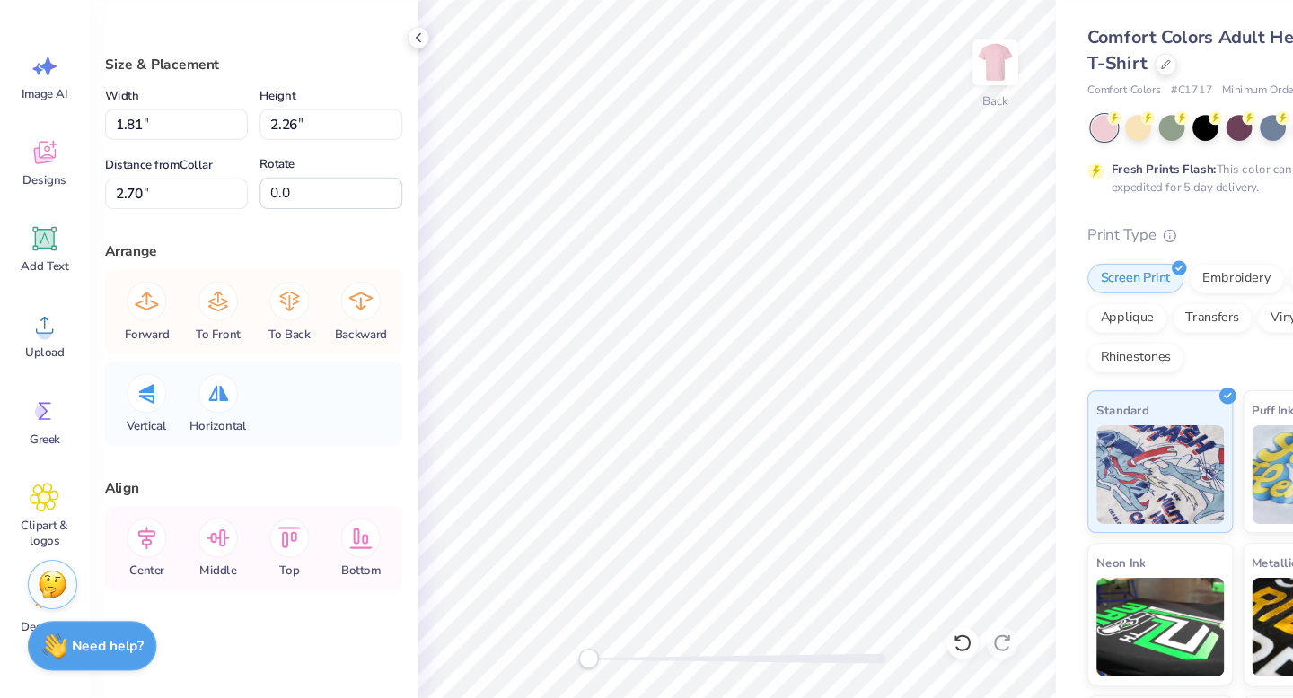
type input "2.13"
type input "3.00"
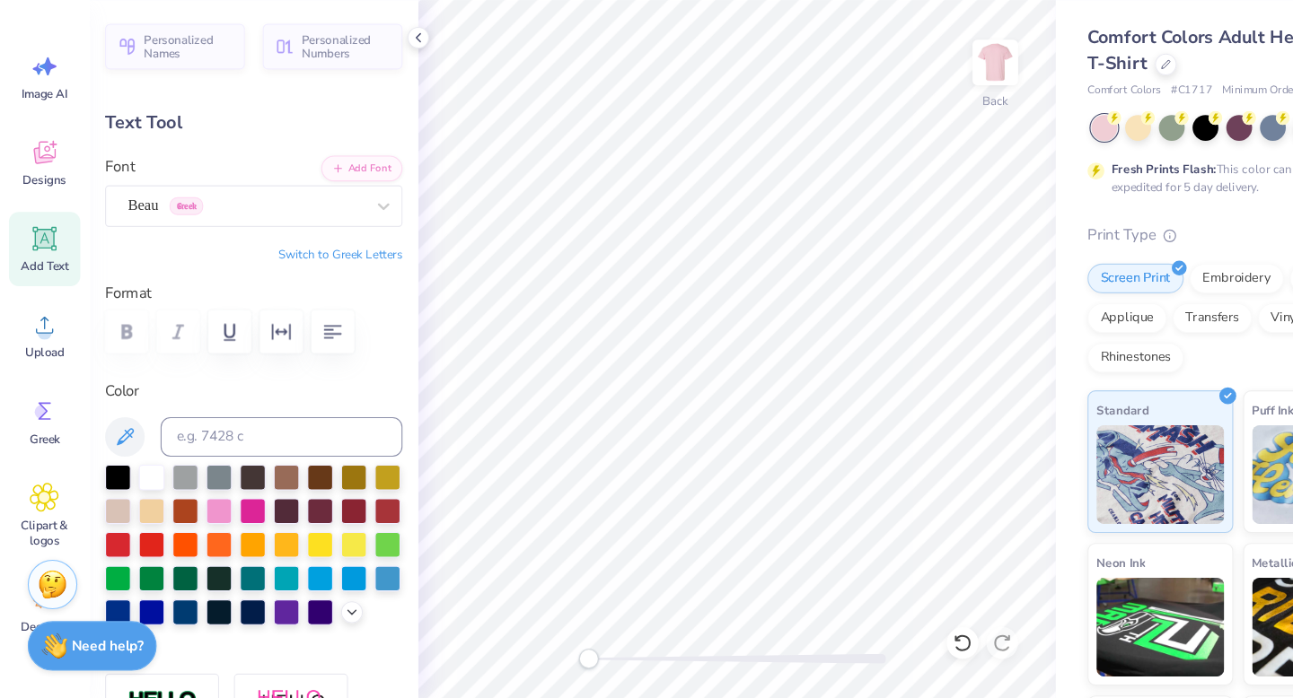
scroll to position [0, 0]
type textarea "NSSLHA"
type input "8.27"
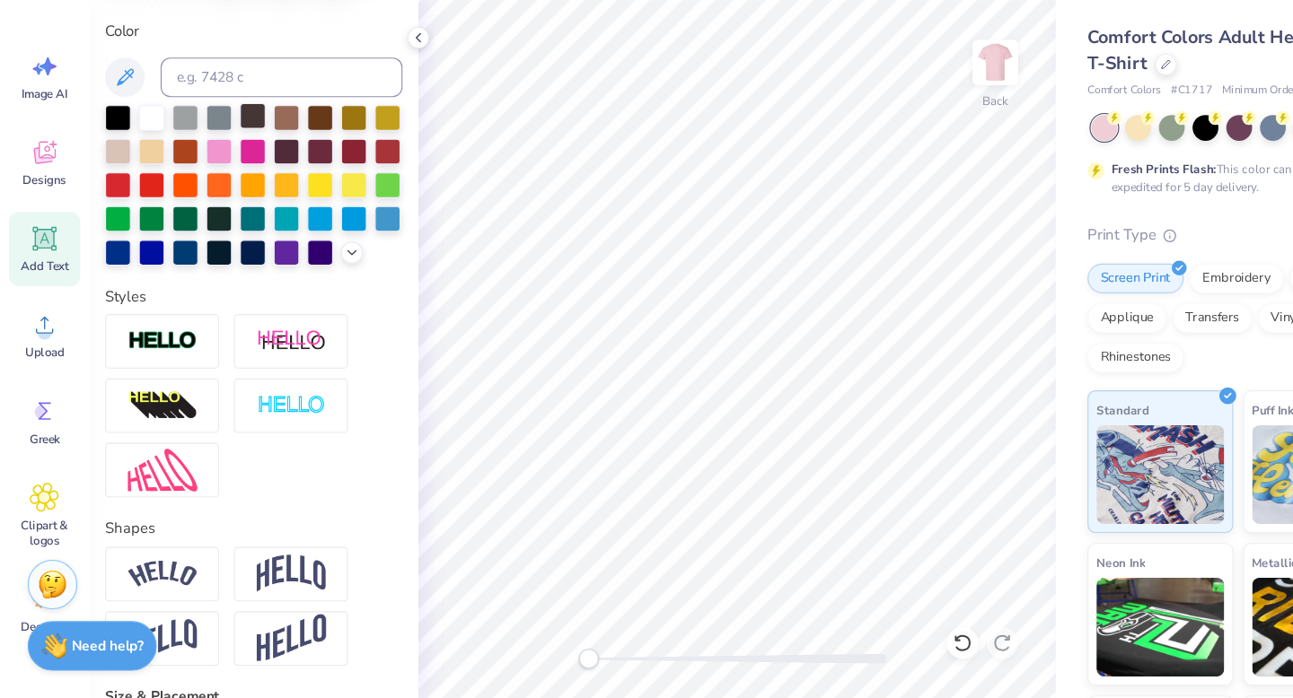
scroll to position [360, 0]
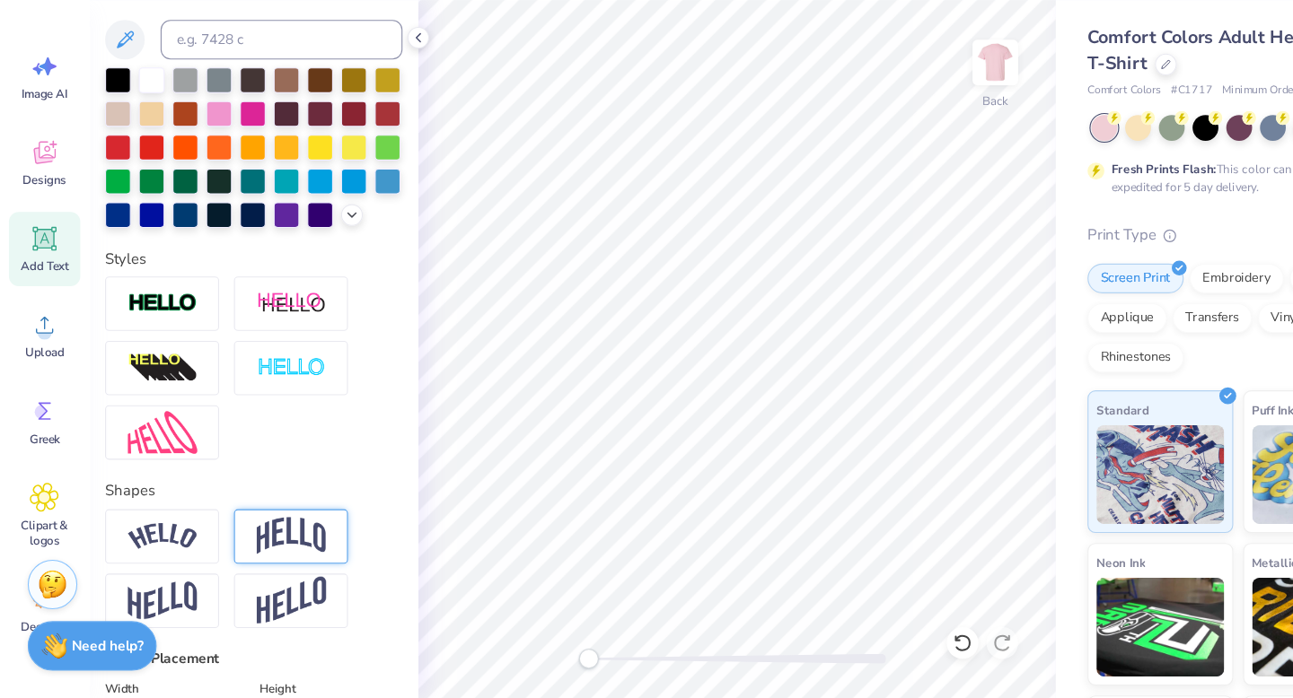
click at [253, 538] on img at bounding box center [263, 551] width 63 height 34
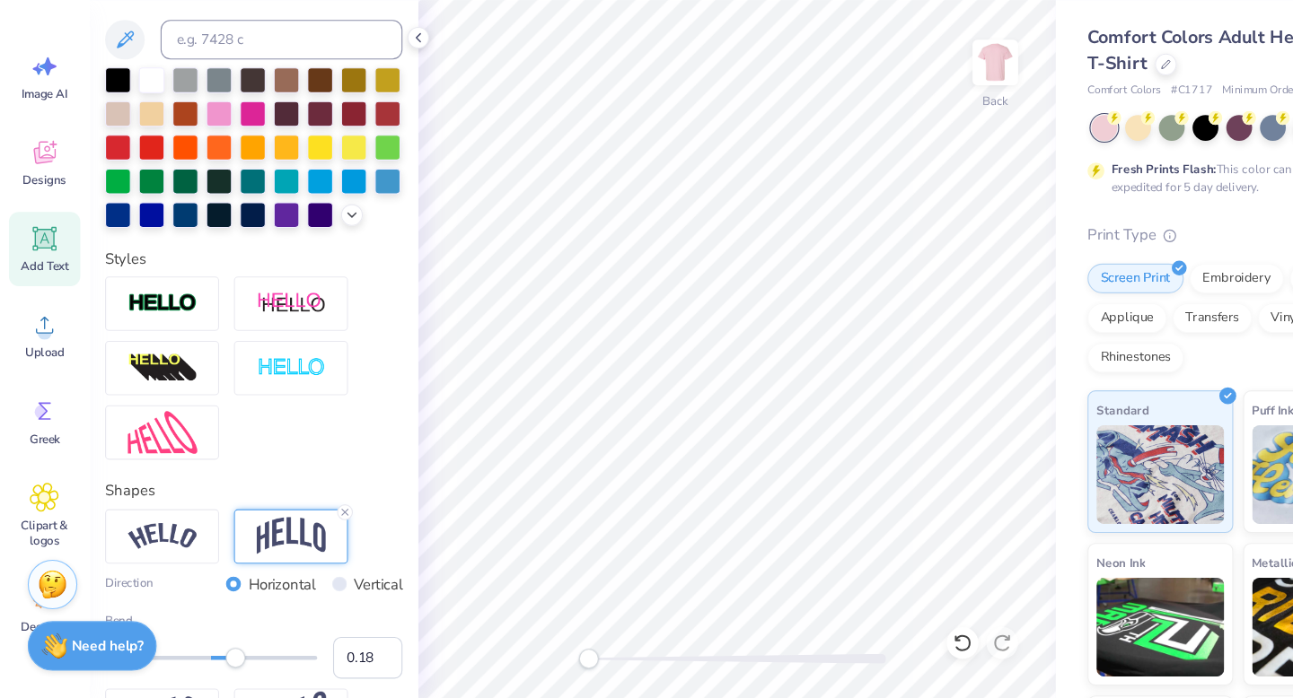
type input "0.17"
drag, startPoint x: 237, startPoint y: 660, endPoint x: 207, endPoint y: 661, distance: 29.6
click at [207, 661] on div "Accessibility label" at bounding box center [207, 662] width 18 height 18
type input "2.16"
type input "5.37"
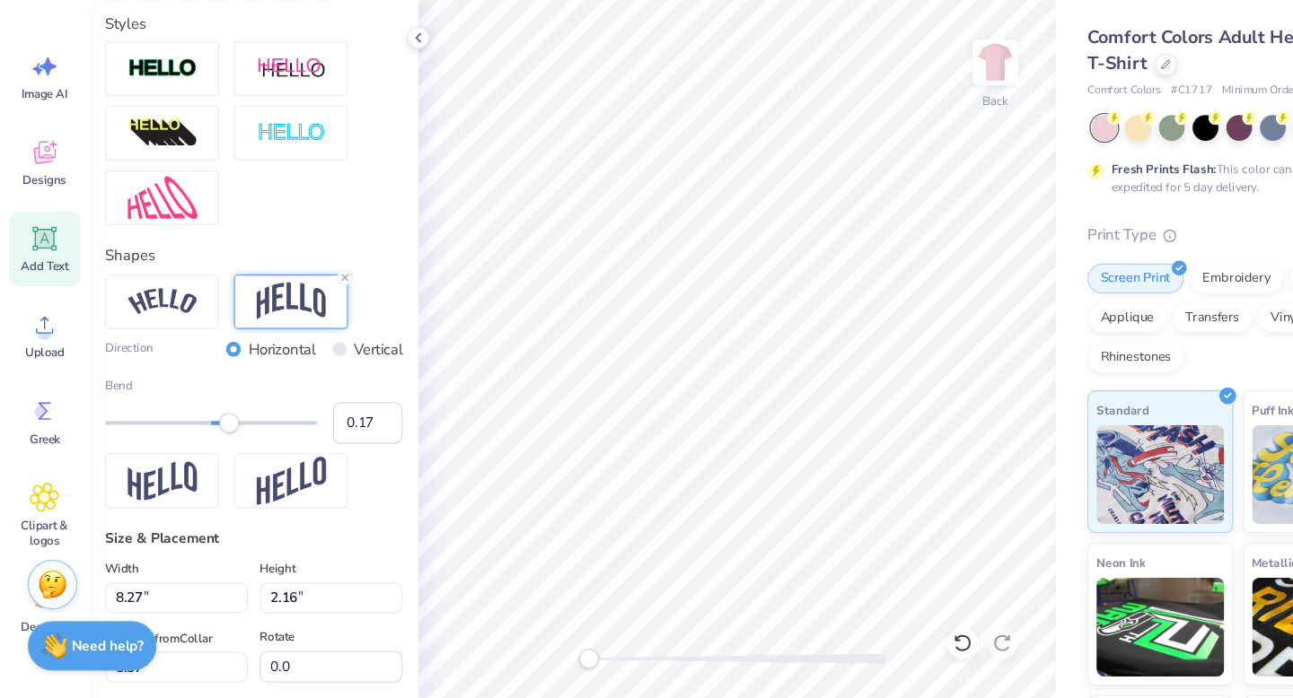
scroll to position [568, 0]
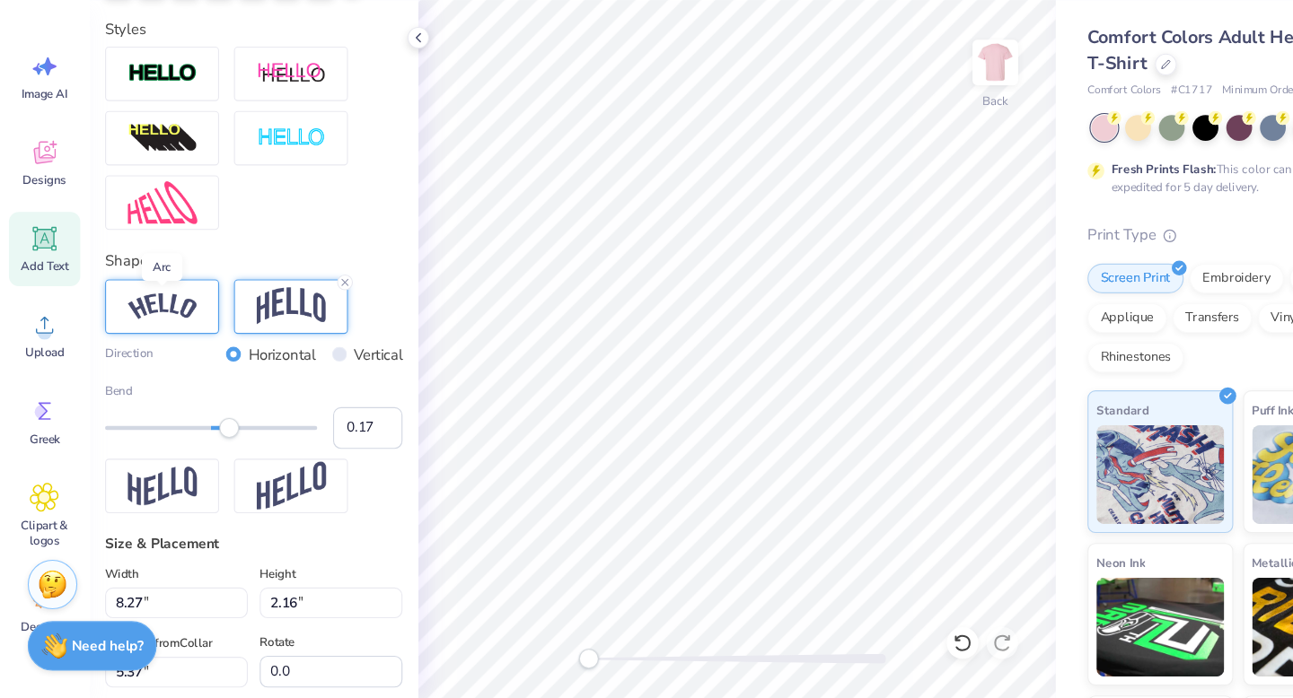
click at [164, 331] on img at bounding box center [147, 343] width 63 height 24
click at [244, 346] on img at bounding box center [263, 343] width 63 height 34
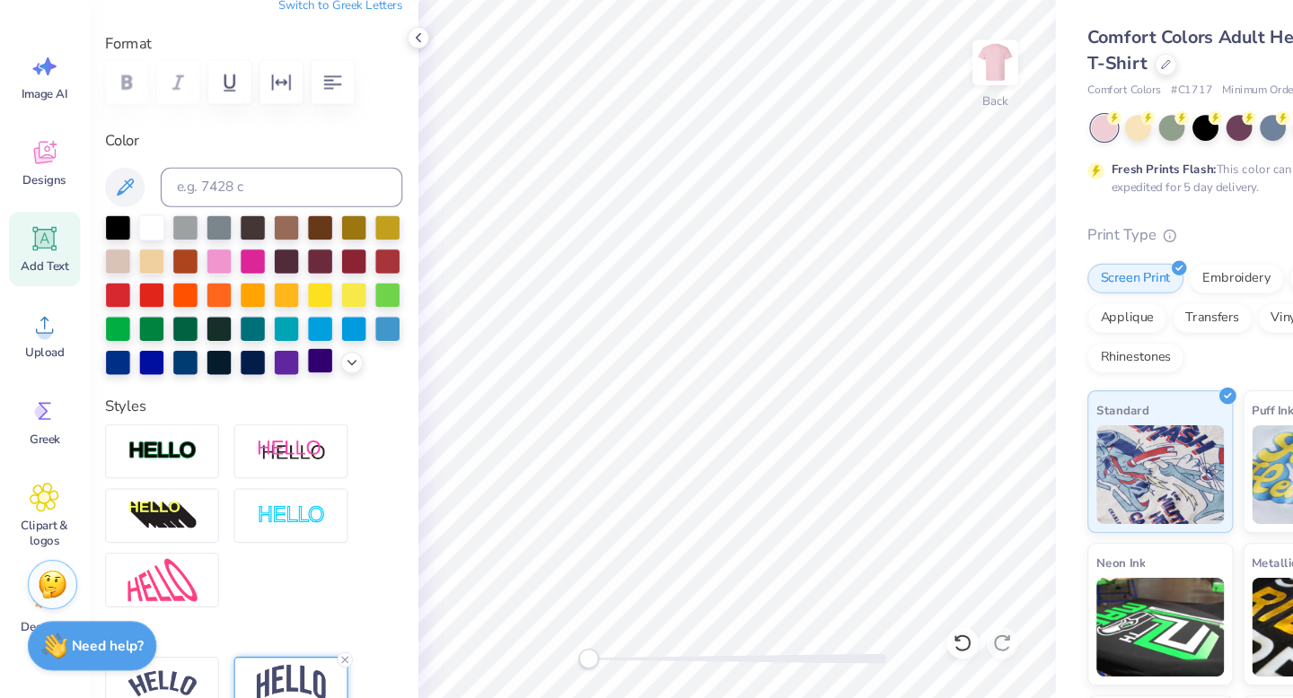
scroll to position [125, 0]
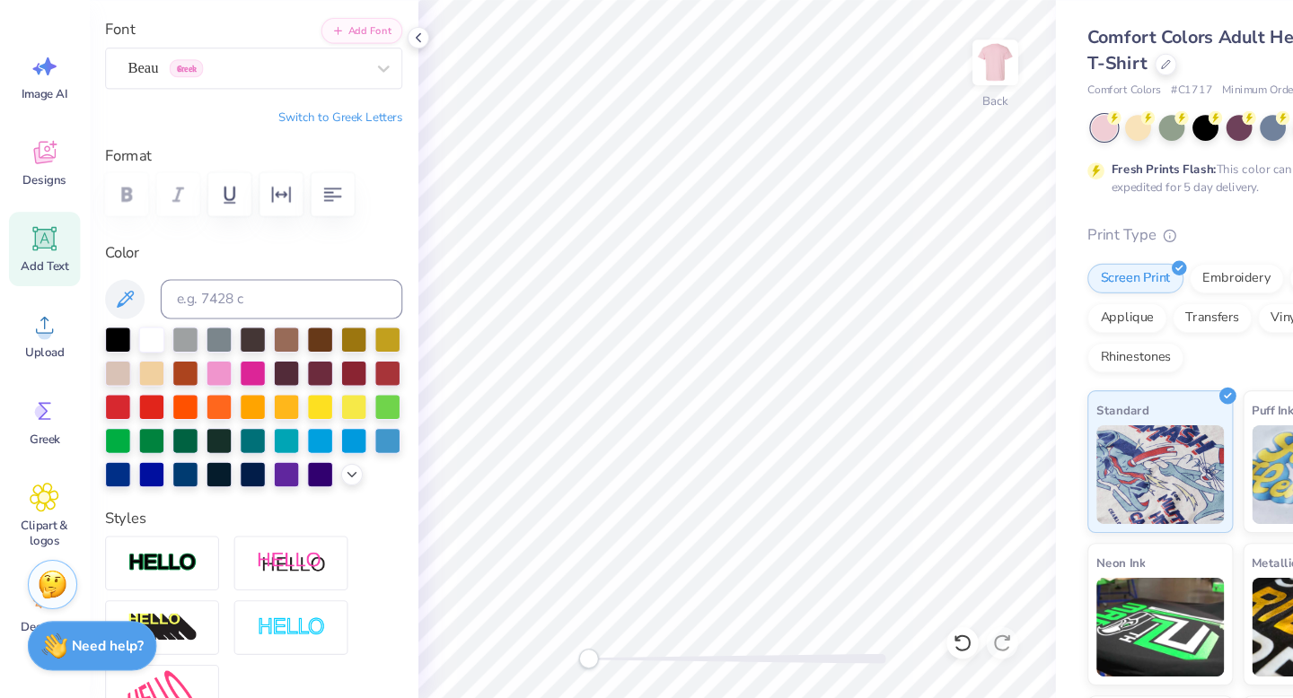
type input "9.16"
type input "2.39"
click at [48, 290] on icon at bounding box center [40, 281] width 27 height 27
type input "5.59"
type input "1.62"
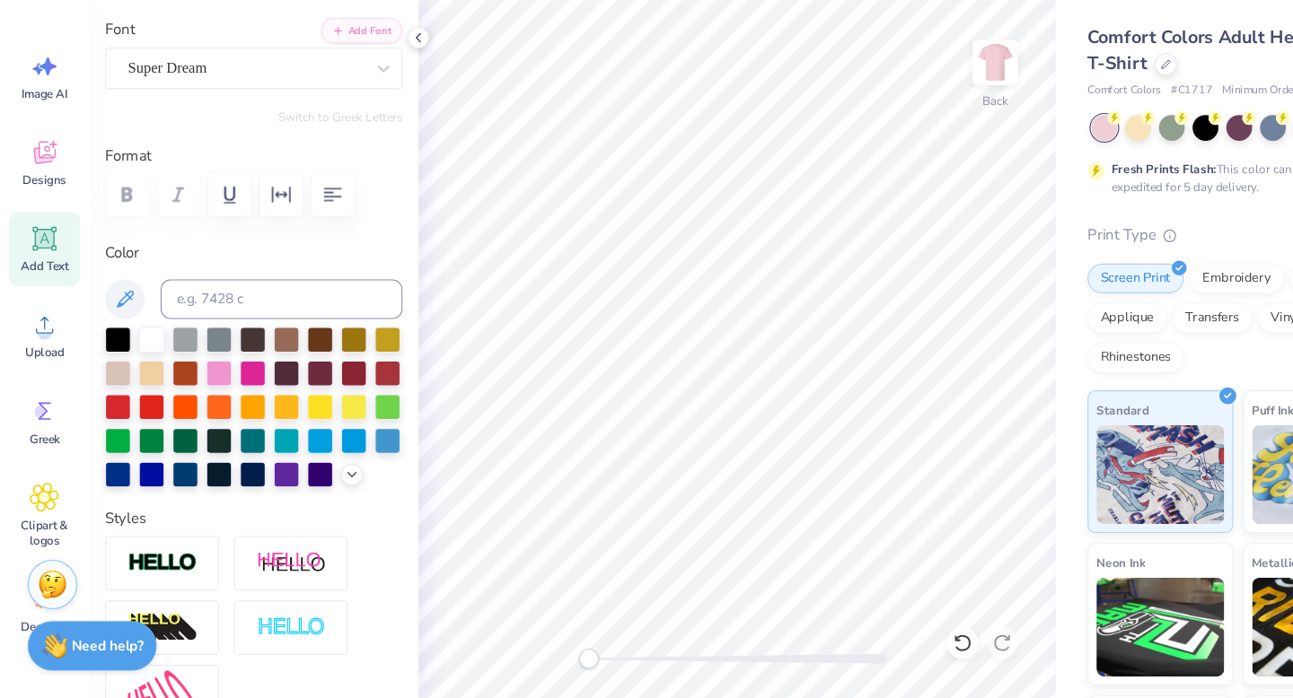
type input "11.69"
type textarea "[GEOGRAPHIC_DATA][US_STATE] AT [GEOGRAPHIC_DATA]"
type input "14.17"
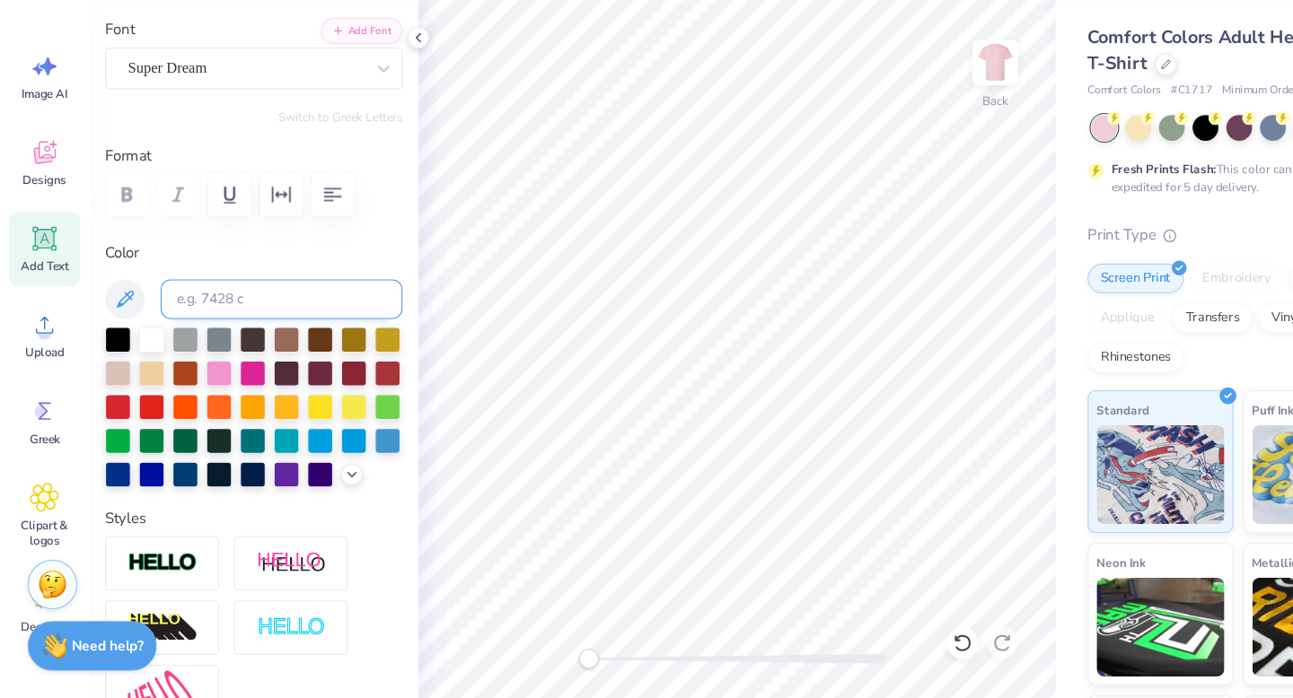
type input "0.70"
type input "12.15"
type input "13.52"
type input "0.66"
click at [242, 139] on div "Super Dream" at bounding box center [222, 127] width 217 height 28
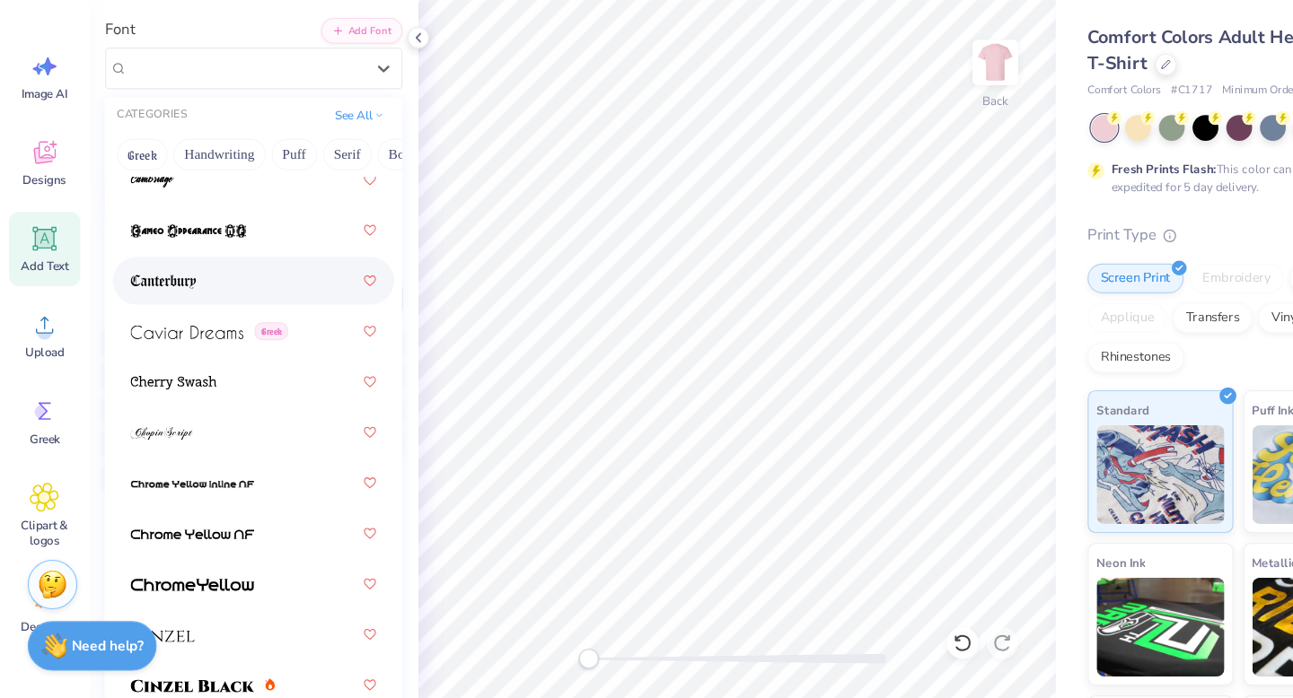
scroll to position [2728, 0]
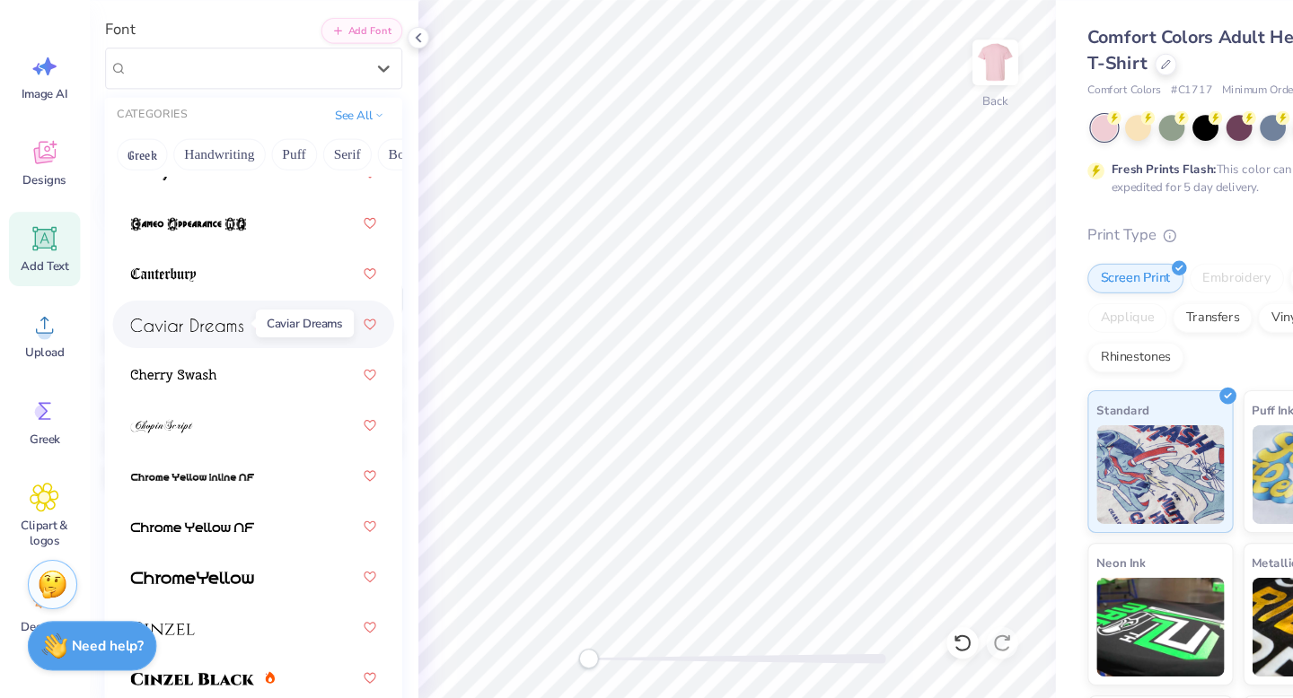
click at [201, 366] on span at bounding box center [169, 359] width 102 height 19
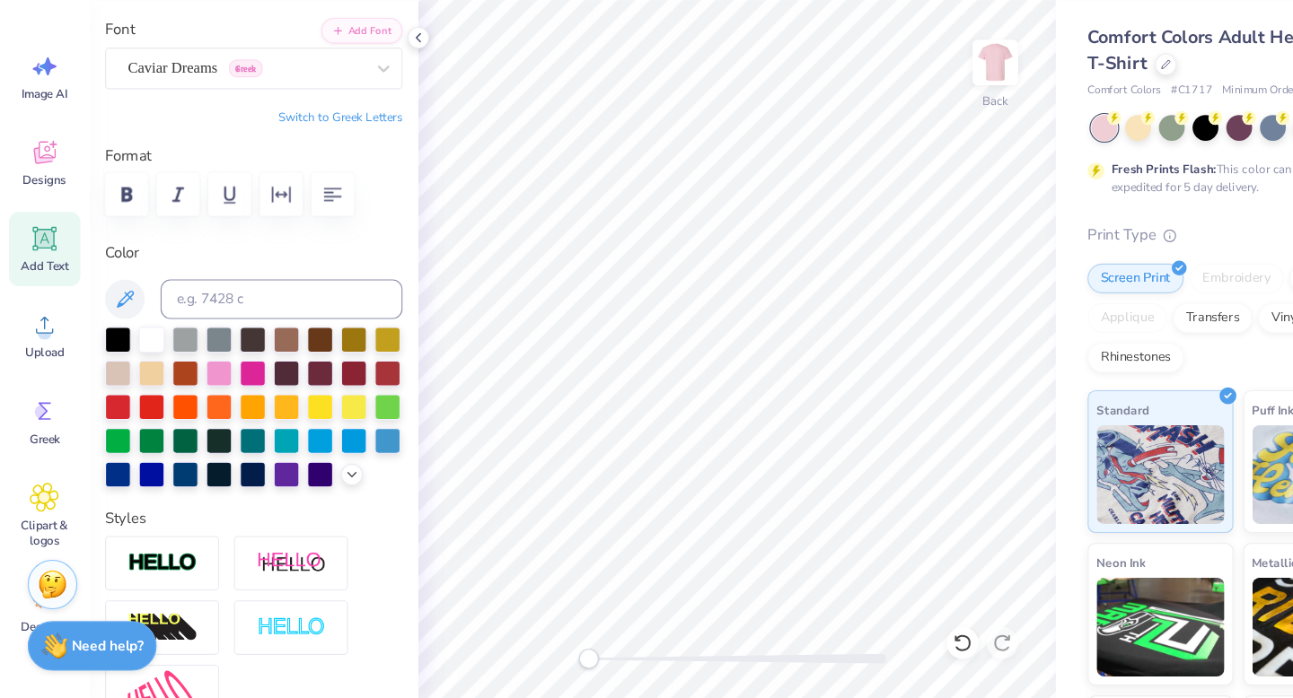
type input "12.94"
type input "0.75"
type input "7.76"
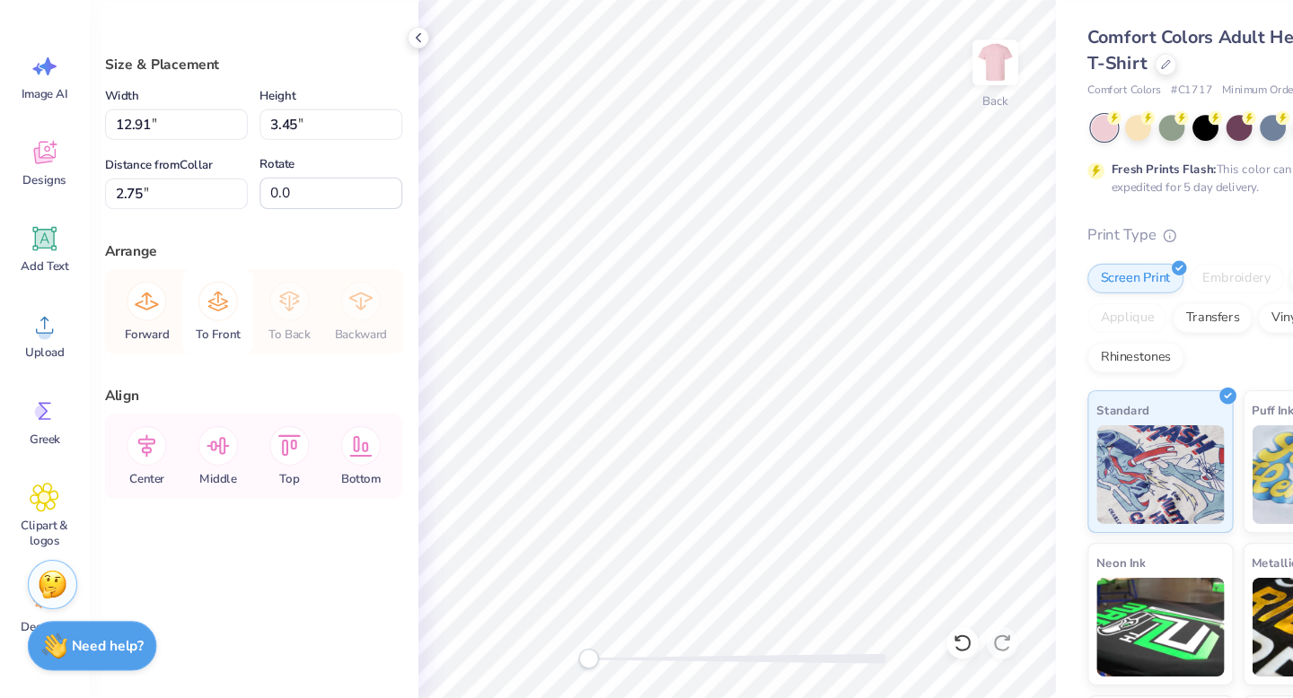
scroll to position [0, 0]
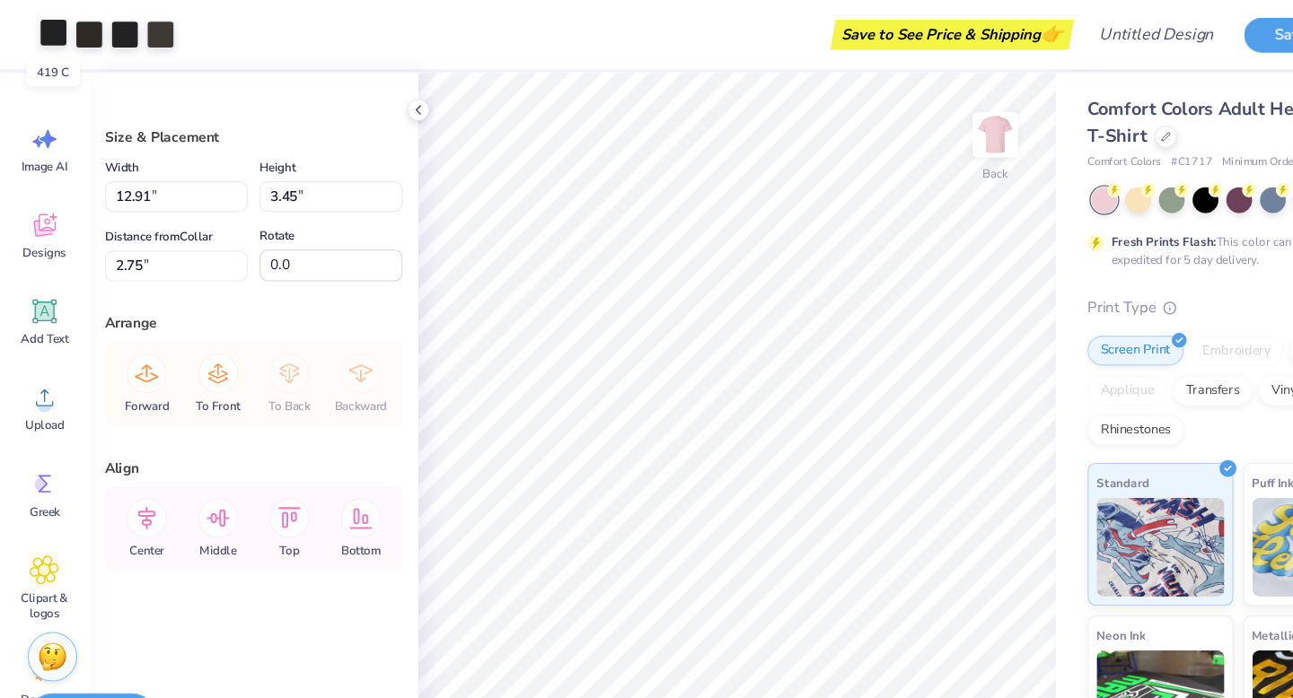
click at [47, 30] on div at bounding box center [48, 29] width 25 height 25
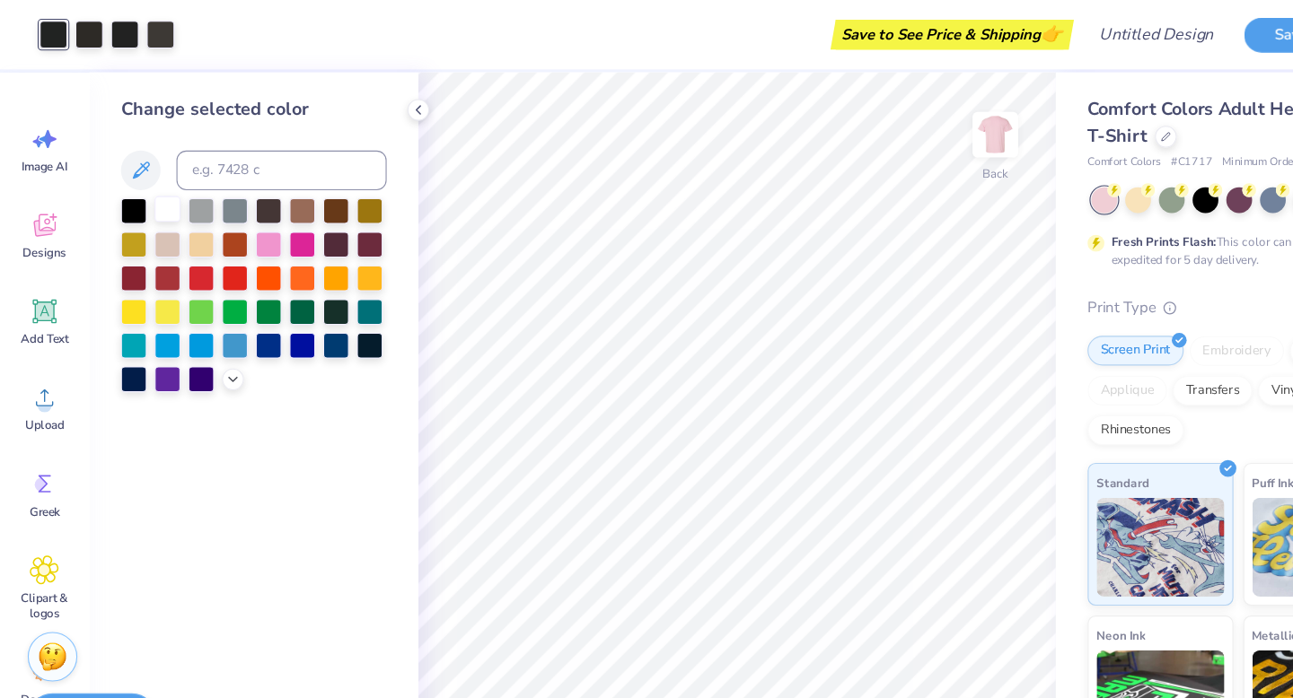
click at [144, 195] on div at bounding box center [151, 189] width 23 height 23
click at [205, 191] on div at bounding box center [212, 189] width 23 height 23
click at [183, 191] on div at bounding box center [182, 189] width 23 height 23
click at [92, 31] on div at bounding box center [80, 29] width 25 height 25
click at [185, 192] on div at bounding box center [182, 189] width 23 height 23
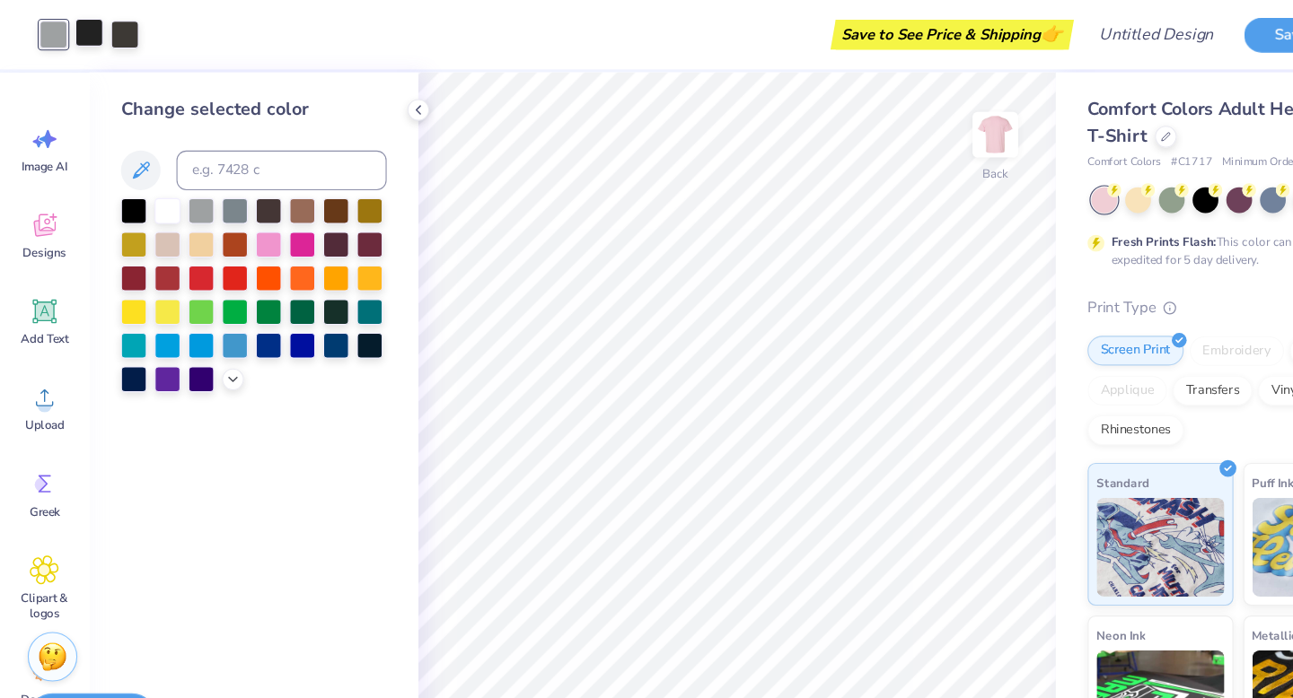
click at [83, 28] on div at bounding box center [80, 29] width 25 height 25
click at [192, 188] on div at bounding box center [182, 189] width 23 height 23
click at [79, 35] on div at bounding box center [80, 29] width 25 height 25
click at [186, 190] on div at bounding box center [182, 189] width 23 height 23
click at [293, 355] on div "Change selected color" at bounding box center [230, 382] width 298 height 633
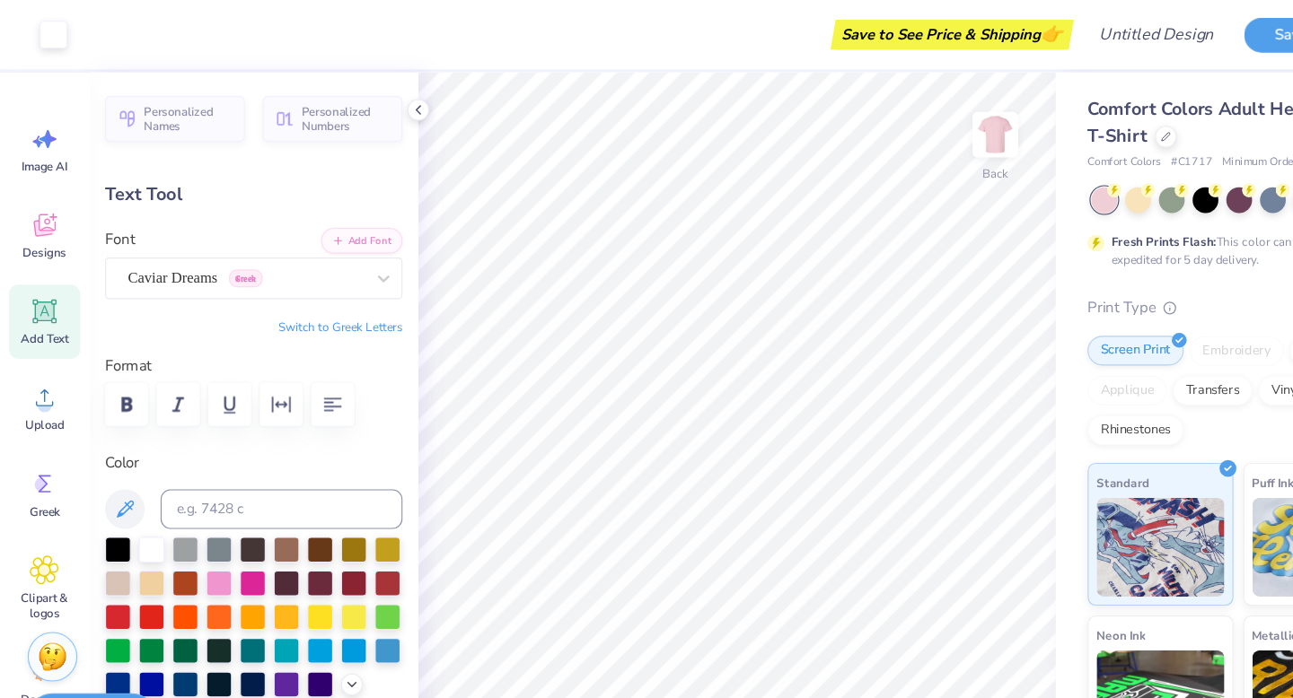
type input "12.94"
type input "0.75"
type input "8.14"
click at [122, 364] on icon "button" at bounding box center [115, 366] width 22 height 22
click at [1162, 172] on circle at bounding box center [1161, 170] width 13 height 13
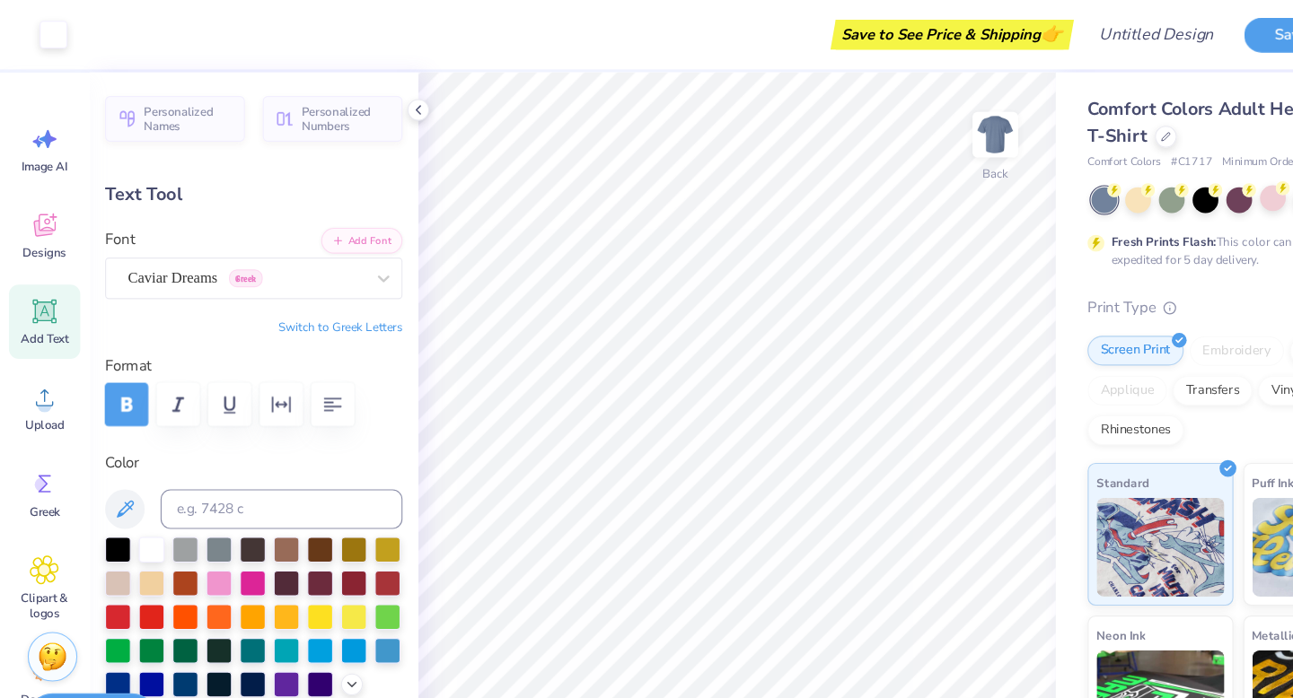
type input "13.73"
type input "0.73"
type input "8.15"
type input "12.32"
type input "0.65"
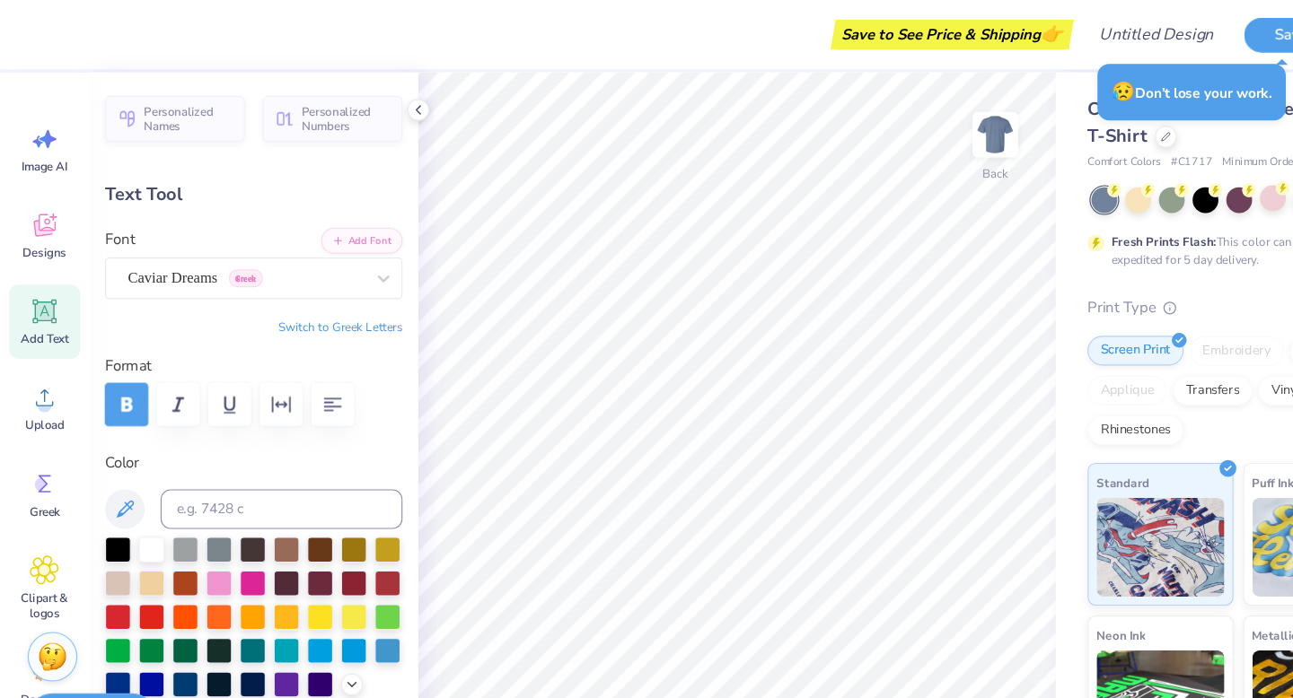
scroll to position [1, 2]
type textarea "[GEOGRAPHIC_DATA][US_STATE] AT [GEOGRAPHIC_DATA]"
click at [294, 361] on icon "button" at bounding box center [302, 366] width 16 height 13
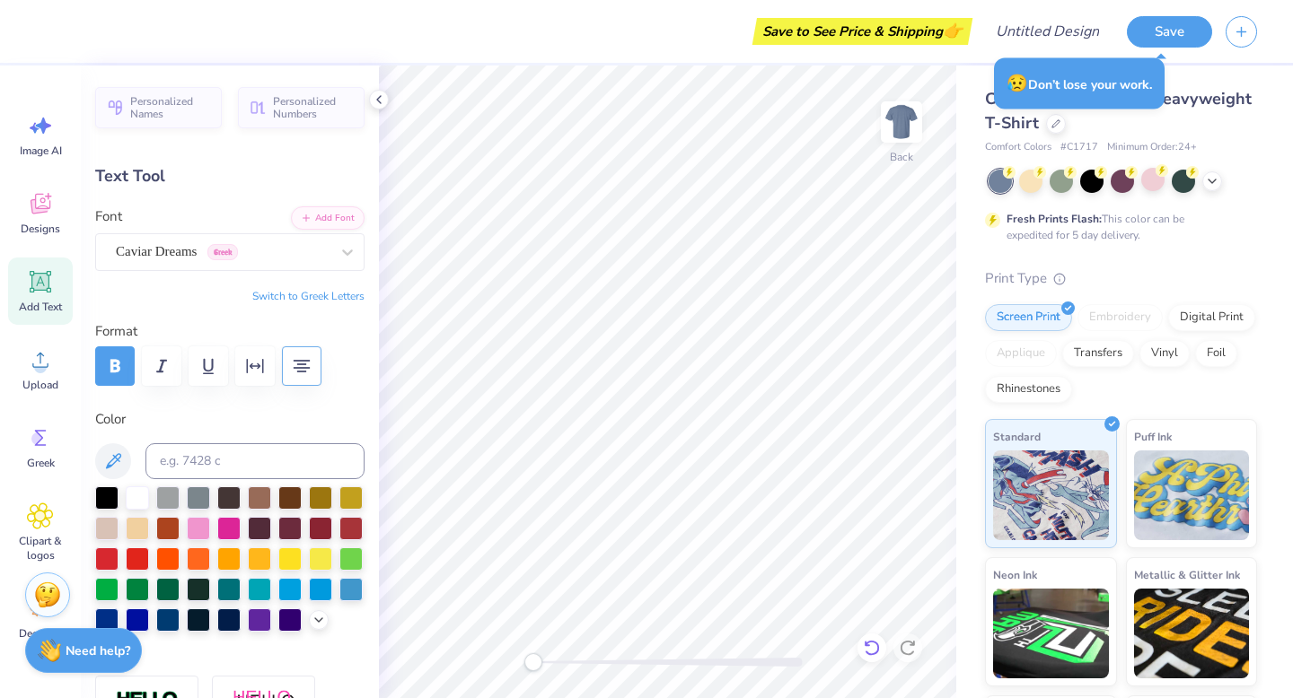
click at [870, 646] on icon at bounding box center [872, 648] width 18 height 18
click at [871, 647] on icon at bounding box center [872, 648] width 18 height 18
type input "13.73"
type input "0.73"
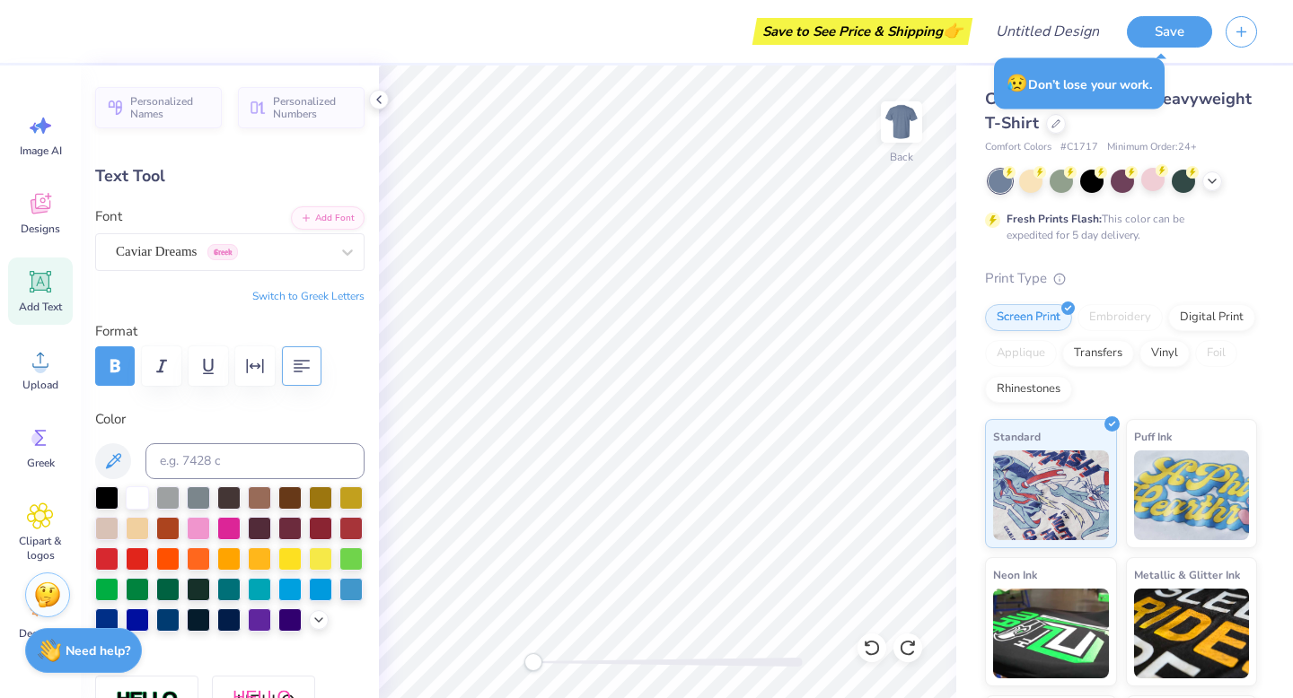
type textarea "[GEOGRAPHIC_DATA][US_STATE] AT [GEOGRAPHIC_DATA]"
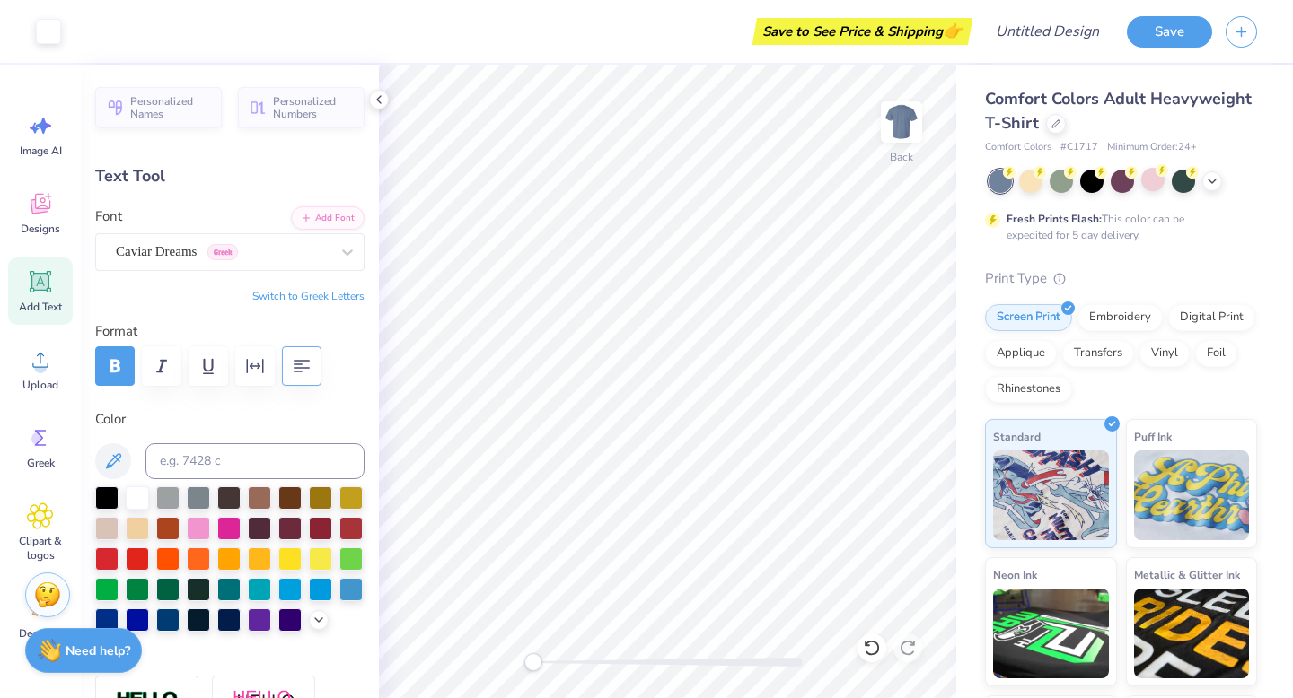
type input "6.90"
type input "1.82"
type input "7.60"
type input "5.82"
type input "1.54"
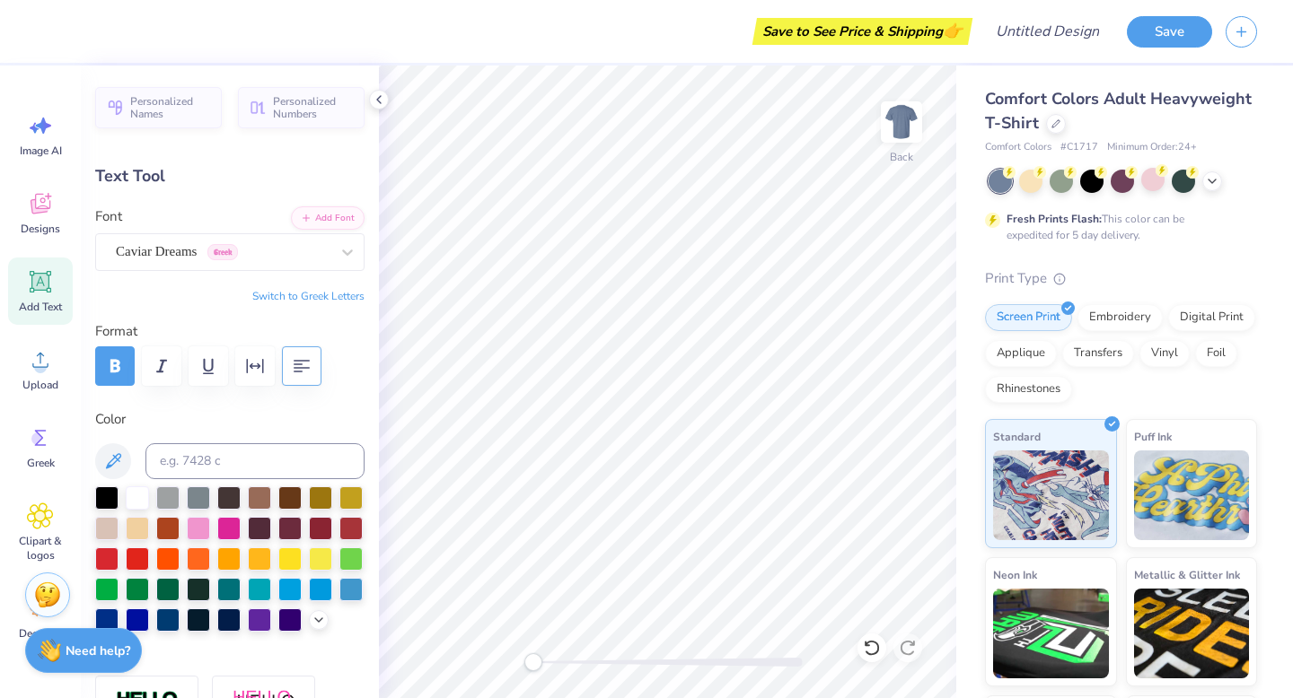
type input "7.76"
type textarea "[GEOGRAPHIC_DATA][US_STATE] AT [GEOGRAPHIC_DATA]"
click at [992, 535] on div "Standard" at bounding box center [1051, 480] width 132 height 129
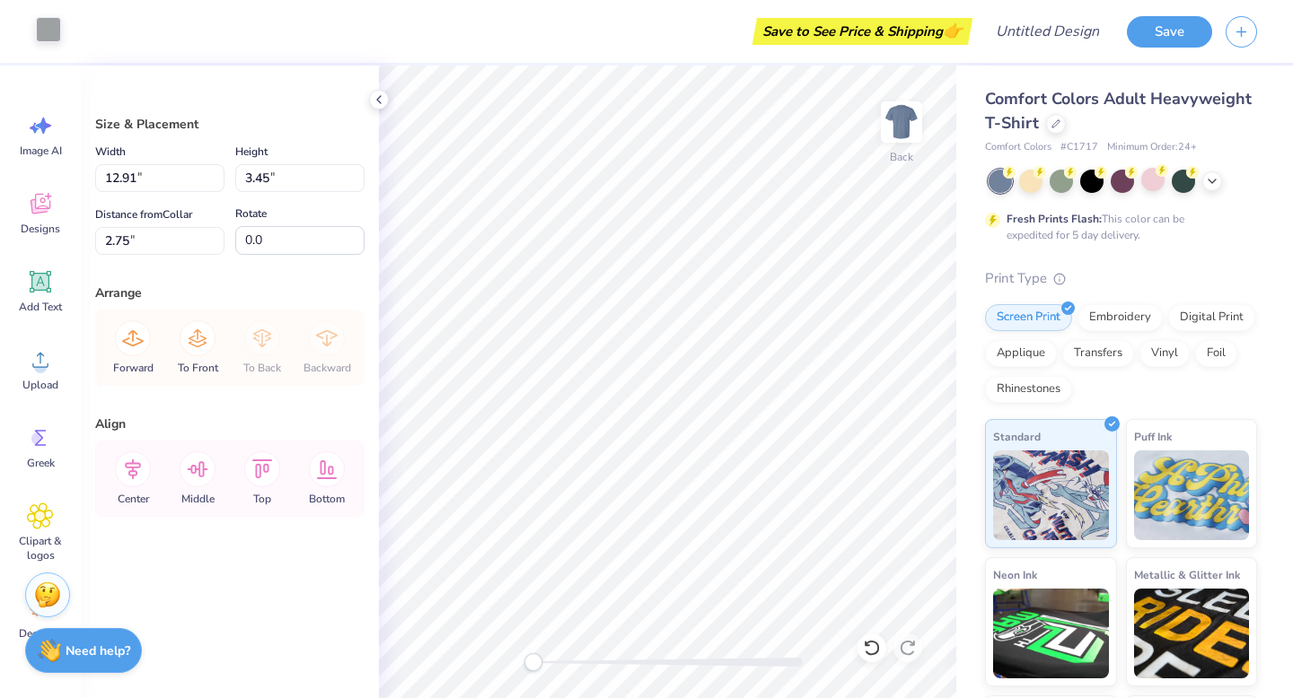
click at [46, 28] on div at bounding box center [48, 29] width 25 height 25
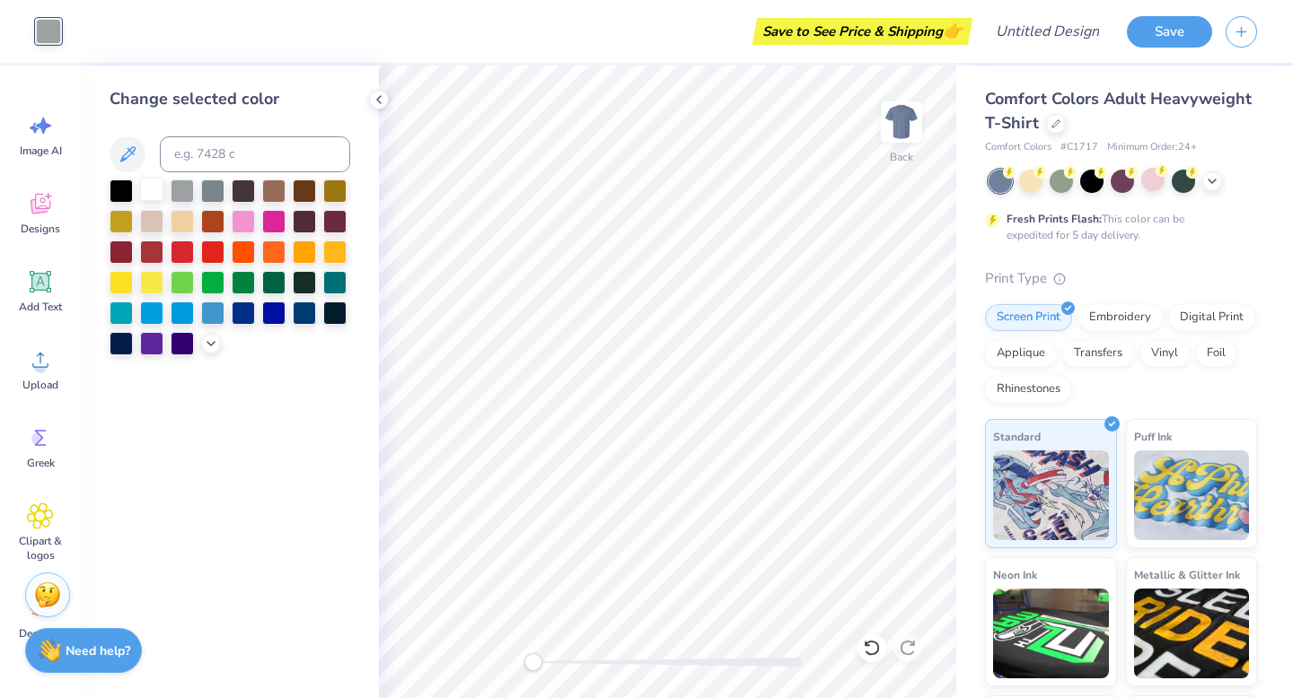
click at [153, 194] on div at bounding box center [151, 189] width 23 height 23
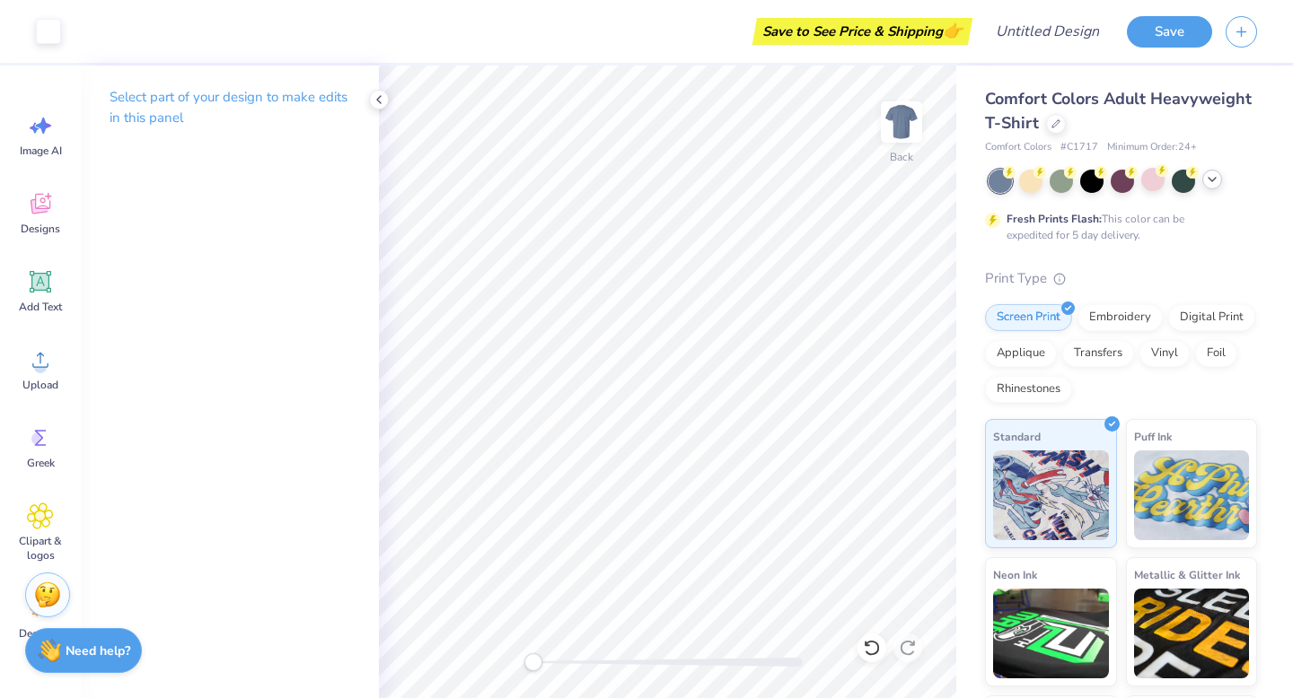
click at [1215, 175] on icon at bounding box center [1212, 179] width 14 height 14
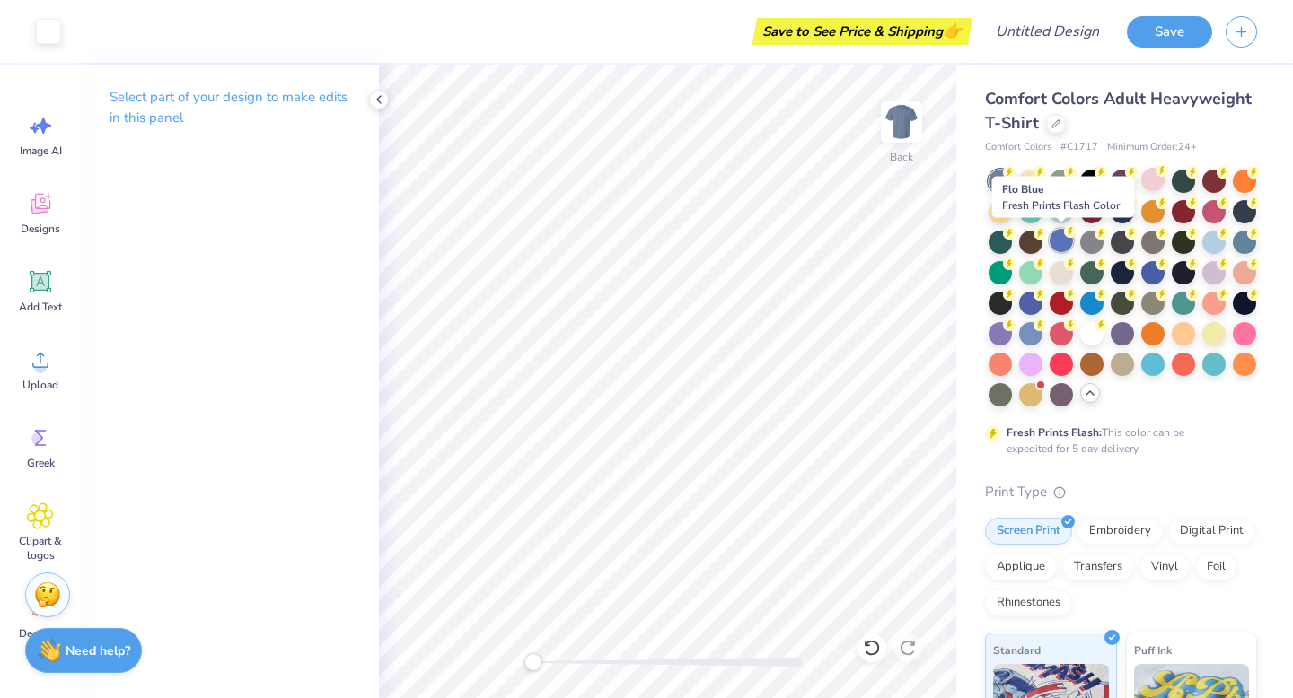
click at [1074, 229] on circle at bounding box center [1070, 231] width 13 height 13
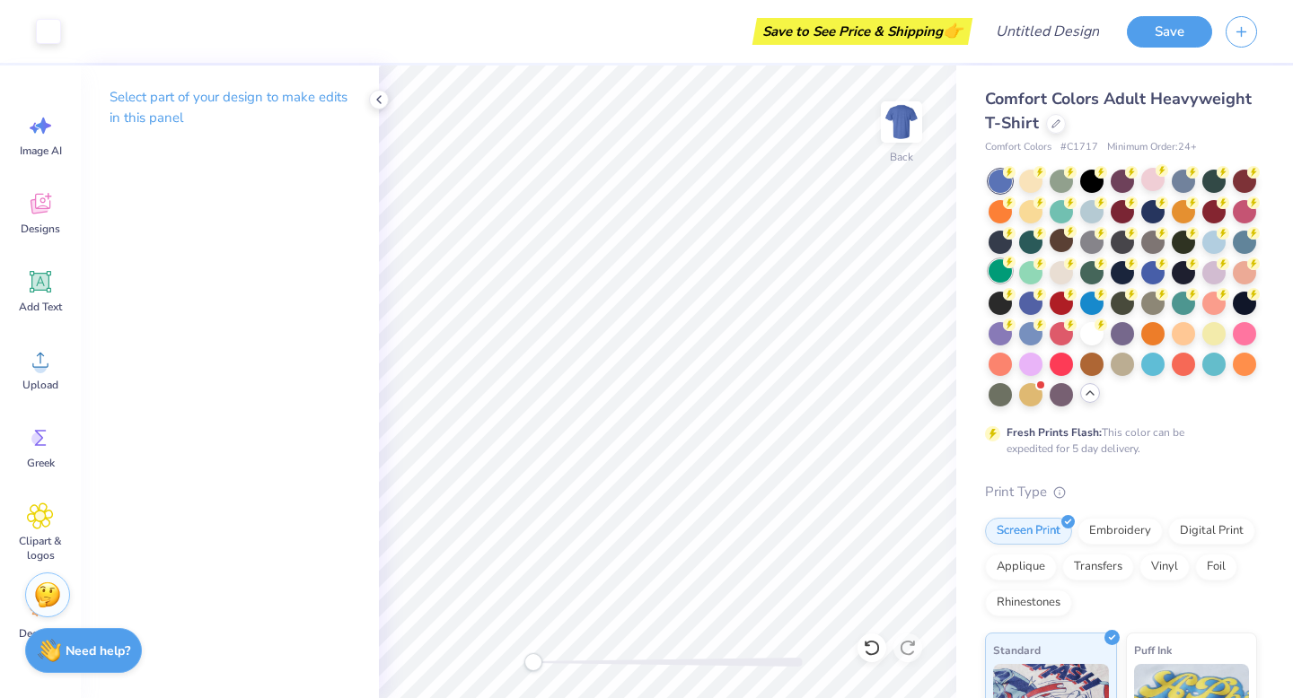
click at [1003, 270] on div at bounding box center [999, 270] width 23 height 23
drag, startPoint x: 1094, startPoint y: 295, endPoint x: 1113, endPoint y: 226, distance: 71.6
click at [1094, 295] on icon at bounding box center [1100, 294] width 13 height 13
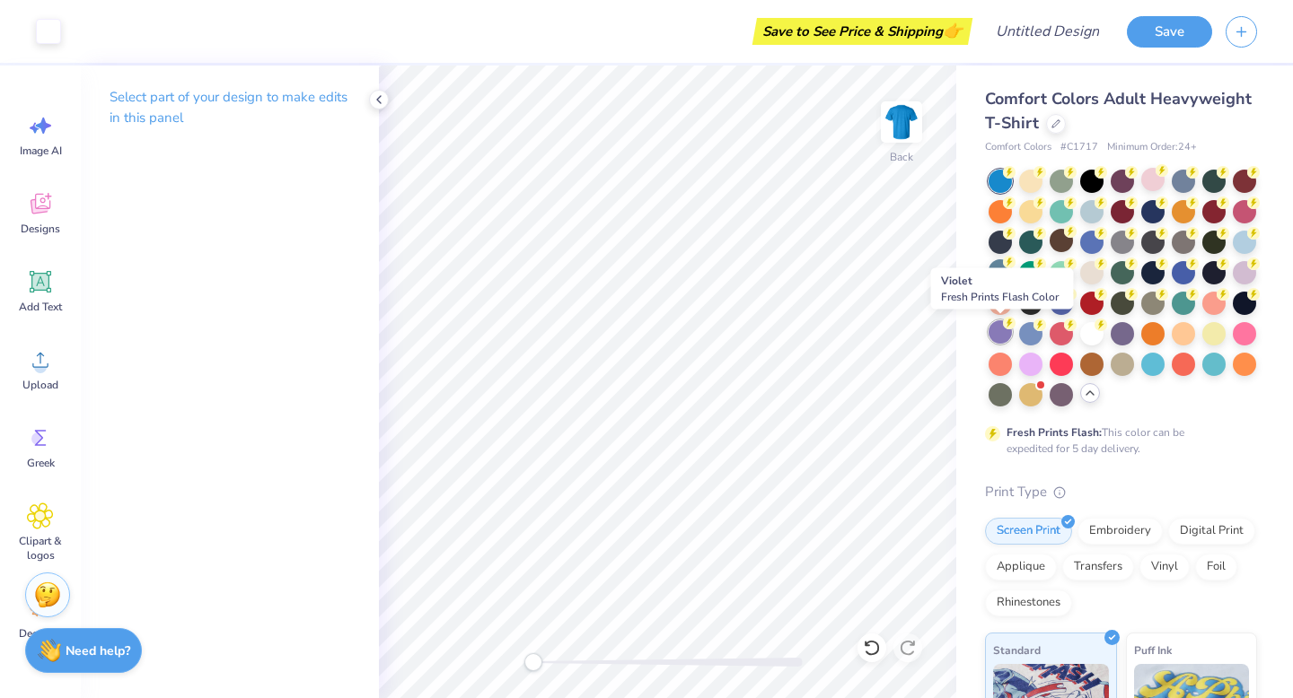
click at [999, 335] on div at bounding box center [999, 331] width 23 height 23
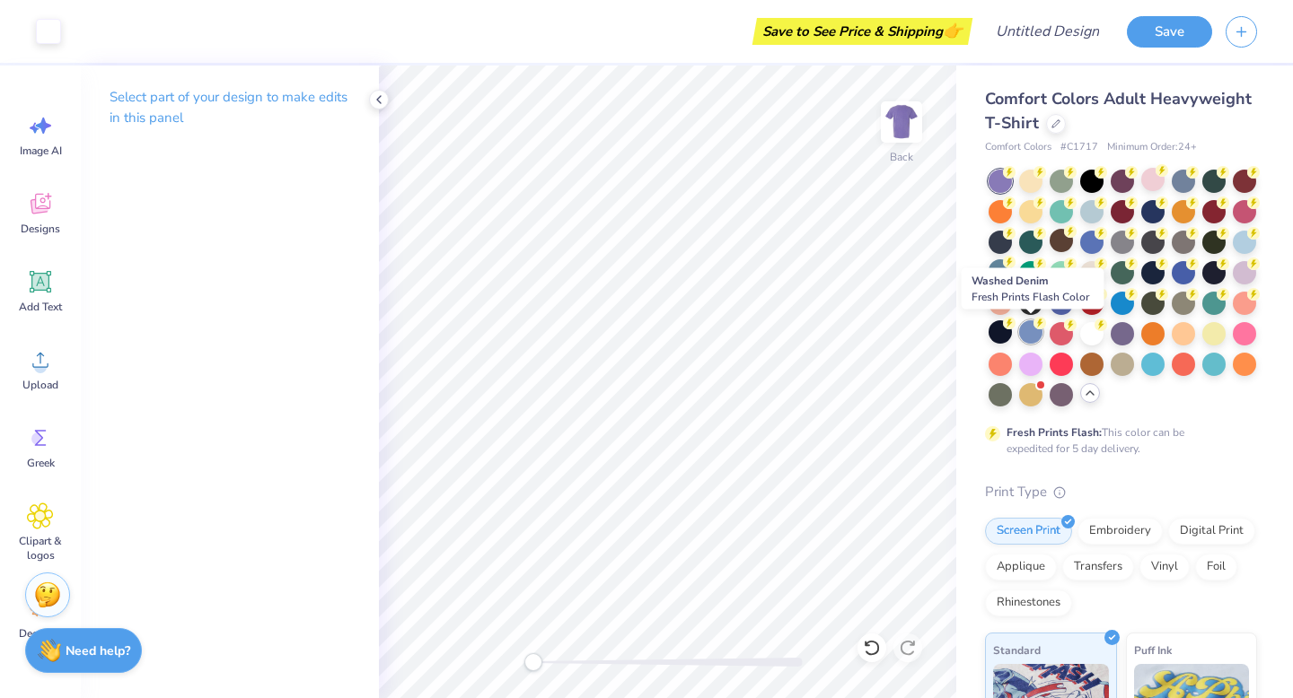
click at [1034, 334] on div at bounding box center [1030, 331] width 23 height 23
click at [1174, 271] on div at bounding box center [1182, 270] width 23 height 23
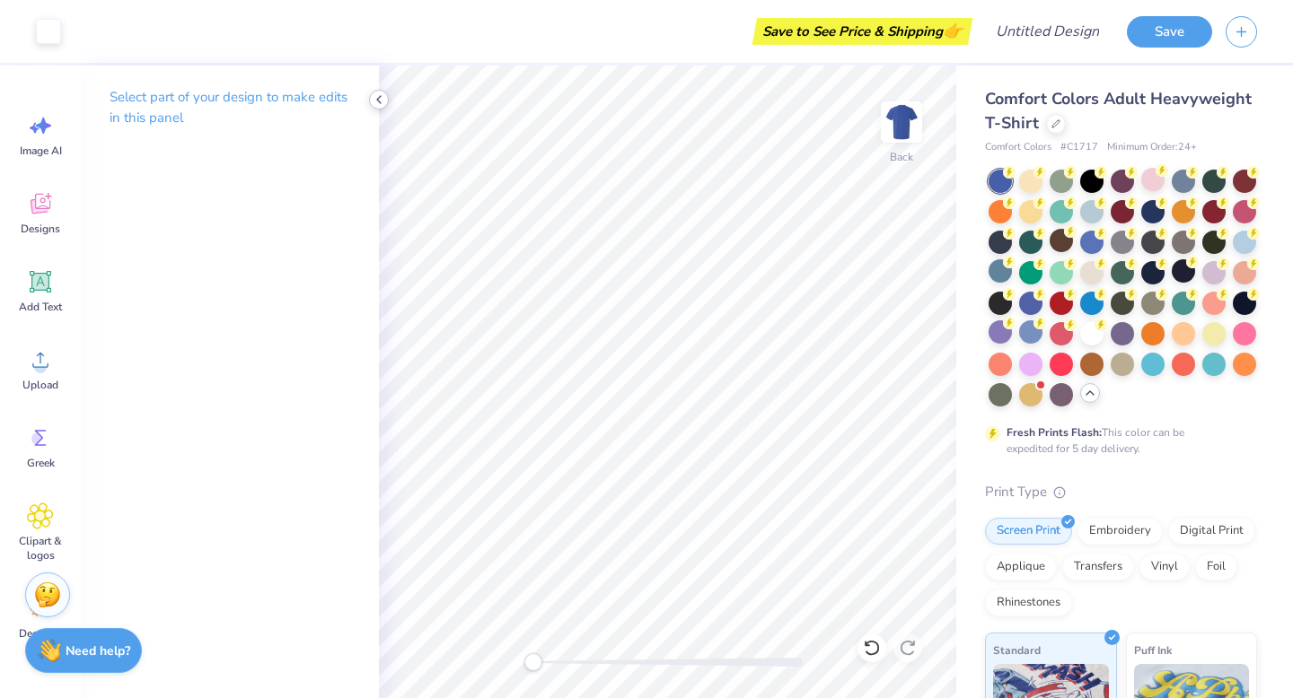
click at [376, 102] on icon at bounding box center [379, 99] width 14 height 14
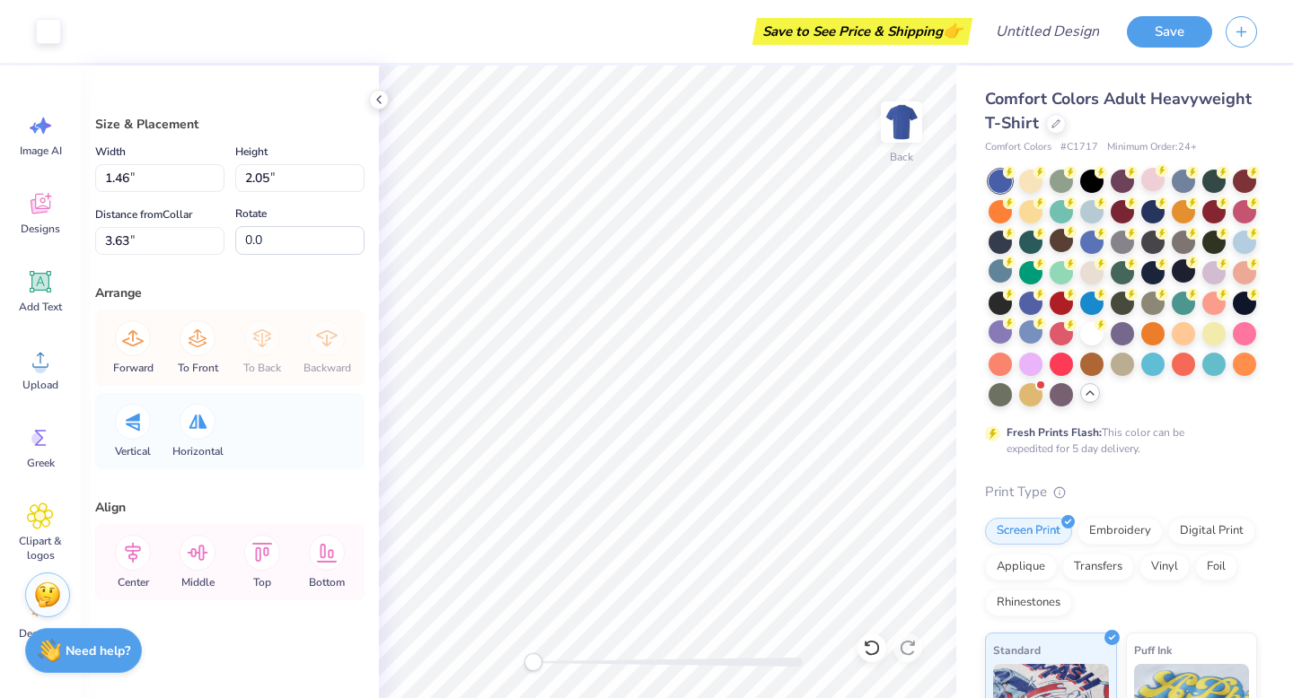
type input "2.36"
type input "1.30"
type input "3.72"
type input "1.81"
type input "2.26"
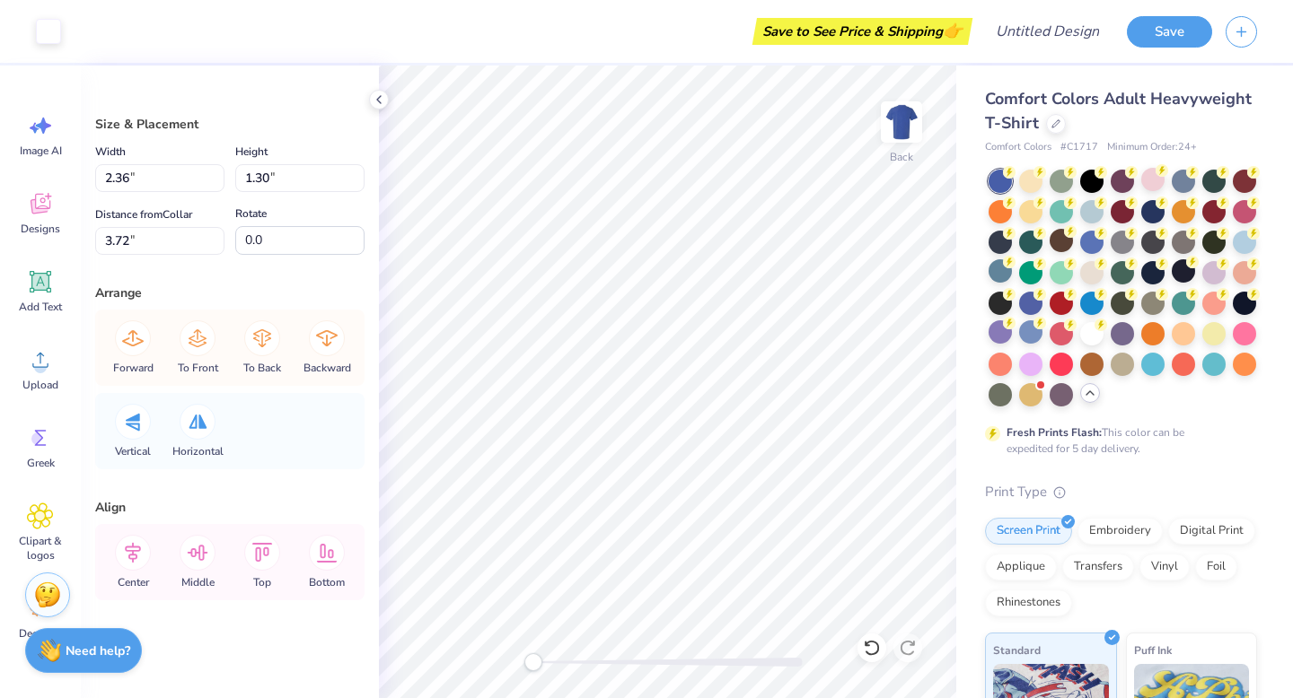
type input "2.75"
type input "1.54"
type input "2.13"
type input "3.00"
type input "1.70"
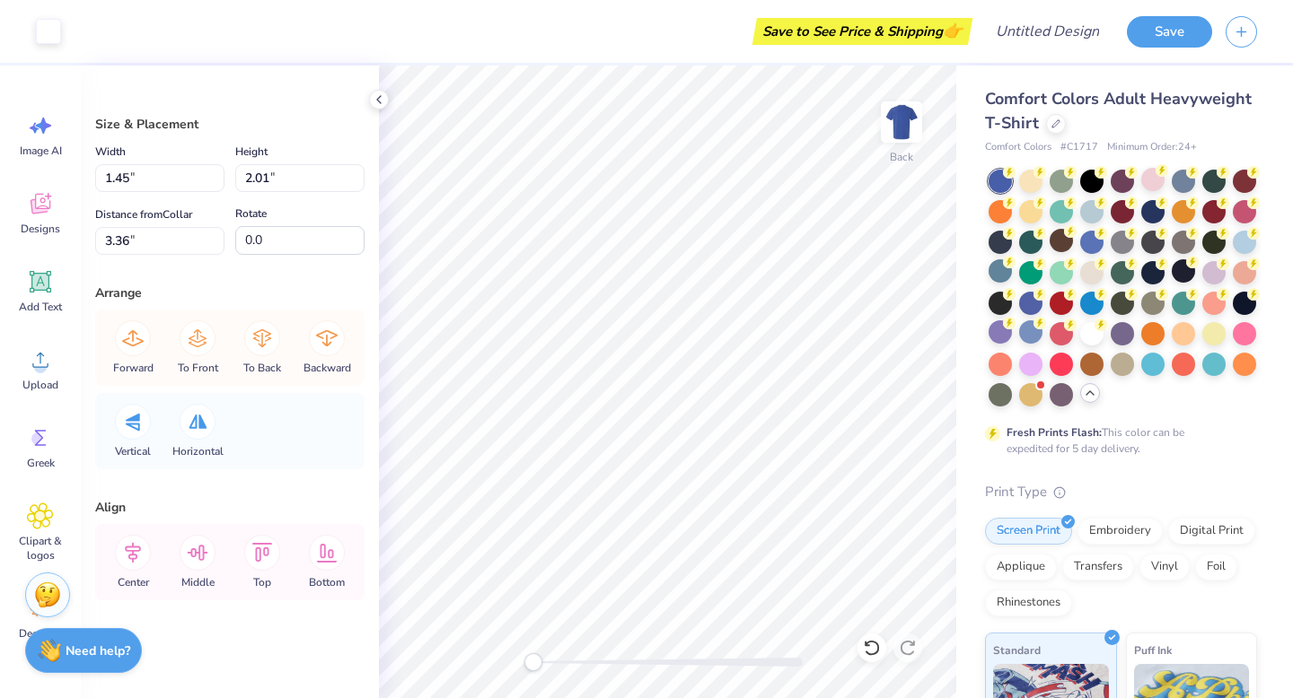
type input "2.37"
type input "3.83"
type input "1.29"
type input "1.81"
type input "4.39"
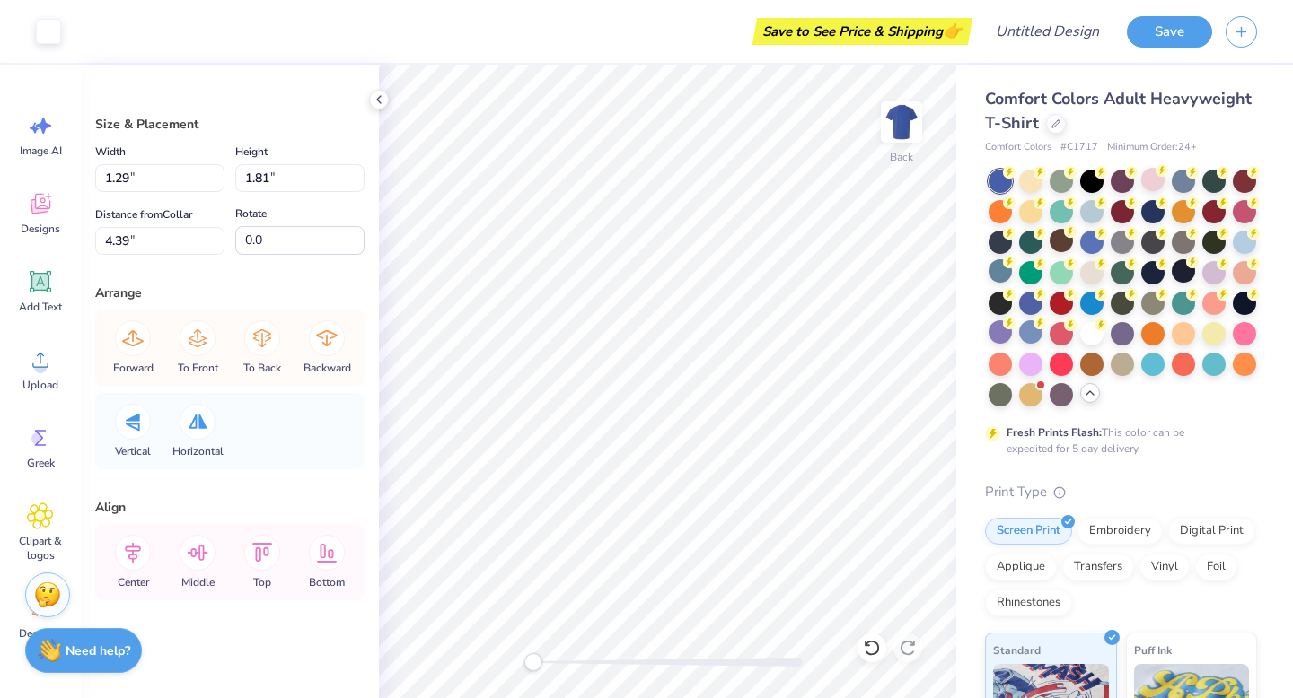
type input "1.45"
type input "2.03"
type input "4.16"
type input "1.46"
type input "2.05"
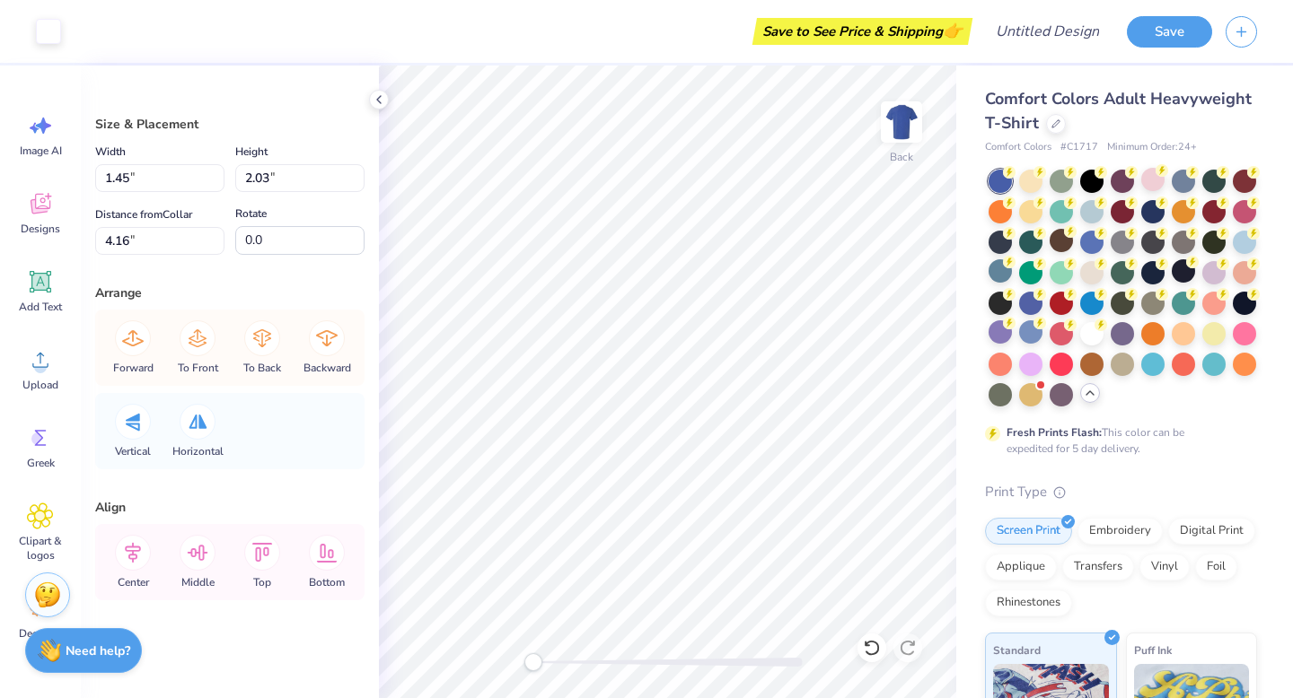
type input "3.72"
type input "2.36"
type input "1.30"
type input "1.81"
type input "2.26"
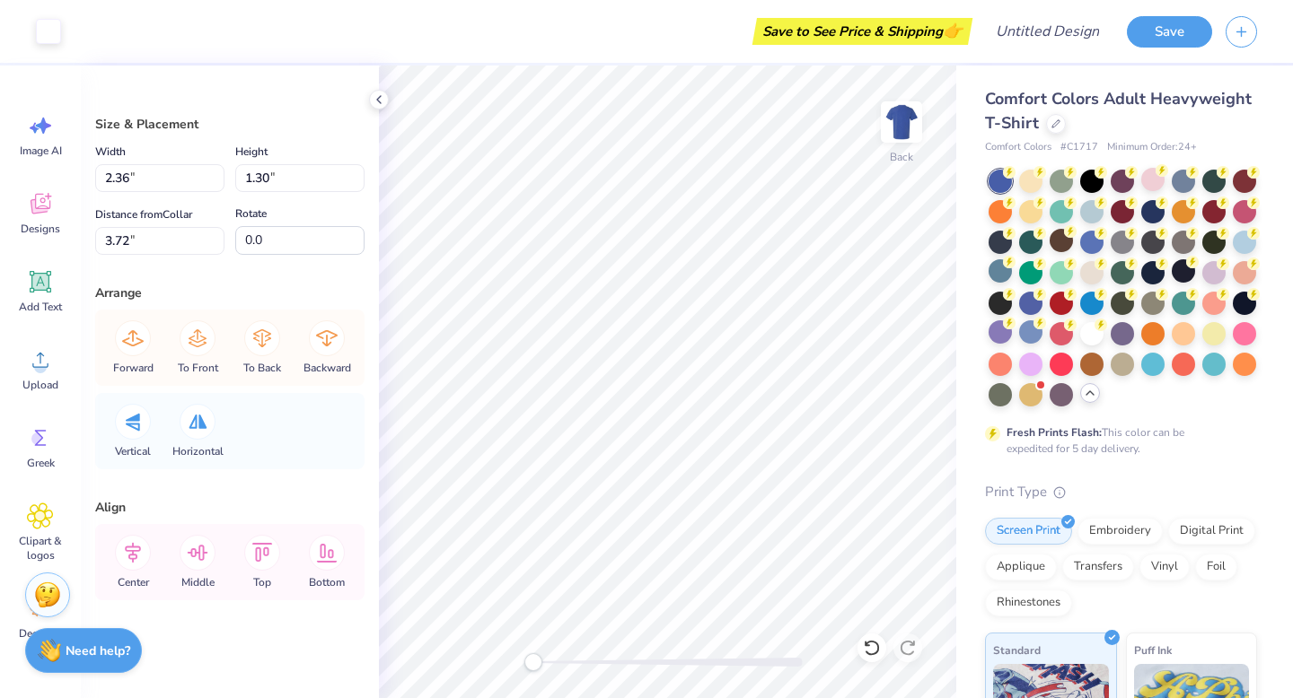
type input "2.58"
type input "1.37"
type input "1.91"
type input "3.23"
type input "1.45"
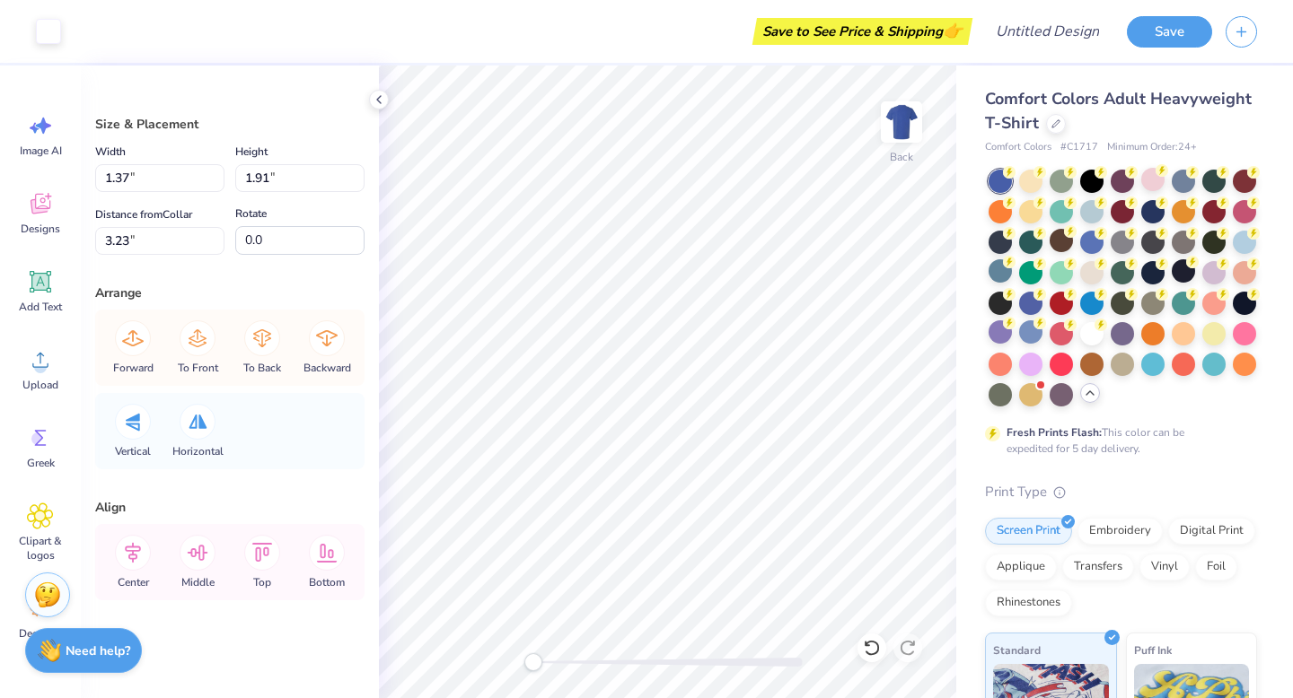
type input "2.03"
type input "3.72"
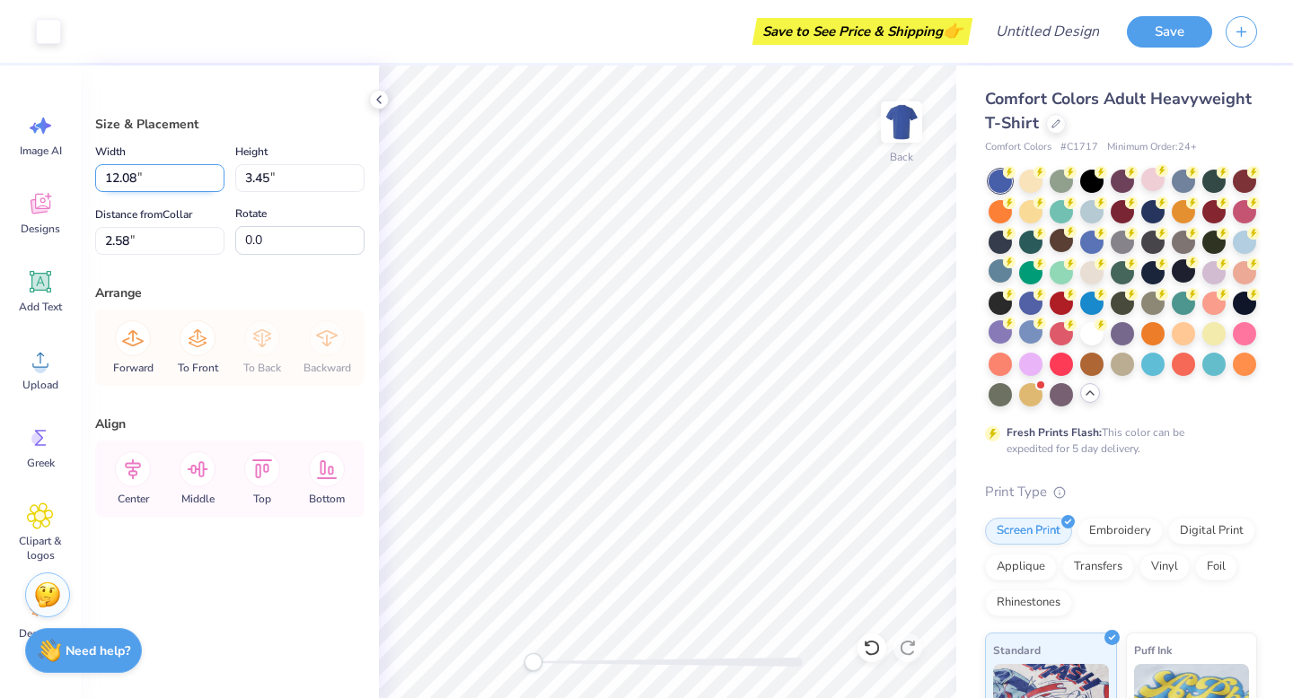
click at [195, 180] on input "12.08" at bounding box center [159, 178] width 129 height 28
click at [281, 182] on input "3.45" at bounding box center [299, 178] width 129 height 28
click at [359, 180] on input "3.44" at bounding box center [299, 178] width 129 height 28
click at [357, 180] on input "3.43" at bounding box center [299, 178] width 129 height 28
click at [357, 180] on input "3.42" at bounding box center [299, 178] width 129 height 28
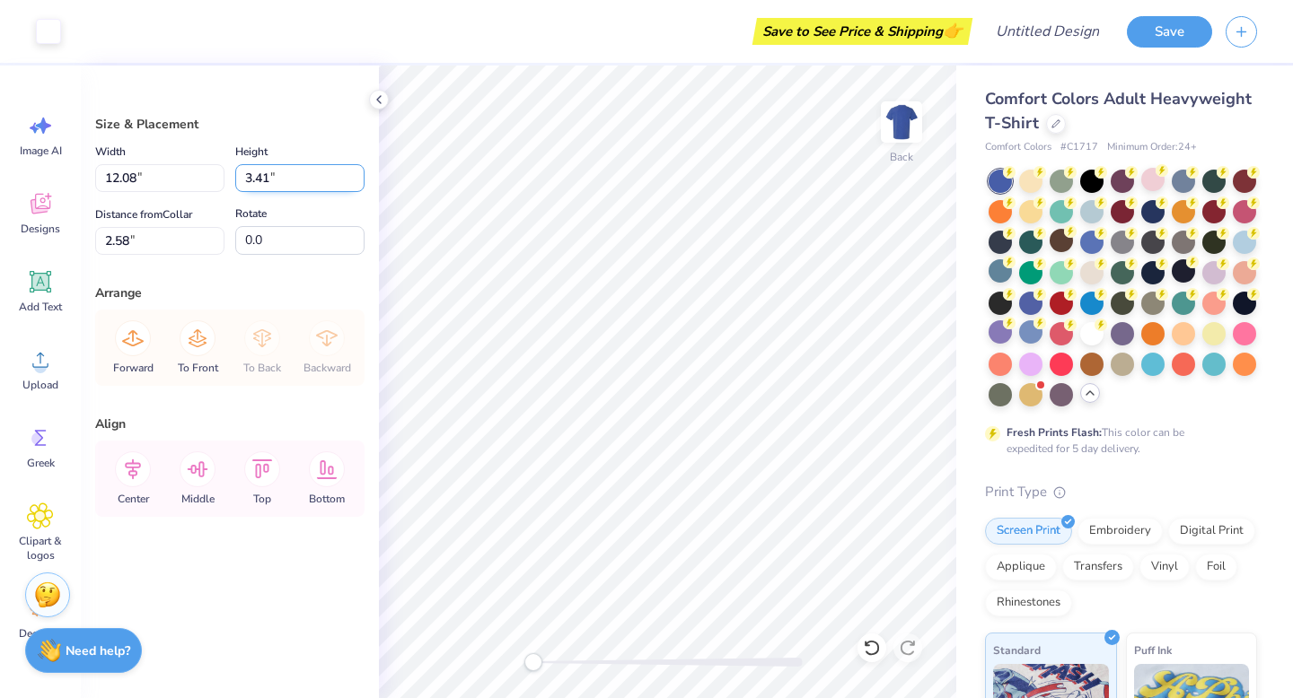
click at [357, 180] on input "3.41" at bounding box center [299, 178] width 129 height 28
click at [357, 180] on input "3.4" at bounding box center [299, 178] width 129 height 28
click at [357, 180] on input "3.39" at bounding box center [299, 178] width 129 height 28
click at [357, 180] on input "3.38" at bounding box center [299, 178] width 129 height 28
click at [357, 181] on input "3.37" at bounding box center [299, 178] width 129 height 28
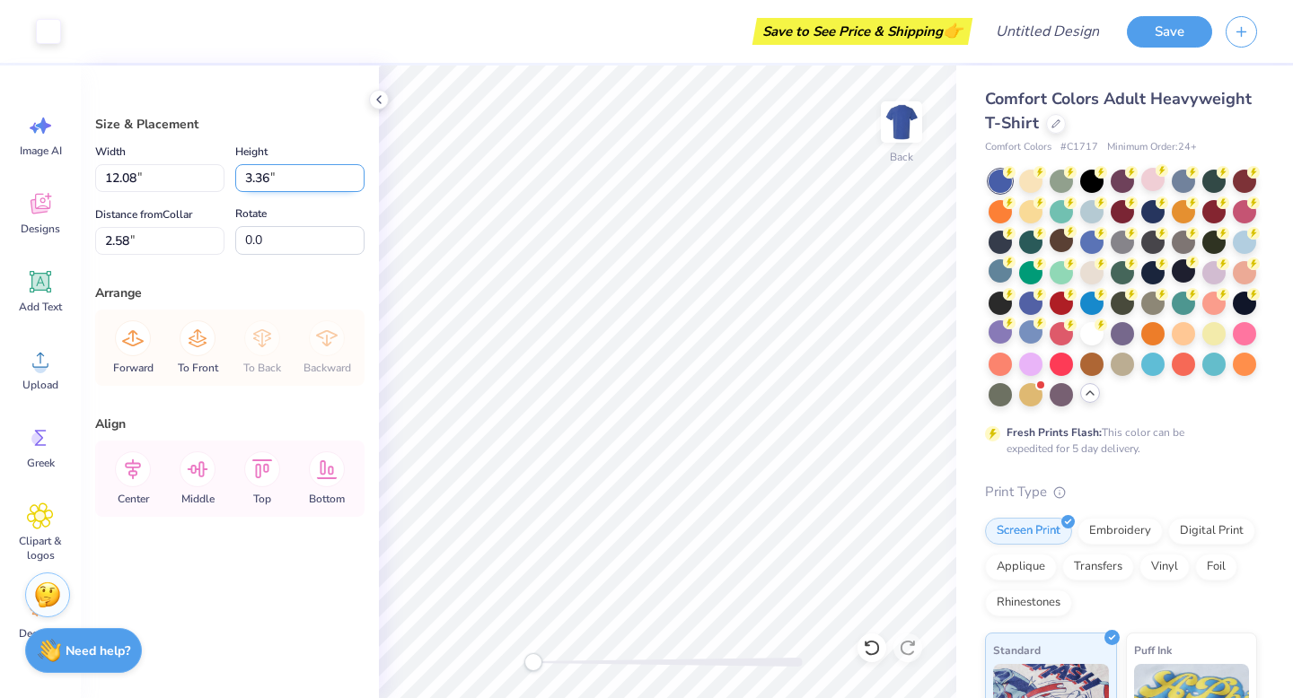
click at [357, 181] on input "3.36" at bounding box center [299, 178] width 129 height 28
click at [357, 181] on input "3.35" at bounding box center [299, 178] width 129 height 28
click at [357, 181] on input "3.34" at bounding box center [299, 178] width 129 height 28
click at [357, 181] on input "3.33" at bounding box center [299, 178] width 129 height 28
click at [357, 181] on input "3.32" at bounding box center [299, 178] width 129 height 28
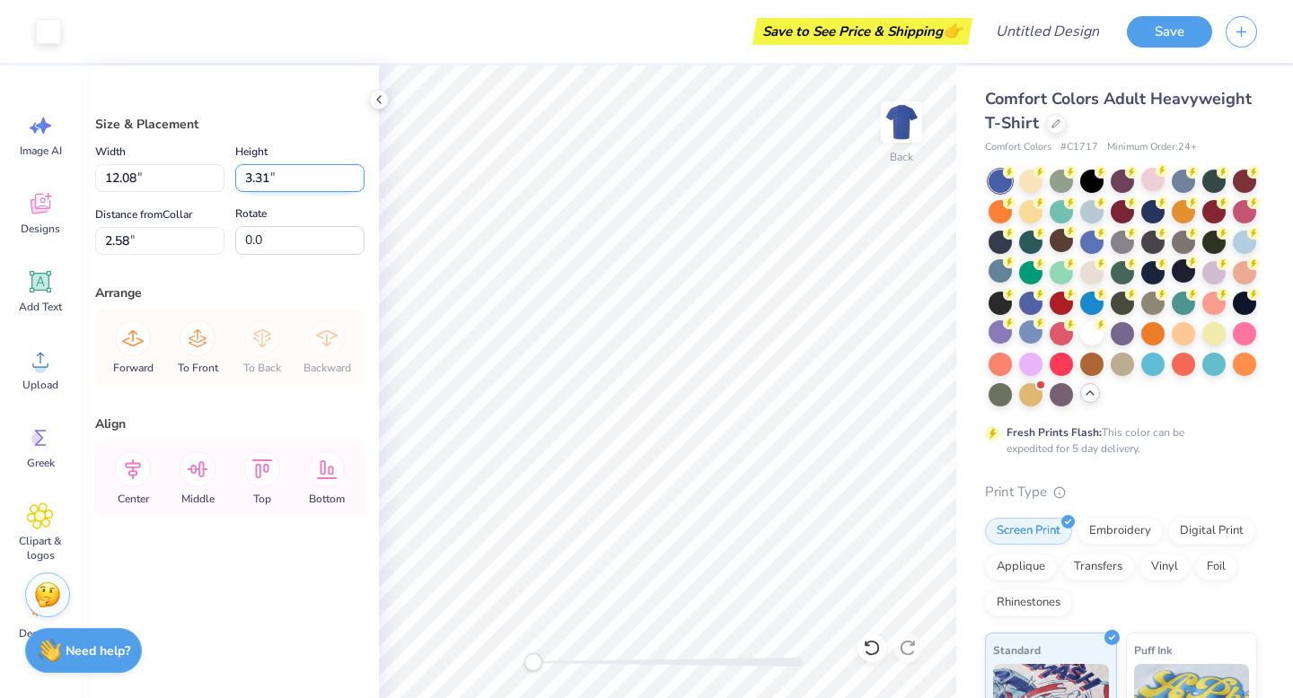
click at [357, 181] on input "3.31" at bounding box center [299, 178] width 129 height 28
click at [357, 181] on input "3.3" at bounding box center [299, 178] width 129 height 28
click at [357, 181] on input "3.29" at bounding box center [299, 178] width 129 height 28
click at [357, 181] on input "3.28" at bounding box center [299, 178] width 129 height 28
type input "3.27"
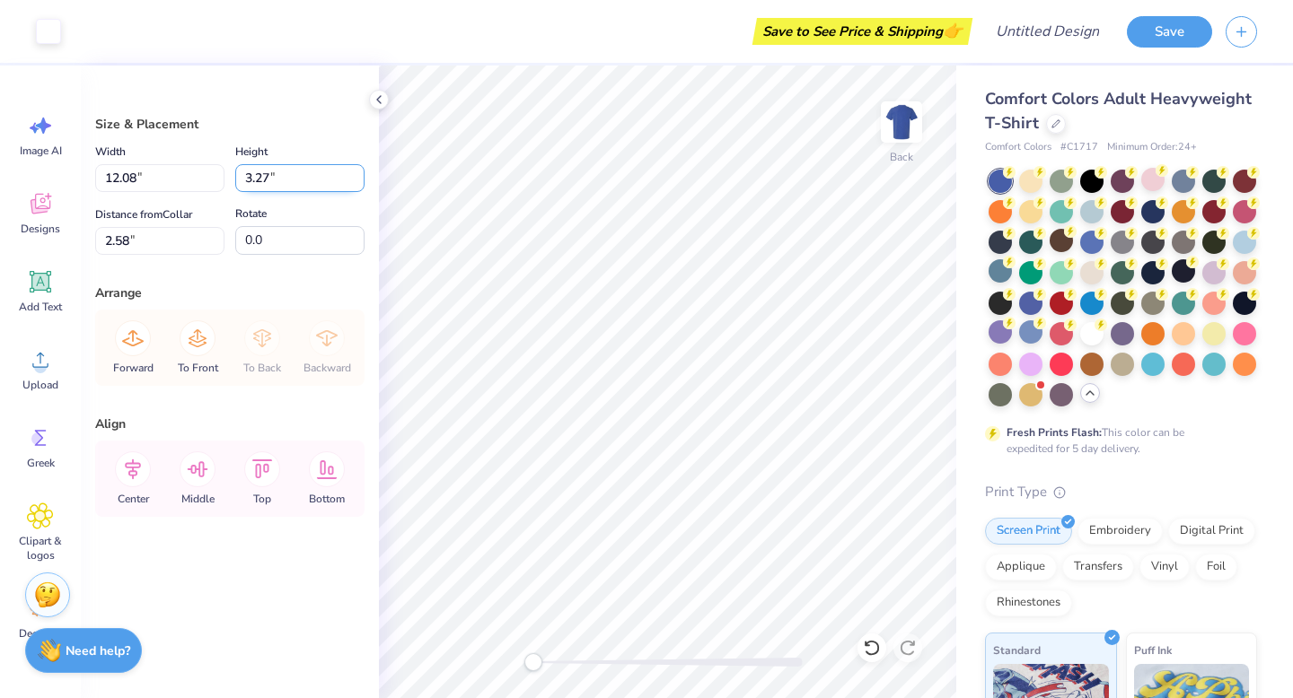
click at [357, 181] on input "3.27" at bounding box center [299, 178] width 129 height 28
click at [332, 206] on div "Rotate 0.0" at bounding box center [299, 229] width 129 height 52
type input "11.44"
type input "2.68"
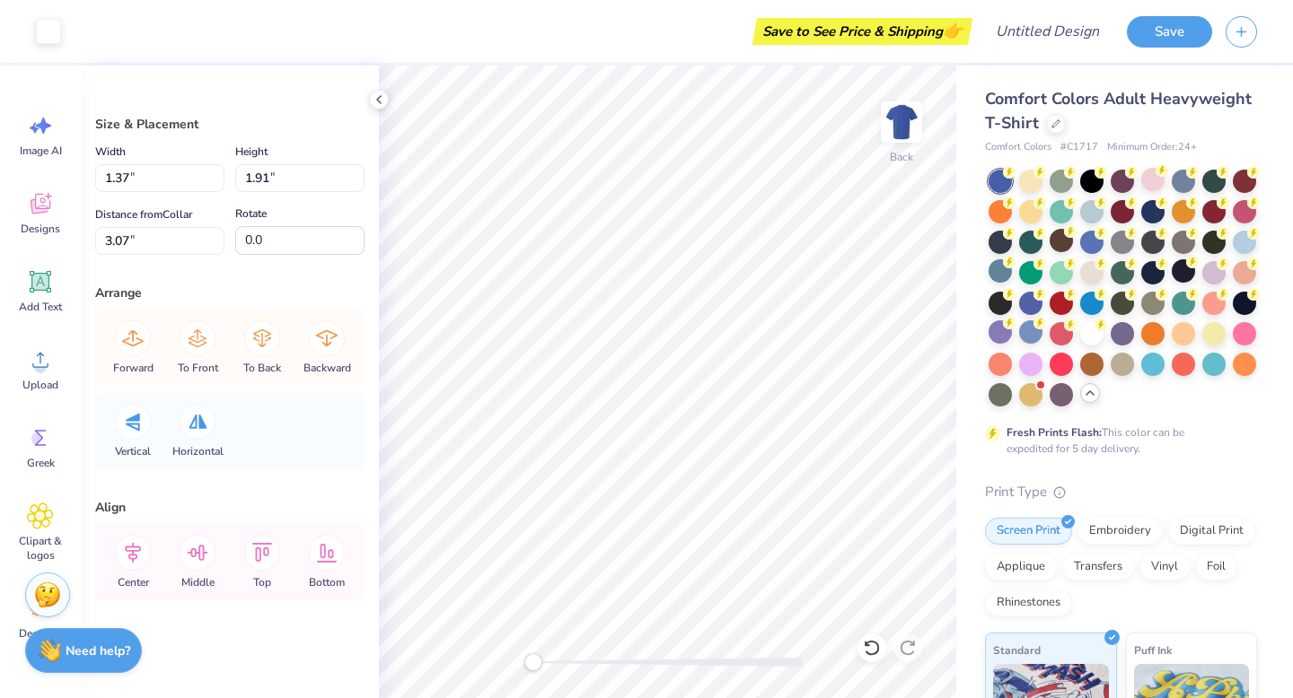
type input "1.38"
type input "1.93"
type input "3.75"
type input "1.39"
type input "1.94"
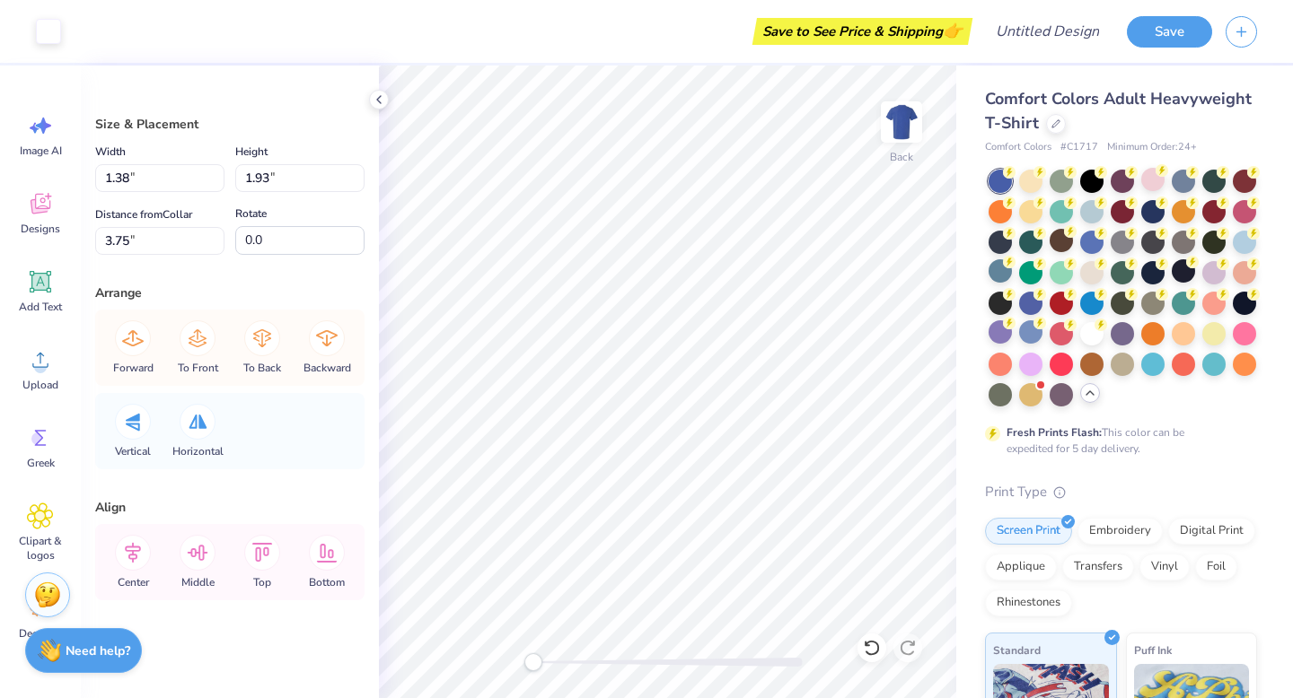
type input "4.00"
type input "2.23"
type input "1.23"
type input "3.75"
type input "1.71"
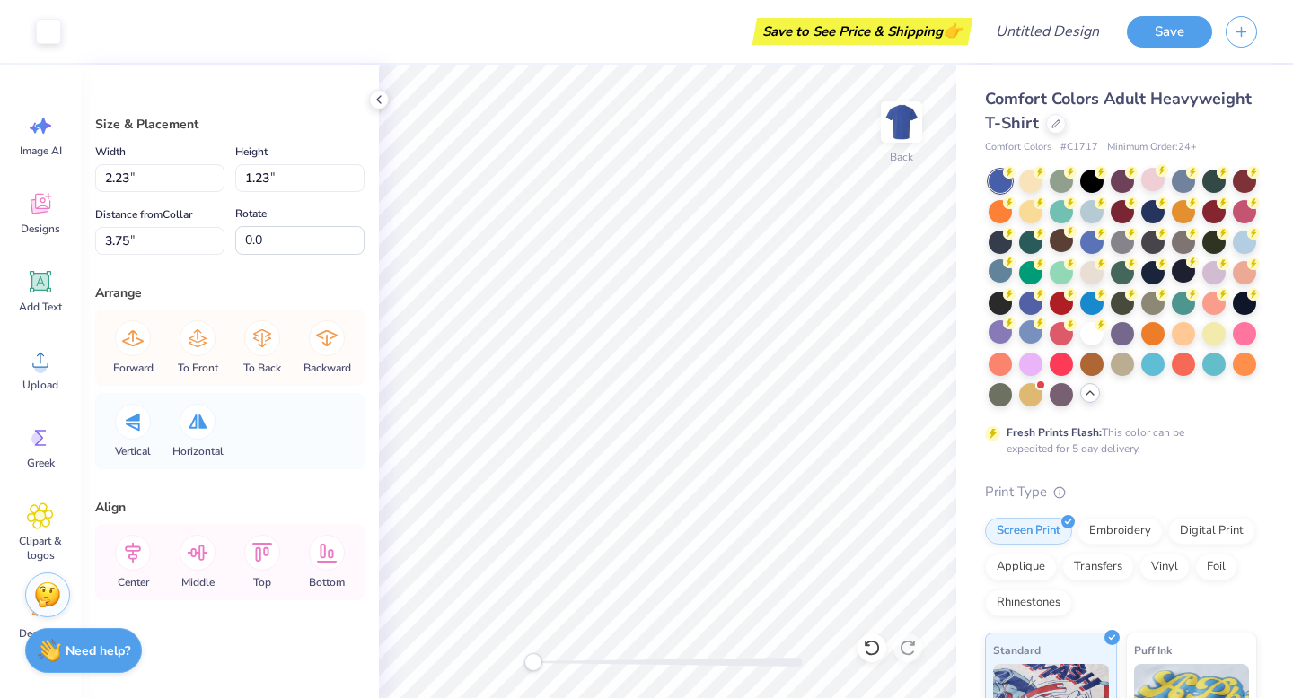
type input "2.14"
type input "2.68"
type input "1.30"
type input "1.81"
type input "3.28"
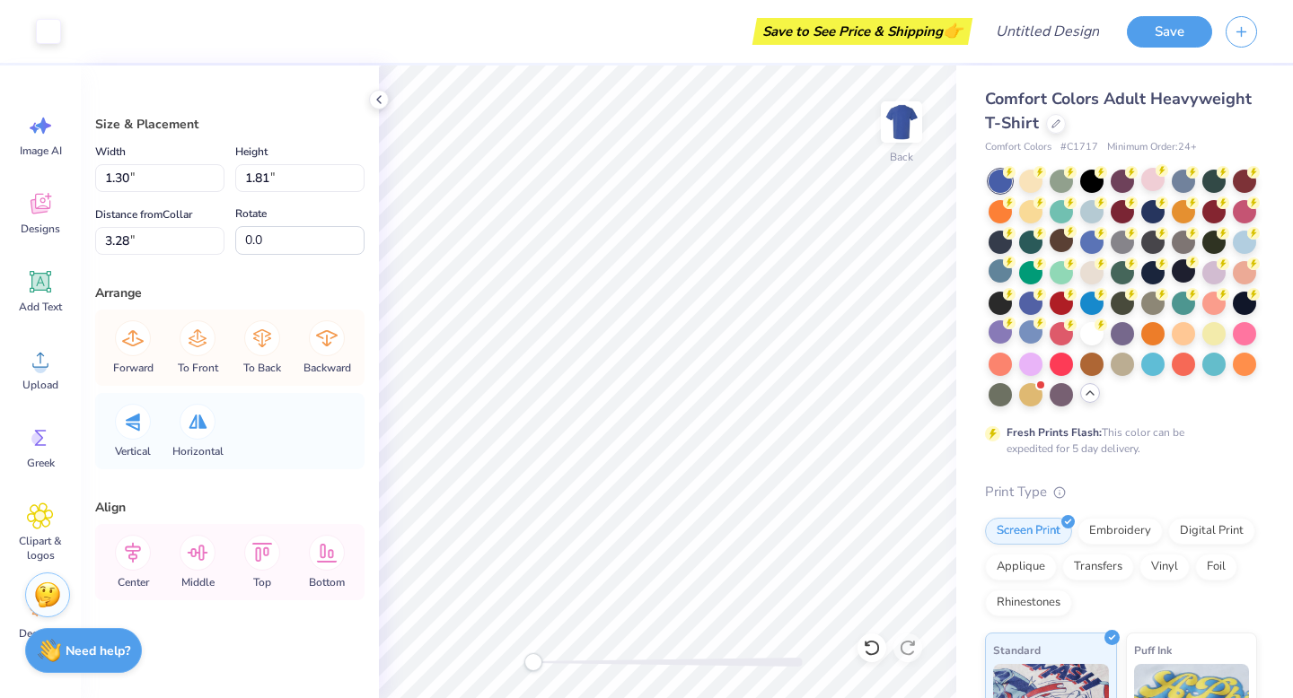
type input "1.37"
type input "1.91"
type input "3.46"
type input "1.30"
type input "1.81"
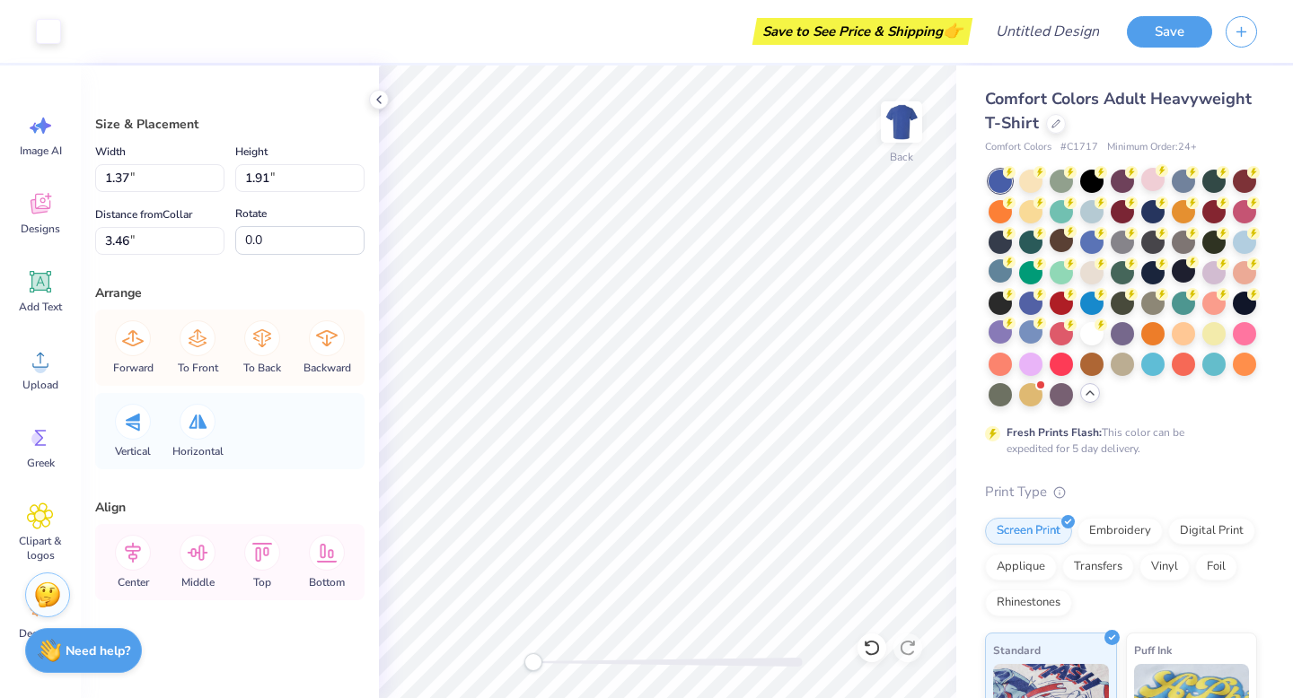
type input "3.56"
type input "1.38"
type input "1.93"
type input "3.75"
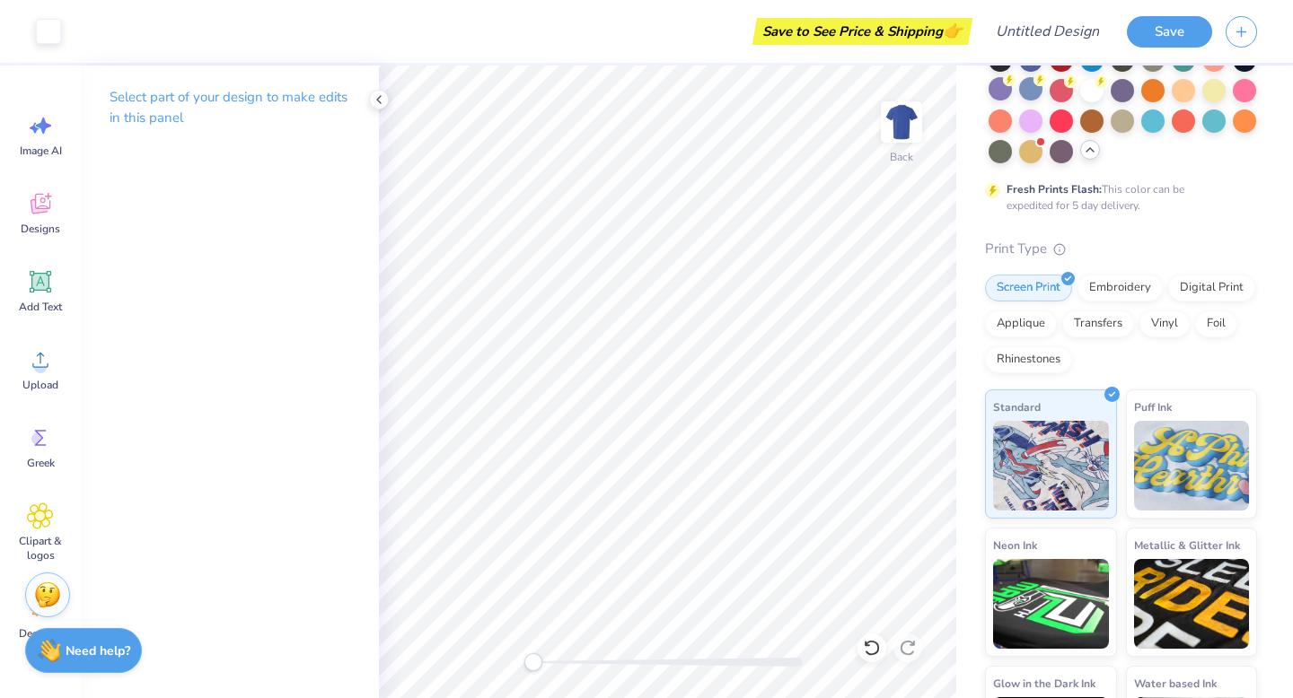
scroll to position [340, 0]
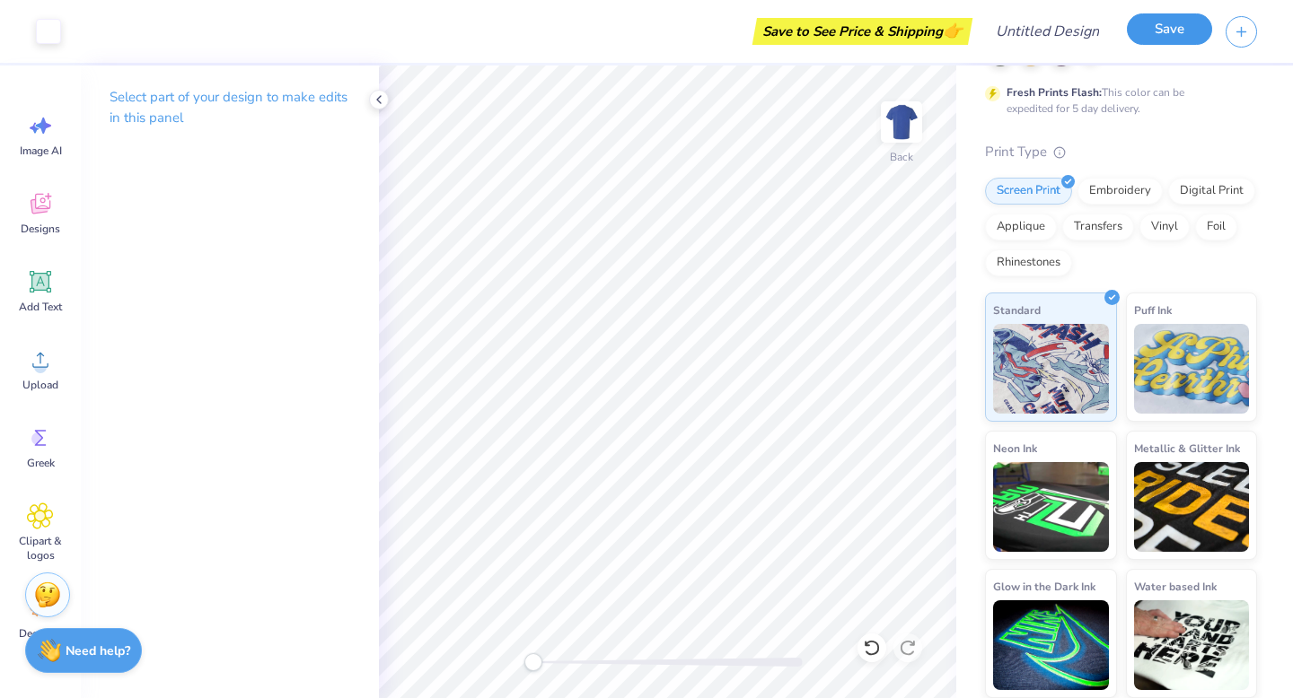
click at [1169, 39] on button "Save" at bounding box center [1169, 28] width 85 height 31
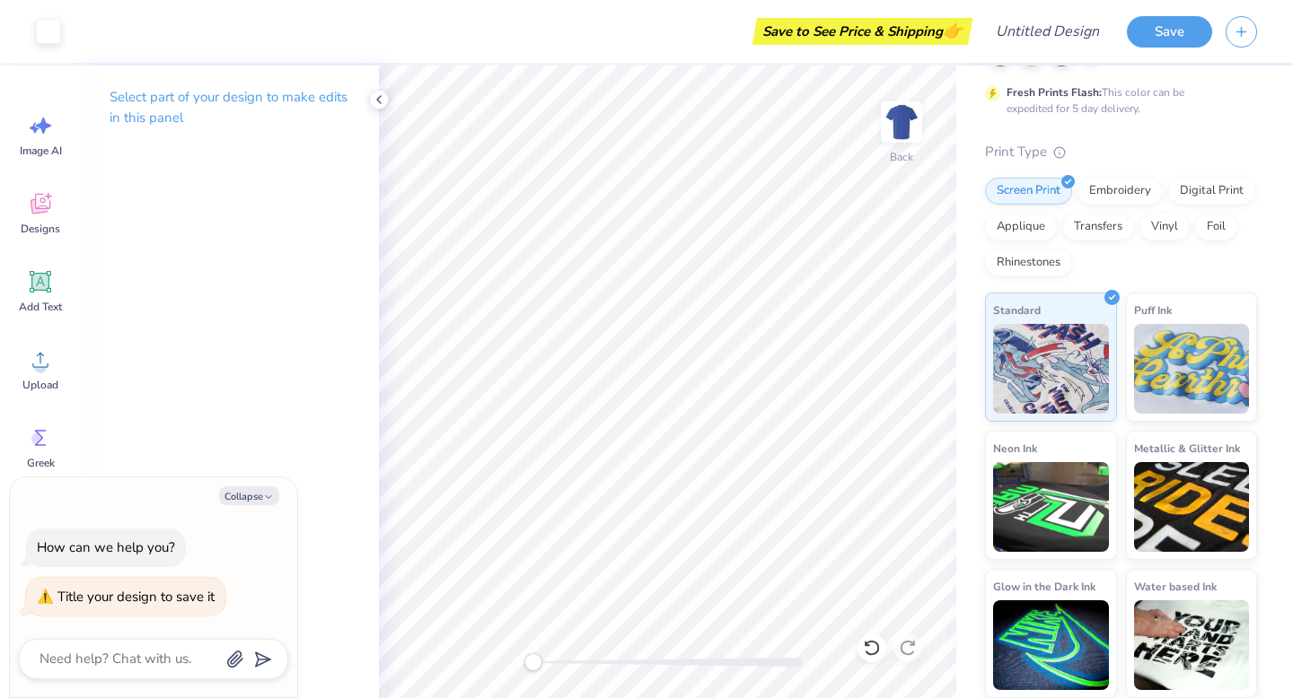
type textarea "n"
type textarea "x"
type textarea "ns"
type textarea "x"
type textarea "nss"
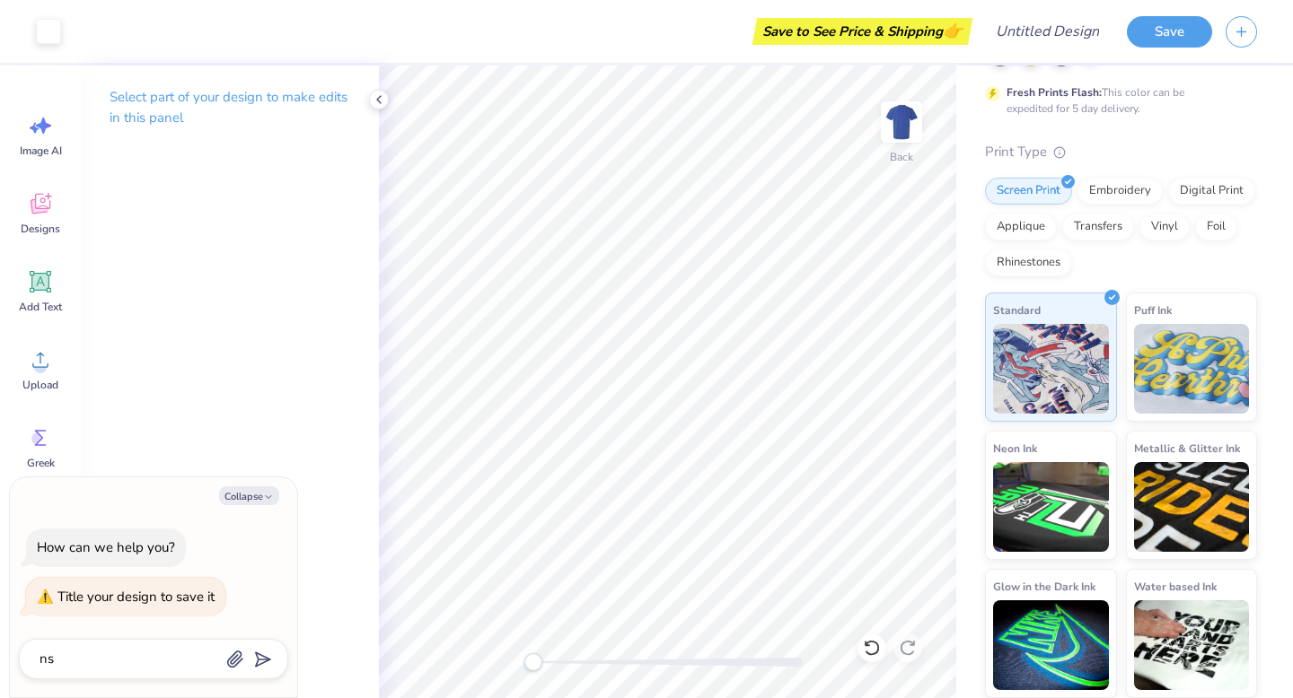
type textarea "x"
type textarea "nssl"
type textarea "x"
type textarea "nsslh"
type textarea "x"
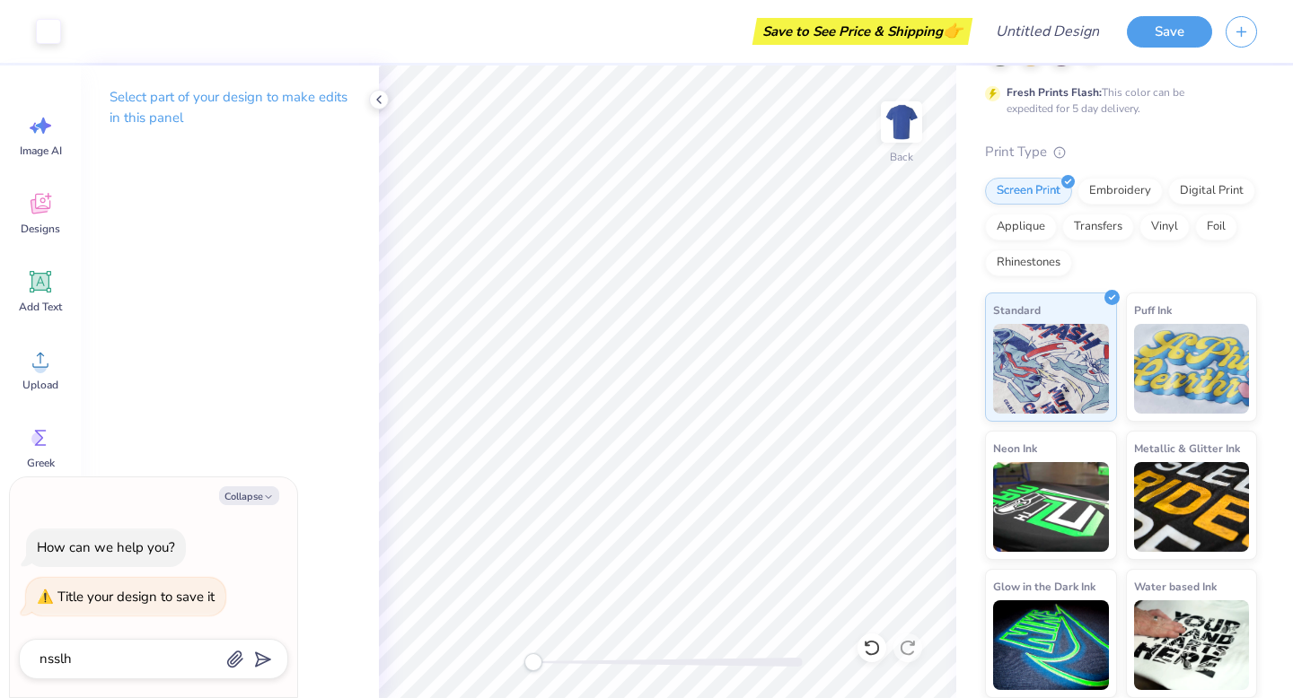
type textarea "nsslha"
type textarea "x"
type textarea "nsslha"
type textarea "x"
type textarea "nsslha i"
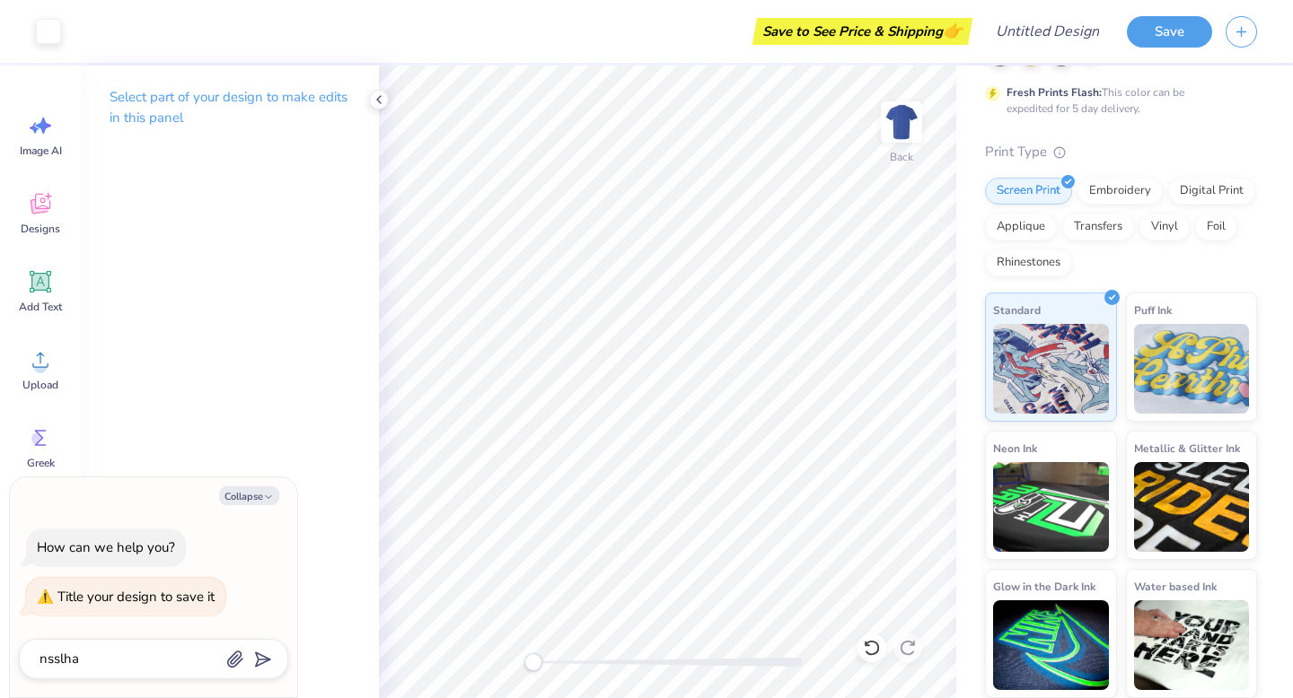
type textarea "x"
type textarea "nsslha id"
type textarea "x"
type textarea "nsslha i"
type textarea "x"
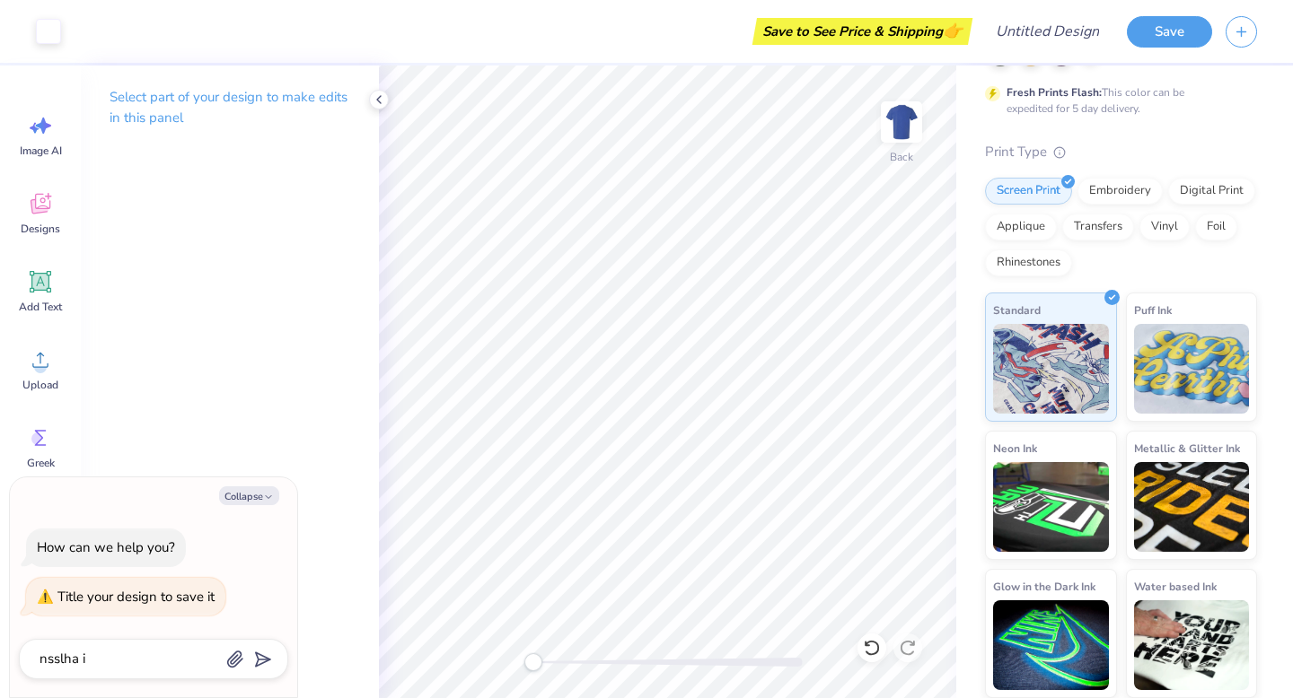
type textarea "nsslha"
type textarea "x"
type textarea "nsslha #"
type textarea "x"
type textarea "nsslha #1"
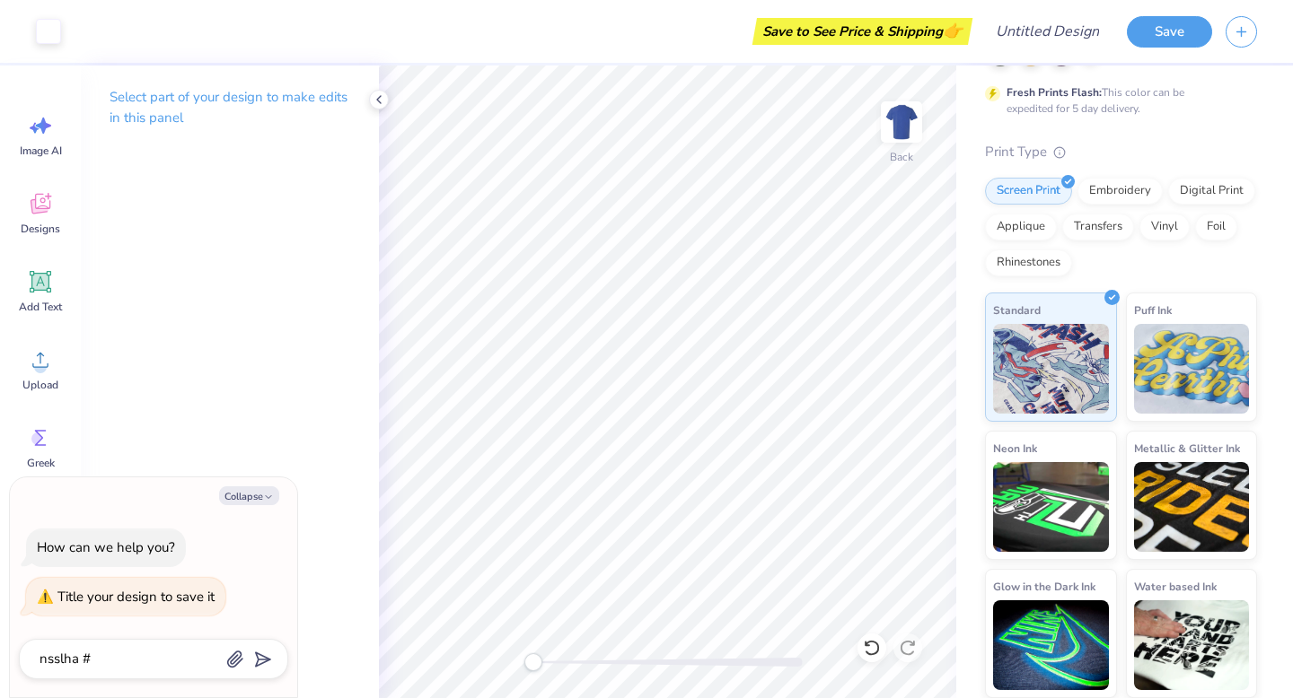
type textarea "x"
type textarea "nsslha #1"
type input "nsslha #1"
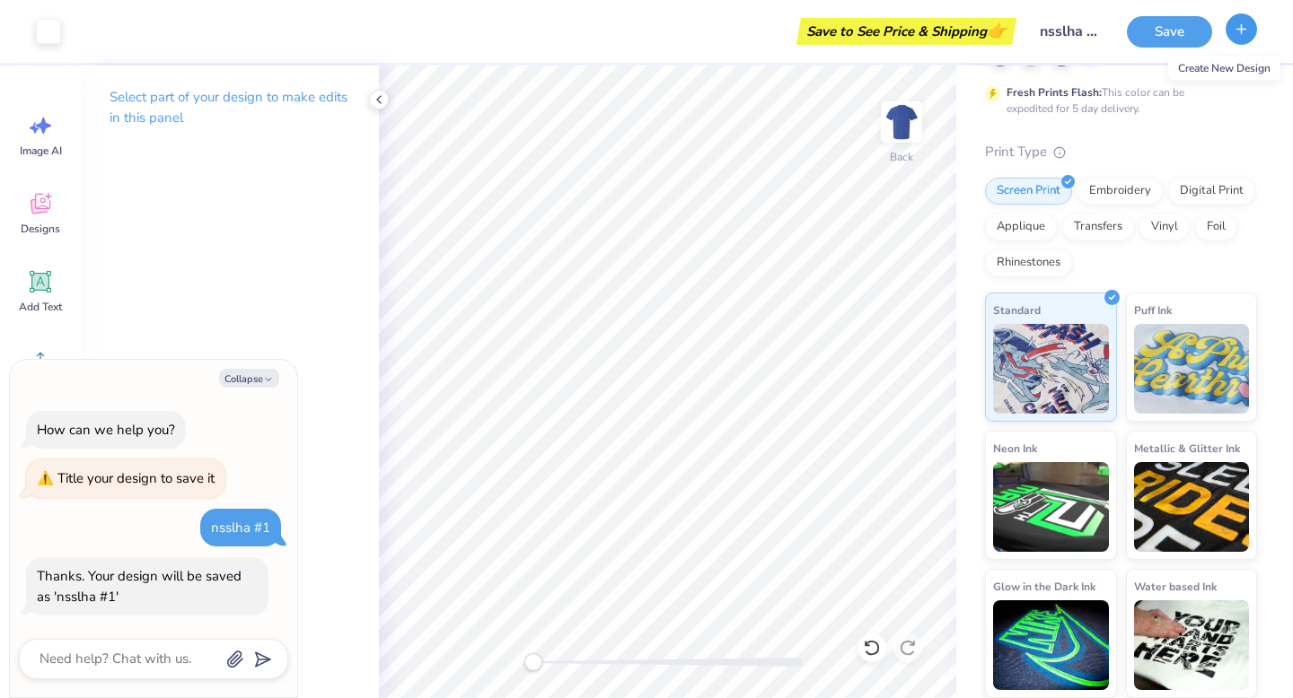
click at [1244, 22] on icon "button" at bounding box center [1240, 29] width 15 height 15
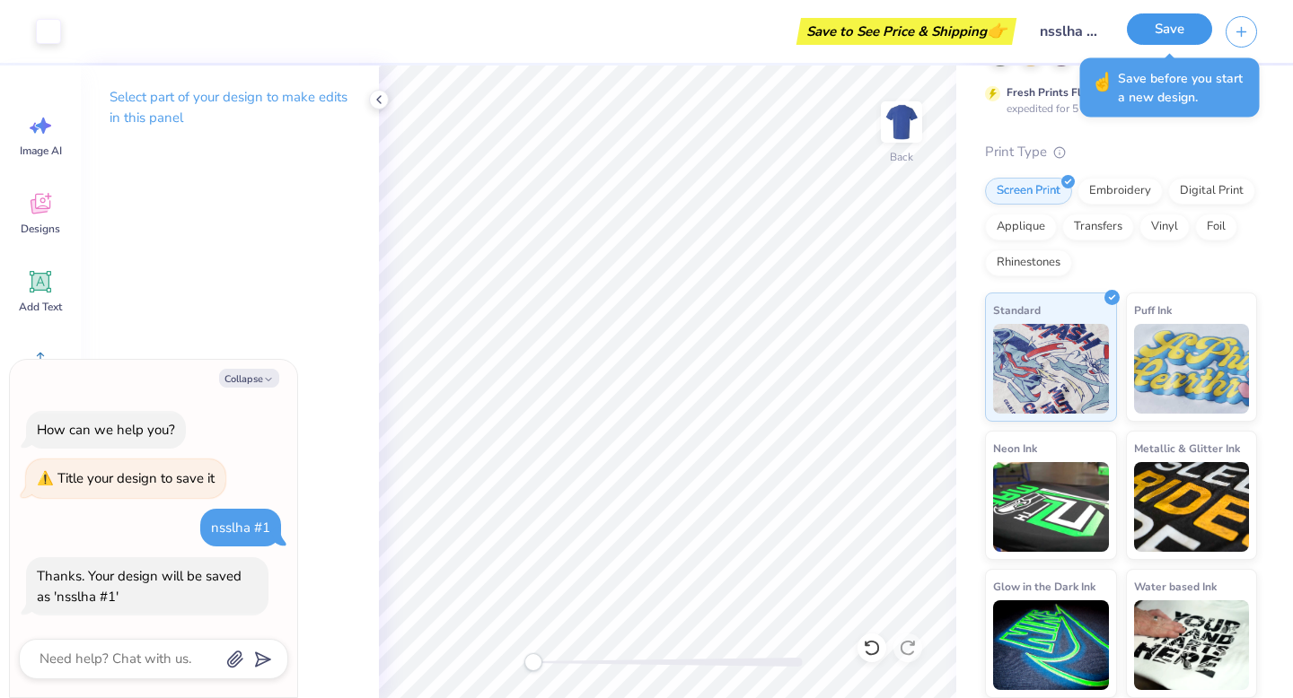
click at [1162, 34] on button "Save" at bounding box center [1169, 28] width 85 height 31
type textarea "x"
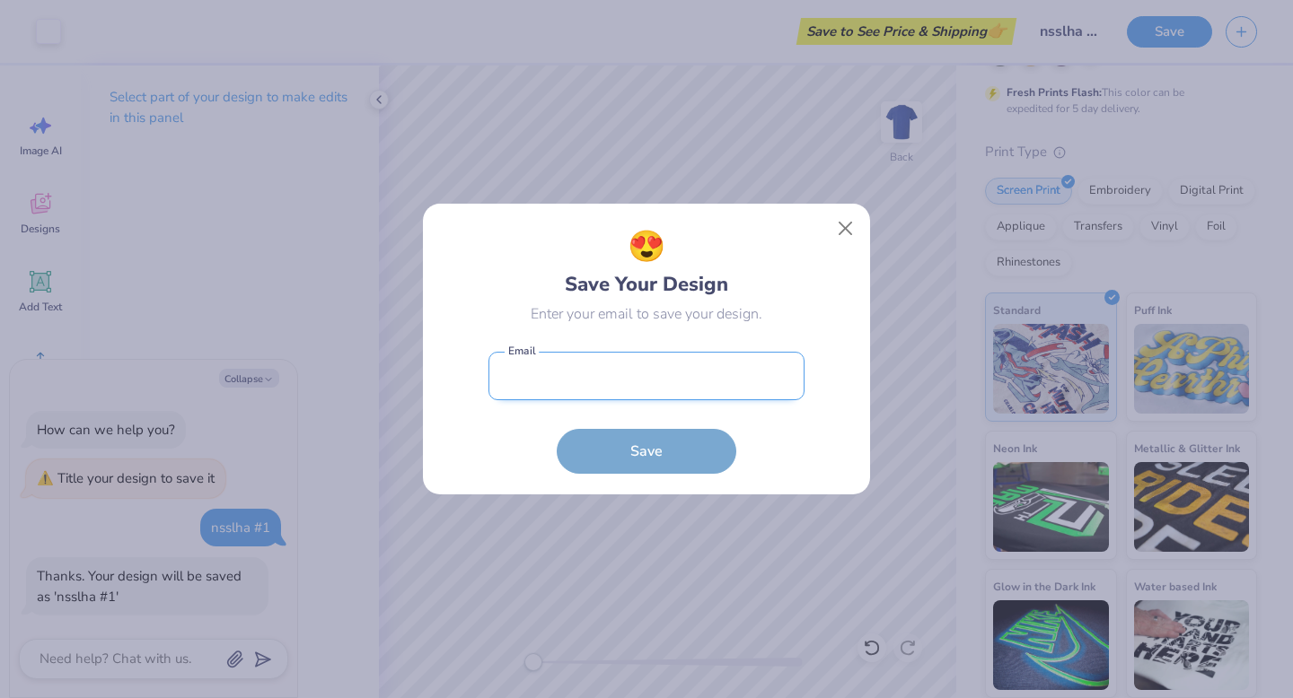
click at [704, 384] on input "email" at bounding box center [646, 376] width 316 height 49
type input "[EMAIL_ADDRESS][DOMAIN_NAME]"
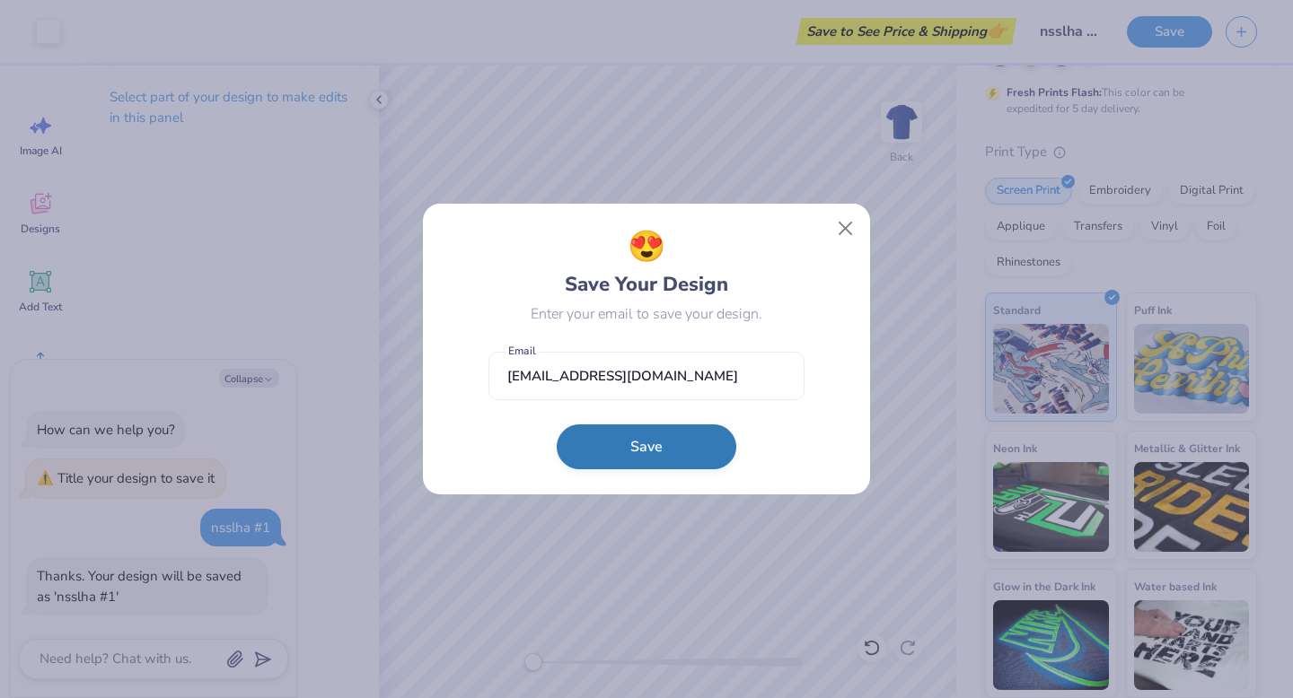
click at [679, 455] on button "Save" at bounding box center [647, 447] width 180 height 45
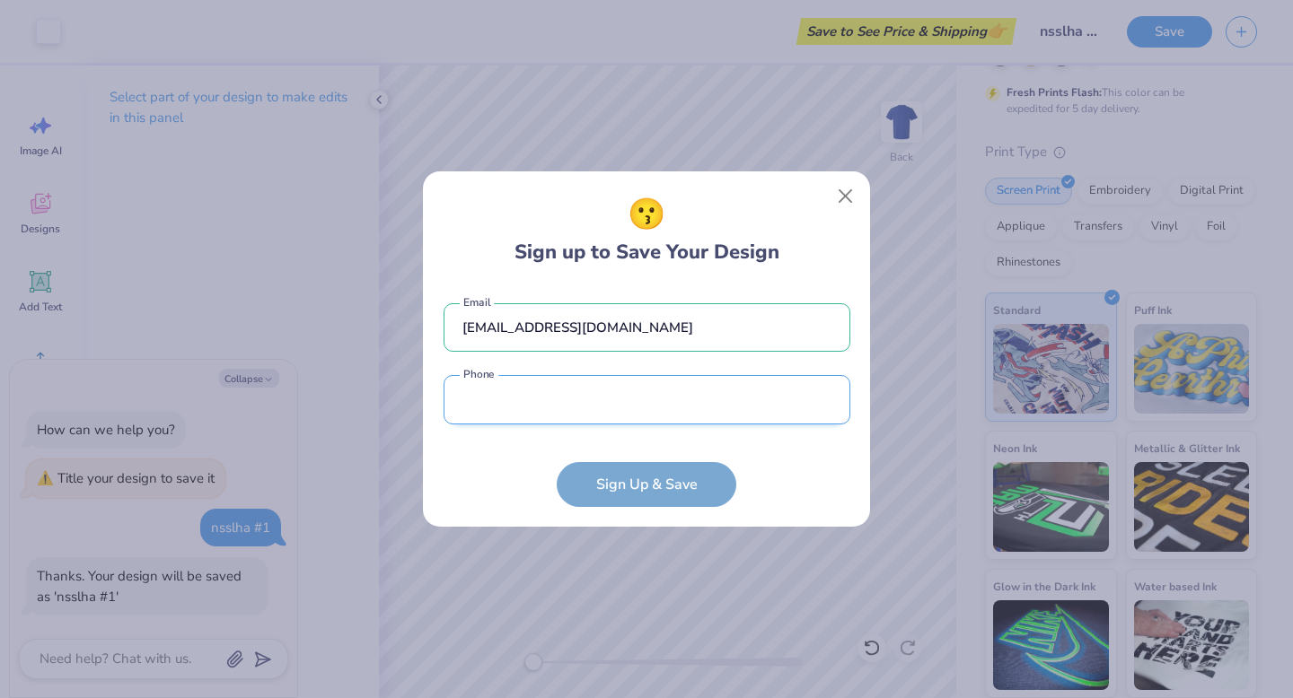
click at [679, 415] on input "tel" at bounding box center [646, 399] width 407 height 49
type input "[PHONE_NUMBER]"
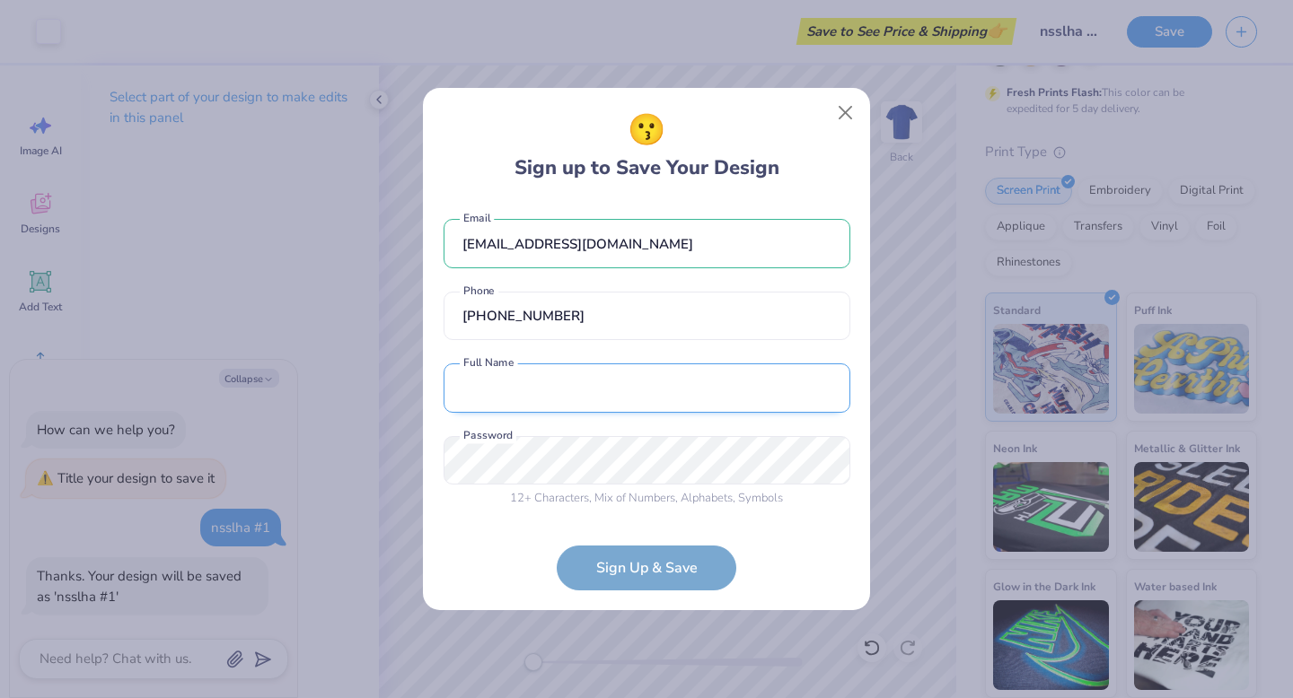
click at [619, 396] on input "text" at bounding box center [646, 388] width 407 height 49
type input "[PERSON_NAME]"
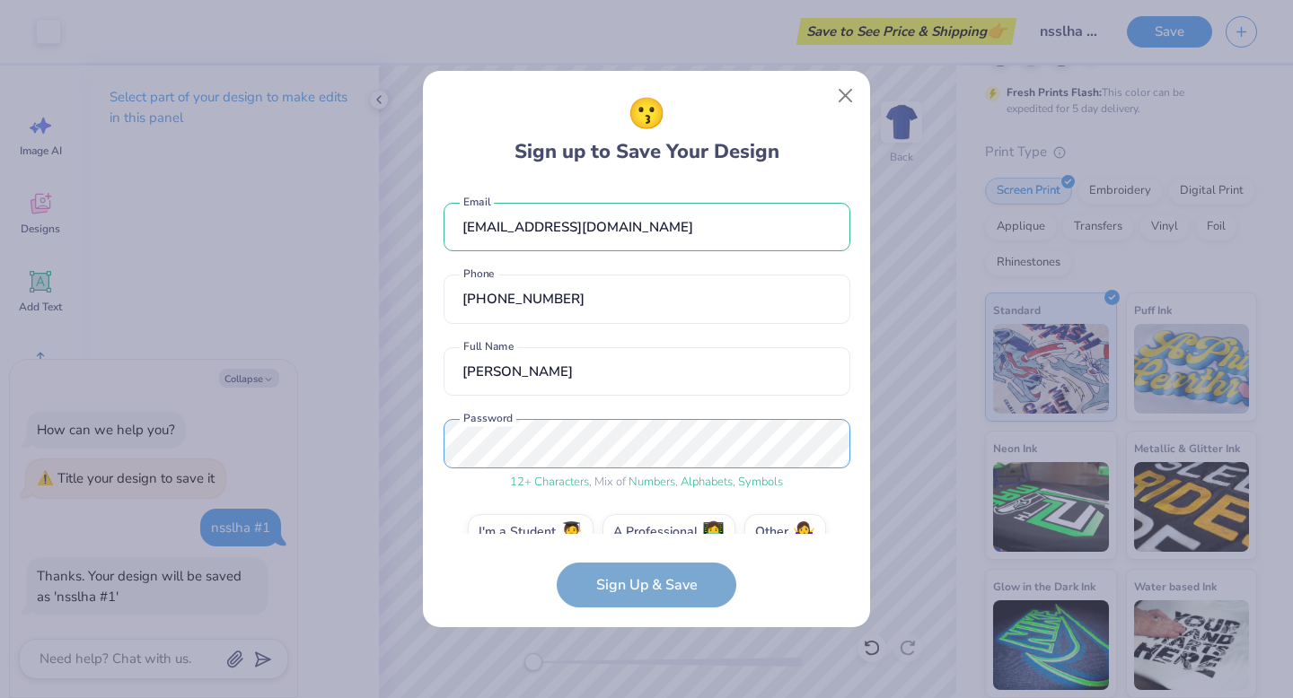
scroll to position [34, 0]
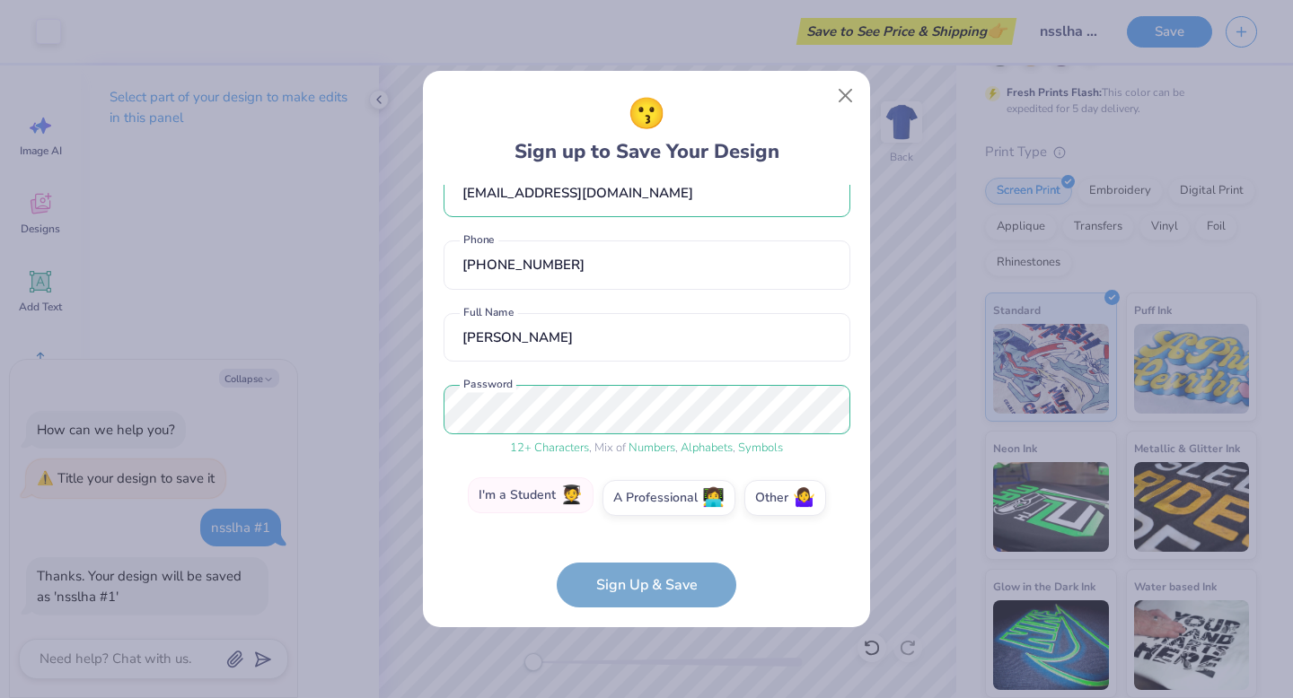
click at [559, 501] on label "I'm a Student 🧑‍🎓" at bounding box center [531, 496] width 126 height 36
click at [641, 531] on input "I'm a Student 🧑‍🎓" at bounding box center [647, 537] width 12 height 12
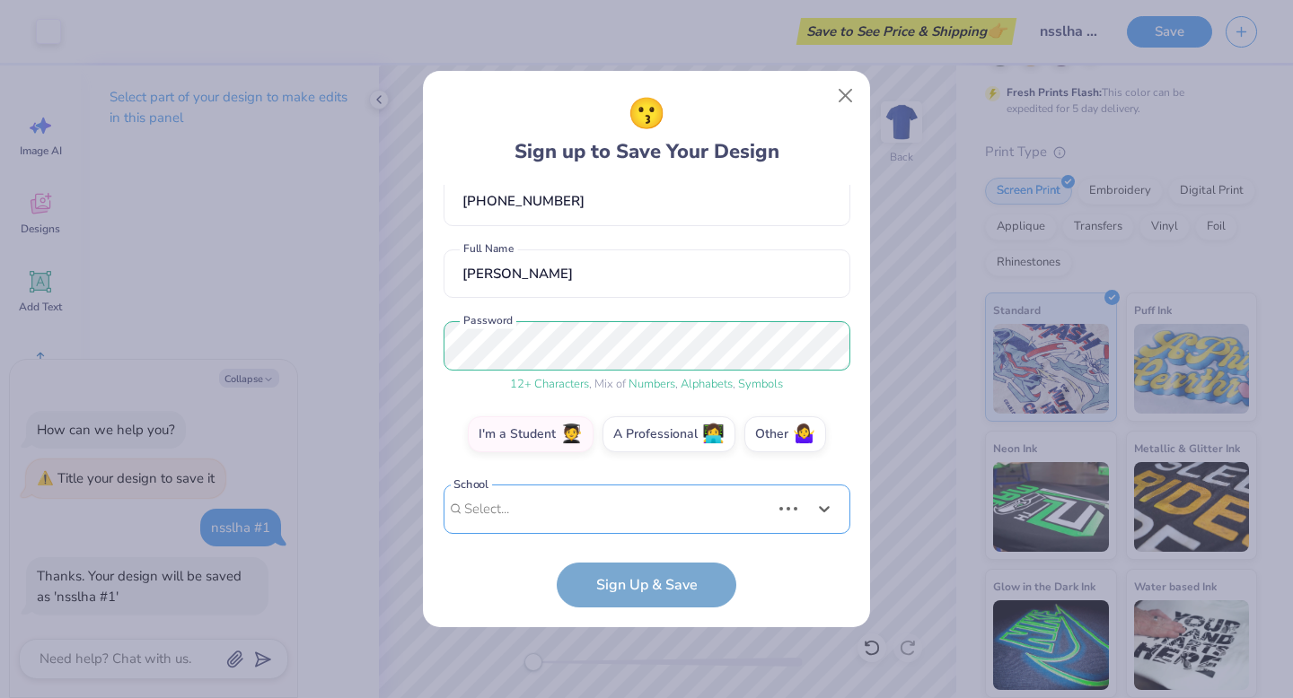
click at [592, 509] on div "Use Up and Down to choose options, press Enter to select the currently focused …" at bounding box center [646, 536] width 407 height 103
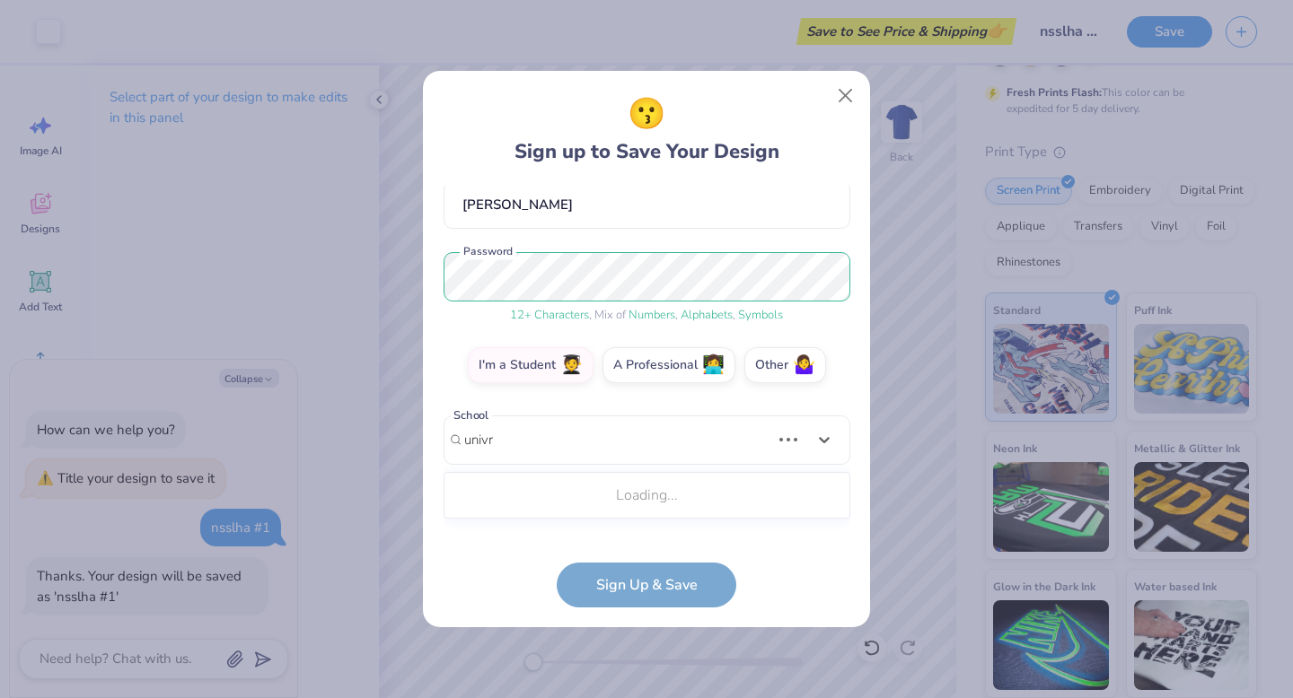
scroll to position [151, 0]
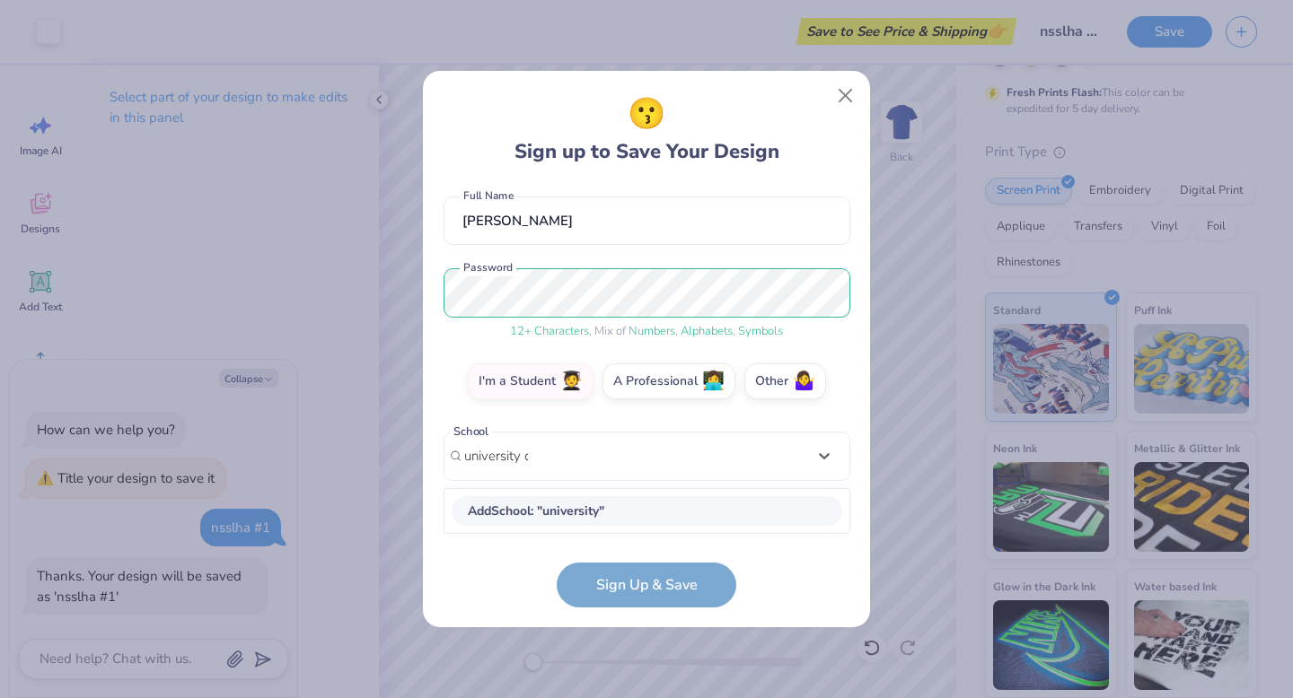
type input "university of"
type textarea "x"
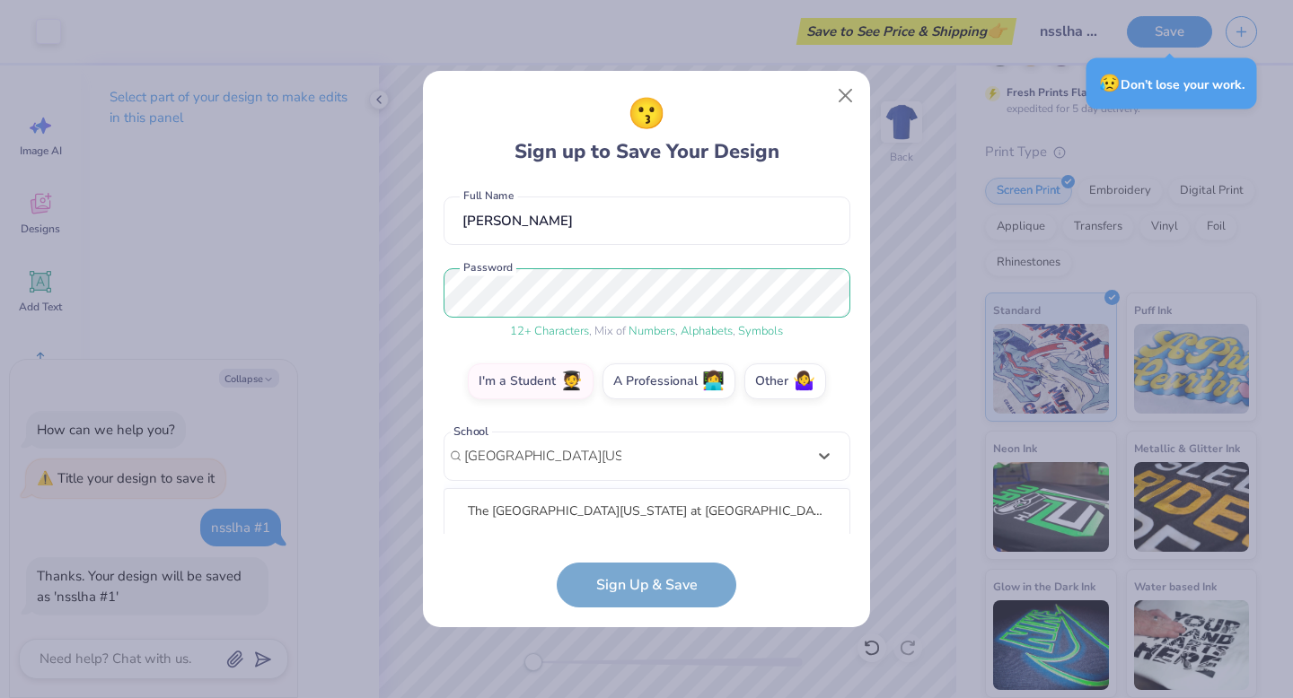
scroll to position [376, 0]
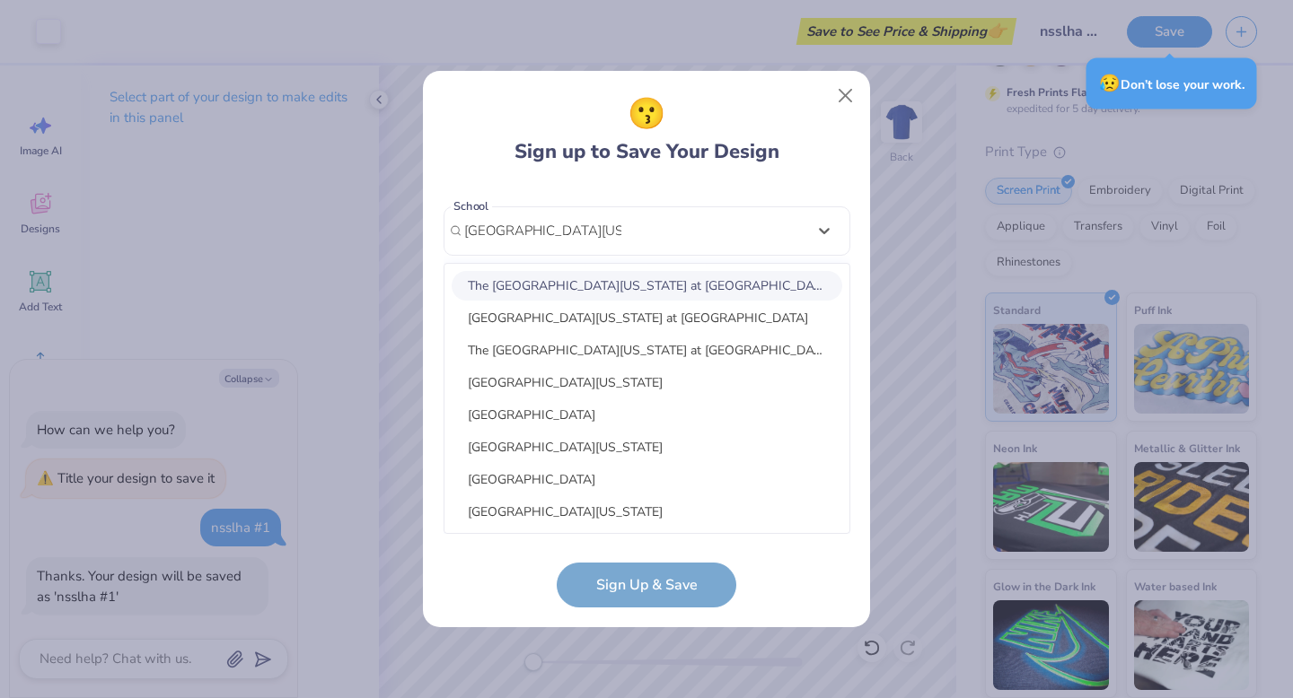
click at [638, 290] on div "The [GEOGRAPHIC_DATA][US_STATE] at [GEOGRAPHIC_DATA]" at bounding box center [647, 286] width 390 height 30
type input "[GEOGRAPHIC_DATA][US_STATE] at [GEOGRAPHIC_DATA]"
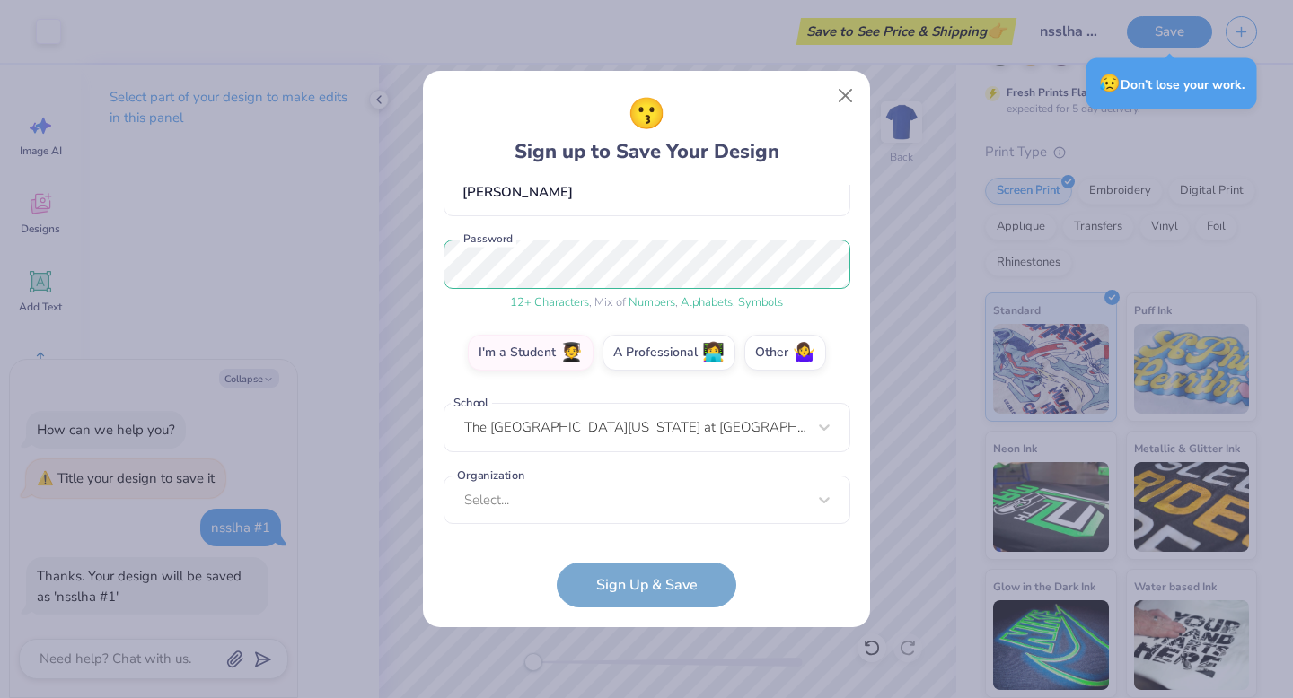
scroll to position [179, 0]
click at [615, 504] on div "Select..." at bounding box center [646, 501] width 407 height 49
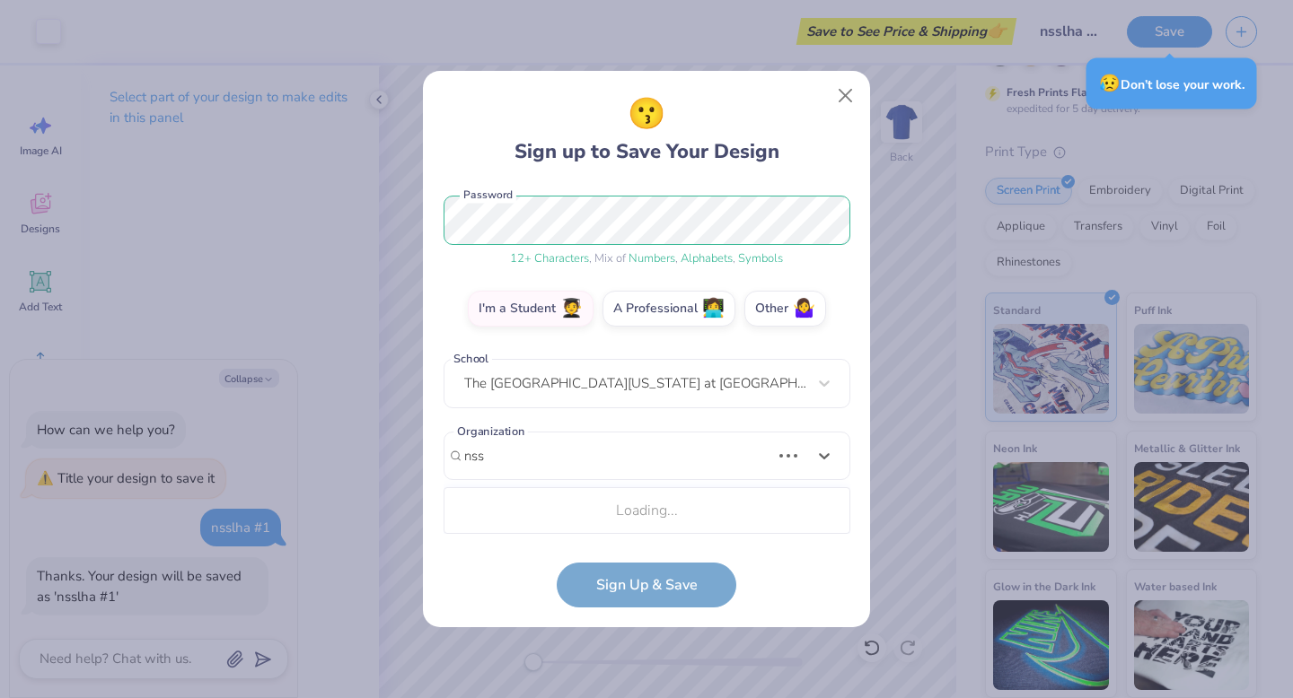
scroll to position [448, 0]
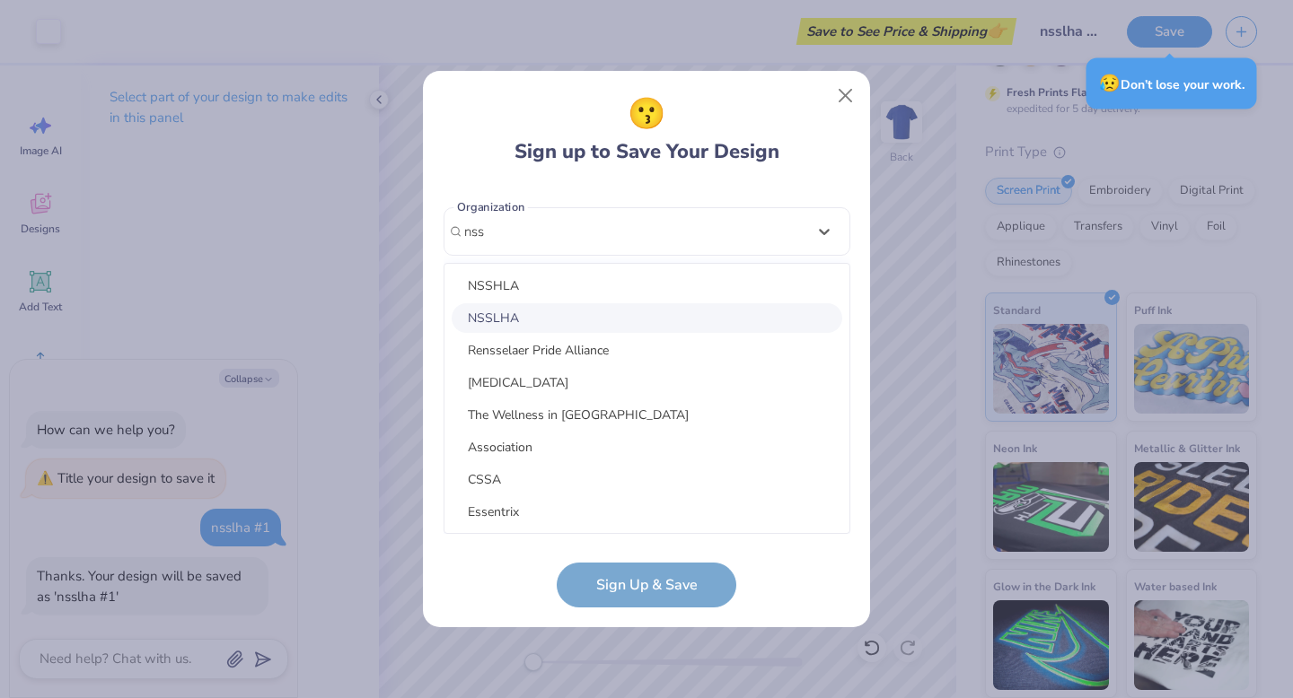
click at [594, 317] on div "NSSLHA" at bounding box center [647, 318] width 390 height 30
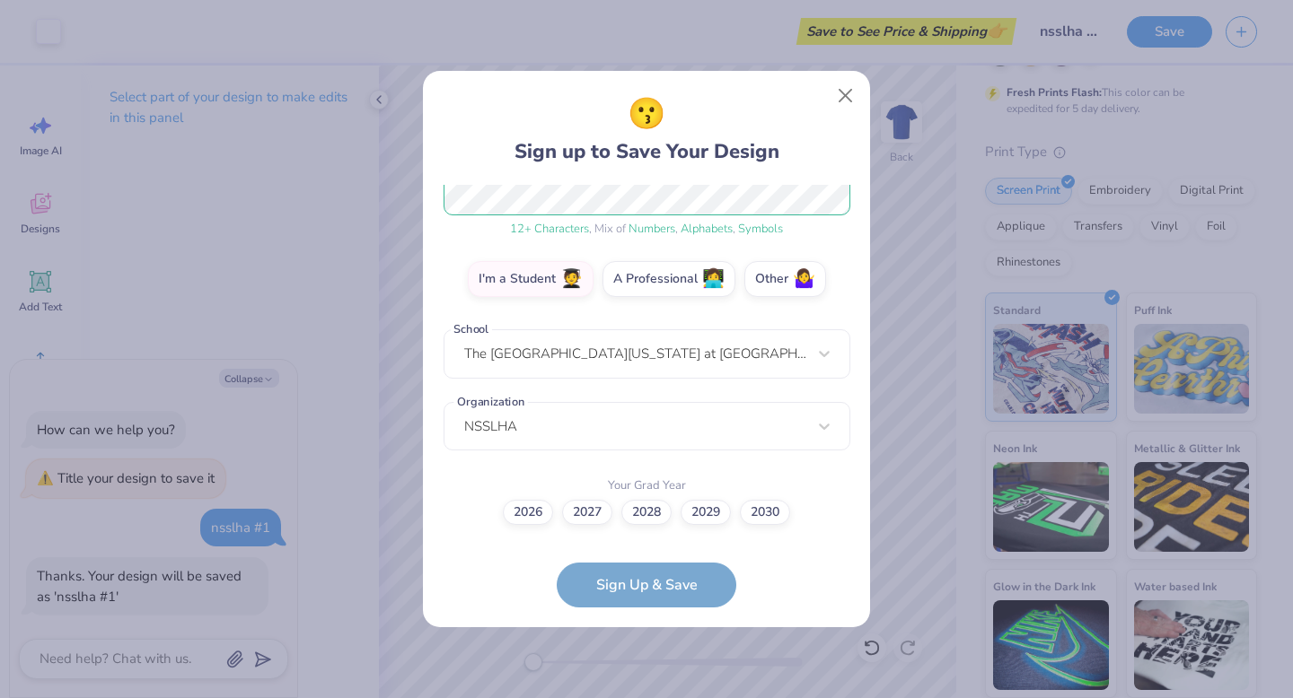
scroll to position [252, 0]
click at [540, 513] on label "2026" at bounding box center [528, 510] width 50 height 25
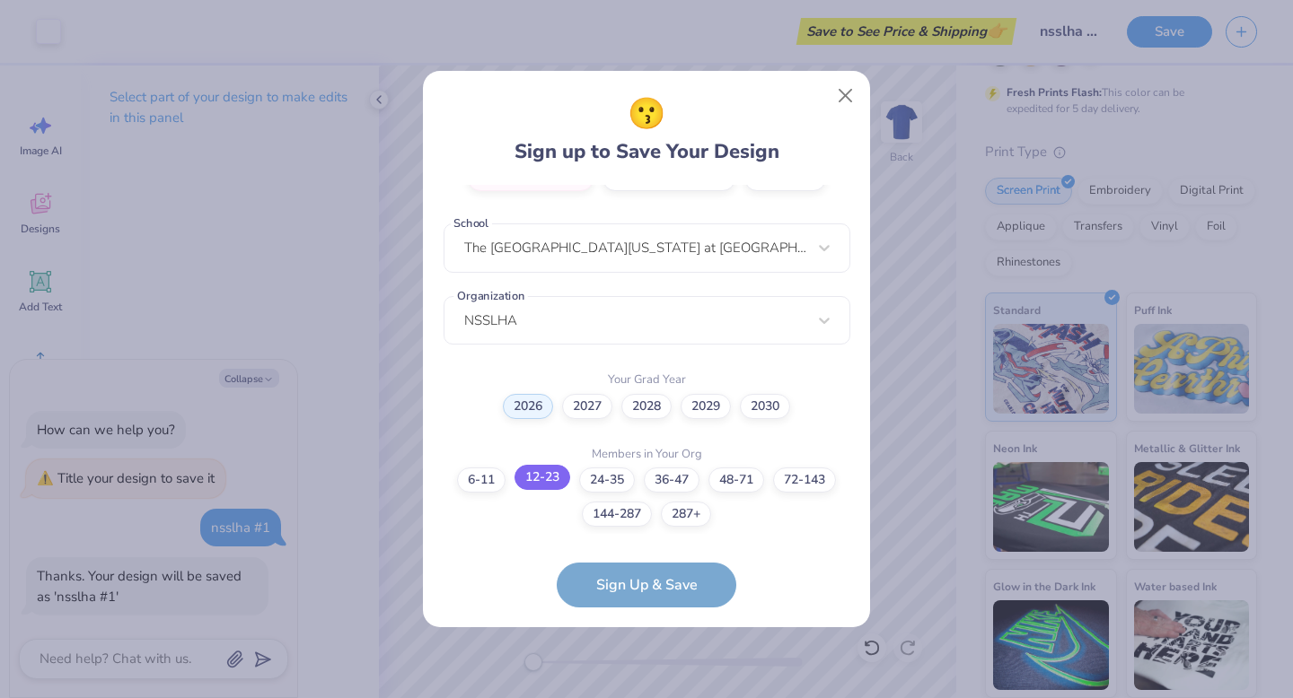
click at [551, 478] on label "12-23" at bounding box center [542, 477] width 56 height 25
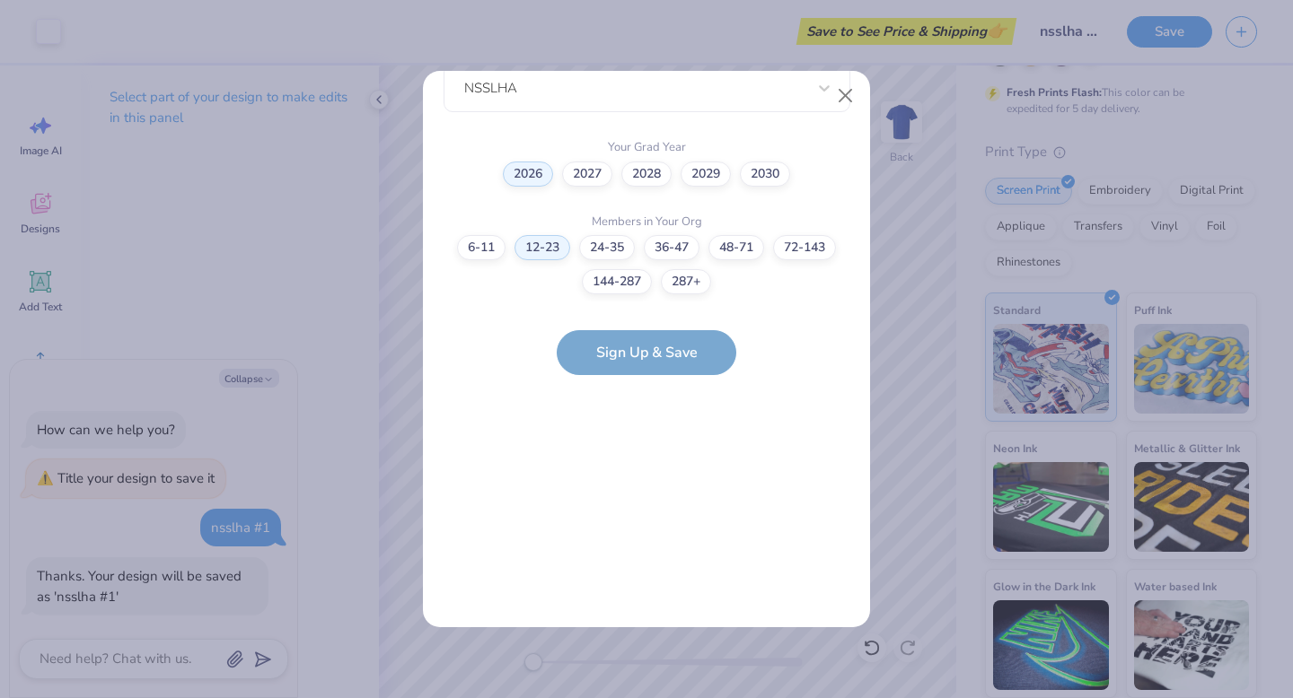
scroll to position [0, 0]
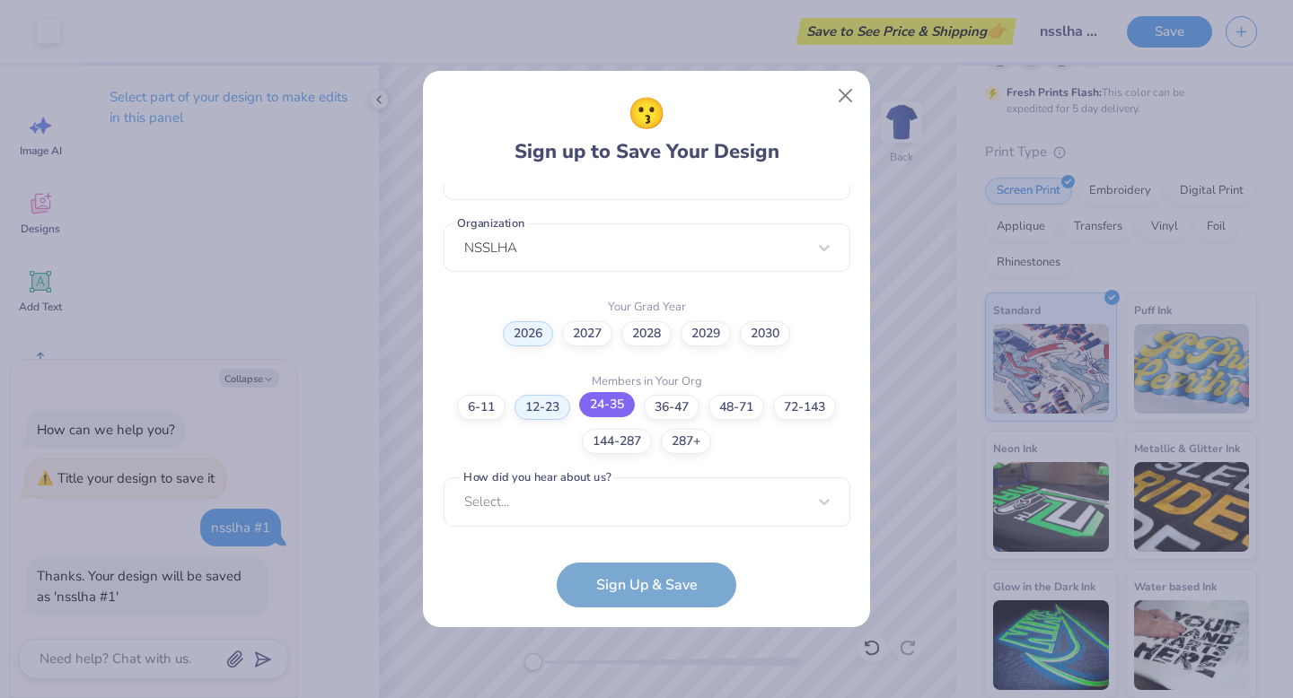
click at [595, 410] on label "24-35" at bounding box center [607, 404] width 56 height 25
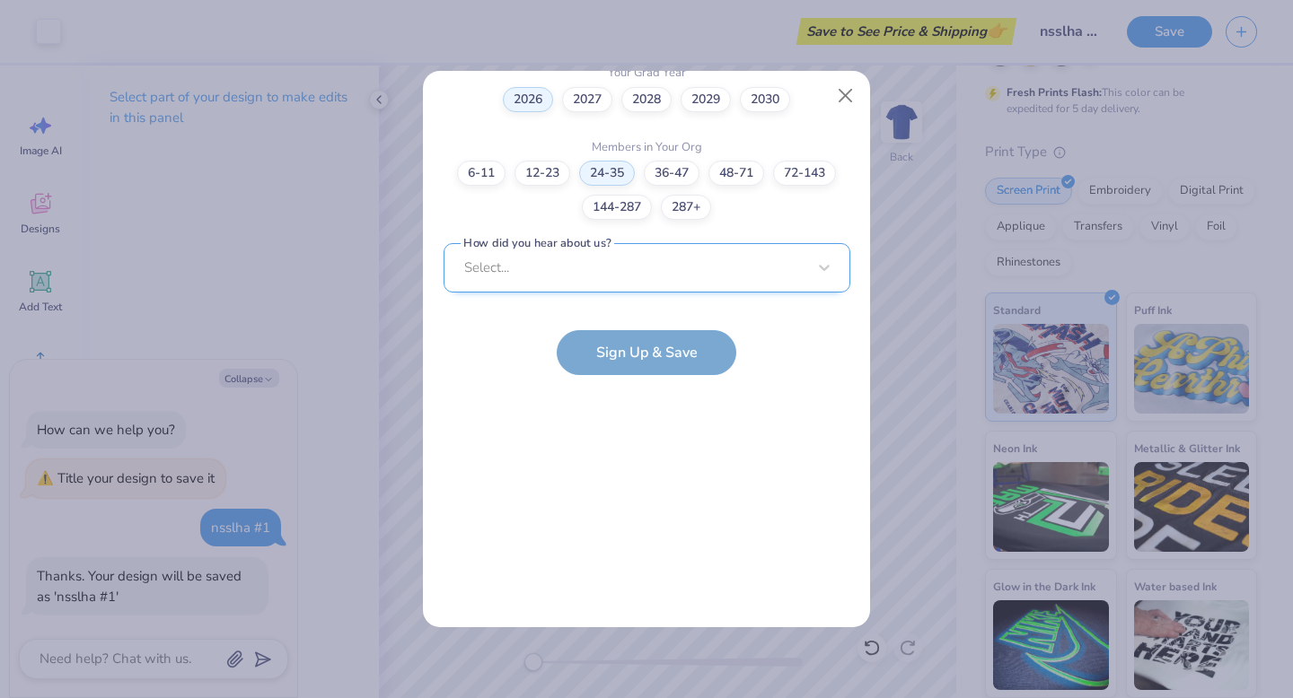
click at [560, 259] on div "Select..." at bounding box center [646, 267] width 407 height 49
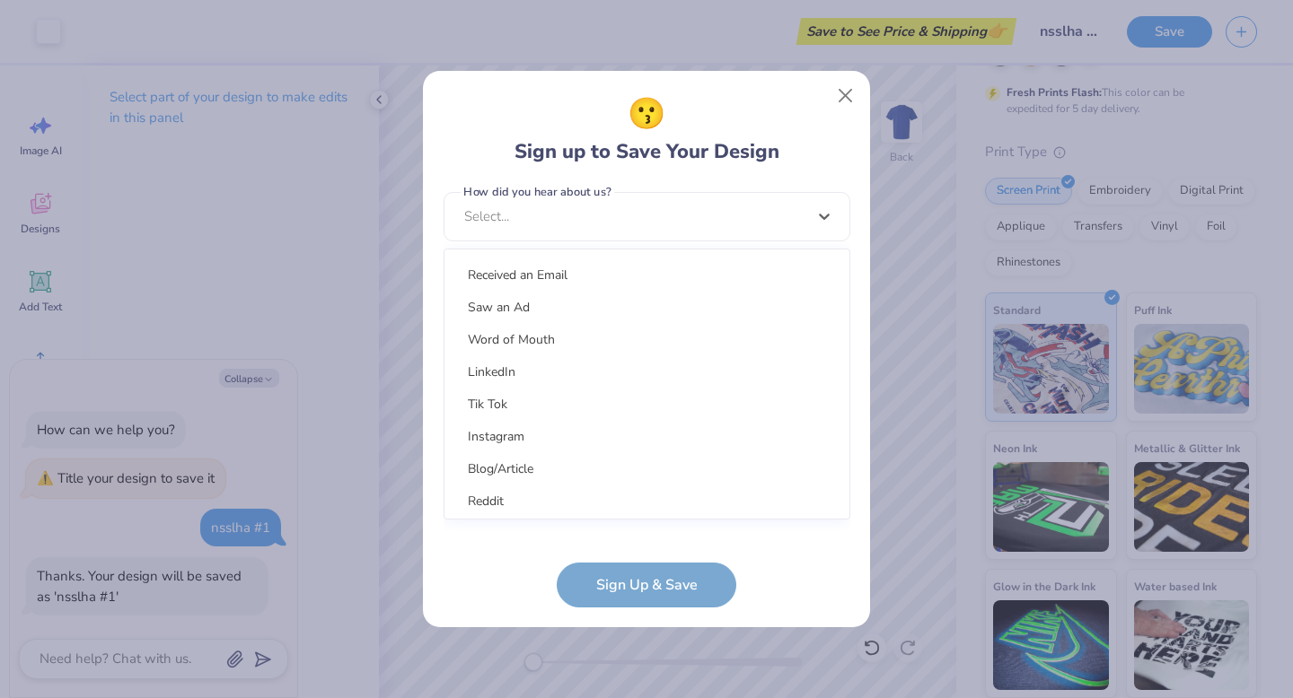
scroll to position [227, 0]
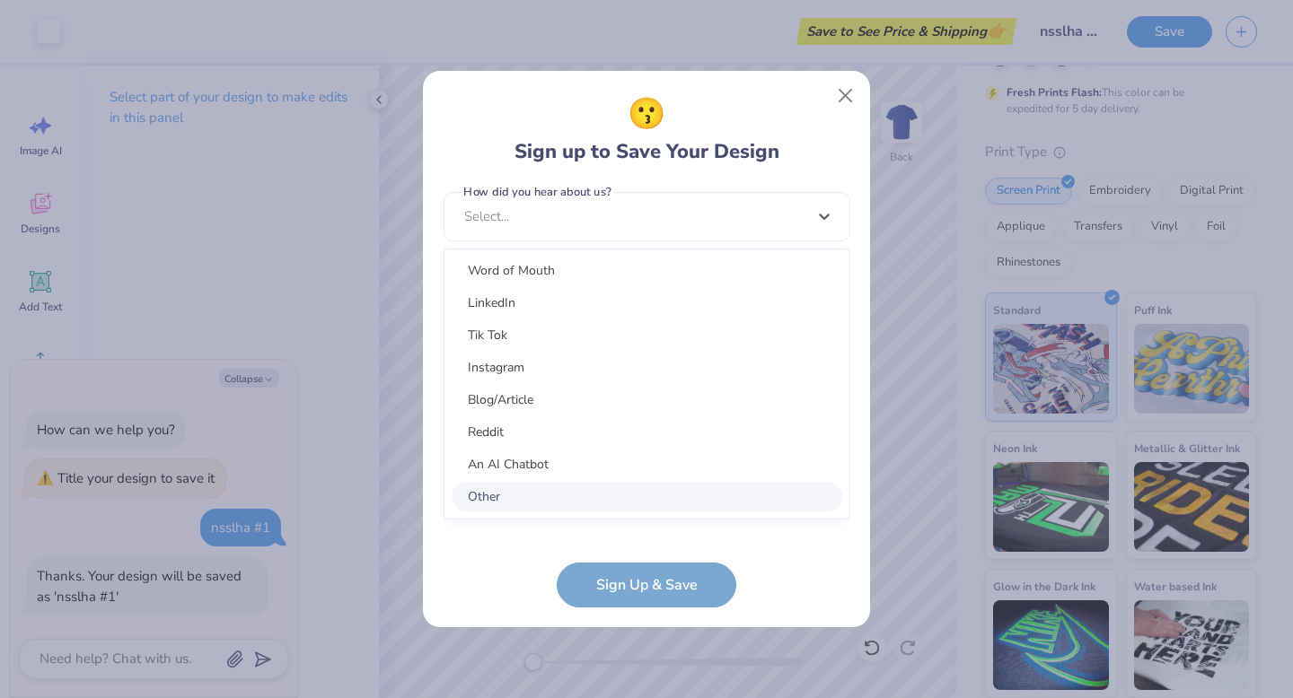
click at [567, 498] on div "Other" at bounding box center [647, 497] width 390 height 30
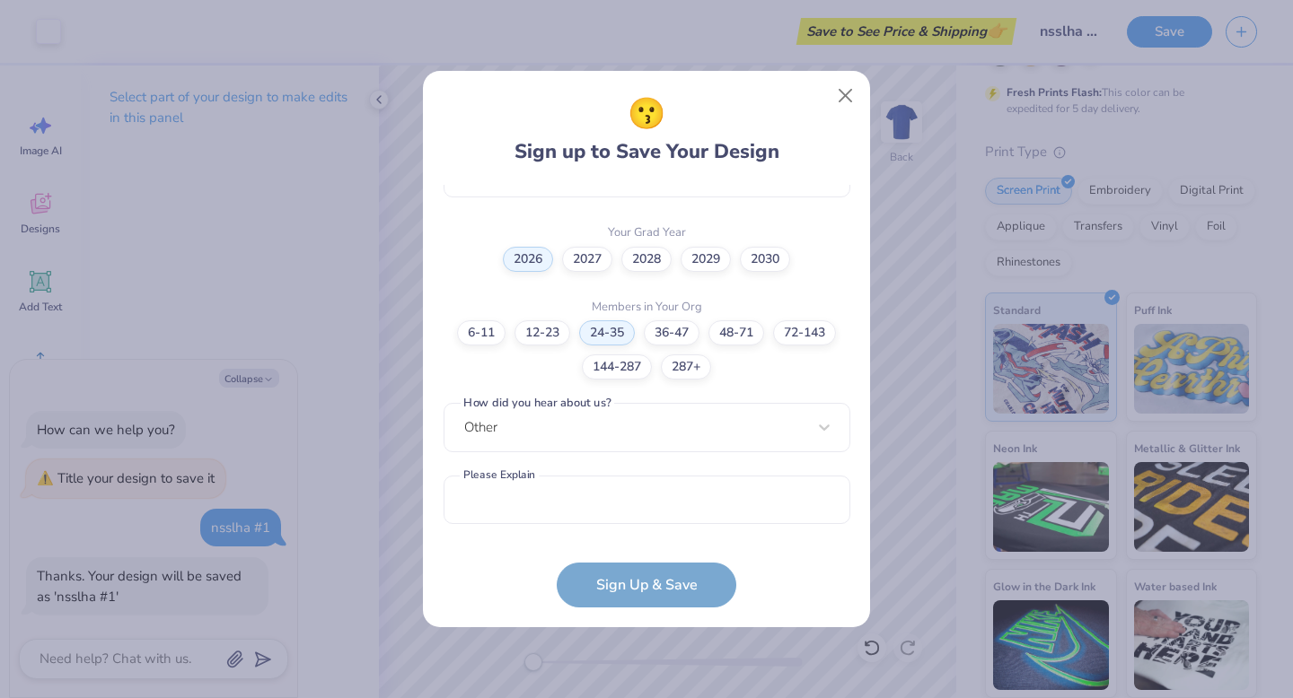
scroll to position [504, 0]
click at [569, 496] on input "text" at bounding box center [646, 502] width 407 height 49
click at [601, 426] on div "[EMAIL_ADDRESS][DOMAIN_NAME] Email [PHONE_NUMBER] Phone [PERSON_NAME] Full Name…" at bounding box center [646, 359] width 407 height 349
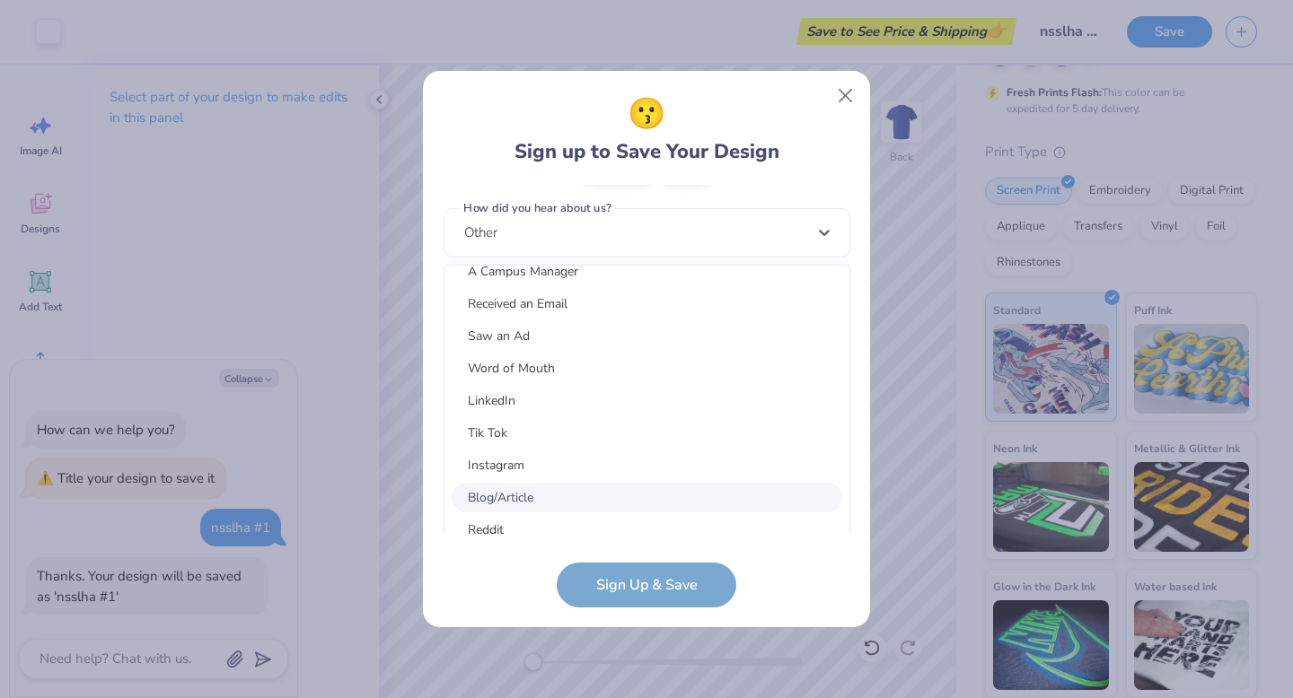
scroll to position [124, 0]
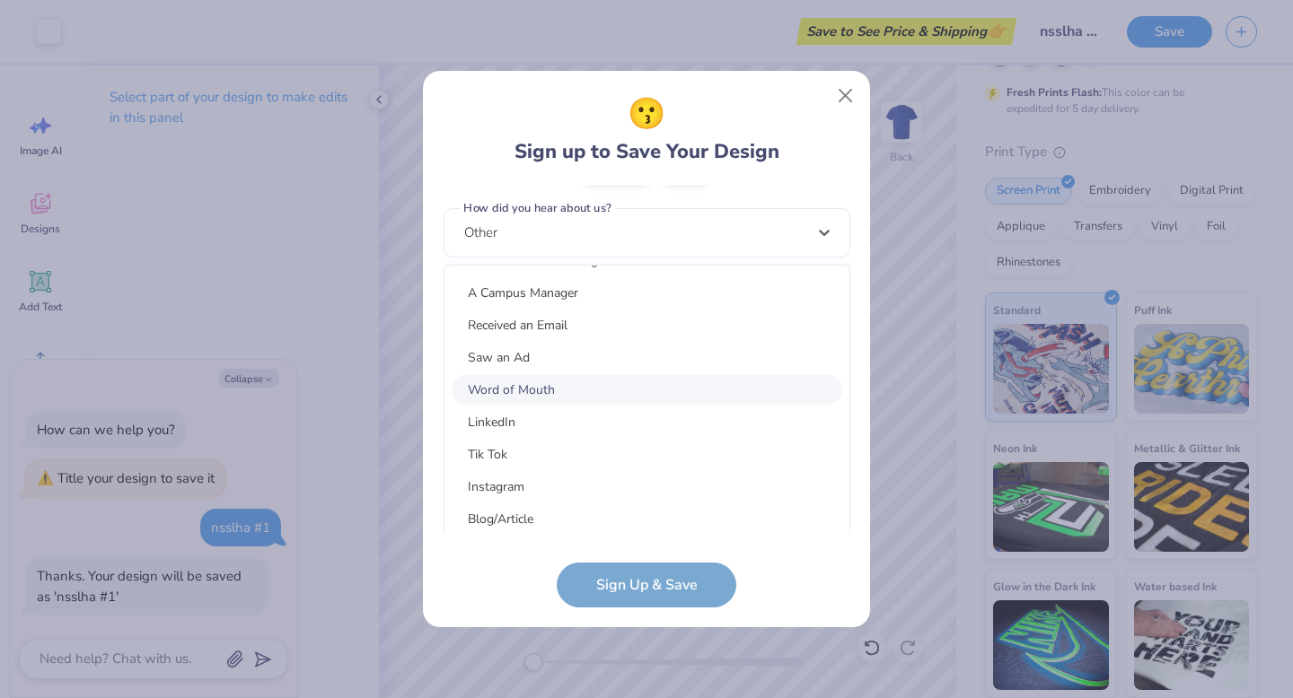
click at [594, 390] on div "Word of Mouth" at bounding box center [647, 390] width 390 height 30
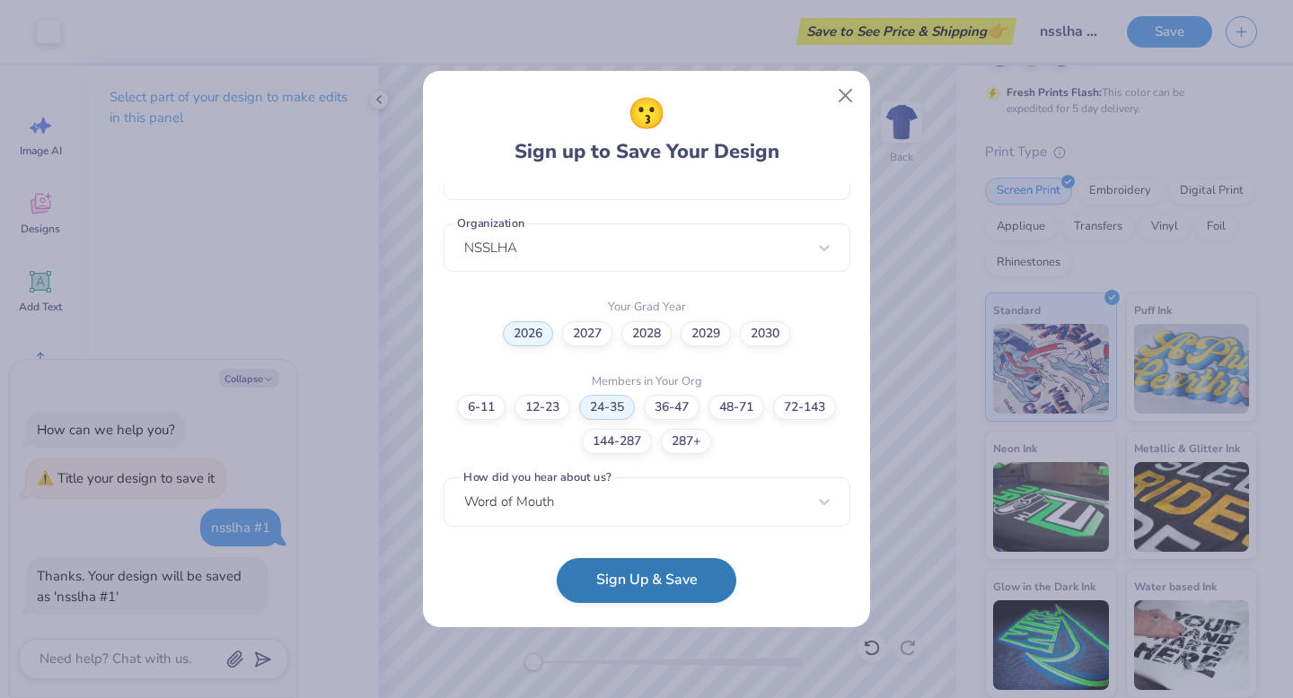
click at [624, 592] on button "Sign Up & Save" at bounding box center [647, 580] width 180 height 45
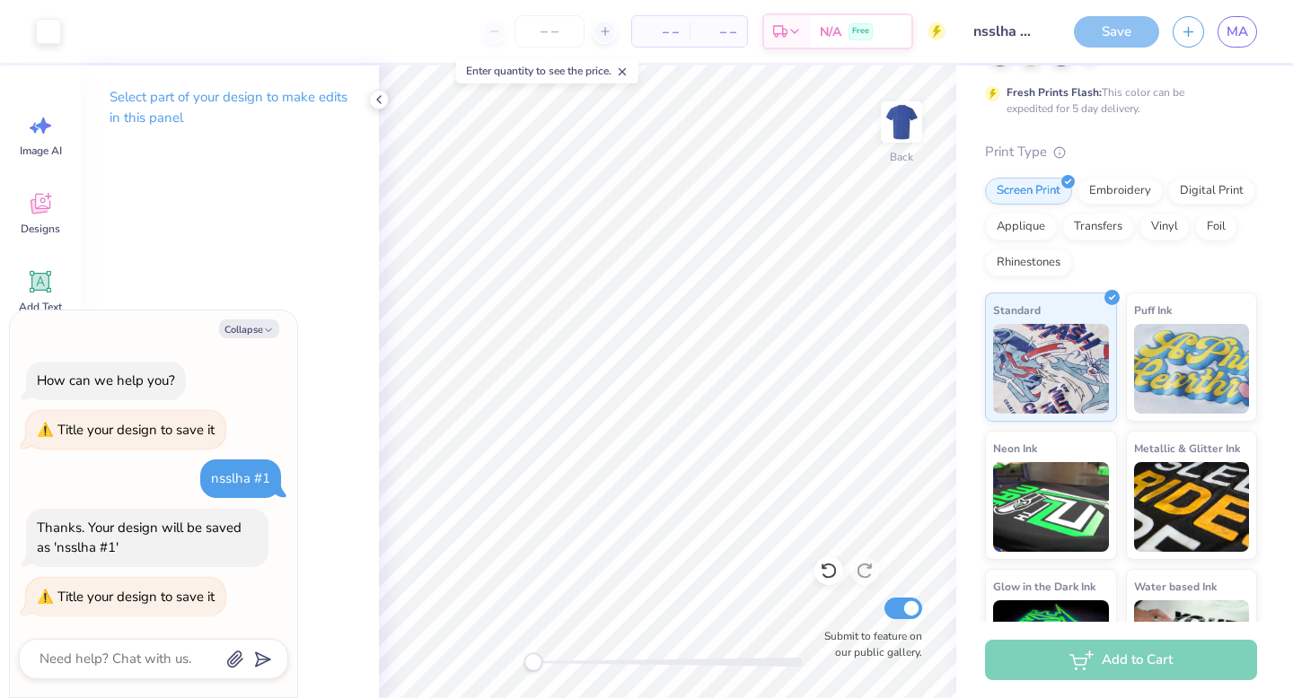
click at [927, 32] on circle at bounding box center [936, 31] width 18 height 18
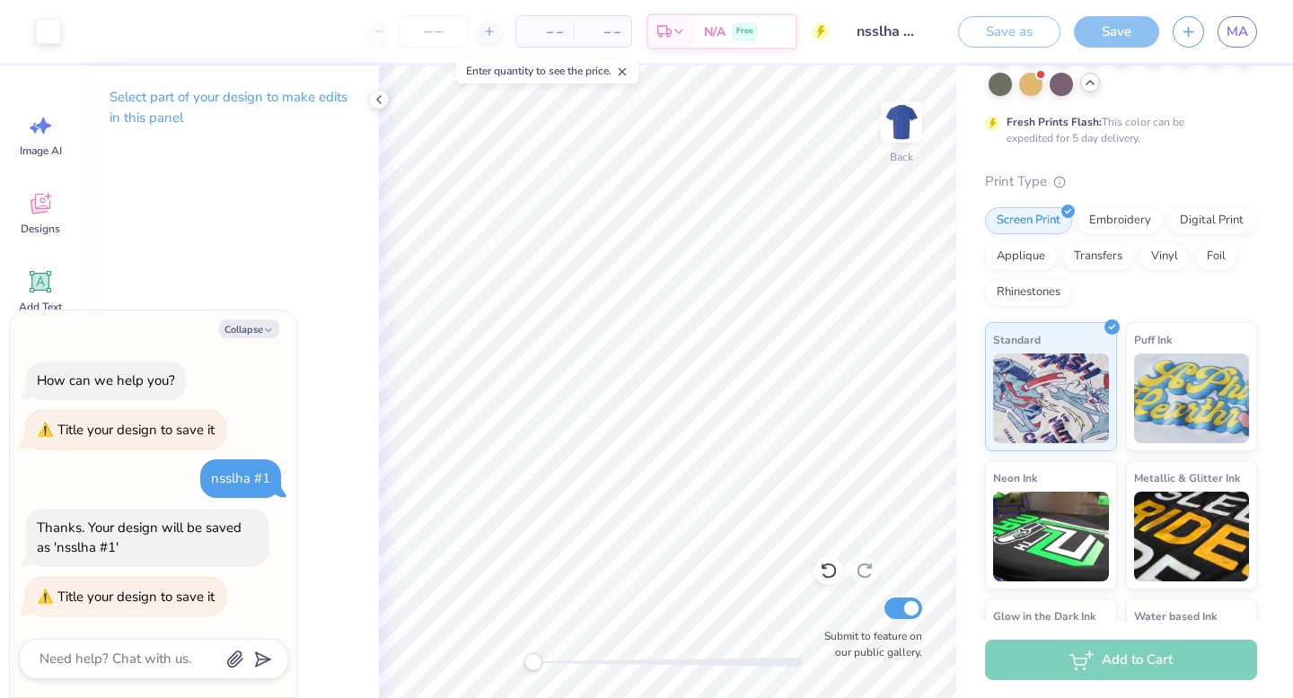
scroll to position [370, 0]
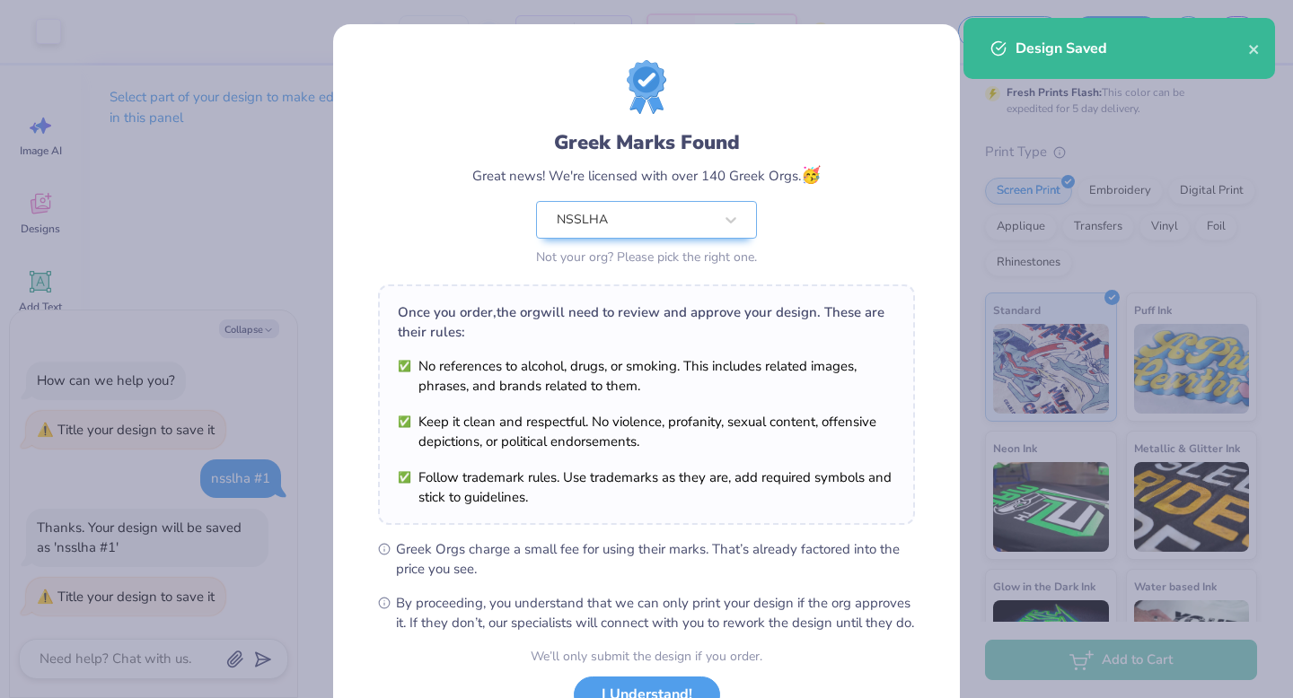
click at [448, 32] on div "Greek Marks Found Great news! We're licensed with over 140 Greek Orgs. 🥳 NSSLHA…" at bounding box center [646, 410] width 627 height 772
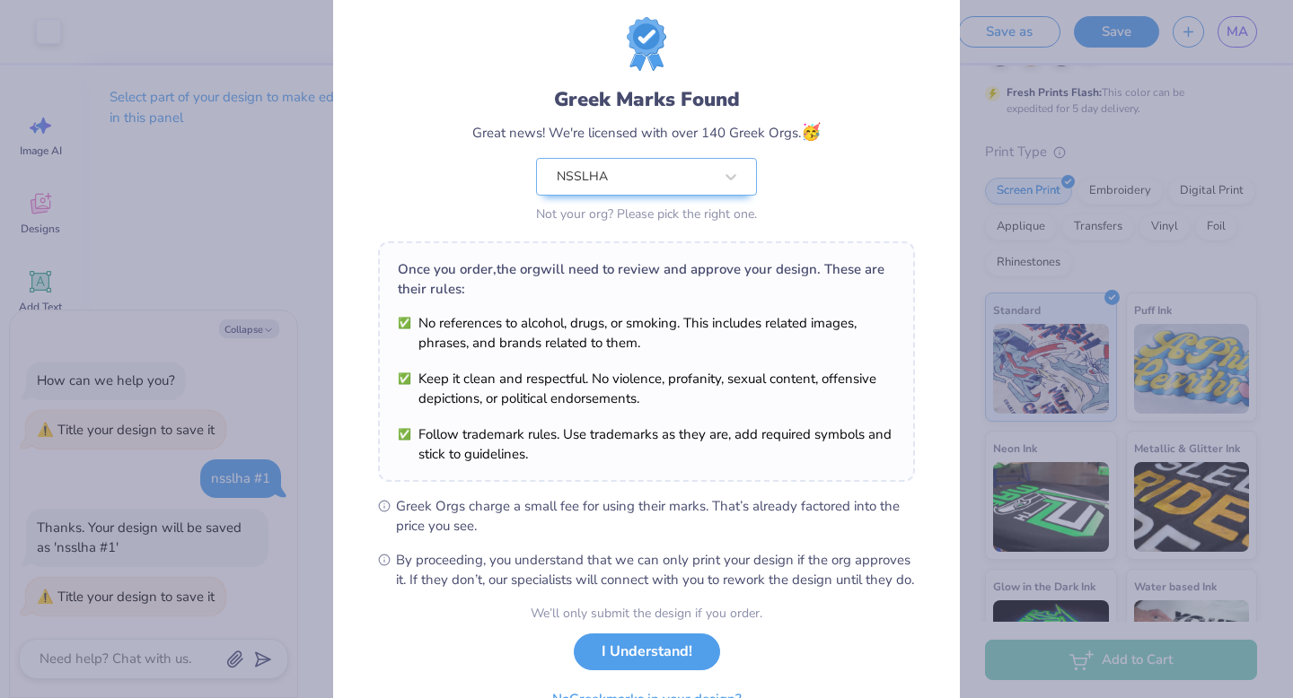
scroll to position [46, 0]
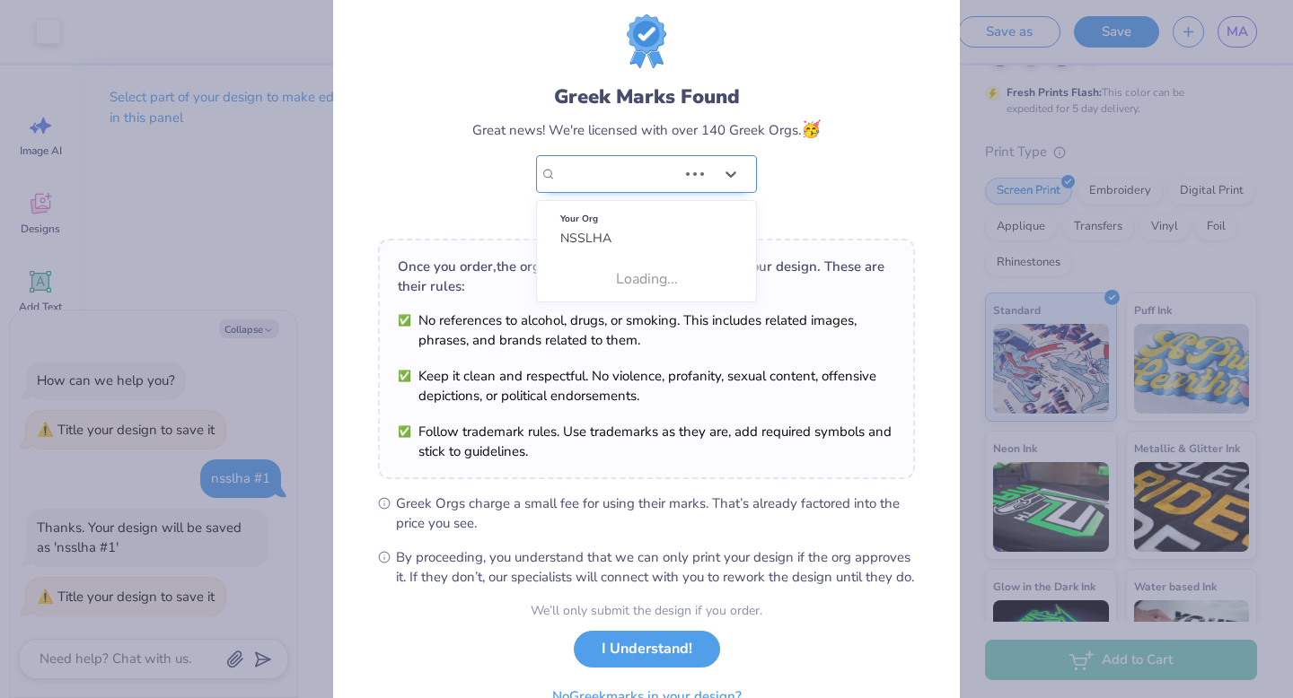
click at [727, 156] on div at bounding box center [713, 174] width 68 height 36
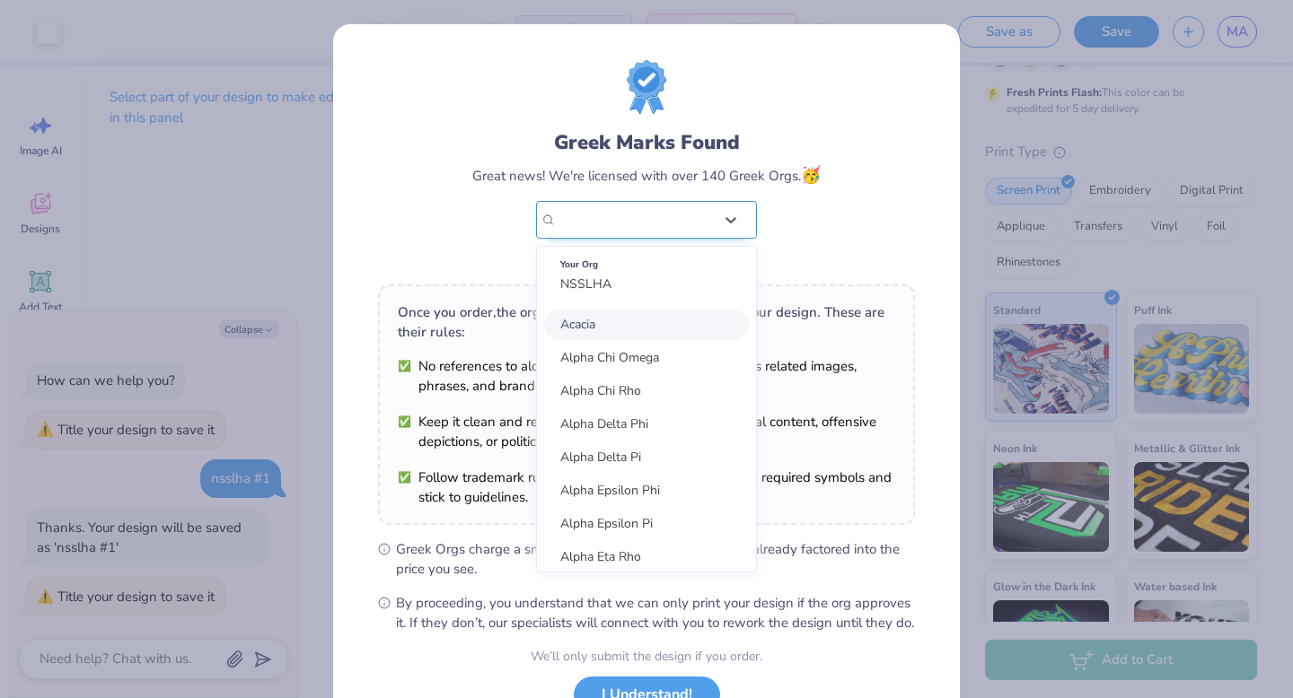
click at [663, 227] on div "NSSLHA" at bounding box center [635, 220] width 156 height 20
click at [690, 268] on div "Your Org" at bounding box center [646, 265] width 172 height 20
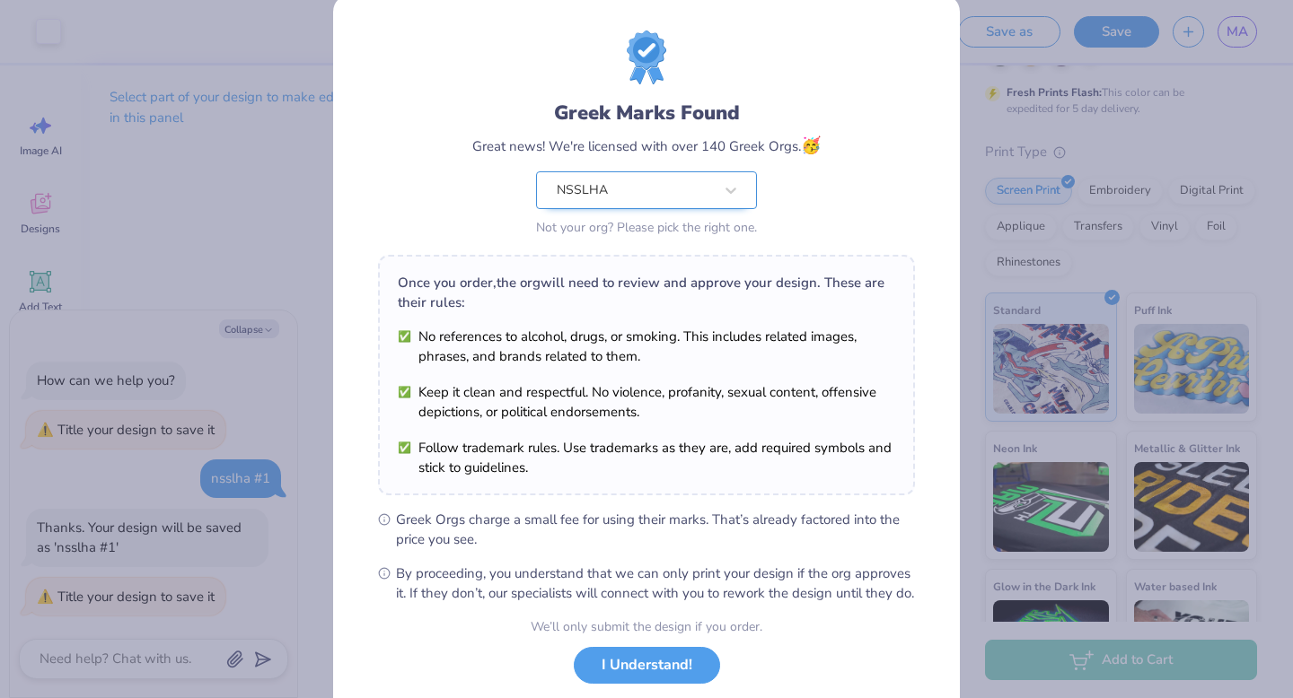
scroll to position [48, 0]
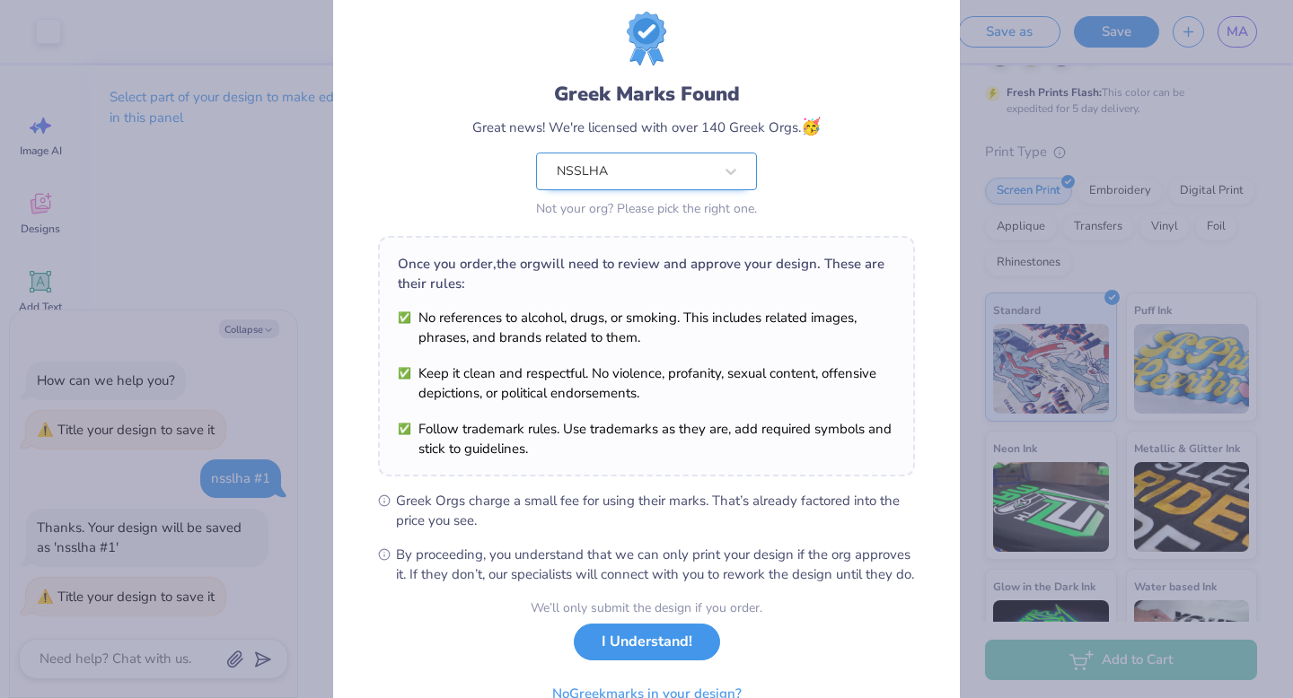
click at [662, 661] on button "I Understand!" at bounding box center [647, 642] width 146 height 37
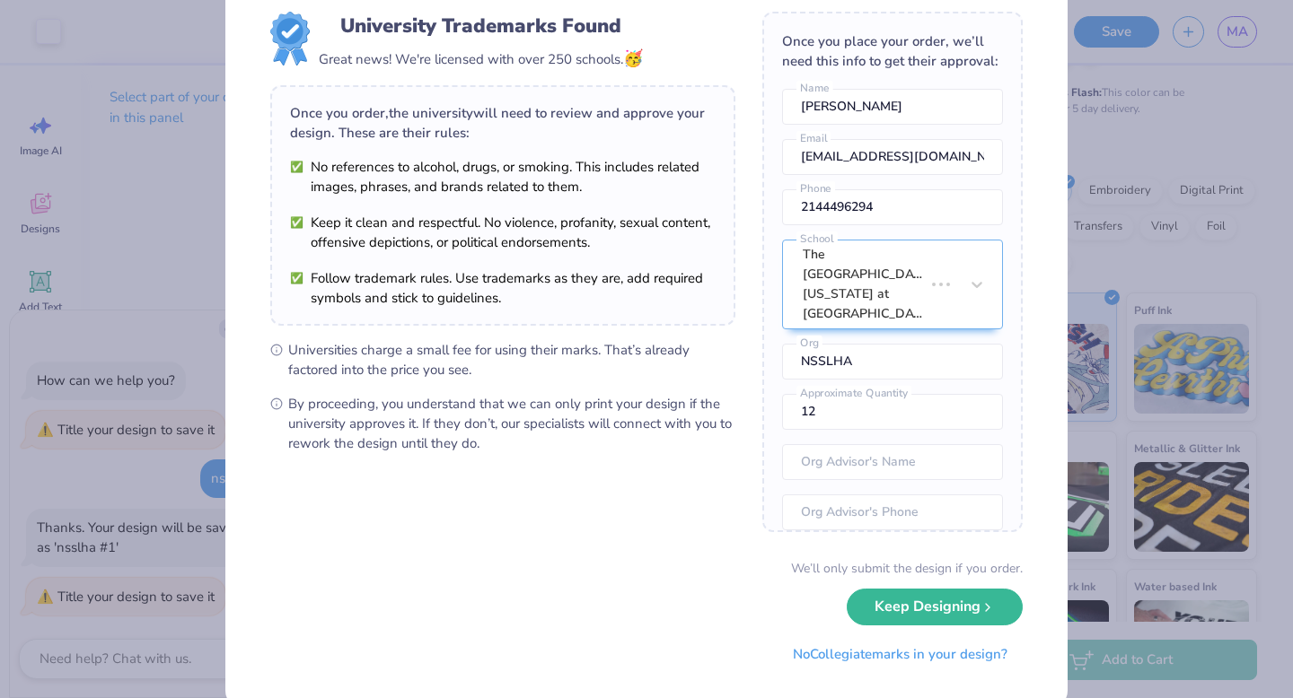
scroll to position [0, 0]
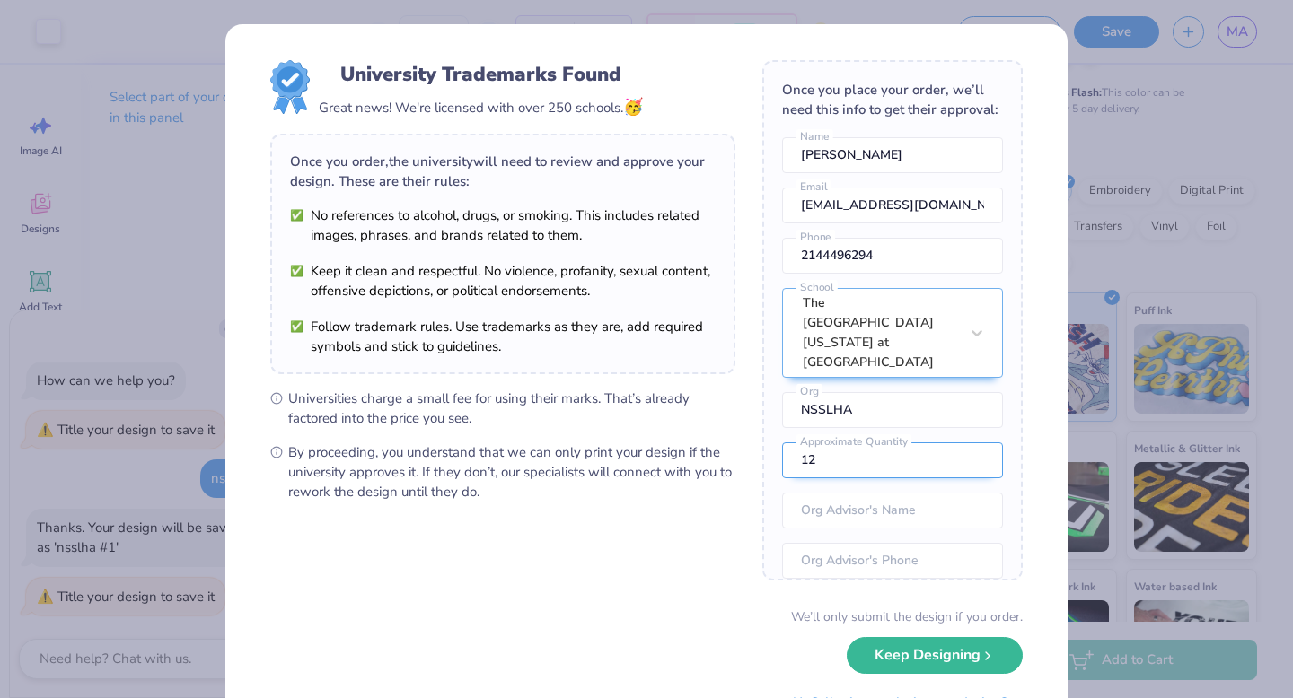
click at [858, 443] on input "12" at bounding box center [892, 461] width 221 height 36
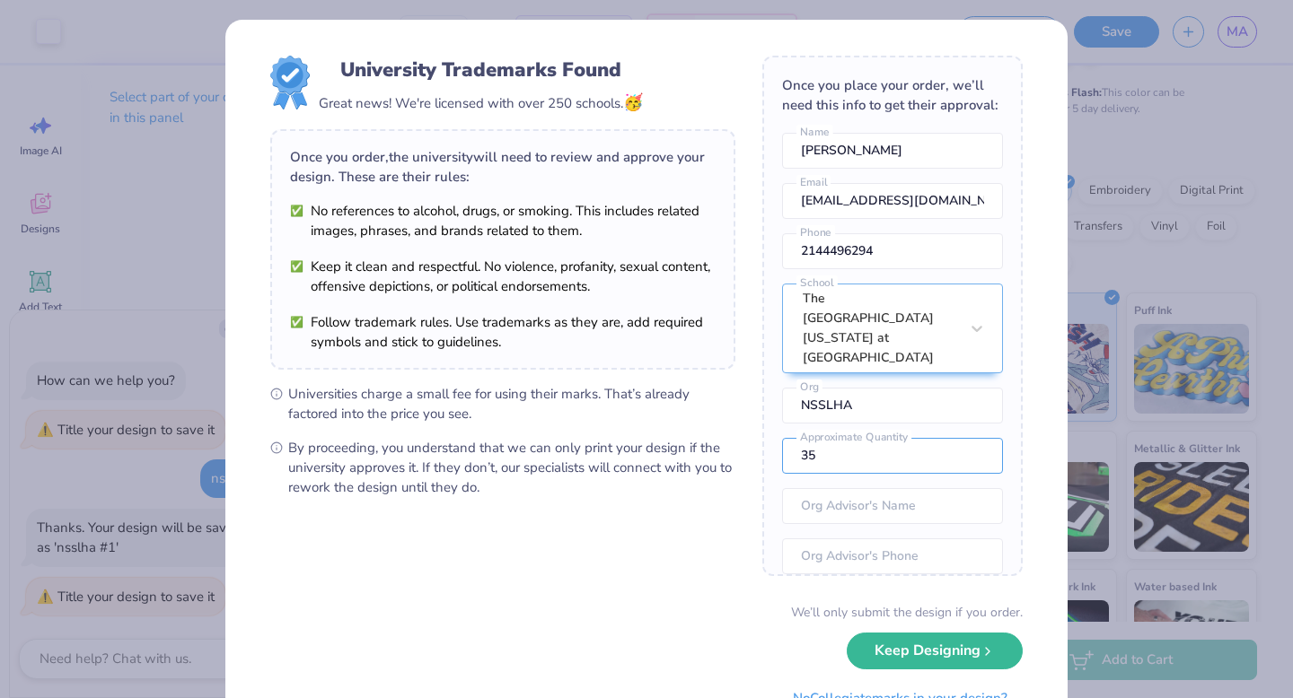
scroll to position [7, 0]
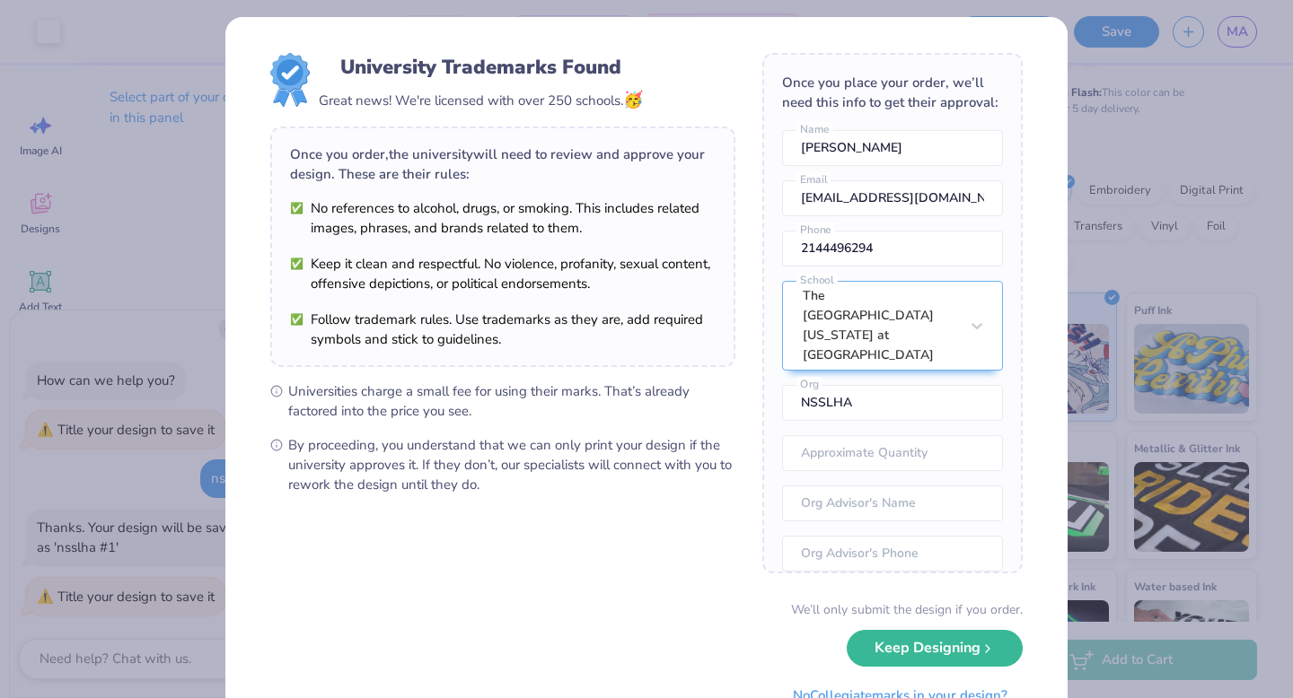
click at [748, 548] on form "University Trademarks Found Great news! We're licensed with over 250 schools. 🥳…" at bounding box center [646, 383] width 752 height 661
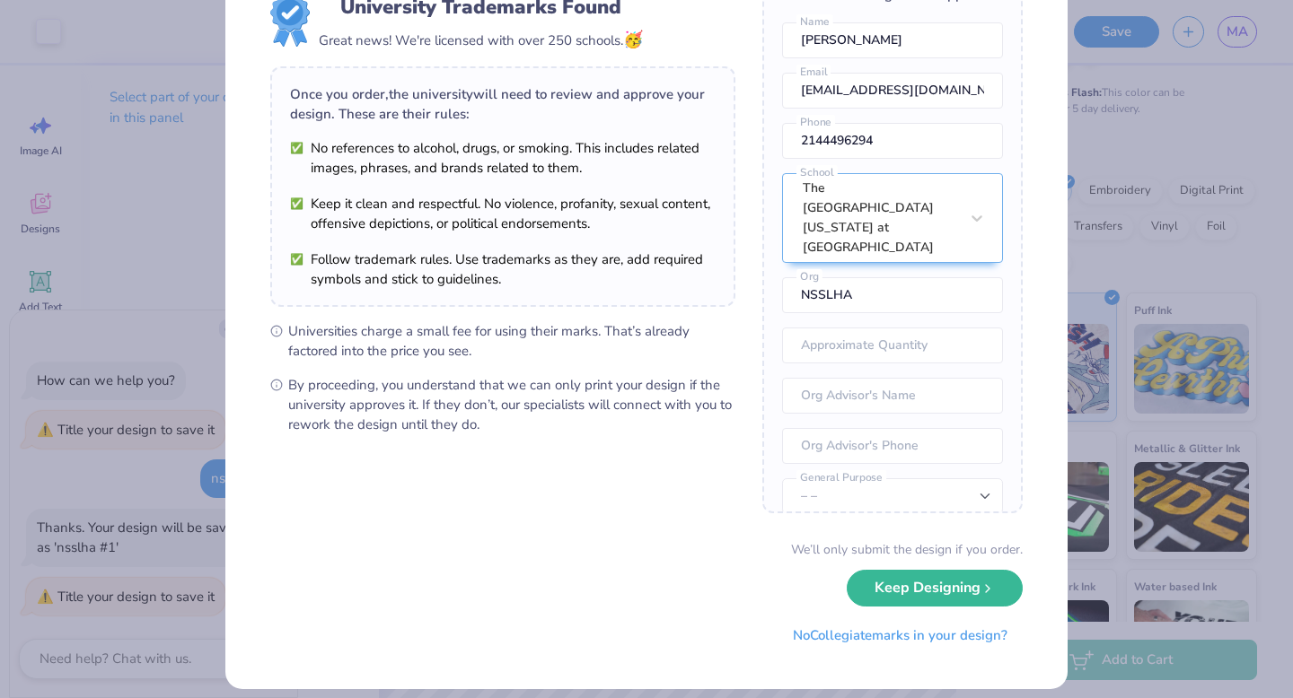
scroll to position [75, 0]
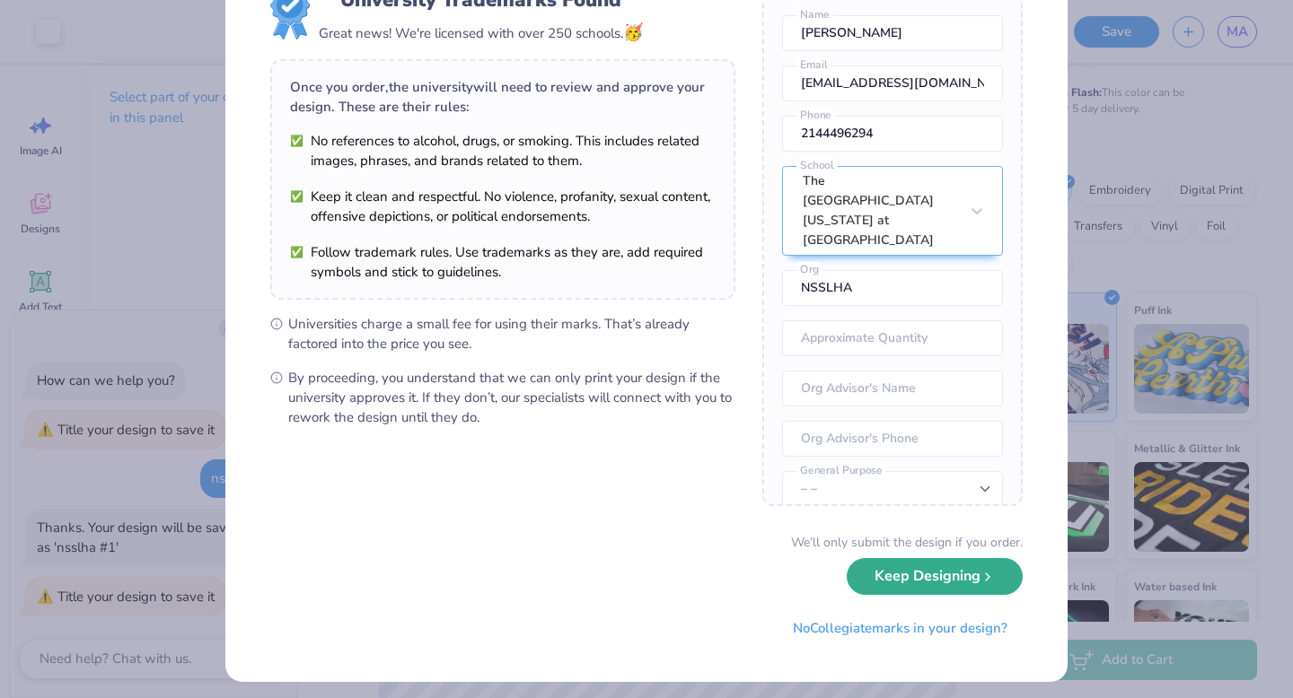
click at [867, 581] on button "Keep Designing" at bounding box center [934, 576] width 176 height 37
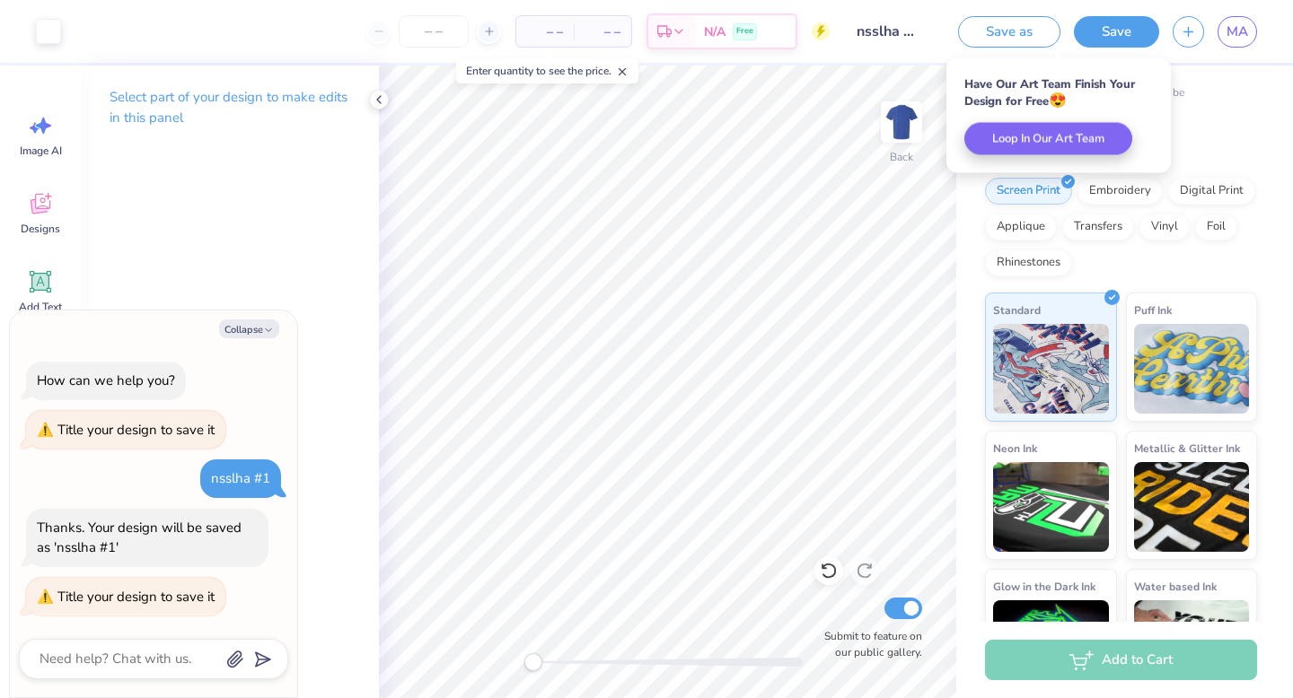
scroll to position [0, 0]
click at [450, 45] on input "number" at bounding box center [434, 31] width 70 height 32
